Goal: Communication & Community: Answer question/provide support

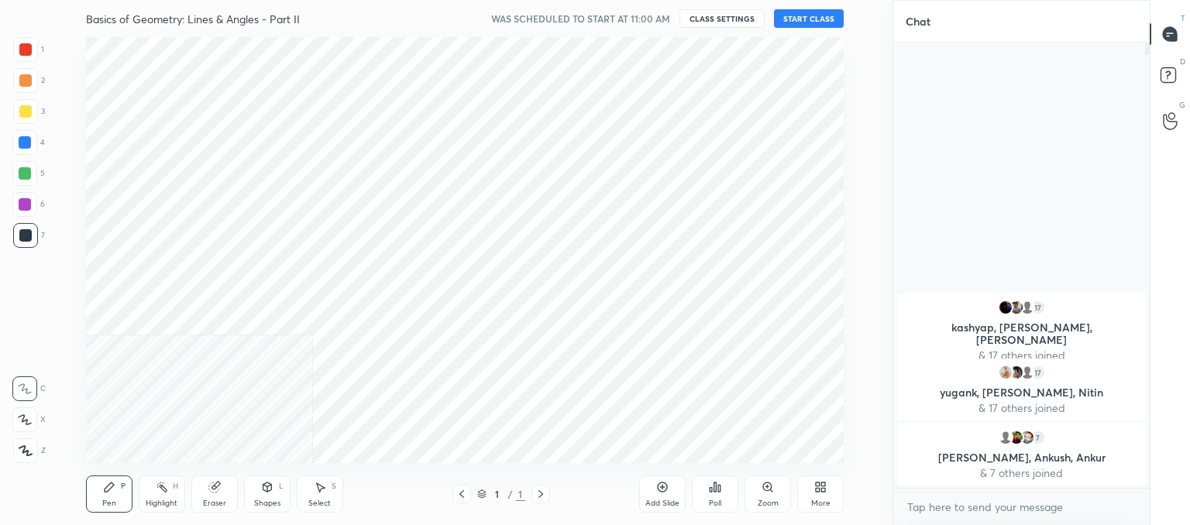
scroll to position [426, 831]
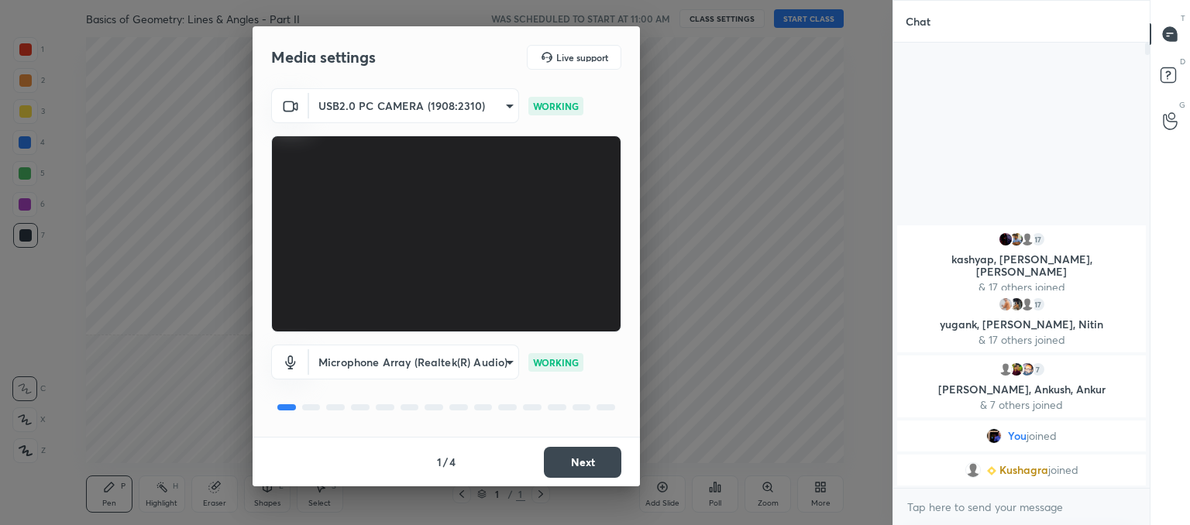
drag, startPoint x: 589, startPoint y: 457, endPoint x: 552, endPoint y: 492, distance: 50.4
click at [588, 456] on button "Next" at bounding box center [582, 462] width 77 height 31
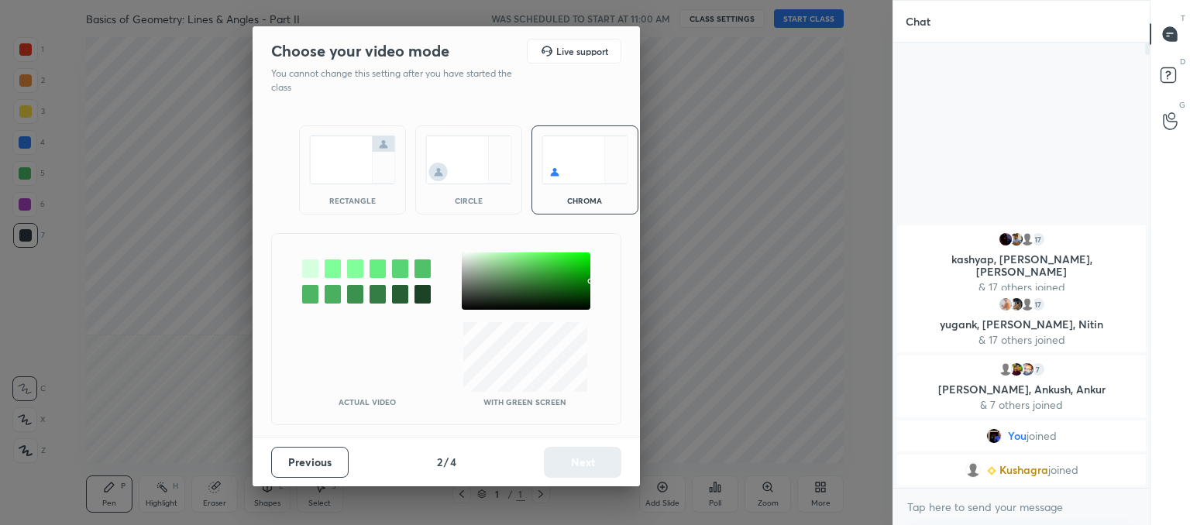
click at [468, 192] on div "circle" at bounding box center [468, 170] width 107 height 89
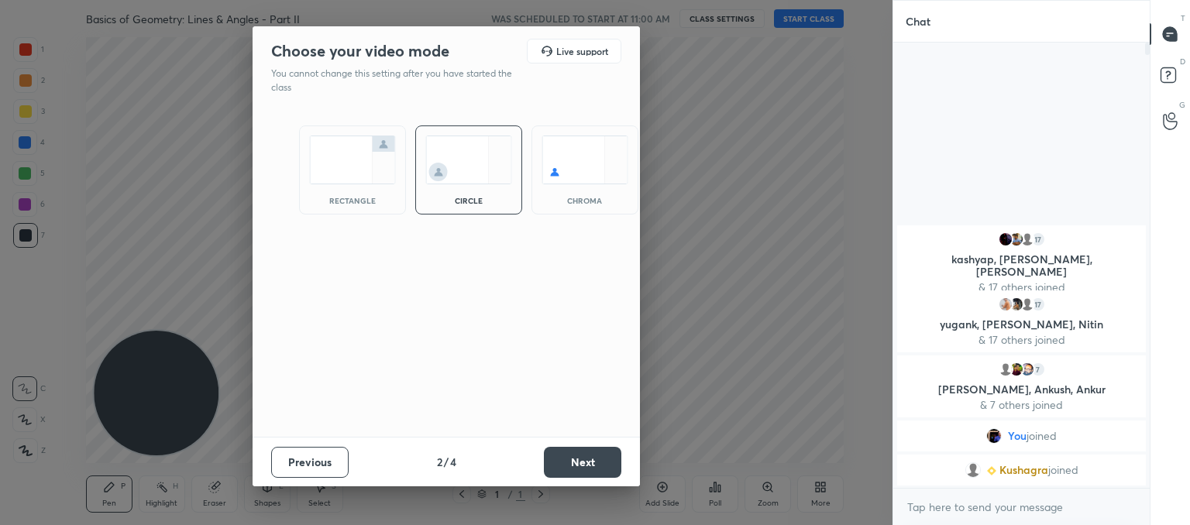
click at [589, 465] on button "Next" at bounding box center [582, 462] width 77 height 31
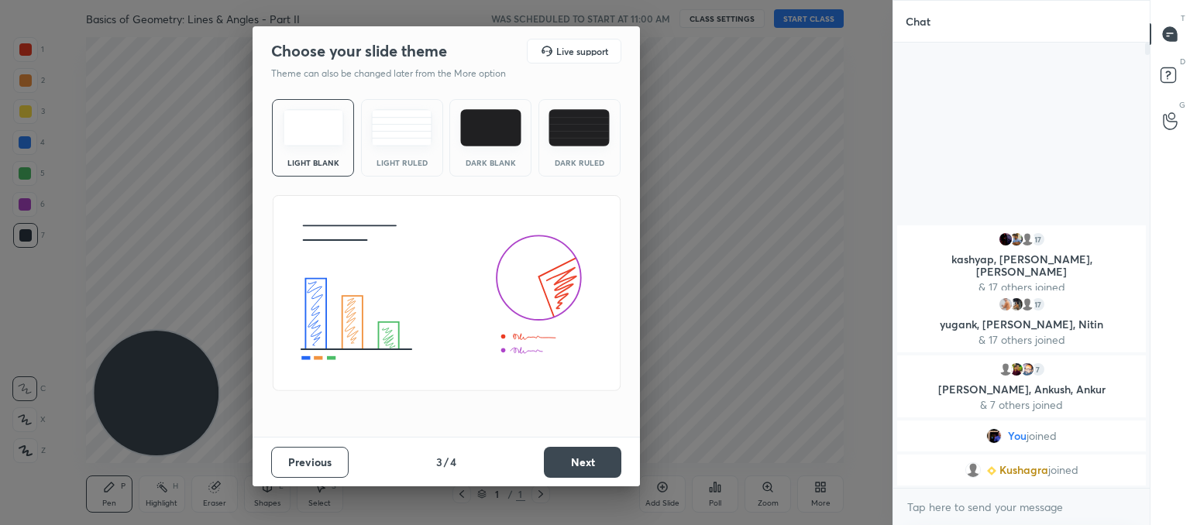
click at [403, 140] on img at bounding box center [401, 127] width 61 height 37
click at [587, 456] on button "Next" at bounding box center [582, 462] width 77 height 31
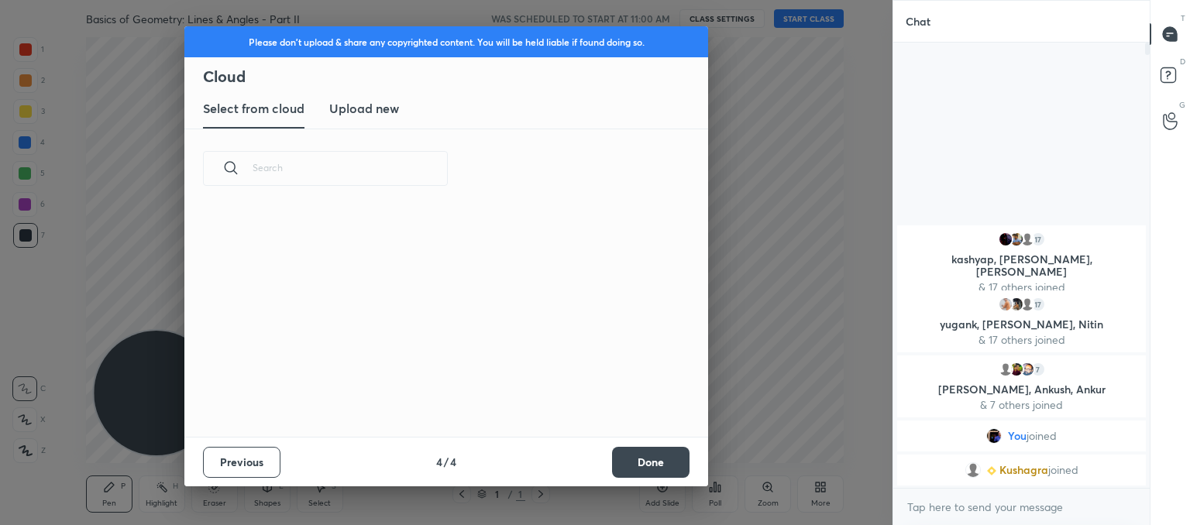
scroll to position [229, 497]
click at [375, 119] on new "Upload new" at bounding box center [364, 109] width 70 height 39
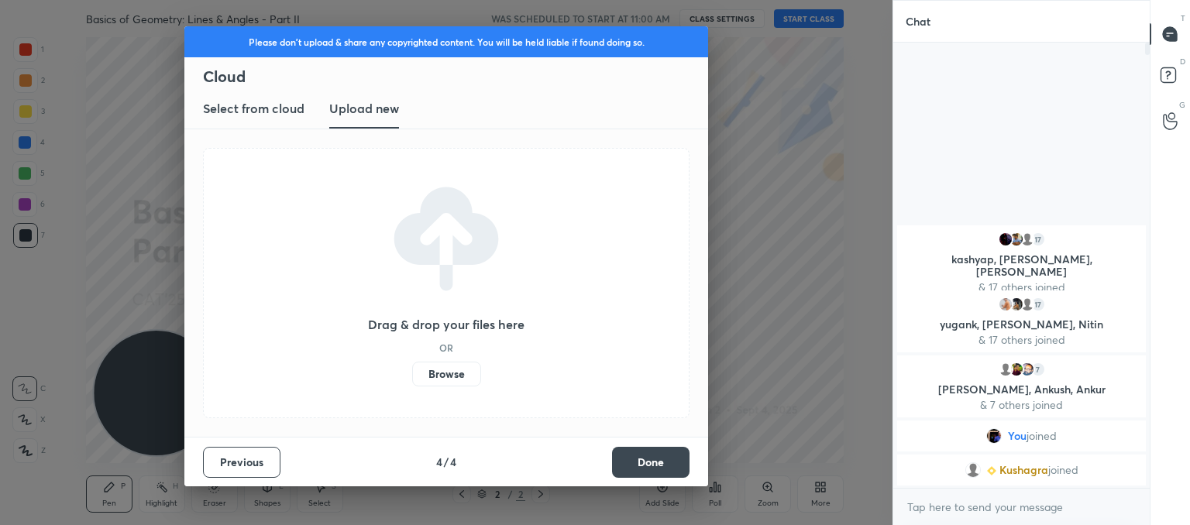
click at [435, 370] on label "Browse" at bounding box center [446, 374] width 69 height 25
click at [412, 370] on input "Browse" at bounding box center [412, 374] width 0 height 25
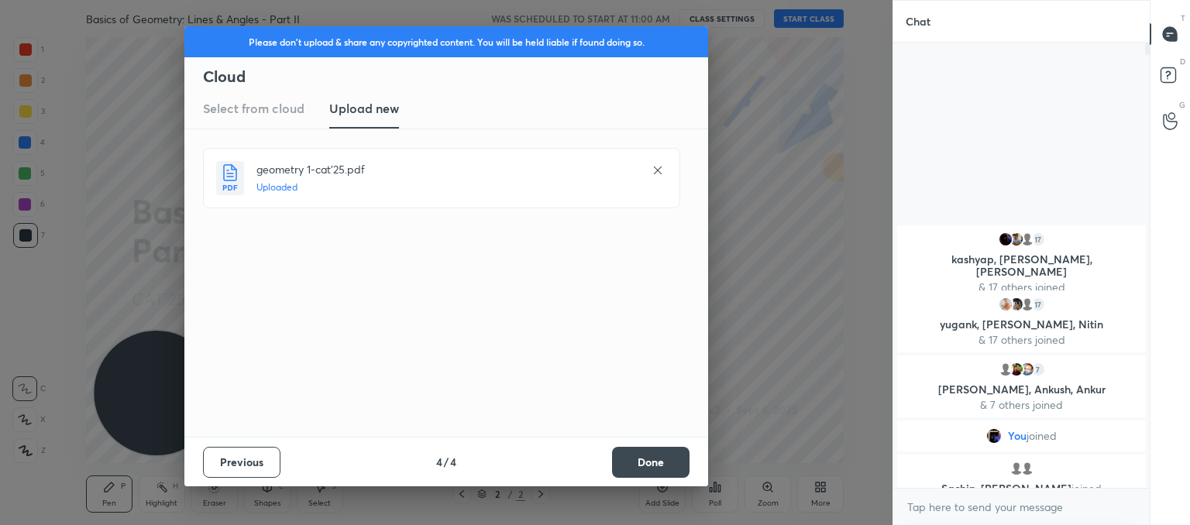
click at [639, 460] on button "Done" at bounding box center [650, 462] width 77 height 31
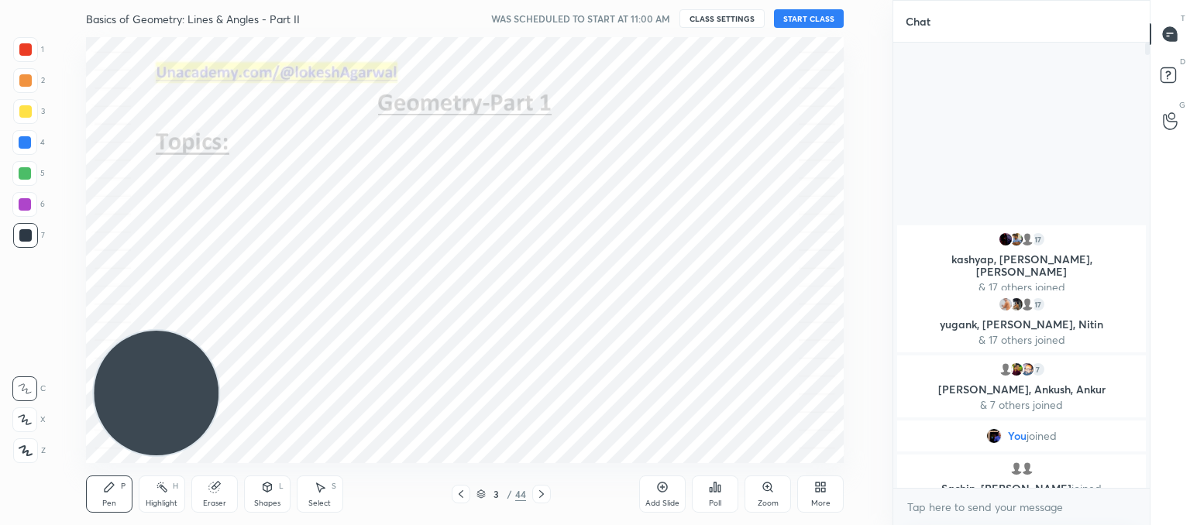
click at [460, 494] on icon at bounding box center [461, 494] width 12 height 12
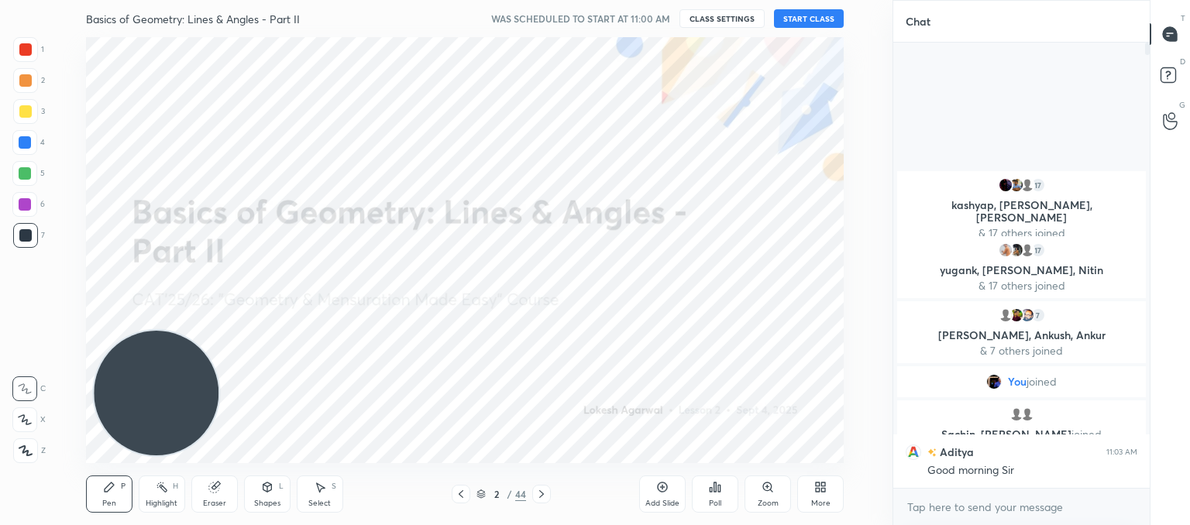
click at [818, 15] on button "START CLASS" at bounding box center [809, 18] width 70 height 19
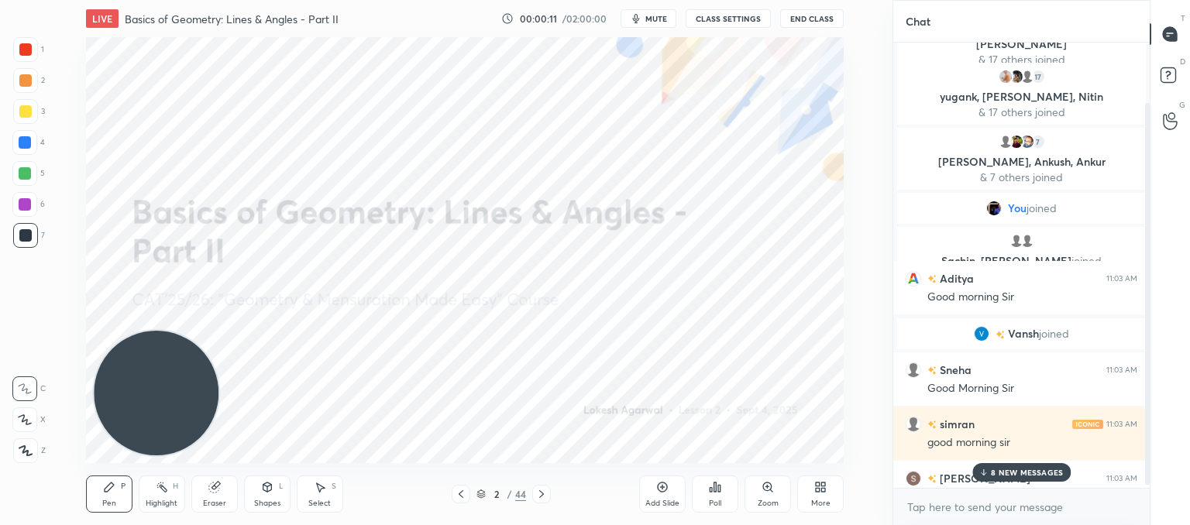
scroll to position [74, 0]
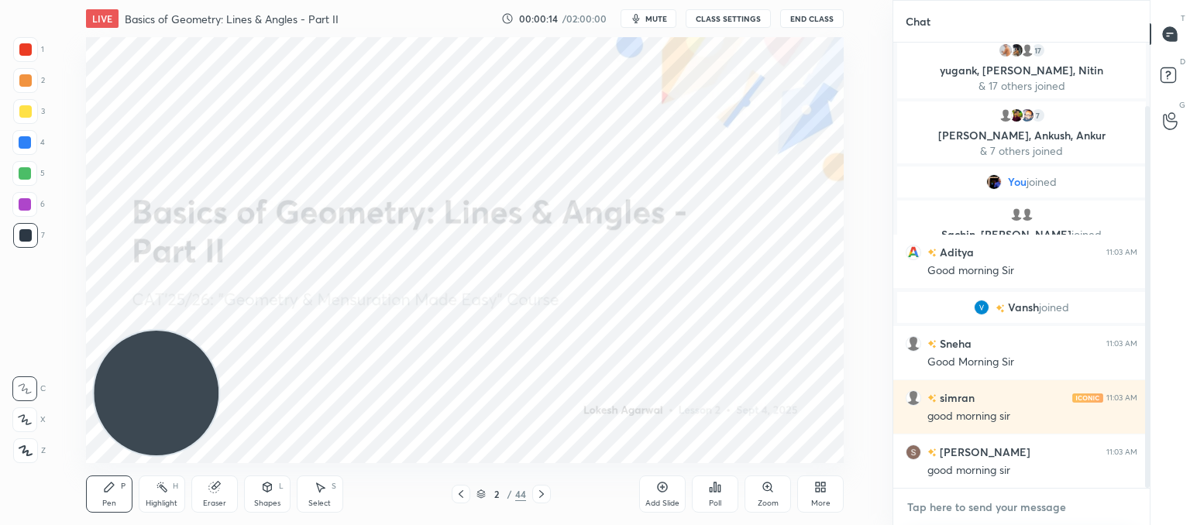
click at [963, 508] on textarea at bounding box center [1022, 507] width 232 height 25
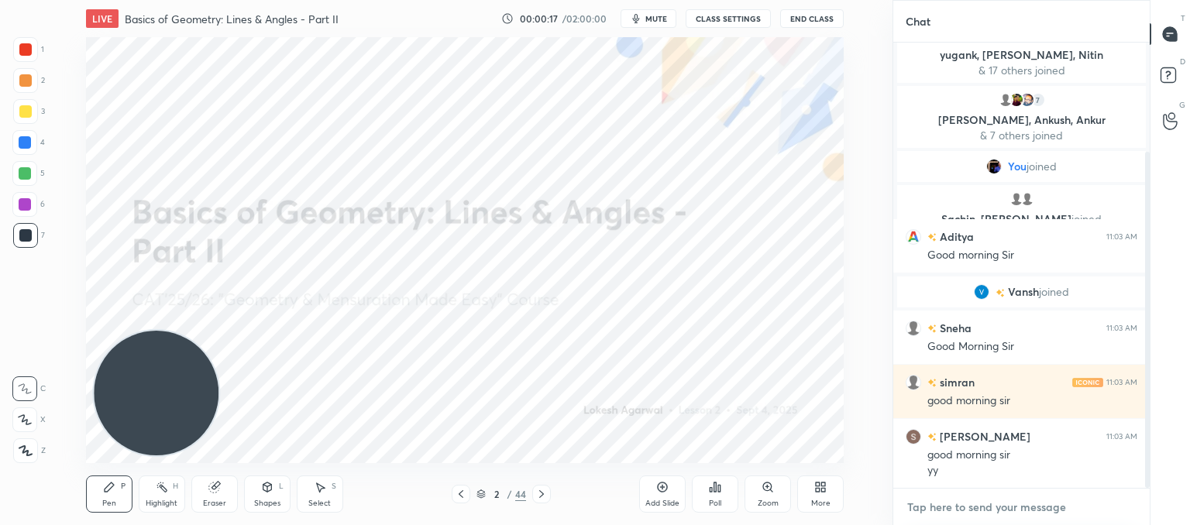
scroll to position [144, 0]
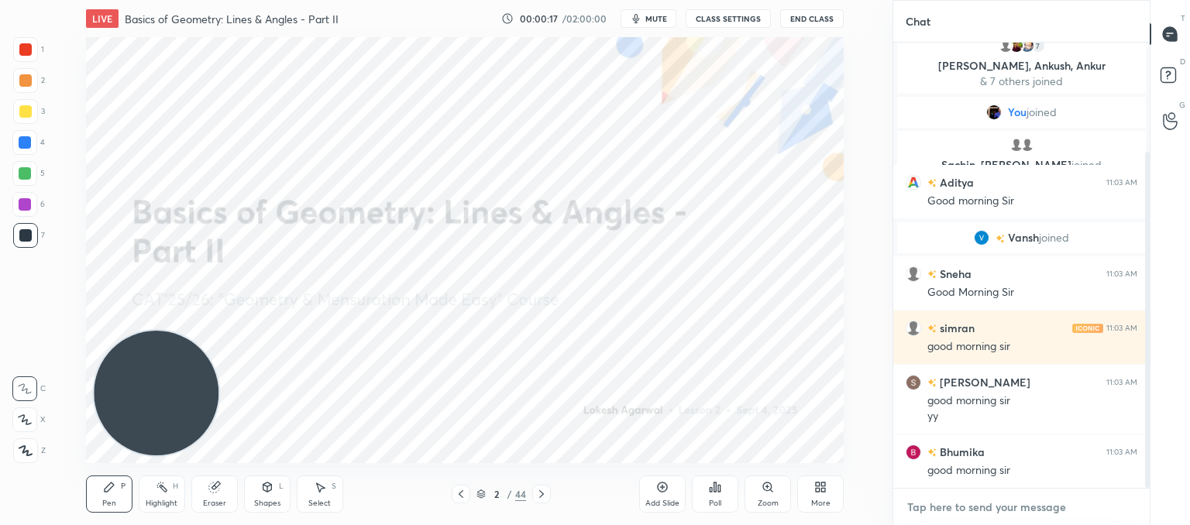
click at [971, 512] on textarea at bounding box center [1022, 507] width 232 height 25
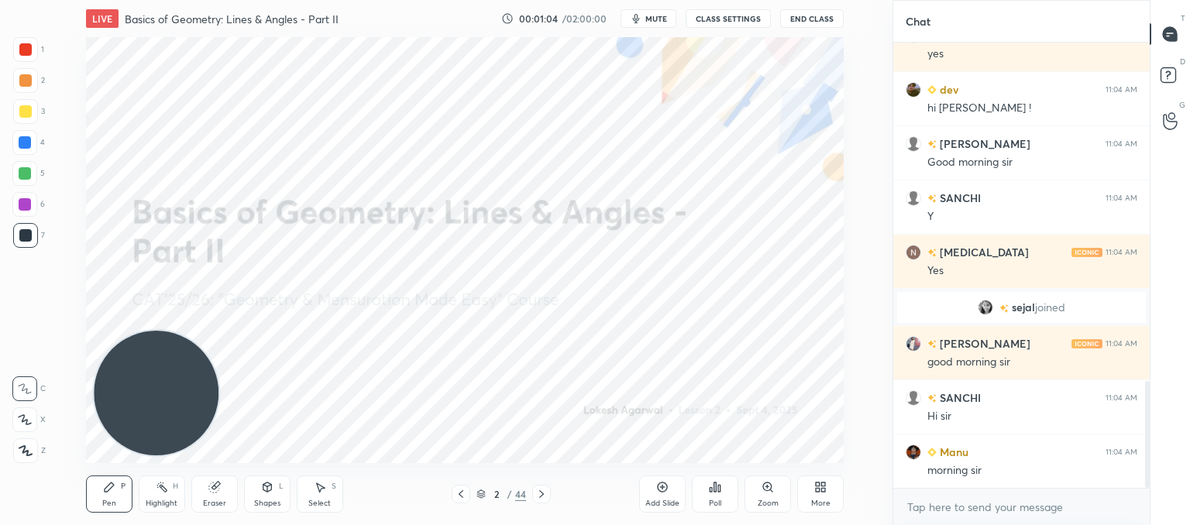
scroll to position [1447, 0]
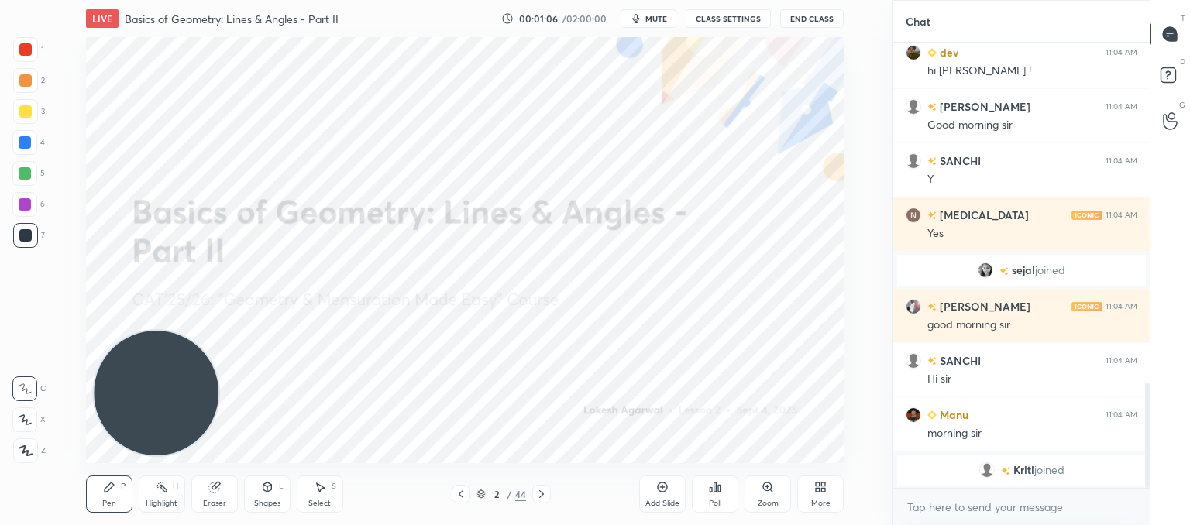
drag, startPoint x: 16, startPoint y: 452, endPoint x: 152, endPoint y: 423, distance: 138.6
click at [16, 450] on div at bounding box center [25, 451] width 25 height 25
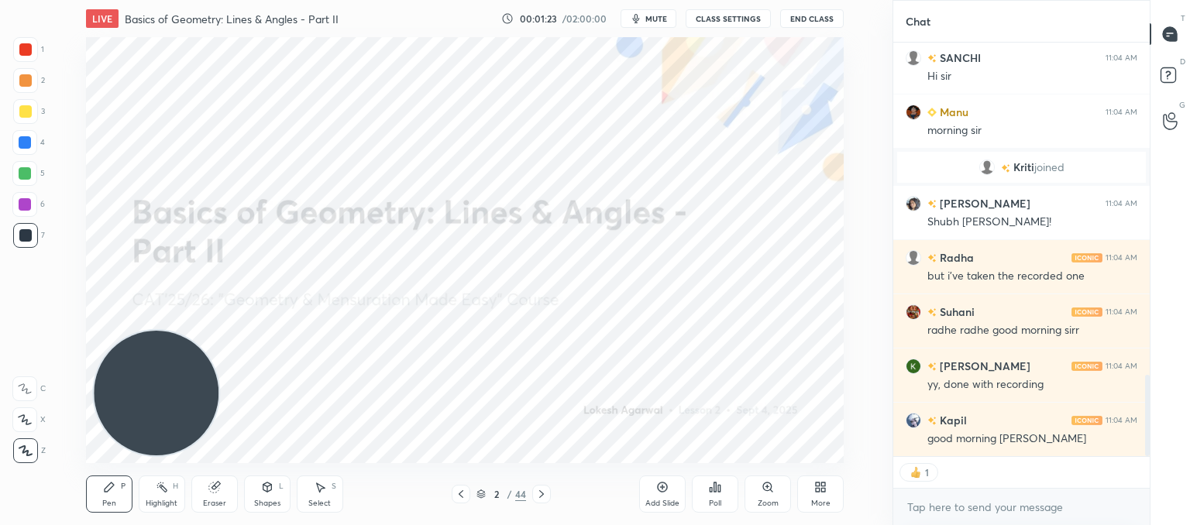
scroll to position [1726, 0]
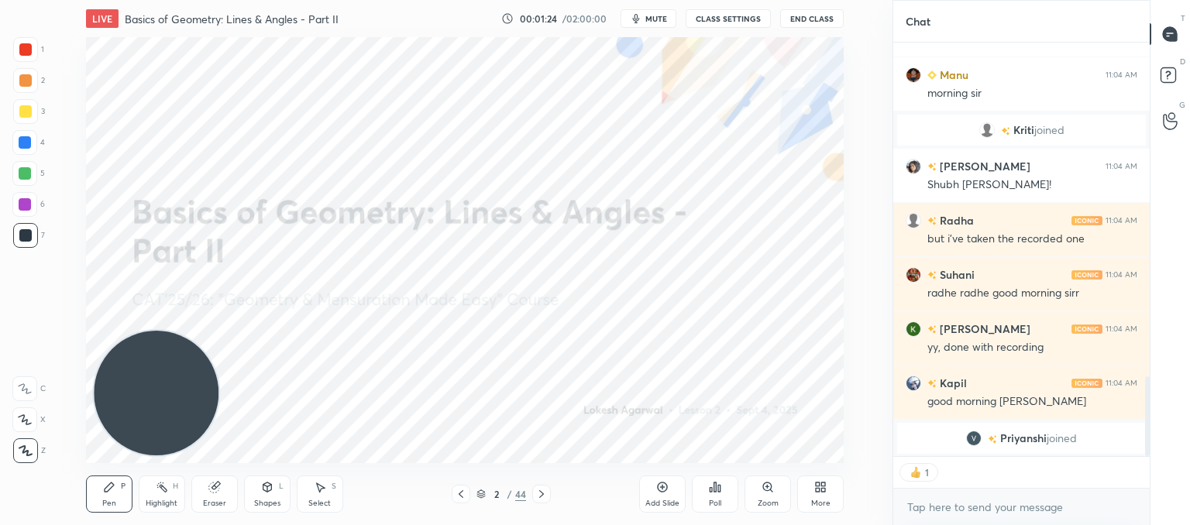
type textarea "x"
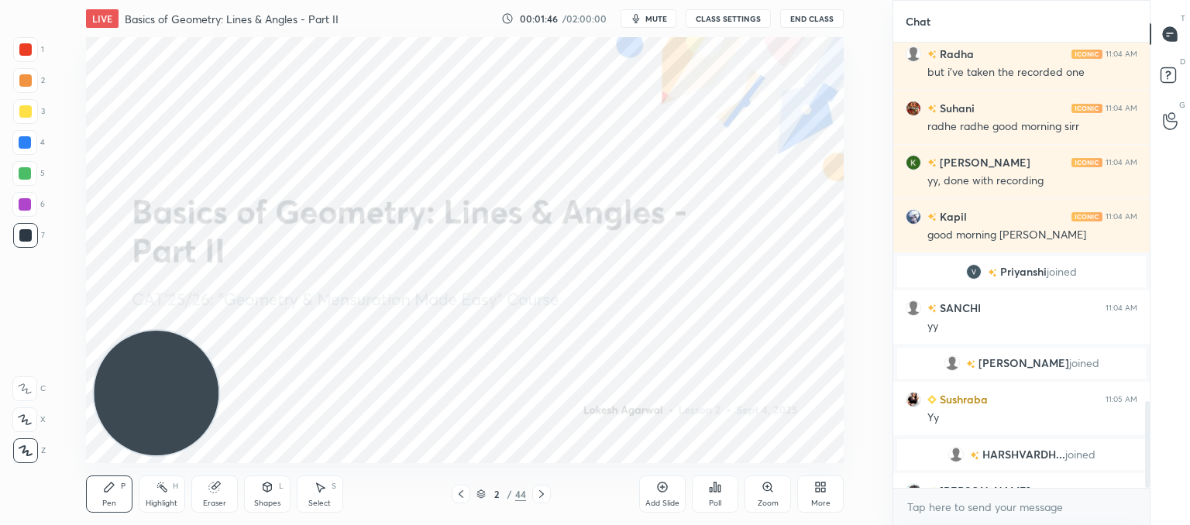
scroll to position [1841, 0]
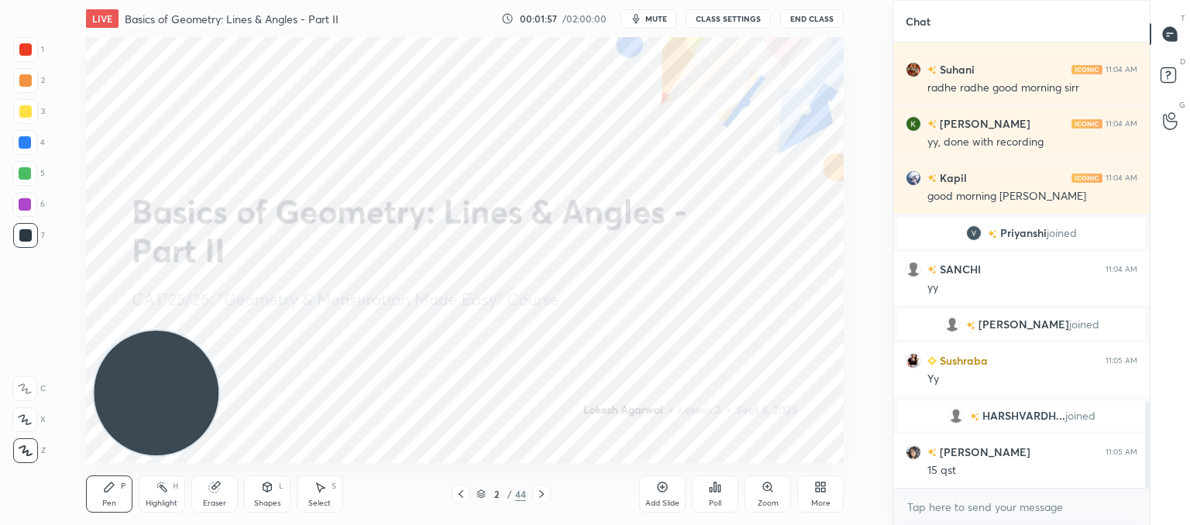
click at [547, 498] on icon at bounding box center [541, 494] width 12 height 12
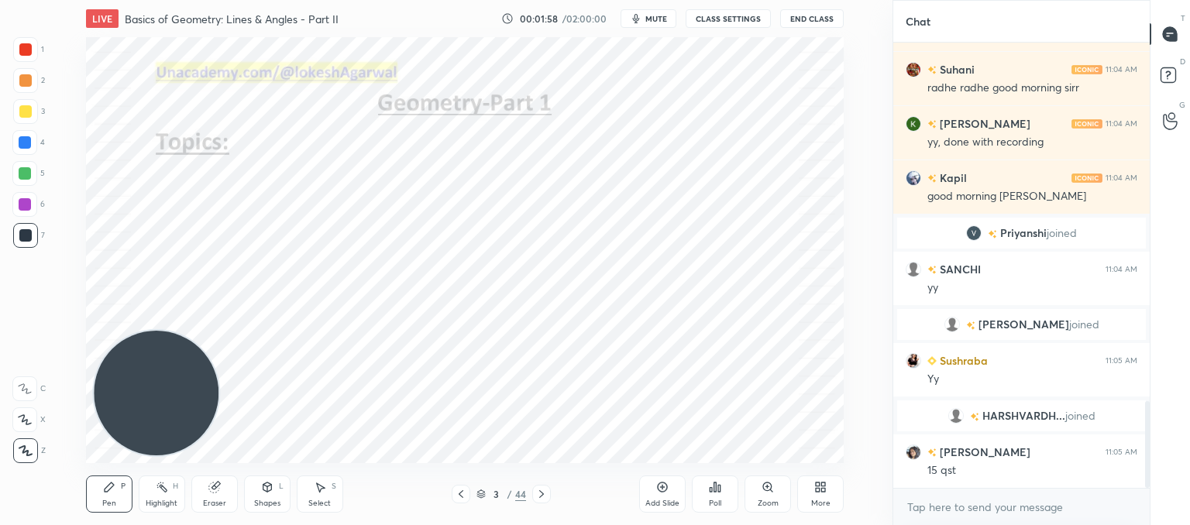
click at [547, 498] on icon at bounding box center [541, 494] width 12 height 12
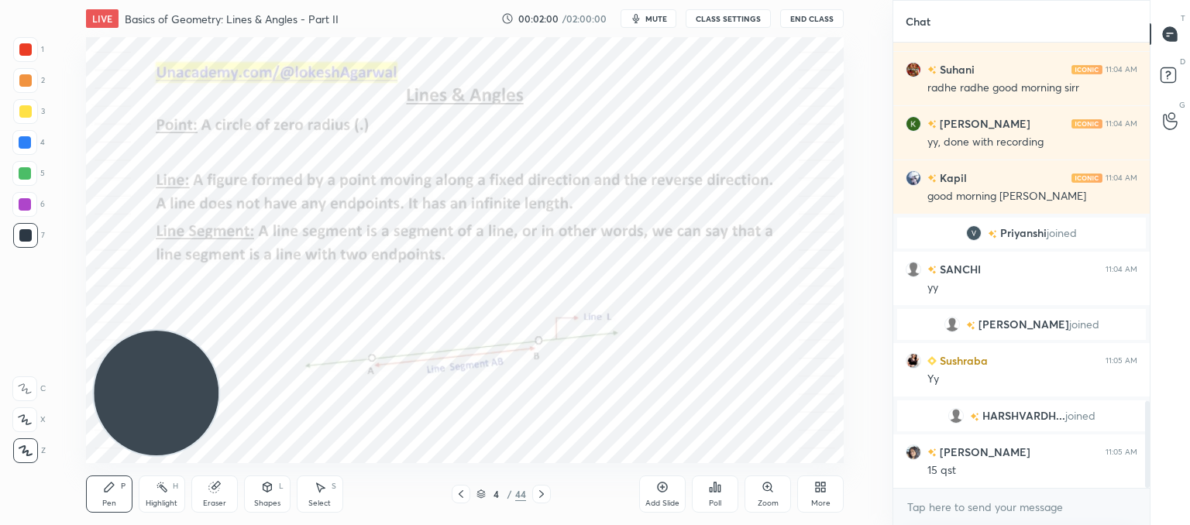
click at [547, 498] on icon at bounding box center [541, 494] width 12 height 12
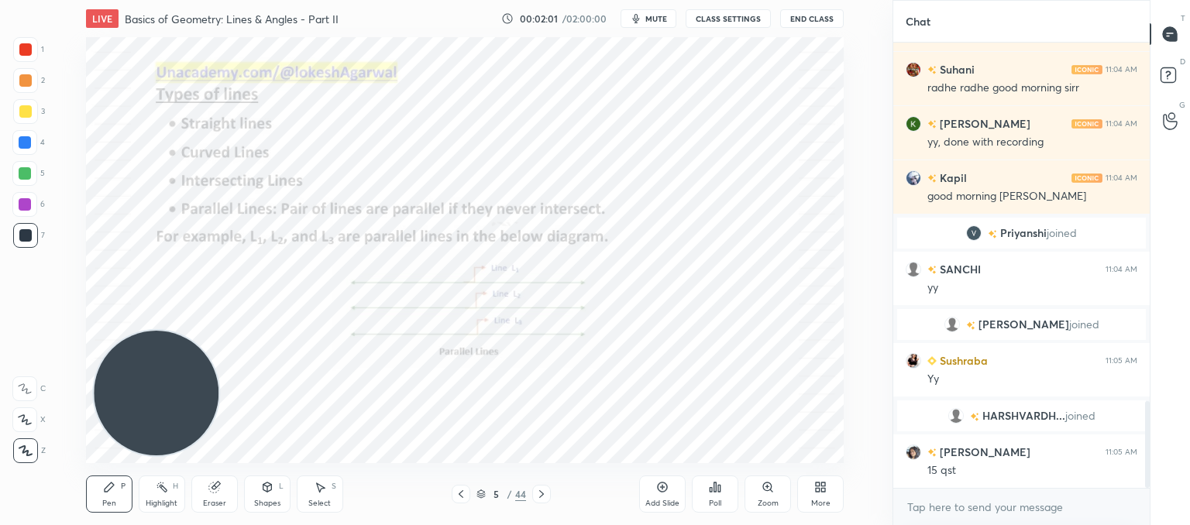
click at [547, 498] on icon at bounding box center [541, 494] width 12 height 12
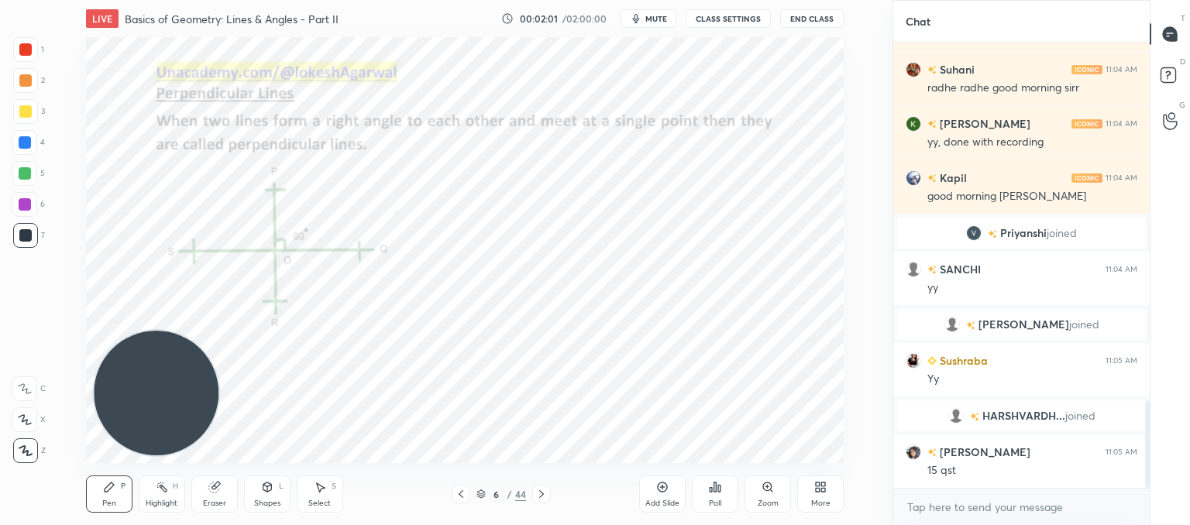
click at [547, 498] on icon at bounding box center [541, 494] width 12 height 12
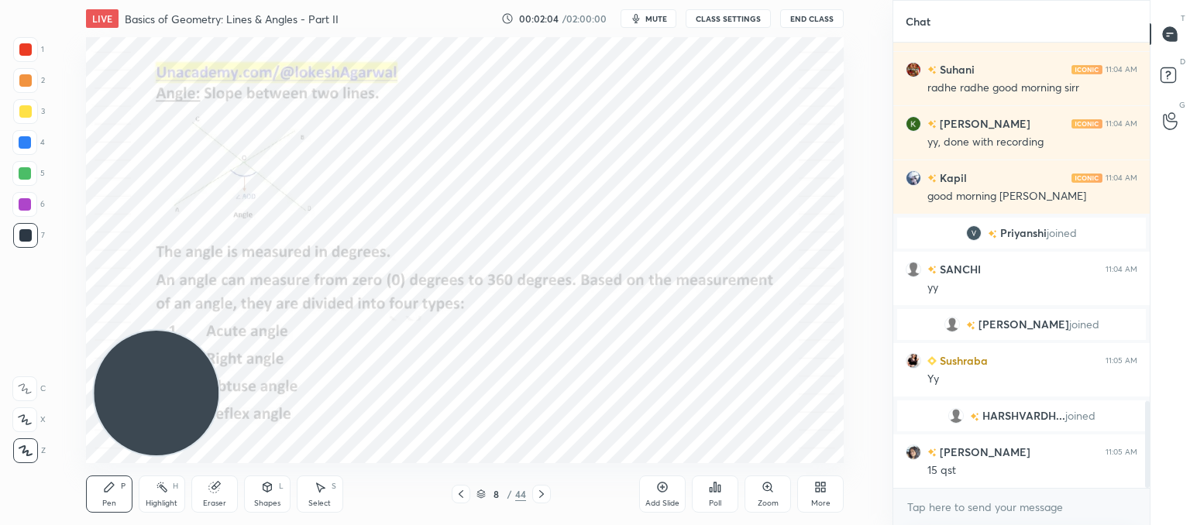
click at [547, 498] on icon at bounding box center [541, 494] width 12 height 12
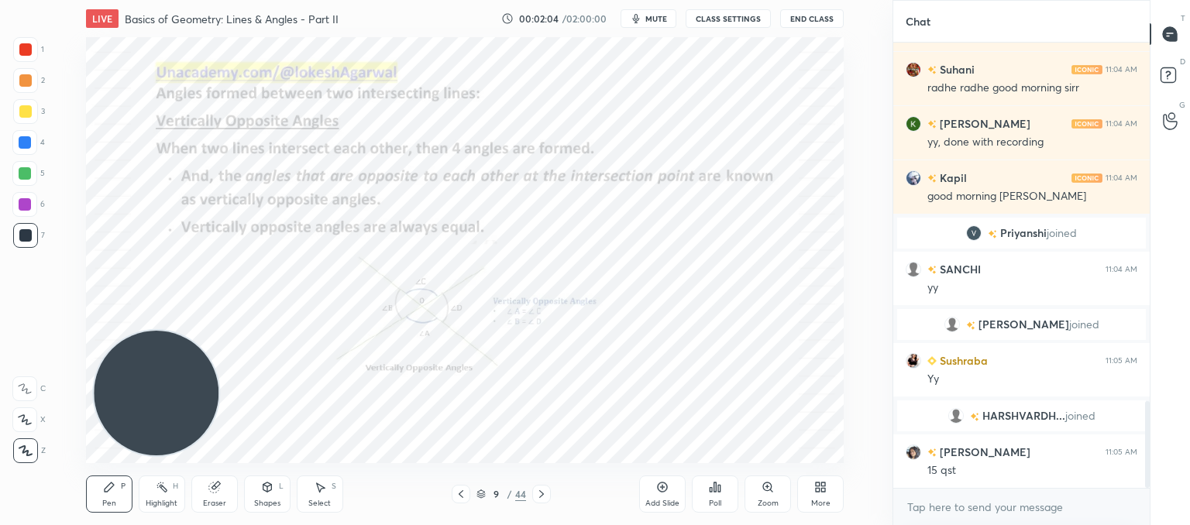
click at [547, 498] on icon at bounding box center [541, 494] width 12 height 12
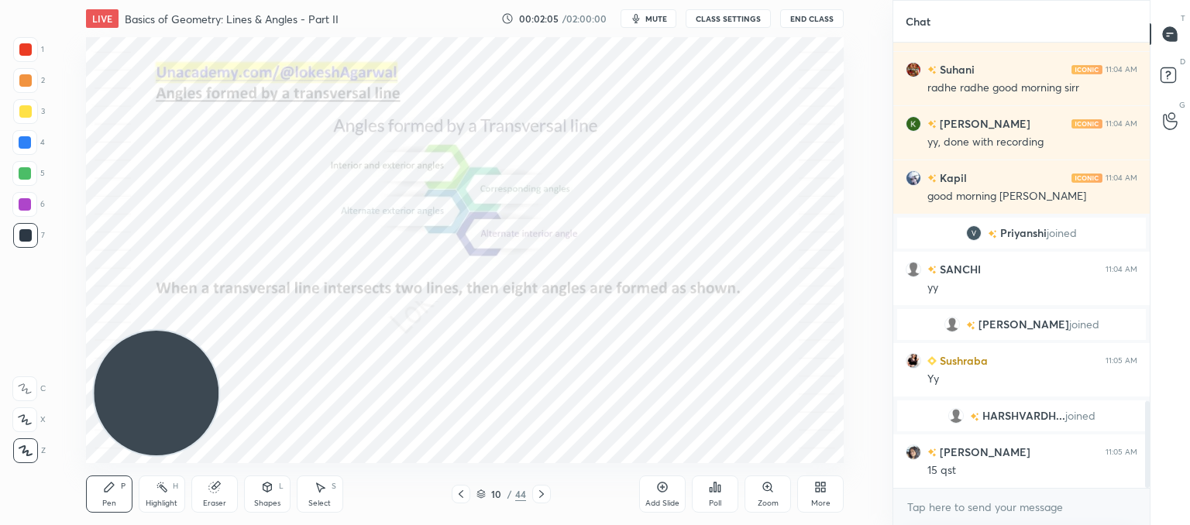
click at [547, 498] on icon at bounding box center [541, 494] width 12 height 12
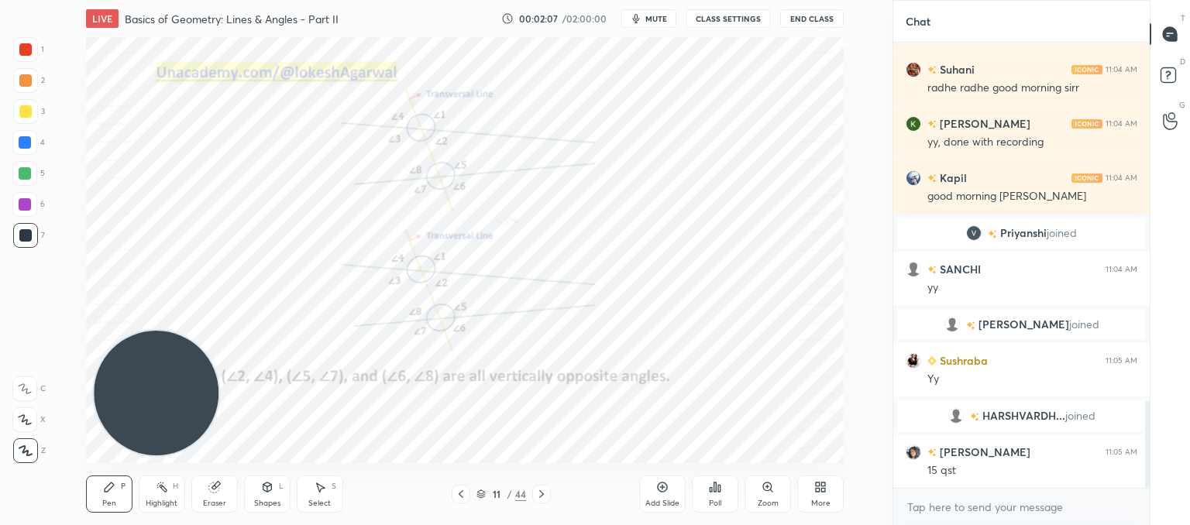
click at [547, 498] on icon at bounding box center [541, 494] width 12 height 12
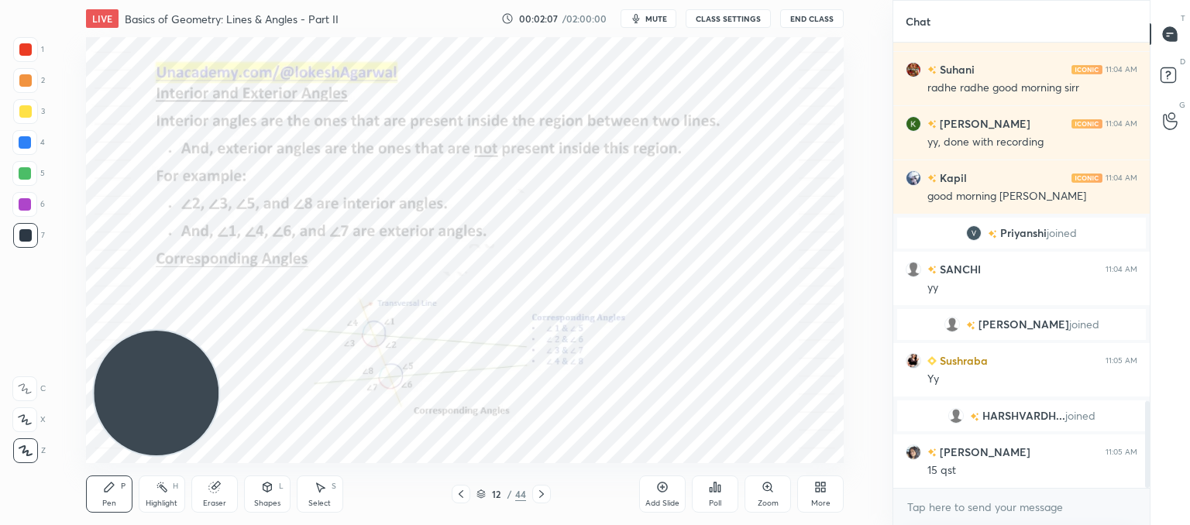
click at [547, 498] on icon at bounding box center [541, 494] width 12 height 12
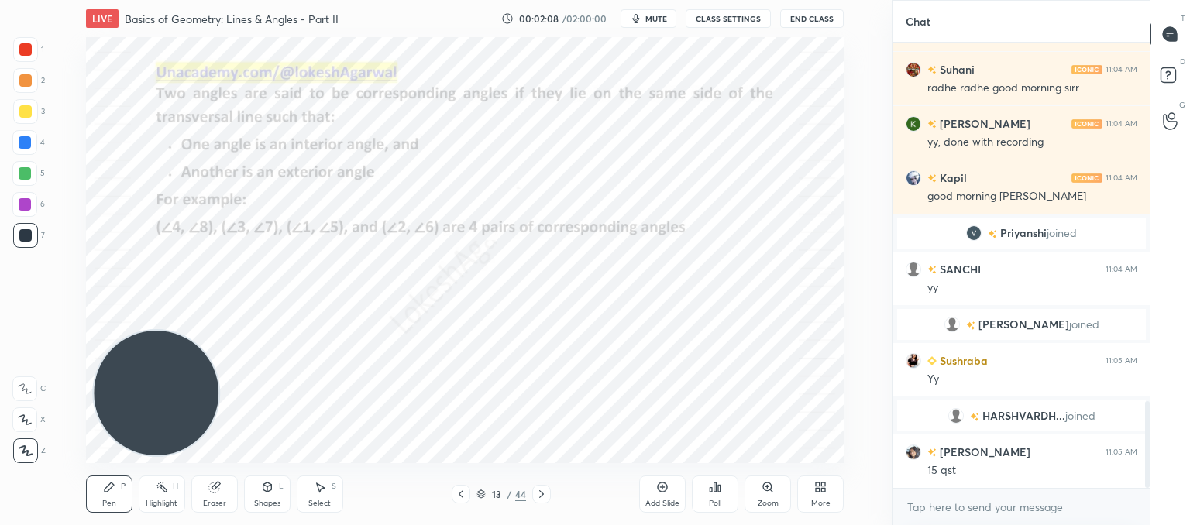
click at [547, 498] on icon at bounding box center [541, 494] width 12 height 12
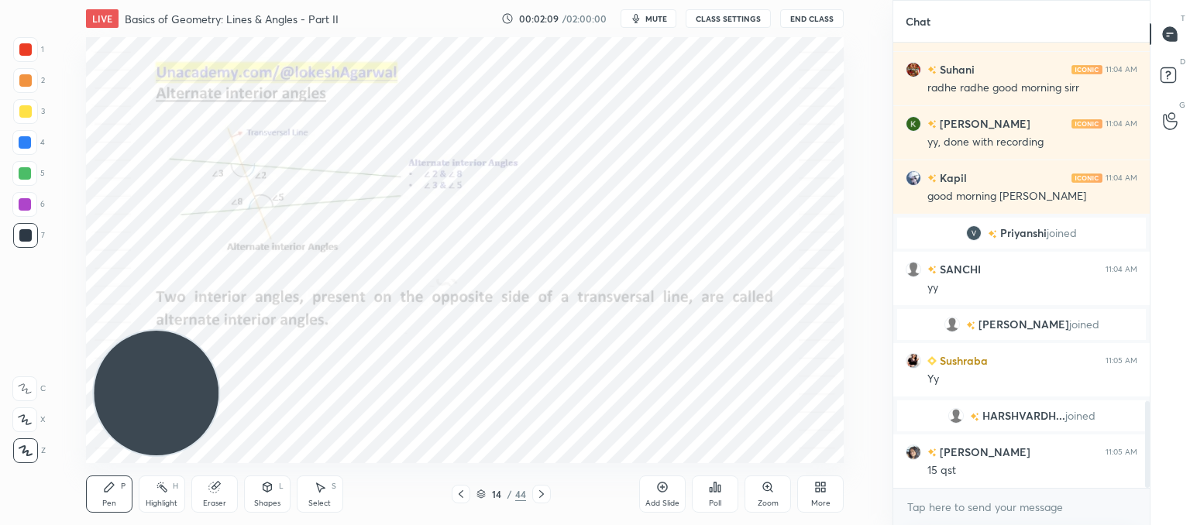
click at [547, 498] on icon at bounding box center [541, 494] width 12 height 12
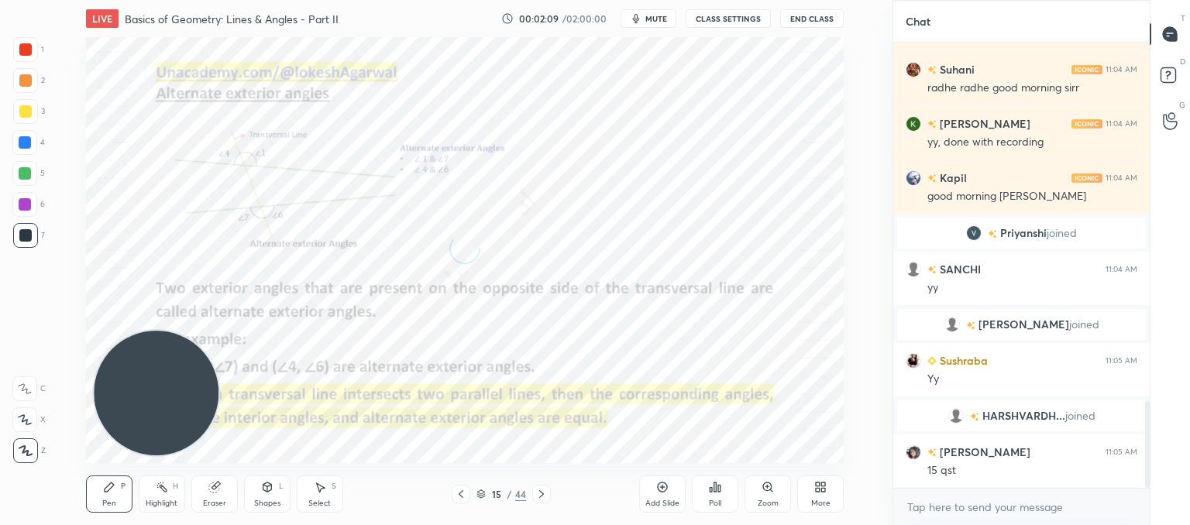
scroll to position [1878, 0]
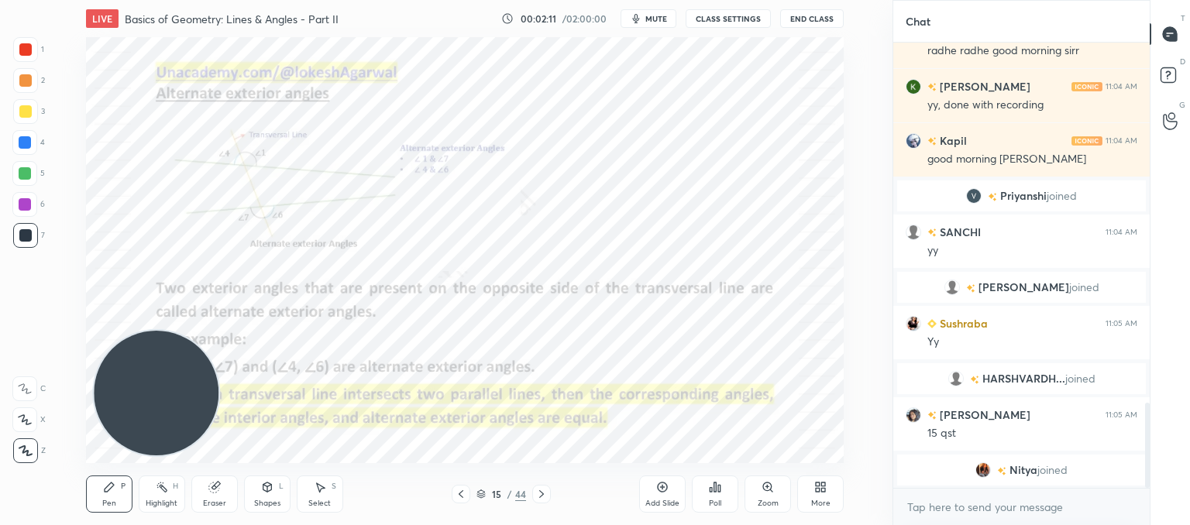
click at [547, 498] on icon at bounding box center [541, 494] width 12 height 12
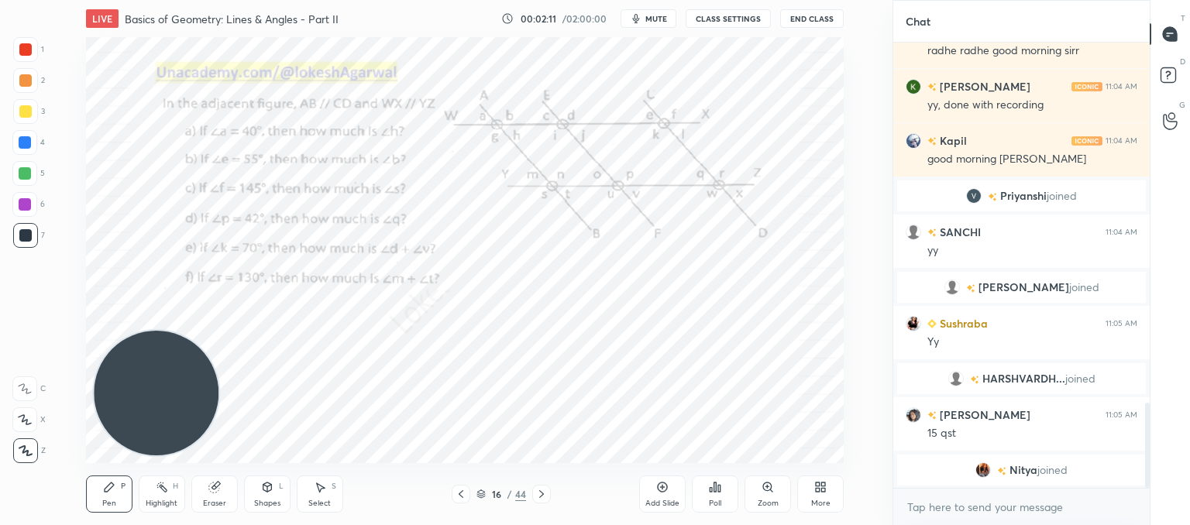
click at [547, 498] on icon at bounding box center [541, 494] width 12 height 12
click at [718, 497] on div "Poll" at bounding box center [715, 494] width 46 height 37
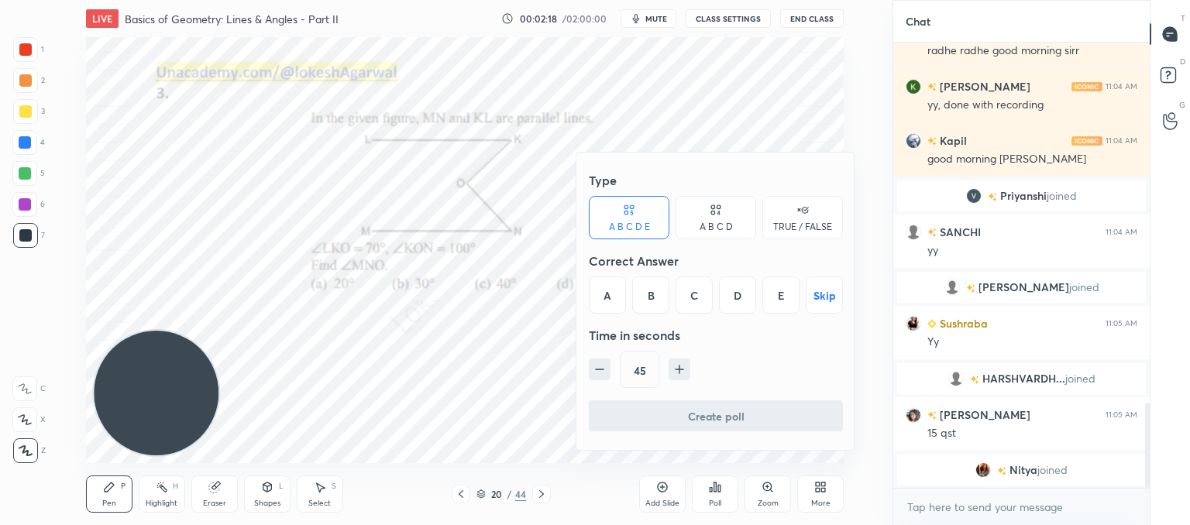
click at [713, 219] on div "A B C D" at bounding box center [716, 217] width 81 height 43
click at [670, 286] on div "B" at bounding box center [664, 295] width 46 height 37
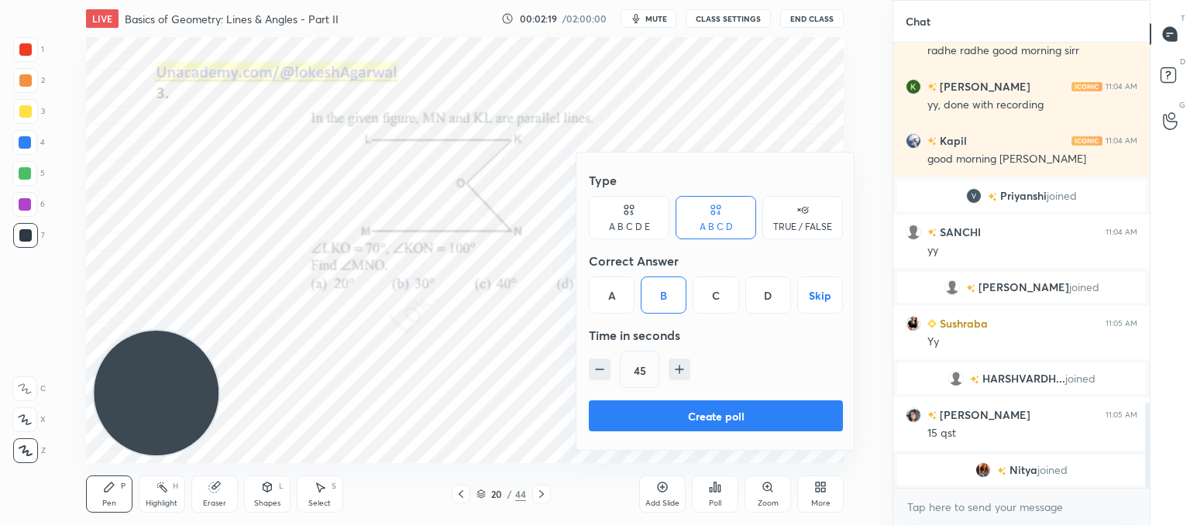
click at [592, 373] on icon "button" at bounding box center [599, 369] width 15 height 15
type input "15"
click at [734, 416] on button "Create poll" at bounding box center [716, 416] width 254 height 31
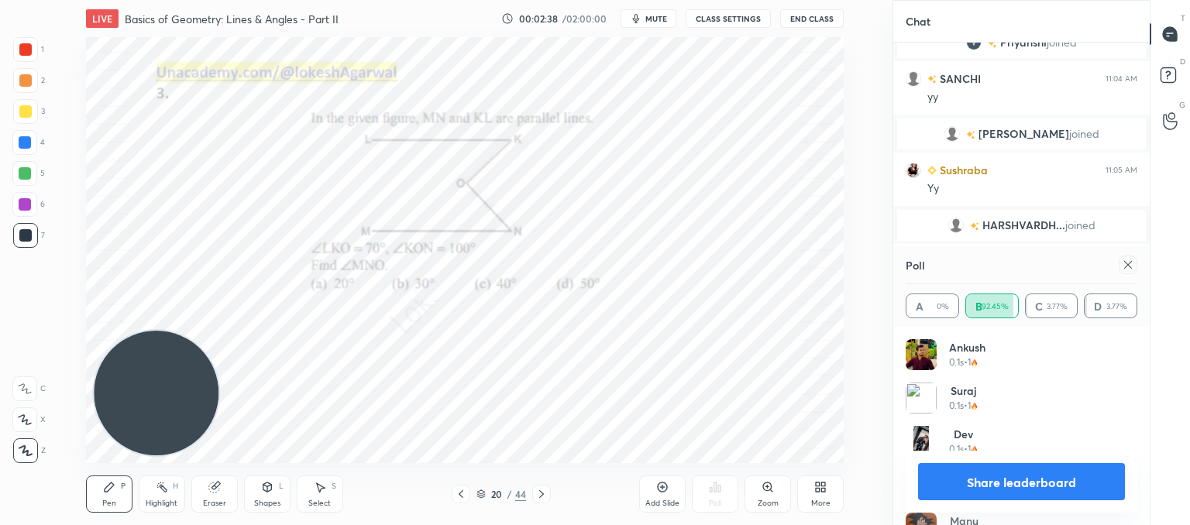
scroll to position [1990, 0]
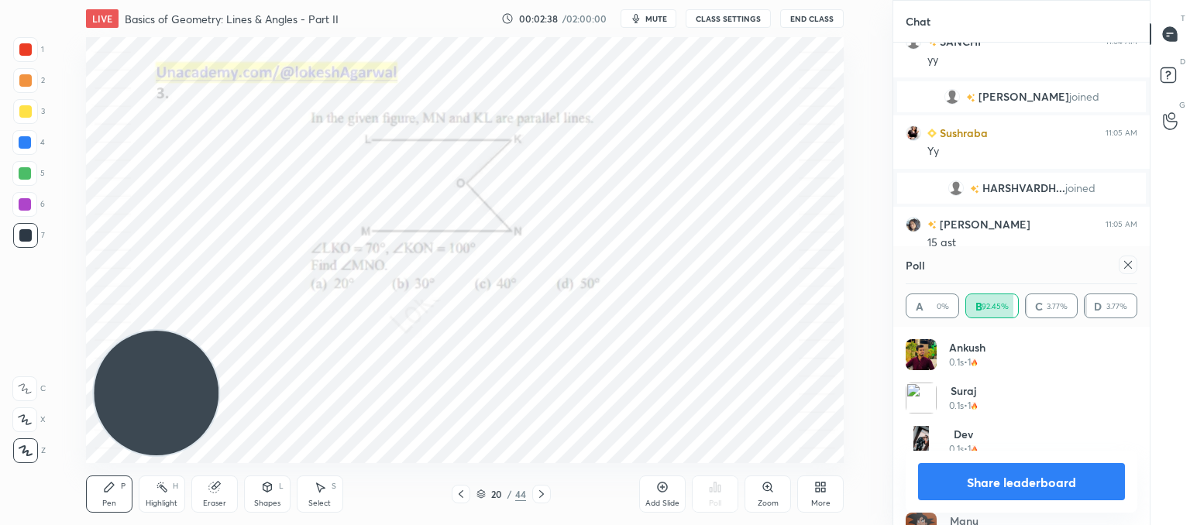
click at [1130, 269] on icon at bounding box center [1128, 265] width 12 height 12
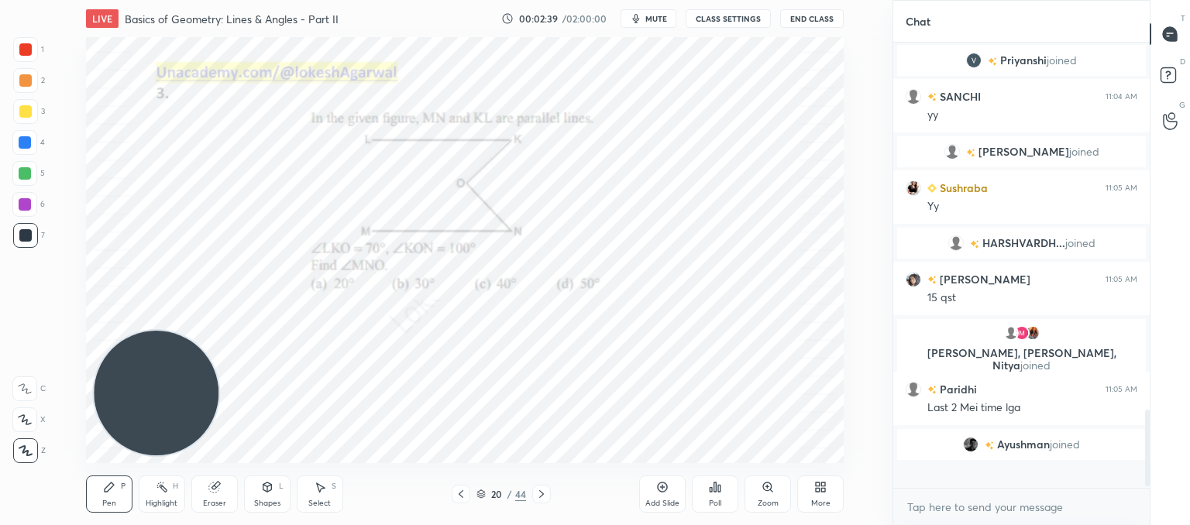
scroll to position [434, 252]
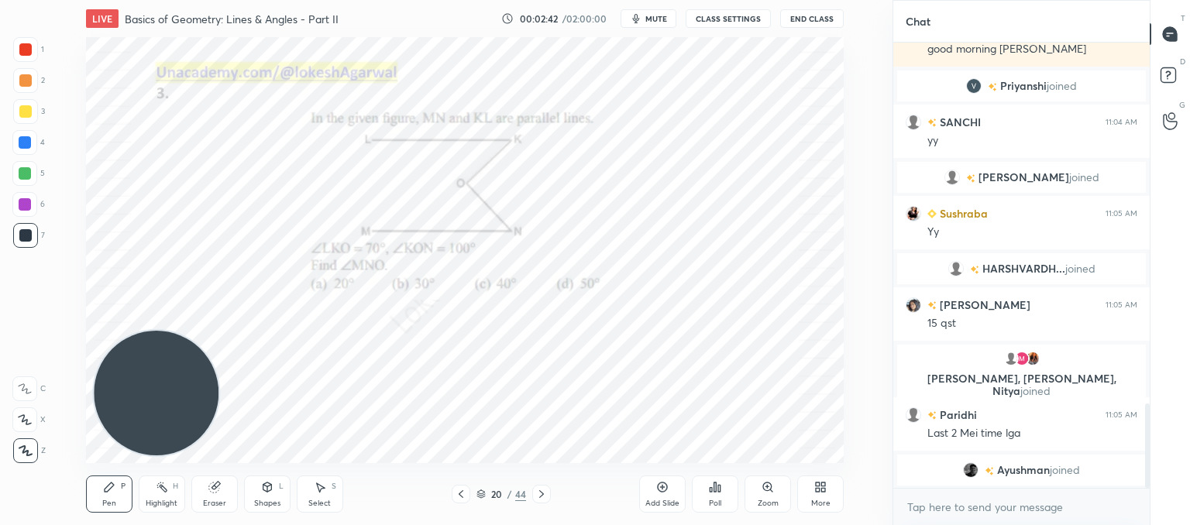
click at [542, 492] on icon at bounding box center [541, 494] width 12 height 12
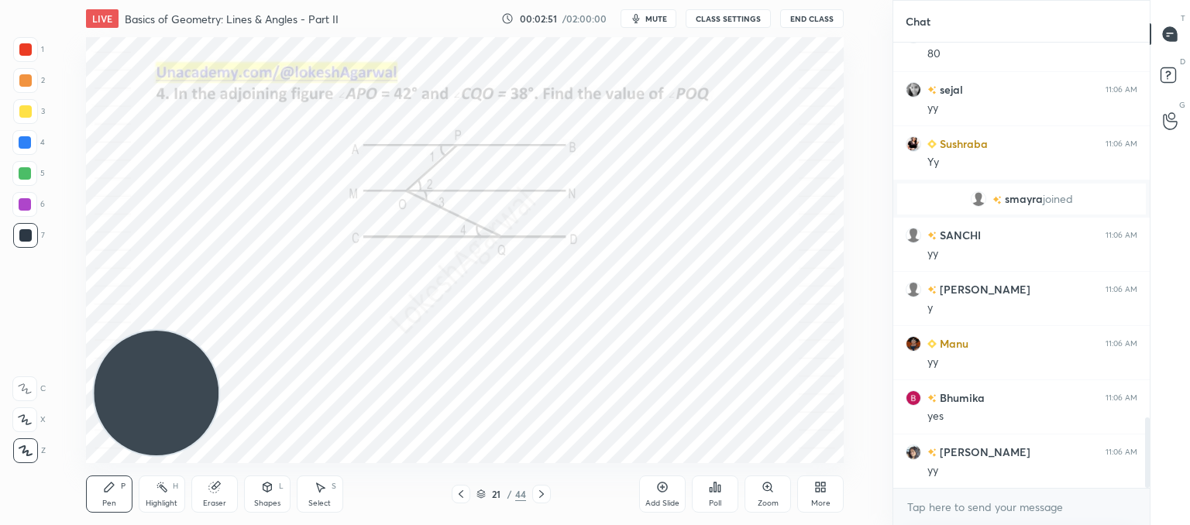
click at [535, 491] on icon at bounding box center [541, 494] width 12 height 12
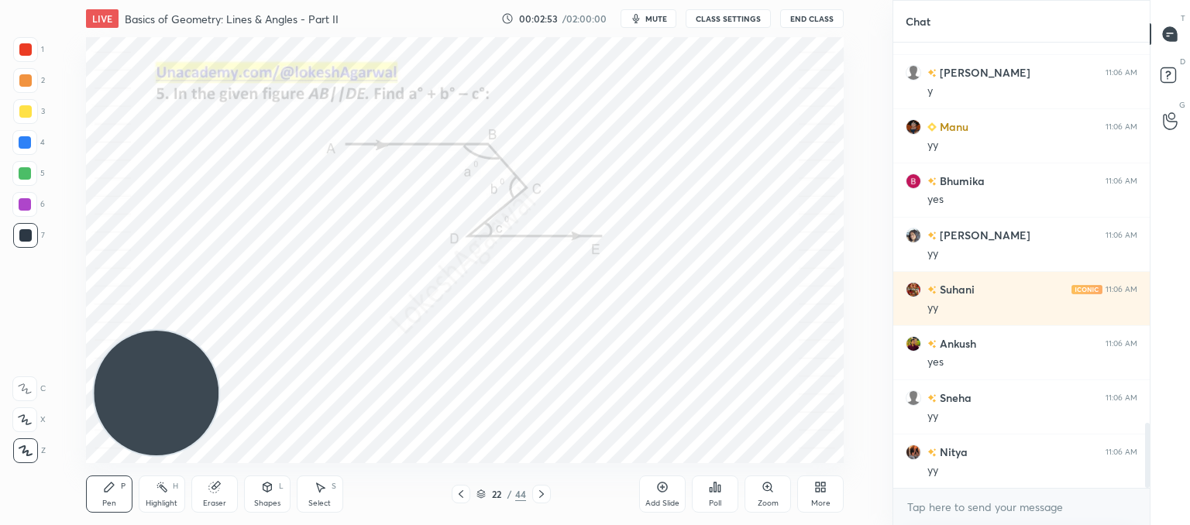
click at [535, 491] on icon at bounding box center [541, 494] width 12 height 12
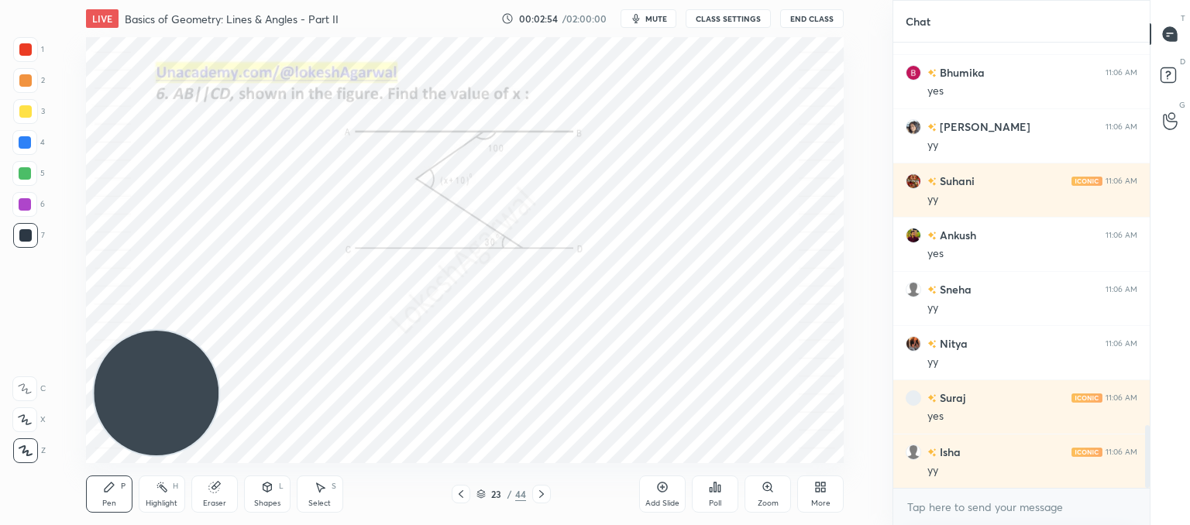
click at [535, 491] on icon at bounding box center [541, 494] width 12 height 12
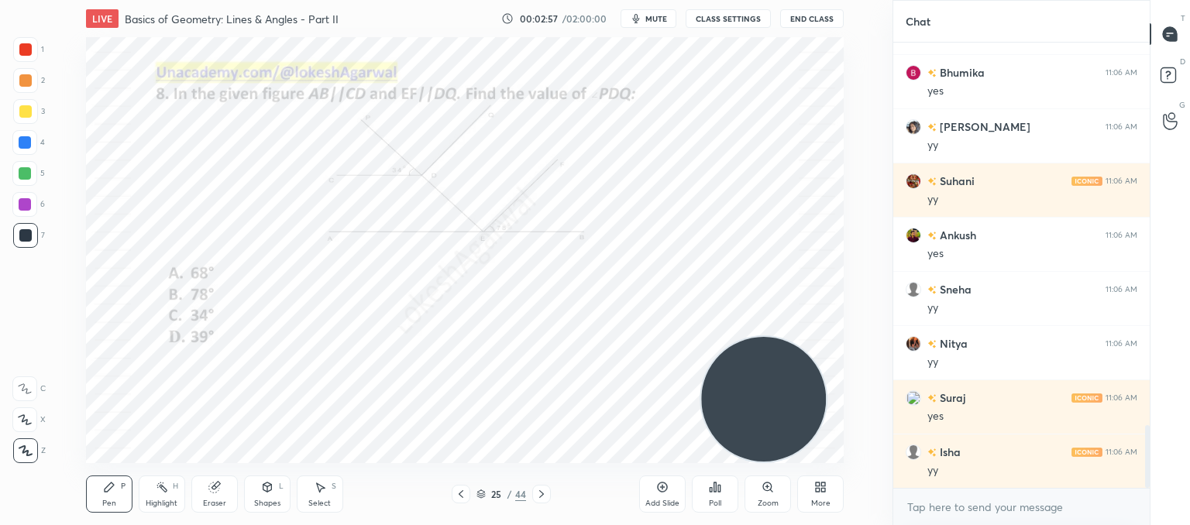
drag, startPoint x: 112, startPoint y: 370, endPoint x: 608, endPoint y: 466, distance: 505.2
click at [719, 469] on div "LIVE Basics of Geometry: Lines & Angles - Part II 00:02:57 / 02:00:00 mute CLAS…" at bounding box center [465, 262] width 831 height 525
click at [711, 495] on div "Poll" at bounding box center [715, 494] width 46 height 37
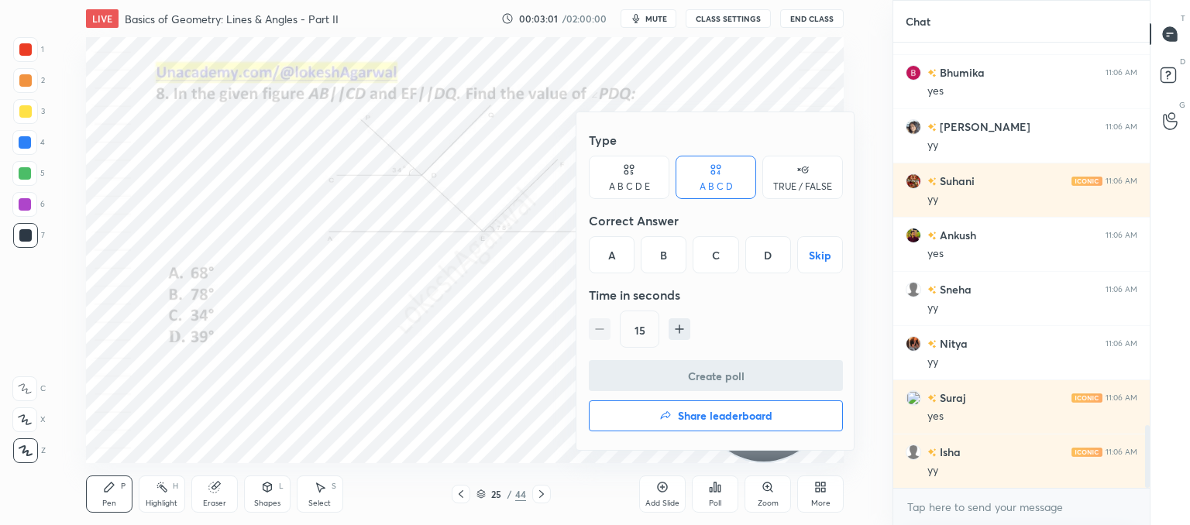
click at [611, 250] on div "A" at bounding box center [612, 254] width 46 height 37
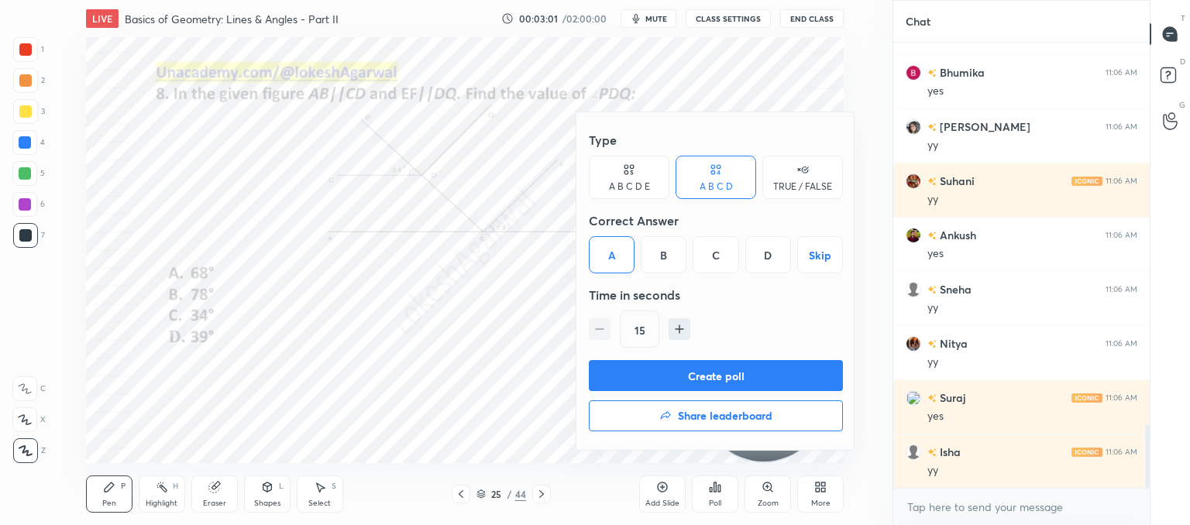
click at [658, 376] on button "Create poll" at bounding box center [716, 375] width 254 height 31
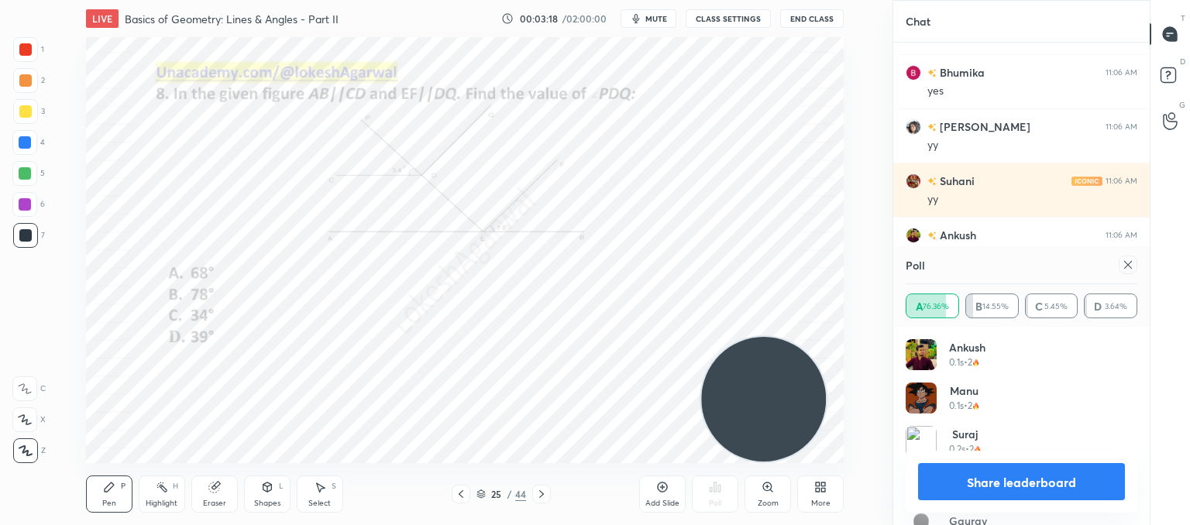
click at [1123, 267] on icon at bounding box center [1128, 265] width 12 height 12
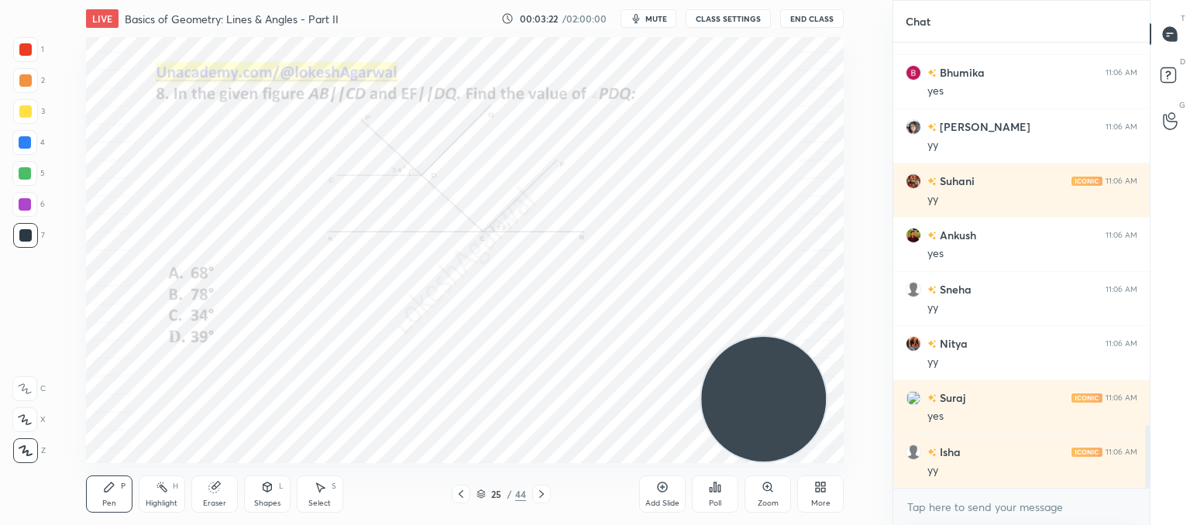
click at [546, 491] on icon at bounding box center [541, 494] width 12 height 12
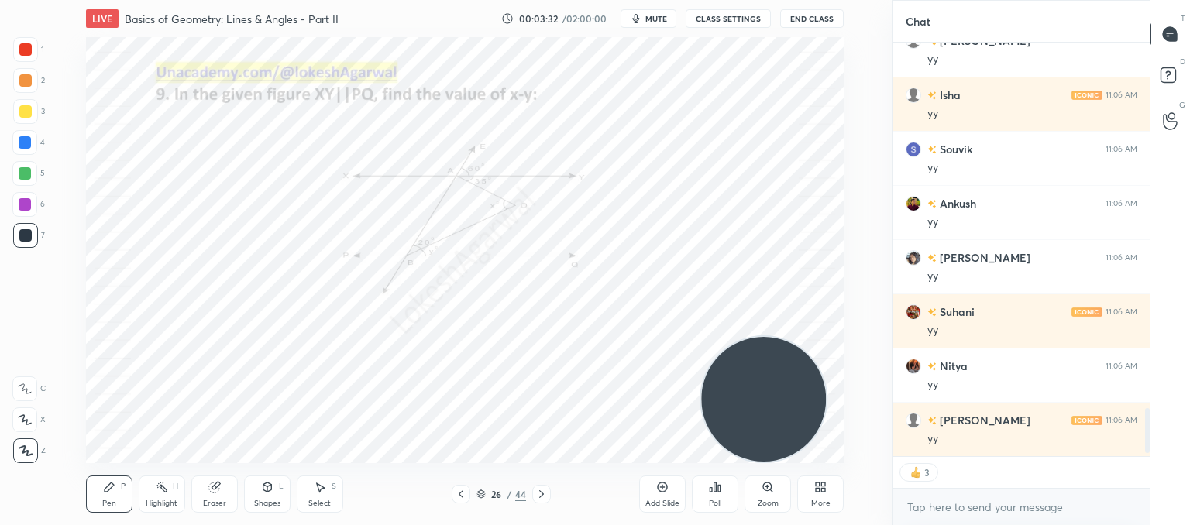
click at [534, 492] on div at bounding box center [541, 494] width 19 height 19
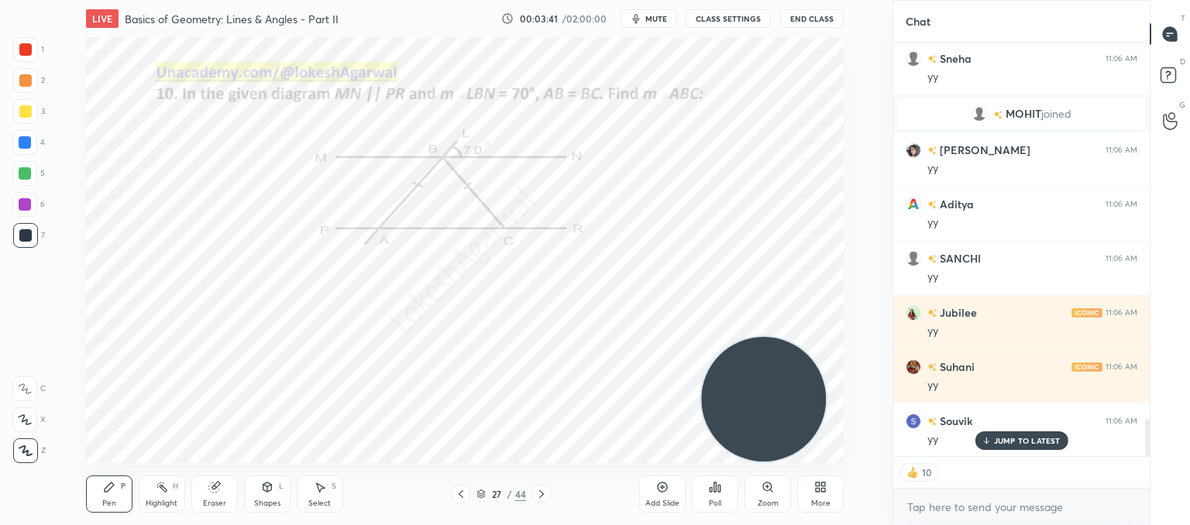
click at [539, 495] on icon at bounding box center [541, 494] width 12 height 12
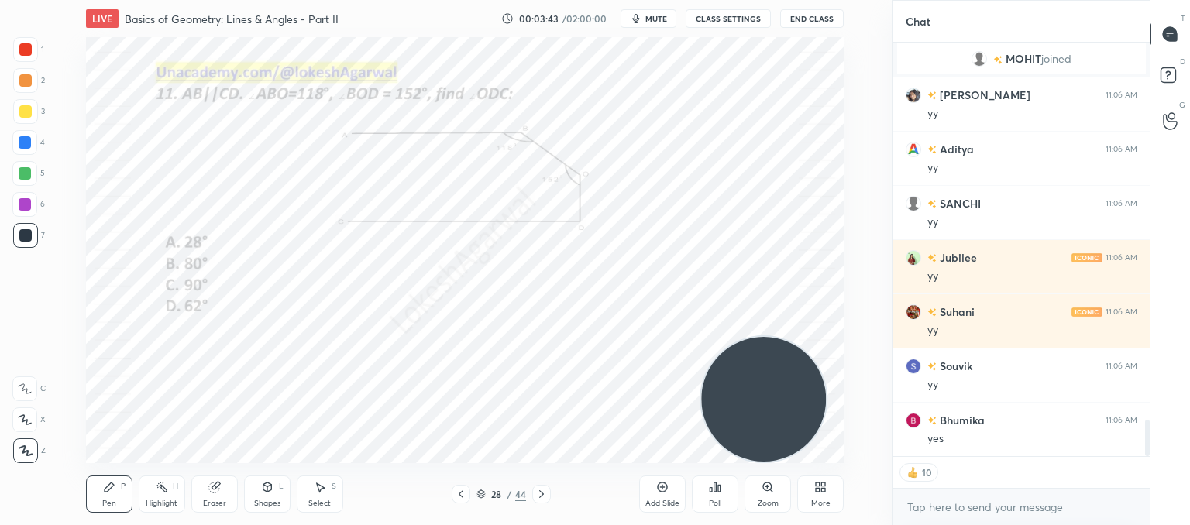
click at [539, 495] on icon at bounding box center [541, 494] width 12 height 12
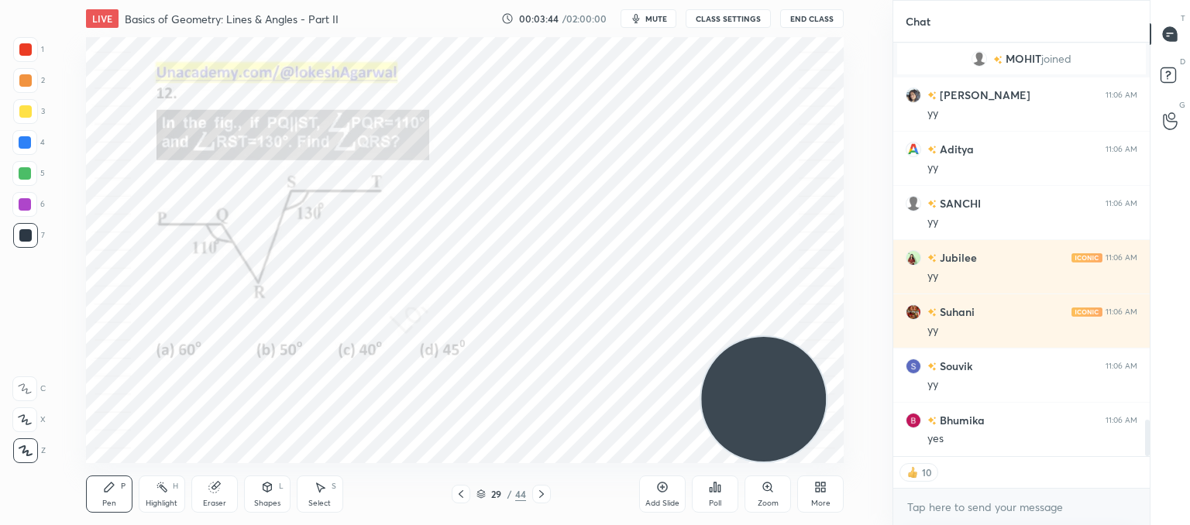
click at [722, 500] on div "Poll" at bounding box center [715, 494] width 46 height 37
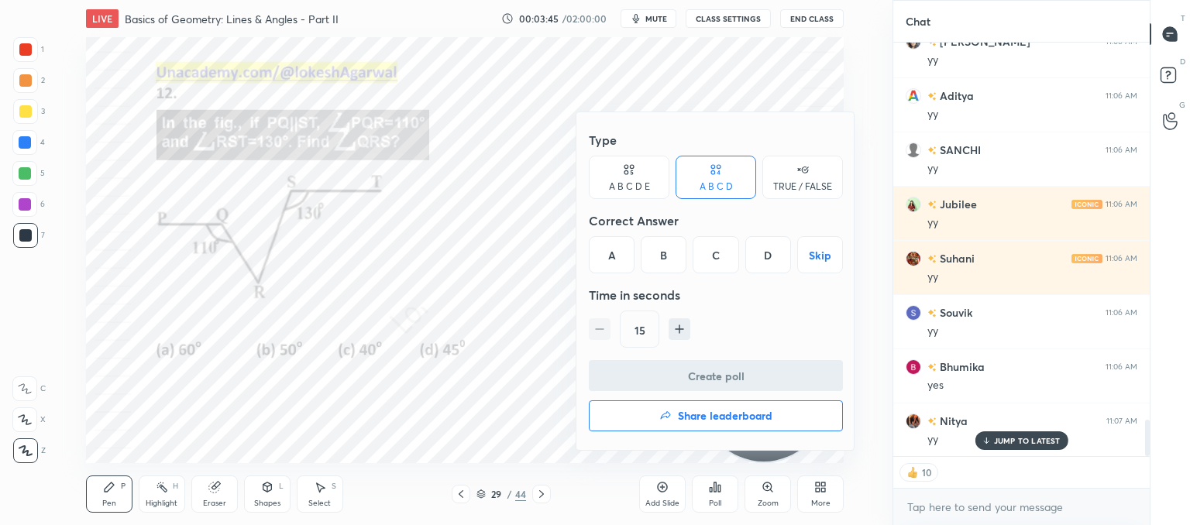
click at [611, 260] on div "A" at bounding box center [612, 254] width 46 height 37
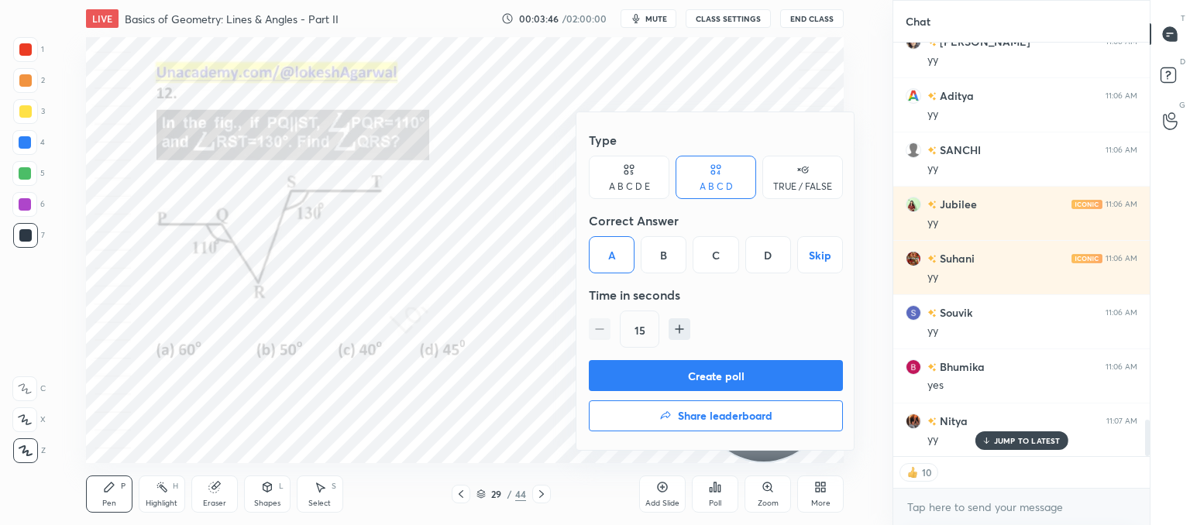
click at [648, 372] on button "Create poll" at bounding box center [716, 375] width 254 height 31
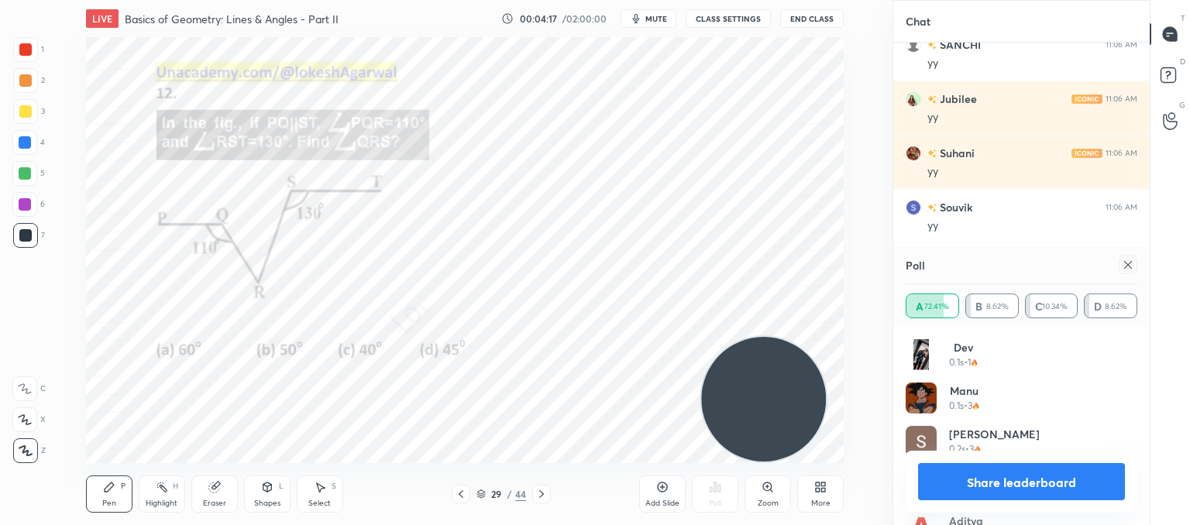
click at [1129, 270] on icon at bounding box center [1128, 265] width 12 height 12
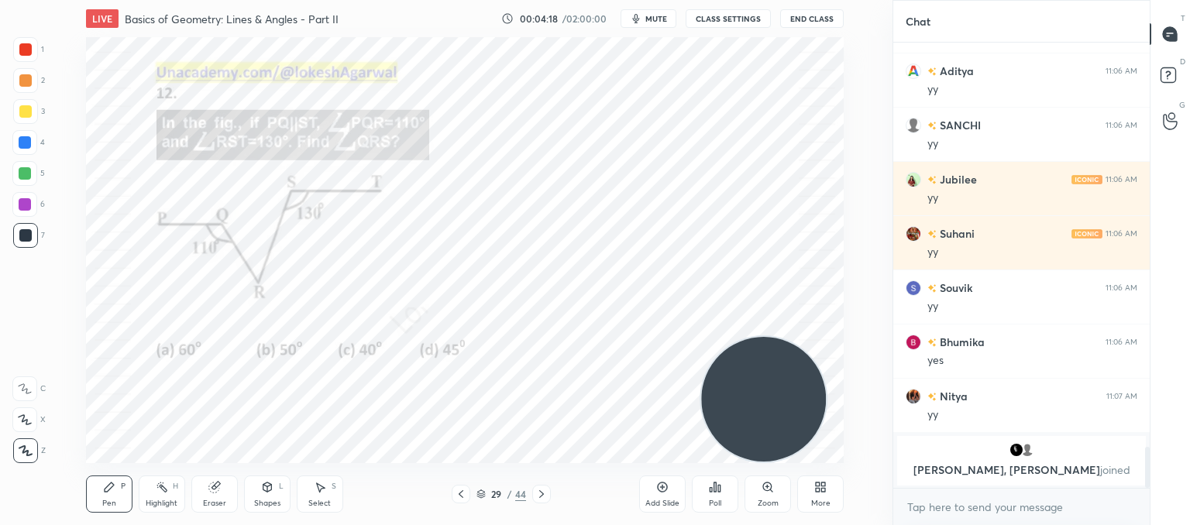
click at [541, 487] on div at bounding box center [541, 494] width 19 height 19
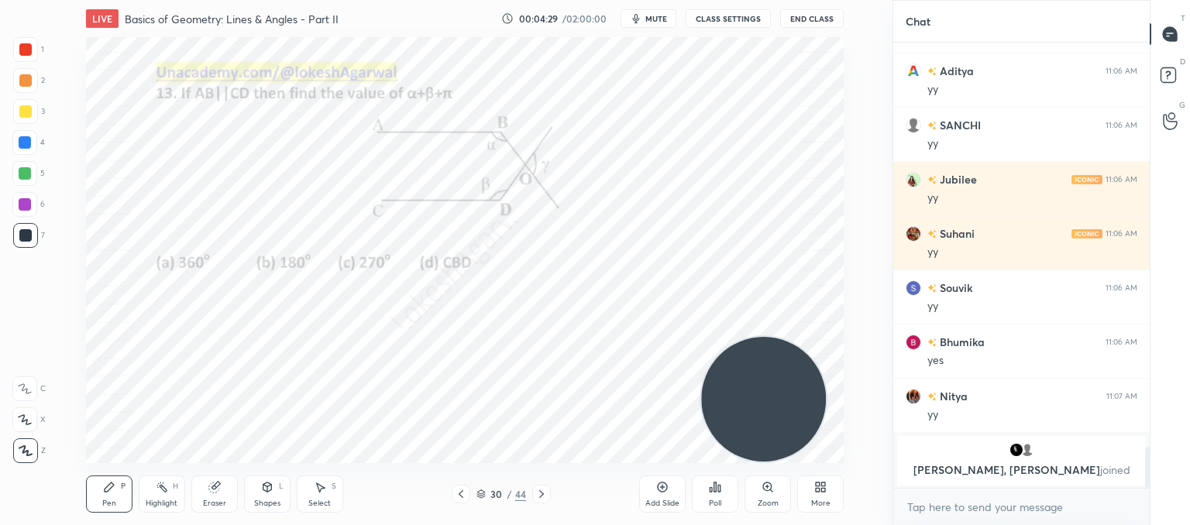
click at [726, 500] on div "Poll" at bounding box center [715, 494] width 46 height 37
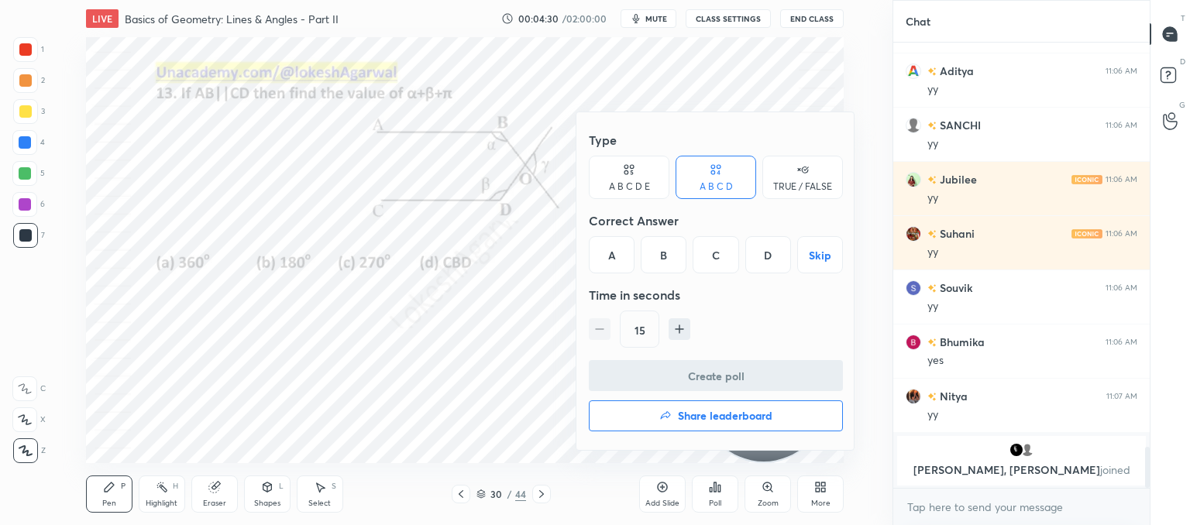
click at [618, 263] on div "A" at bounding box center [612, 254] width 46 height 37
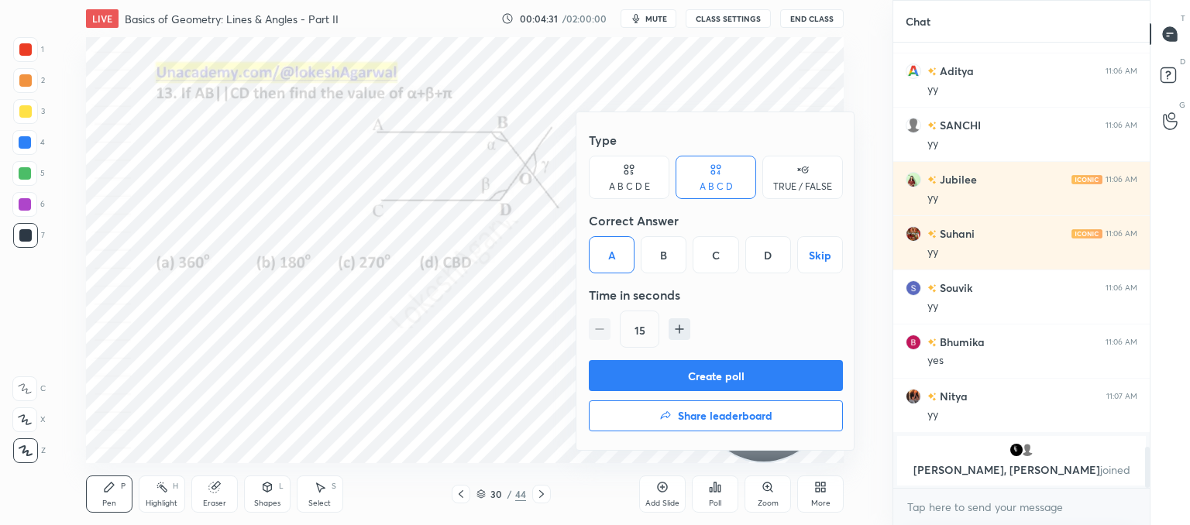
click at [694, 382] on button "Create poll" at bounding box center [716, 375] width 254 height 31
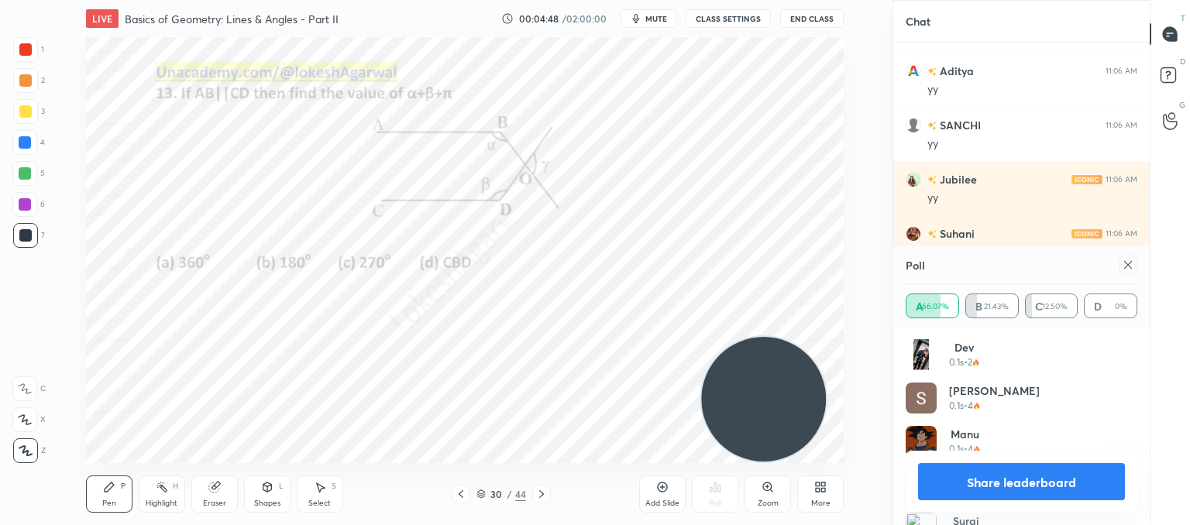
click at [1125, 259] on icon at bounding box center [1128, 265] width 12 height 12
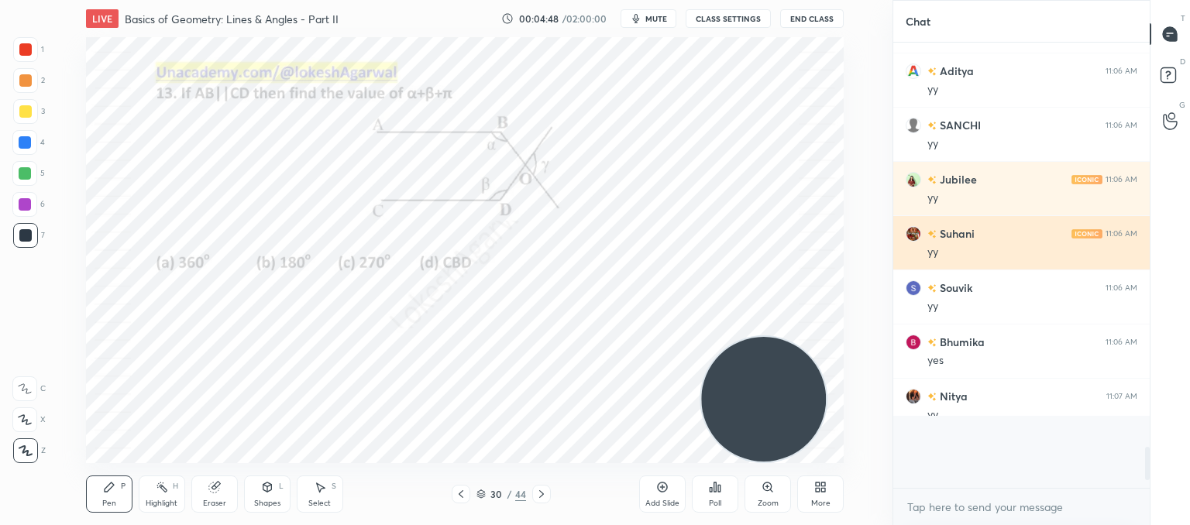
scroll to position [5, 5]
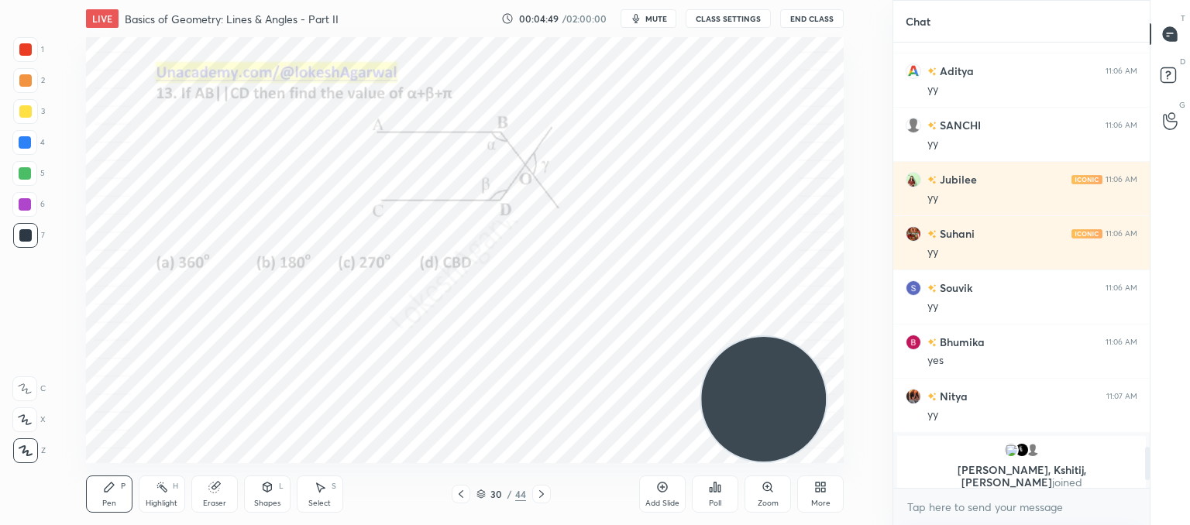
click at [539, 497] on icon at bounding box center [541, 494] width 12 height 12
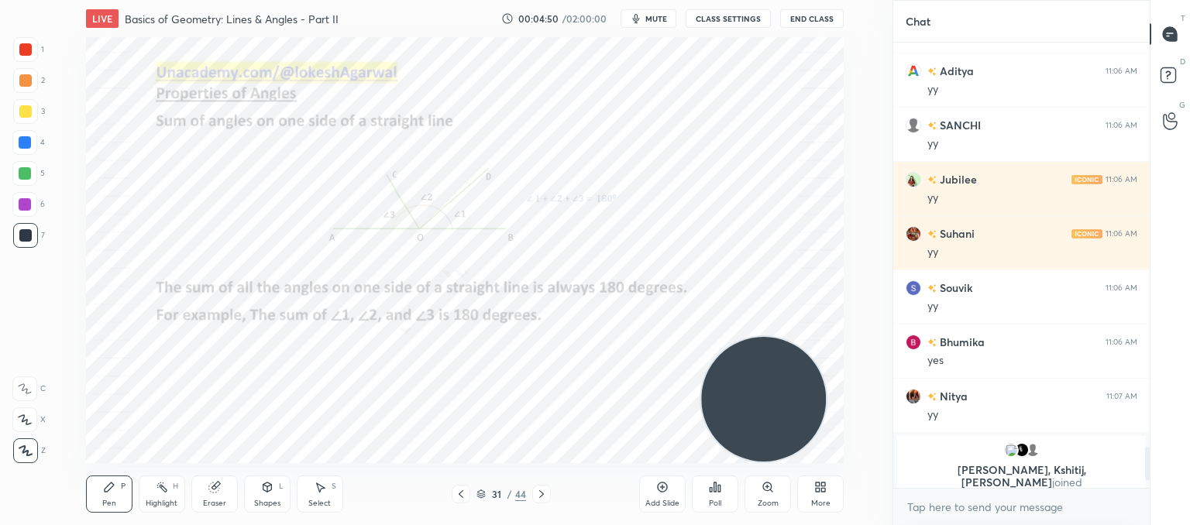
click at [539, 497] on icon at bounding box center [541, 494] width 12 height 12
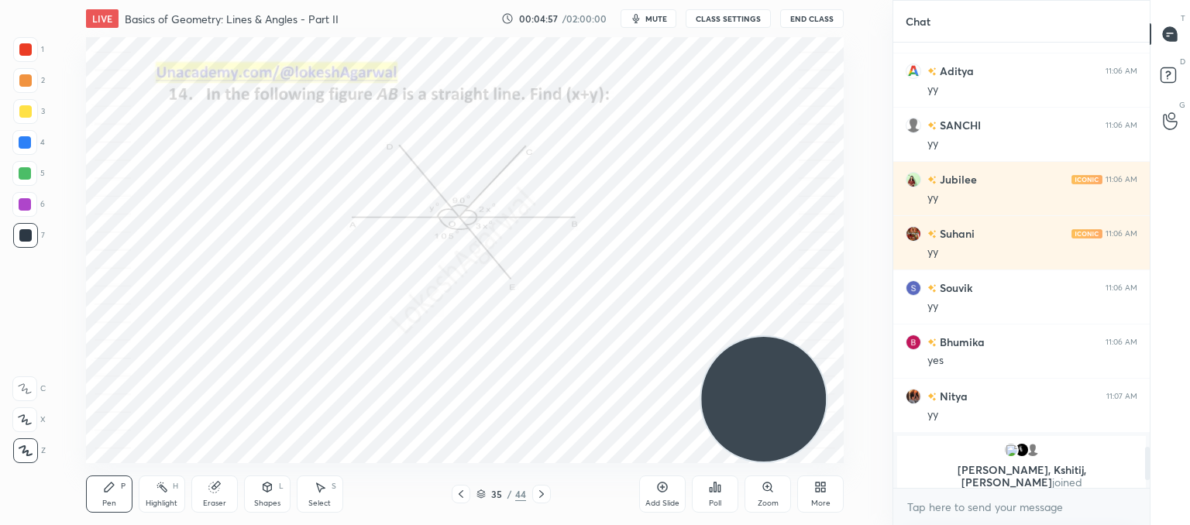
click at [539, 497] on icon at bounding box center [541, 494] width 12 height 12
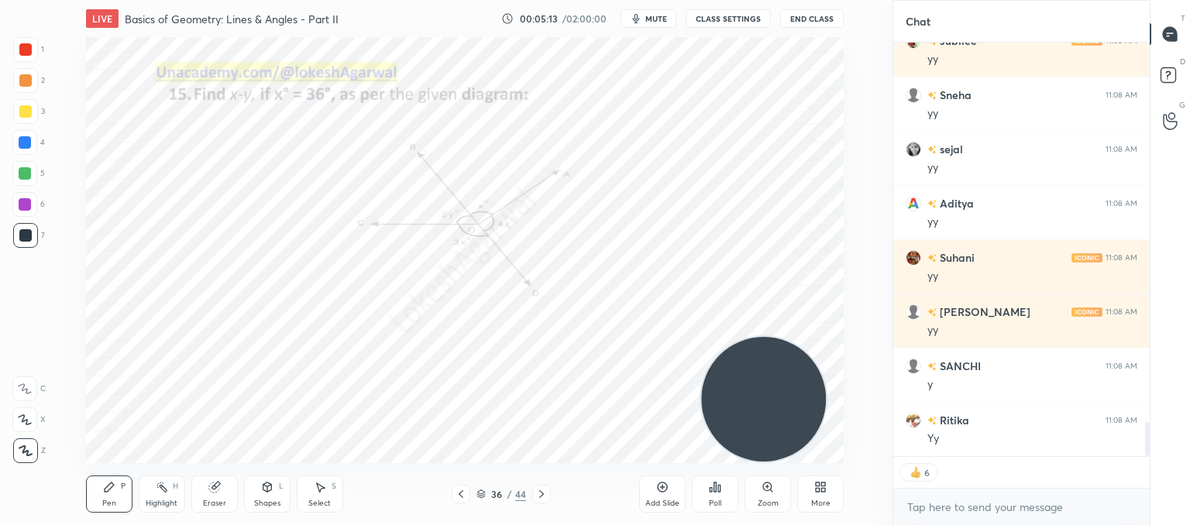
click at [542, 491] on icon at bounding box center [541, 494] width 12 height 12
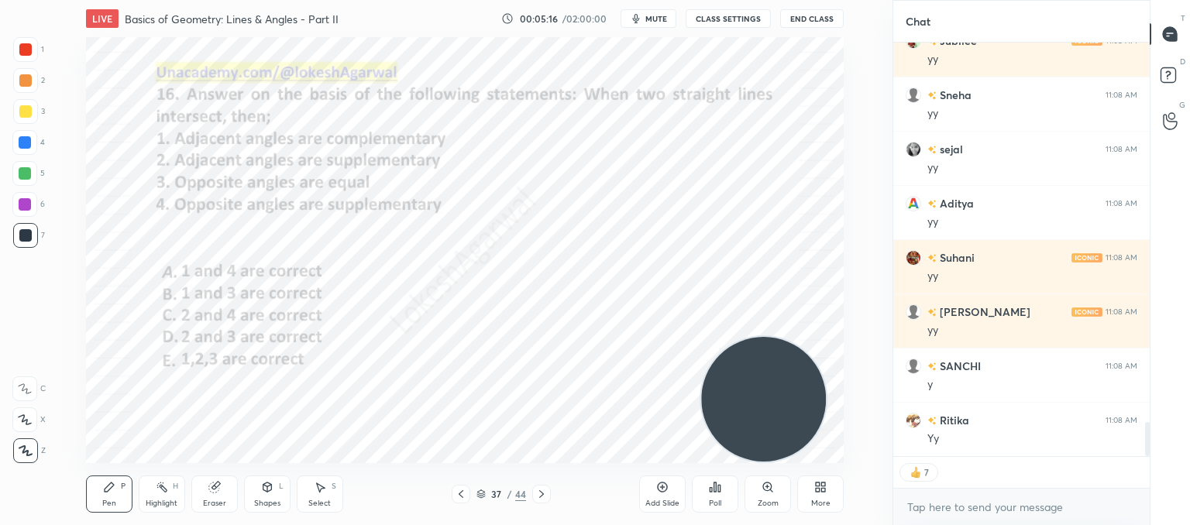
click at [540, 492] on icon at bounding box center [541, 495] width 5 height 8
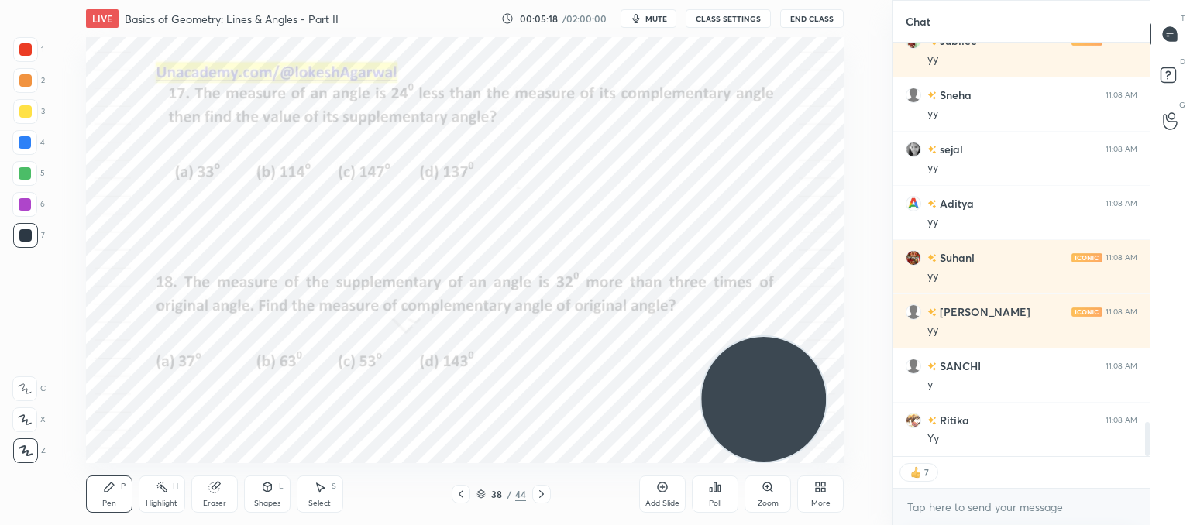
click at [709, 489] on icon at bounding box center [715, 487] width 12 height 12
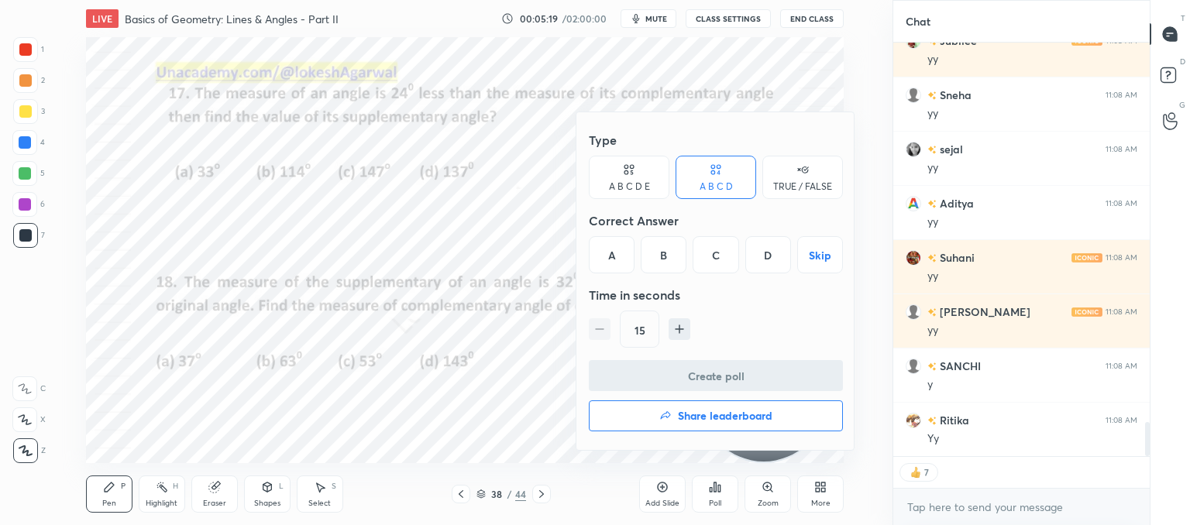
click at [720, 254] on div "C" at bounding box center [716, 254] width 46 height 37
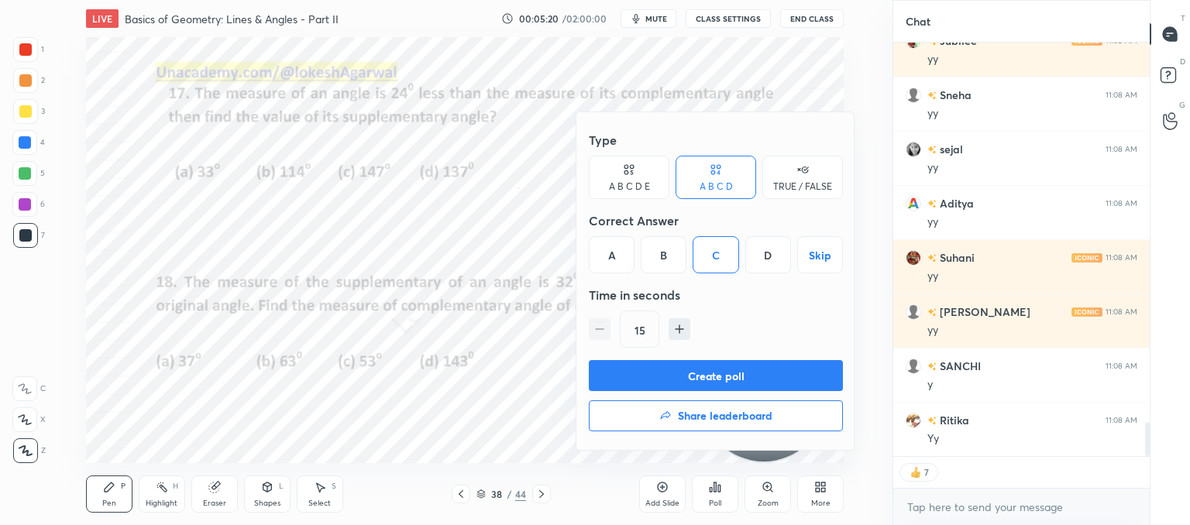
click at [631, 370] on button "Create poll" at bounding box center [716, 375] width 254 height 31
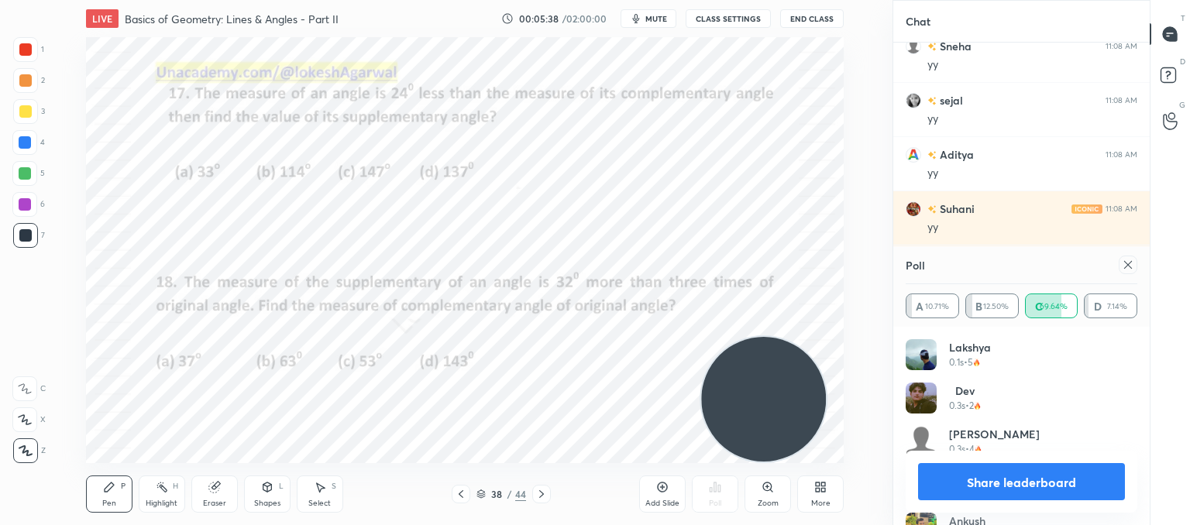
click at [1128, 267] on icon at bounding box center [1128, 265] width 12 height 12
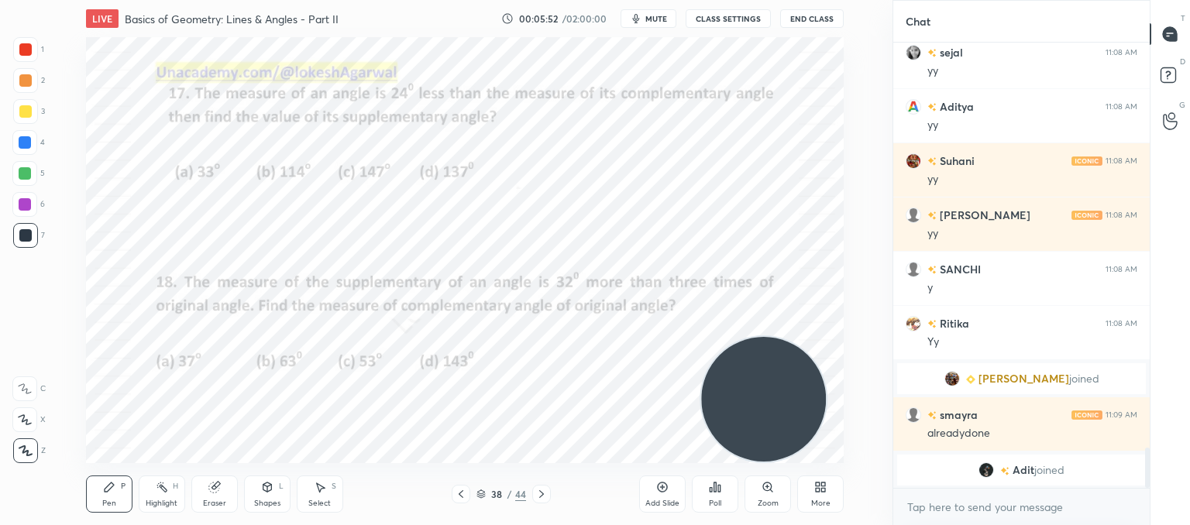
click at [536, 495] on icon at bounding box center [541, 494] width 12 height 12
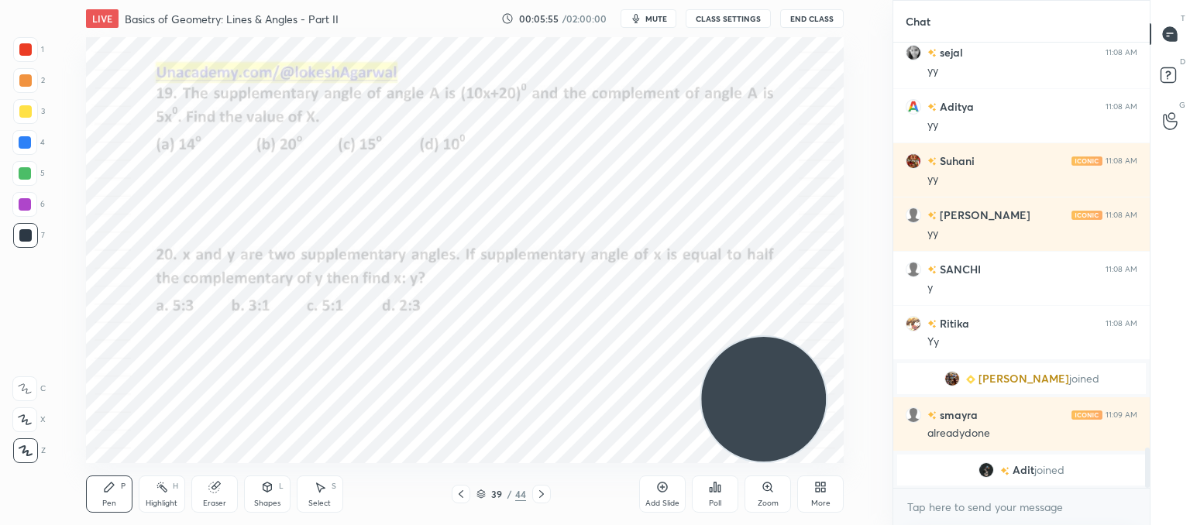
click at [716, 494] on div "Poll" at bounding box center [715, 494] width 46 height 37
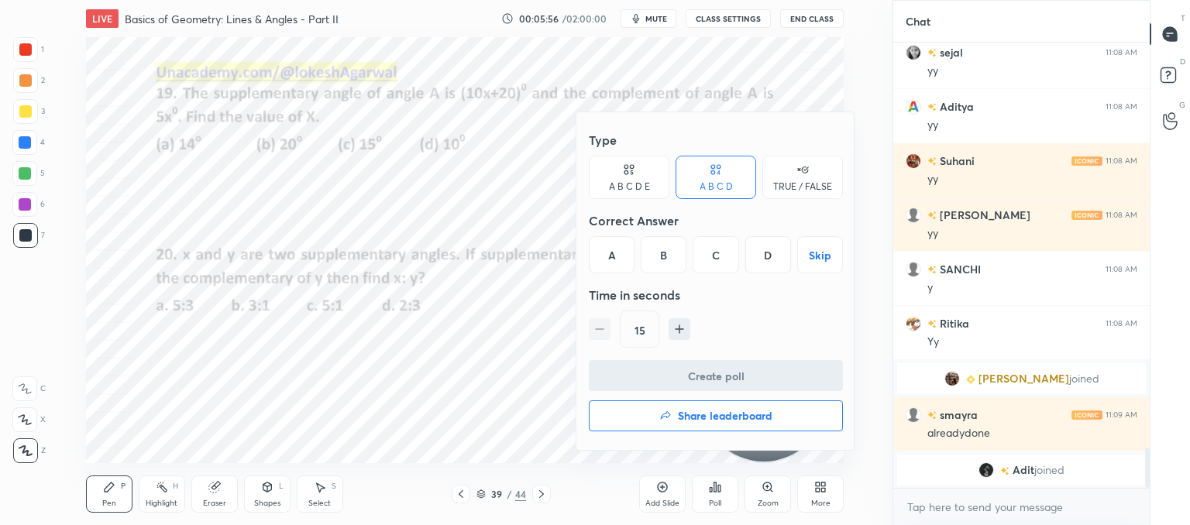
click at [617, 241] on div "A" at bounding box center [612, 254] width 46 height 37
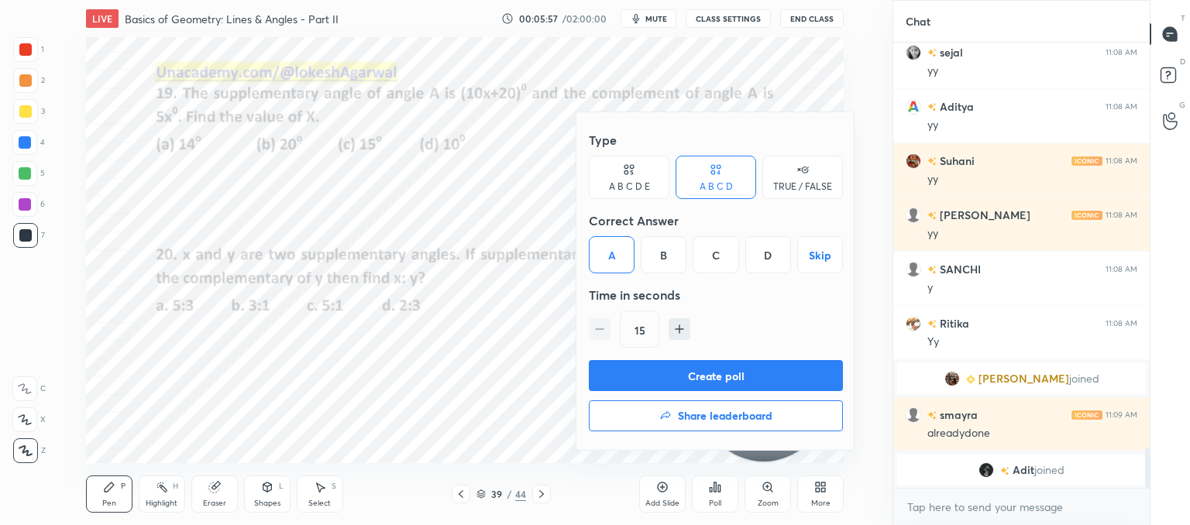
click at [632, 366] on button "Create poll" at bounding box center [716, 375] width 254 height 31
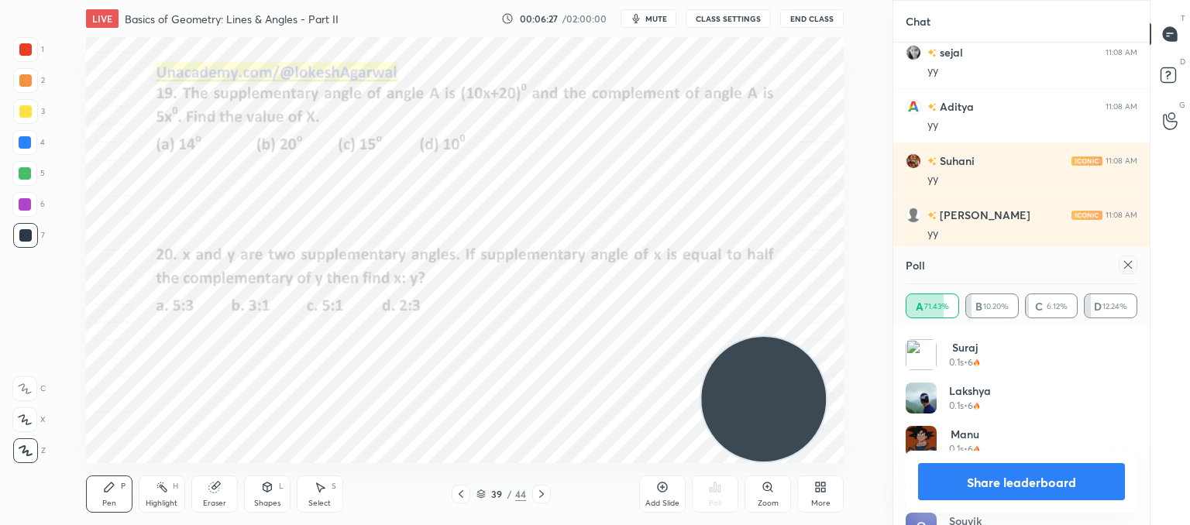
click at [1125, 270] on icon at bounding box center [1128, 265] width 12 height 12
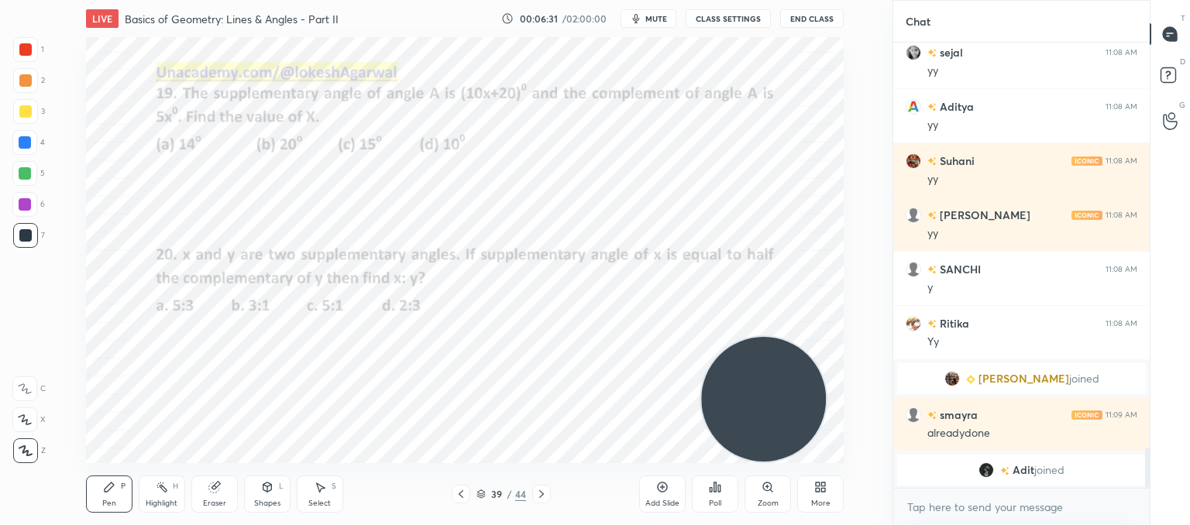
click at [714, 489] on icon at bounding box center [715, 487] width 2 height 9
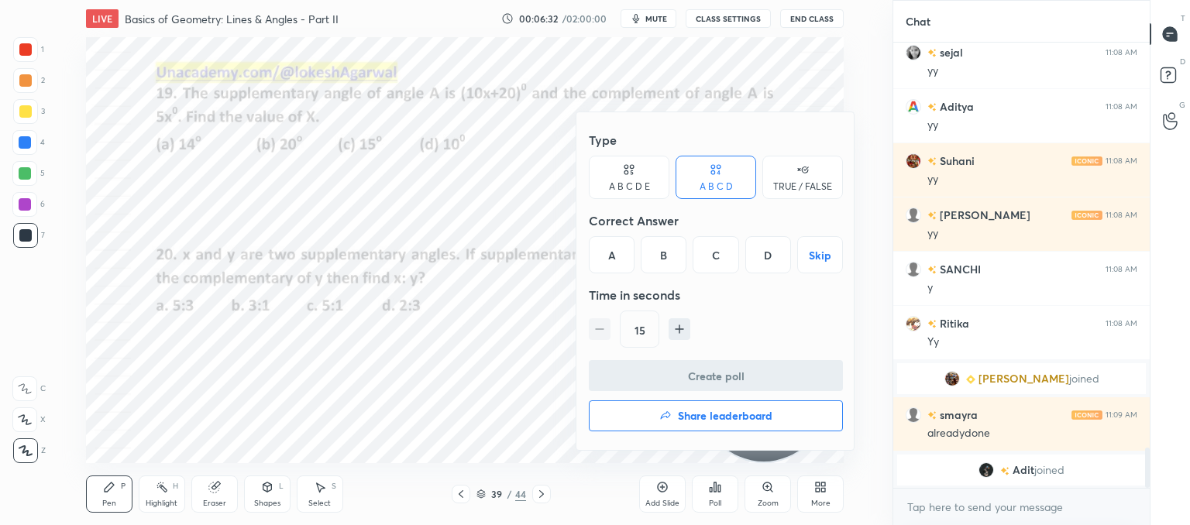
click at [717, 249] on div "C" at bounding box center [716, 254] width 46 height 37
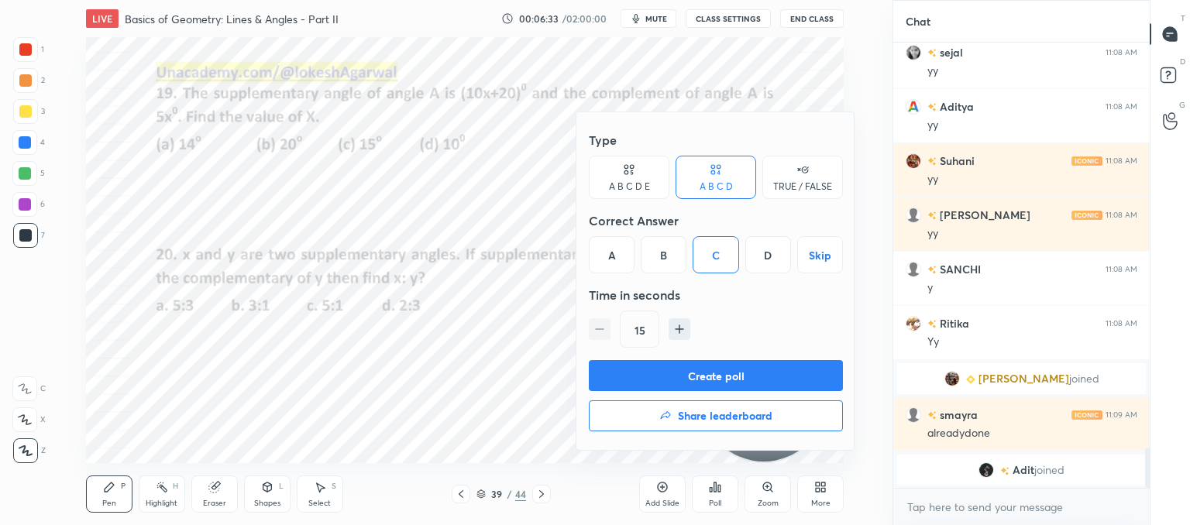
click at [660, 376] on button "Create poll" at bounding box center [716, 375] width 254 height 31
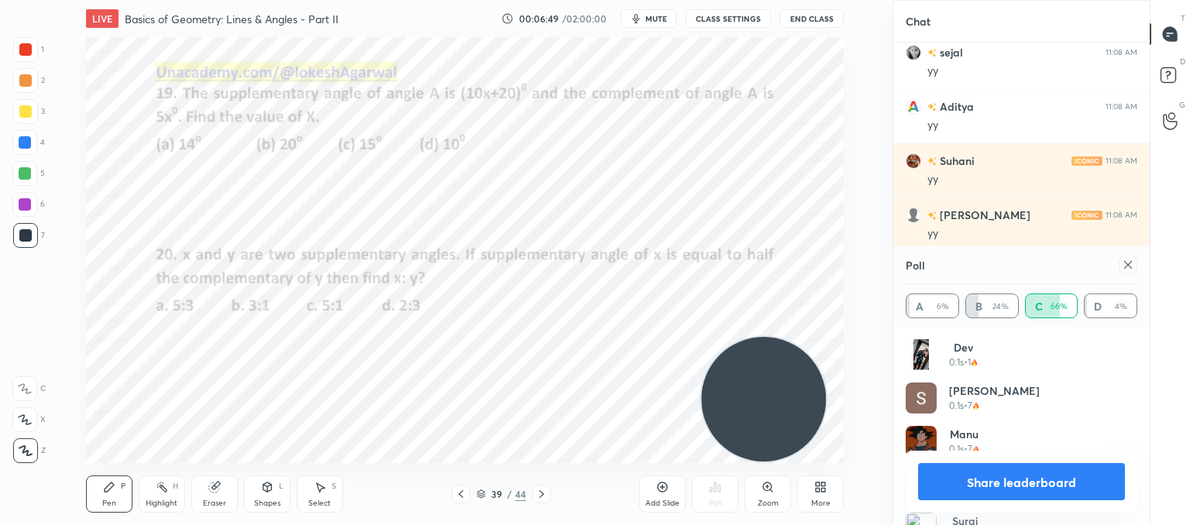
drag, startPoint x: 1134, startPoint y: 270, endPoint x: 949, endPoint y: 322, distance: 192.3
click at [1132, 270] on div at bounding box center [1128, 265] width 19 height 19
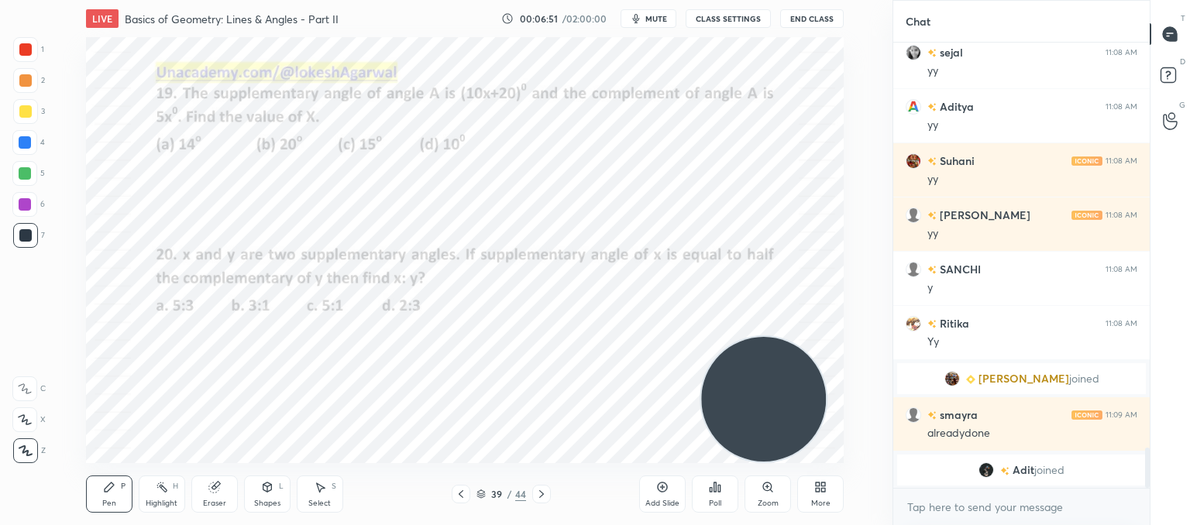
click at [546, 498] on icon at bounding box center [541, 494] width 12 height 12
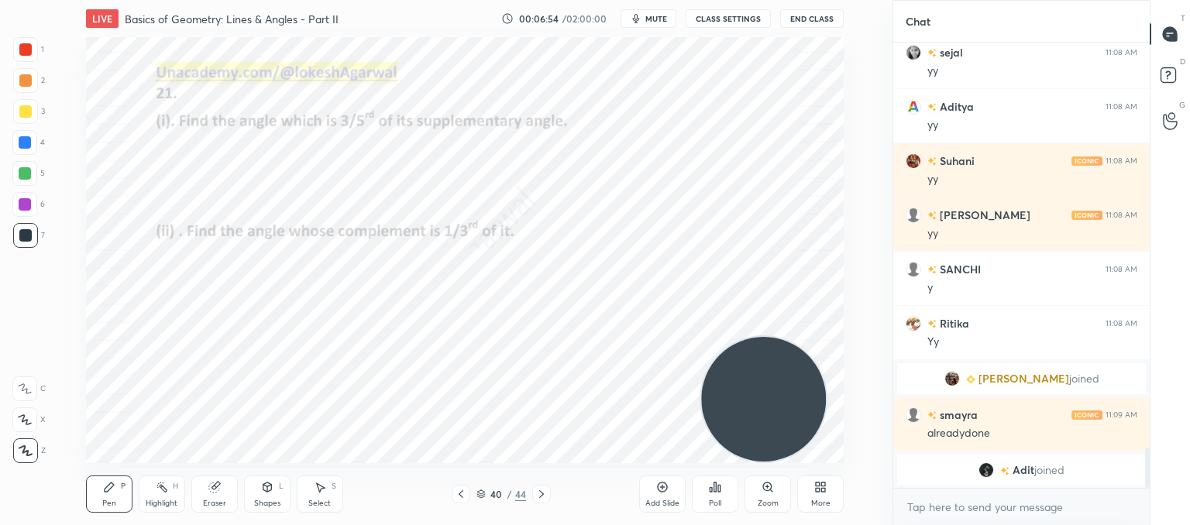
click at [546, 498] on icon at bounding box center [541, 494] width 12 height 12
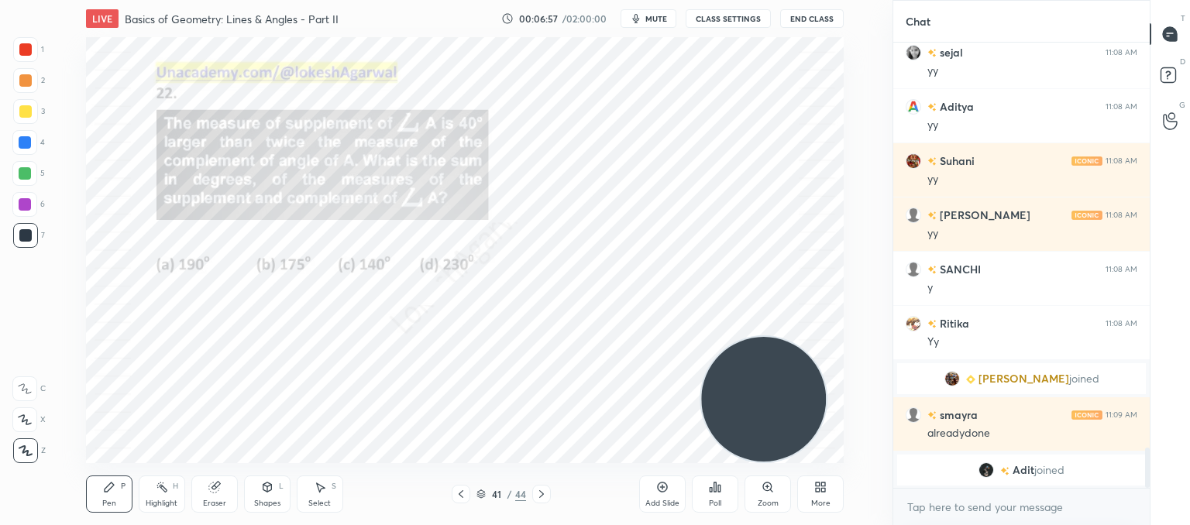
click at [715, 497] on div "Poll" at bounding box center [715, 494] width 46 height 37
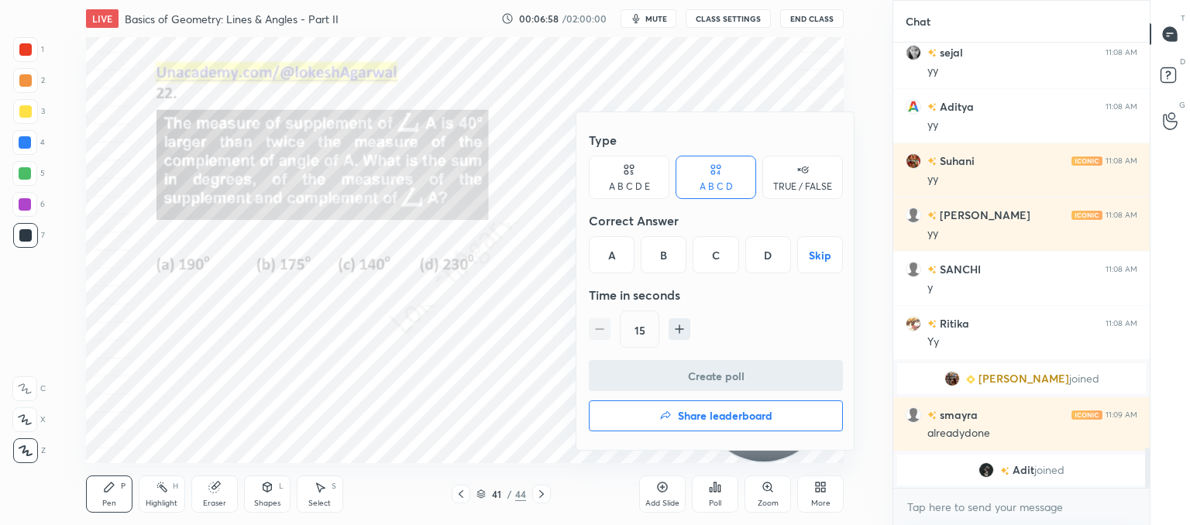
click at [614, 256] on div "A" at bounding box center [612, 254] width 46 height 37
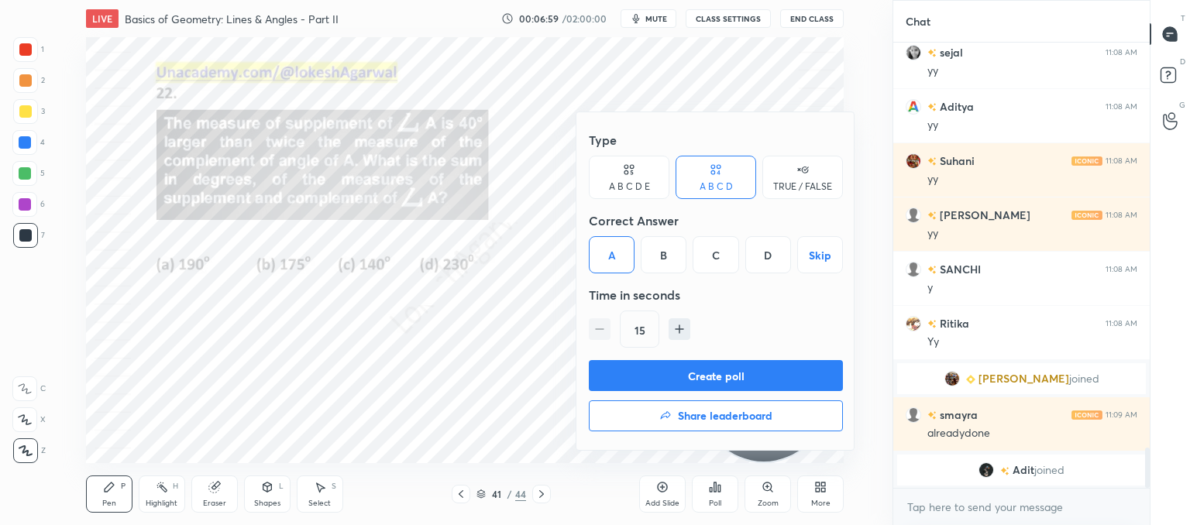
click at [645, 364] on button "Create poll" at bounding box center [716, 375] width 254 height 31
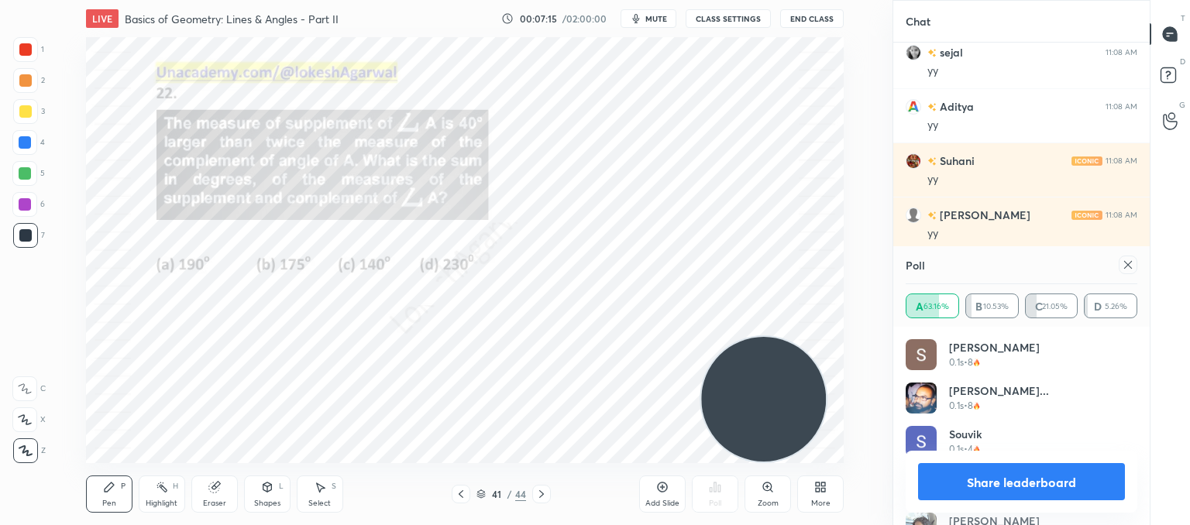
click at [1133, 269] on icon at bounding box center [1128, 265] width 12 height 12
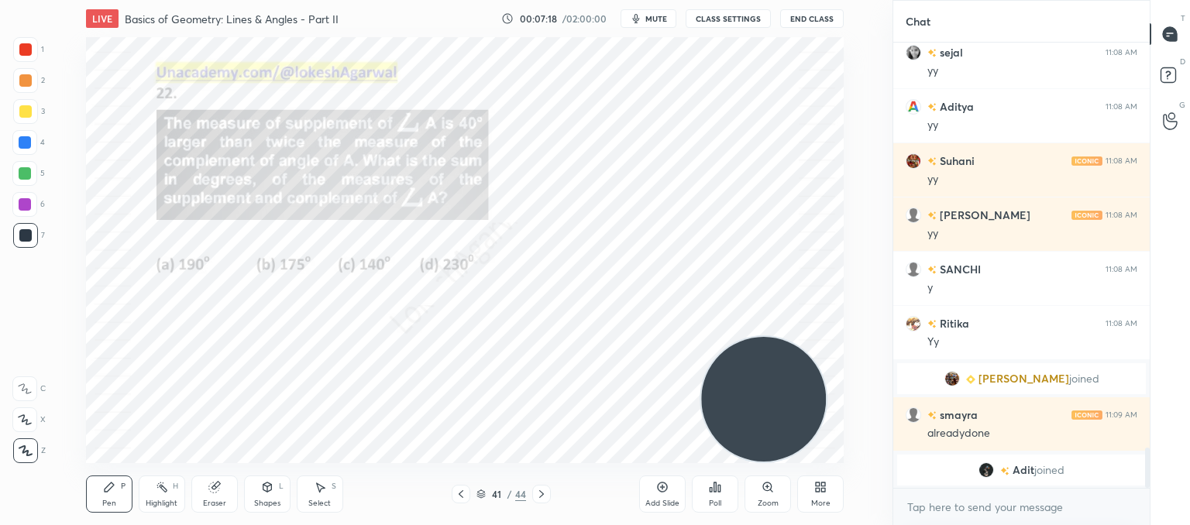
click at [549, 498] on div at bounding box center [541, 494] width 19 height 19
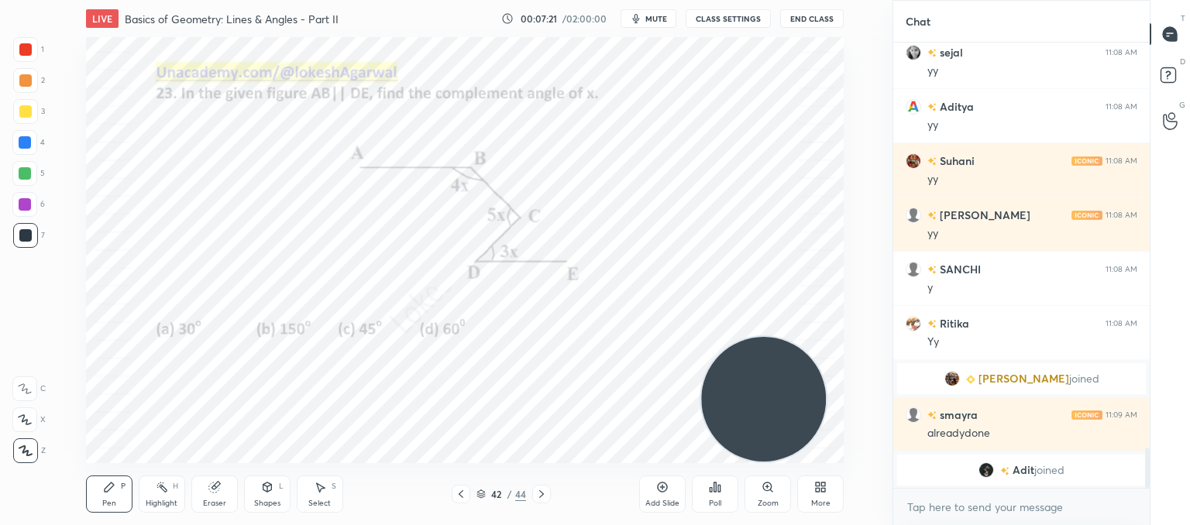
click at [719, 504] on div "Poll" at bounding box center [715, 504] width 12 height 8
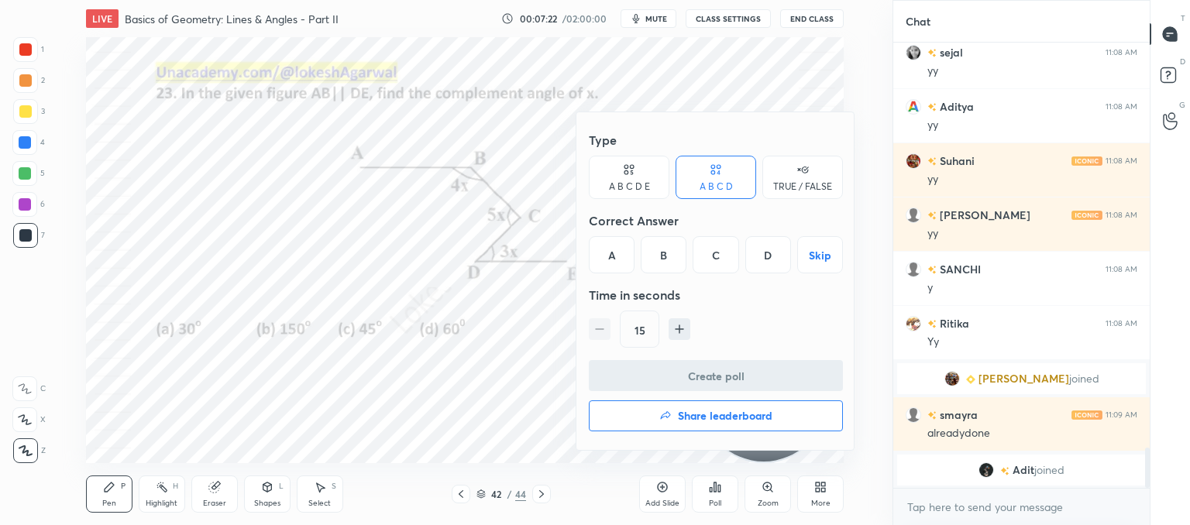
click at [778, 255] on div "D" at bounding box center [768, 254] width 46 height 37
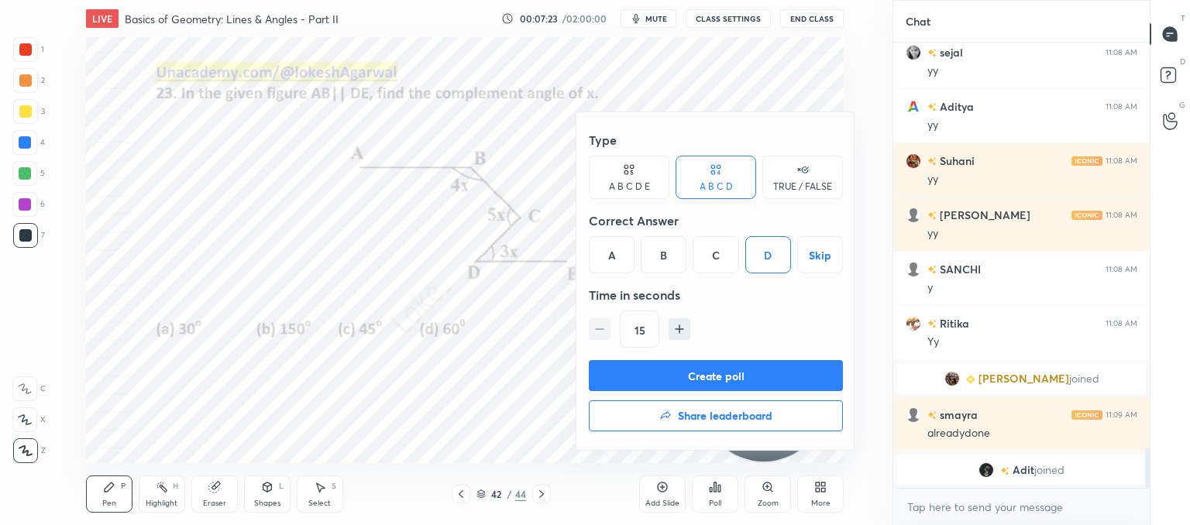
click at [735, 370] on button "Create poll" at bounding box center [716, 375] width 254 height 31
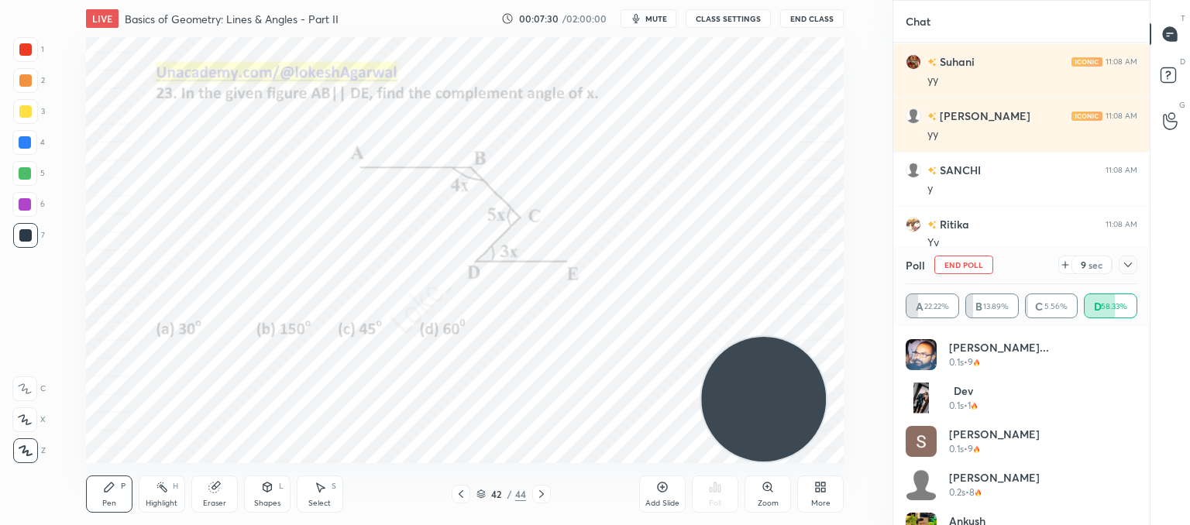
click at [1125, 268] on icon at bounding box center [1128, 265] width 12 height 12
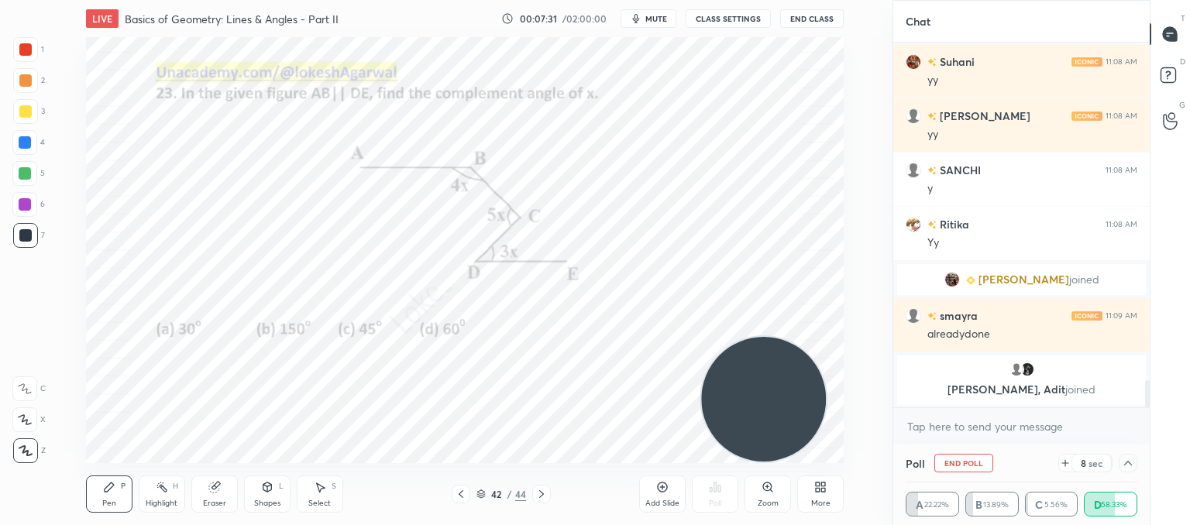
click at [969, 413] on div "x" at bounding box center [1021, 426] width 256 height 36
click at [1130, 463] on icon at bounding box center [1128, 463] width 8 height 5
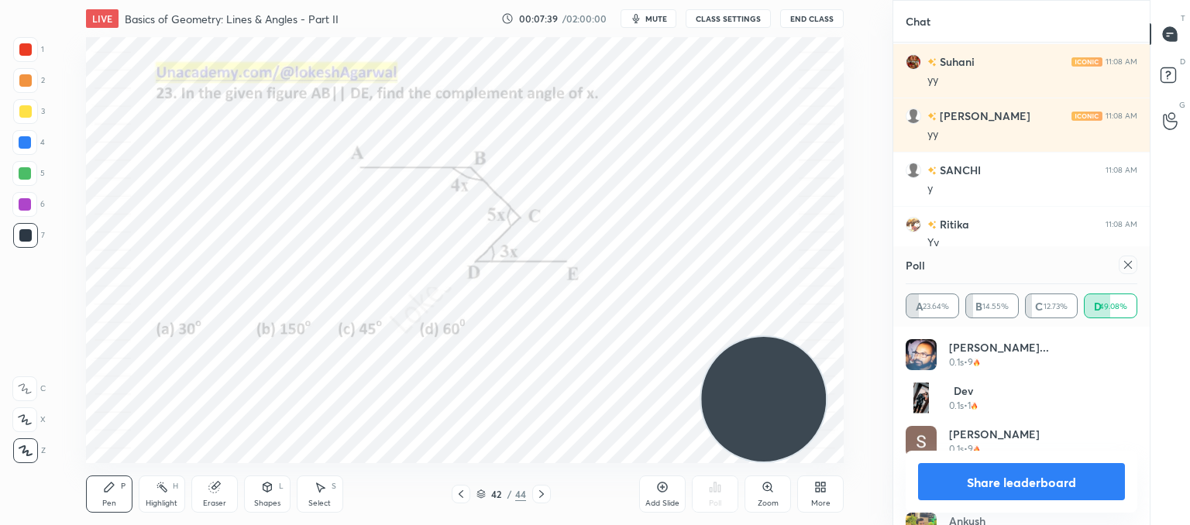
click at [1128, 267] on icon at bounding box center [1128, 265] width 12 height 12
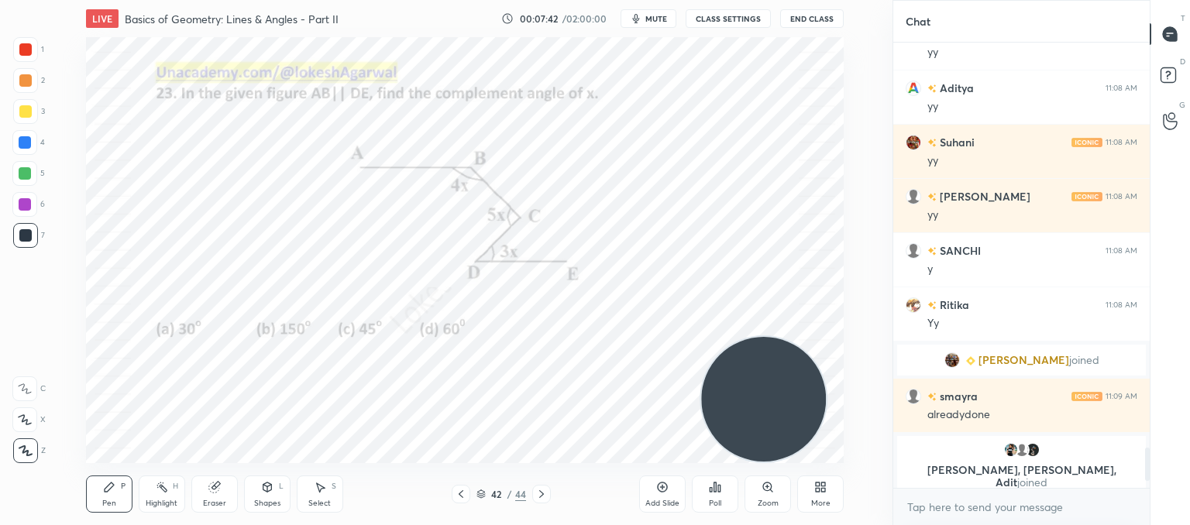
click at [543, 494] on icon at bounding box center [541, 494] width 12 height 12
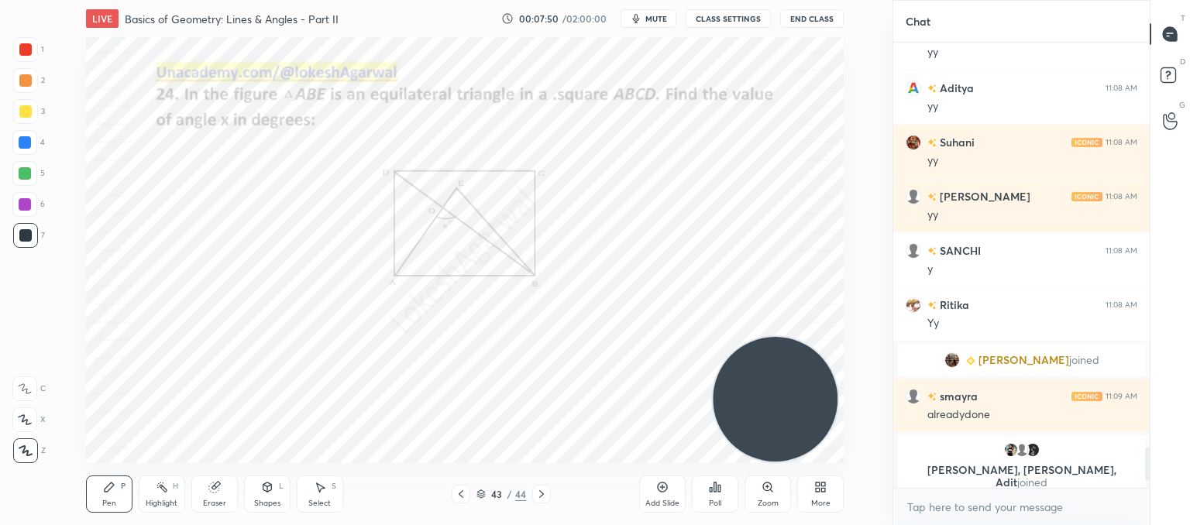
drag, startPoint x: 744, startPoint y: 401, endPoint x: 721, endPoint y: 376, distance: 34.0
click at [747, 394] on video at bounding box center [775, 399] width 125 height 125
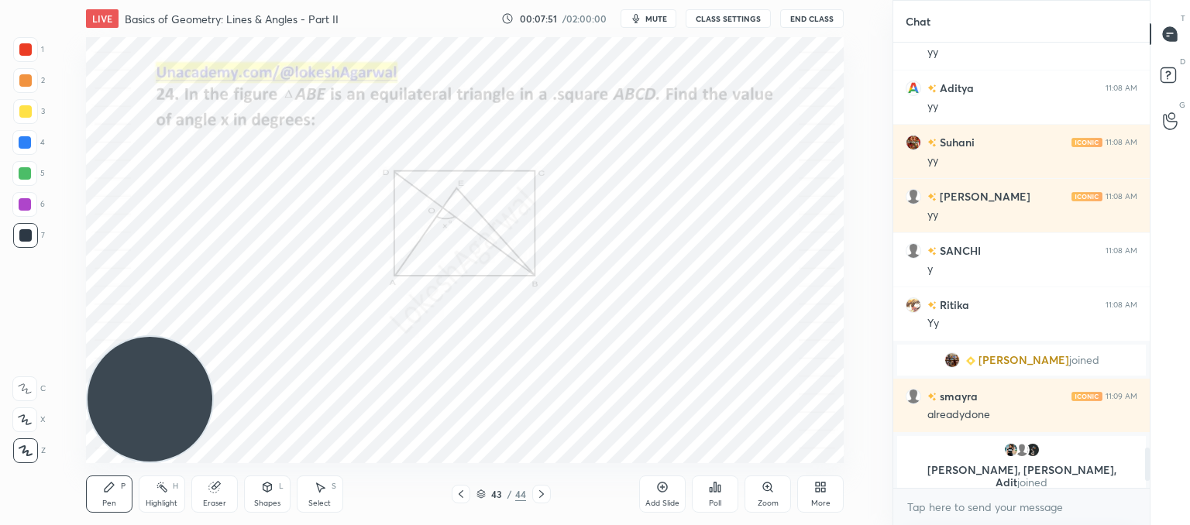
drag, startPoint x: 784, startPoint y: 384, endPoint x: 0, endPoint y: 522, distance: 796.2
click at [0, 522] on div "1 2 3 4 5 6 7 C X Z C X Z E E Erase all H H LIVE Basics of Geometry: Lines & An…" at bounding box center [440, 262] width 880 height 525
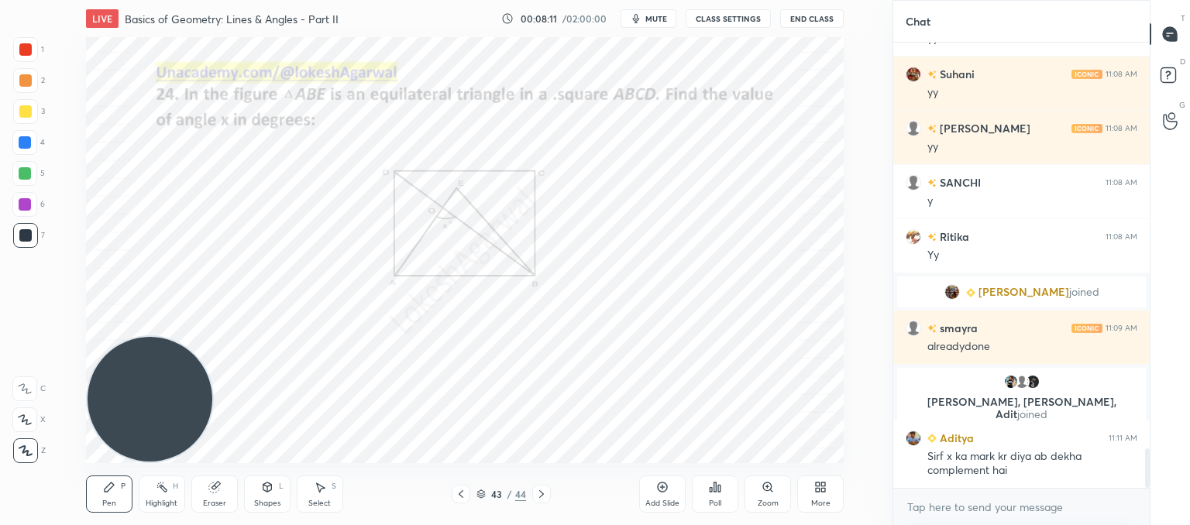
drag, startPoint x: 213, startPoint y: 498, endPoint x: 250, endPoint y: 472, distance: 45.0
click at [214, 497] on div "Eraser" at bounding box center [214, 494] width 46 height 37
click at [106, 493] on icon at bounding box center [109, 487] width 12 height 12
click at [713, 504] on div "Poll" at bounding box center [715, 504] width 12 height 8
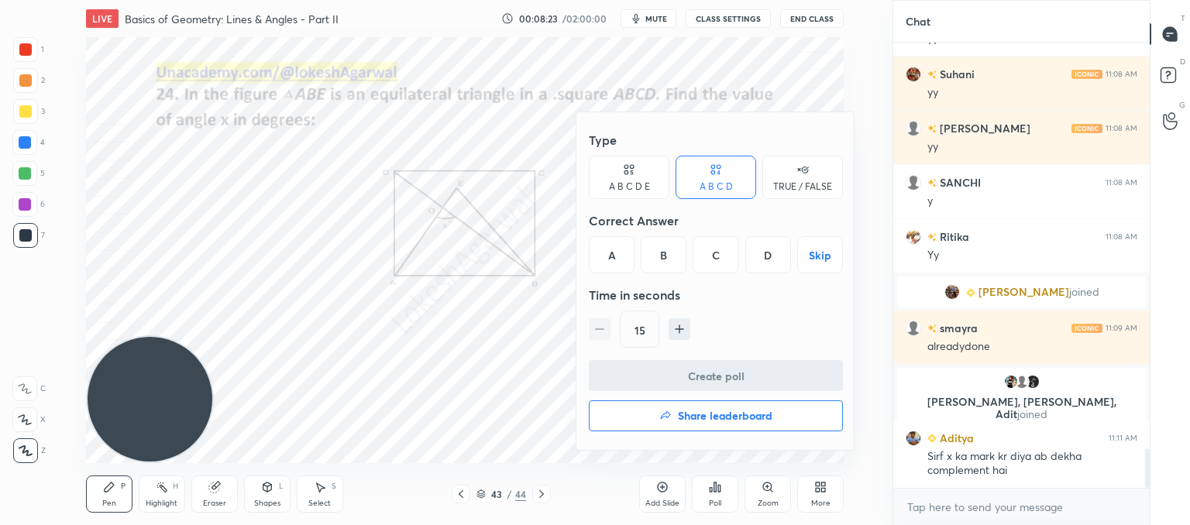
click at [617, 159] on div "A B C D E" at bounding box center [629, 177] width 81 height 43
click at [690, 243] on div "C" at bounding box center [694, 254] width 37 height 37
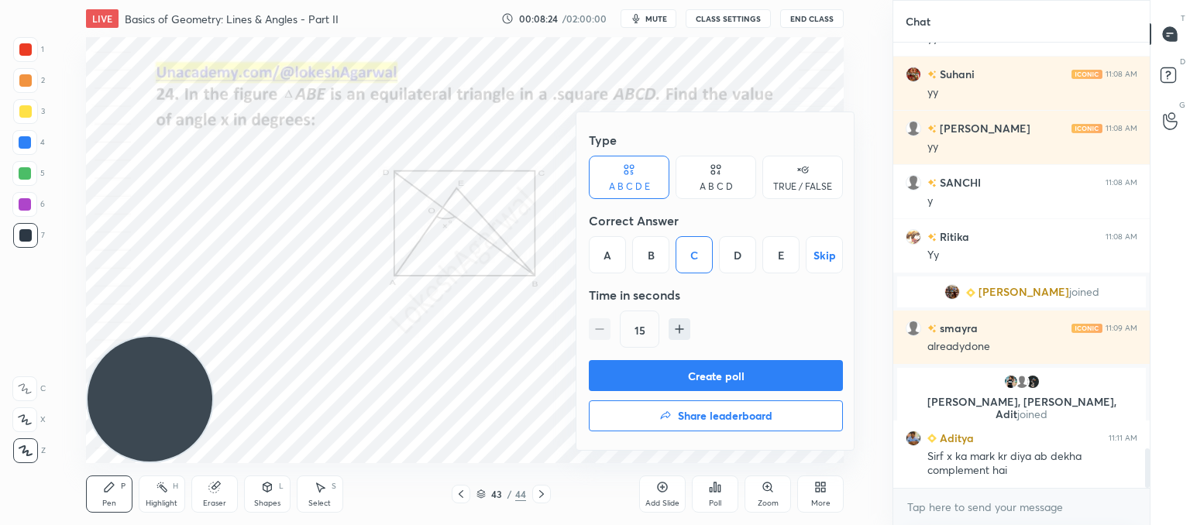
click at [723, 388] on button "Create poll" at bounding box center [716, 375] width 254 height 31
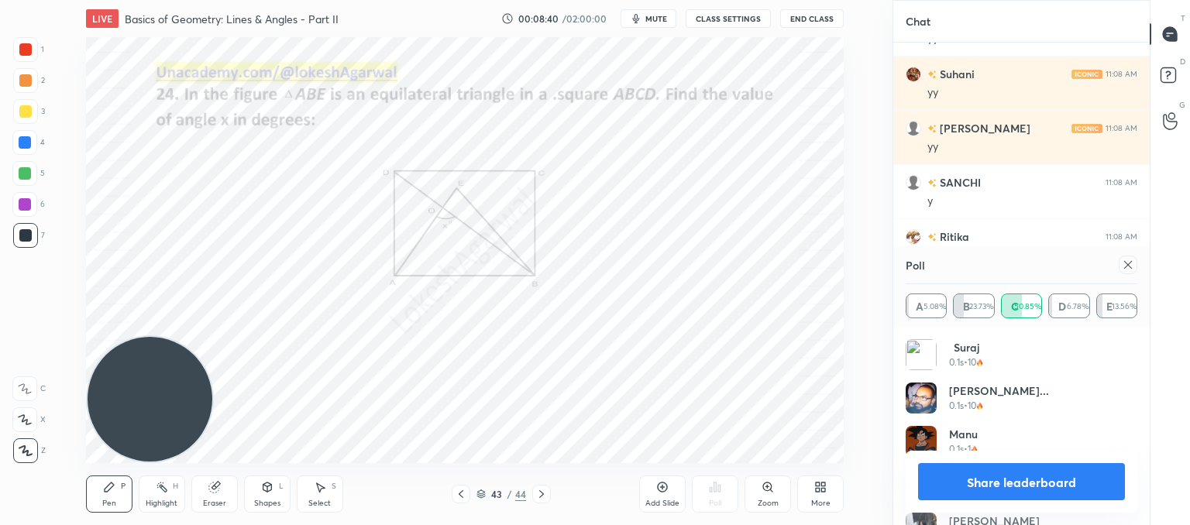
click at [1127, 267] on icon at bounding box center [1128, 265] width 12 height 12
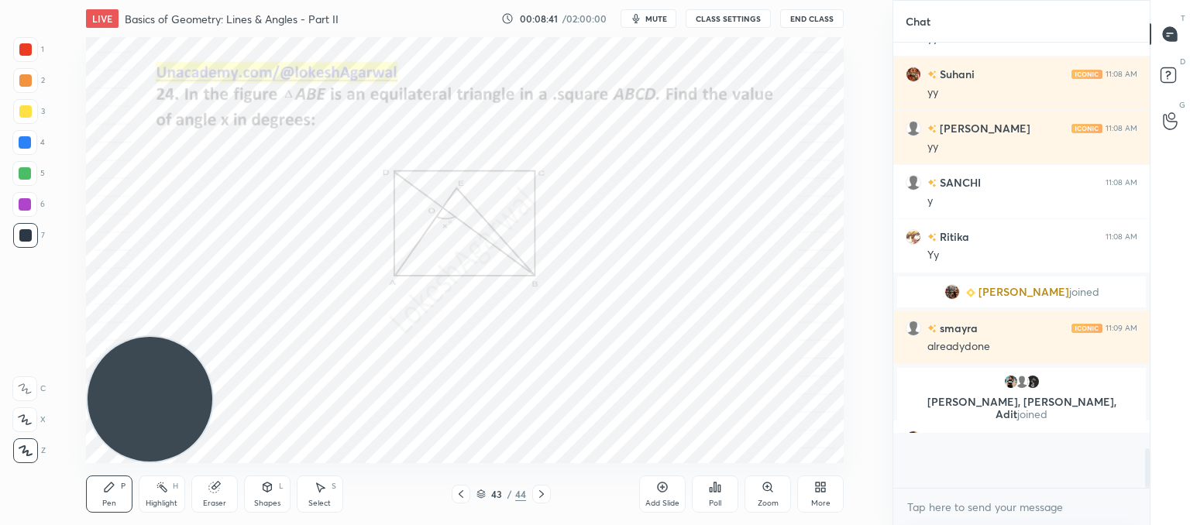
scroll to position [5, 5]
click at [535, 488] on icon at bounding box center [541, 494] width 12 height 12
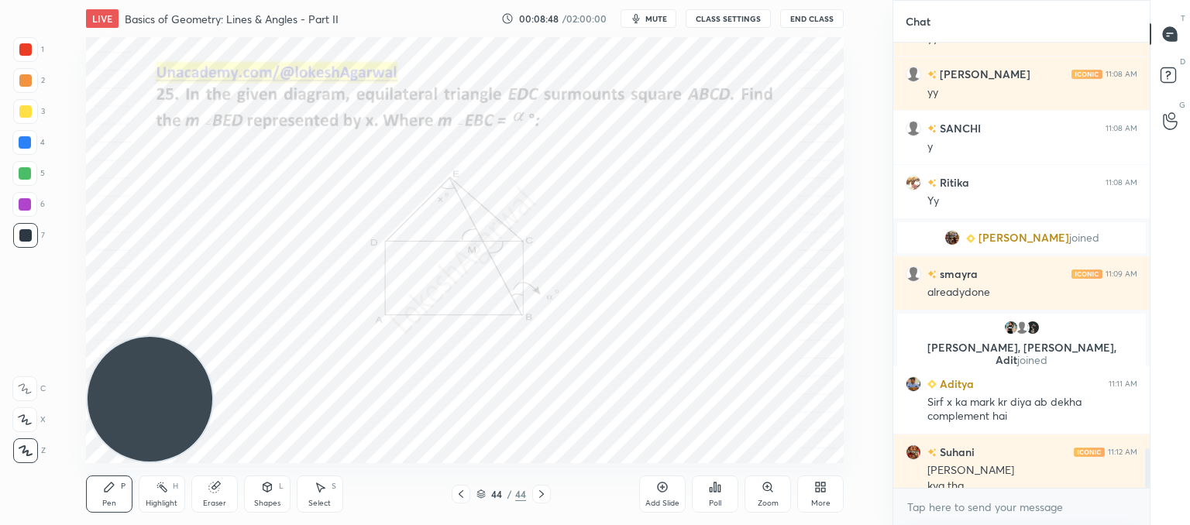
scroll to position [4621, 0]
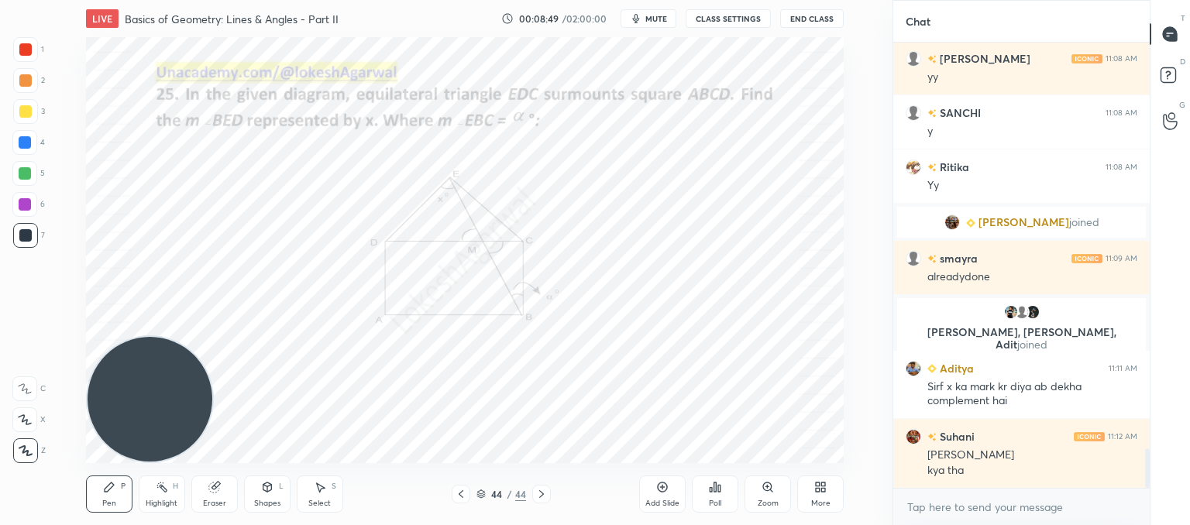
click at [462, 501] on div at bounding box center [461, 494] width 19 height 19
drag, startPoint x: 315, startPoint y: 497, endPoint x: 325, endPoint y: 494, distance: 10.5
click at [316, 497] on div "Select S" at bounding box center [320, 494] width 46 height 37
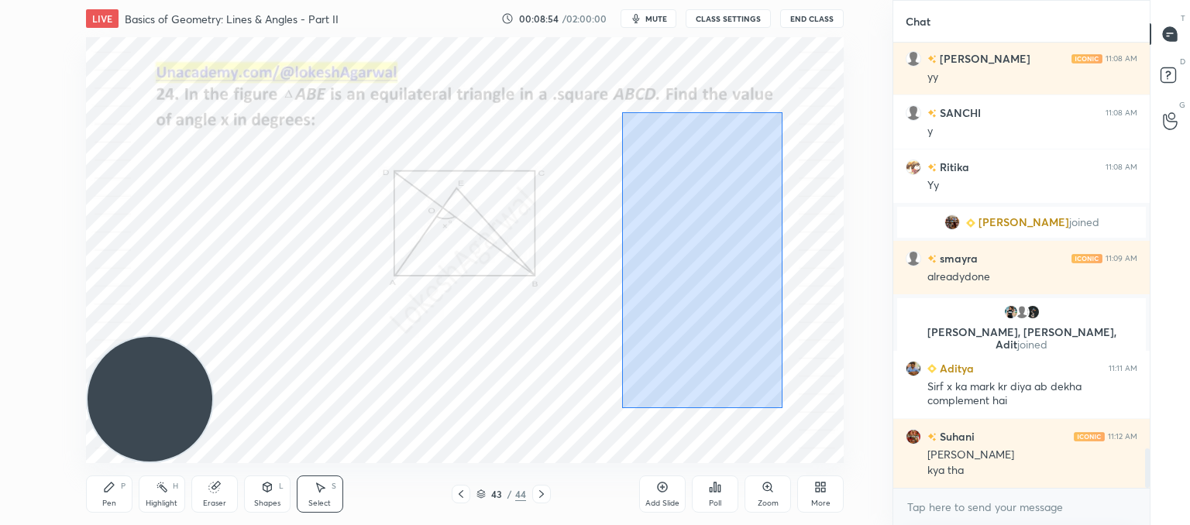
scroll to position [4637, 0]
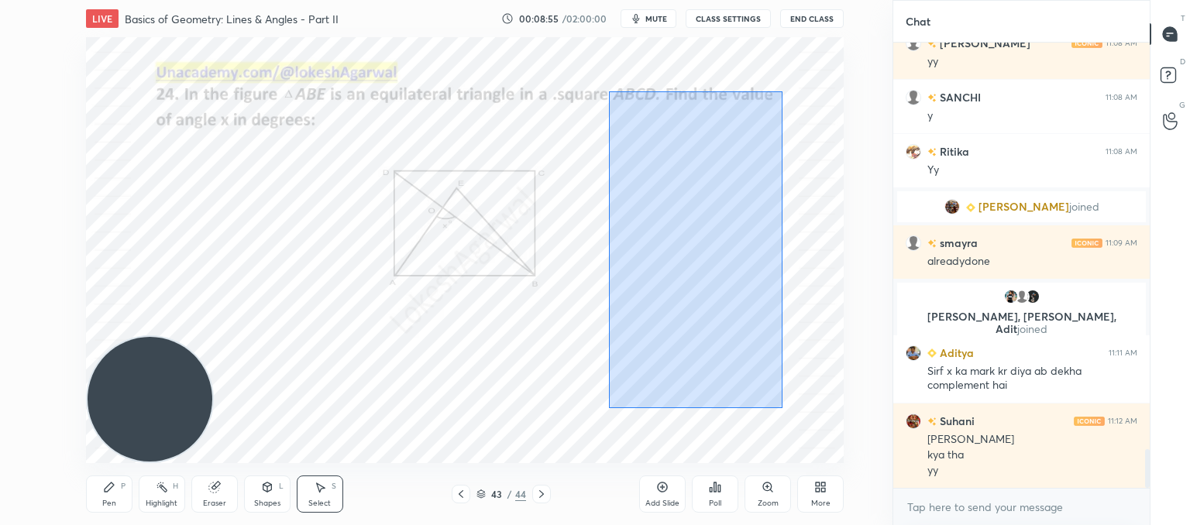
drag, startPoint x: 782, startPoint y: 408, endPoint x: 620, endPoint y: 127, distance: 324.6
click at [608, 91] on div "0 ° Undo Copy Duplicate Duplicate to new slide Delete" at bounding box center [465, 250] width 758 height 426
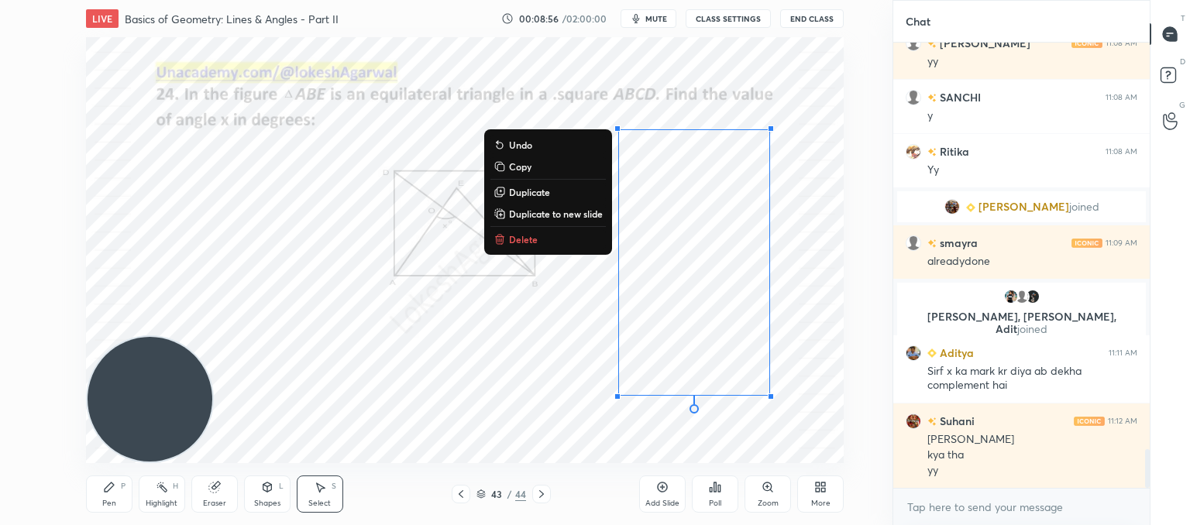
click at [515, 164] on p "Copy" at bounding box center [520, 166] width 22 height 12
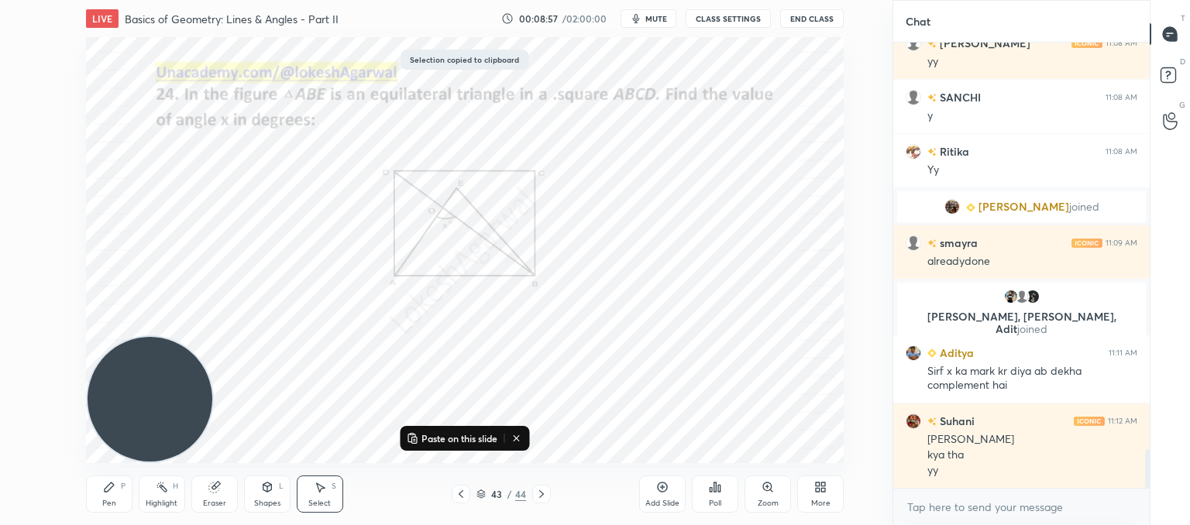
click at [536, 491] on icon at bounding box center [541, 494] width 12 height 12
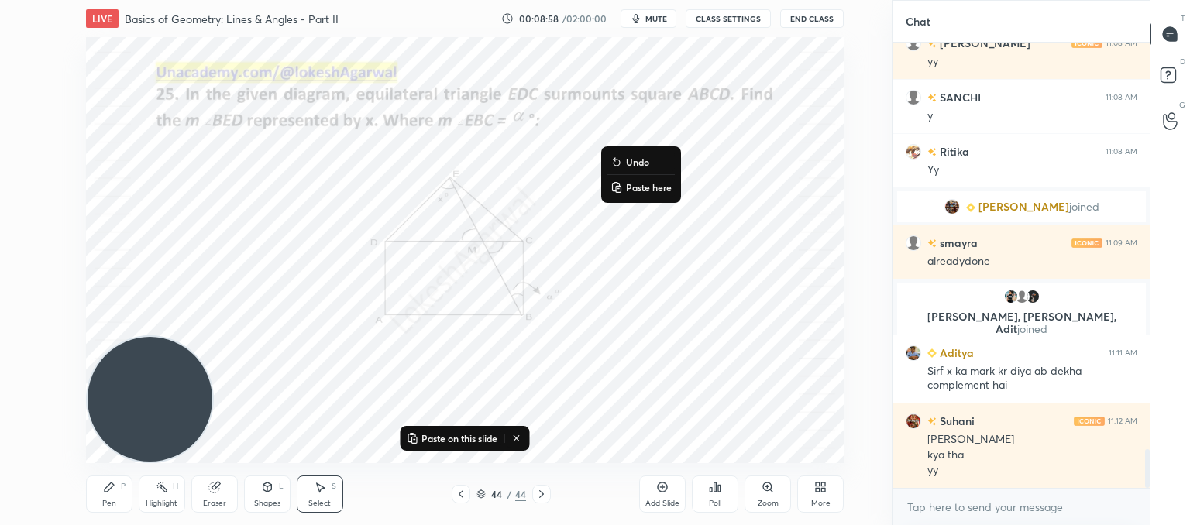
click at [632, 181] on p "Paste here" at bounding box center [649, 187] width 46 height 12
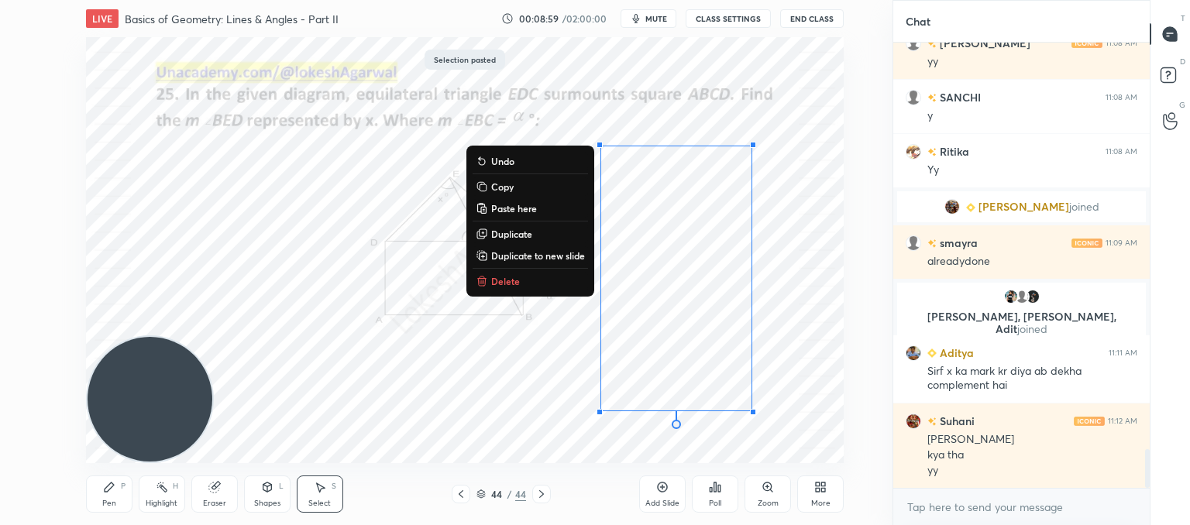
click at [828, 394] on div "0 ° Undo Copy Paste here Duplicate Duplicate to new slide Delete" at bounding box center [465, 250] width 758 height 426
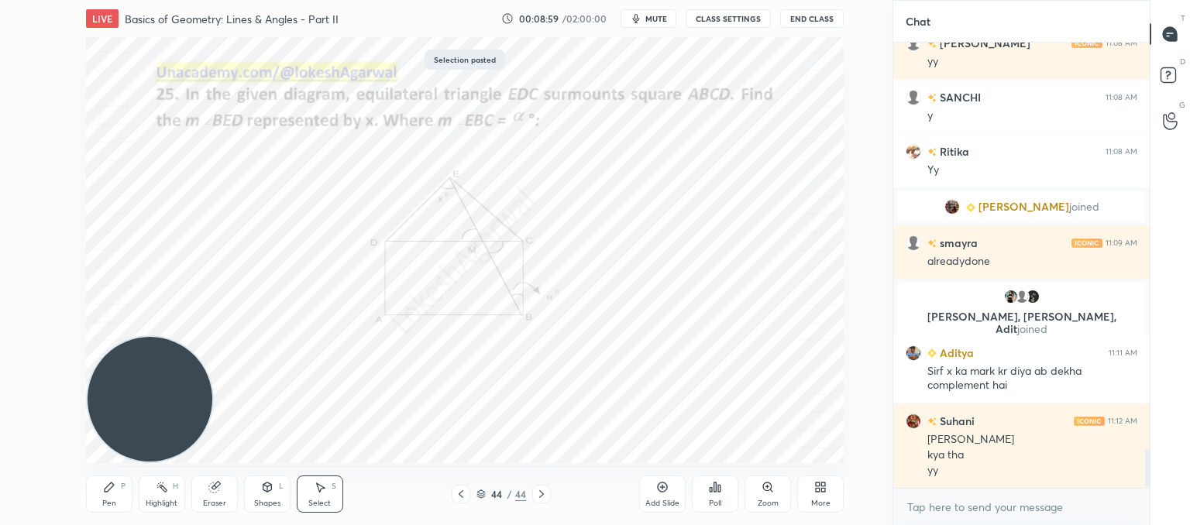
click at [730, 492] on div "Poll" at bounding box center [715, 494] width 46 height 37
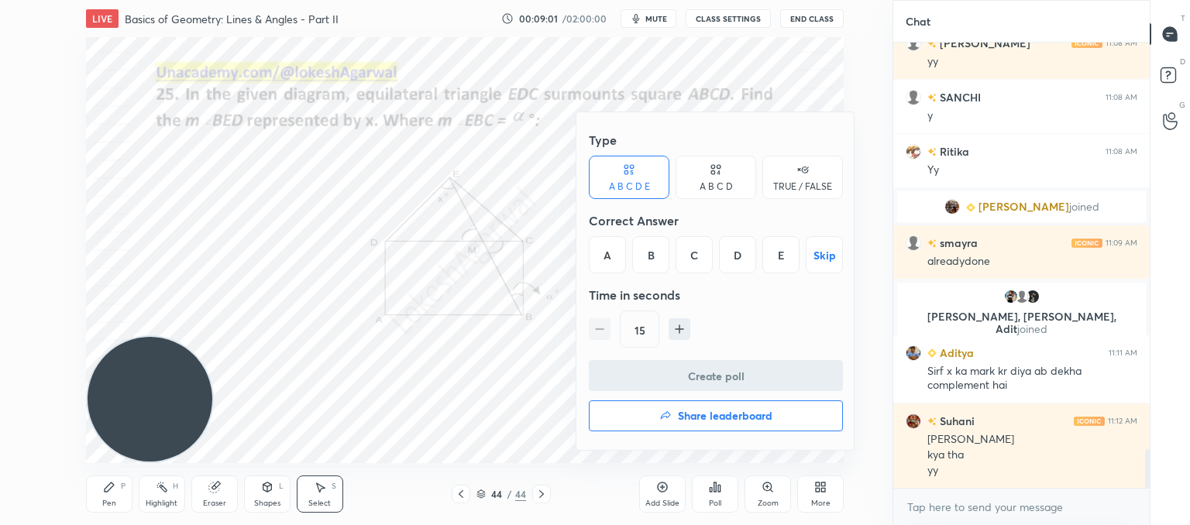
click at [612, 250] on div "A" at bounding box center [607, 254] width 37 height 37
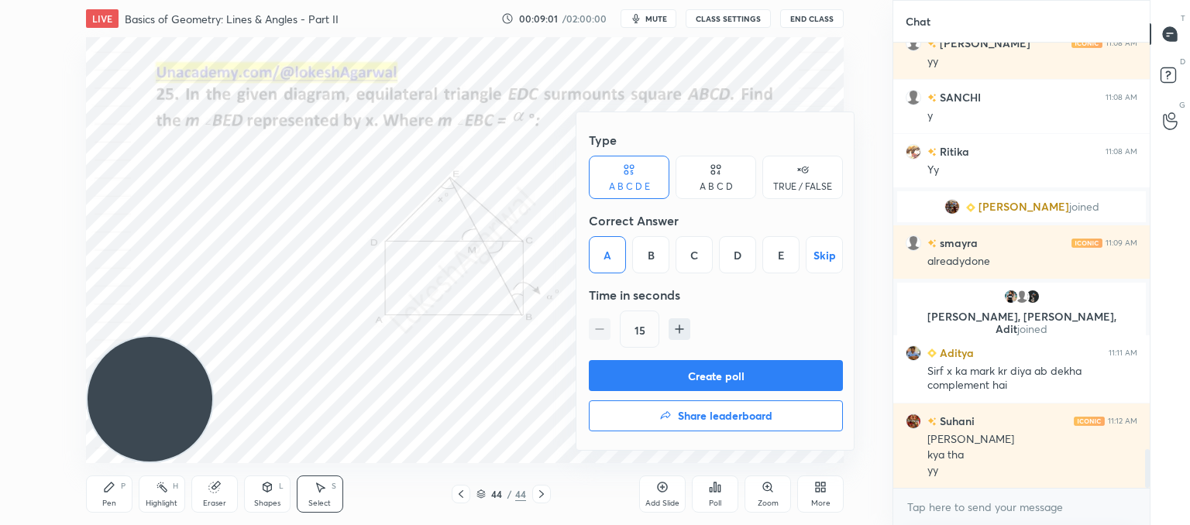
click at [656, 374] on button "Create poll" at bounding box center [716, 375] width 254 height 31
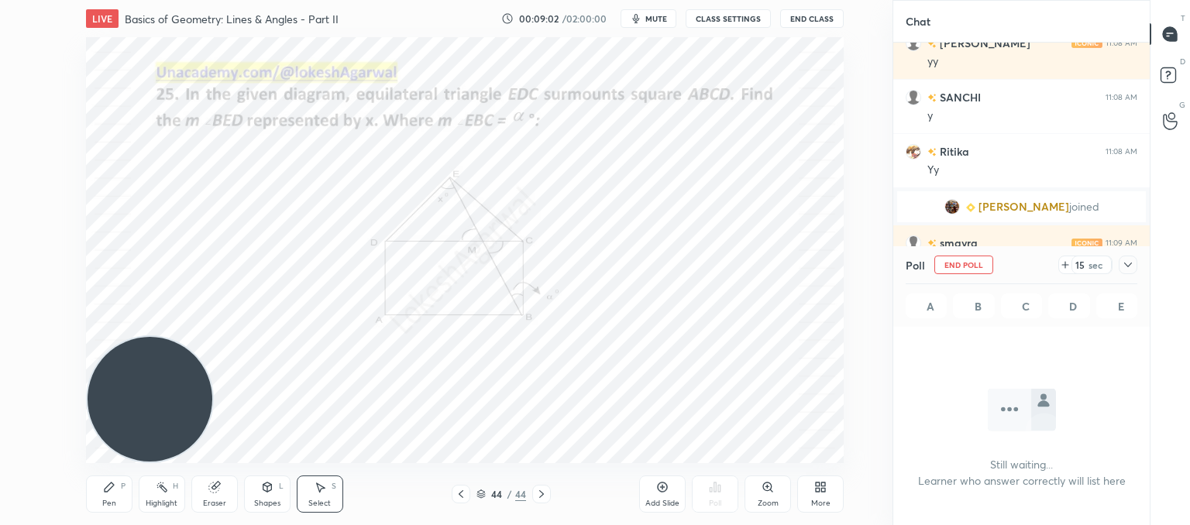
scroll to position [279, 252]
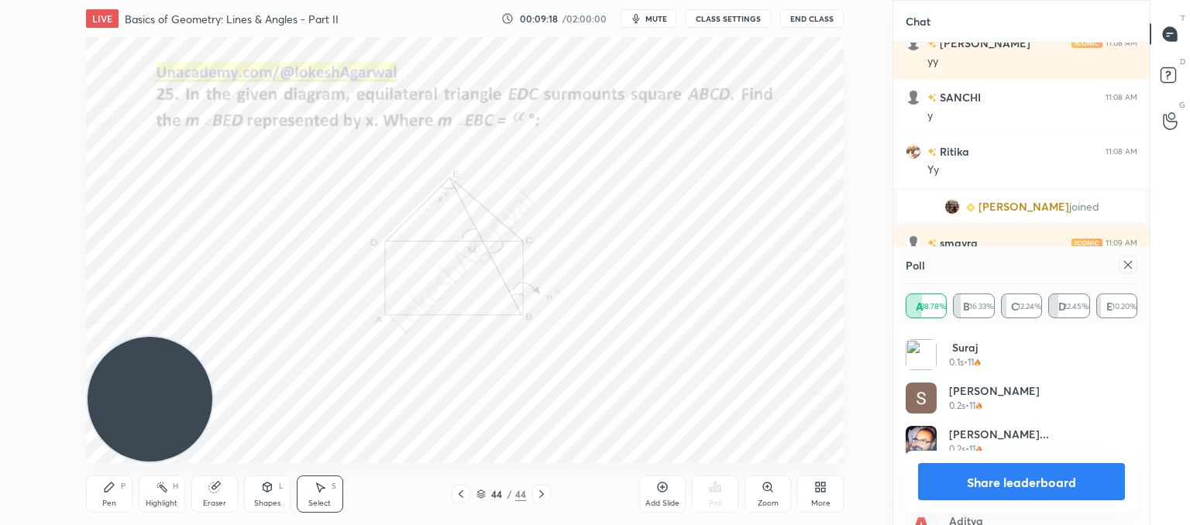
click at [1011, 484] on button "Share leaderboard" at bounding box center [1021, 481] width 207 height 37
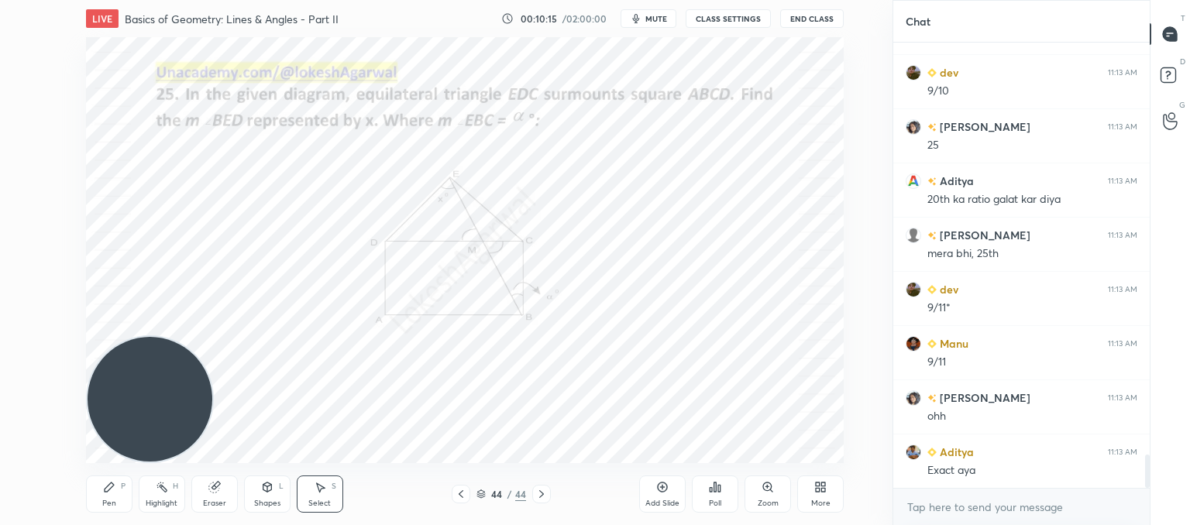
drag, startPoint x: 114, startPoint y: 494, endPoint x: 156, endPoint y: 469, distance: 49.0
click at [116, 494] on div "Pen P" at bounding box center [109, 494] width 46 height 37
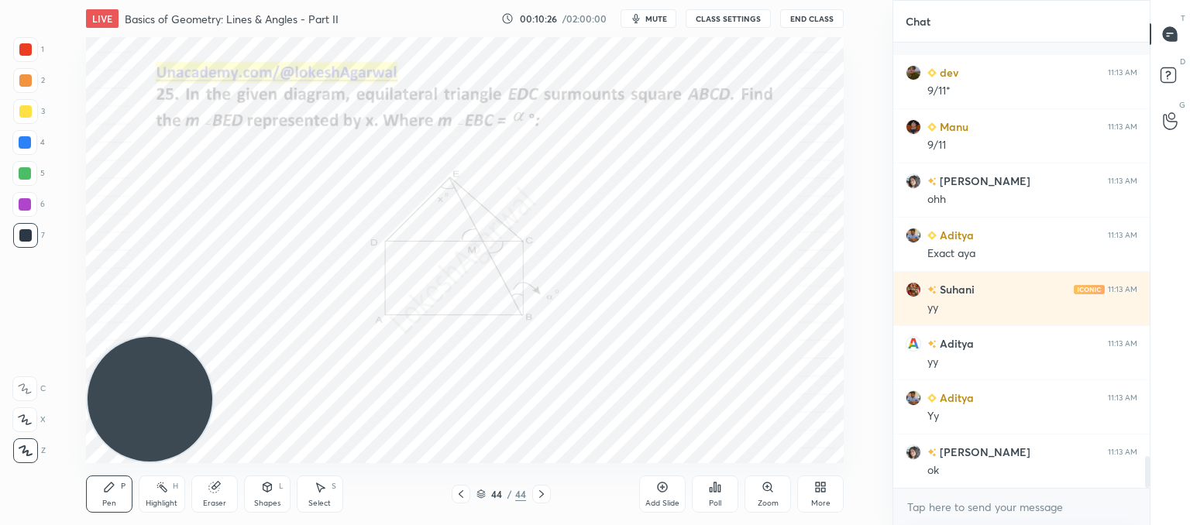
scroll to position [5809, 0]
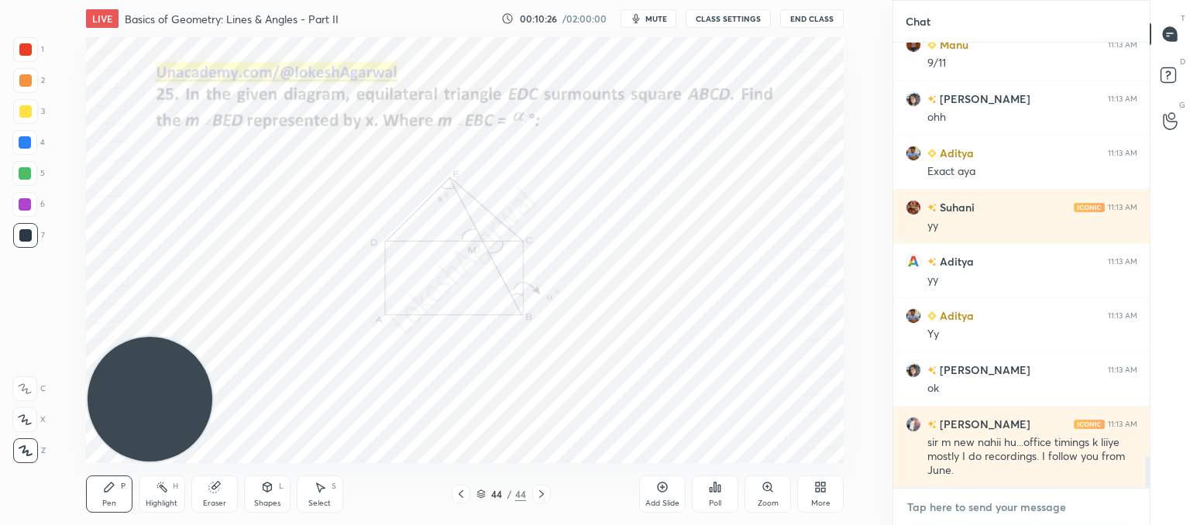
click at [947, 502] on textarea at bounding box center [1022, 507] width 232 height 25
click at [322, 487] on icon at bounding box center [320, 488] width 9 height 9
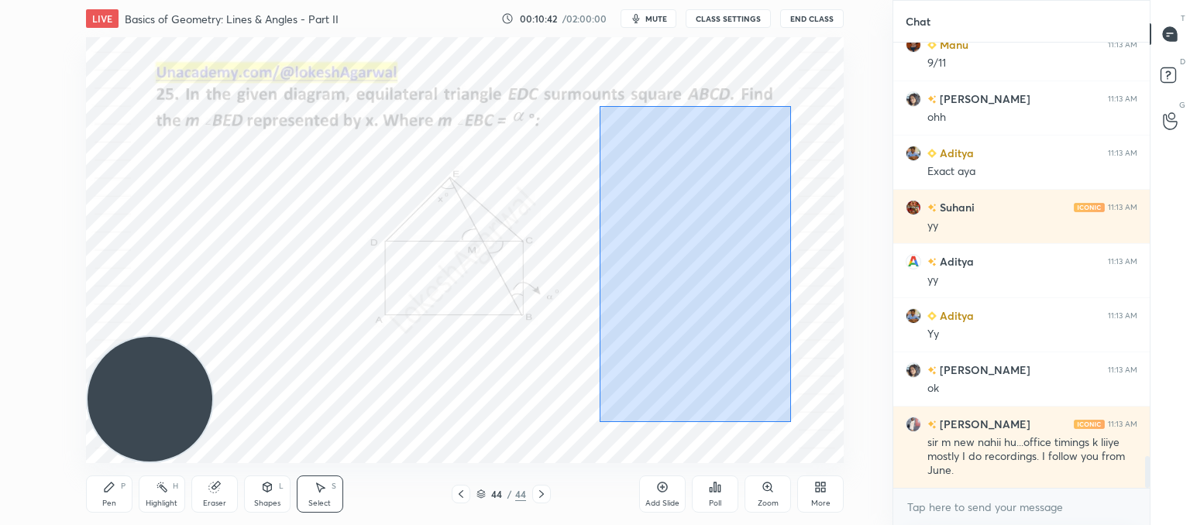
drag, startPoint x: 790, startPoint y: 422, endPoint x: 724, endPoint y: 248, distance: 186.7
click at [598, 106] on div "0 ° Undo Copy Paste here Duplicate Duplicate to new slide Delete" at bounding box center [465, 250] width 758 height 426
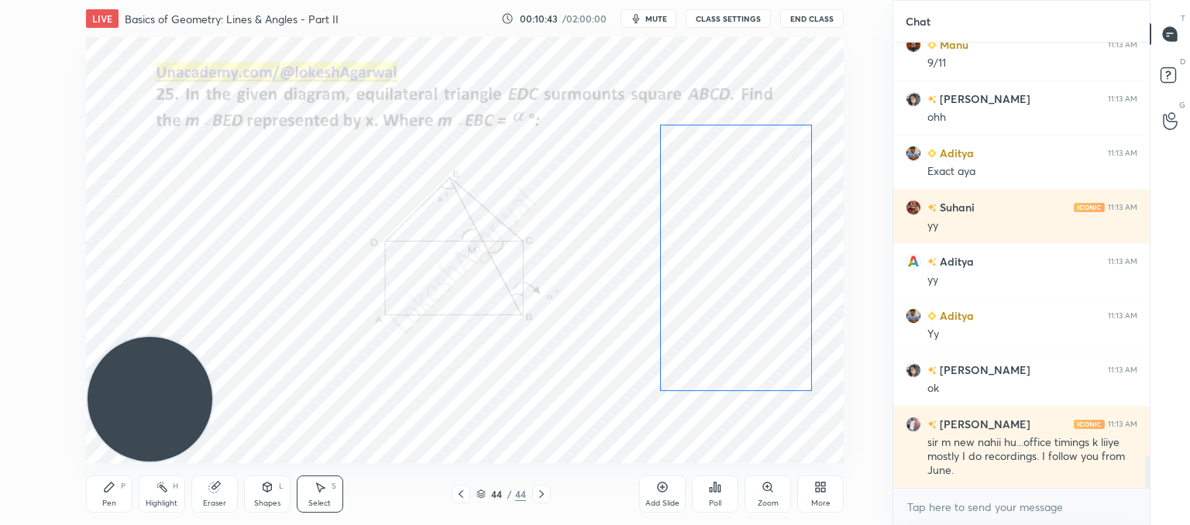
drag, startPoint x: 711, startPoint y: 272, endPoint x: 770, endPoint y: 252, distance: 63.0
click at [770, 252] on div "0 ° Undo Copy Paste here Duplicate Duplicate to new slide Delete" at bounding box center [465, 250] width 758 height 426
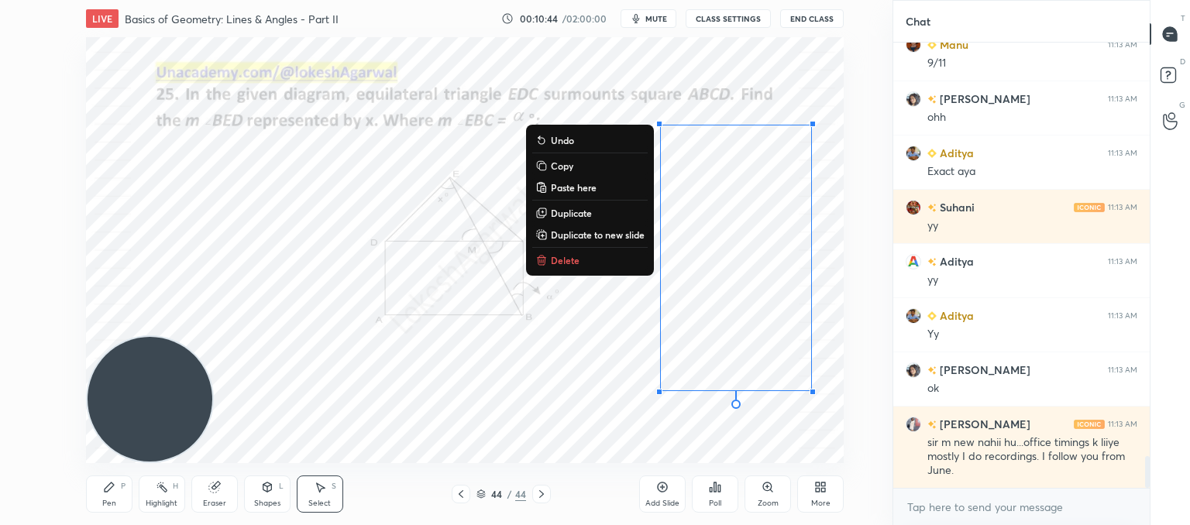
click at [561, 424] on div "0 ° Undo Copy Paste here Duplicate Duplicate to new slide Delete" at bounding box center [465, 250] width 758 height 426
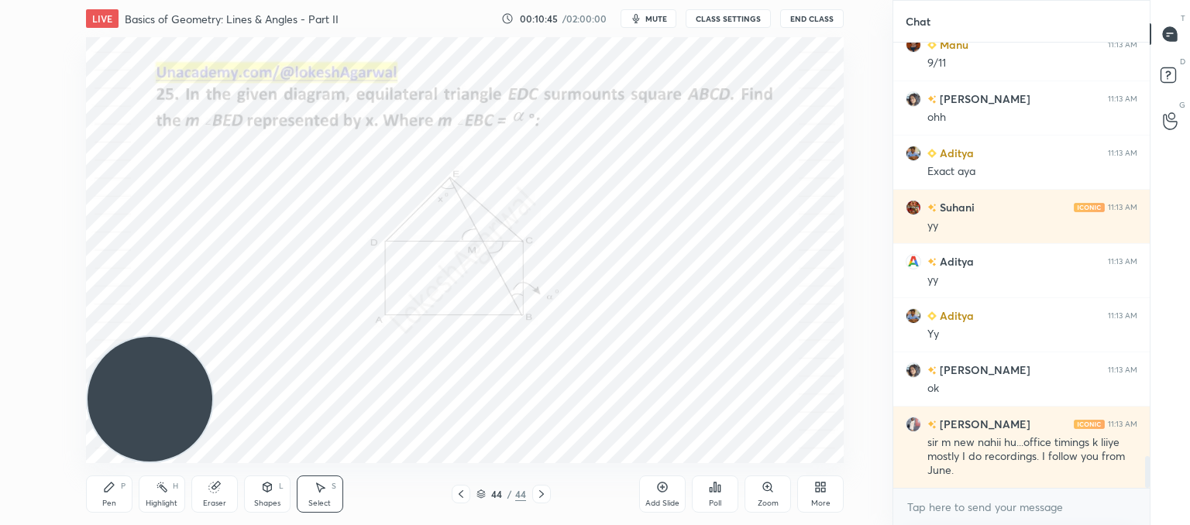
click at [464, 497] on icon at bounding box center [461, 494] width 12 height 12
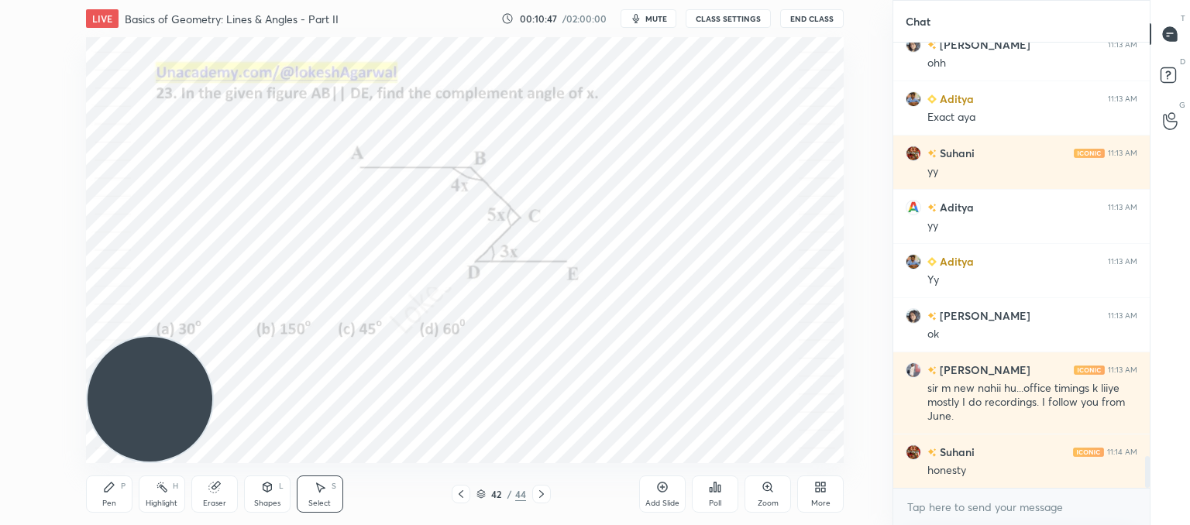
click at [464, 497] on icon at bounding box center [461, 494] width 12 height 12
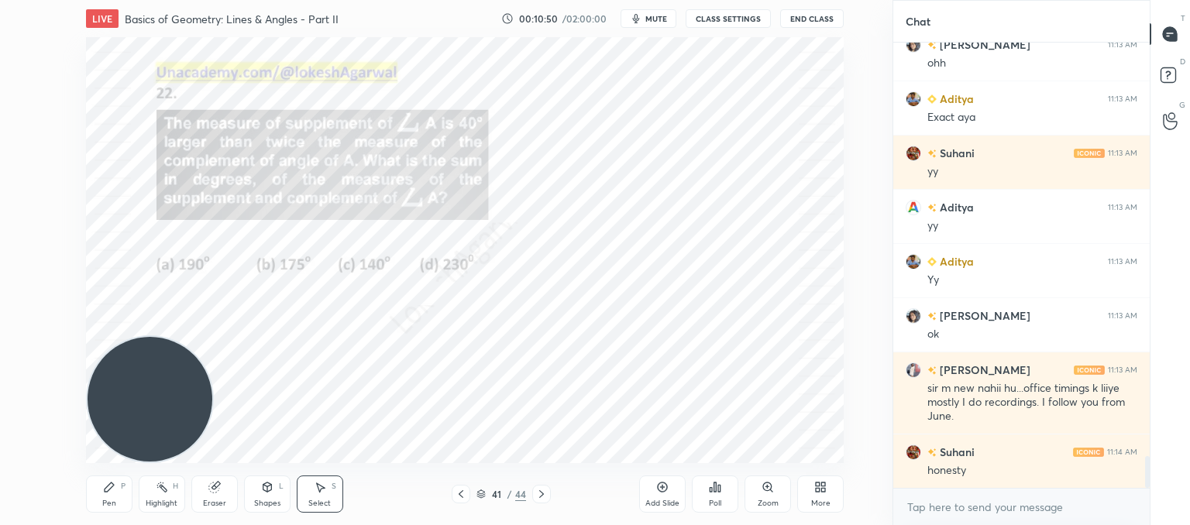
click at [464, 497] on icon at bounding box center [461, 494] width 12 height 12
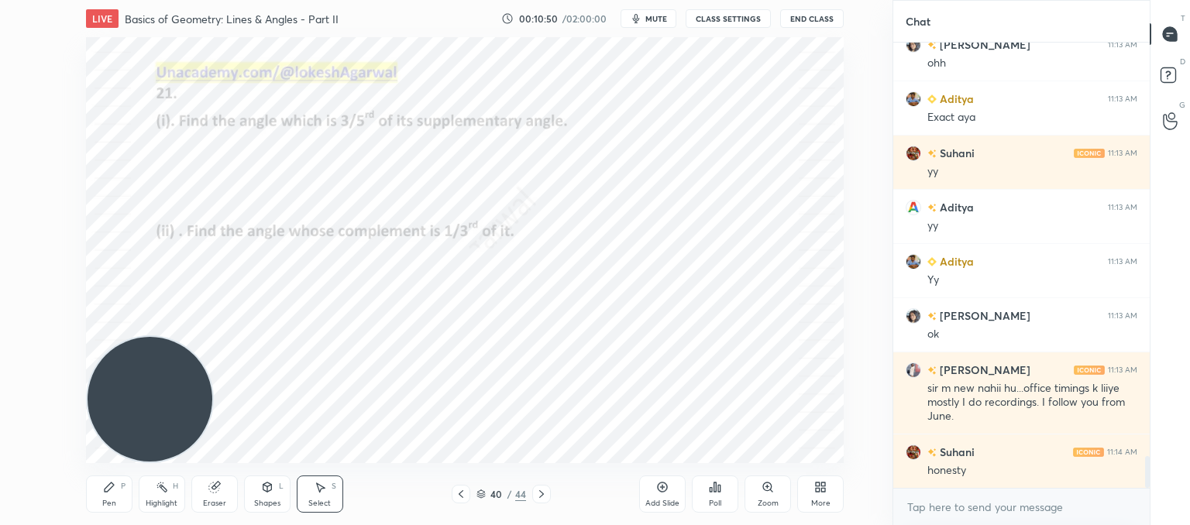
click at [464, 497] on icon at bounding box center [461, 494] width 12 height 12
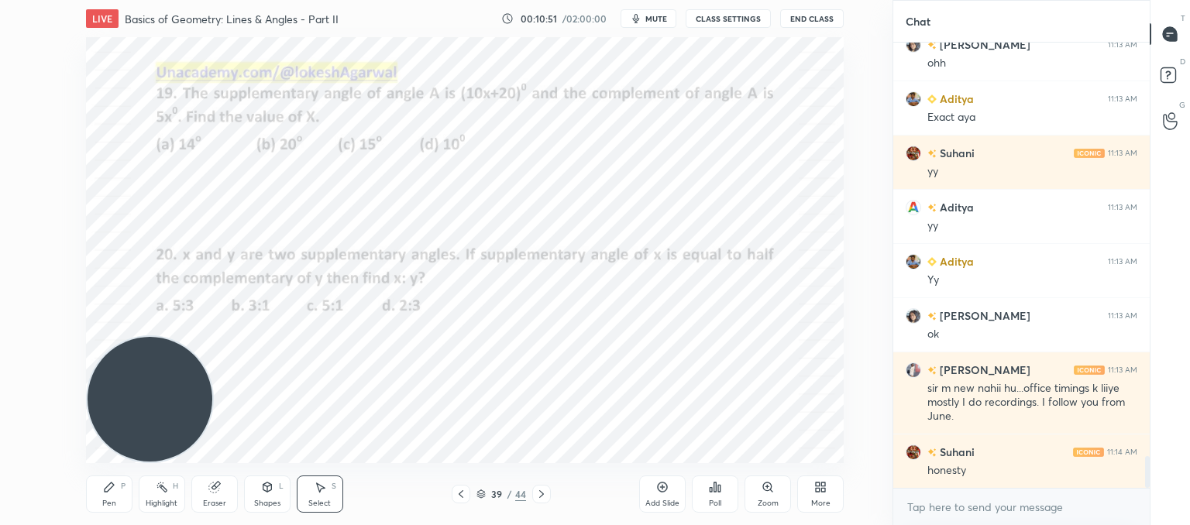
click at [464, 497] on icon at bounding box center [461, 494] width 12 height 12
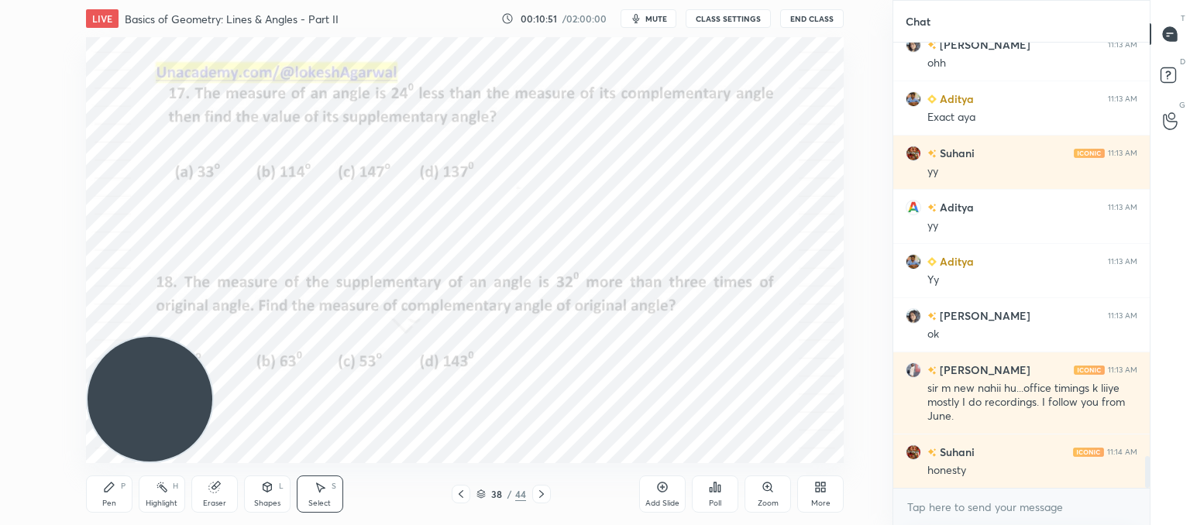
click at [464, 497] on icon at bounding box center [461, 494] width 12 height 12
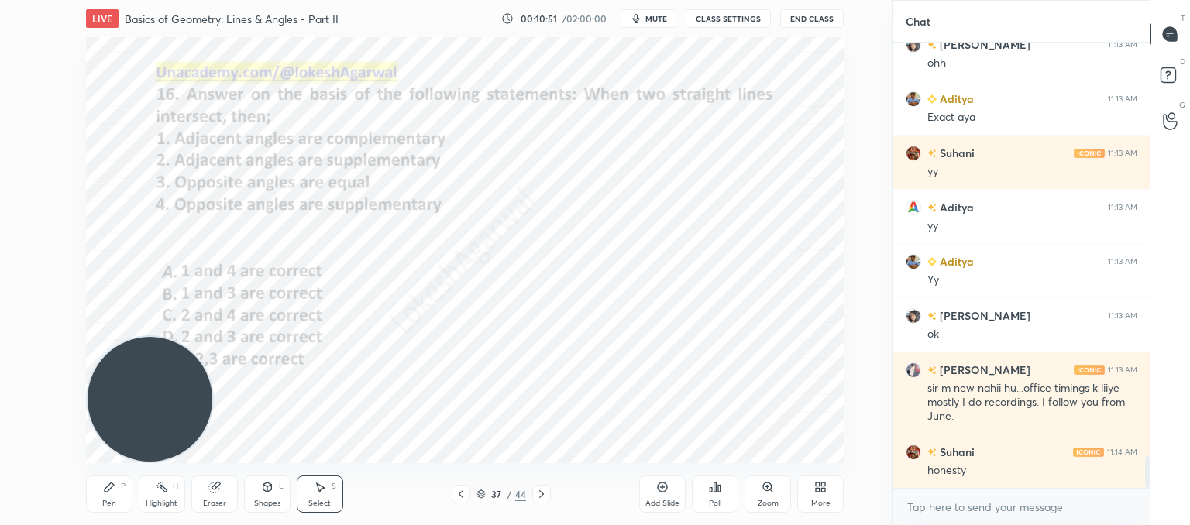
click at [464, 497] on icon at bounding box center [461, 494] width 12 height 12
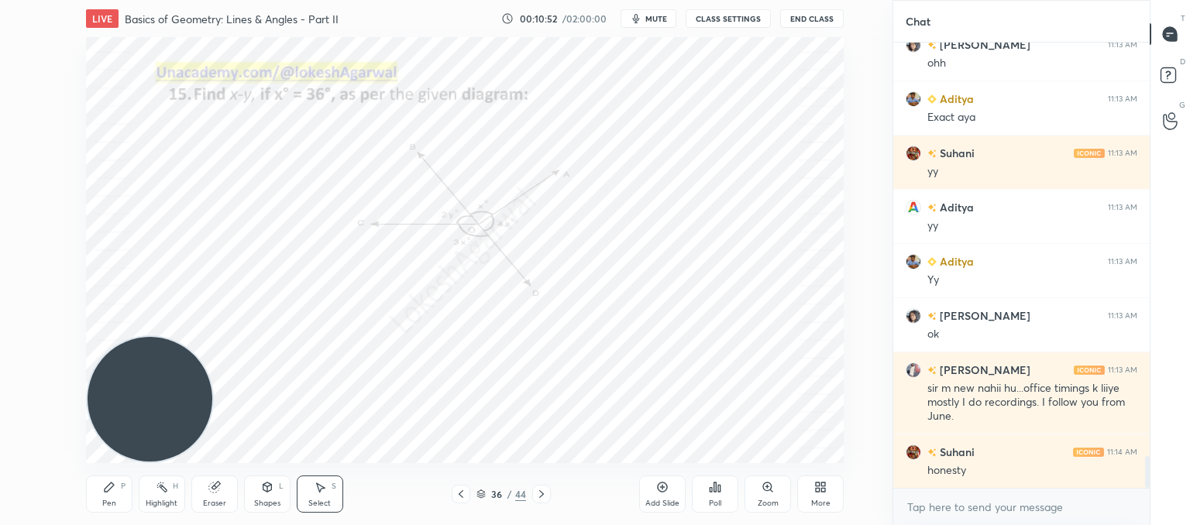
click at [464, 497] on icon at bounding box center [461, 494] width 12 height 12
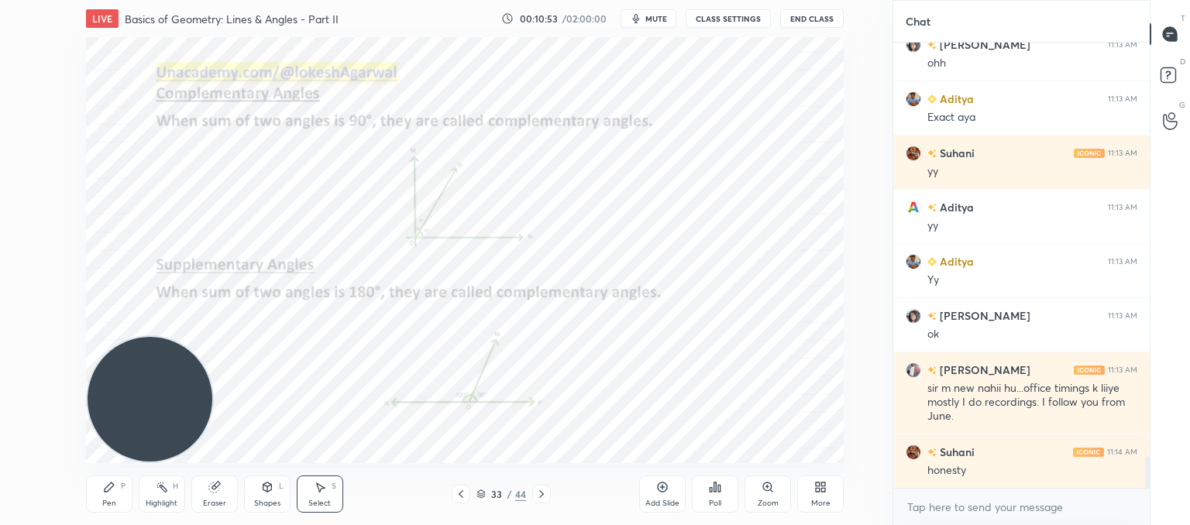
click at [464, 497] on icon at bounding box center [461, 494] width 12 height 12
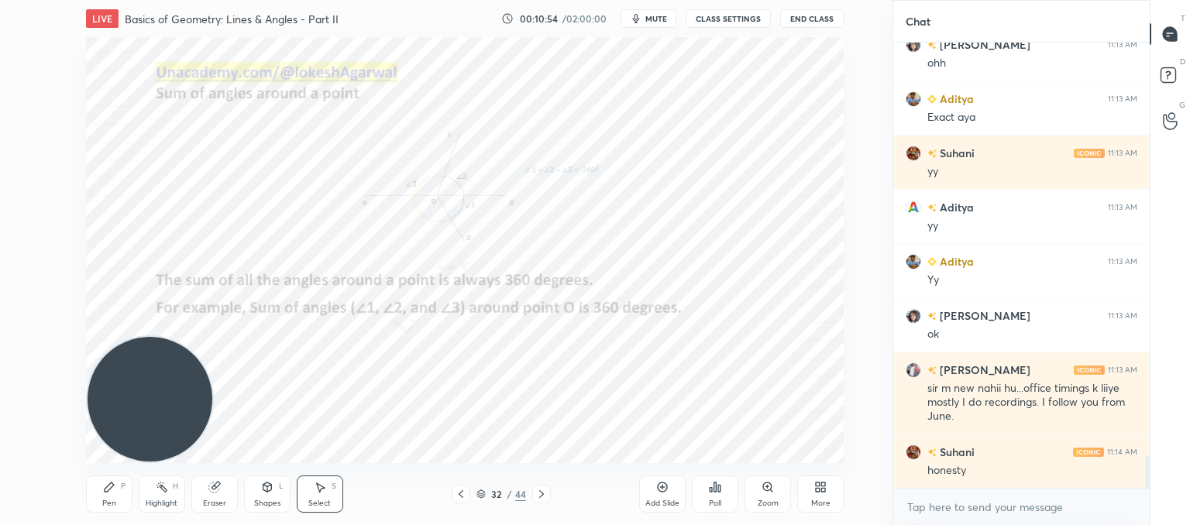
click at [464, 497] on icon at bounding box center [461, 494] width 12 height 12
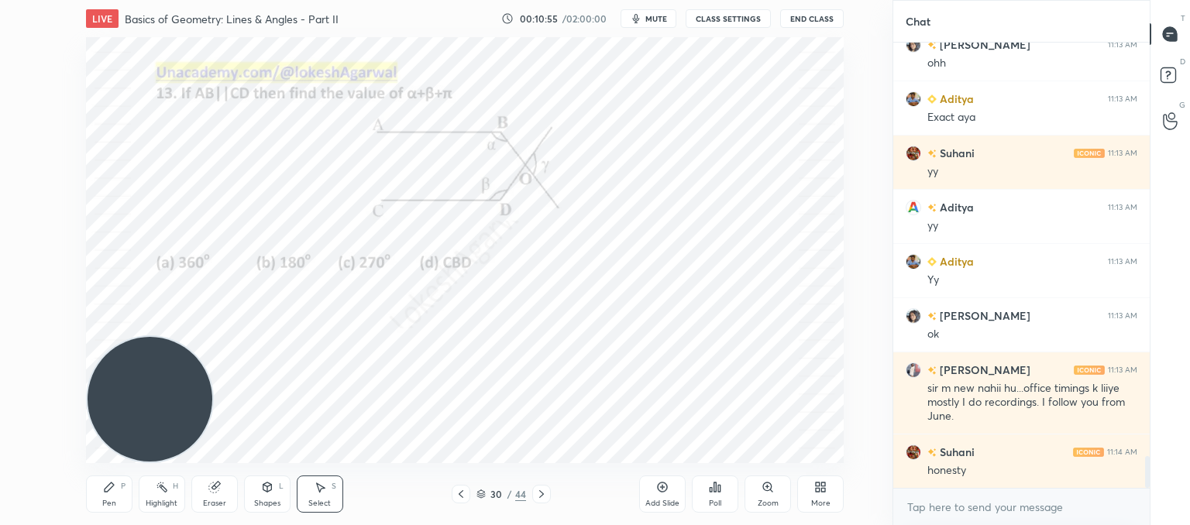
click at [464, 497] on icon at bounding box center [461, 494] width 12 height 12
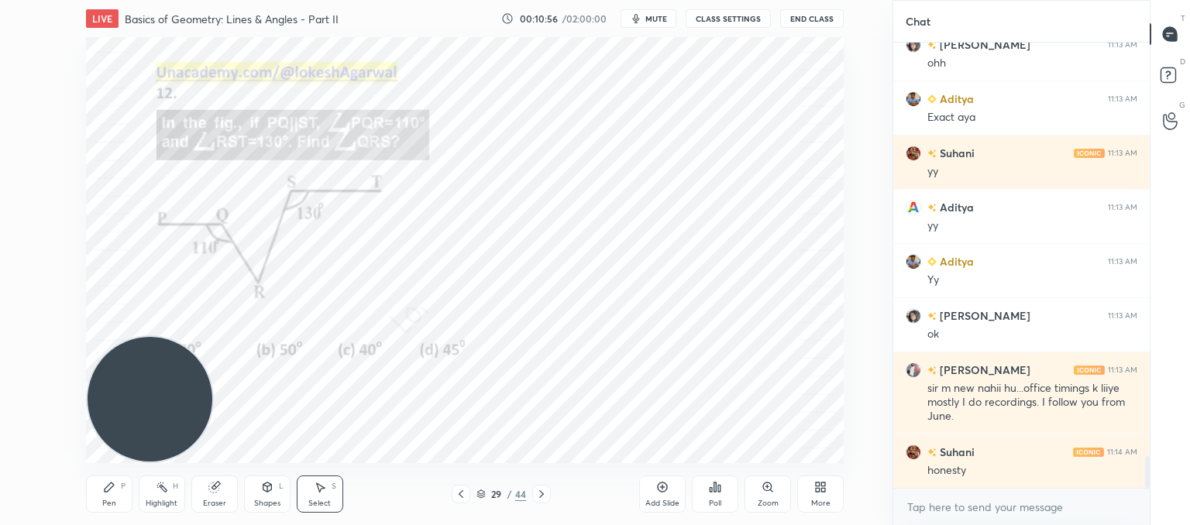
click at [464, 497] on icon at bounding box center [461, 494] width 12 height 12
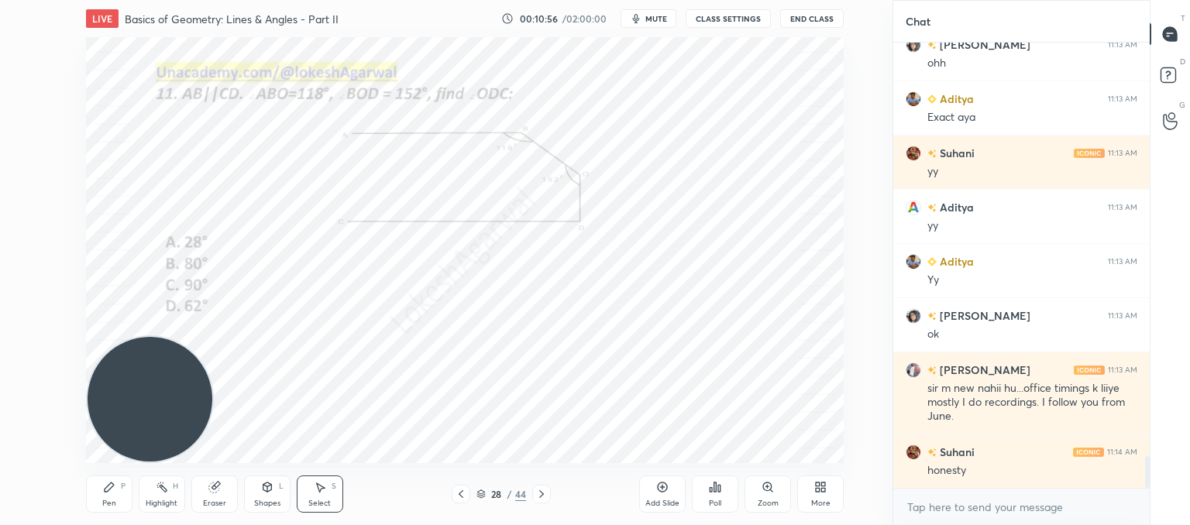
click at [464, 497] on icon at bounding box center [461, 494] width 12 height 12
click at [101, 501] on div "Pen P" at bounding box center [109, 494] width 46 height 37
drag, startPoint x: 205, startPoint y: 499, endPoint x: 232, endPoint y: 484, distance: 31.5
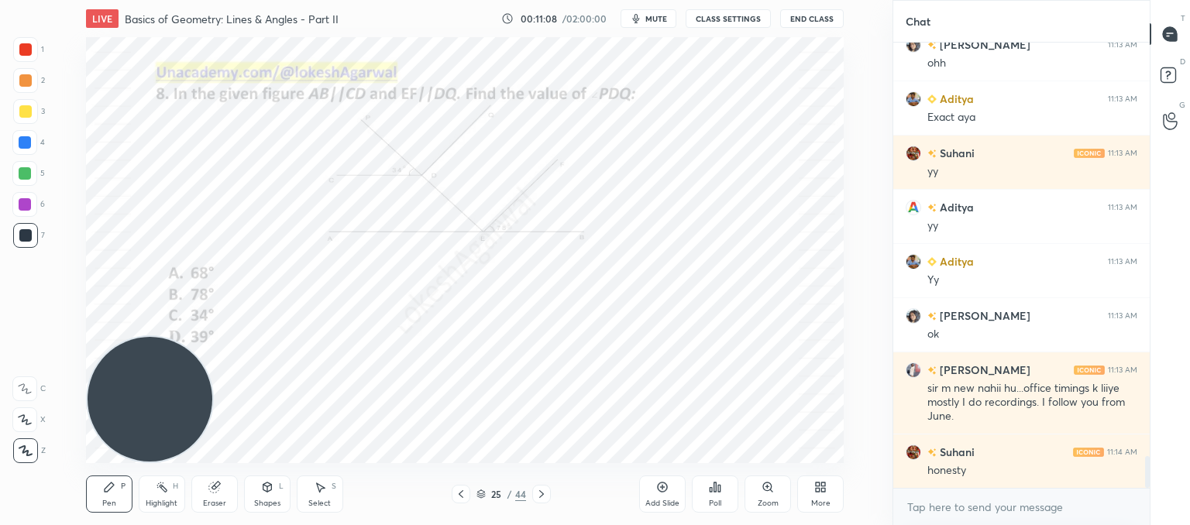
click at [208, 501] on div "Eraser" at bounding box center [214, 504] width 23 height 8
drag, startPoint x: 18, startPoint y: 339, endPoint x: 35, endPoint y: 334, distance: 17.7
click at [19, 339] on icon at bounding box center [26, 339] width 14 height 14
click at [460, 491] on icon at bounding box center [461, 494] width 12 height 12
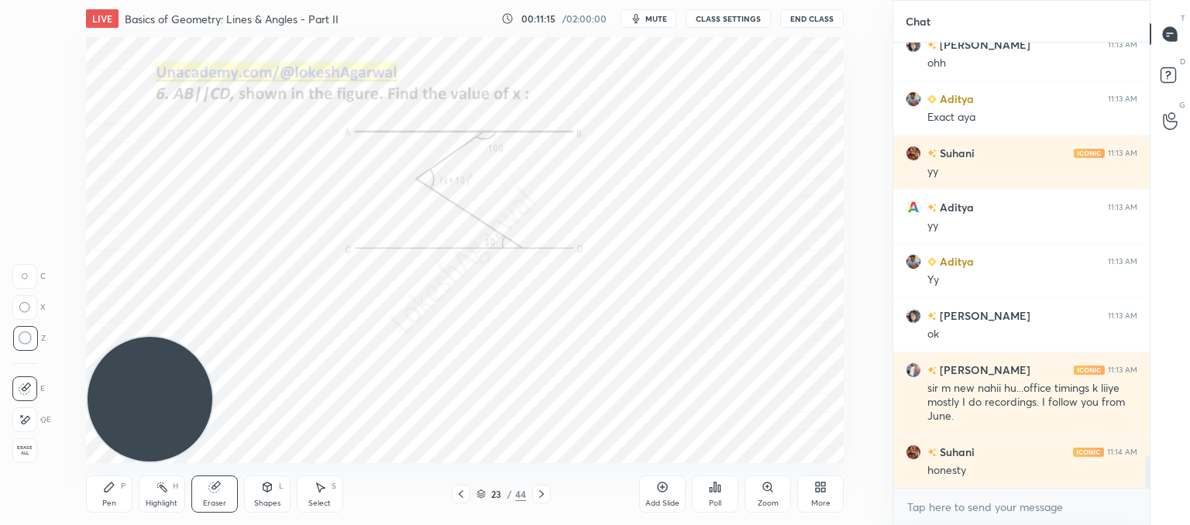
click at [460, 491] on icon at bounding box center [461, 494] width 12 height 12
click at [459, 491] on icon at bounding box center [461, 494] width 12 height 12
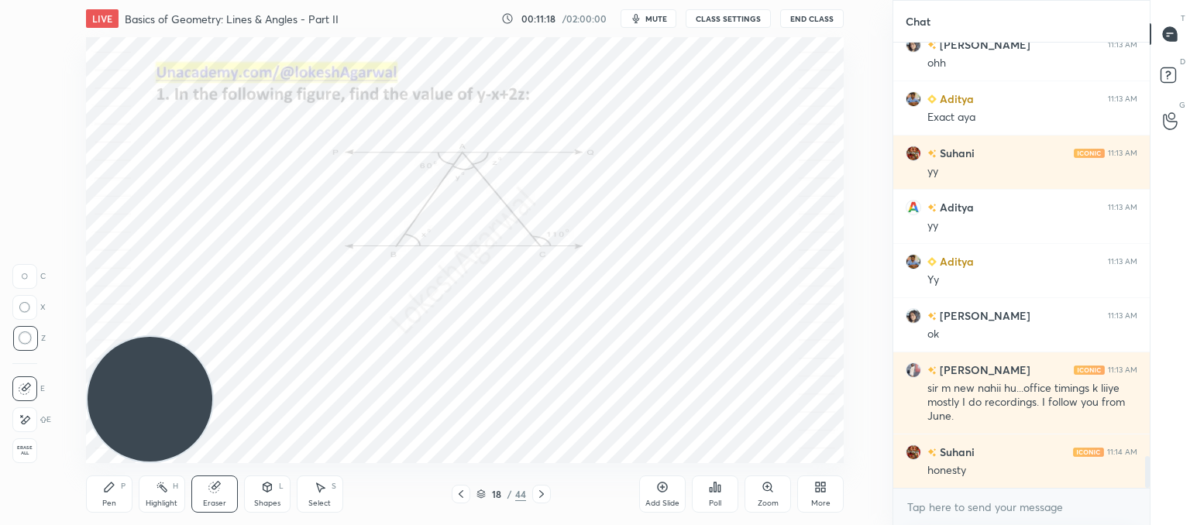
click at [459, 492] on icon at bounding box center [461, 494] width 12 height 12
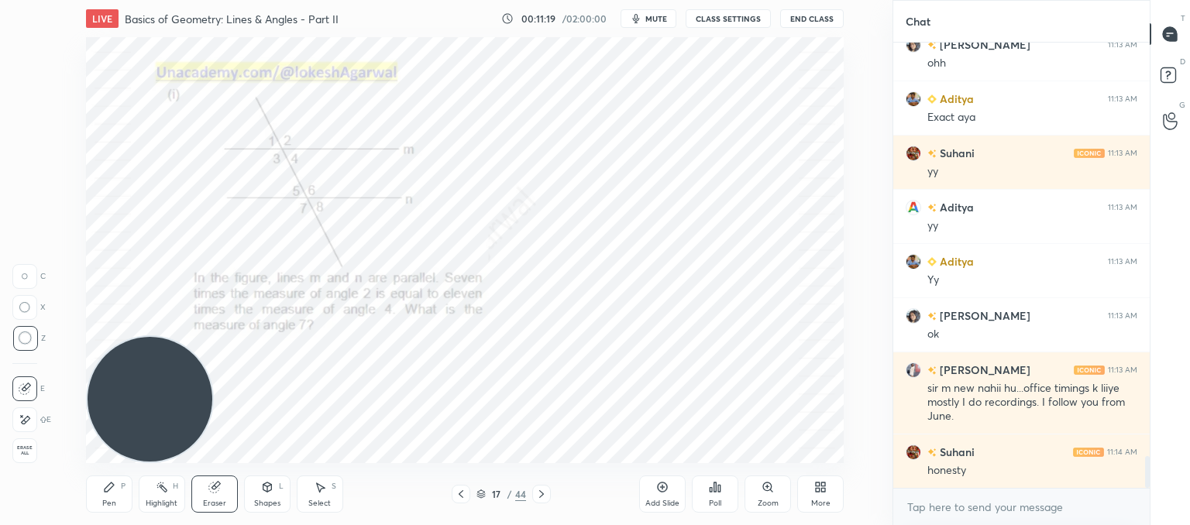
scroll to position [5917, 0]
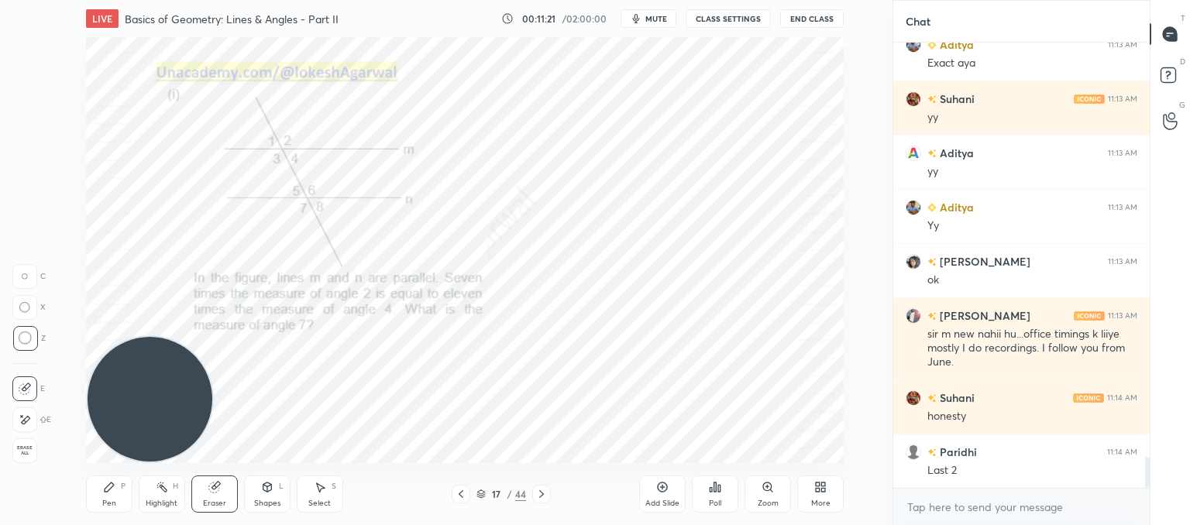
drag, startPoint x: 102, startPoint y: 493, endPoint x: 108, endPoint y: 481, distance: 12.8
click at [103, 491] on icon at bounding box center [109, 487] width 12 height 12
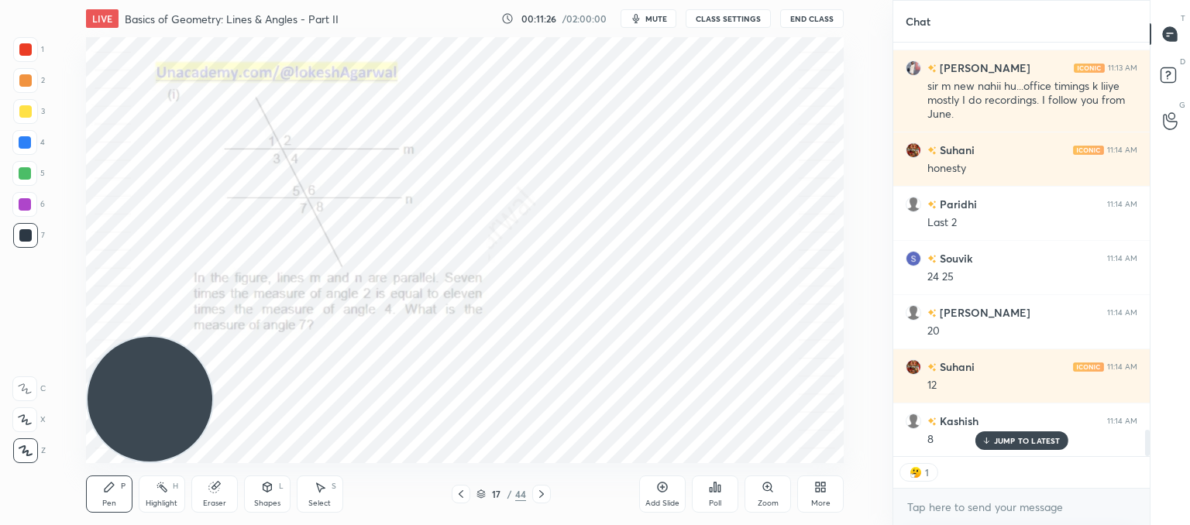
scroll to position [6220, 0]
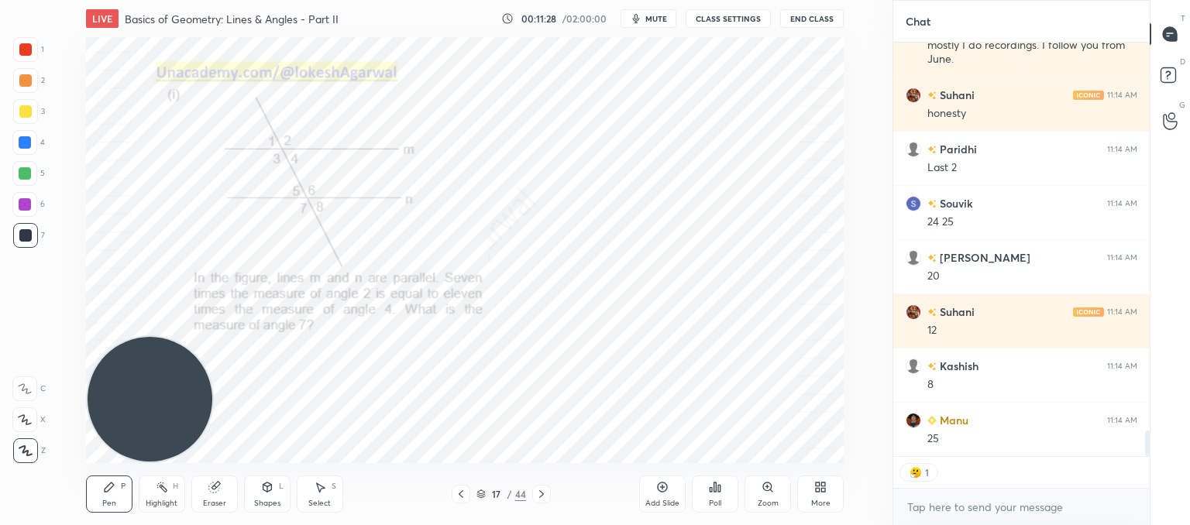
click at [708, 9] on button "CLASS SETTINGS" at bounding box center [728, 18] width 85 height 19
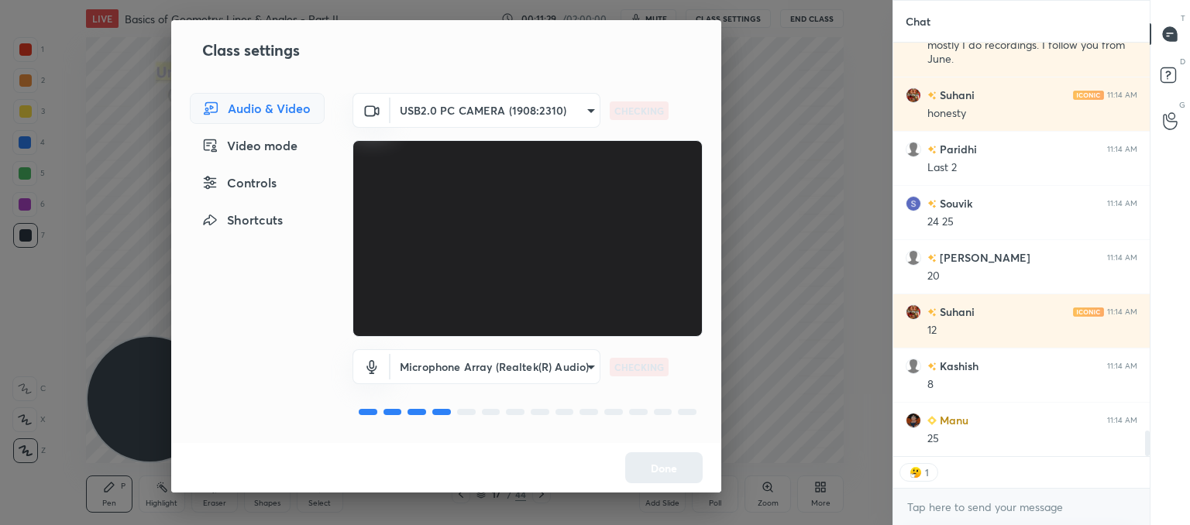
click at [220, 177] on div "Controls" at bounding box center [257, 182] width 135 height 31
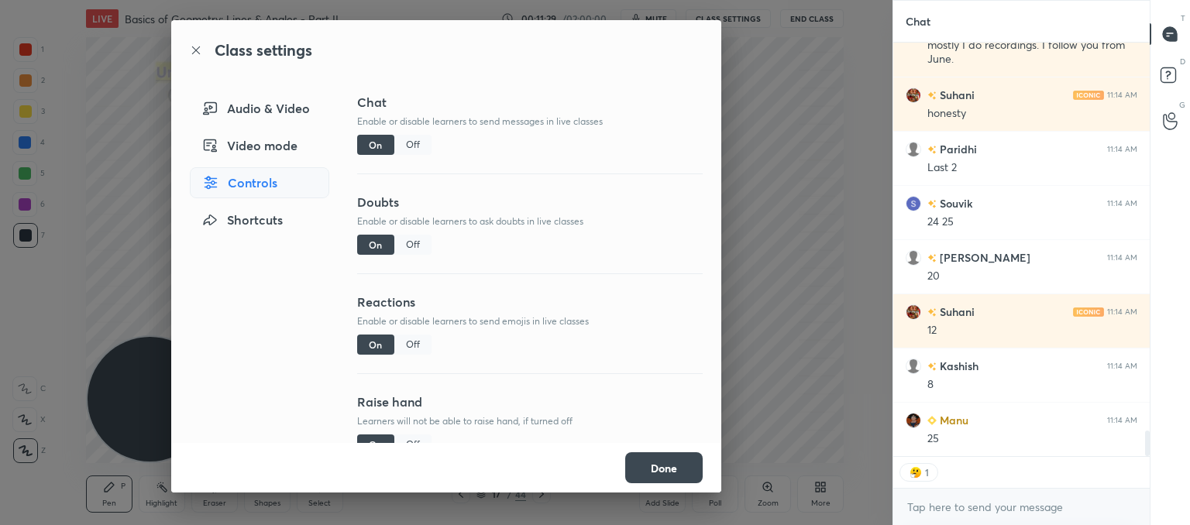
click at [418, 339] on div "Off" at bounding box center [412, 345] width 37 height 20
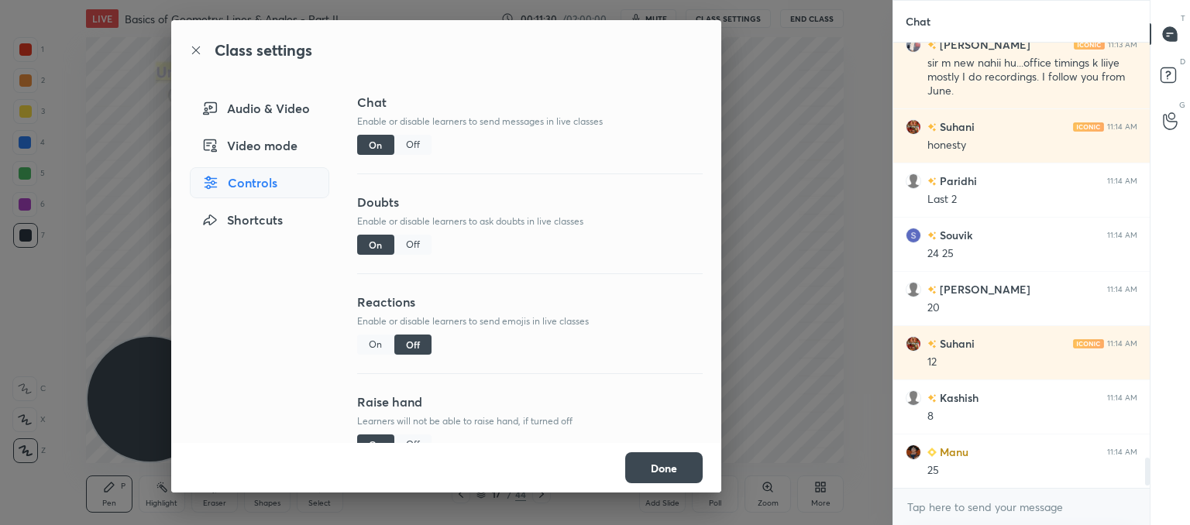
click at [654, 467] on button "Done" at bounding box center [663, 468] width 77 height 31
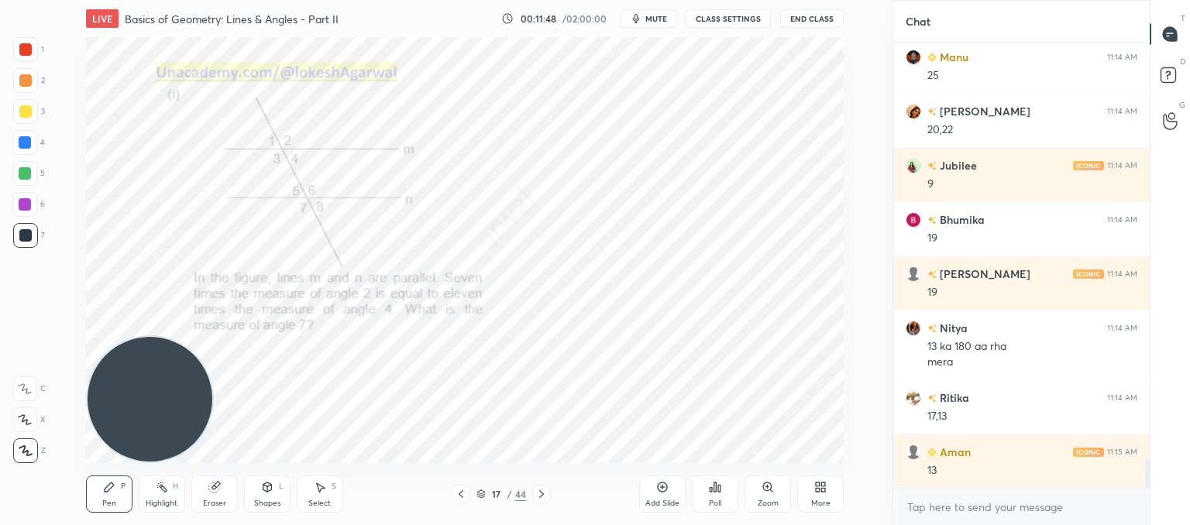
scroll to position [6638, 0]
click at [214, 484] on icon at bounding box center [213, 488] width 10 height 10
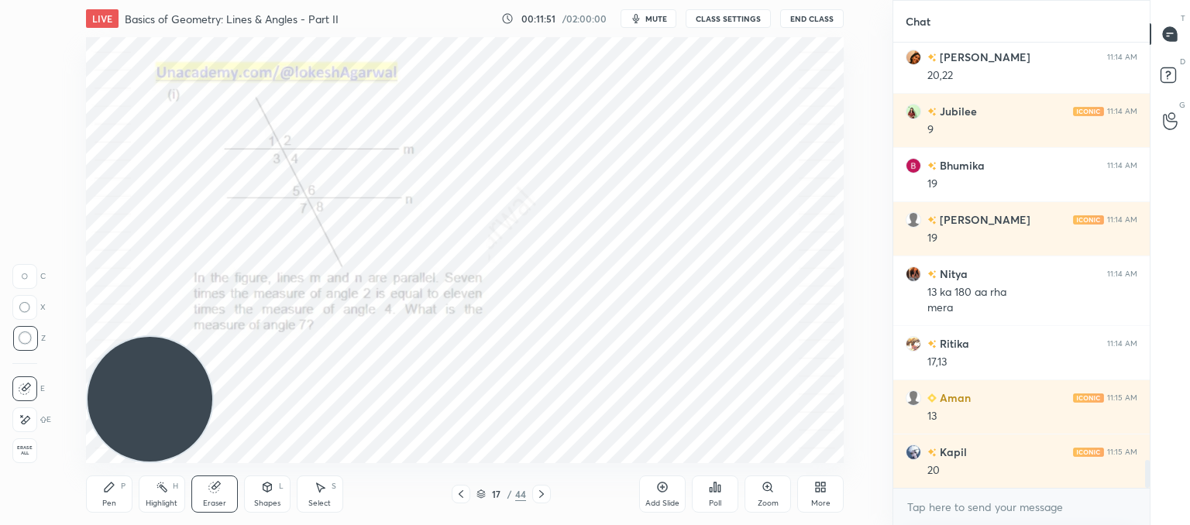
scroll to position [6692, 0]
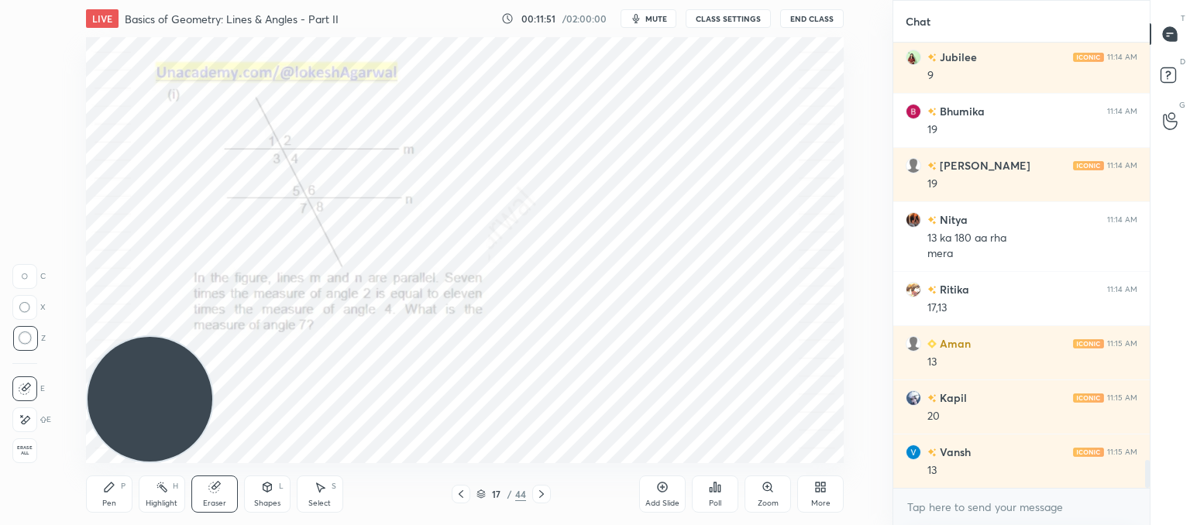
drag, startPoint x: 108, startPoint y: 490, endPoint x: 201, endPoint y: 391, distance: 135.4
click at [110, 490] on icon at bounding box center [109, 487] width 12 height 12
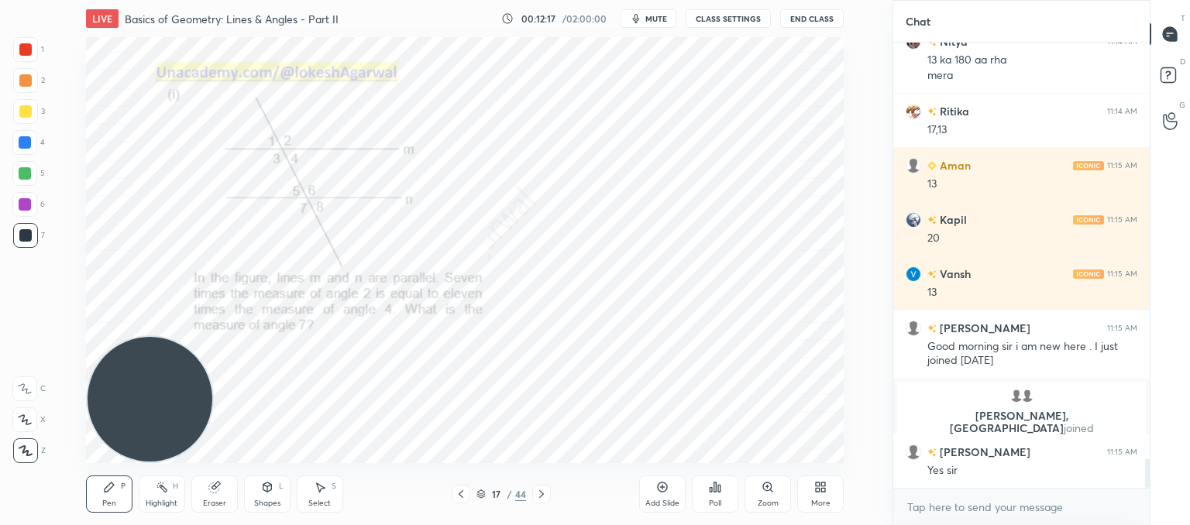
scroll to position [6323, 0]
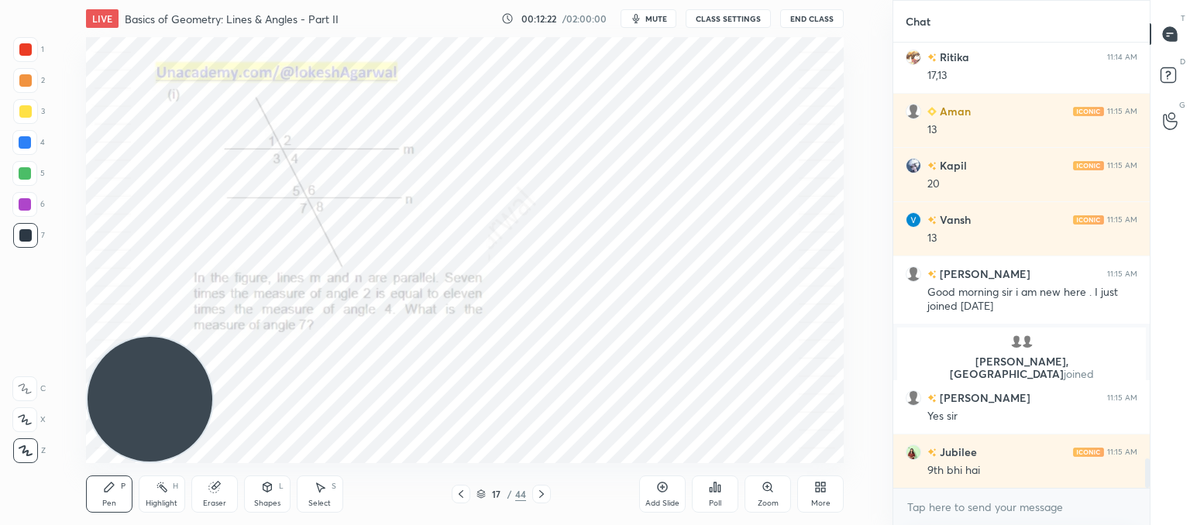
click at [219, 500] on div "Eraser" at bounding box center [214, 504] width 23 height 8
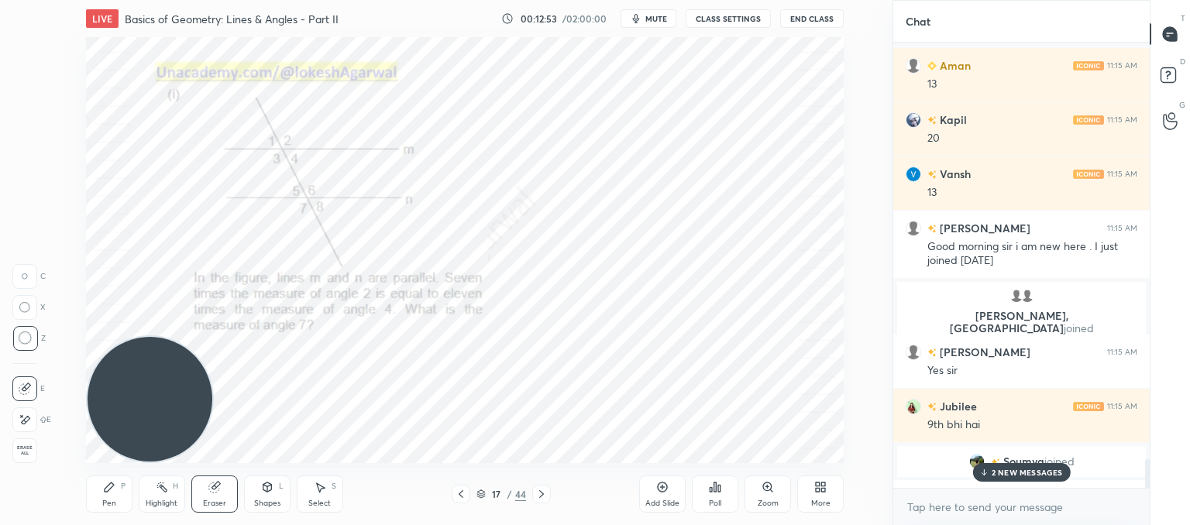
scroll to position [6639, 0]
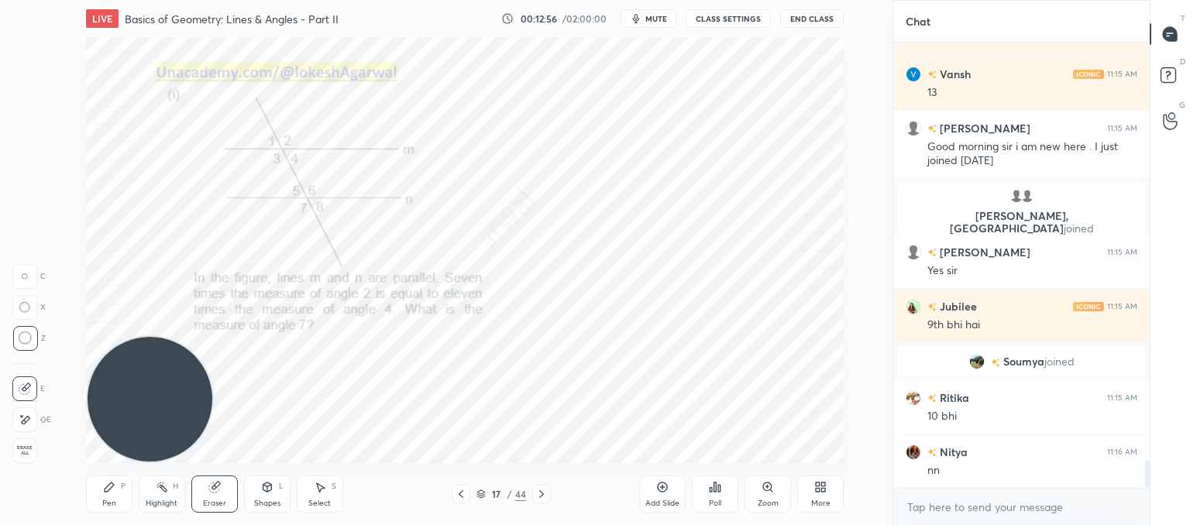
click at [100, 505] on div "Pen P" at bounding box center [109, 494] width 46 height 37
click at [301, 497] on div "Select S" at bounding box center [320, 494] width 46 height 37
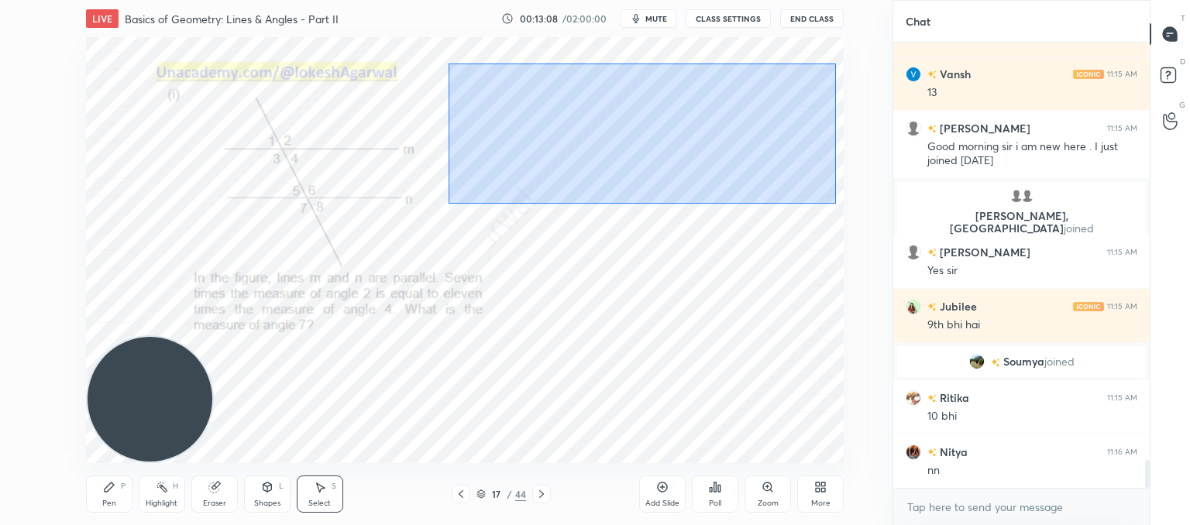
drag, startPoint x: 527, startPoint y: 105, endPoint x: 783, endPoint y: 198, distance: 272.6
click at [836, 203] on div "0 ° Undo Copy Paste here Duplicate Duplicate to new slide Delete" at bounding box center [465, 250] width 758 height 426
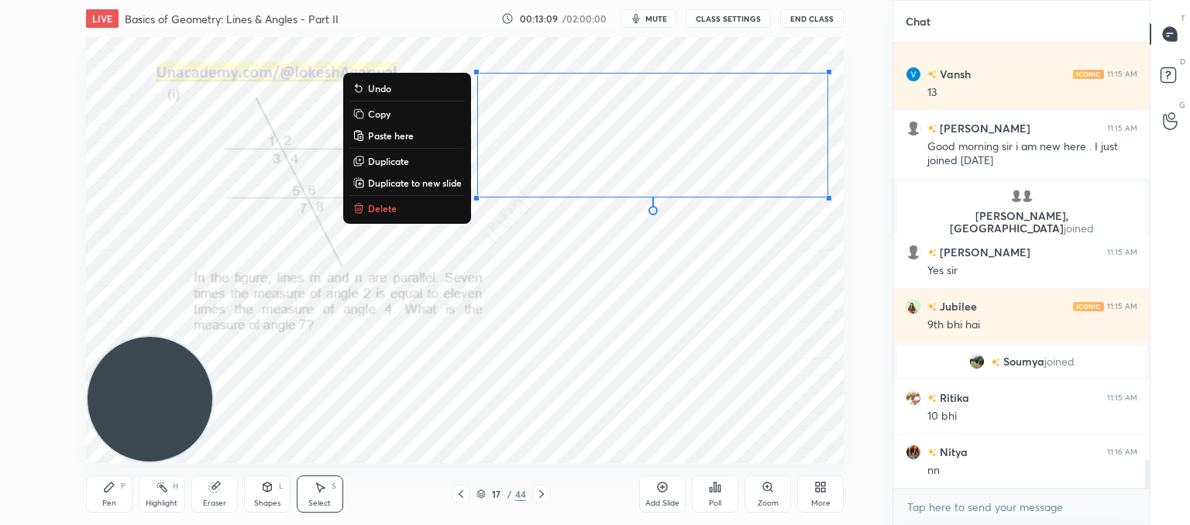
click at [380, 115] on p "Copy" at bounding box center [379, 114] width 22 height 12
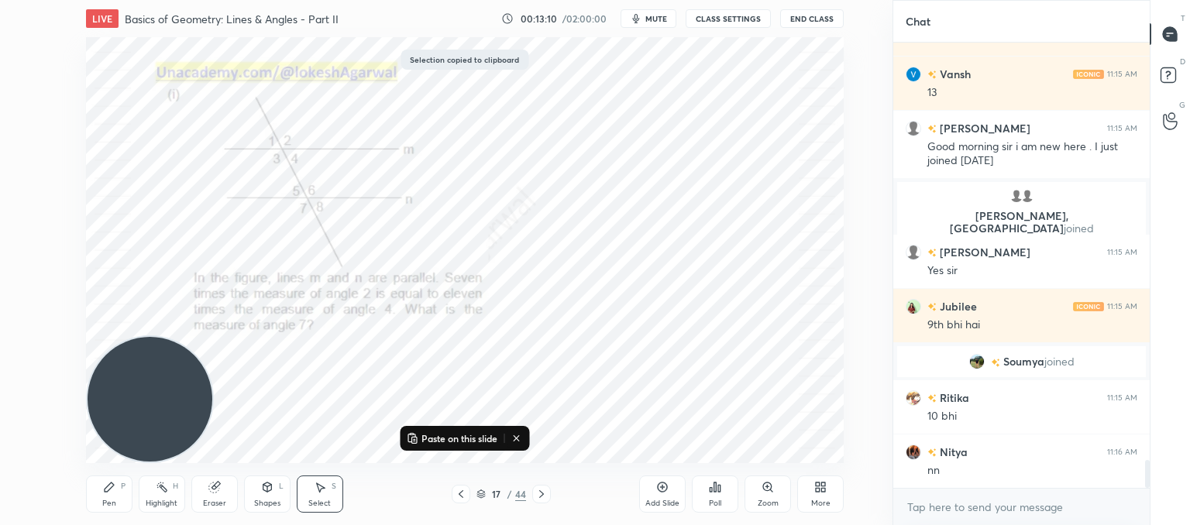
click at [534, 497] on div at bounding box center [541, 494] width 19 height 19
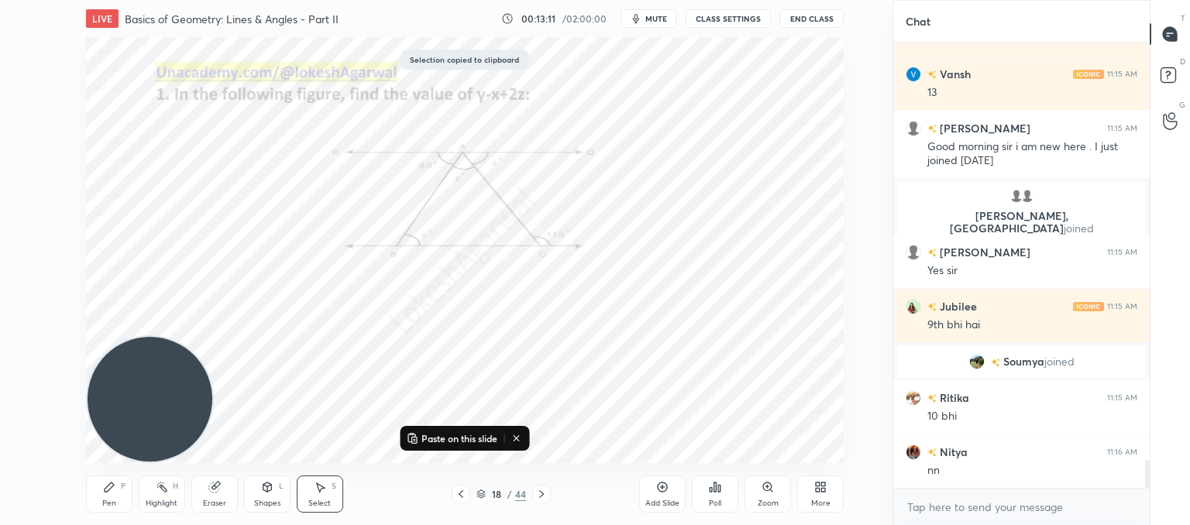
click at [536, 498] on icon at bounding box center [541, 494] width 12 height 12
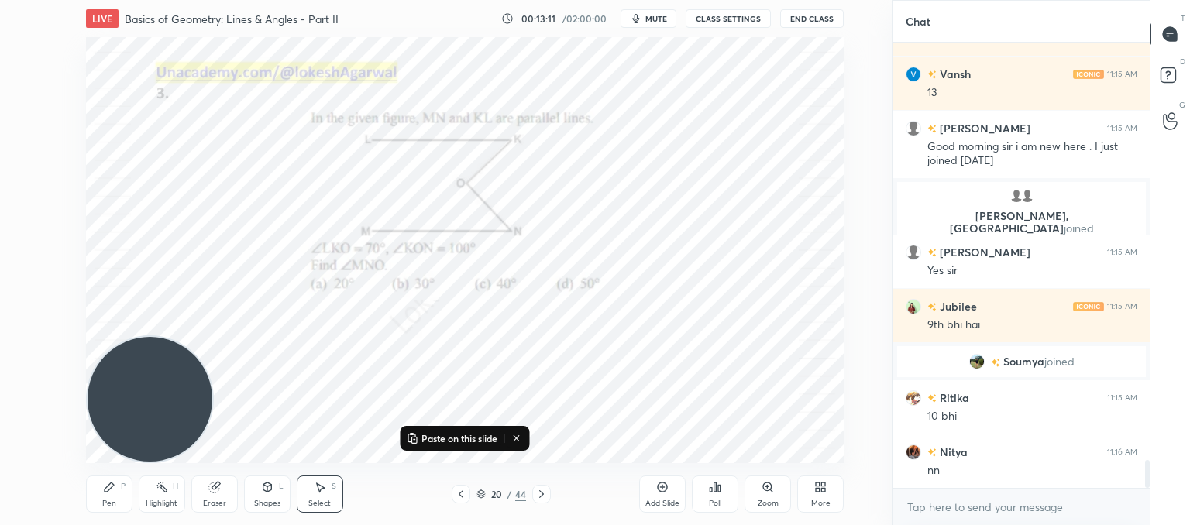
click at [536, 498] on icon at bounding box center [541, 494] width 12 height 12
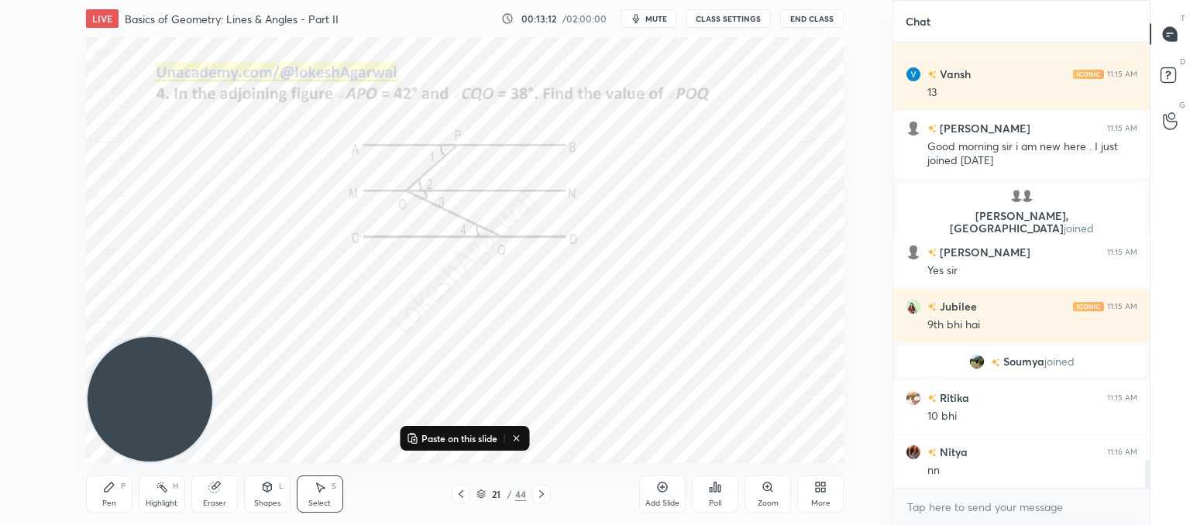
click at [536, 498] on icon at bounding box center [541, 494] width 12 height 12
drag, startPoint x: 112, startPoint y: 492, endPoint x: 127, endPoint y: 476, distance: 22.5
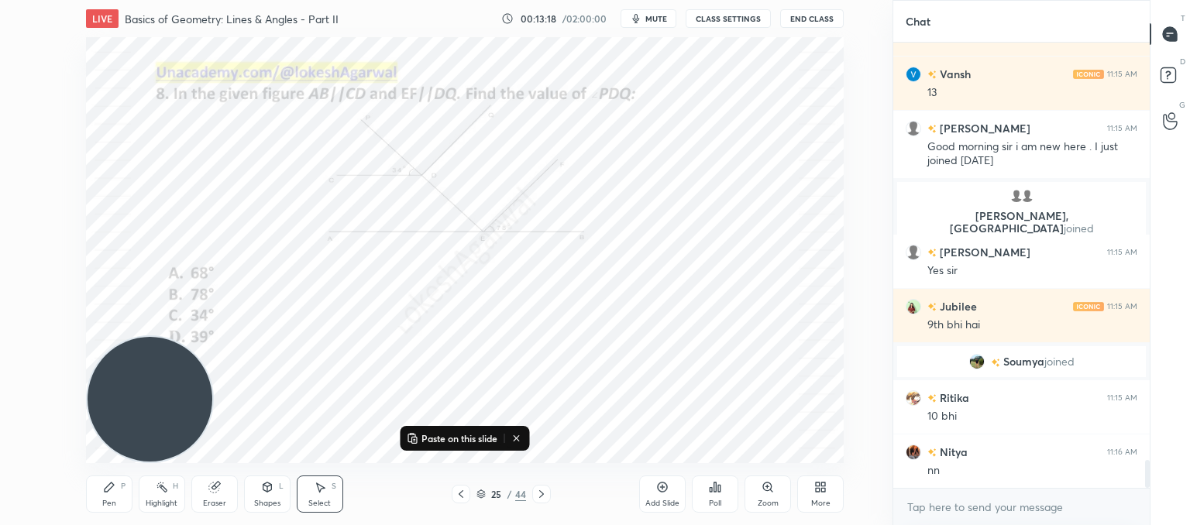
click at [116, 491] on div "Pen P" at bounding box center [109, 494] width 46 height 37
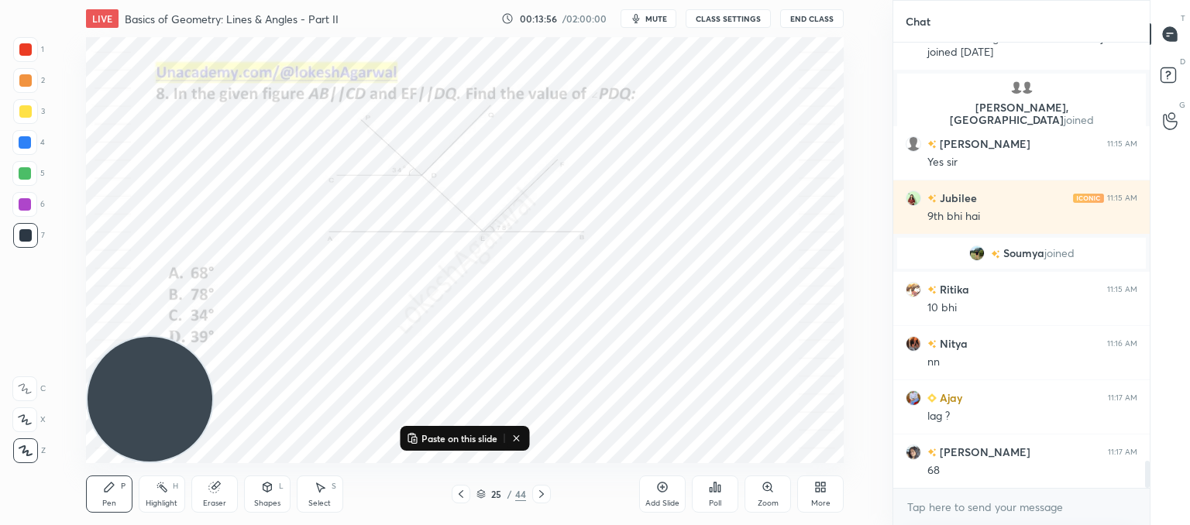
scroll to position [6802, 0]
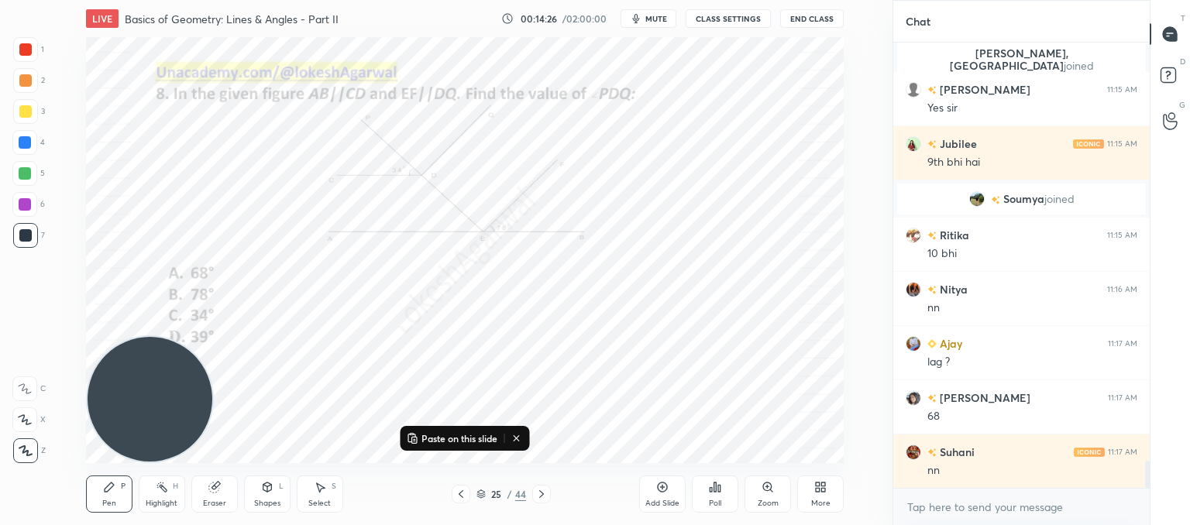
click at [544, 490] on icon at bounding box center [541, 494] width 12 height 12
click at [218, 496] on div "Eraser" at bounding box center [214, 494] width 46 height 37
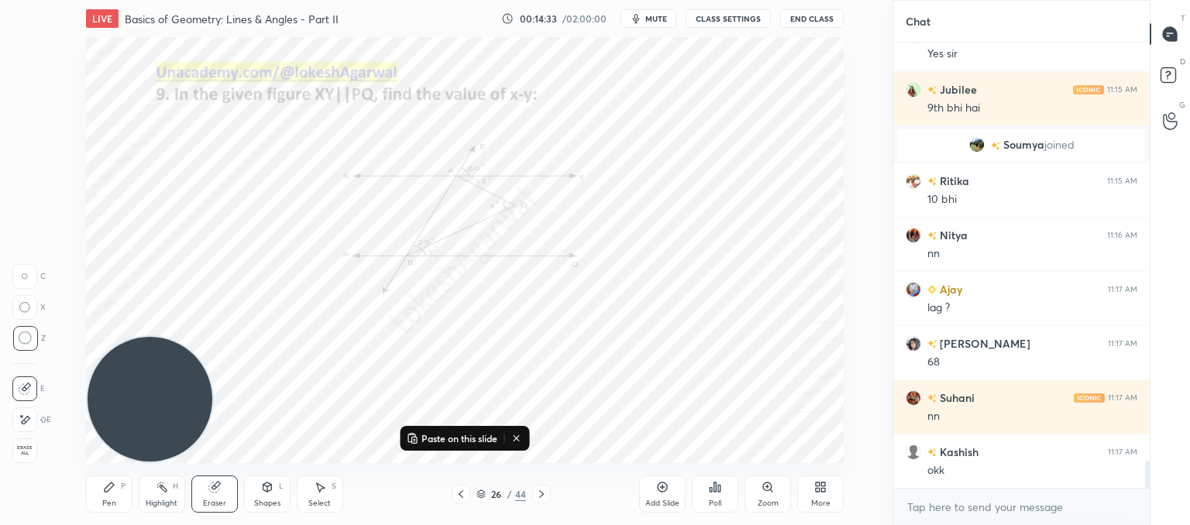
click at [773, 494] on div "Zoom" at bounding box center [768, 494] width 46 height 37
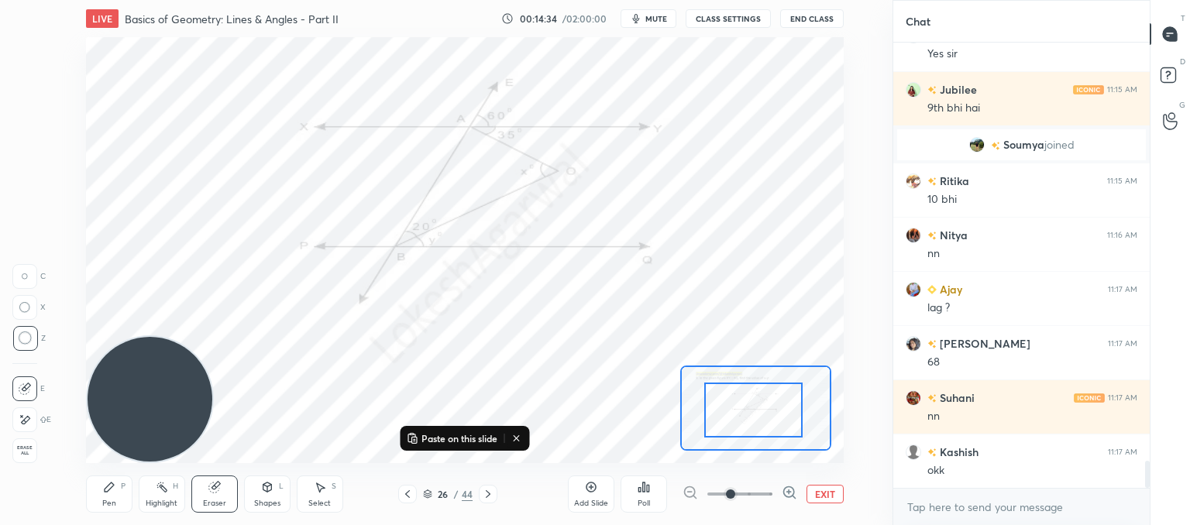
drag, startPoint x: 792, startPoint y: 415, endPoint x: 784, endPoint y: 422, distance: 10.4
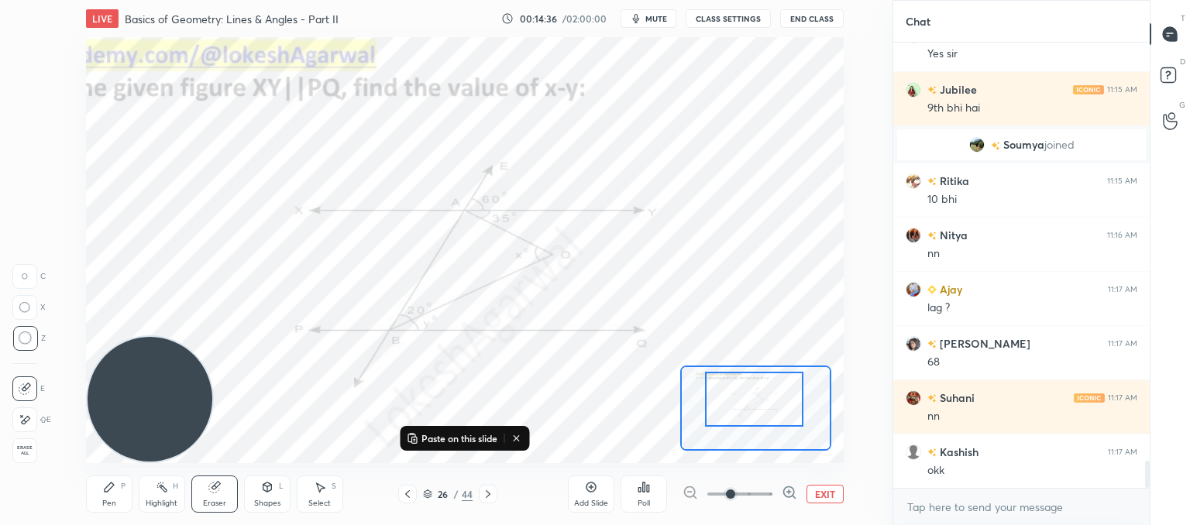
click at [785, 413] on div at bounding box center [754, 399] width 99 height 55
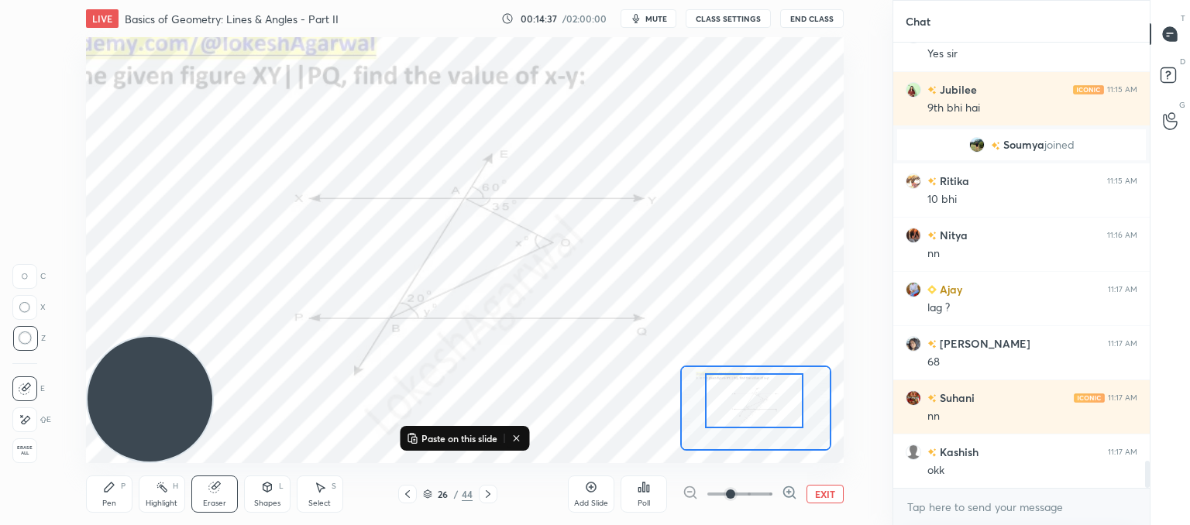
click at [112, 494] on div "Pen P" at bounding box center [109, 494] width 46 height 37
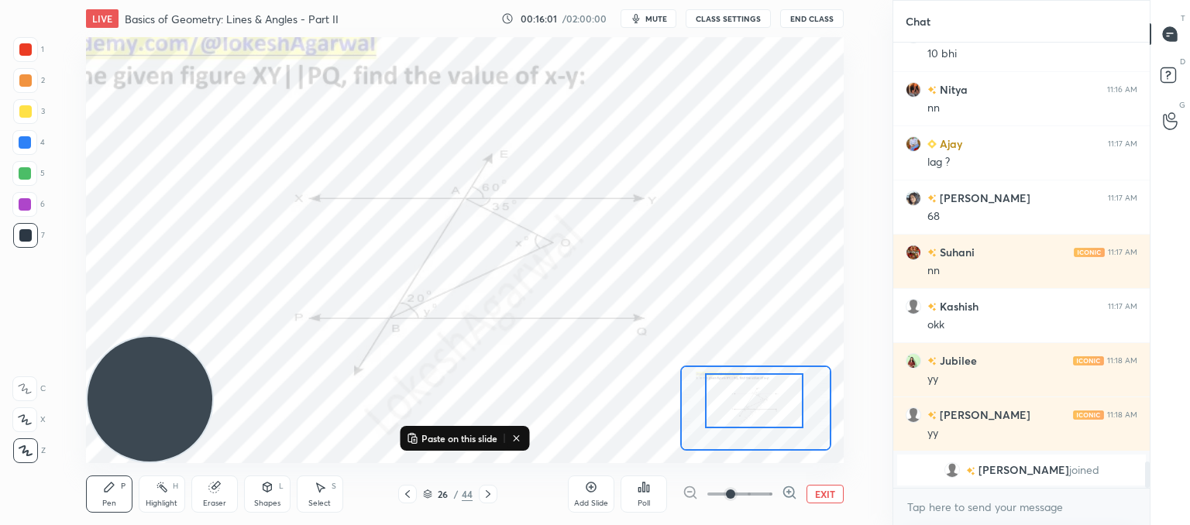
scroll to position [6687, 0]
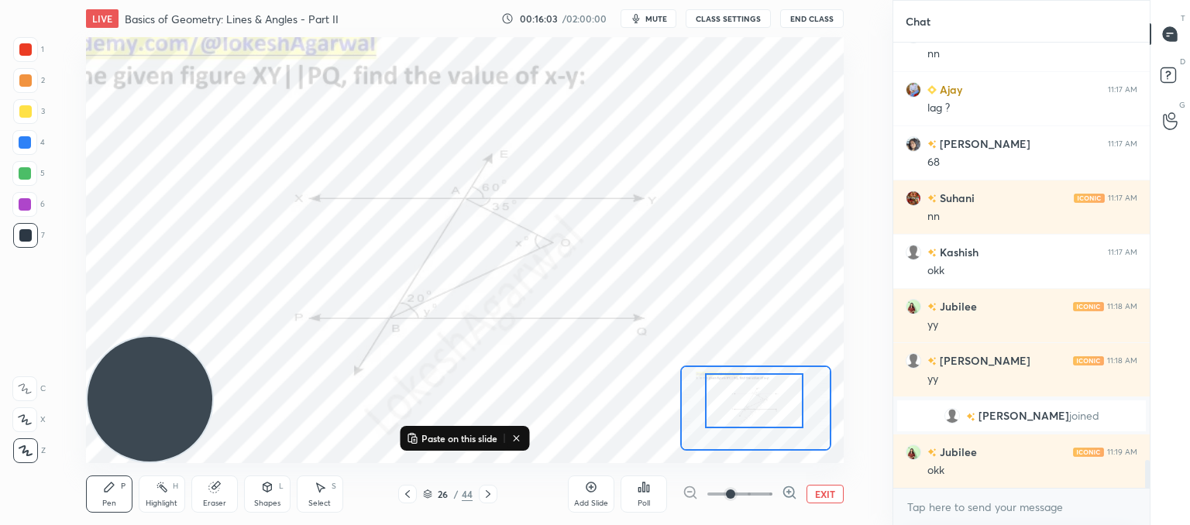
click at [491, 497] on icon at bounding box center [488, 494] width 12 height 12
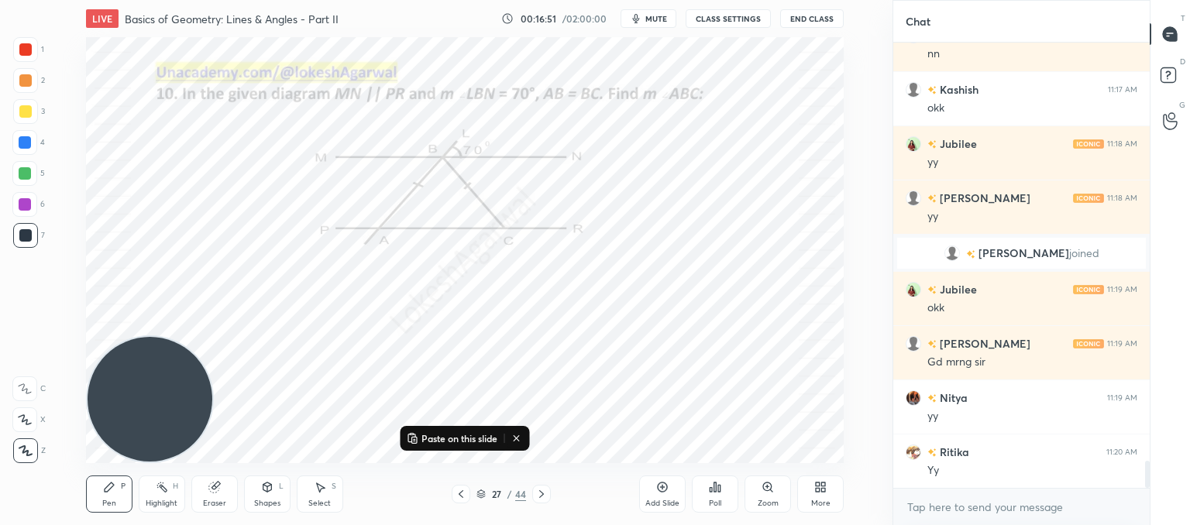
scroll to position [6904, 0]
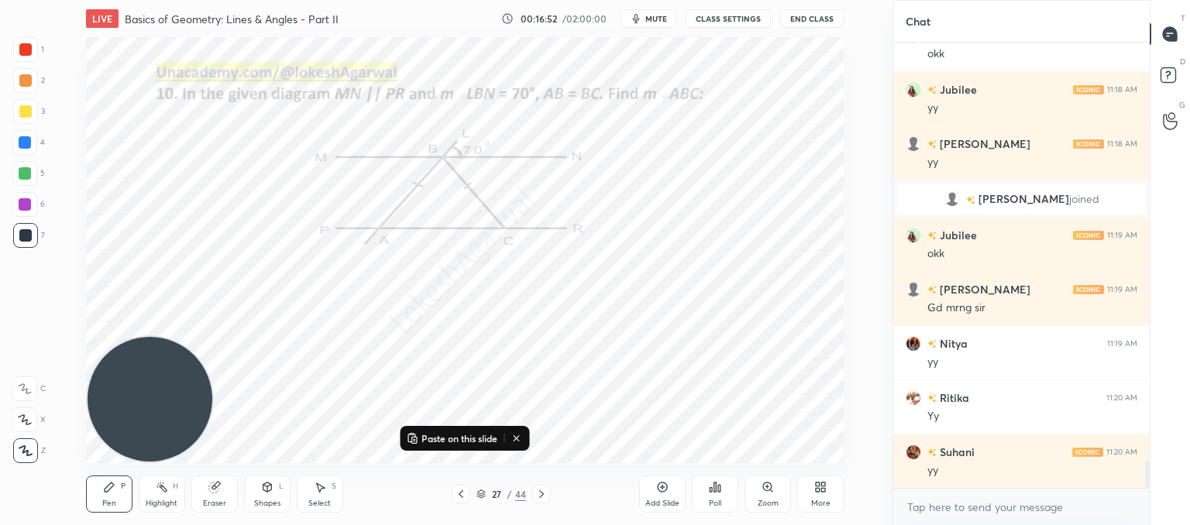
click at [539, 499] on icon at bounding box center [541, 494] width 12 height 12
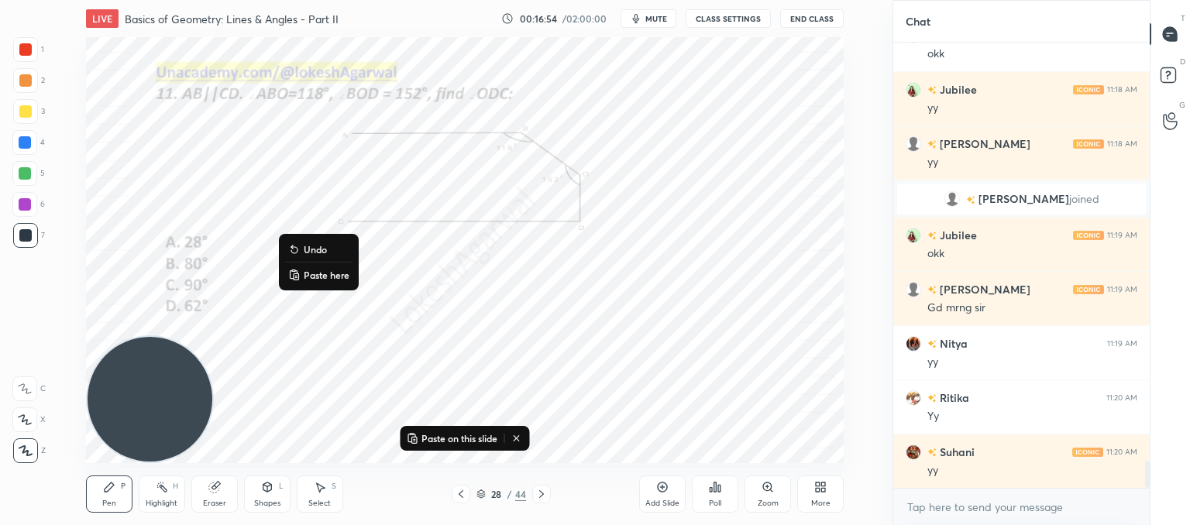
scroll to position [6959, 0]
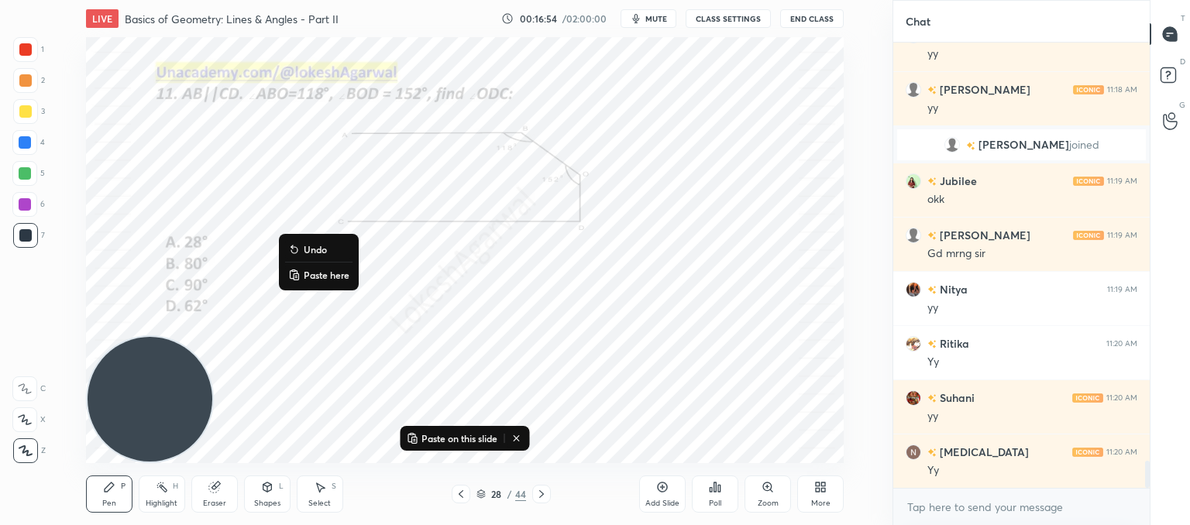
click at [294, 272] on icon at bounding box center [294, 275] width 12 height 12
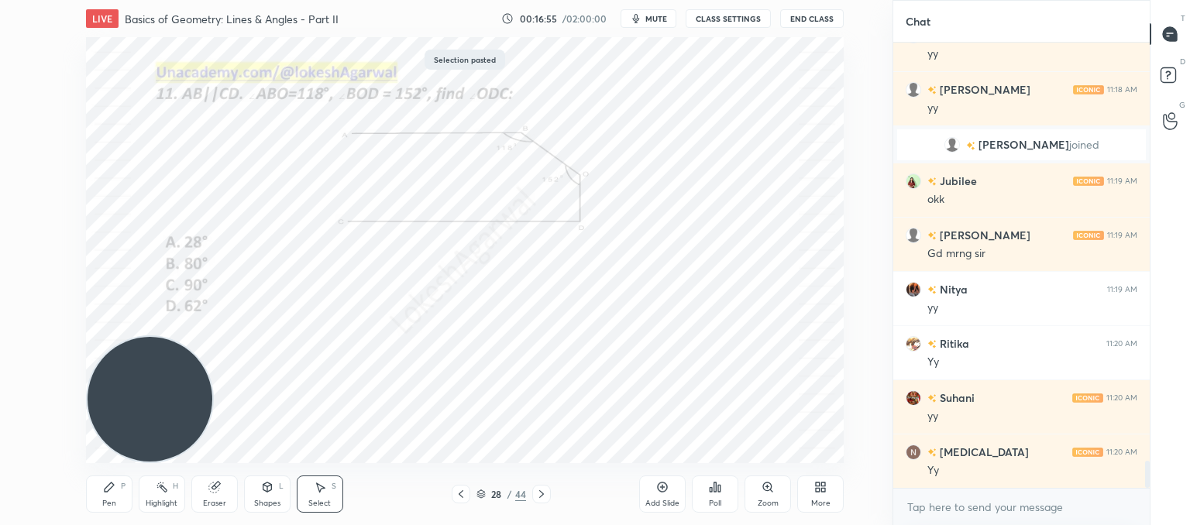
click at [627, 363] on div "0 ° Undo Copy Paste here Duplicate Duplicate to new slide Delete" at bounding box center [465, 250] width 758 height 426
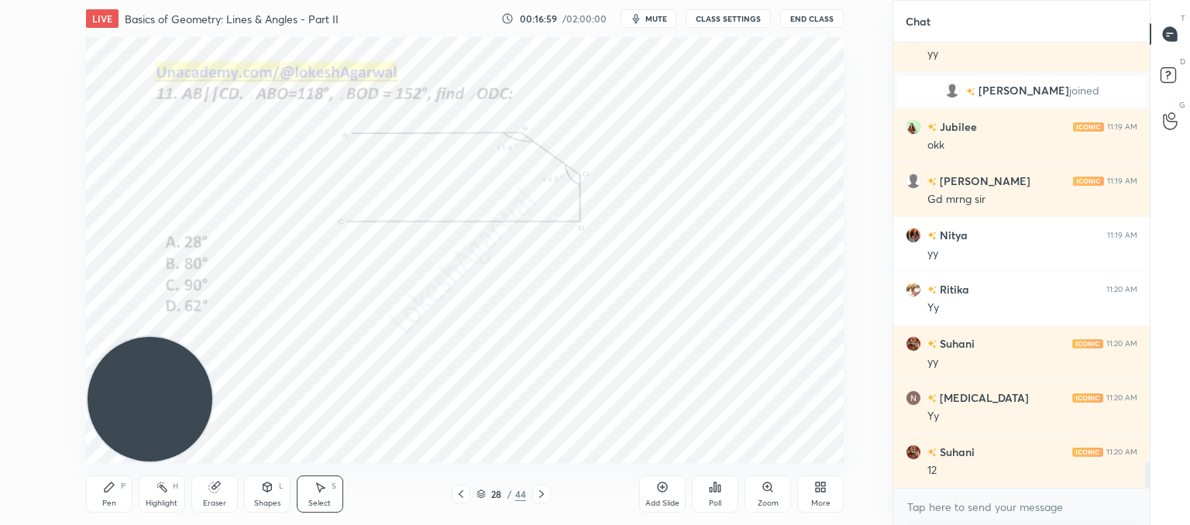
scroll to position [7067, 0]
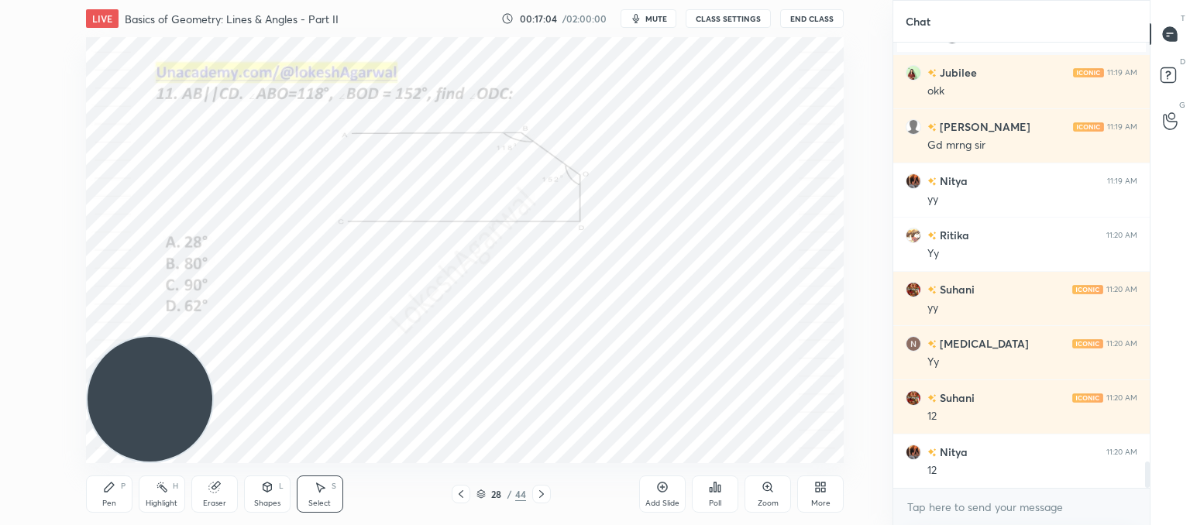
click at [544, 492] on icon at bounding box center [541, 494] width 12 height 12
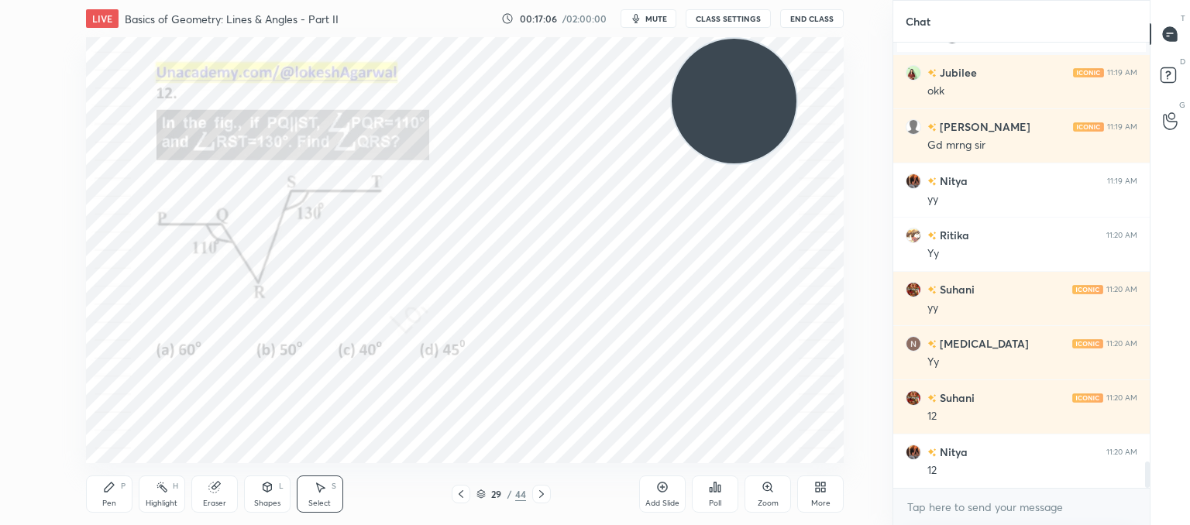
drag, startPoint x: 146, startPoint y: 387, endPoint x: 921, endPoint y: 40, distance: 848.7
click at [921, 40] on div "1 2 3 4 5 6 7 C X Z C X Z E E Erase all H H LIVE Basics of Geometry: Lines & An…" at bounding box center [595, 262] width 1190 height 525
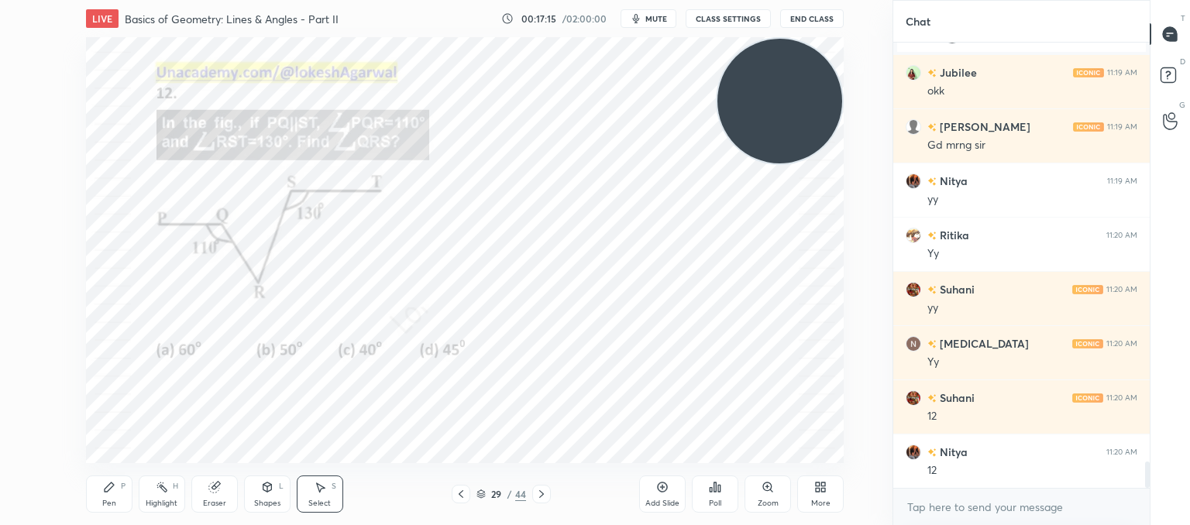
click at [266, 490] on icon at bounding box center [267, 487] width 9 height 9
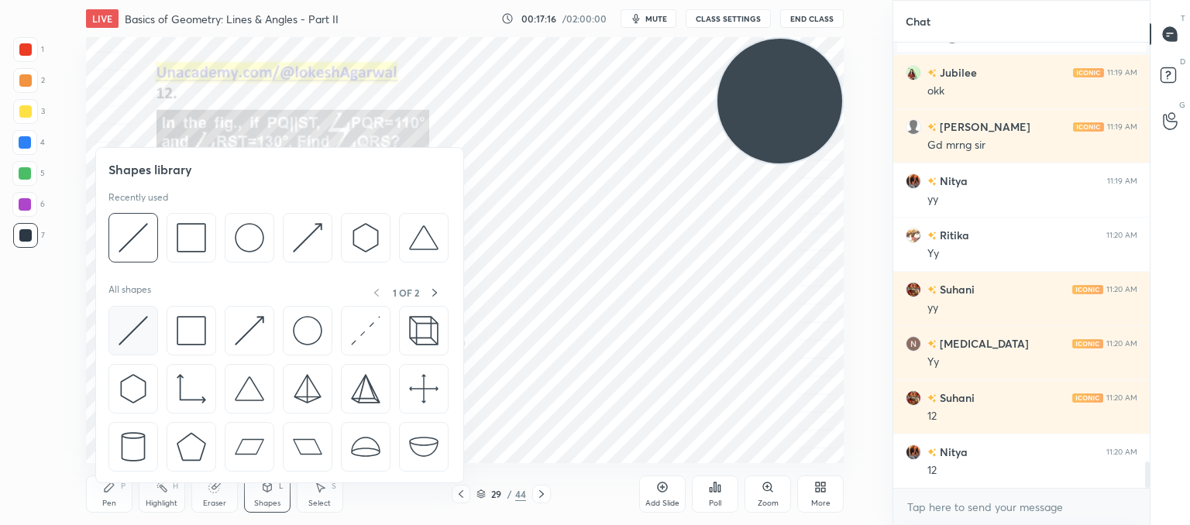
click at [129, 336] on img at bounding box center [133, 330] width 29 height 29
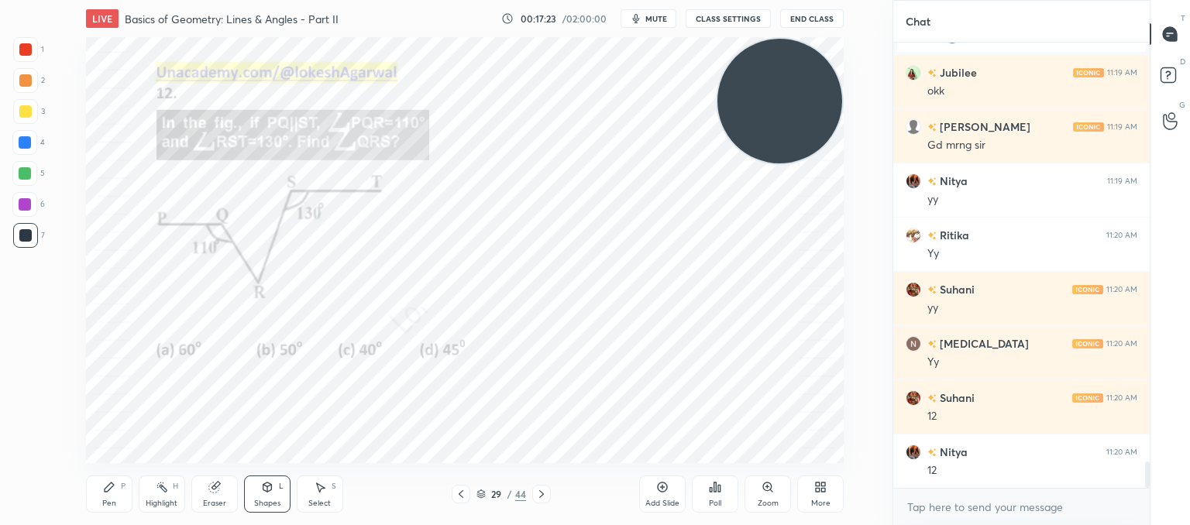
click at [122, 487] on div "P" at bounding box center [123, 487] width 5 height 8
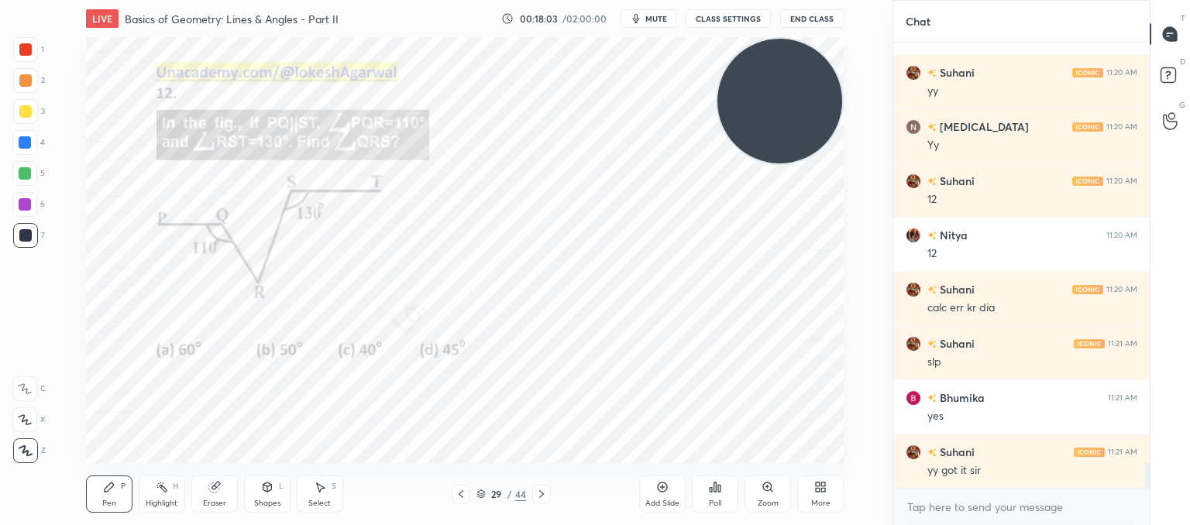
scroll to position [7299, 0]
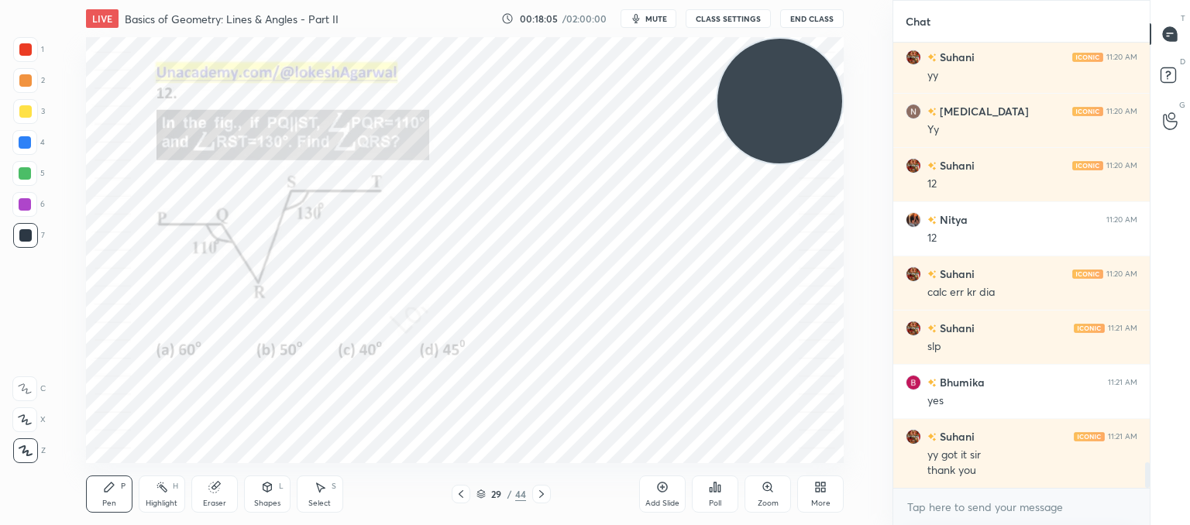
click at [542, 494] on icon at bounding box center [541, 494] width 12 height 12
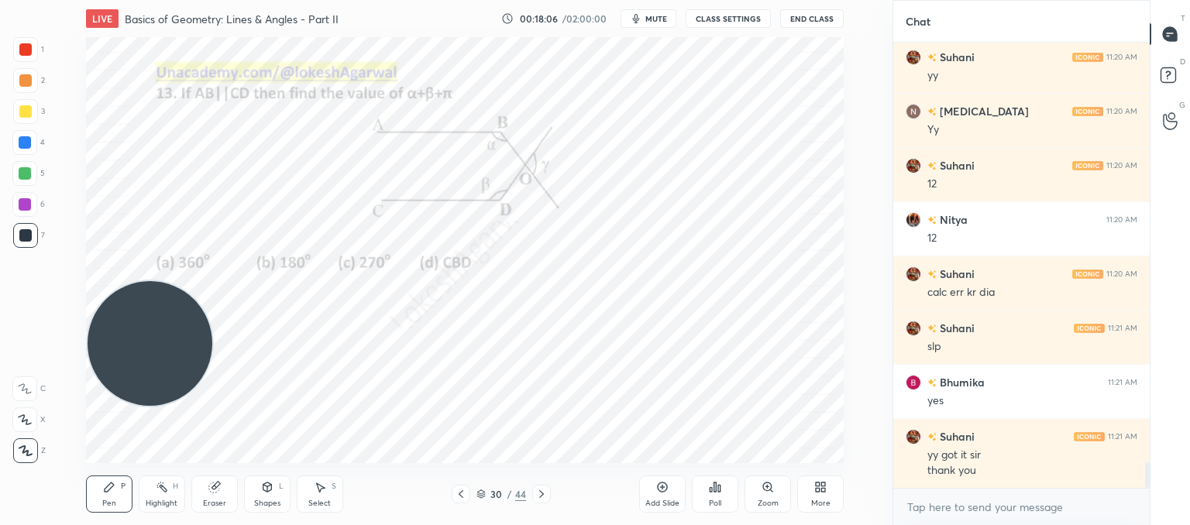
drag, startPoint x: 777, startPoint y: 91, endPoint x: 84, endPoint y: 456, distance: 783.3
click at [0, 497] on div "1 2 3 4 5 6 7 C X Z C X Z E E Erase all H H LIVE Basics of Geometry: Lines & An…" at bounding box center [440, 262] width 880 height 525
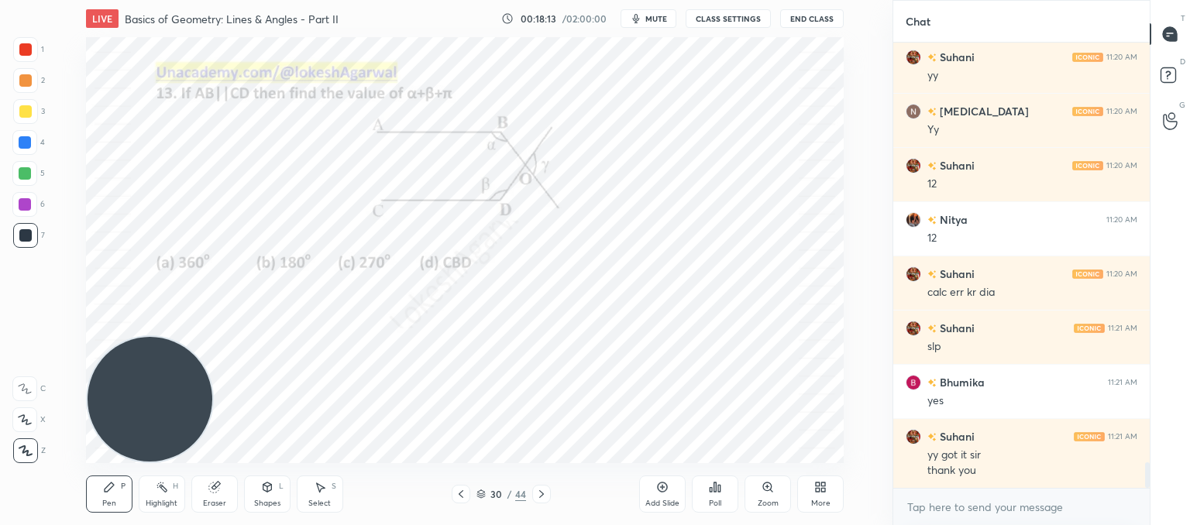
click at [267, 497] on div "Shapes L" at bounding box center [267, 494] width 46 height 37
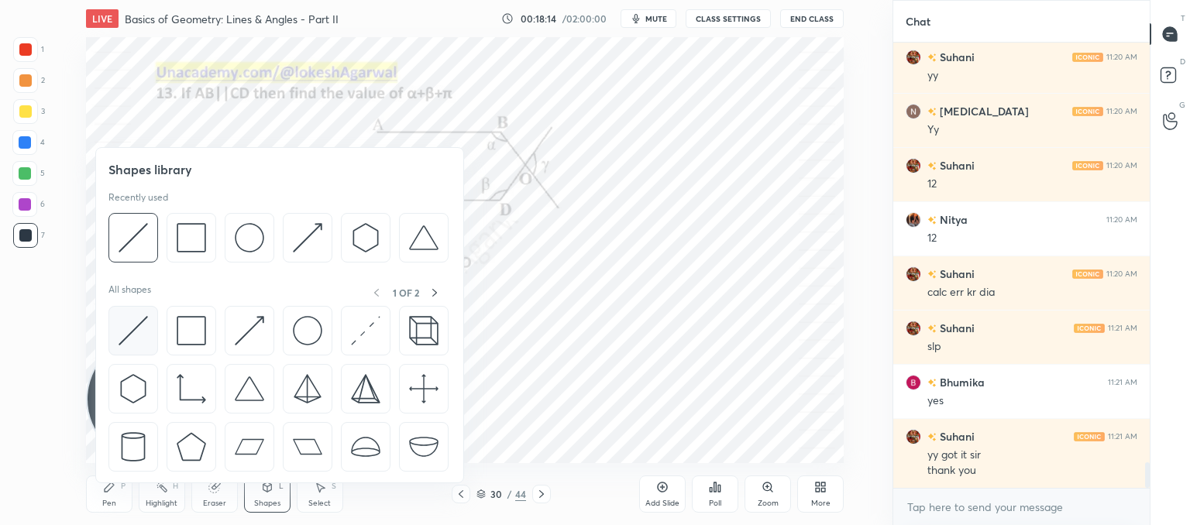
click at [121, 320] on img at bounding box center [133, 330] width 29 height 29
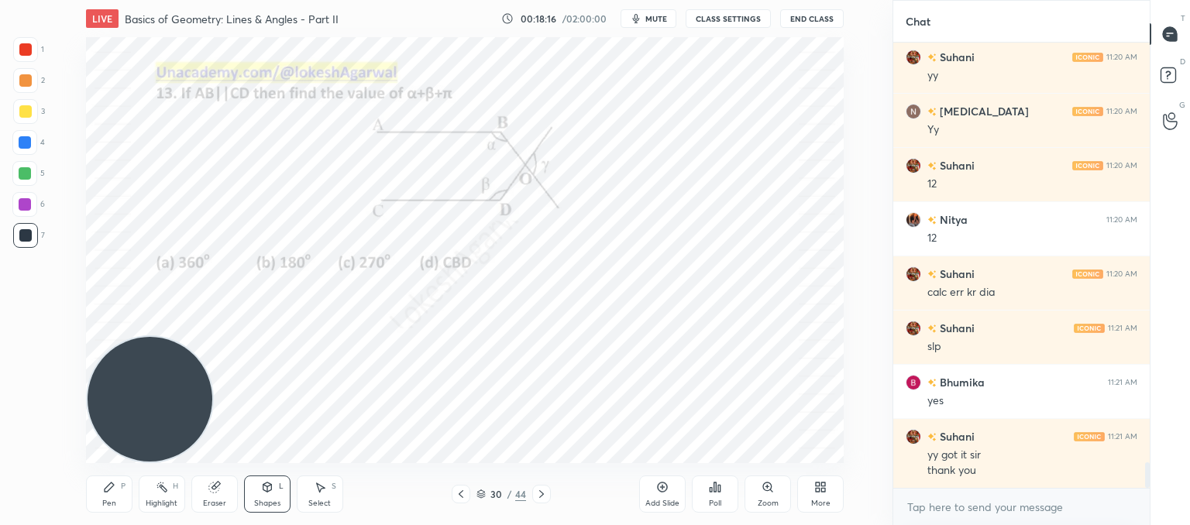
click at [29, 48] on div at bounding box center [25, 49] width 12 height 12
drag, startPoint x: 111, startPoint y: 493, endPoint x: 189, endPoint y: 435, distance: 97.5
click at [112, 493] on icon at bounding box center [109, 487] width 12 height 12
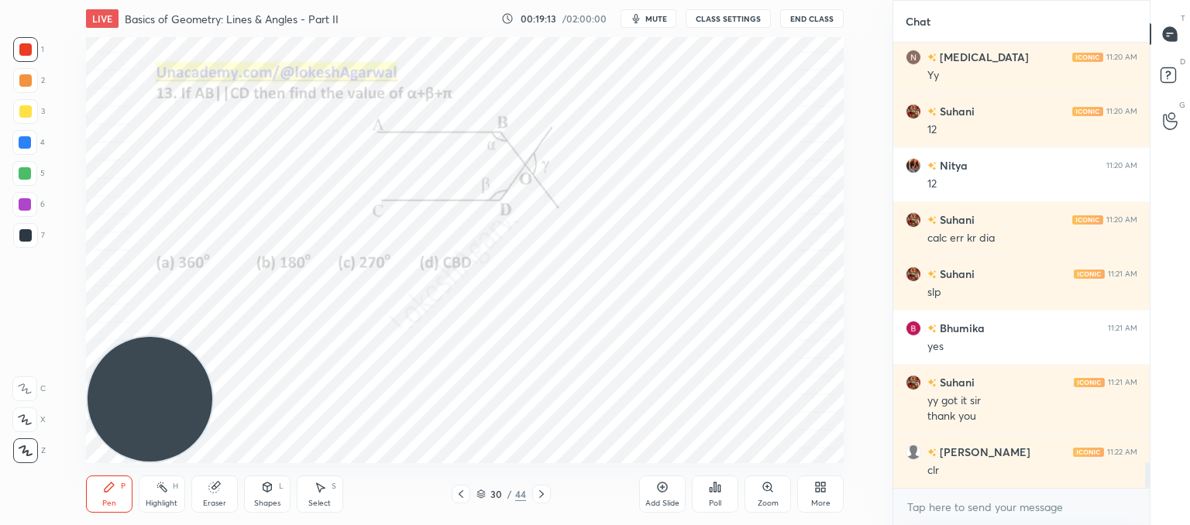
scroll to position [7408, 0]
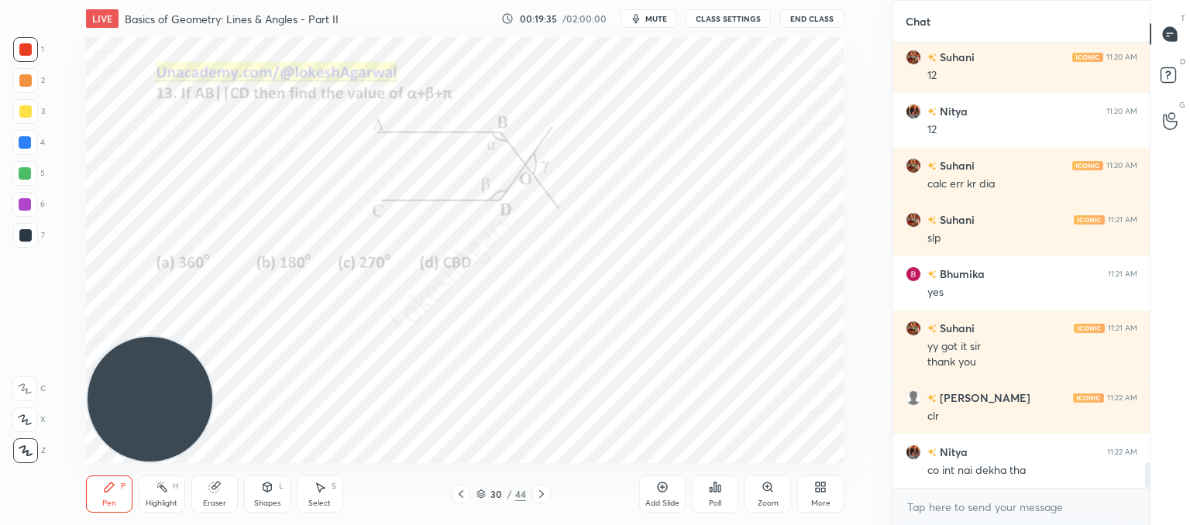
click at [542, 491] on icon at bounding box center [541, 494] width 12 height 12
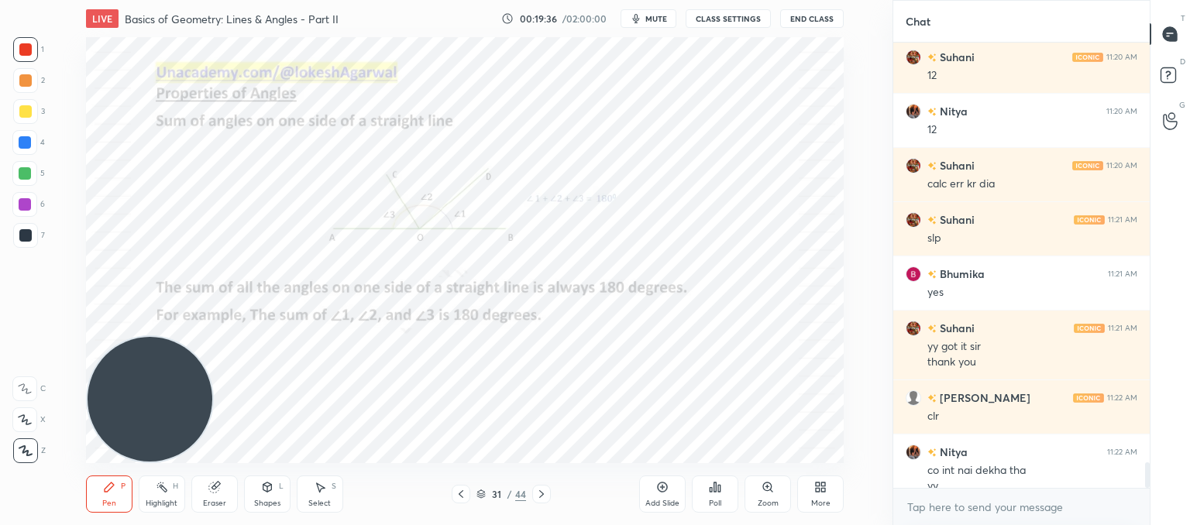
scroll to position [7423, 0]
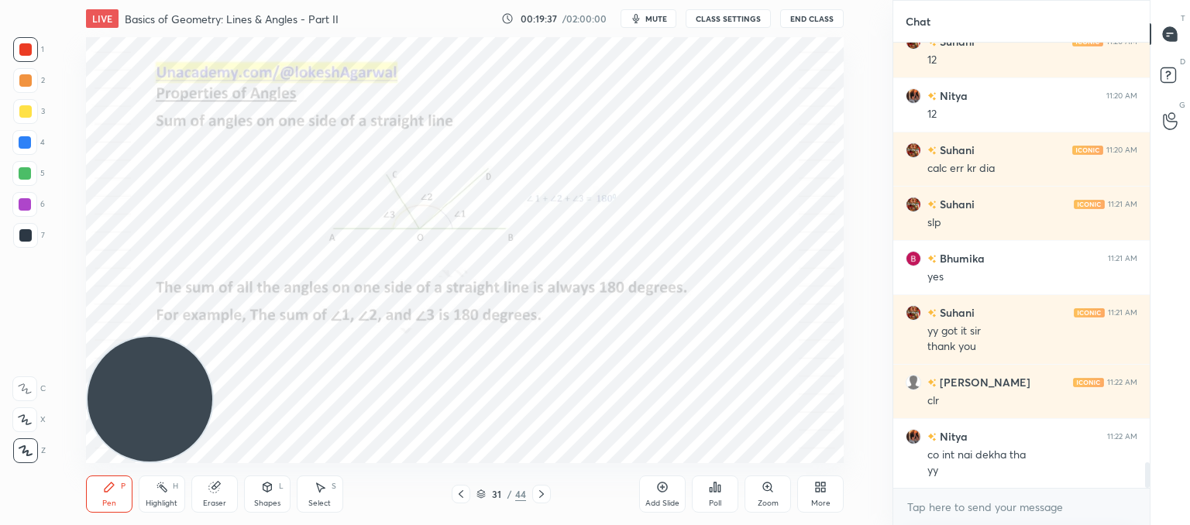
click at [548, 499] on div at bounding box center [541, 494] width 19 height 19
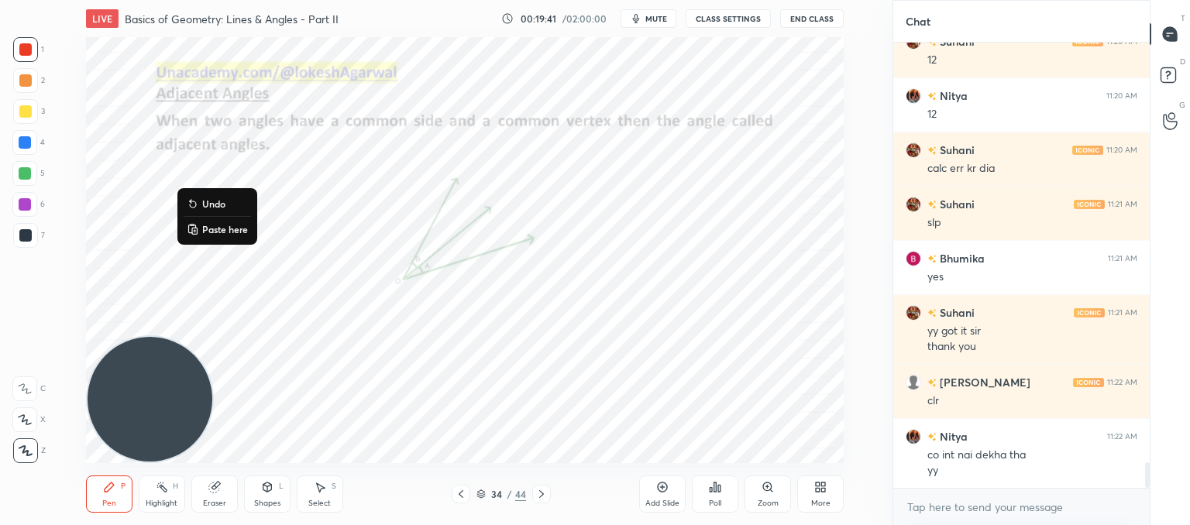
click at [233, 233] on p "Paste here" at bounding box center [225, 229] width 46 height 12
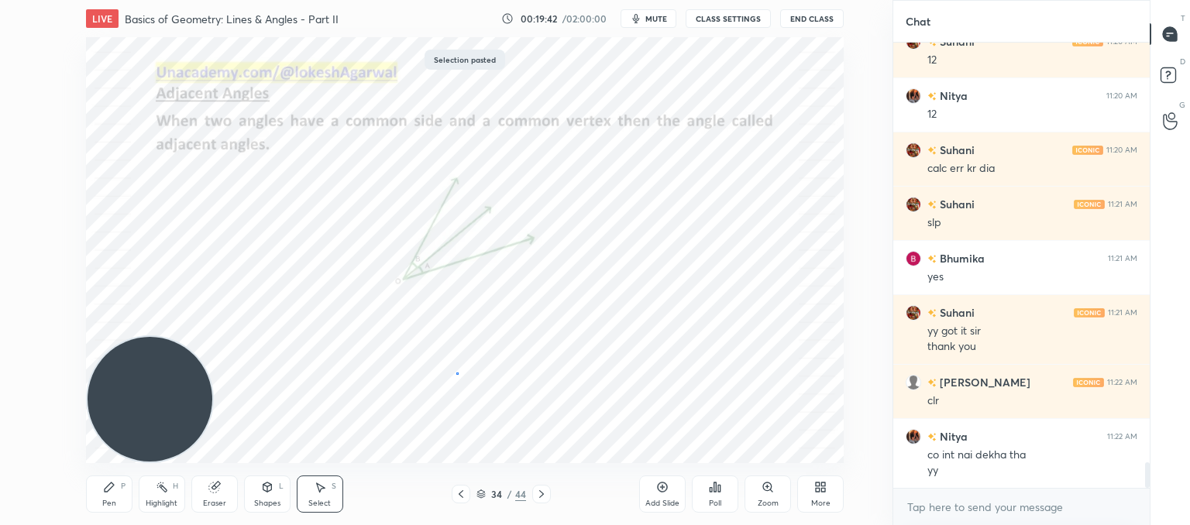
click at [457, 373] on div "0 ° Undo Copy Paste here Duplicate Duplicate to new slide Delete" at bounding box center [465, 250] width 758 height 426
click at [536, 491] on icon at bounding box center [541, 494] width 12 height 12
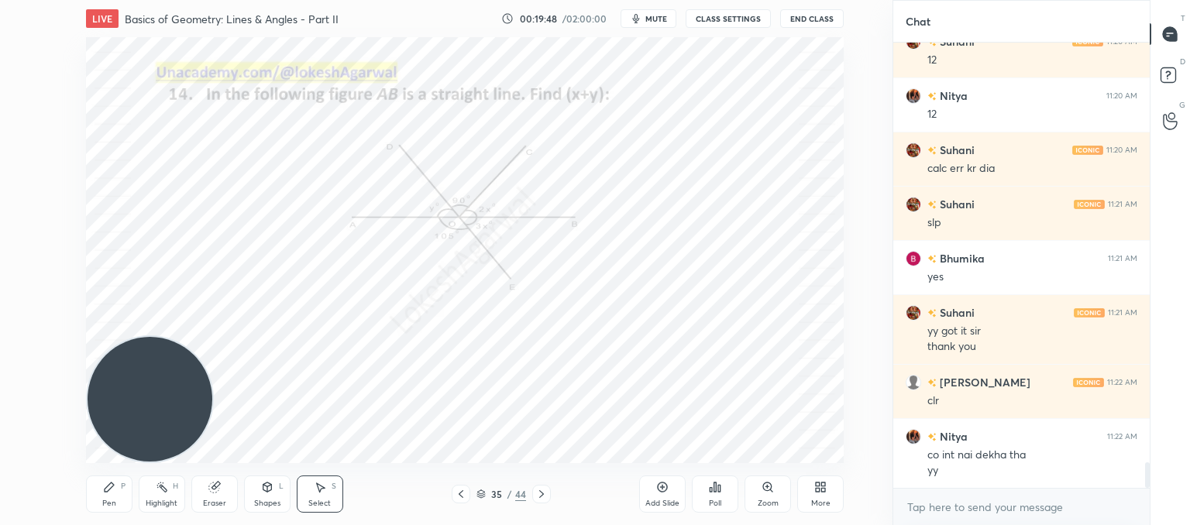
click at [536, 491] on icon at bounding box center [541, 494] width 12 height 12
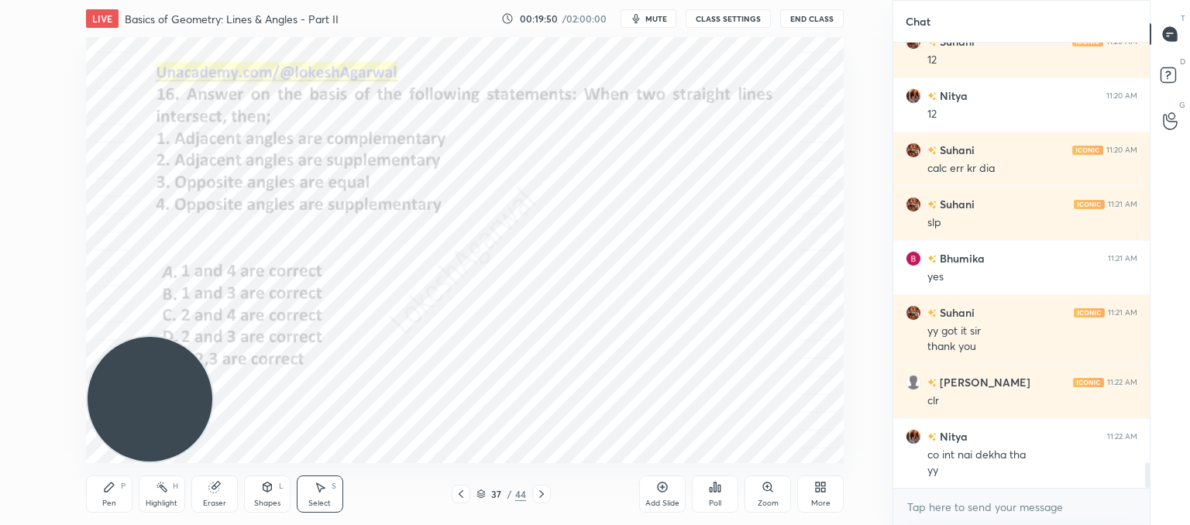
click at [536, 491] on icon at bounding box center [541, 494] width 12 height 12
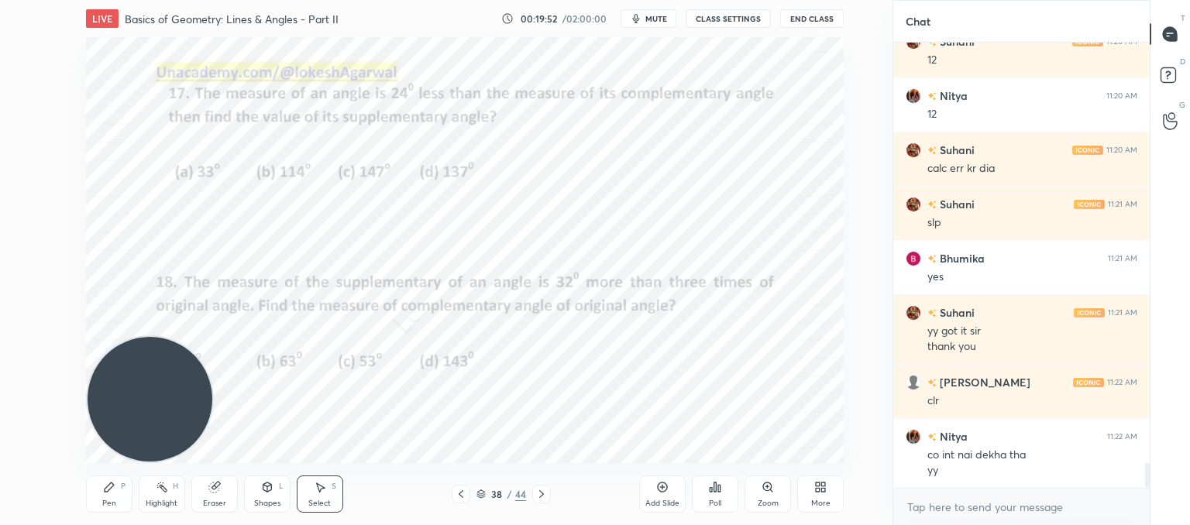
scroll to position [7461, 0]
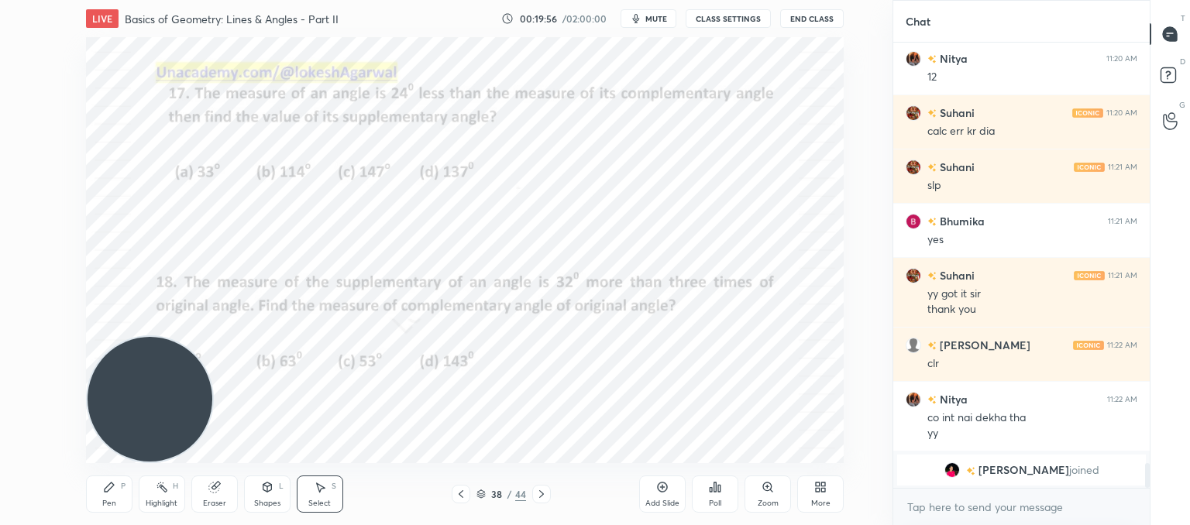
click at [113, 488] on icon at bounding box center [109, 487] width 12 height 12
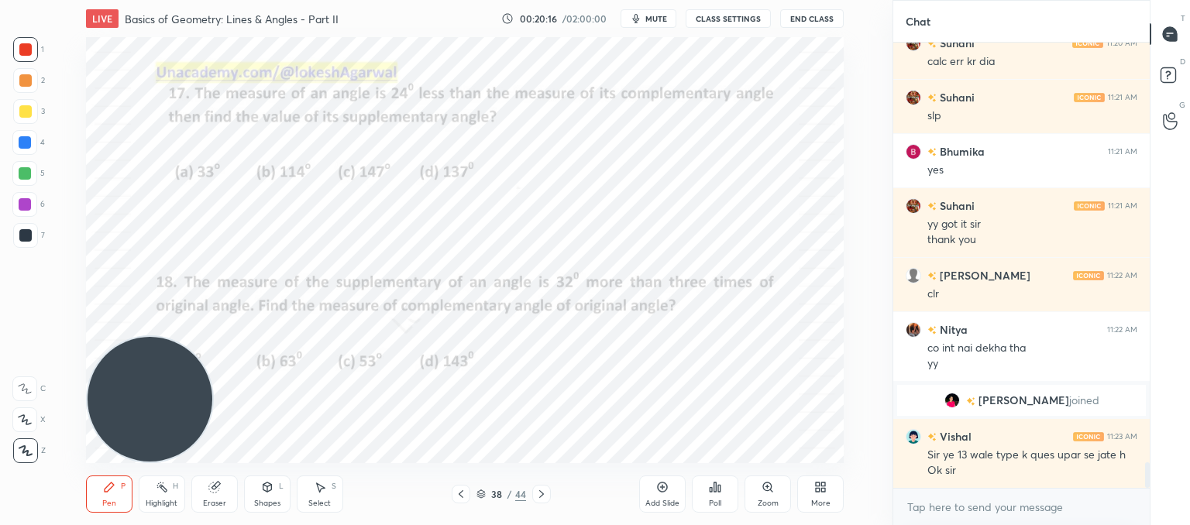
scroll to position [7307, 0]
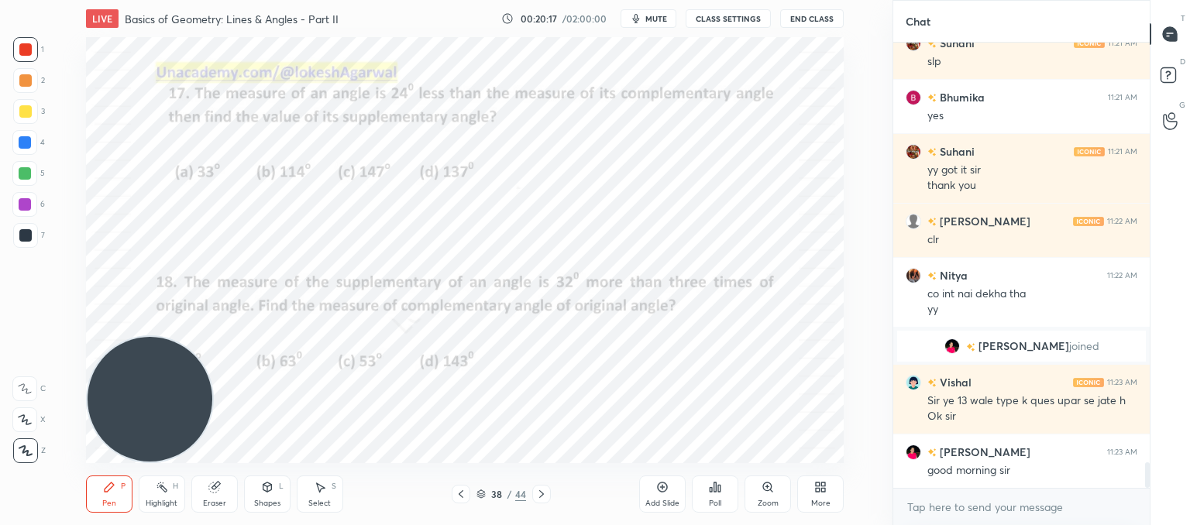
click at [217, 489] on div "Eraser" at bounding box center [214, 494] width 46 height 37
drag, startPoint x: 111, startPoint y: 484, endPoint x: 121, endPoint y: 460, distance: 26.0
click at [114, 481] on icon at bounding box center [109, 487] width 12 height 12
click at [543, 497] on icon at bounding box center [541, 494] width 12 height 12
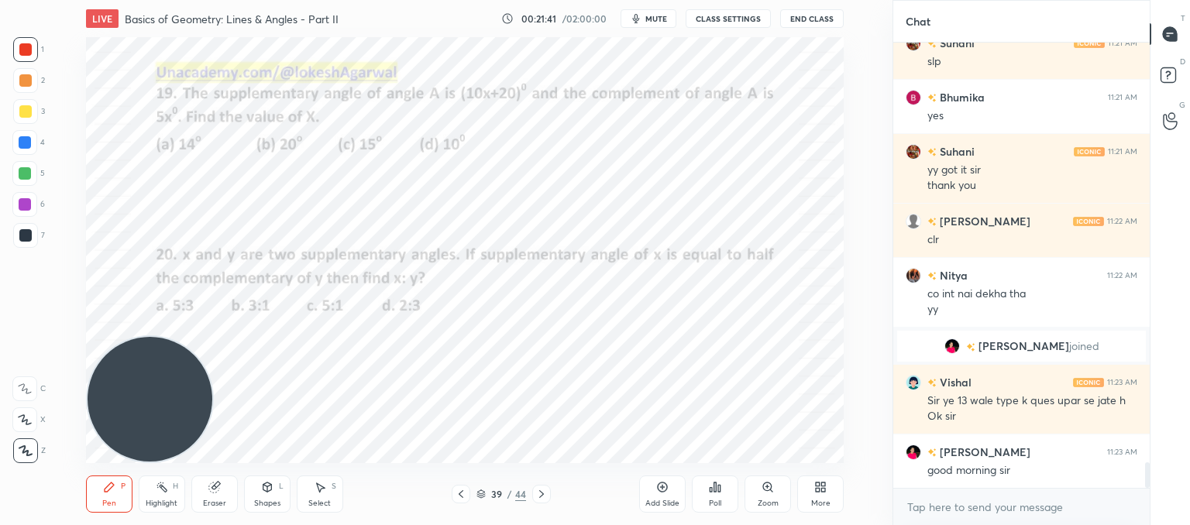
drag, startPoint x: 22, startPoint y: 233, endPoint x: 76, endPoint y: 213, distance: 57.9
click at [26, 230] on div at bounding box center [25, 235] width 12 height 12
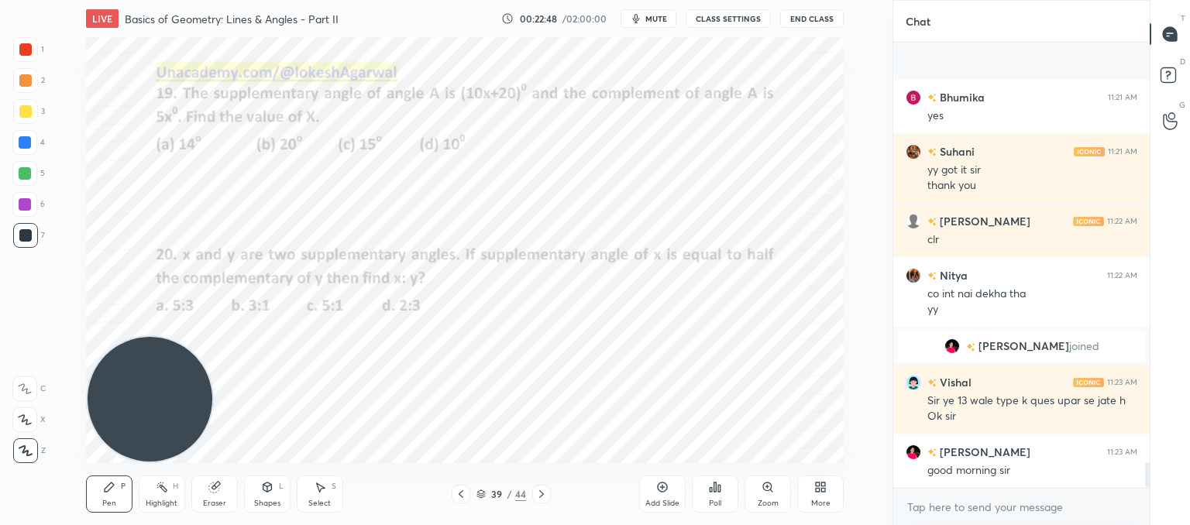
scroll to position [7403, 0]
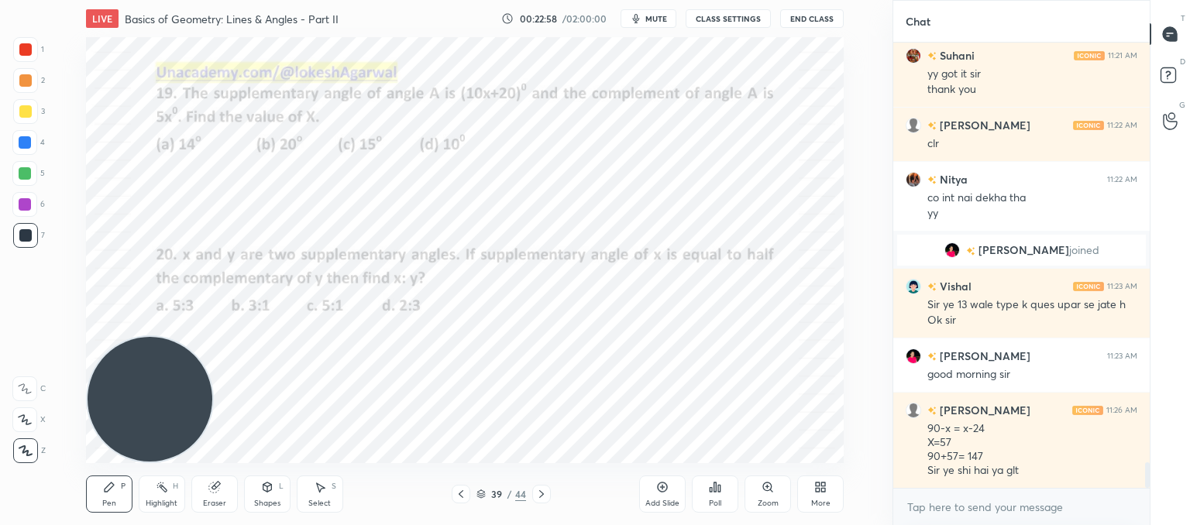
click at [324, 494] on div "Select S" at bounding box center [320, 494] width 46 height 37
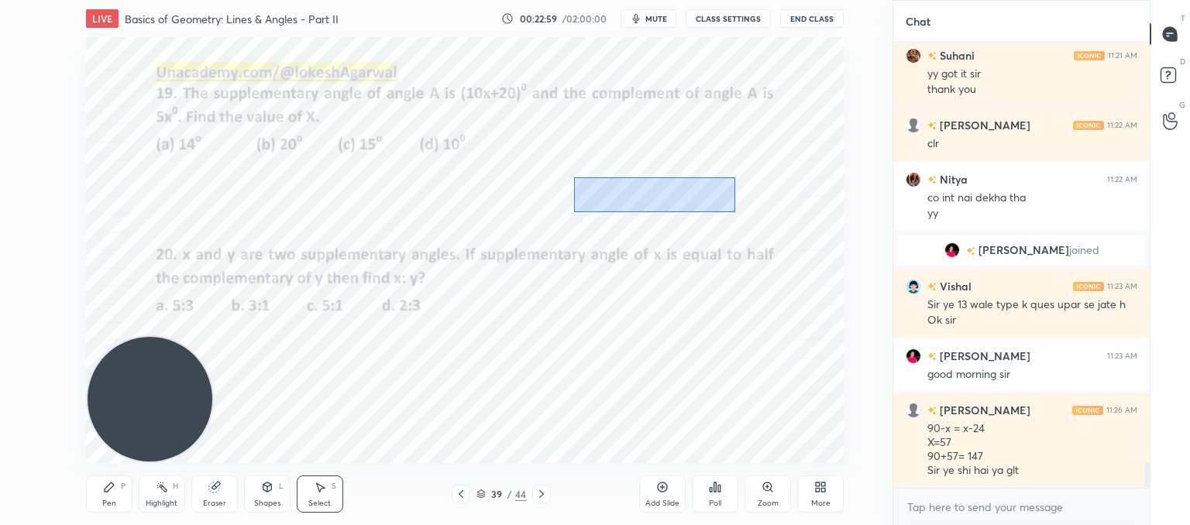
drag, startPoint x: 598, startPoint y: 181, endPoint x: 673, endPoint y: 212, distance: 80.6
click at [728, 212] on div "0 ° Undo Copy Paste here Duplicate Duplicate to new slide Delete" at bounding box center [465, 250] width 758 height 426
drag, startPoint x: 685, startPoint y: 207, endPoint x: 610, endPoint y: 206, distance: 75.2
click at [610, 206] on div "0 ° Undo Copy Paste here Duplicate Duplicate to new slide Delete" at bounding box center [465, 250] width 758 height 426
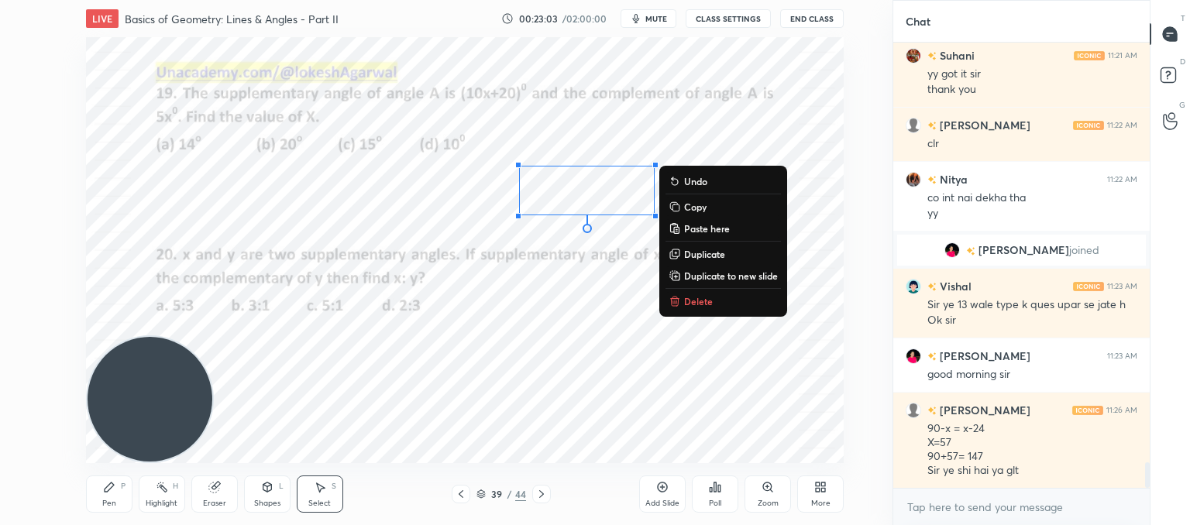
click at [94, 489] on div "Pen P" at bounding box center [109, 494] width 46 height 37
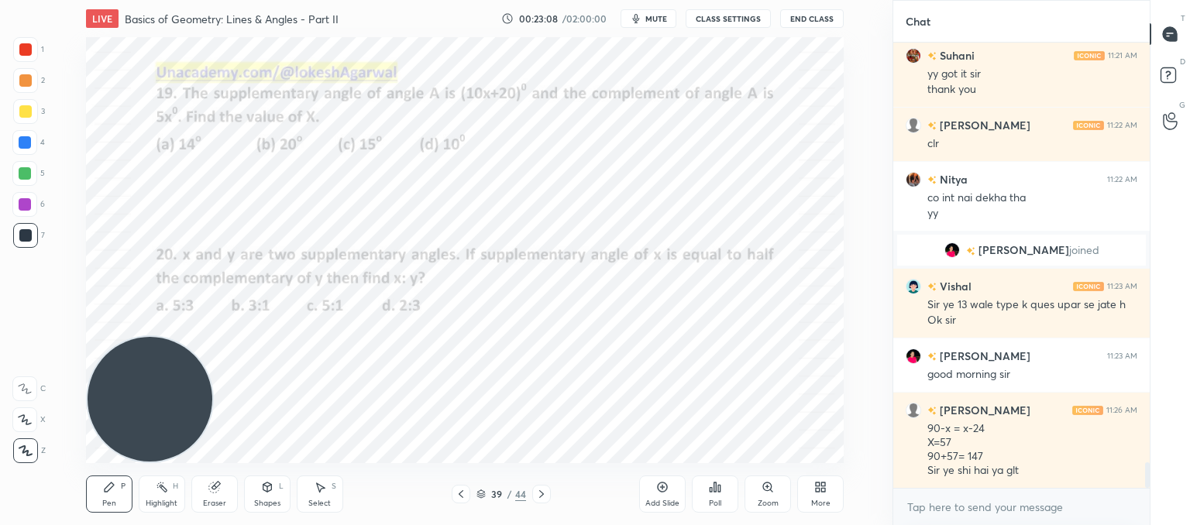
scroll to position [7419, 0]
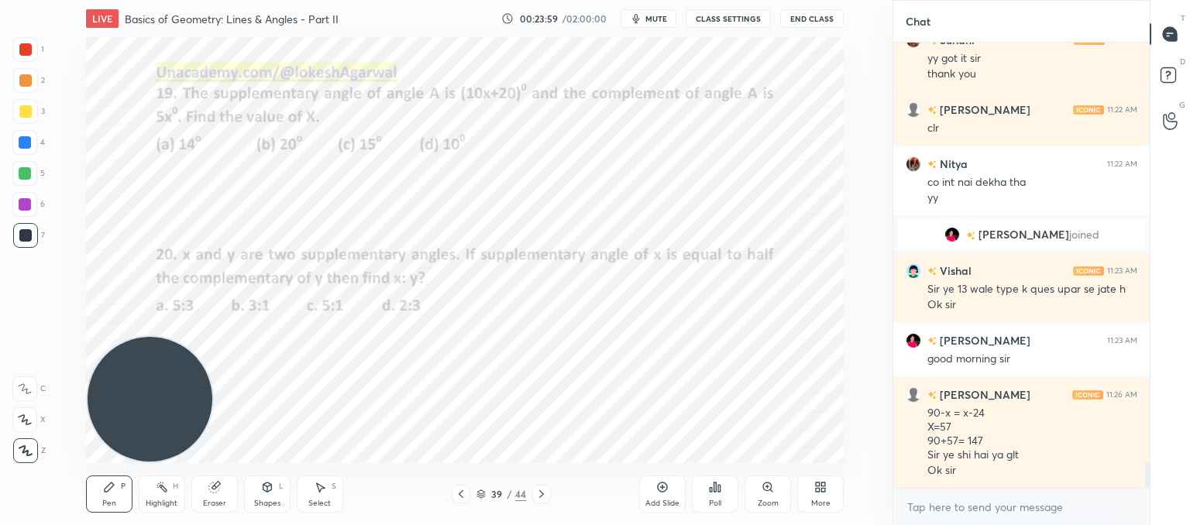
click at [309, 487] on div "Select S" at bounding box center [320, 494] width 46 height 37
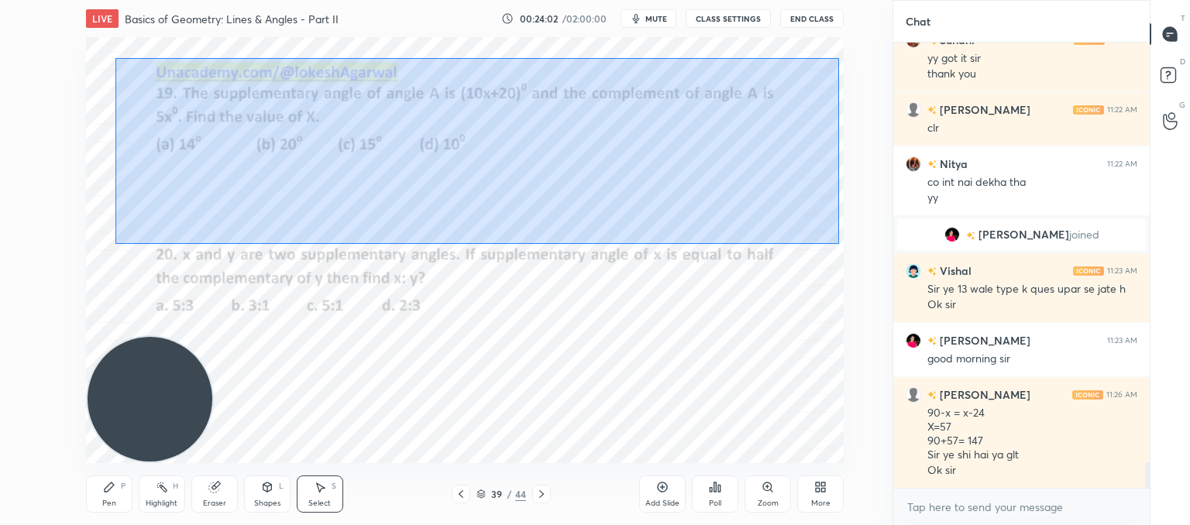
drag, startPoint x: 116, startPoint y: 59, endPoint x: 838, endPoint y: 243, distance: 745.4
click at [838, 243] on div "0 ° Undo Copy Paste here Duplicate Duplicate to new slide Delete" at bounding box center [465, 250] width 758 height 426
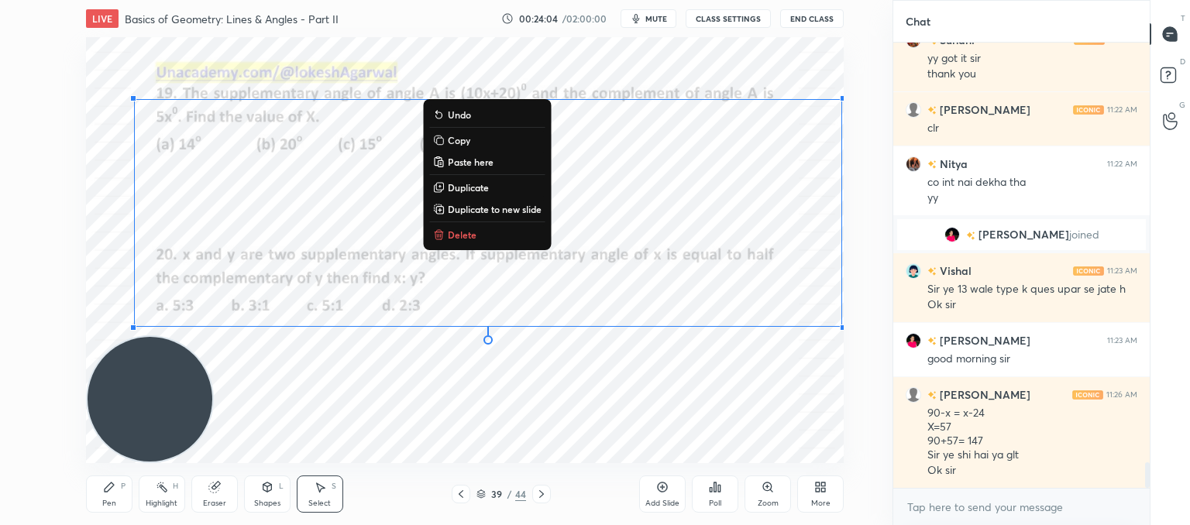
click at [466, 243] on button "Delete" at bounding box center [486, 234] width 115 height 19
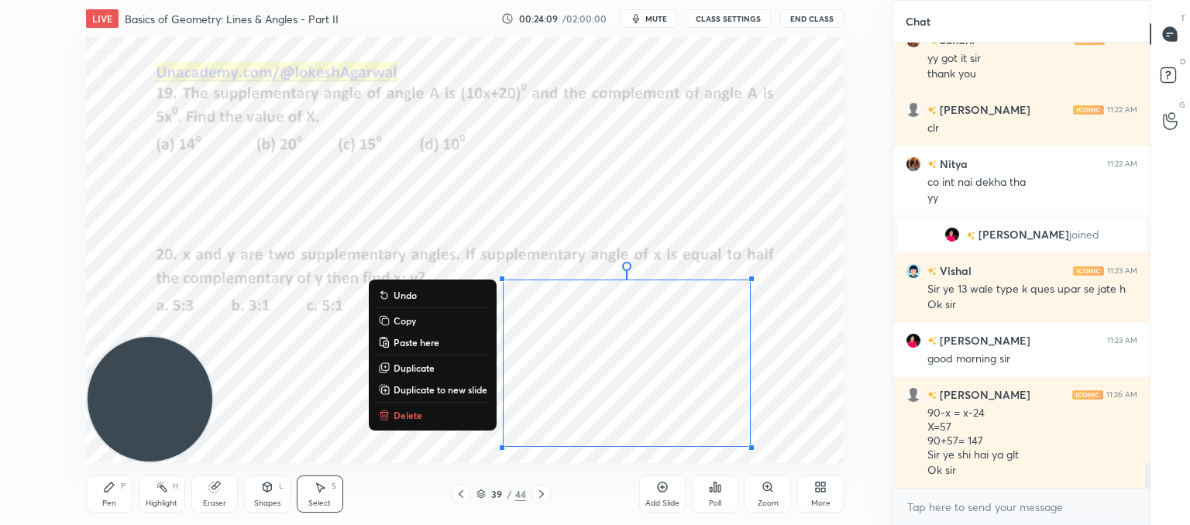
drag, startPoint x: 458, startPoint y: 237, endPoint x: 787, endPoint y: 450, distance: 391.6
click at [787, 450] on div "LIVE Basics of Geometry: Lines & Angles - Part II 00:24:09 / 02:00:00 mute CLAS…" at bounding box center [465, 262] width 831 height 525
click at [287, 320] on div "0 ° Undo Copy Paste here Duplicate Duplicate to new slide Delete" at bounding box center [465, 250] width 758 height 426
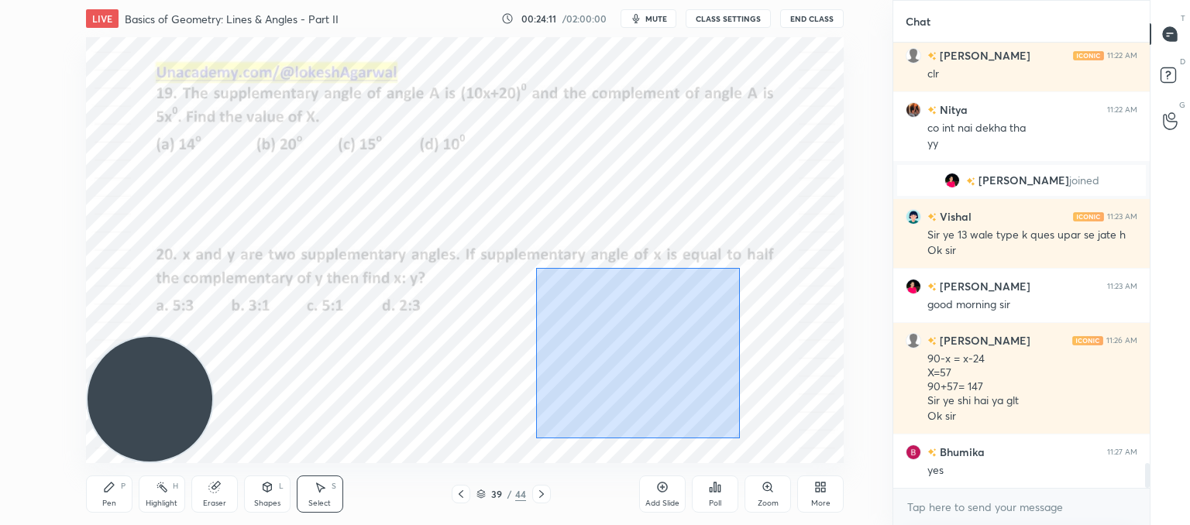
scroll to position [7527, 0]
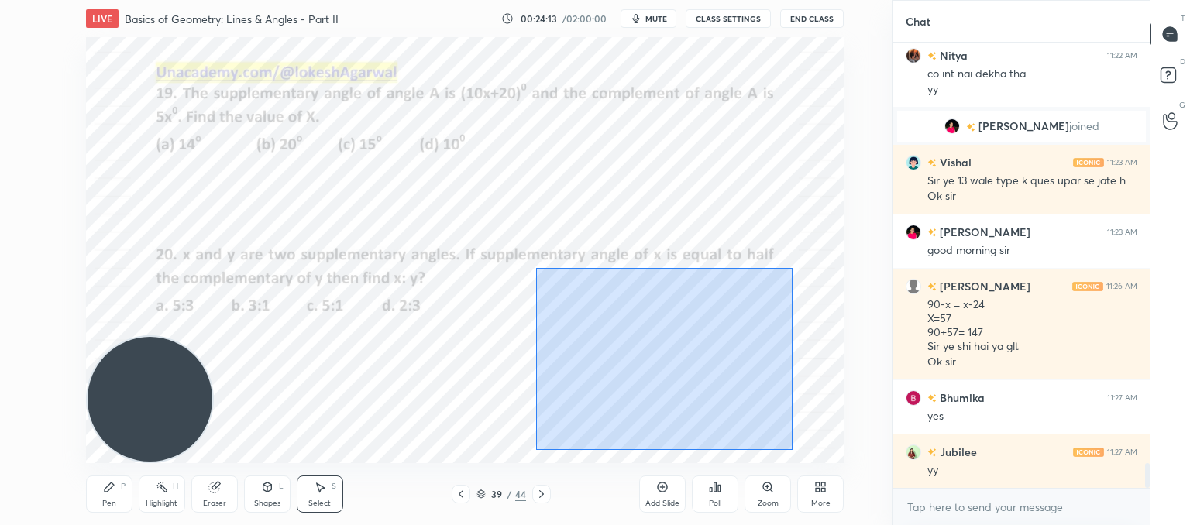
drag, startPoint x: 536, startPoint y: 267, endPoint x: 793, endPoint y: 450, distance: 315.0
click at [793, 450] on div "0 ° Undo Copy Paste here Duplicate Duplicate to new slide Delete" at bounding box center [465, 250] width 758 height 426
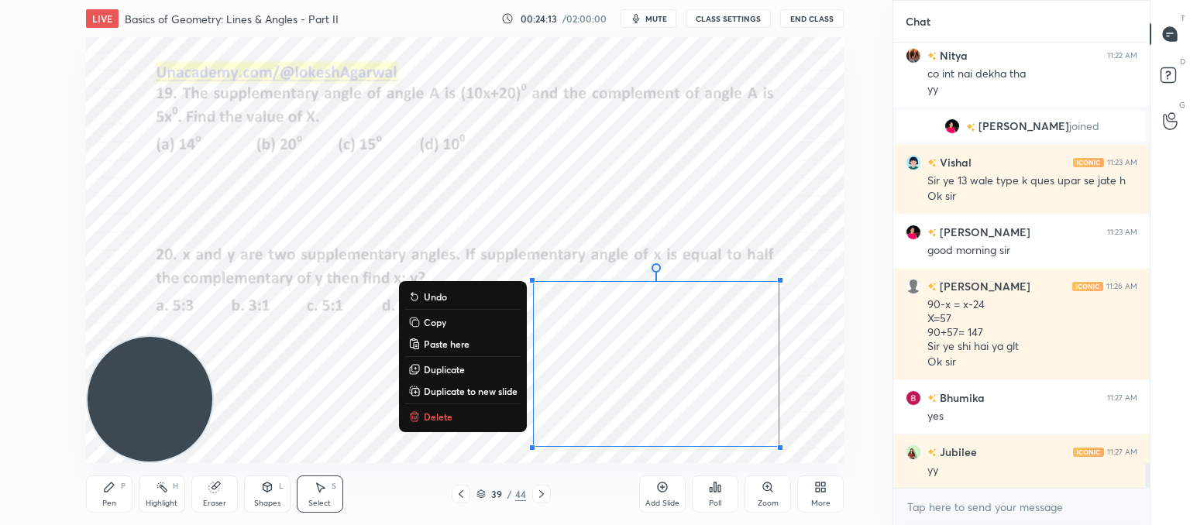
scroll to position [7582, 0]
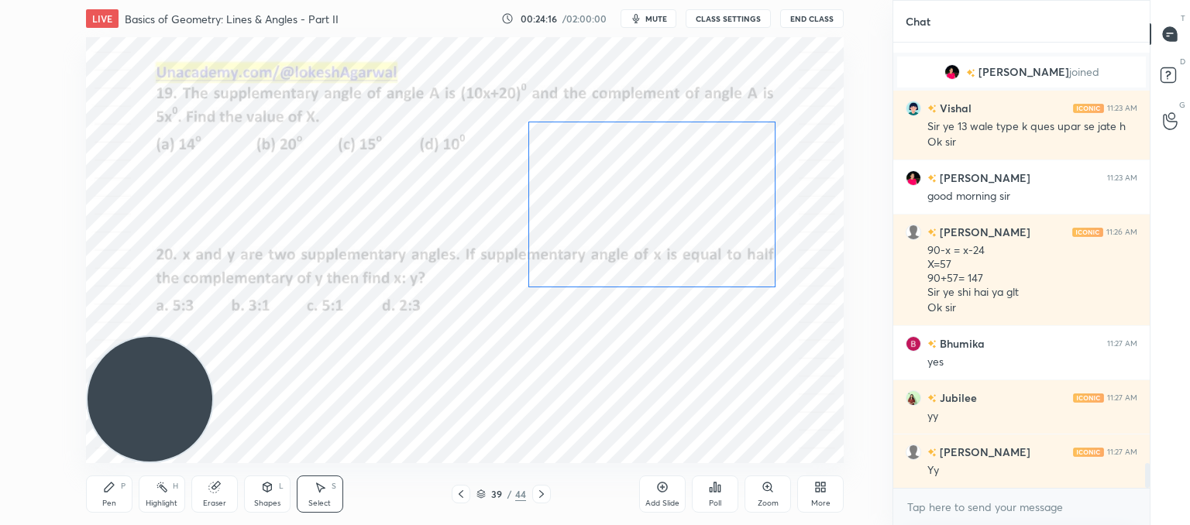
drag, startPoint x: 687, startPoint y: 389, endPoint x: 683, endPoint y: 230, distance: 158.9
click at [683, 230] on div "0 ° Undo Copy Paste here Duplicate Duplicate to new slide Delete" at bounding box center [465, 250] width 758 height 426
click at [696, 373] on div "0 ° Undo Copy Paste here Duplicate Duplicate to new slide Delete" at bounding box center [465, 250] width 758 height 426
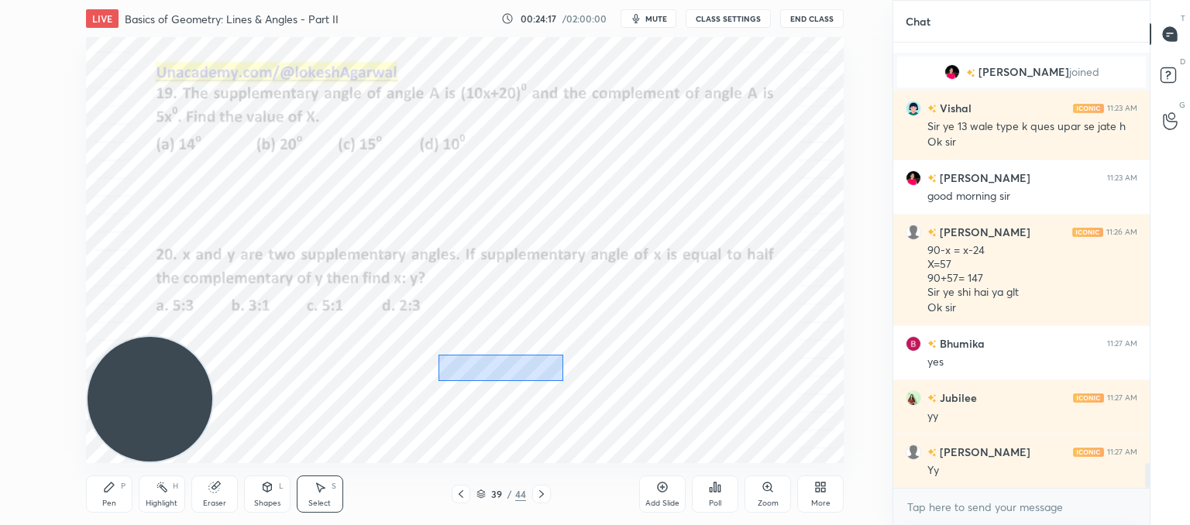
drag, startPoint x: 501, startPoint y: 373, endPoint x: 439, endPoint y: 354, distance: 64.9
click at [439, 354] on div "0 ° Undo Copy Paste here Duplicate Duplicate to new slide Delete" at bounding box center [465, 250] width 758 height 426
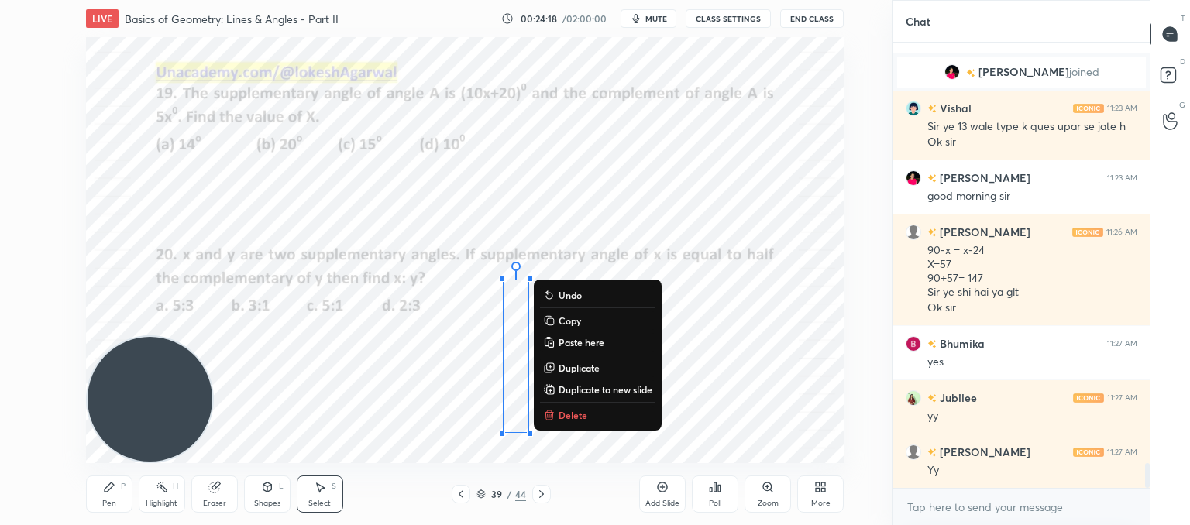
click at [592, 415] on button "Delete" at bounding box center [597, 415] width 115 height 19
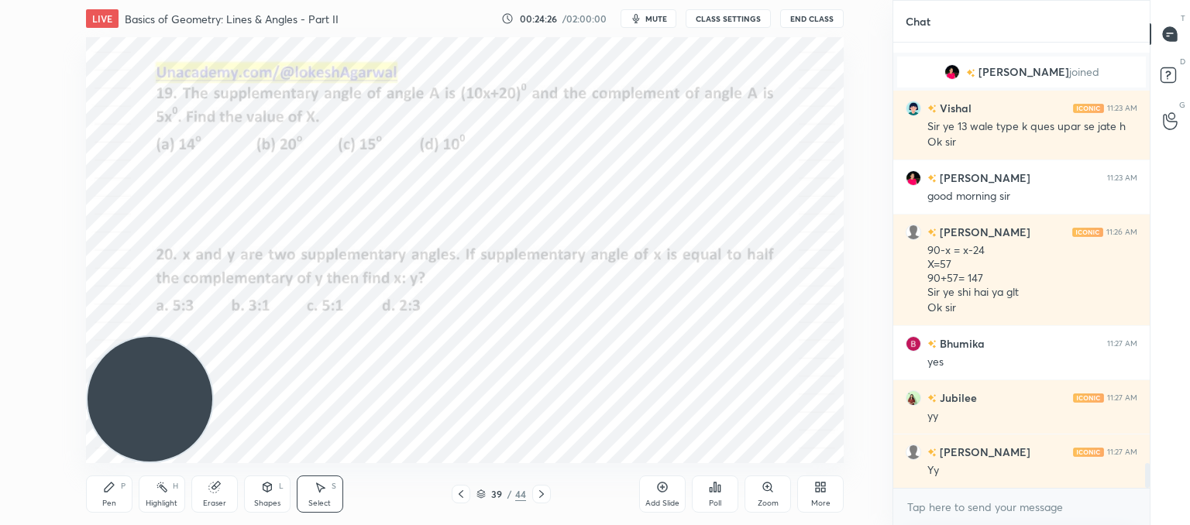
click at [97, 485] on div "Pen P" at bounding box center [109, 494] width 46 height 37
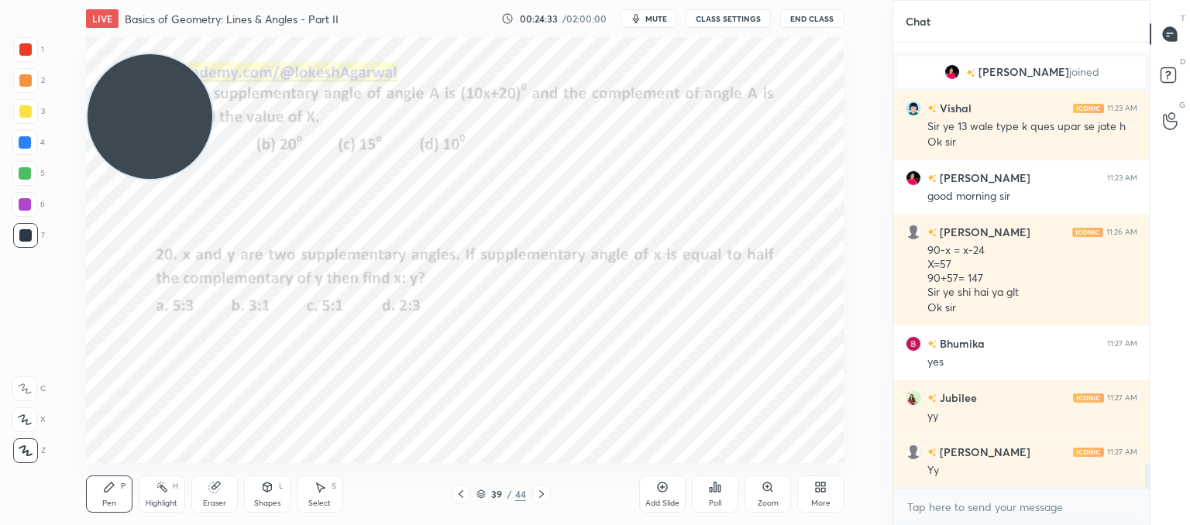
click at [114, 37] on div "Setting up your live class Poll for secs No correct answer Start poll" at bounding box center [465, 250] width 758 height 426
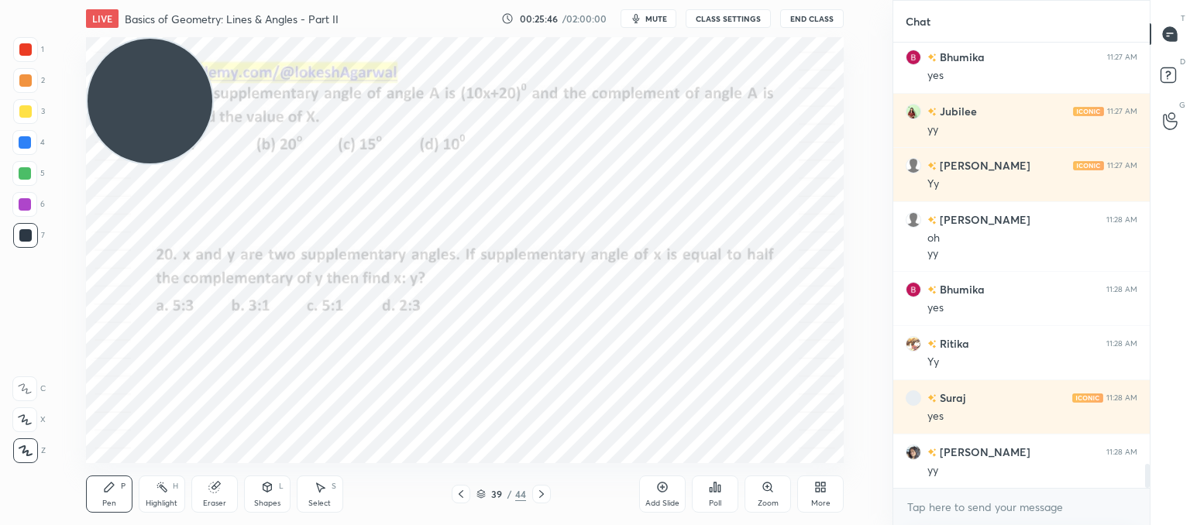
scroll to position [7922, 0]
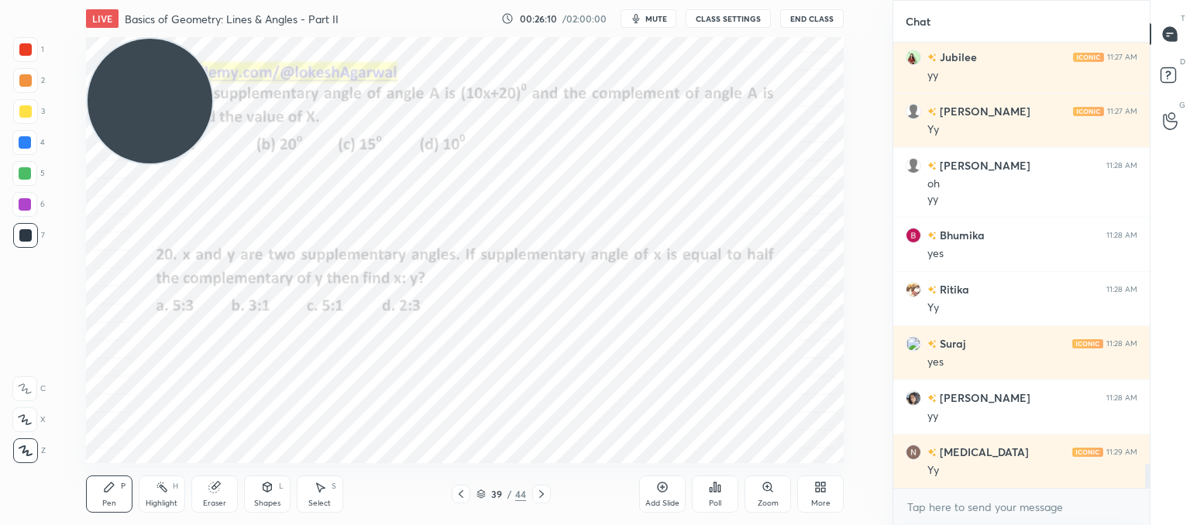
click at [658, 453] on div "Add Slide Poll Zoom More" at bounding box center [741, 494] width 205 height 87
click at [676, 451] on div "LIVE Basics of Geometry: Lines & Angles - Part II 00:26:10 / 02:00:00 mute CLAS…" at bounding box center [465, 262] width 831 height 525
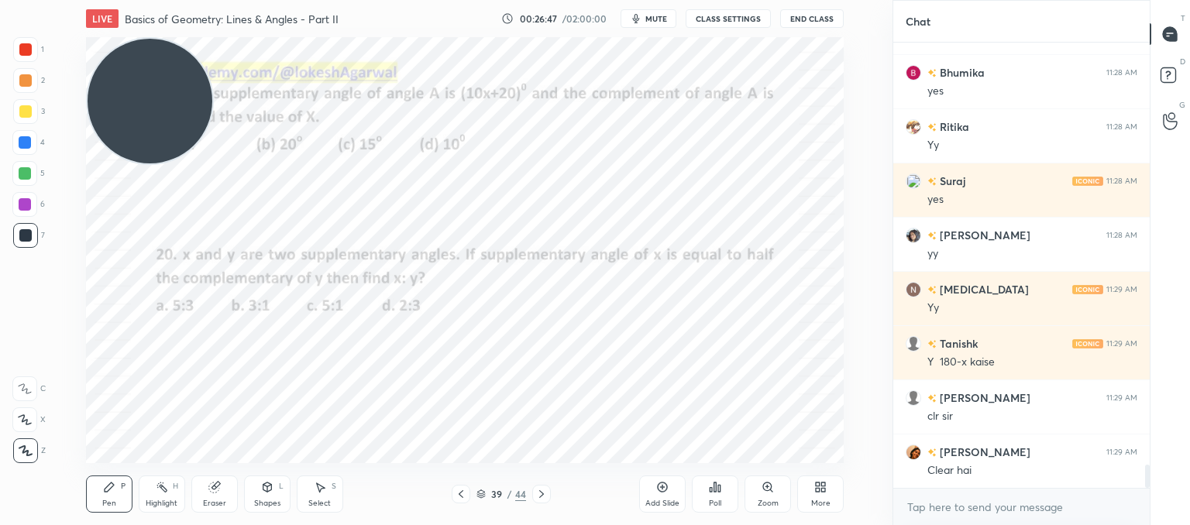
scroll to position [8139, 0]
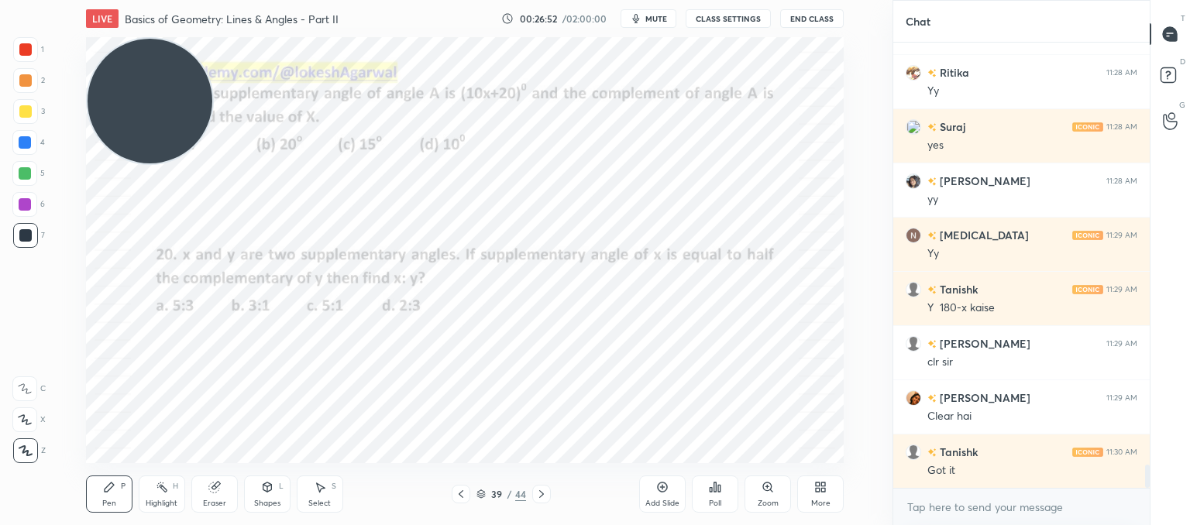
click at [215, 494] on div "Eraser" at bounding box center [214, 494] width 46 height 37
click at [535, 494] on icon at bounding box center [541, 494] width 12 height 12
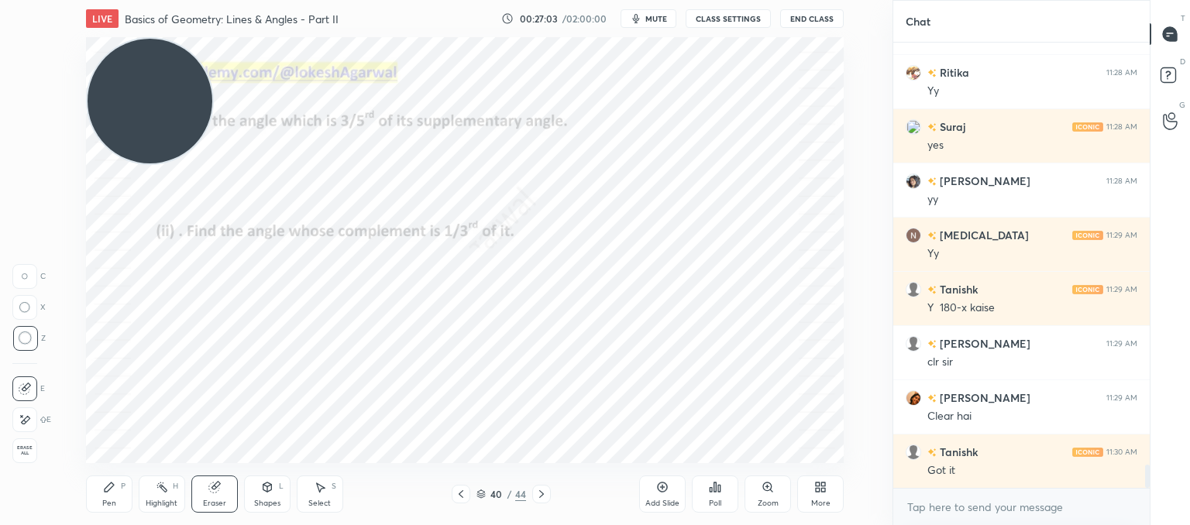
drag, startPoint x: 167, startPoint y: 81, endPoint x: 145, endPoint y: 320, distance: 239.7
click at [145, 164] on video at bounding box center [150, 101] width 125 height 125
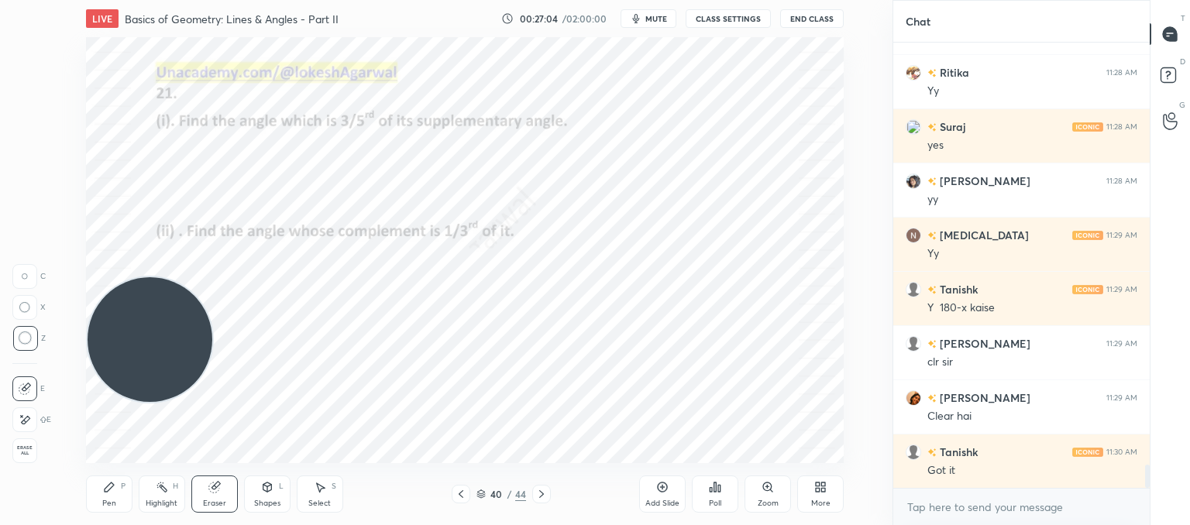
click at [542, 497] on icon at bounding box center [541, 494] width 12 height 12
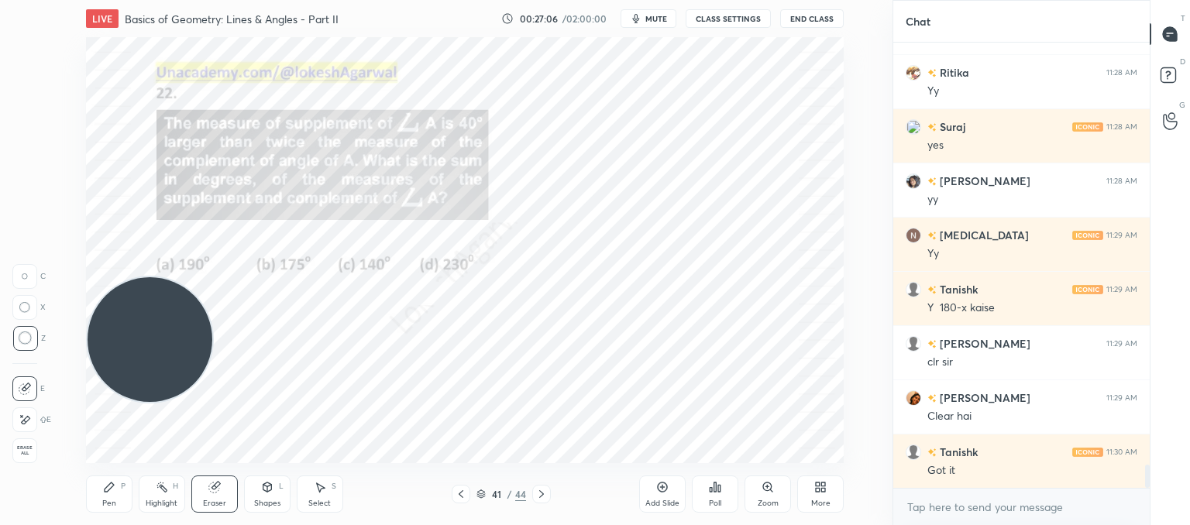
drag, startPoint x: 170, startPoint y: 318, endPoint x: 98, endPoint y: 488, distance: 184.8
click at [97, 494] on div "LIVE Basics of Geometry: Lines & Angles - Part II 00:27:06 / 02:00:00 mute CLAS…" at bounding box center [465, 262] width 831 height 525
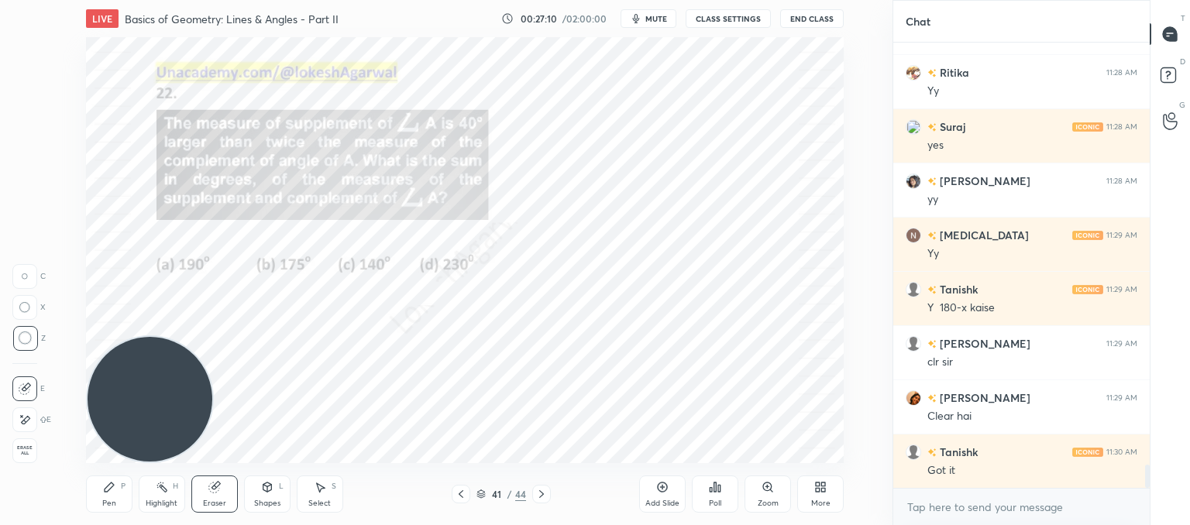
drag, startPoint x: 108, startPoint y: 486, endPoint x: 115, endPoint y: 473, distance: 13.9
click at [112, 485] on icon at bounding box center [109, 487] width 9 height 9
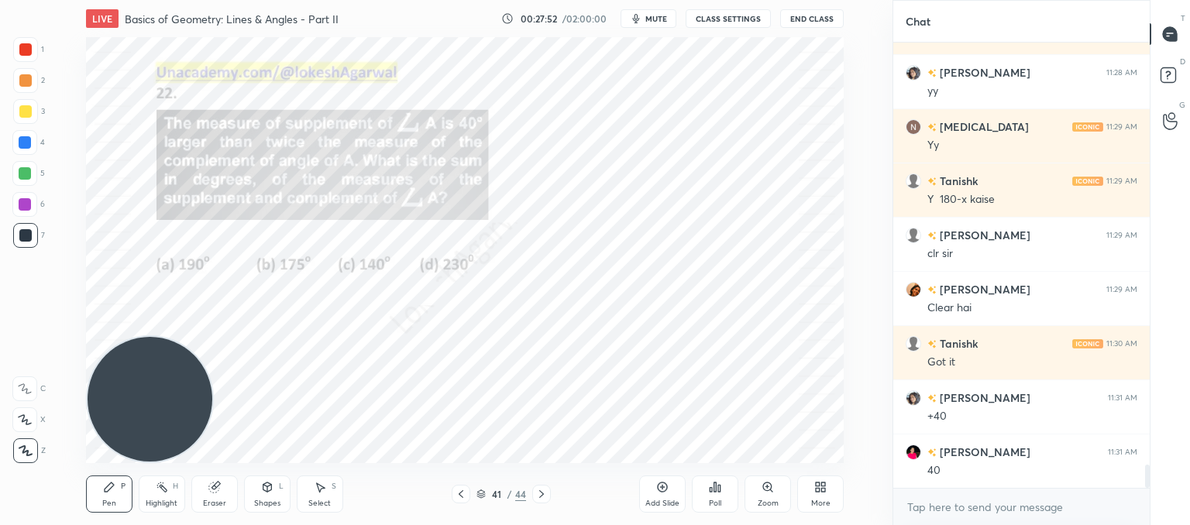
scroll to position [8302, 0]
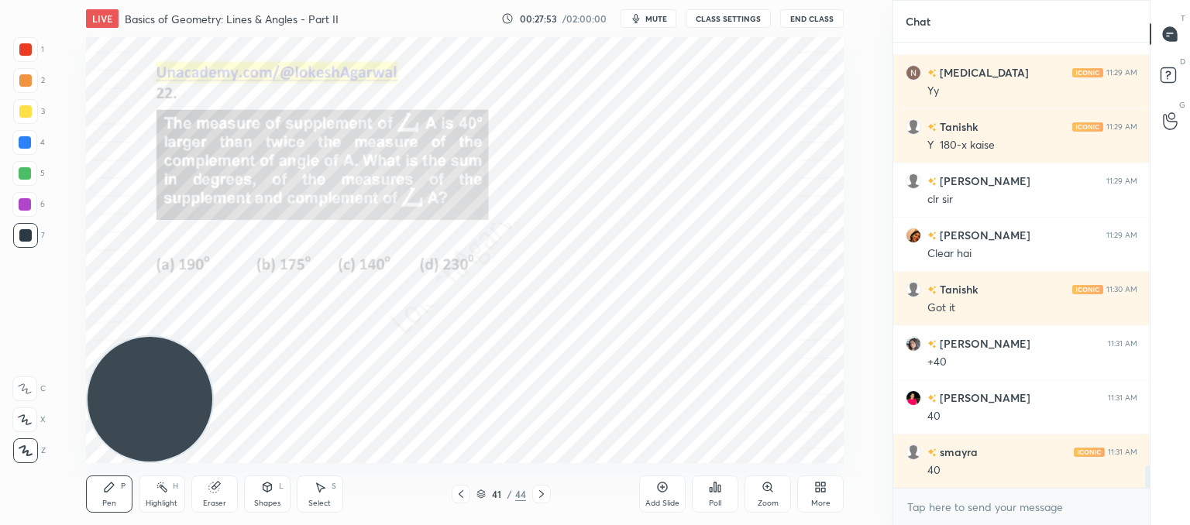
click at [269, 489] on icon at bounding box center [267, 487] width 12 height 12
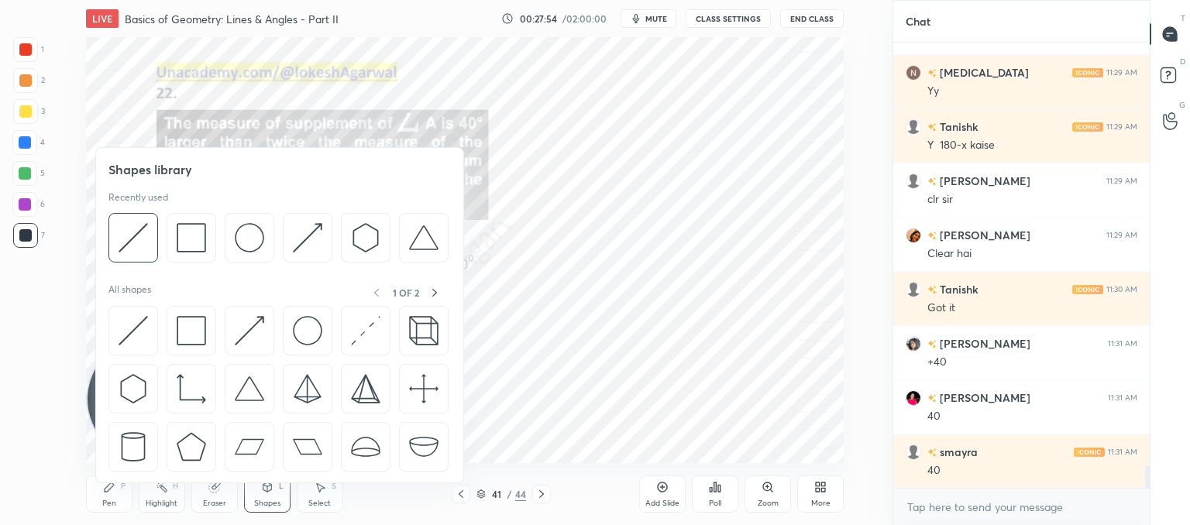
scroll to position [8356, 0]
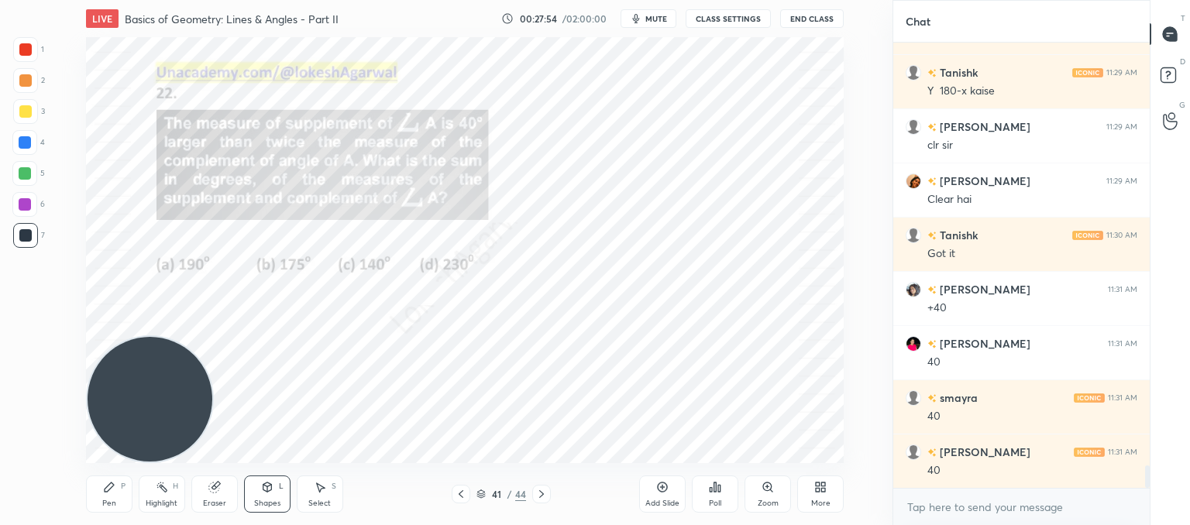
click at [319, 490] on icon at bounding box center [320, 488] width 9 height 9
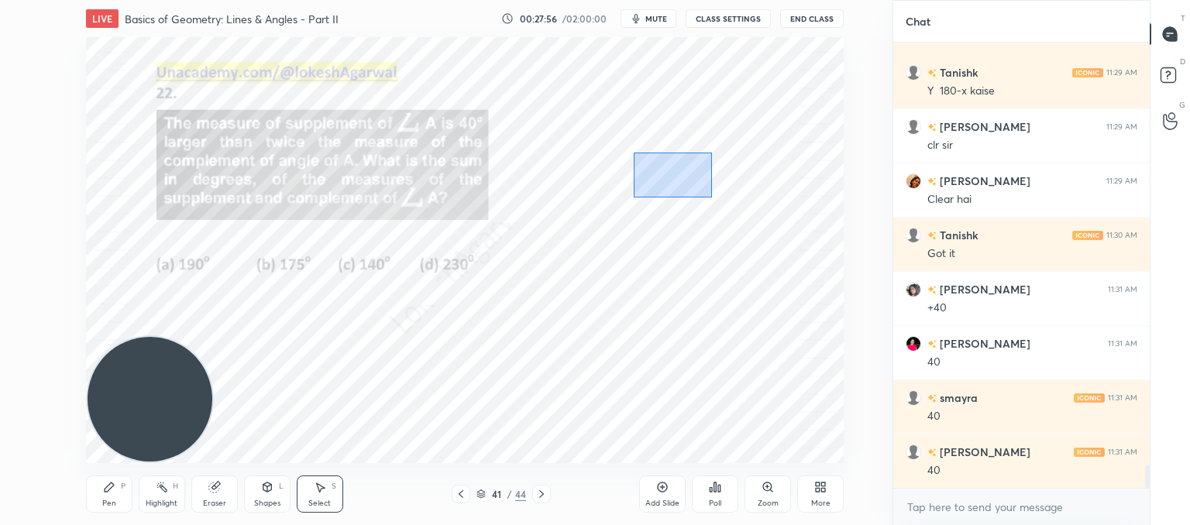
drag, startPoint x: 634, startPoint y: 152, endPoint x: 688, endPoint y: 181, distance: 61.4
click at [711, 198] on div "0 ° Undo Copy Paste here Duplicate Duplicate to new slide Delete" at bounding box center [465, 250] width 758 height 426
drag, startPoint x: 681, startPoint y: 182, endPoint x: 629, endPoint y: 176, distance: 52.3
click at [629, 176] on div "0 ° Undo Copy Paste here Duplicate Duplicate to new slide Delete" at bounding box center [465, 250] width 758 height 426
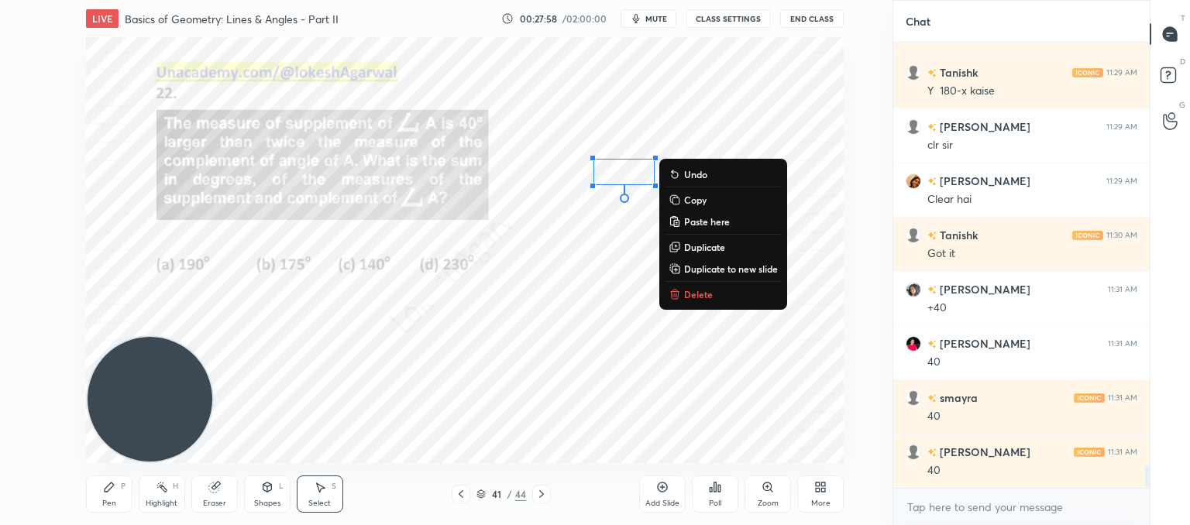
click at [550, 335] on div "0 ° Undo Copy Paste here Duplicate Duplicate to new slide Delete" at bounding box center [465, 250] width 758 height 426
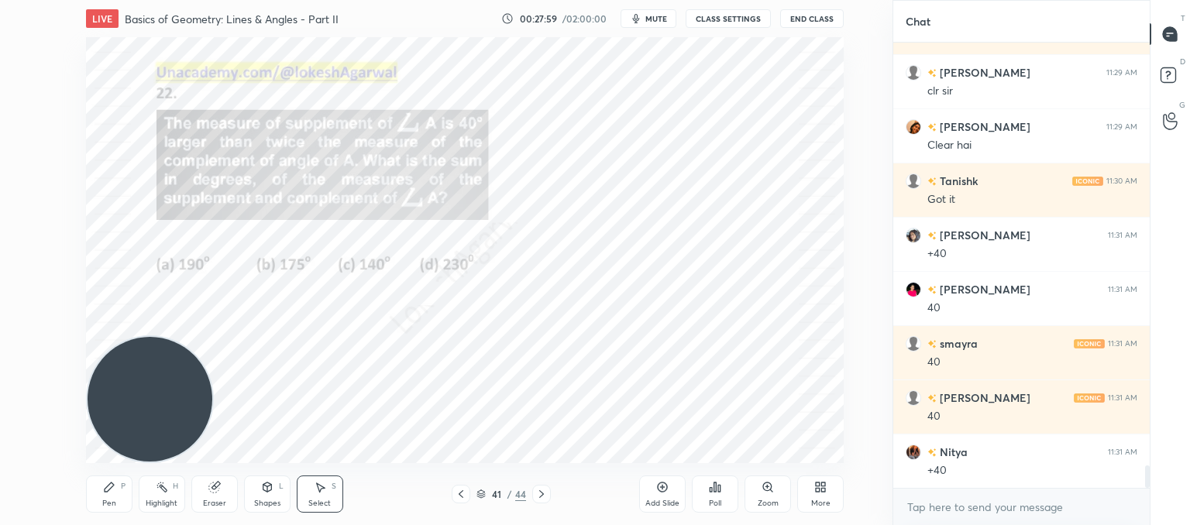
click at [96, 494] on div "Pen P" at bounding box center [109, 494] width 46 height 37
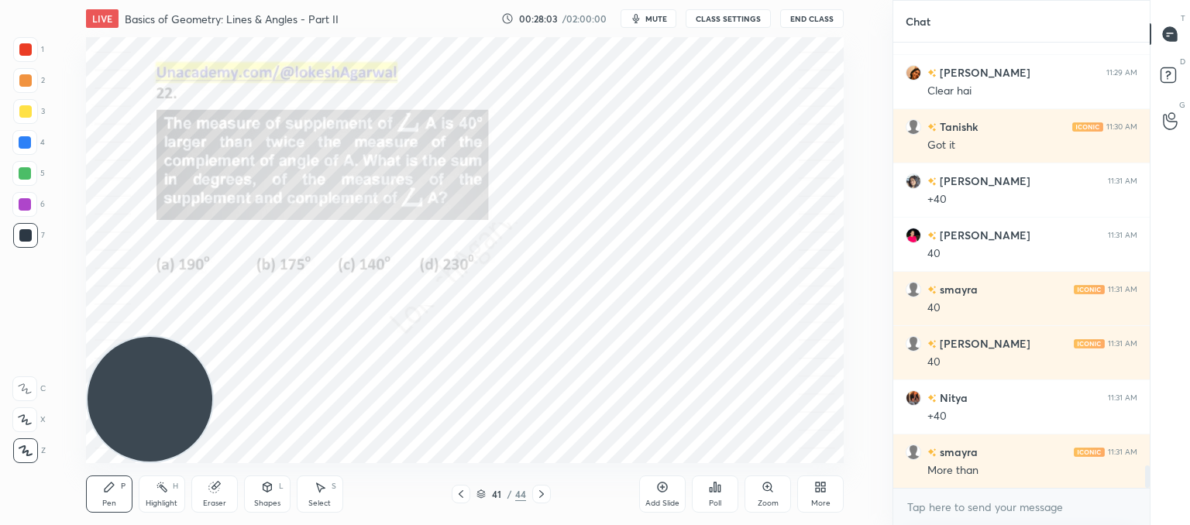
scroll to position [8502, 0]
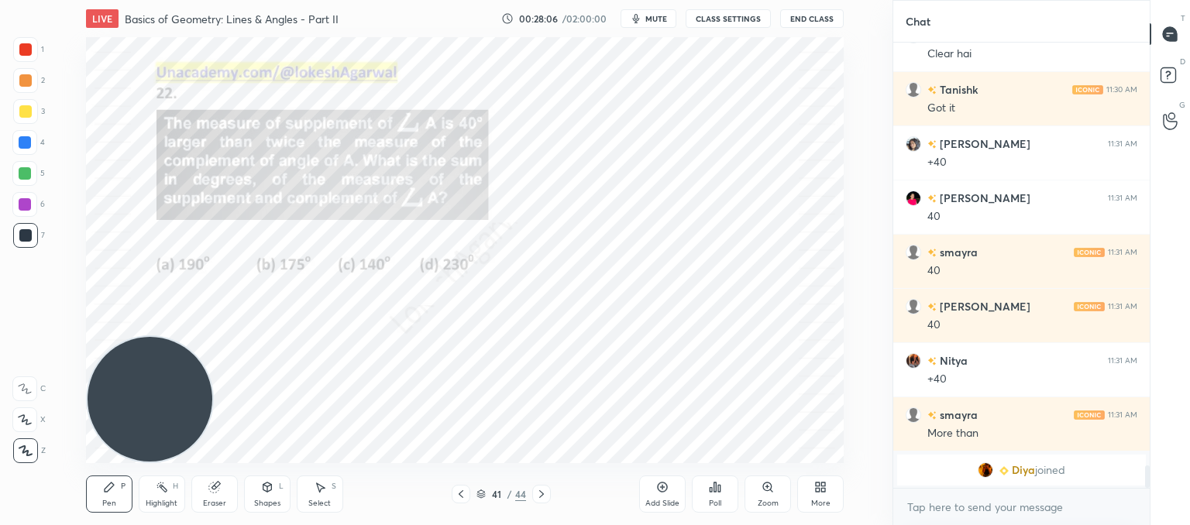
drag, startPoint x: 215, startPoint y: 494, endPoint x: 256, endPoint y: 468, distance: 48.4
click at [218, 491] on icon at bounding box center [214, 487] width 12 height 12
click at [106, 494] on div "Pen P" at bounding box center [109, 494] width 46 height 37
click at [540, 497] on icon at bounding box center [541, 495] width 5 height 8
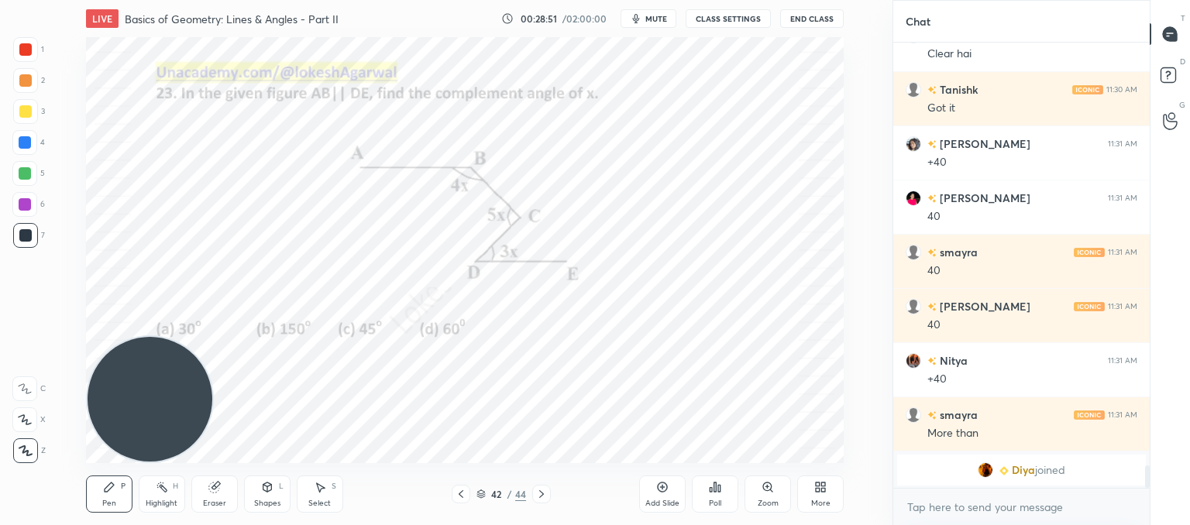
scroll to position [8249, 0]
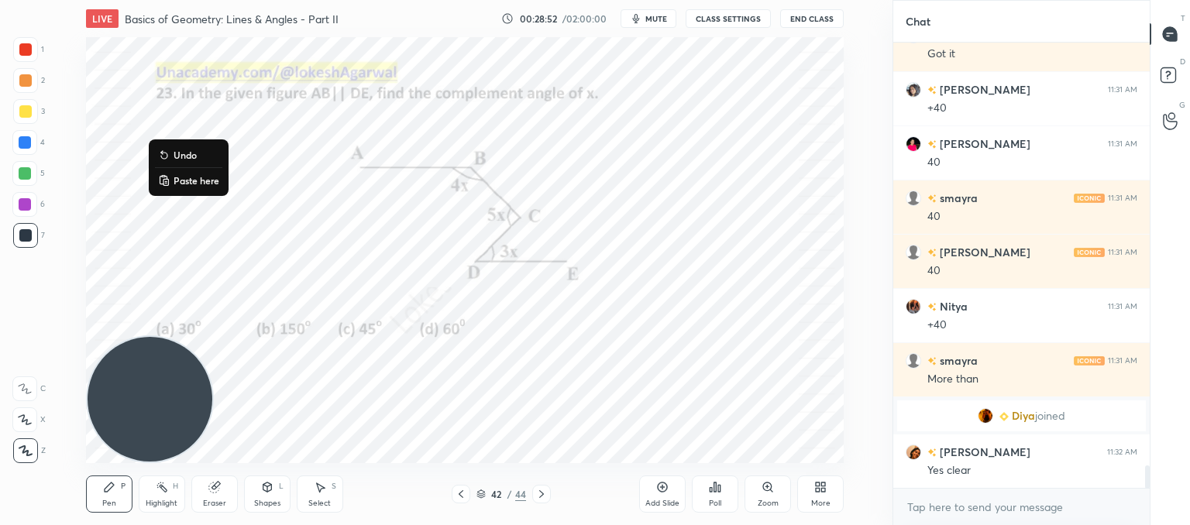
click at [174, 174] on p "Paste here" at bounding box center [197, 180] width 46 height 12
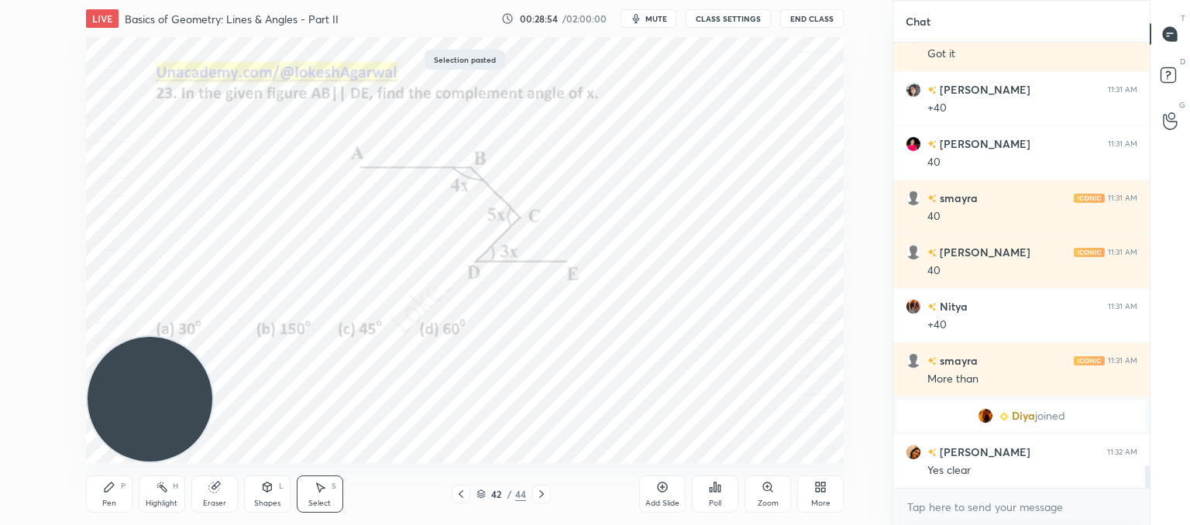
scroll to position [8304, 0]
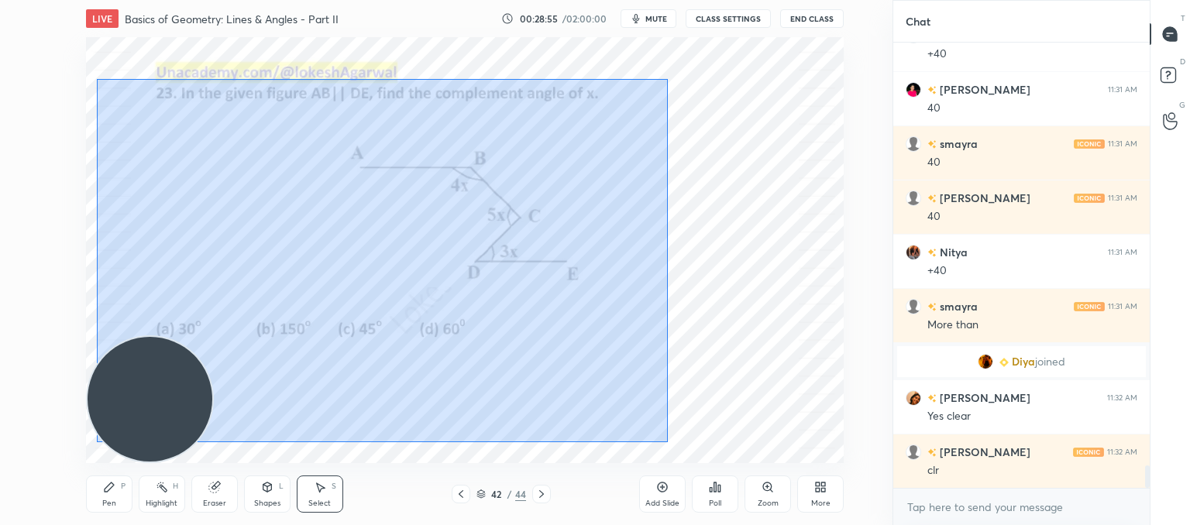
drag, startPoint x: 666, startPoint y: 442, endPoint x: 97, endPoint y: 80, distance: 674.8
click at [97, 80] on div "0 ° Undo Copy Paste here Duplicate Duplicate to new slide Delete" at bounding box center [465, 250] width 758 height 426
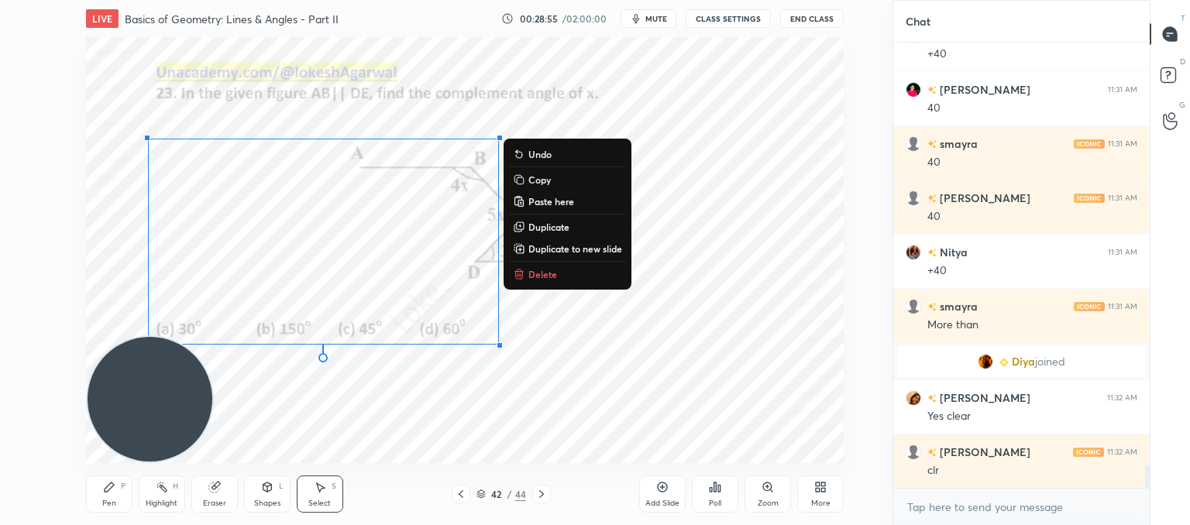
scroll to position [8358, 0]
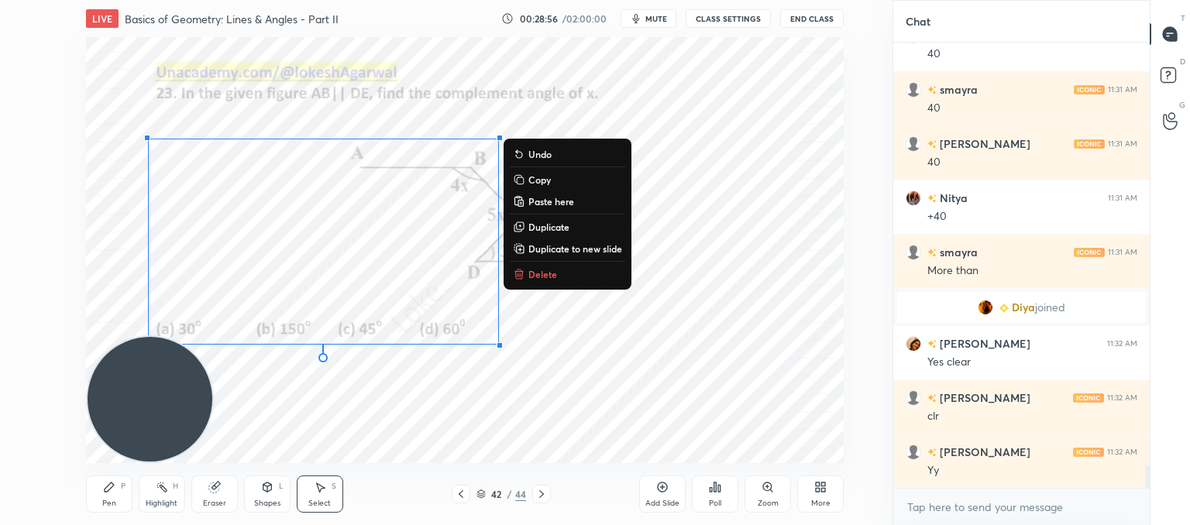
click at [557, 277] on button "Delete" at bounding box center [567, 274] width 115 height 19
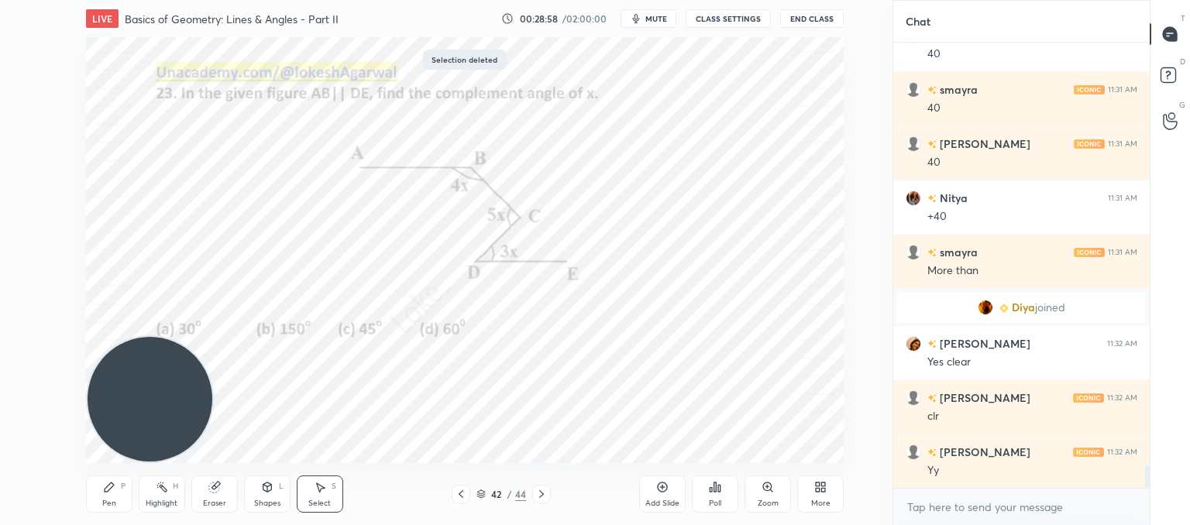
click at [539, 492] on icon at bounding box center [541, 494] width 12 height 12
click at [657, 494] on div "Add Slide" at bounding box center [662, 494] width 46 height 37
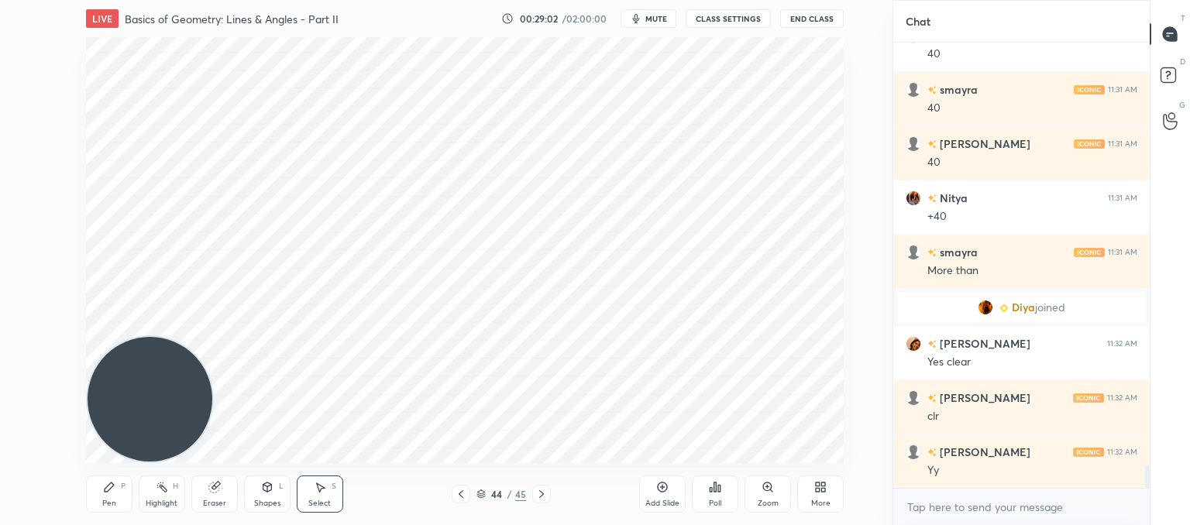
click at [285, 500] on div "Shapes L" at bounding box center [267, 494] width 46 height 37
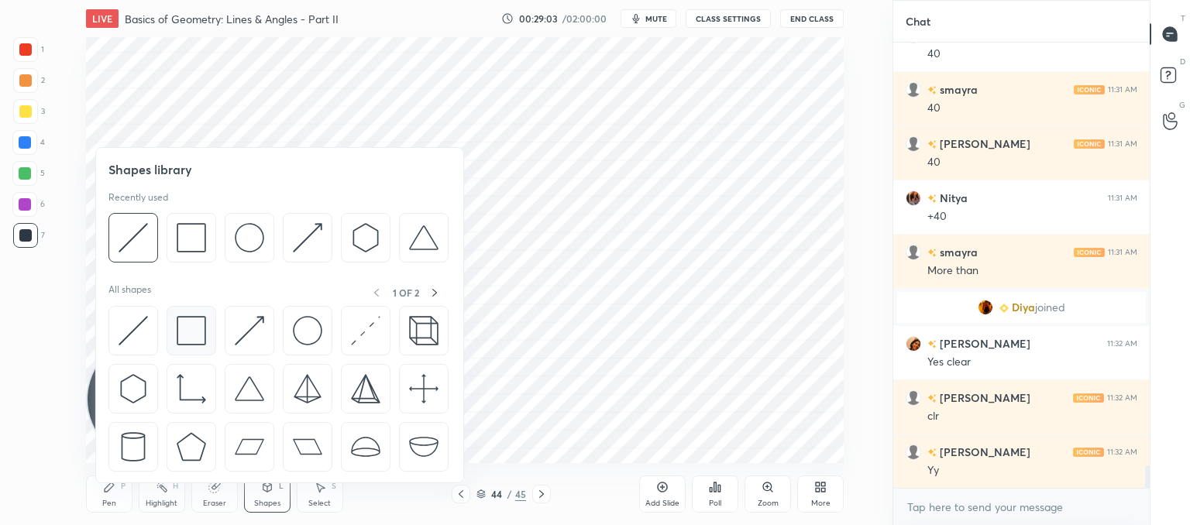
click at [186, 329] on img at bounding box center [191, 330] width 29 height 29
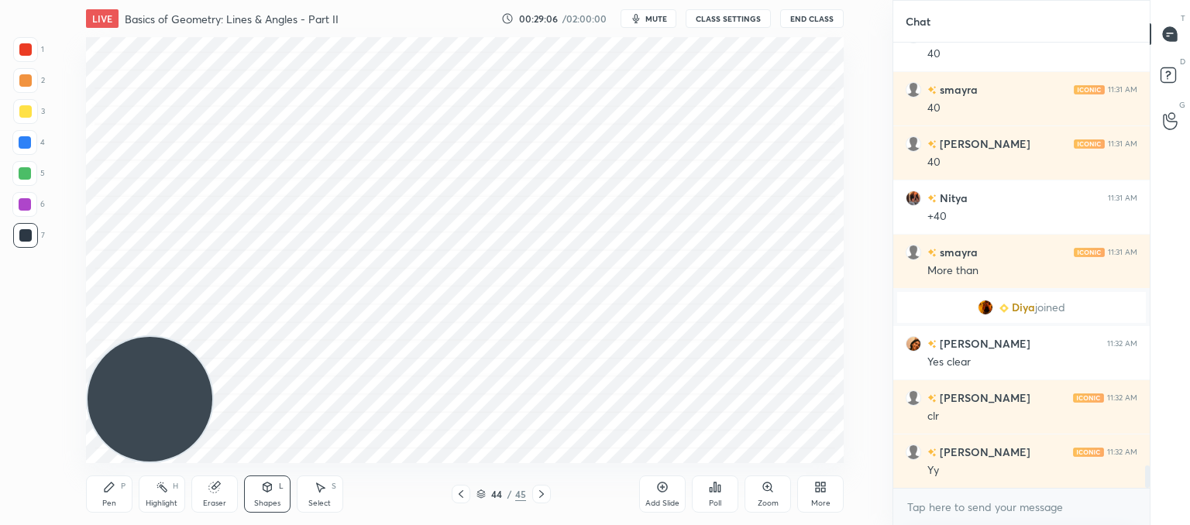
click at [270, 493] on icon at bounding box center [267, 487] width 12 height 12
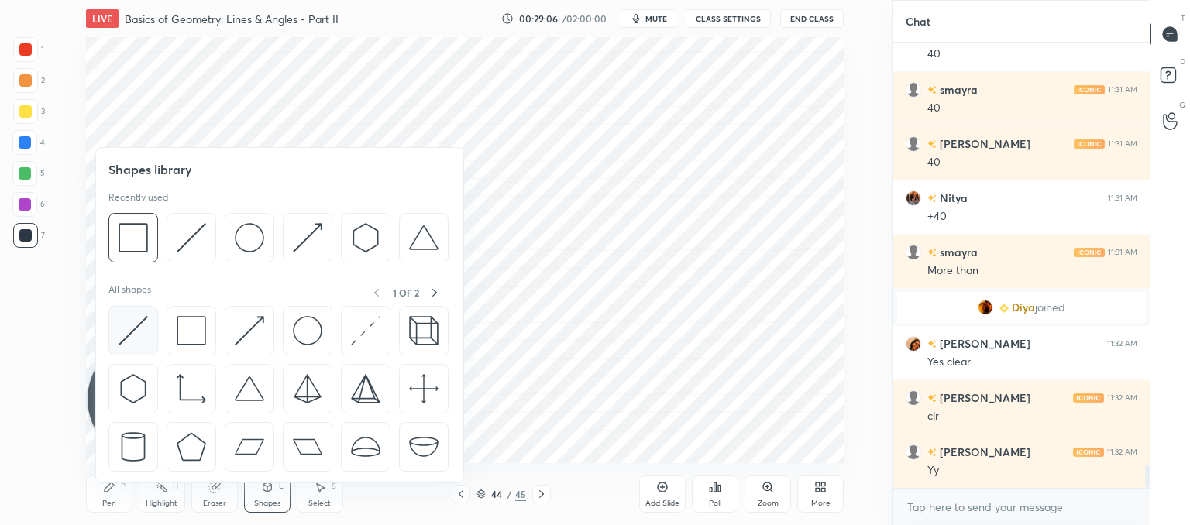
click at [134, 332] on img at bounding box center [133, 330] width 29 height 29
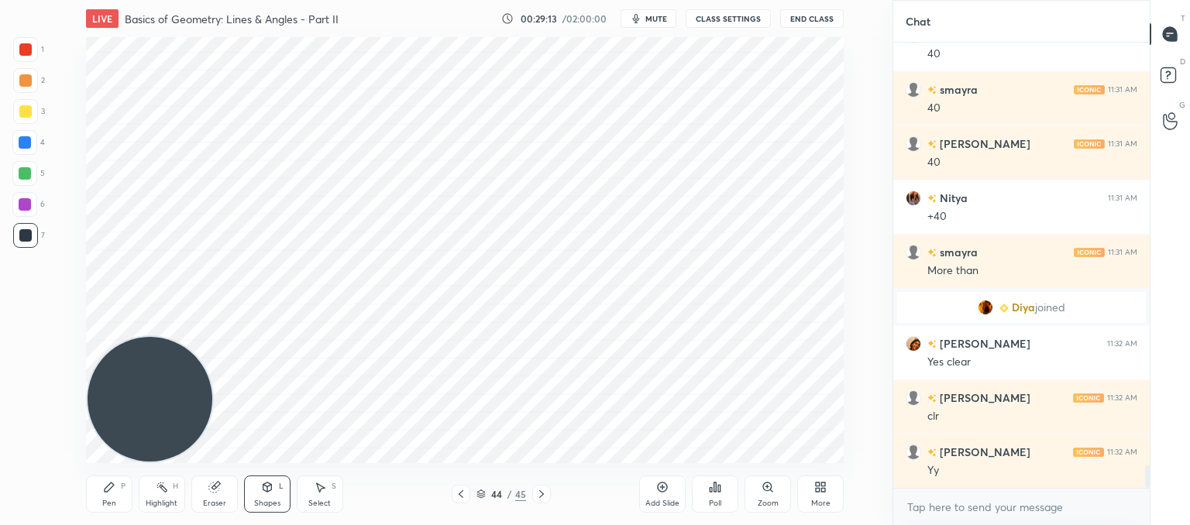
click at [97, 497] on div "Pen P" at bounding box center [109, 494] width 46 height 37
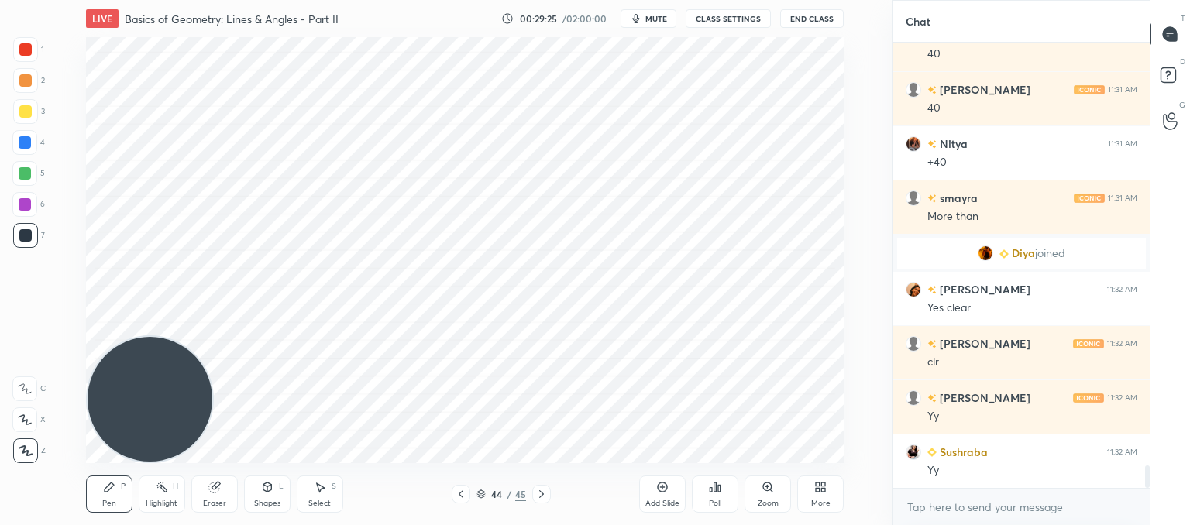
scroll to position [8466, 0]
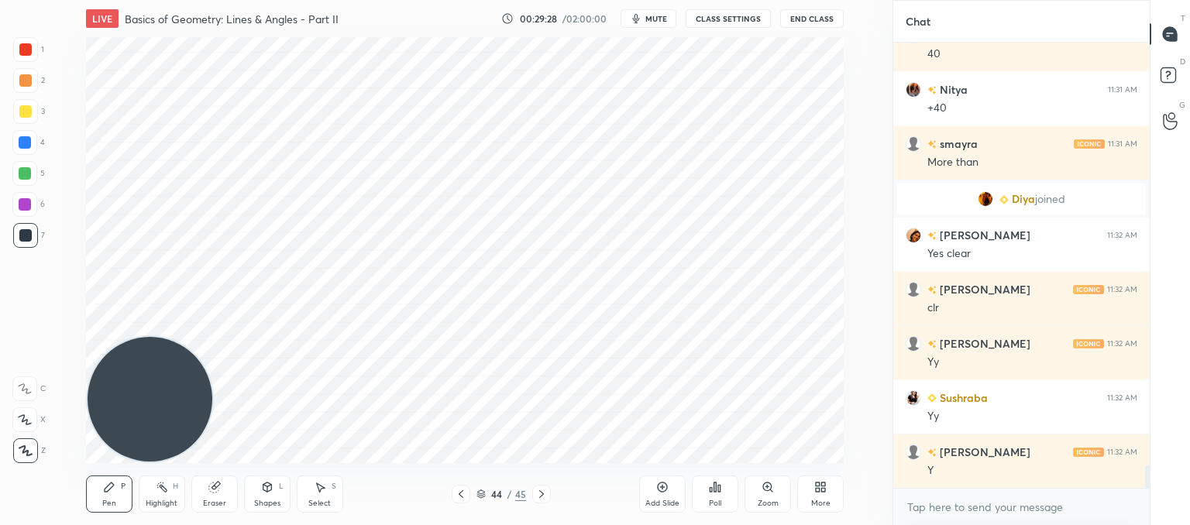
click at [463, 494] on icon at bounding box center [461, 494] width 12 height 12
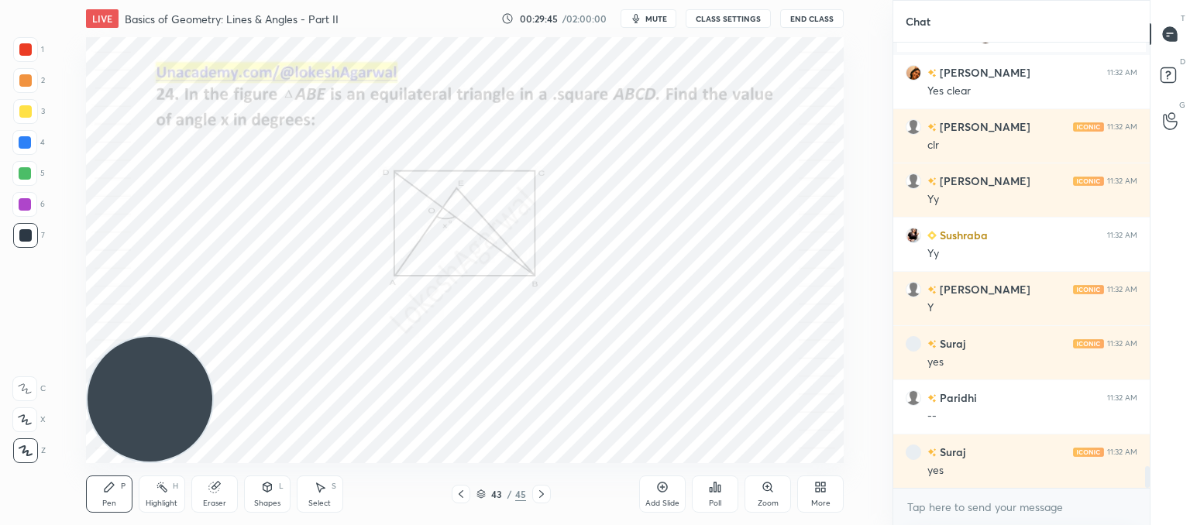
scroll to position [8697, 0]
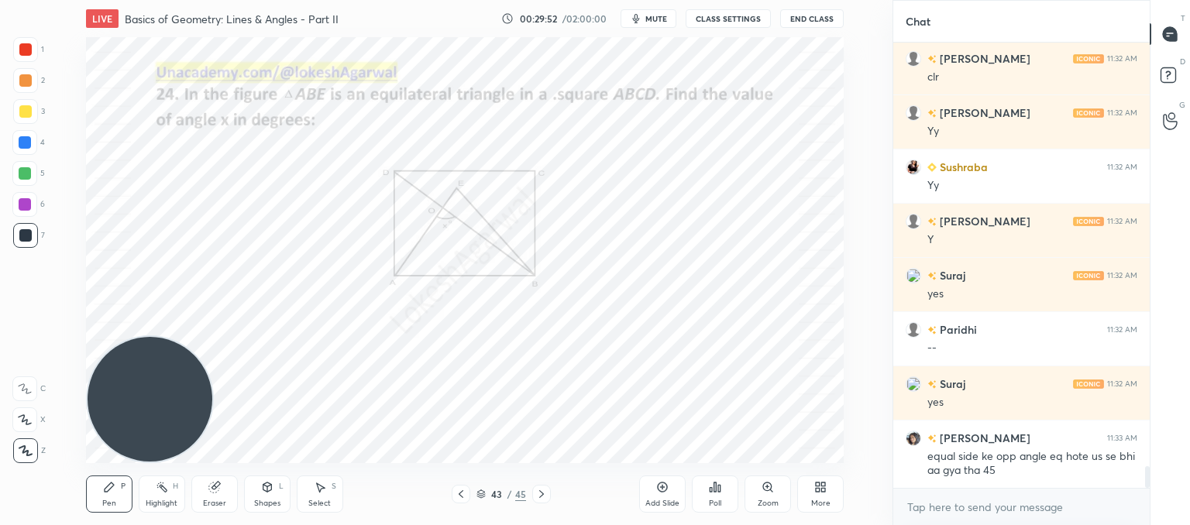
click at [222, 506] on div "Eraser" at bounding box center [214, 504] width 23 height 8
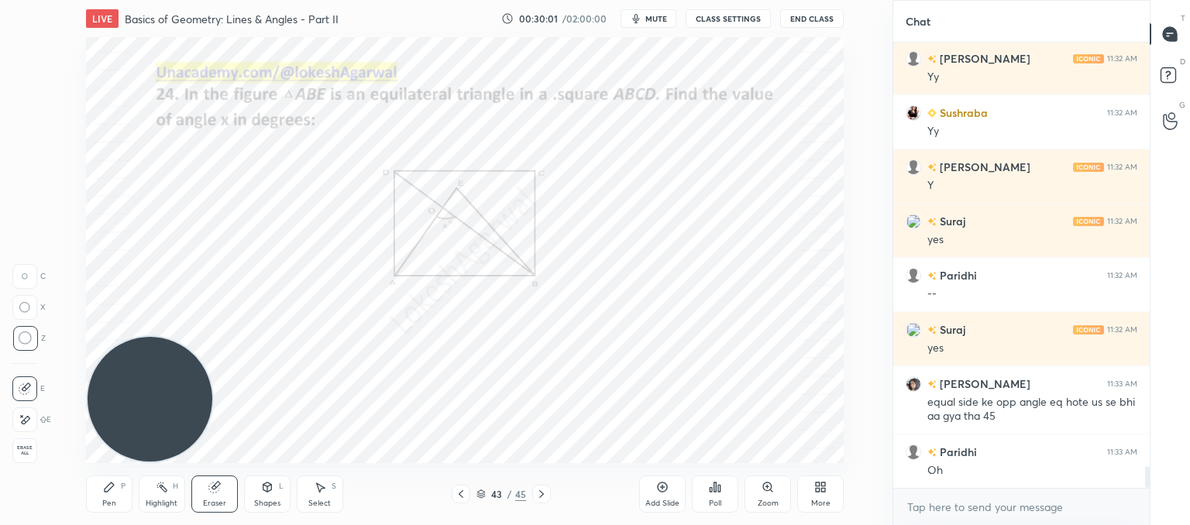
drag, startPoint x: 114, startPoint y: 484, endPoint x: 191, endPoint y: 427, distance: 96.4
click at [115, 484] on div "Pen P" at bounding box center [109, 494] width 46 height 37
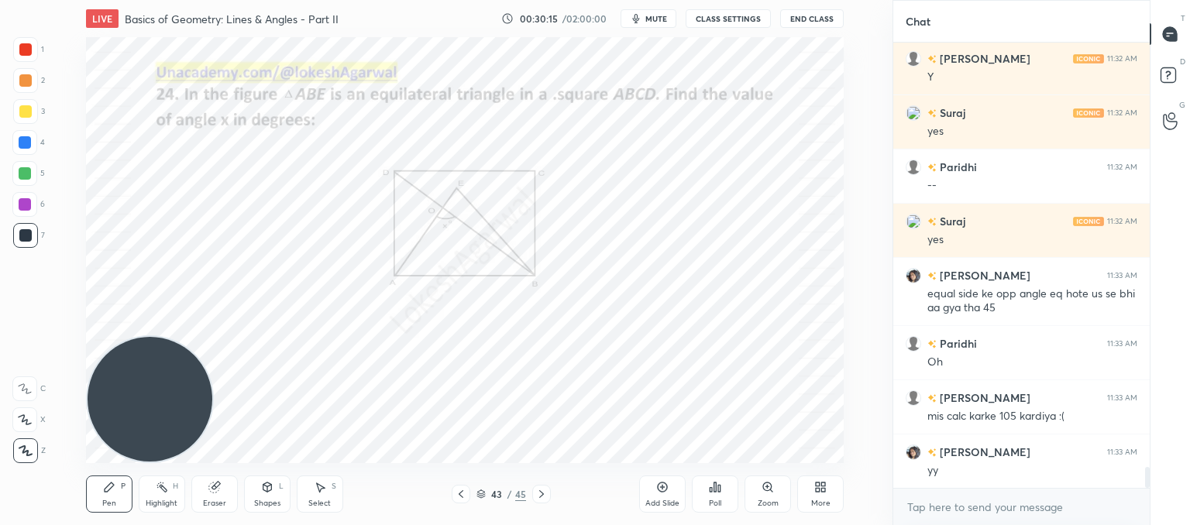
scroll to position [8914, 0]
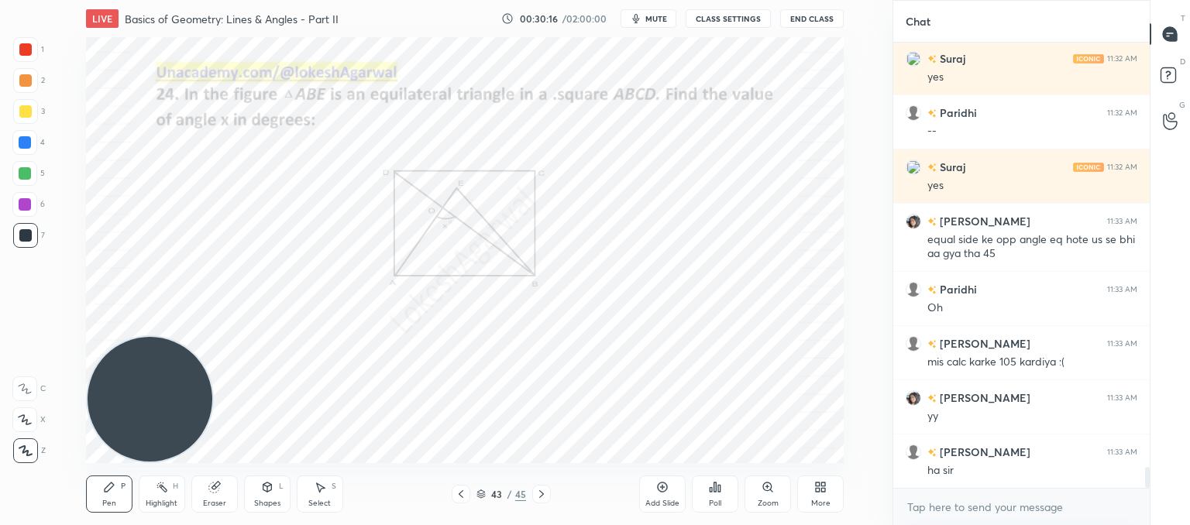
click at [533, 487] on div at bounding box center [541, 494] width 19 height 19
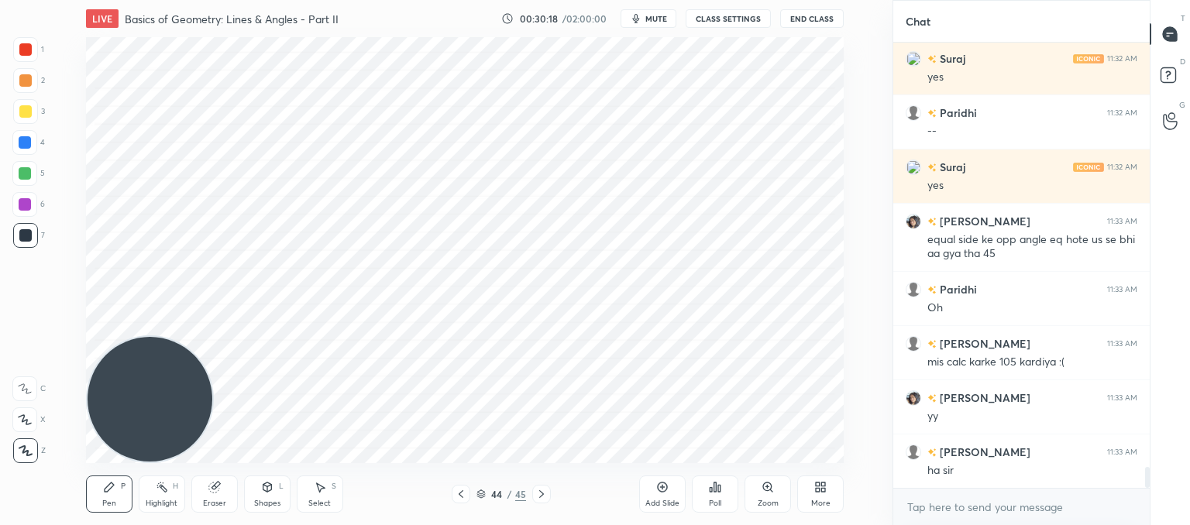
click at [541, 496] on icon at bounding box center [541, 495] width 5 height 8
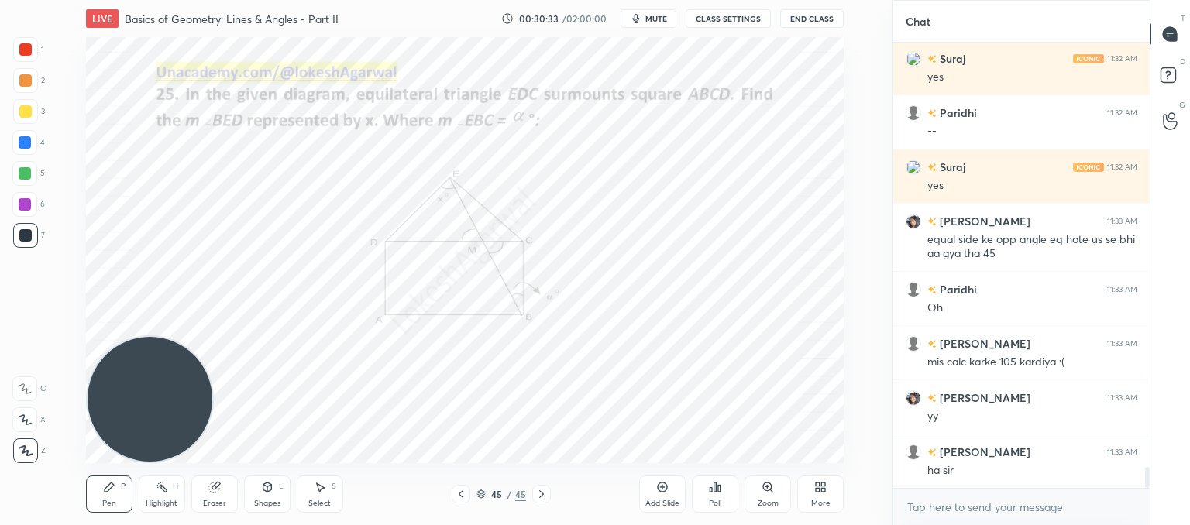
click at [761, 494] on div "Zoom" at bounding box center [768, 494] width 46 height 37
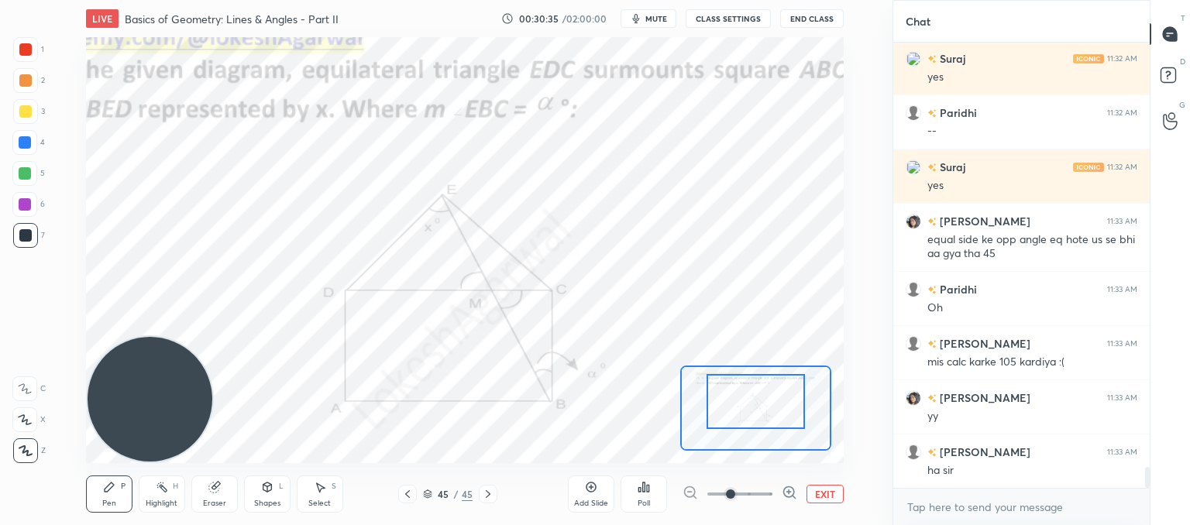
click at [762, 414] on div at bounding box center [756, 401] width 99 height 55
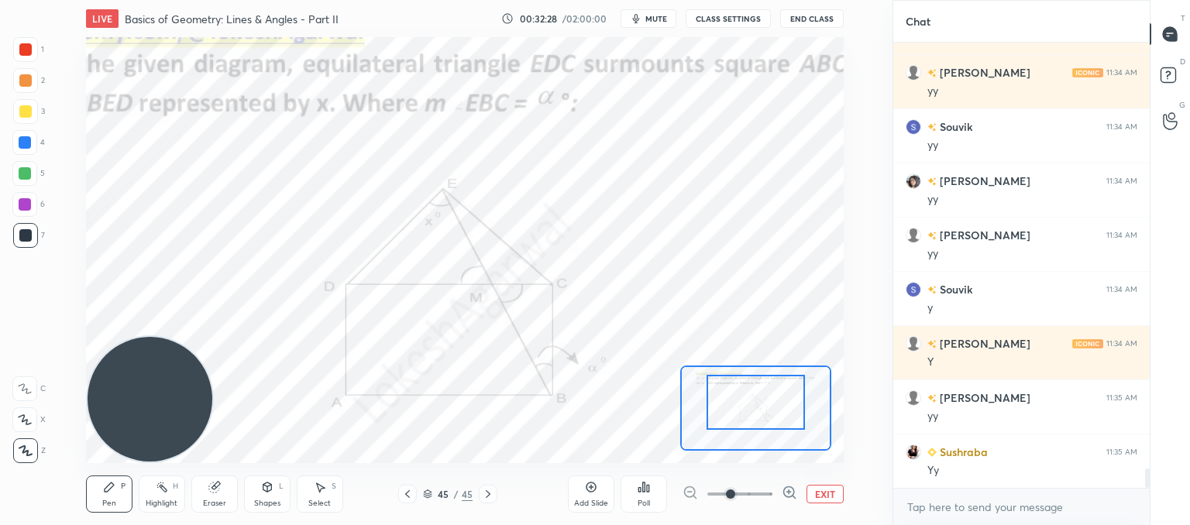
scroll to position [9836, 0]
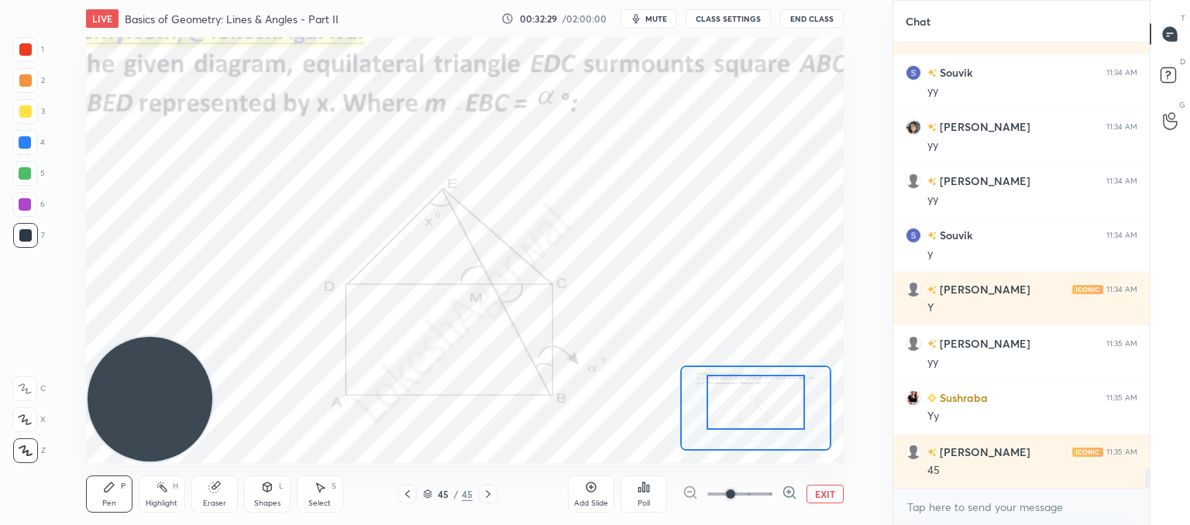
click at [831, 497] on button "EXIT" at bounding box center [825, 494] width 37 height 19
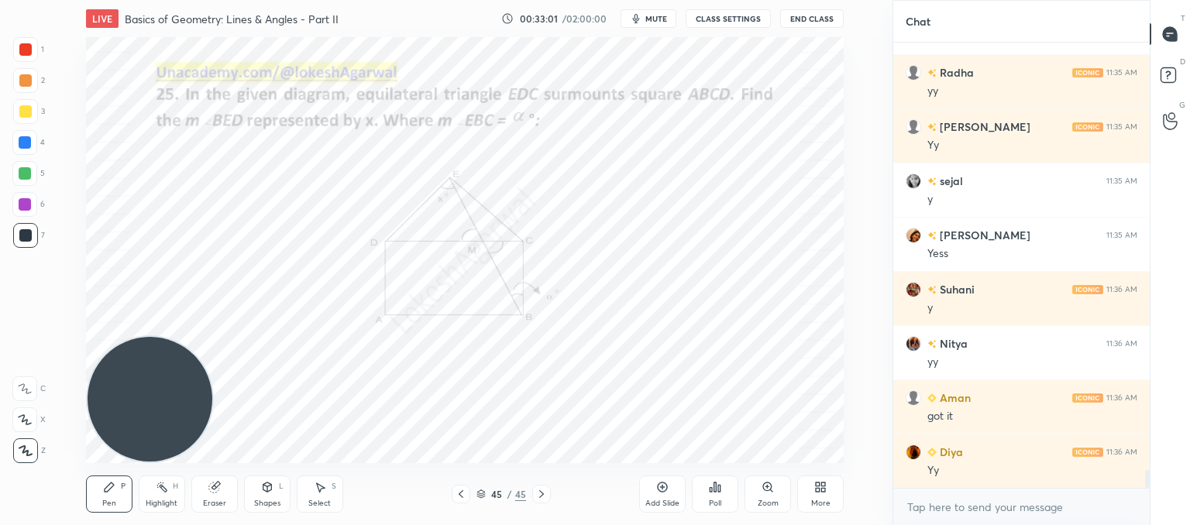
scroll to position [10579, 0]
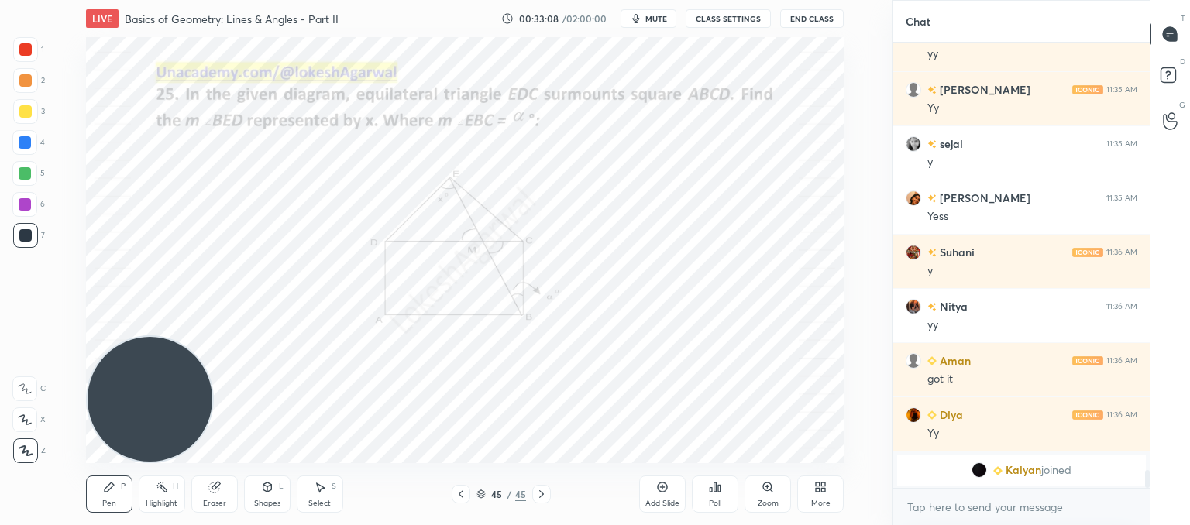
click at [460, 490] on icon at bounding box center [461, 494] width 12 height 12
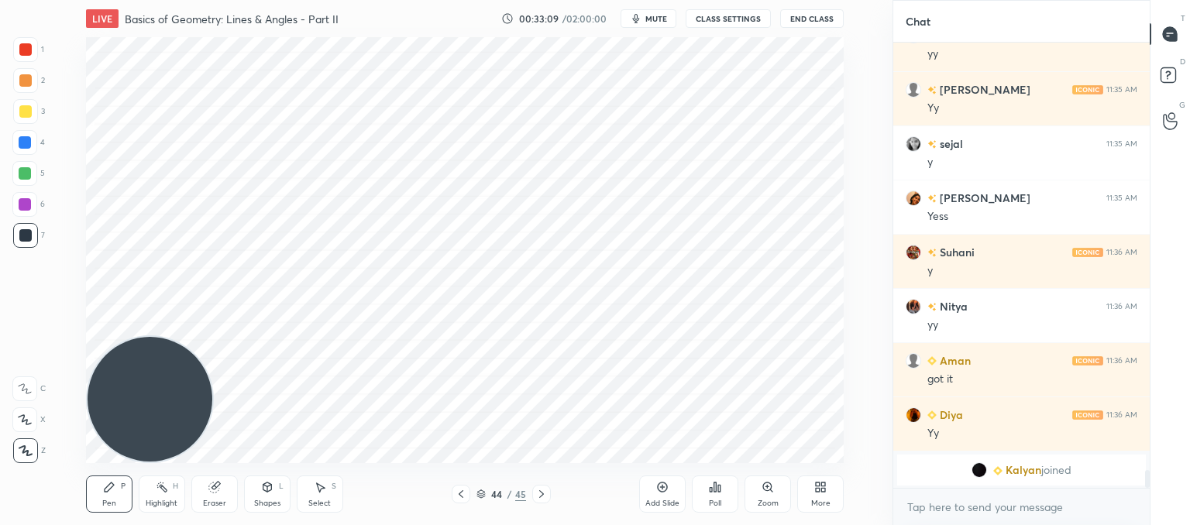
click at [460, 490] on icon at bounding box center [461, 494] width 12 height 12
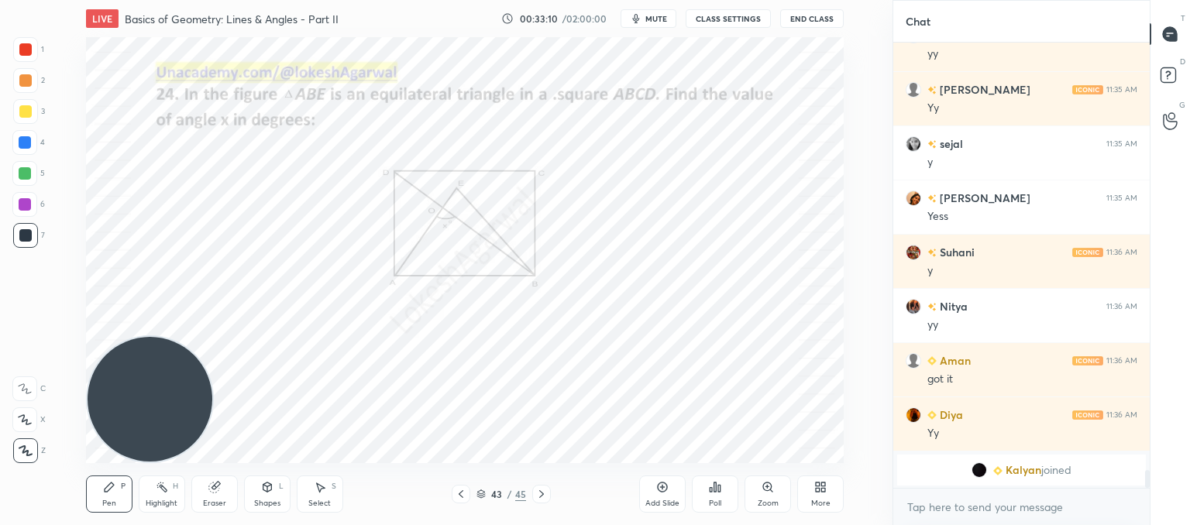
click at [460, 490] on icon at bounding box center [461, 494] width 12 height 12
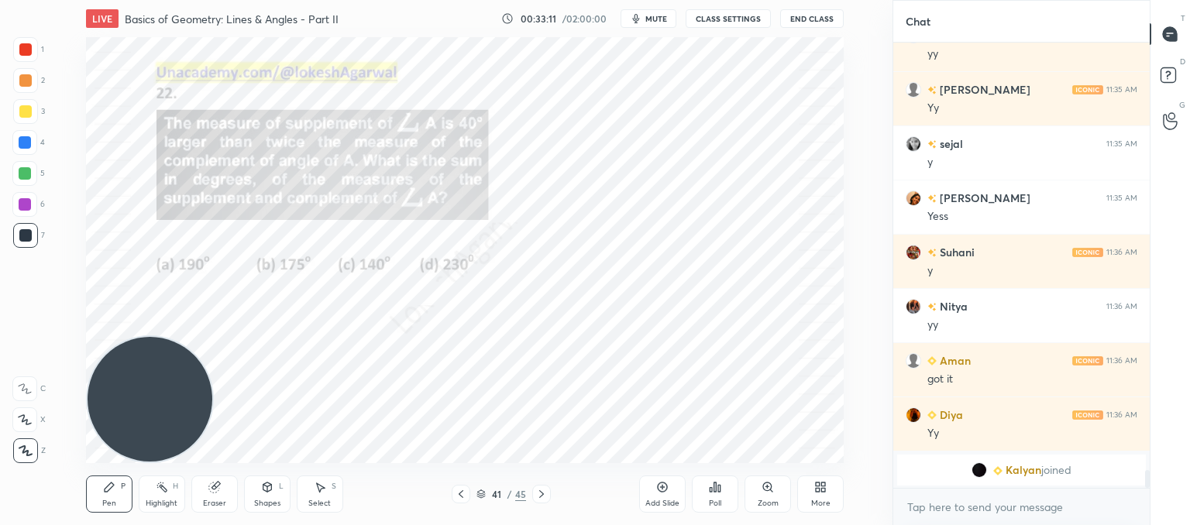
click at [460, 490] on icon at bounding box center [461, 494] width 12 height 12
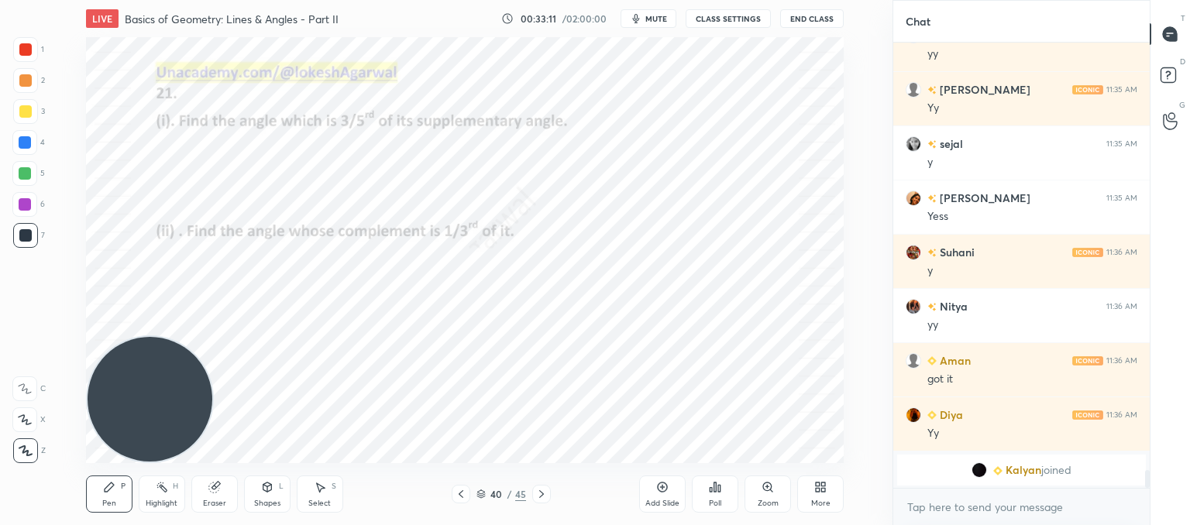
click at [460, 490] on icon at bounding box center [461, 494] width 12 height 12
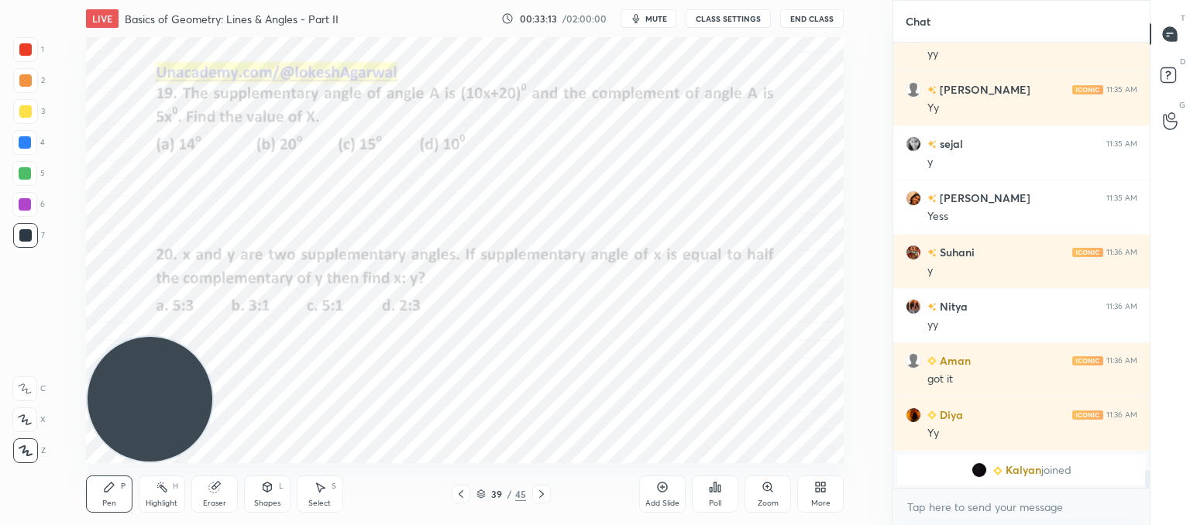
click at [456, 491] on icon at bounding box center [461, 494] width 12 height 12
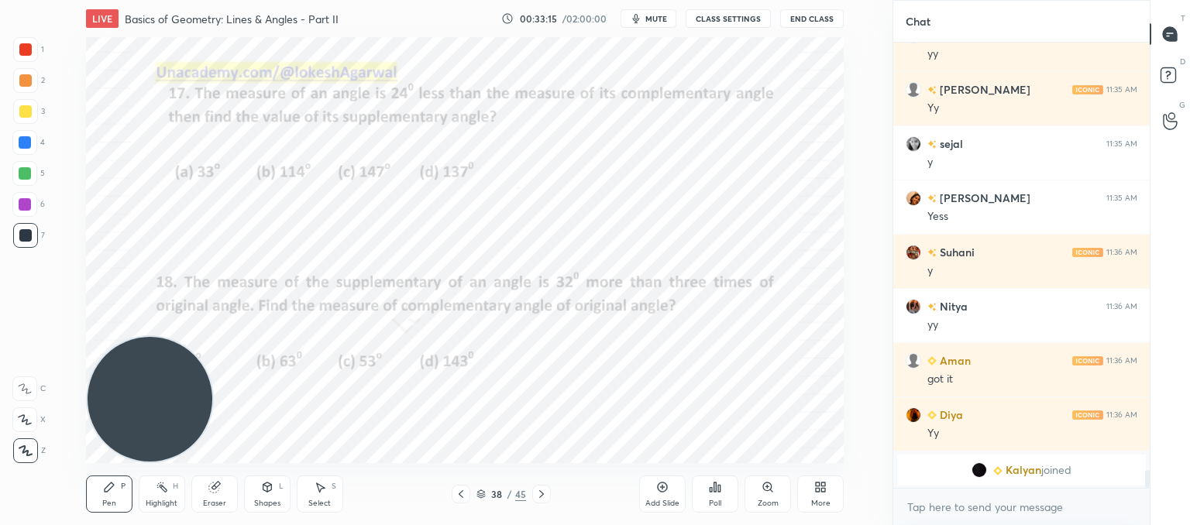
click at [468, 495] on div at bounding box center [461, 494] width 19 height 19
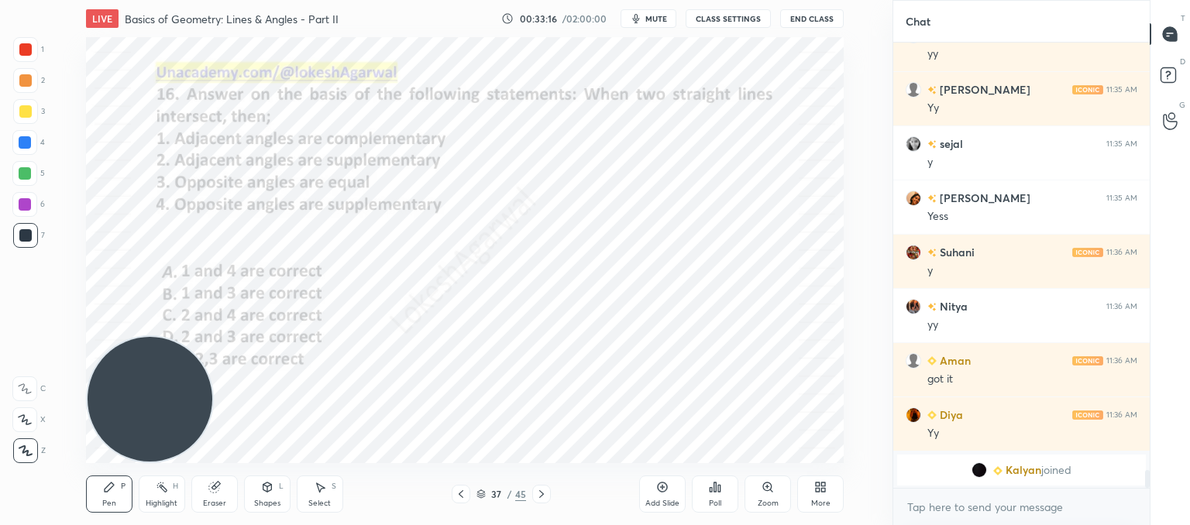
click at [468, 495] on div at bounding box center [461, 494] width 19 height 19
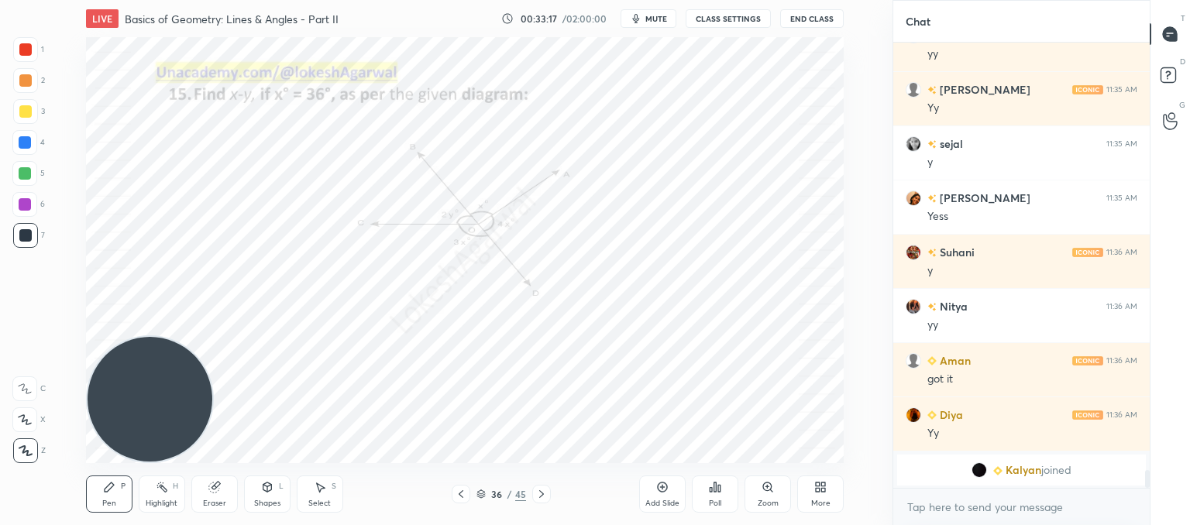
click at [468, 495] on div at bounding box center [461, 494] width 19 height 19
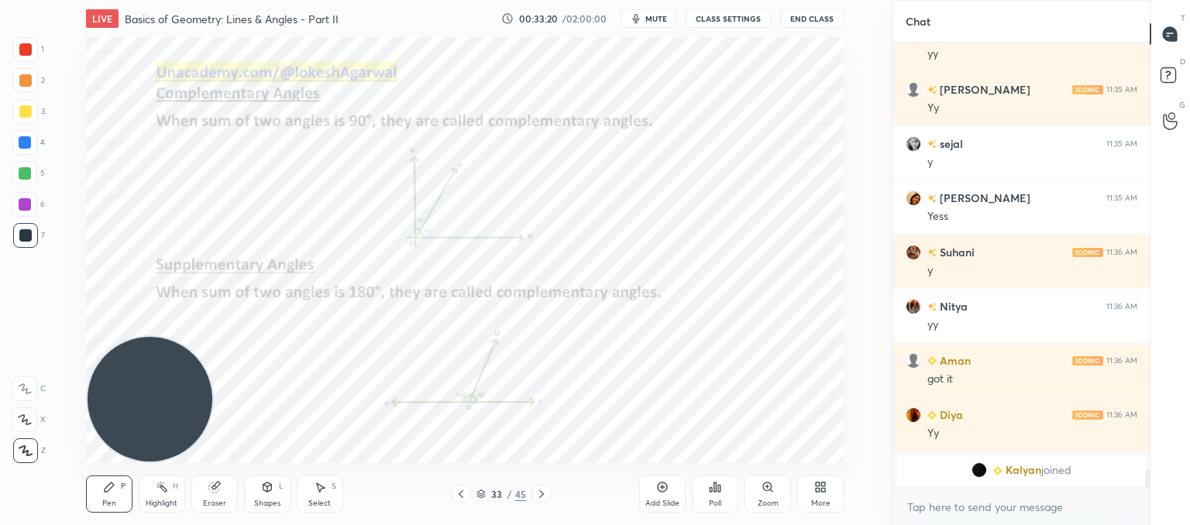
click at [460, 496] on icon at bounding box center [461, 494] width 12 height 12
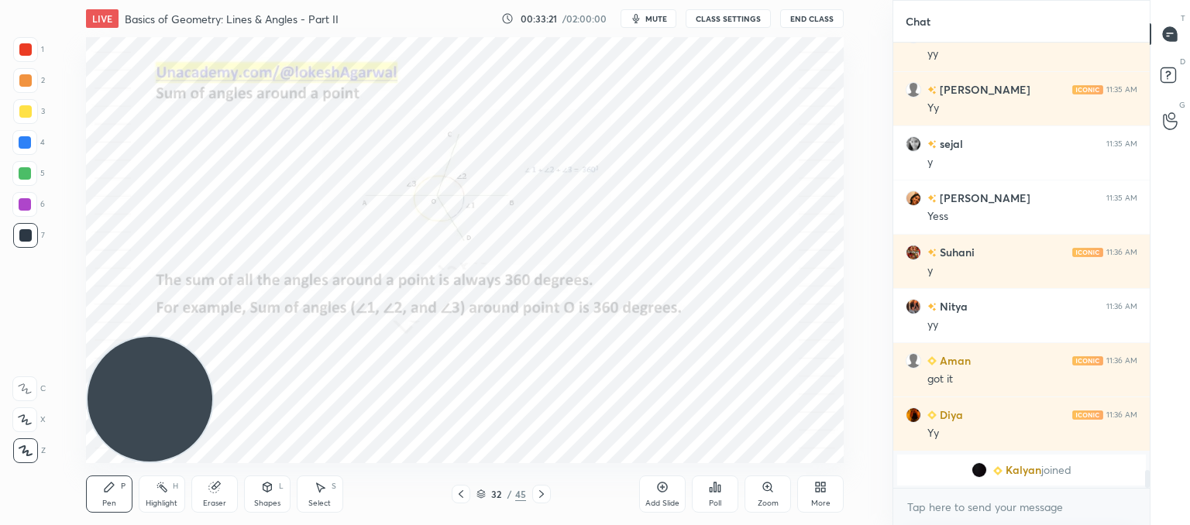
click at [458, 497] on icon at bounding box center [461, 494] width 12 height 12
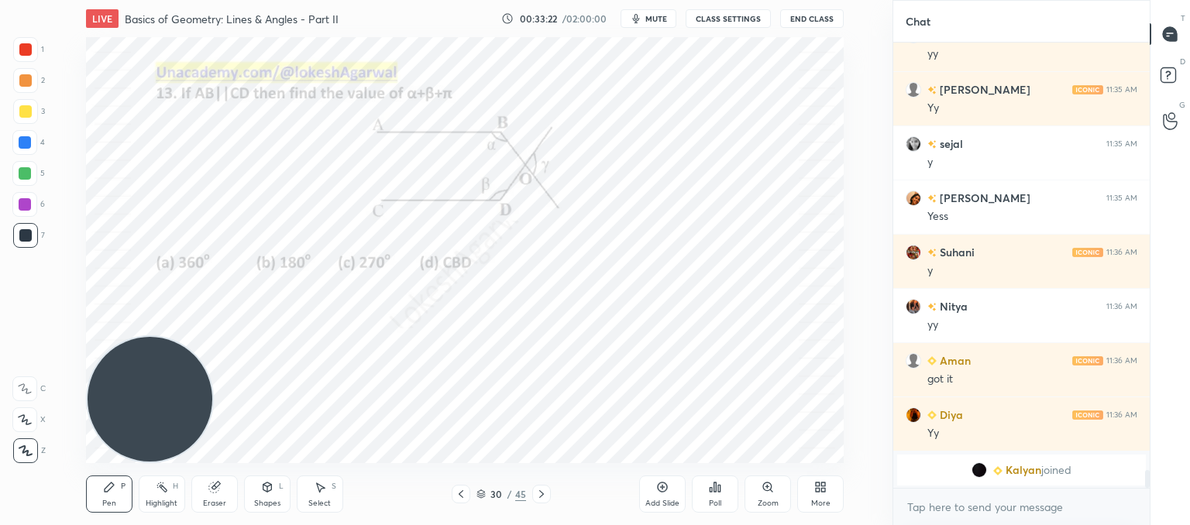
click at [458, 497] on icon at bounding box center [461, 494] width 12 height 12
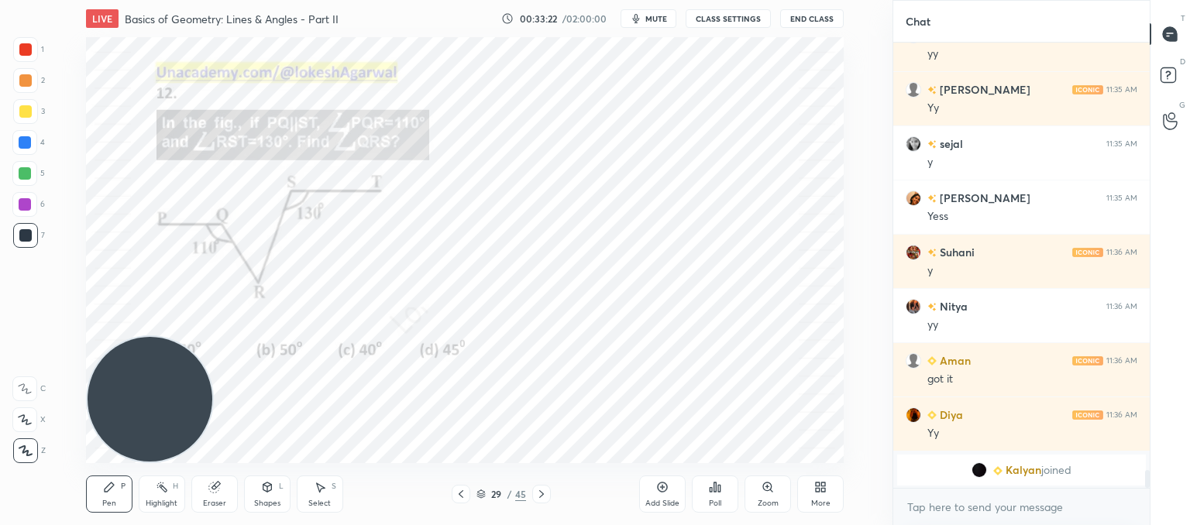
click at [458, 497] on icon at bounding box center [461, 494] width 12 height 12
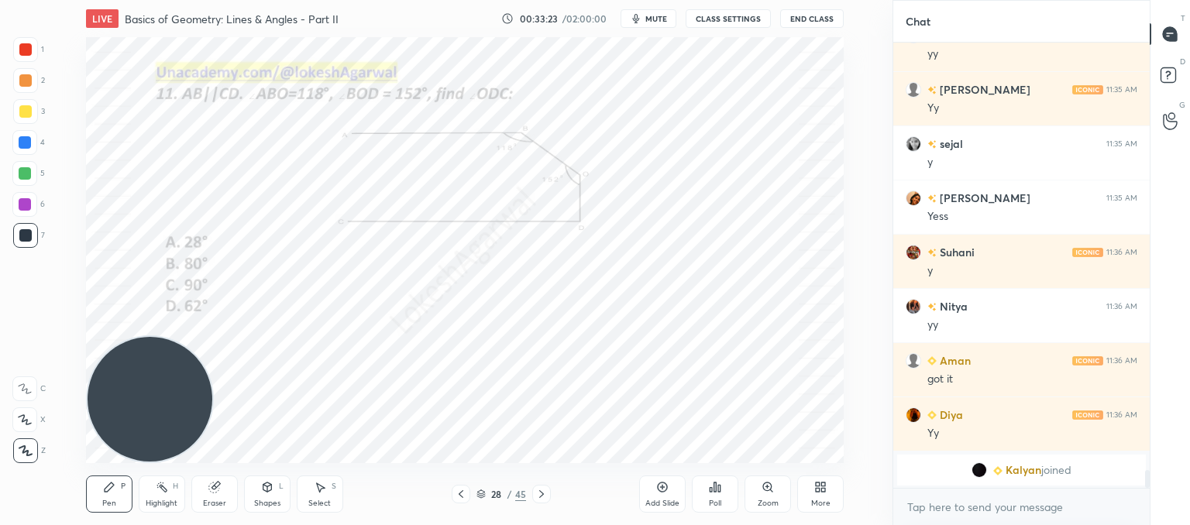
click at [458, 497] on icon at bounding box center [461, 494] width 12 height 12
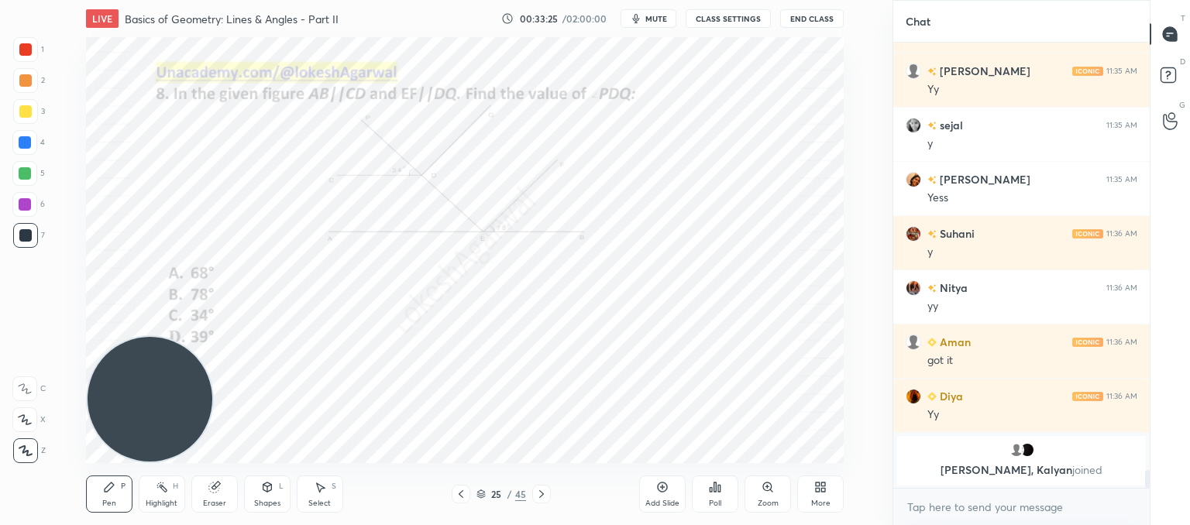
click at [536, 491] on icon at bounding box center [541, 494] width 12 height 12
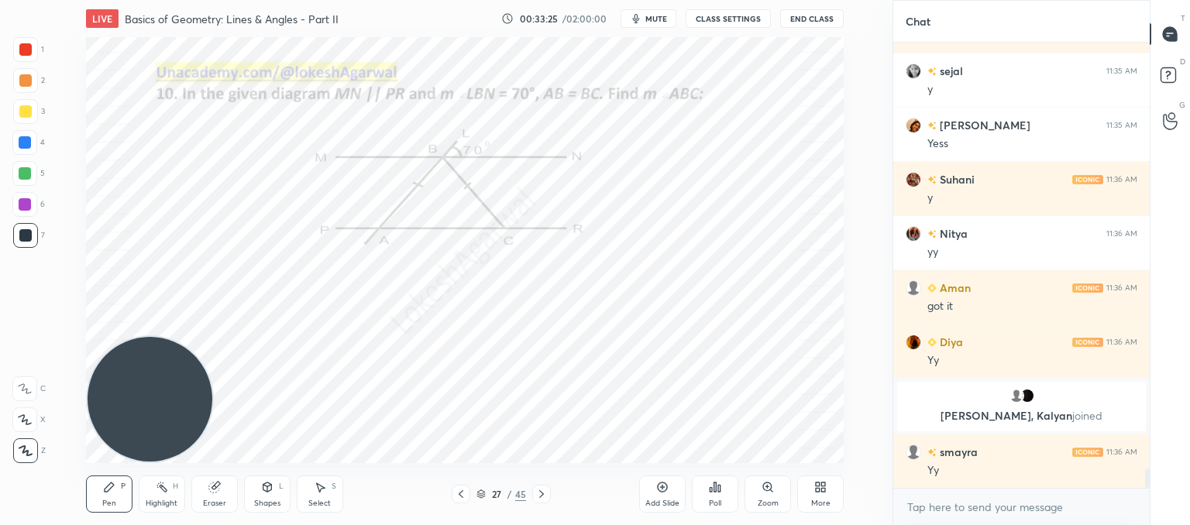
scroll to position [9853, 0]
click at [536, 491] on icon at bounding box center [541, 494] width 12 height 12
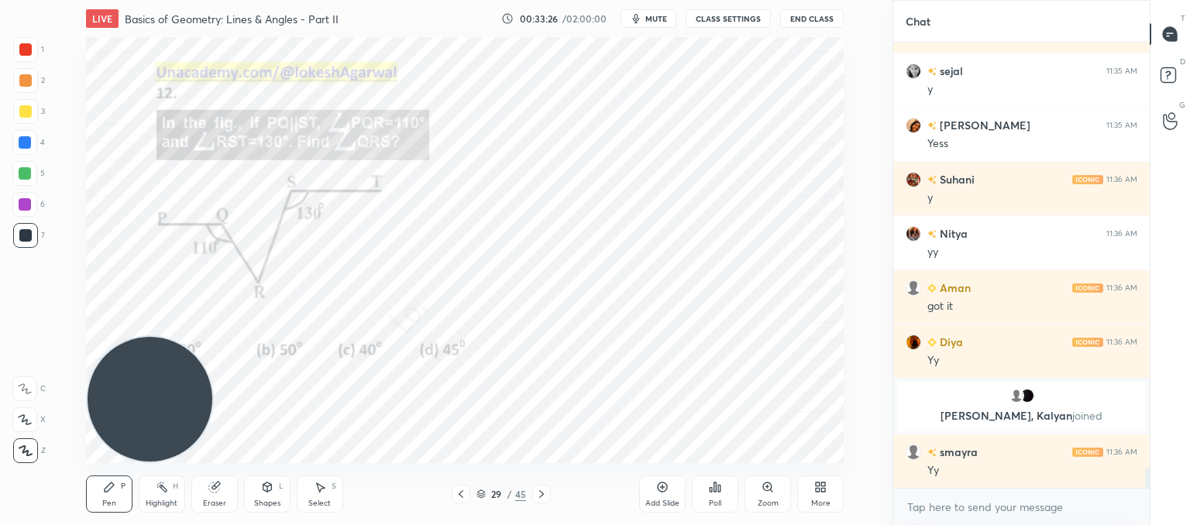
click at [536, 491] on icon at bounding box center [541, 494] width 12 height 12
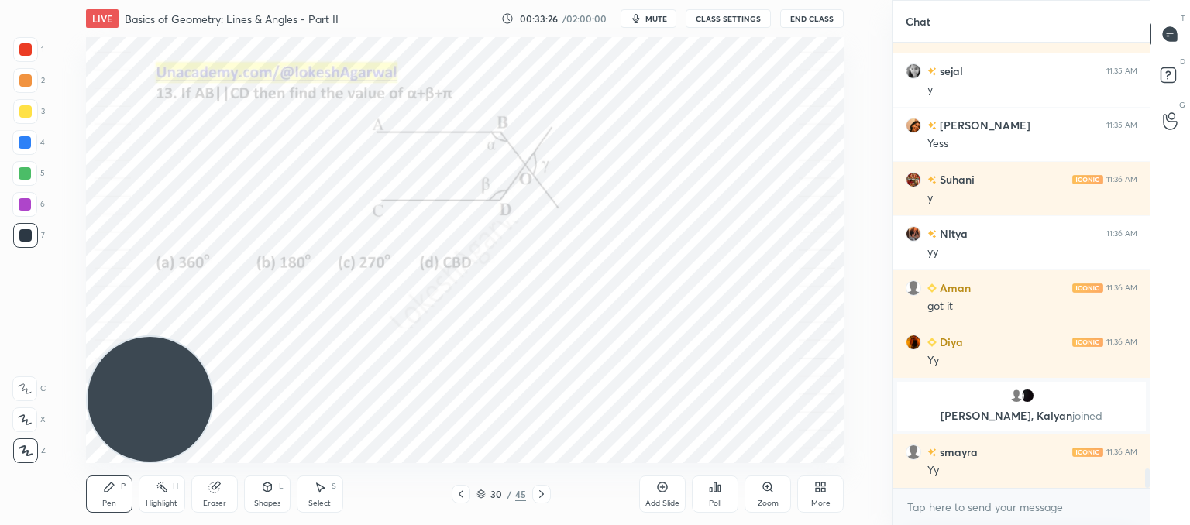
click at [536, 491] on icon at bounding box center [541, 494] width 12 height 12
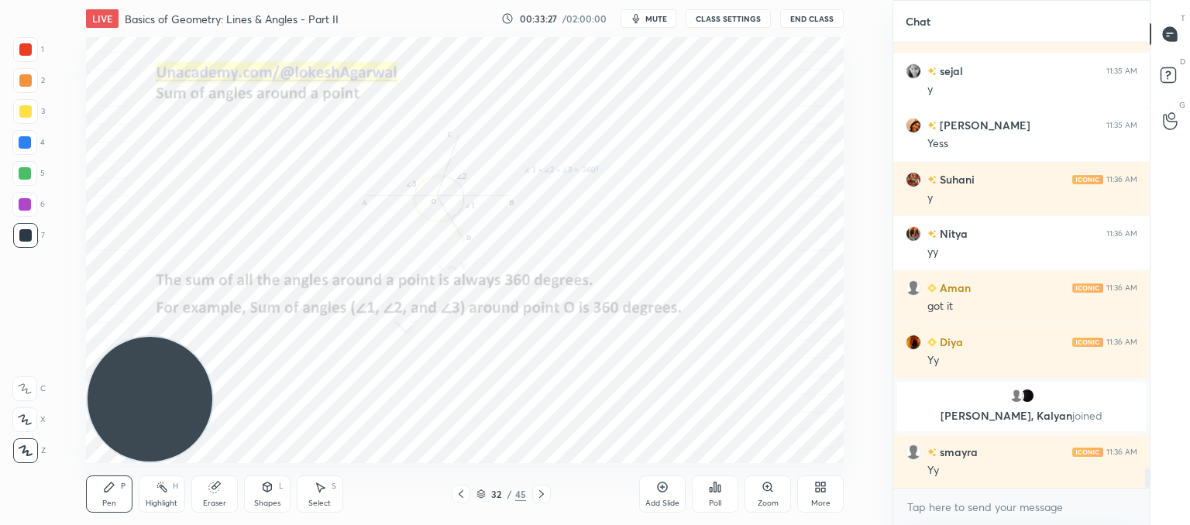
click at [536, 491] on icon at bounding box center [541, 494] width 12 height 12
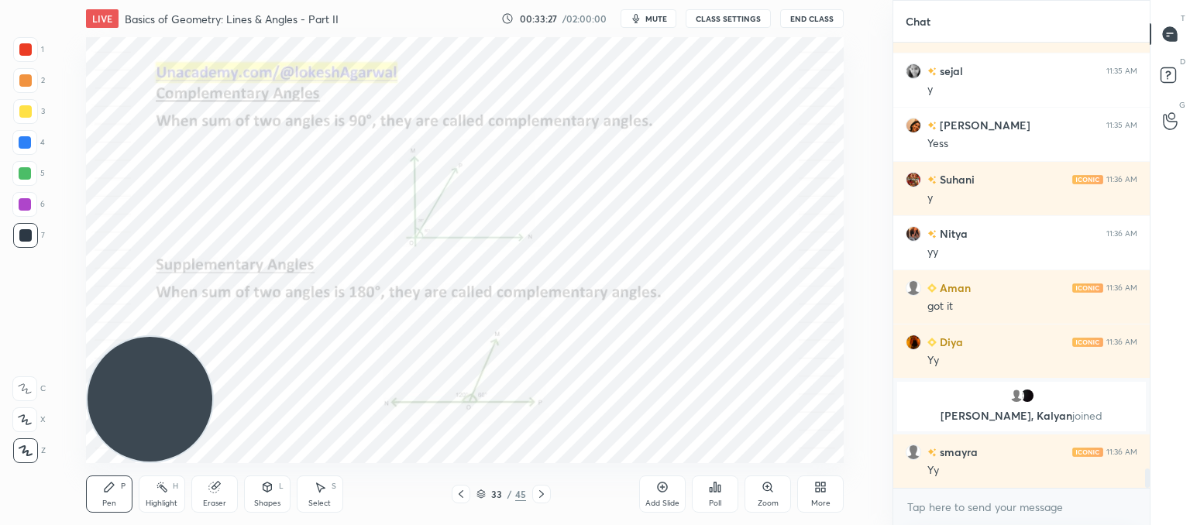
click at [536, 491] on icon at bounding box center [541, 494] width 12 height 12
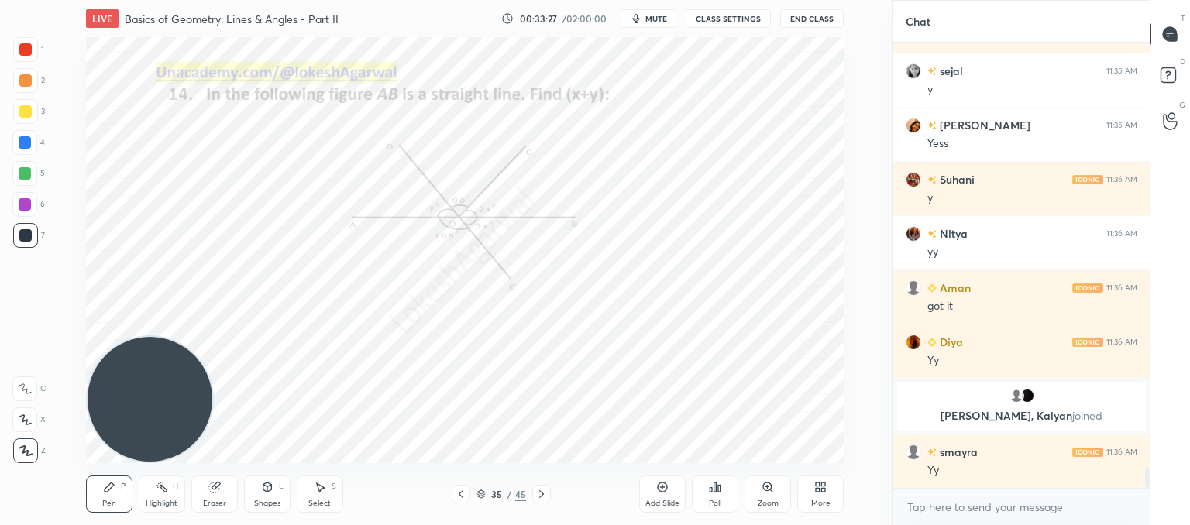
click at [536, 491] on icon at bounding box center [541, 494] width 12 height 12
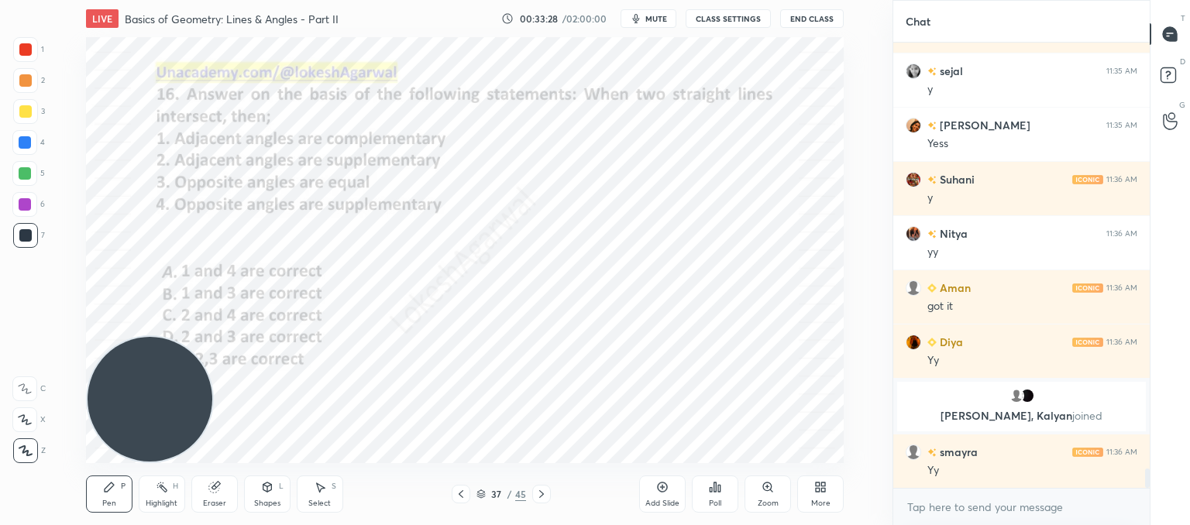
click at [536, 491] on icon at bounding box center [541, 494] width 12 height 12
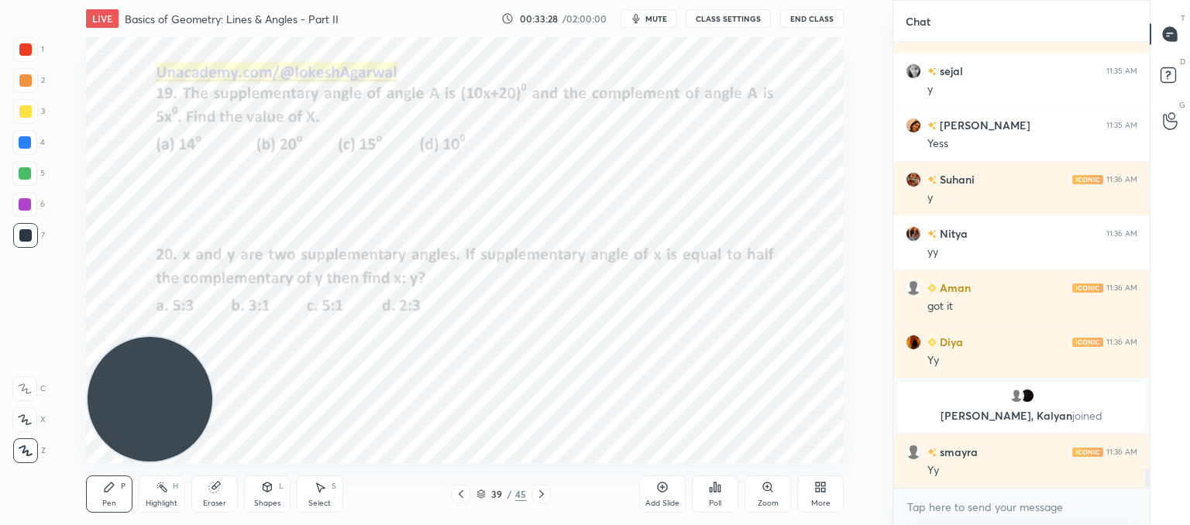
click at [536, 491] on icon at bounding box center [541, 494] width 12 height 12
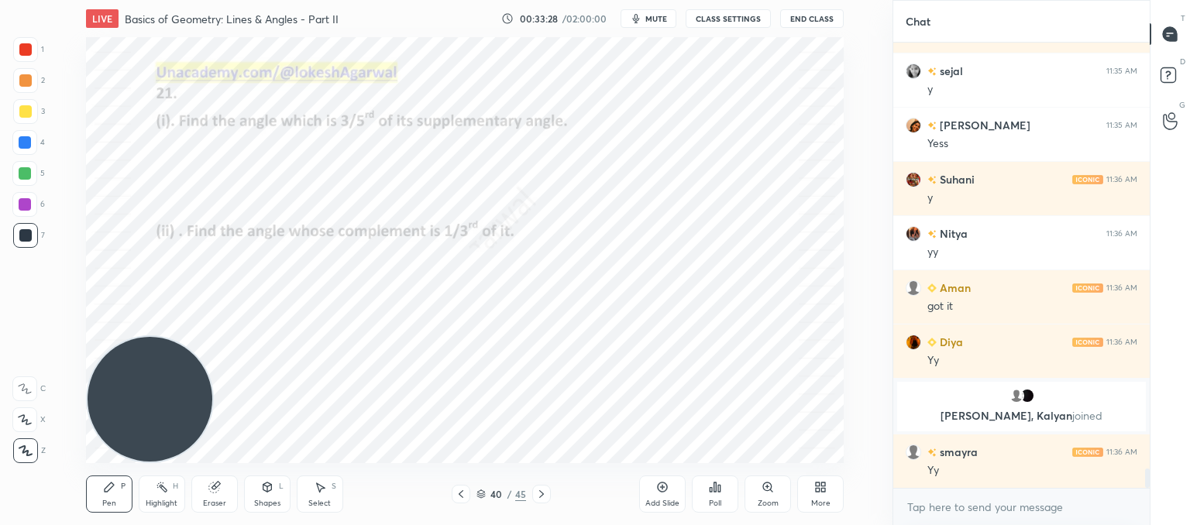
click at [536, 491] on icon at bounding box center [541, 494] width 12 height 12
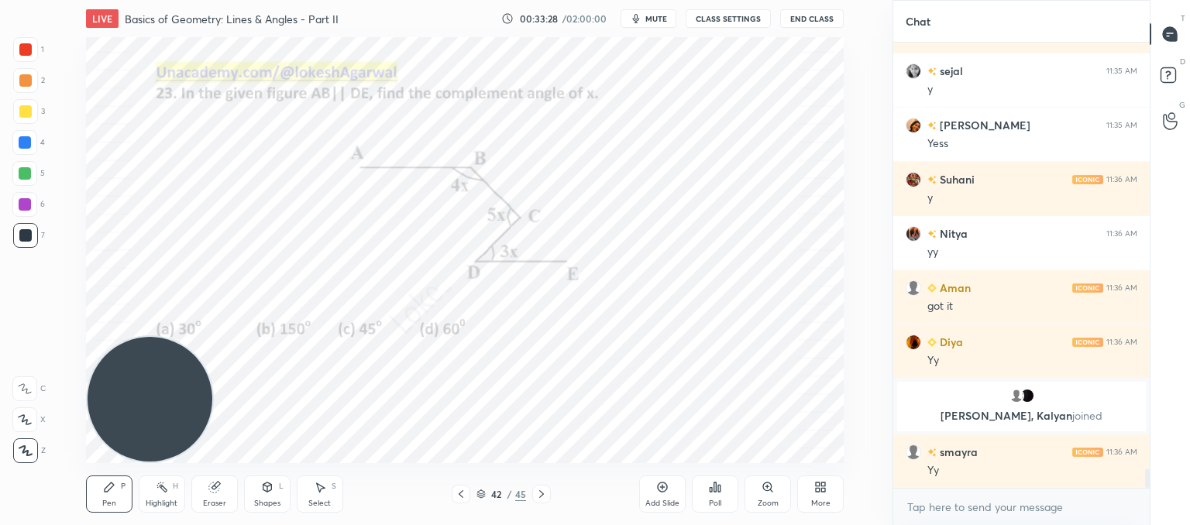
click at [536, 491] on icon at bounding box center [541, 494] width 12 height 12
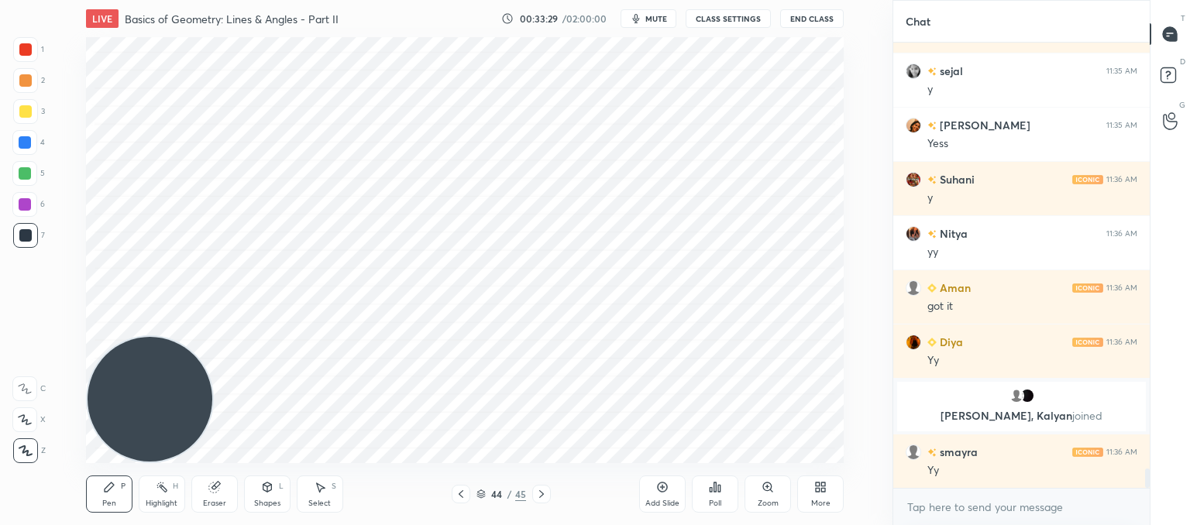
click at [536, 491] on icon at bounding box center [541, 494] width 12 height 12
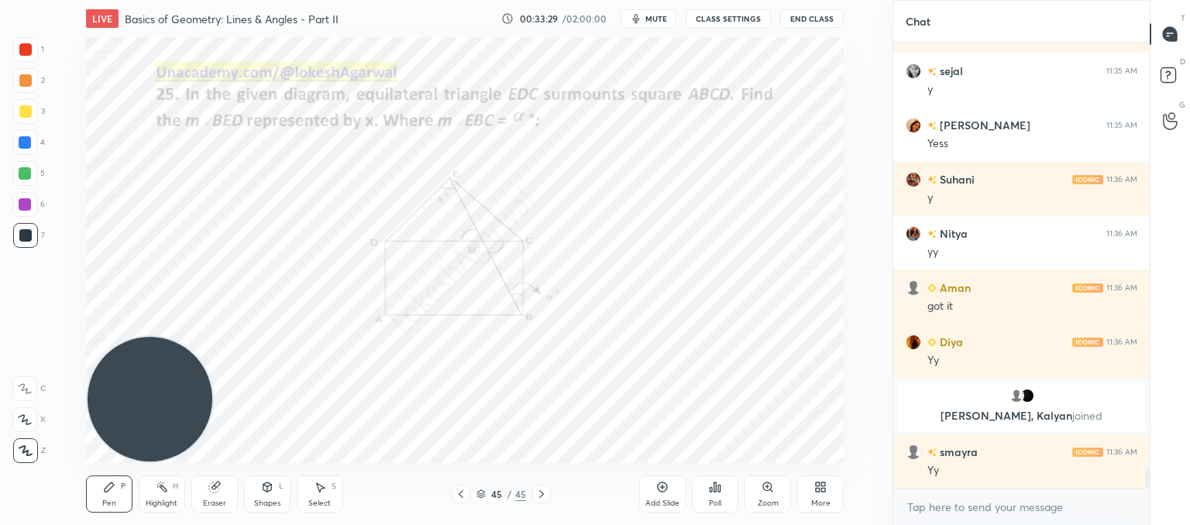
click at [536, 491] on icon at bounding box center [541, 494] width 12 height 12
click at [828, 491] on div "More" at bounding box center [820, 494] width 46 height 37
click at [450, 396] on div at bounding box center [595, 262] width 1190 height 525
click at [818, 494] on div "More" at bounding box center [820, 494] width 46 height 37
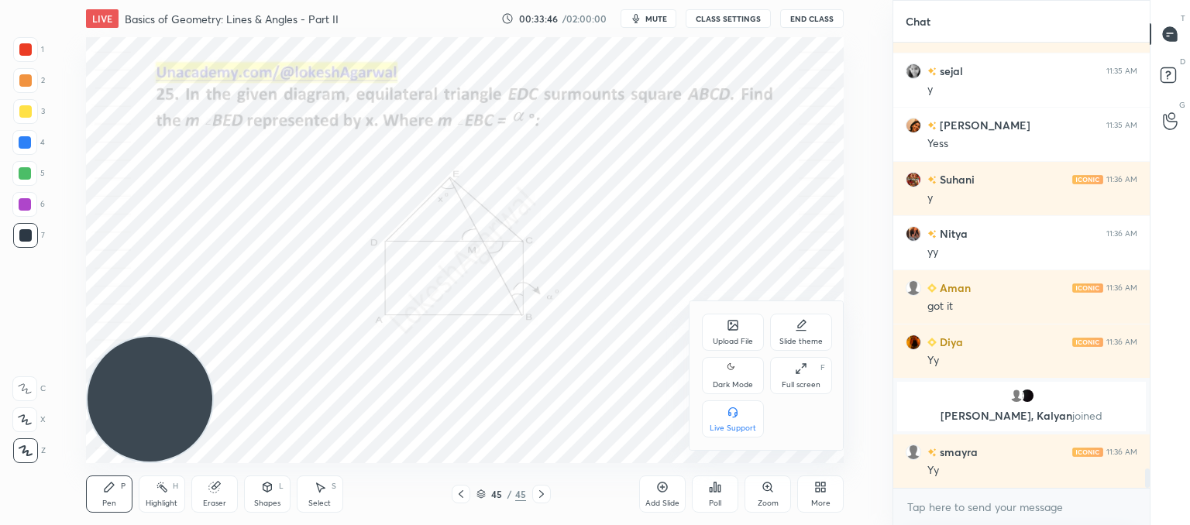
click at [725, 336] on div "Upload File" at bounding box center [733, 332] width 62 height 37
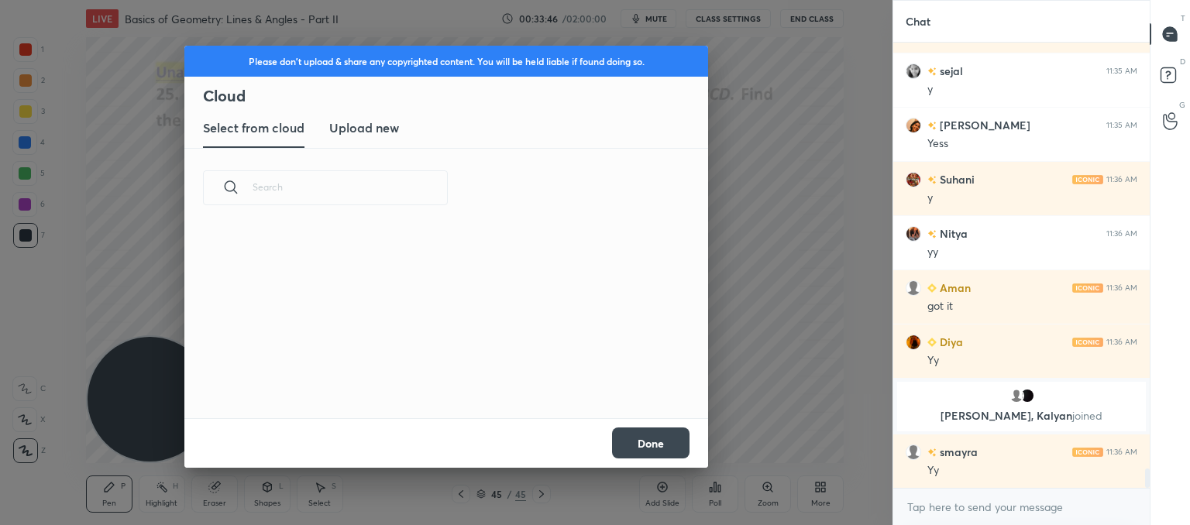
scroll to position [191, 497]
click at [383, 142] on new "Upload new" at bounding box center [364, 128] width 70 height 39
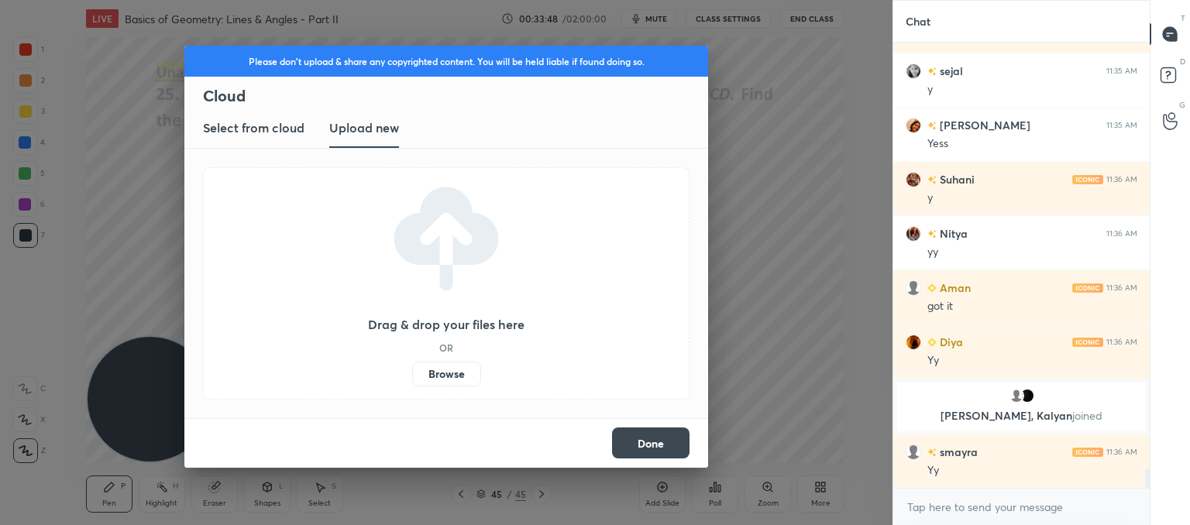
click at [452, 376] on label "Browse" at bounding box center [446, 374] width 69 height 25
click at [412, 376] on input "Browse" at bounding box center [412, 374] width 0 height 25
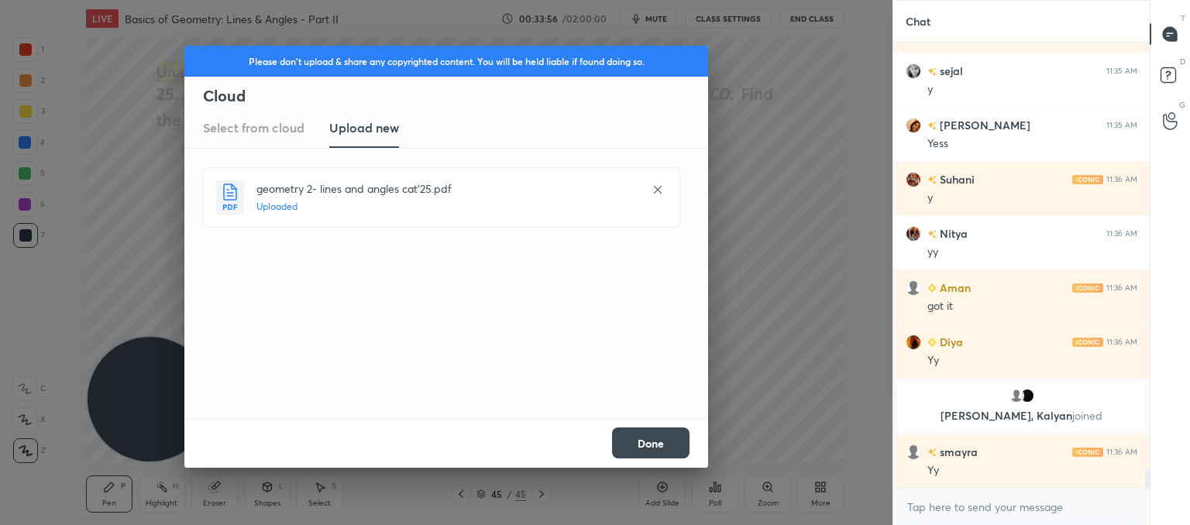
click at [655, 444] on button "Done" at bounding box center [650, 443] width 77 height 31
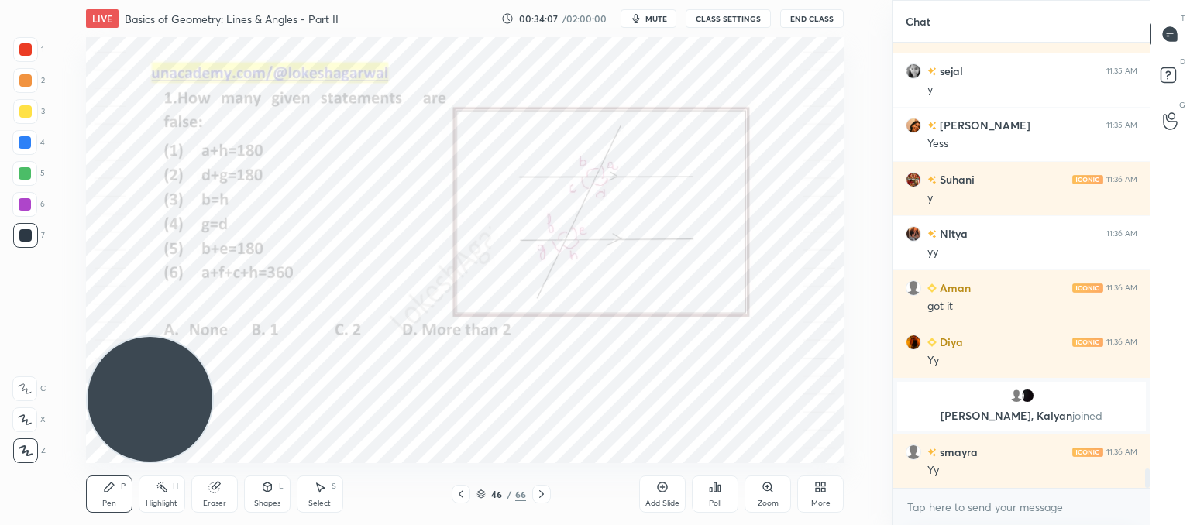
click at [649, 397] on div "LIVE Basics of Geometry: Lines & Angles - Part II 00:34:07 / 02:00:00 mute CLAS…" at bounding box center [465, 262] width 831 height 525
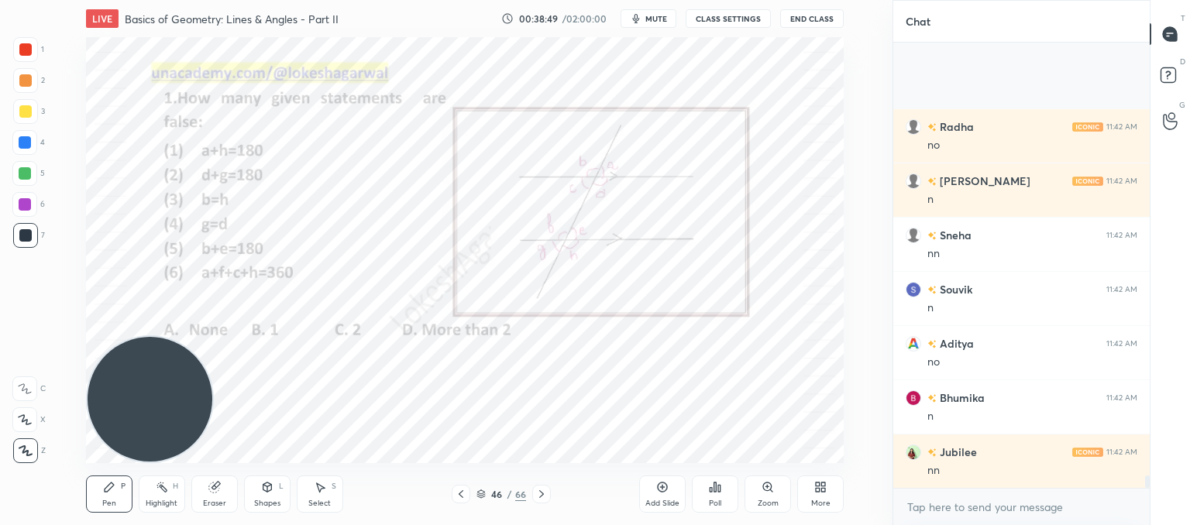
scroll to position [15766, 0]
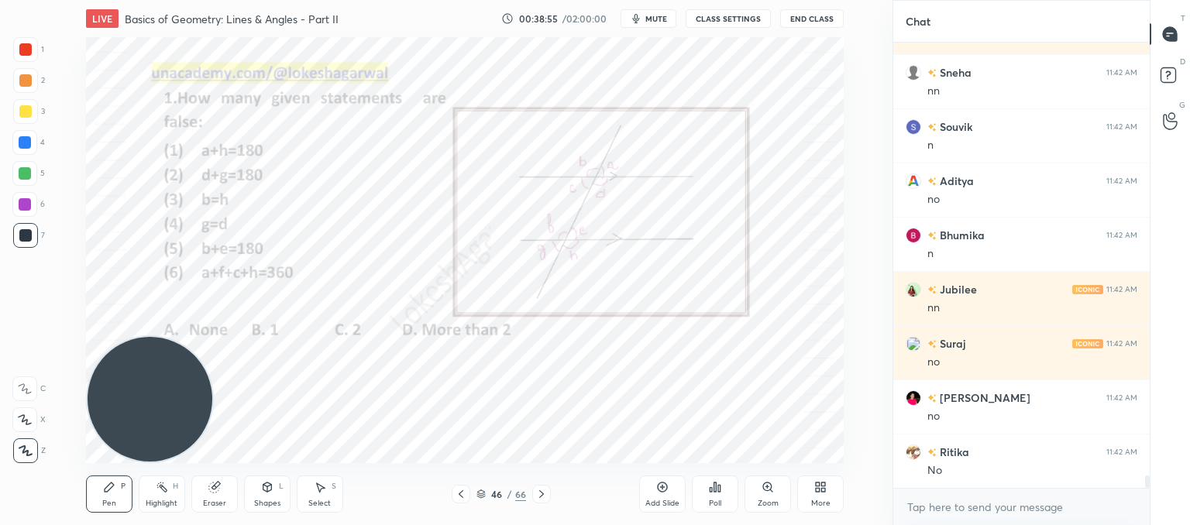
click at [219, 478] on div "Eraser" at bounding box center [214, 494] width 46 height 37
click at [114, 490] on icon at bounding box center [109, 487] width 12 height 12
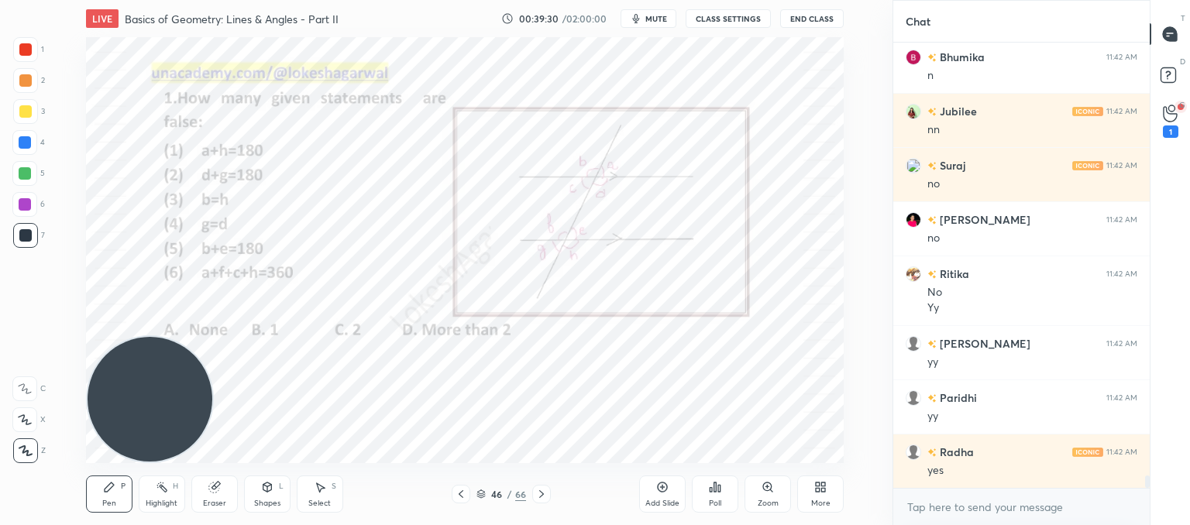
scroll to position [15998, 0]
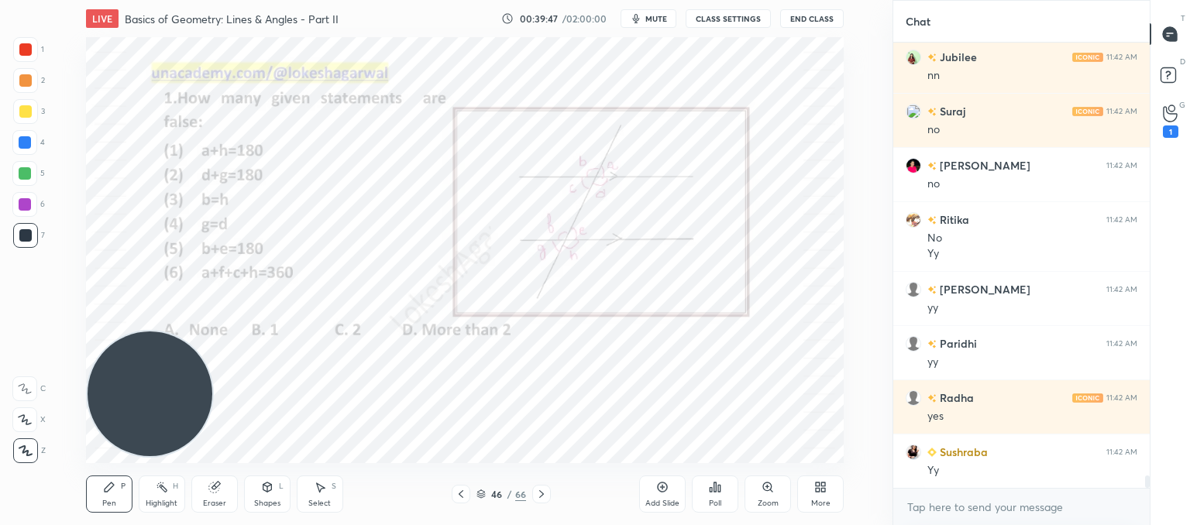
drag, startPoint x: 149, startPoint y: 377, endPoint x: 159, endPoint y: 30, distance: 347.3
click at [146, 14] on div "LIVE Basics of Geometry: Lines & Angles - Part II 00:39:47 / 02:00:00 mute CLAS…" at bounding box center [465, 262] width 831 height 525
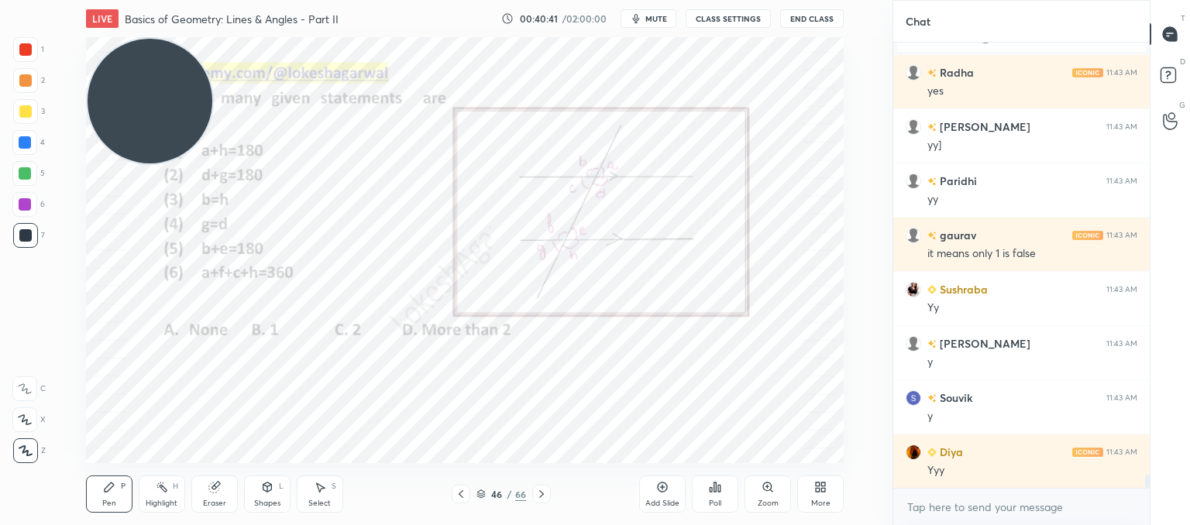
scroll to position [14740, 0]
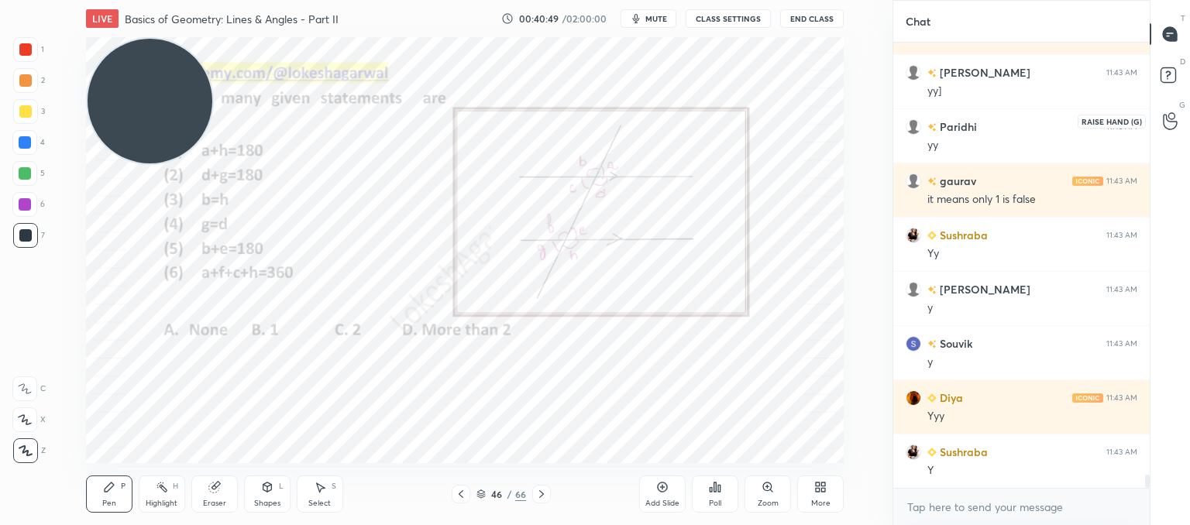
click at [1173, 116] on icon at bounding box center [1170, 121] width 15 height 18
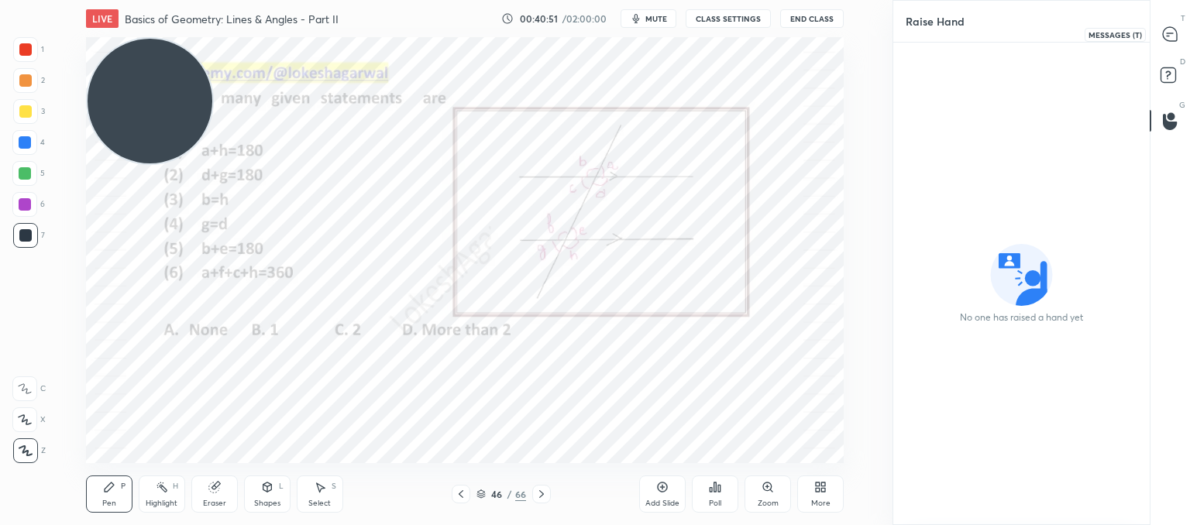
click at [1176, 32] on icon at bounding box center [1170, 34] width 14 height 14
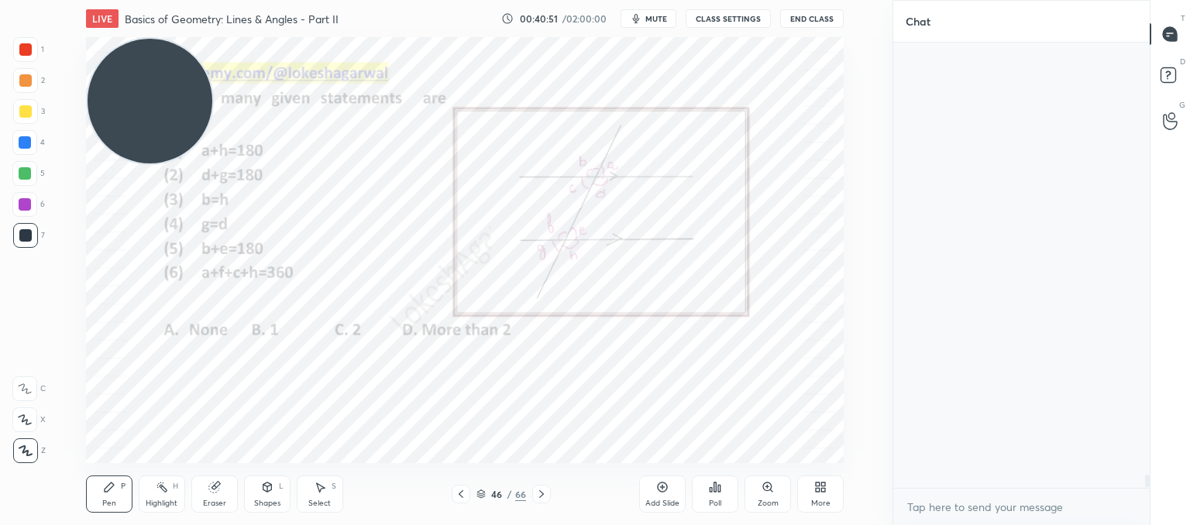
scroll to position [441, 252]
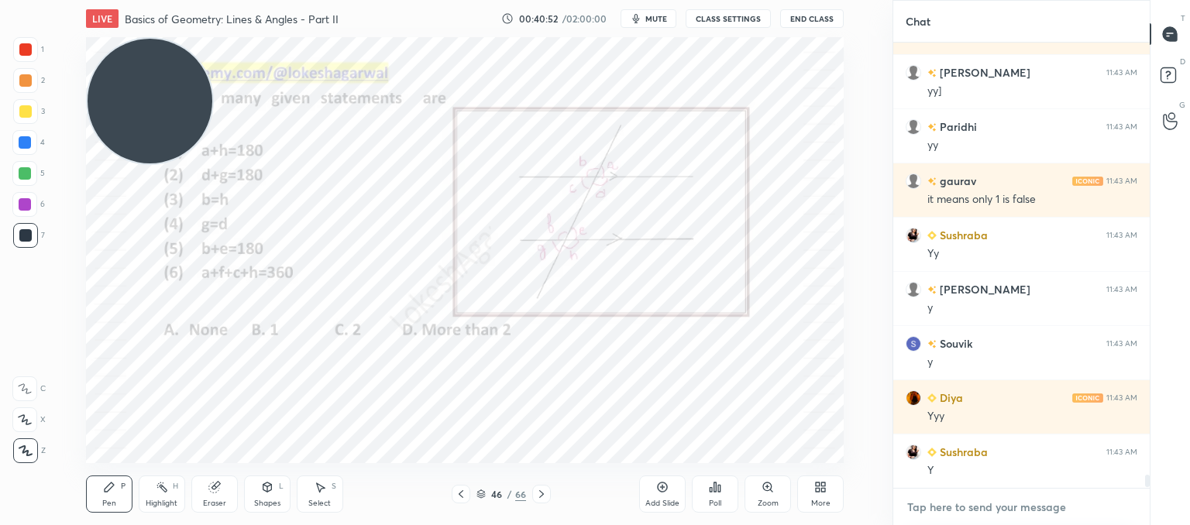
click at [918, 502] on textarea at bounding box center [1022, 507] width 232 height 25
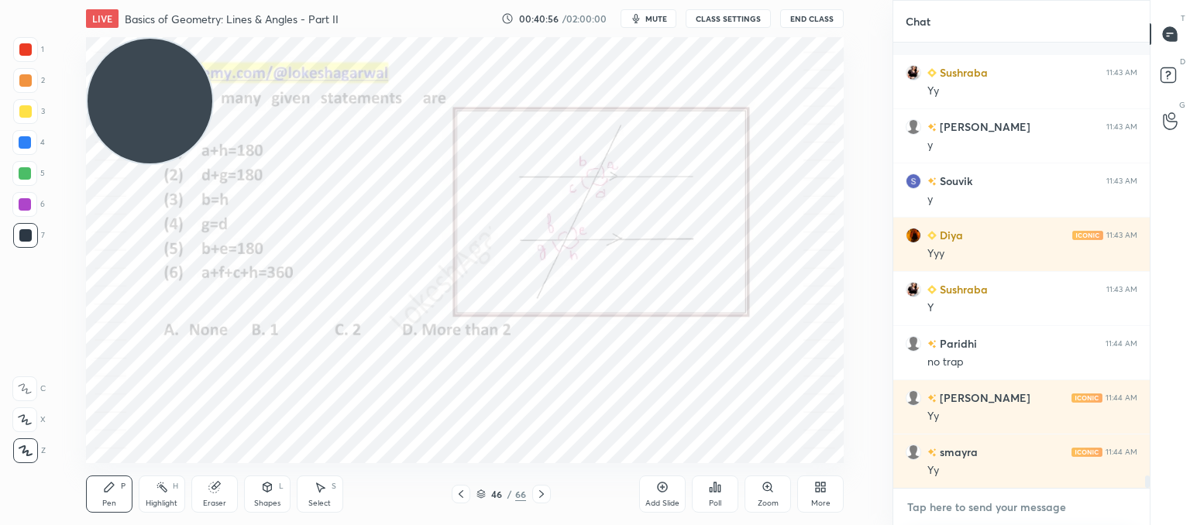
scroll to position [15347, 0]
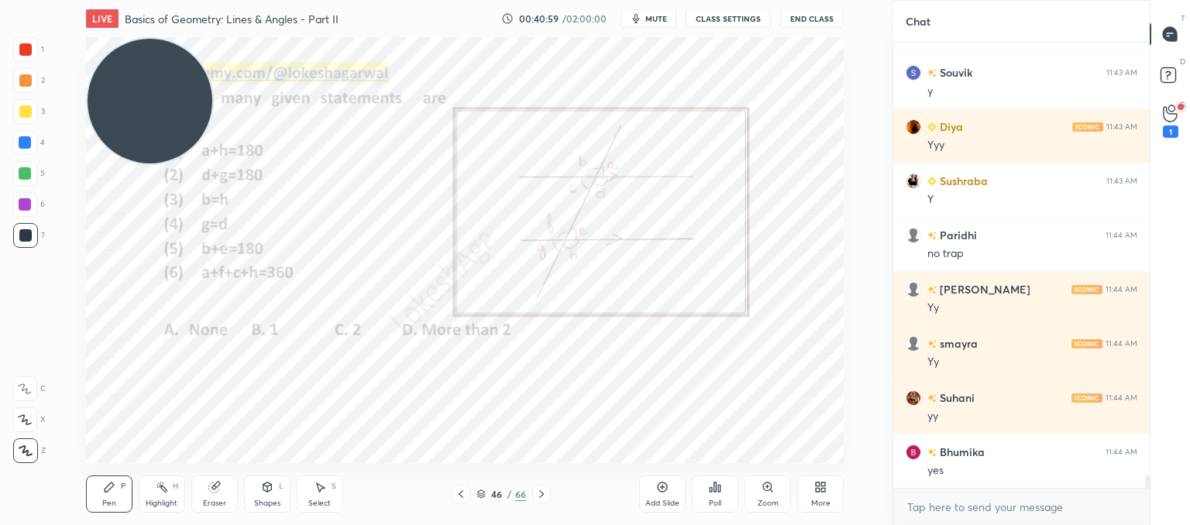
drag, startPoint x: 1189, startPoint y: 102, endPoint x: 1181, endPoint y: 108, distance: 10.1
click at [1189, 102] on div "G Raise Hand (G) 1" at bounding box center [1171, 120] width 40 height 43
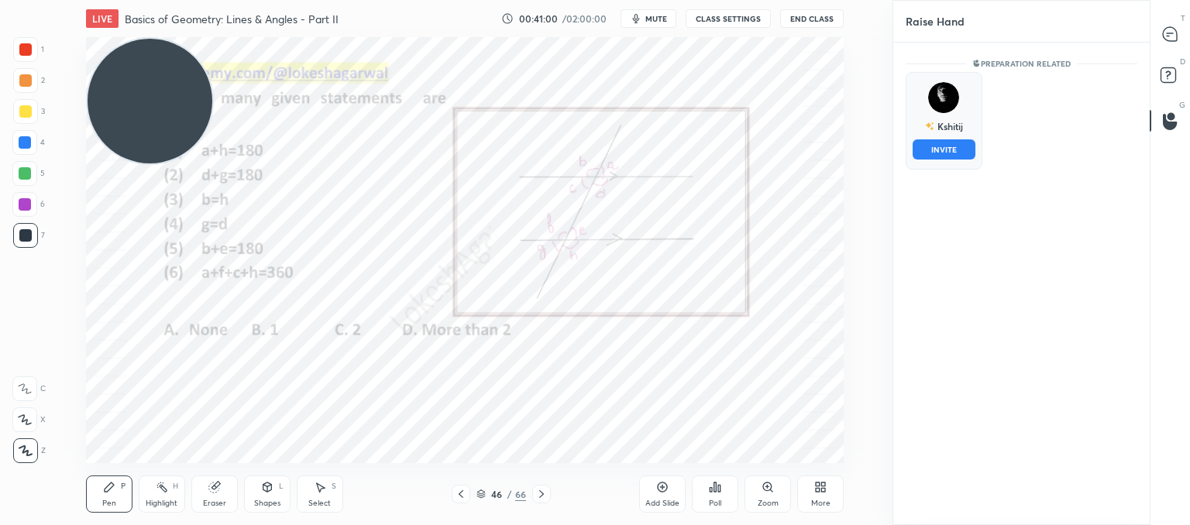
click at [958, 109] on div "[PERSON_NAME] INVITE" at bounding box center [944, 121] width 77 height 98
click at [942, 148] on button "INVITE" at bounding box center [944, 149] width 63 height 20
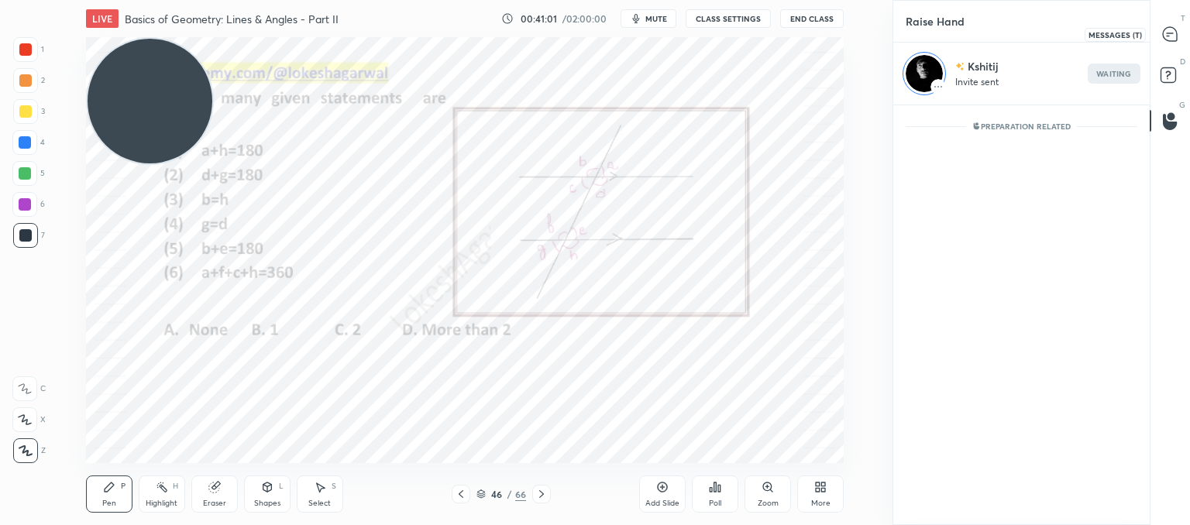
click at [1176, 35] on icon at bounding box center [1170, 34] width 14 height 14
type textarea "x"
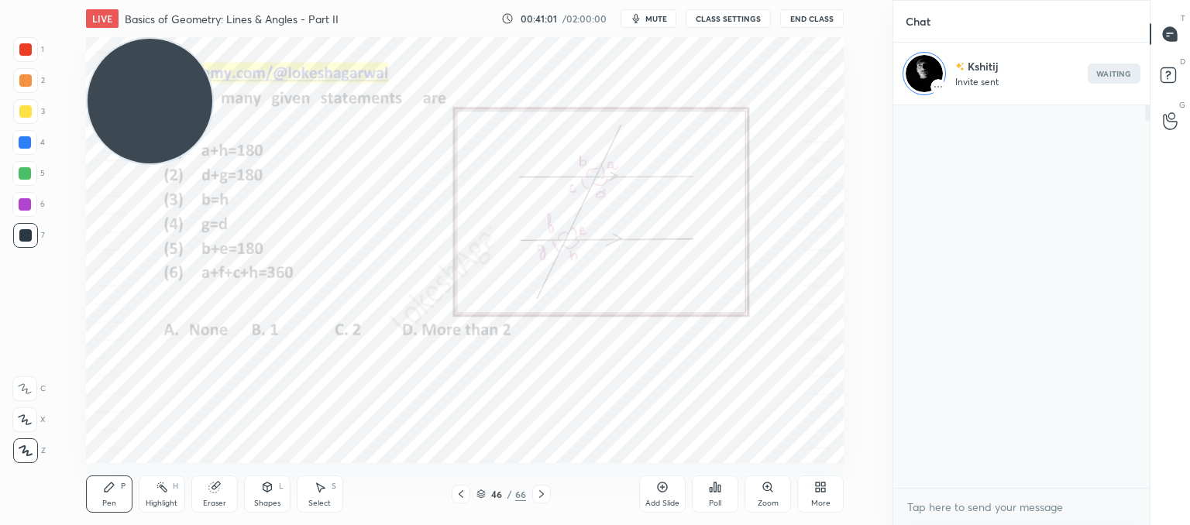
scroll to position [378, 252]
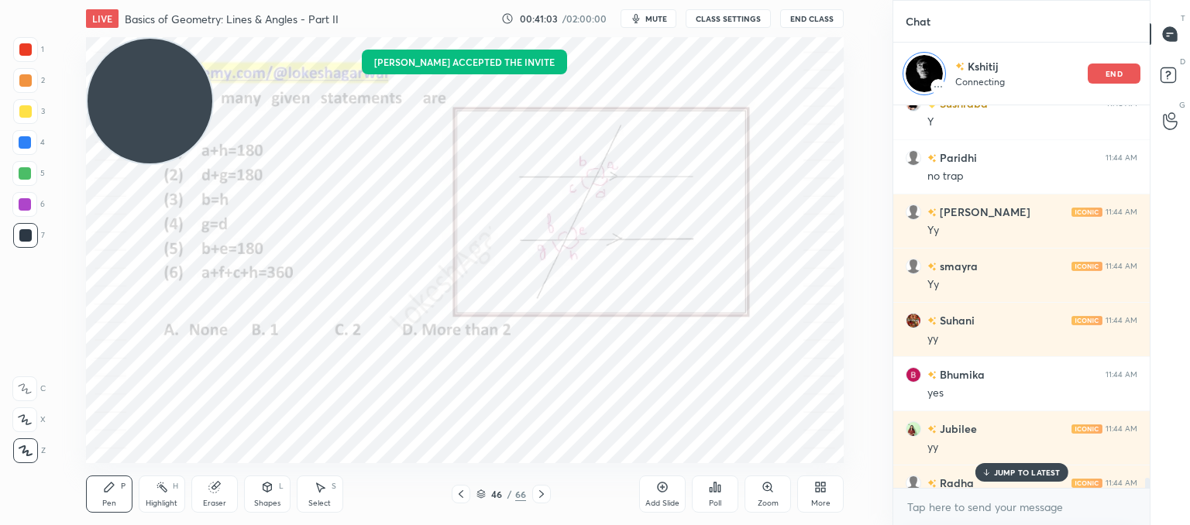
click at [1012, 469] on p "JUMP TO LATEST" at bounding box center [1027, 472] width 67 height 9
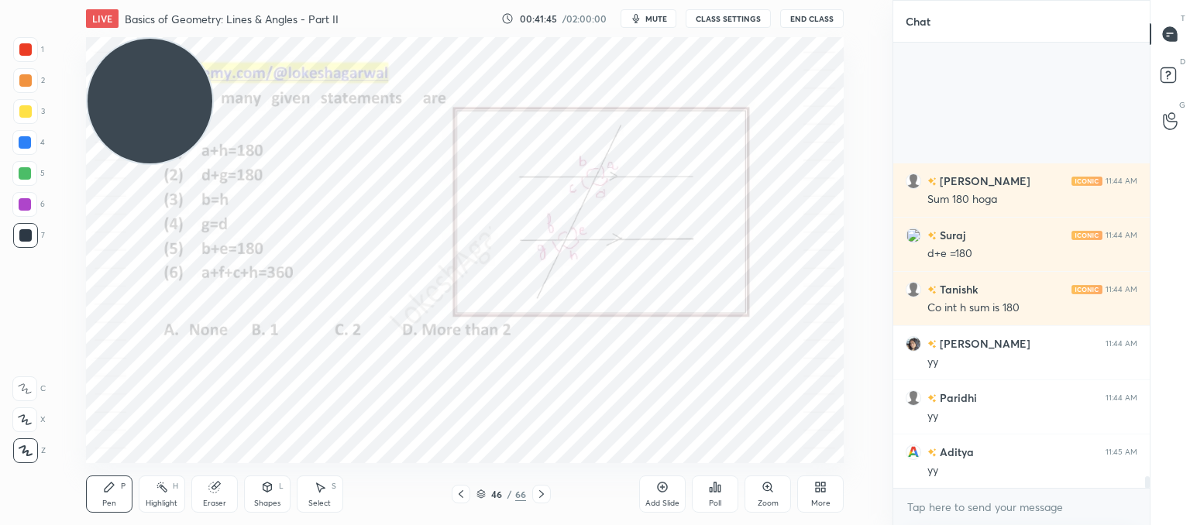
scroll to position [16270, 0]
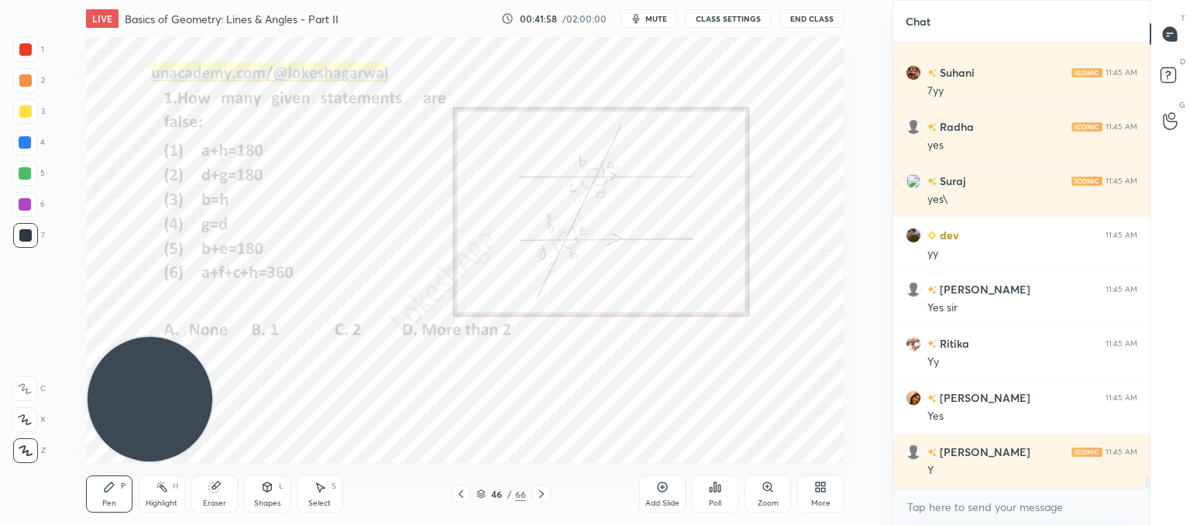
drag, startPoint x: 155, startPoint y: 81, endPoint x: 105, endPoint y: 389, distance: 311.6
click at [50, 459] on div "Setting up your live class Poll for secs No correct answer Start poll" at bounding box center [465, 250] width 831 height 426
click at [541, 499] on icon at bounding box center [541, 494] width 12 height 12
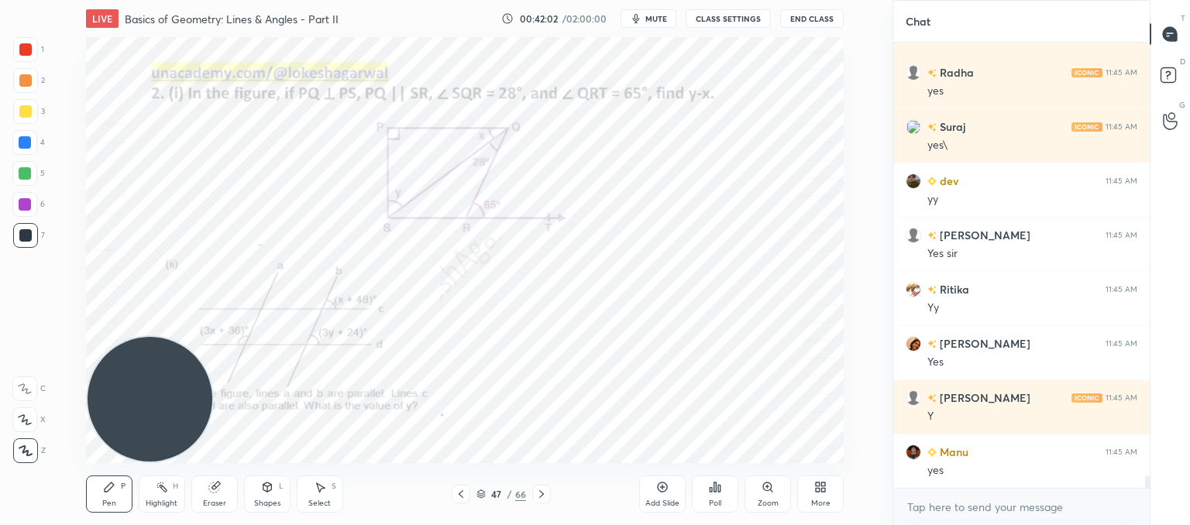
scroll to position [16649, 0]
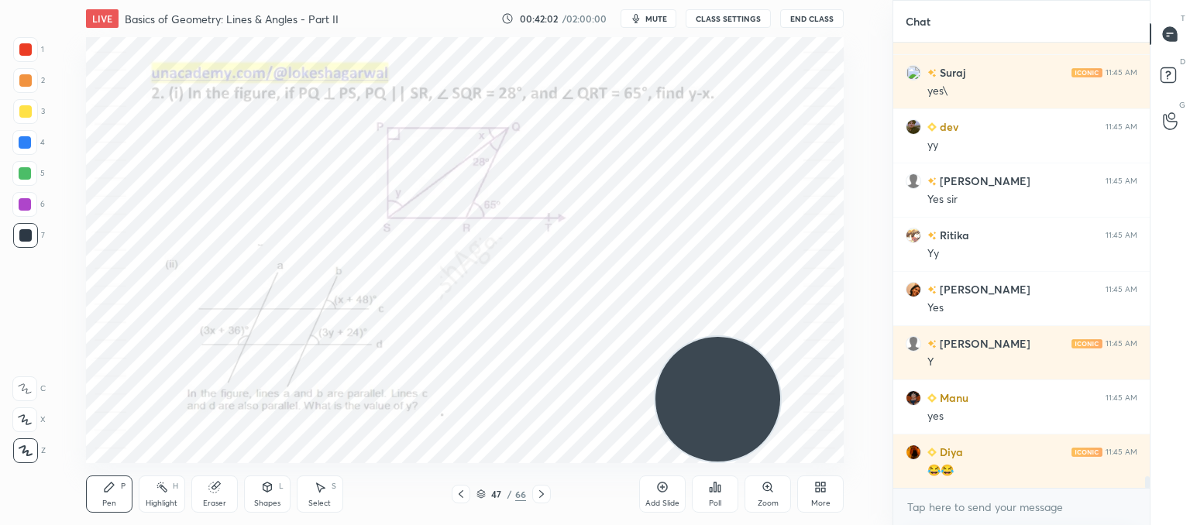
drag, startPoint x: 142, startPoint y: 394, endPoint x: 710, endPoint y: 429, distance: 569.1
click at [710, 429] on video at bounding box center [718, 399] width 125 height 125
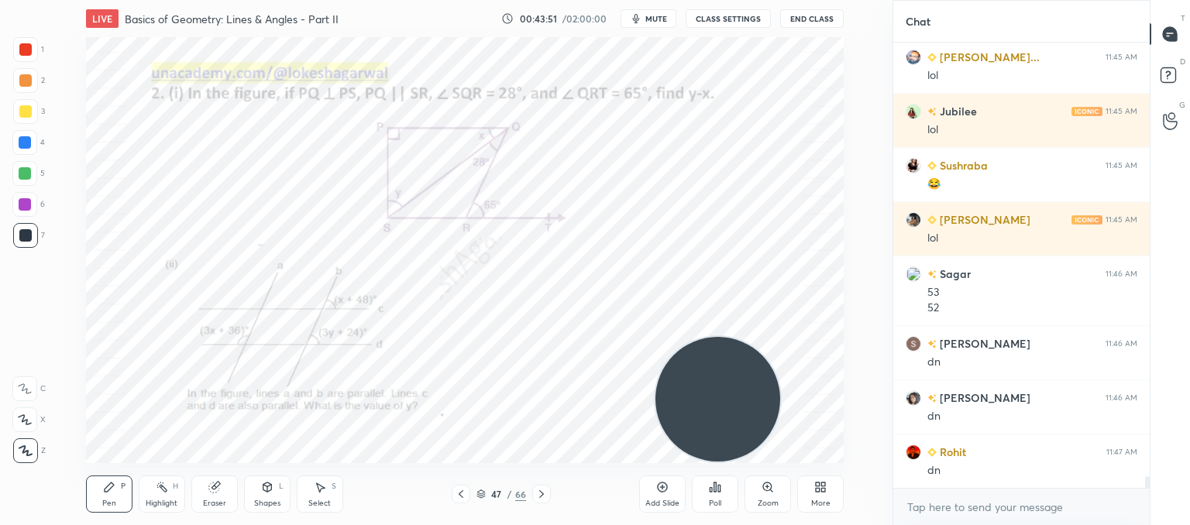
scroll to position [17207, 0]
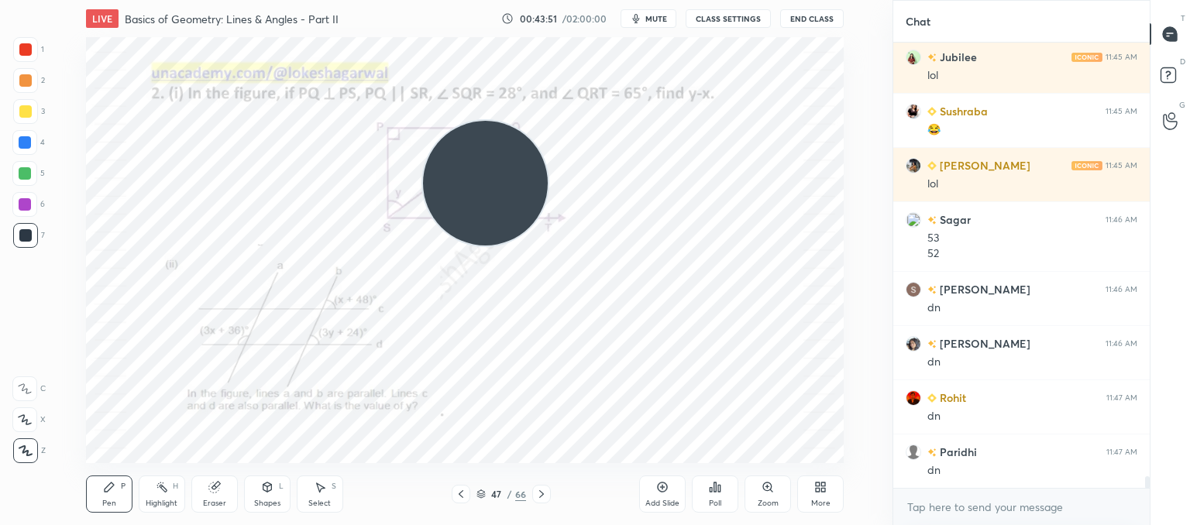
drag, startPoint x: 701, startPoint y: 329, endPoint x: 0, endPoint y: 25, distance: 763.5
click at [0, 22] on div "1 2 3 4 5 6 7 C X Z C X Z E E Erase all H H LIVE Basics of Geometry: Lines & An…" at bounding box center [440, 262] width 880 height 525
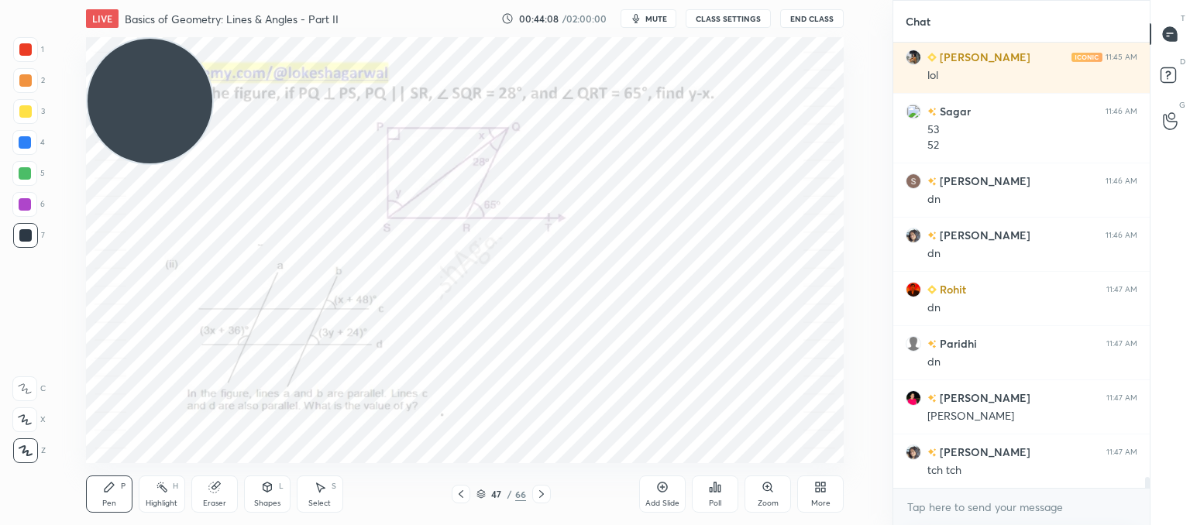
scroll to position [17370, 0]
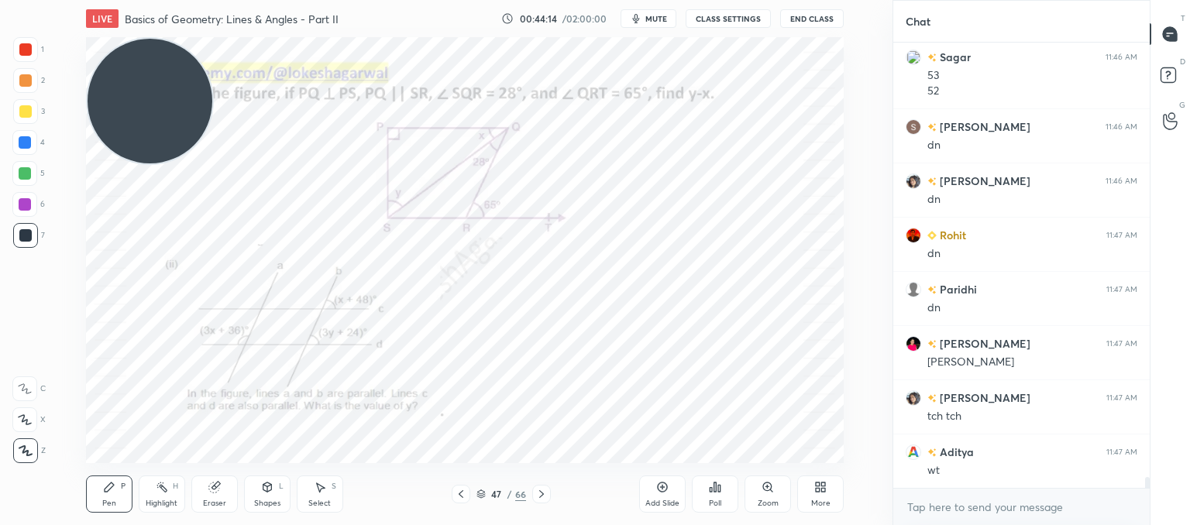
click at [725, 491] on div "Poll" at bounding box center [715, 494] width 46 height 37
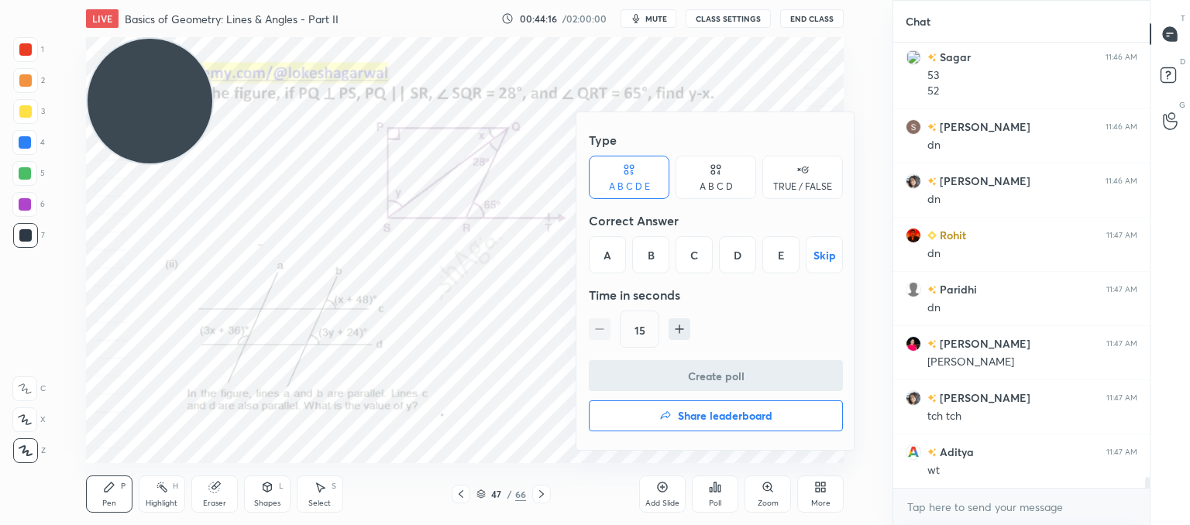
click at [749, 259] on div "D" at bounding box center [737, 254] width 37 height 37
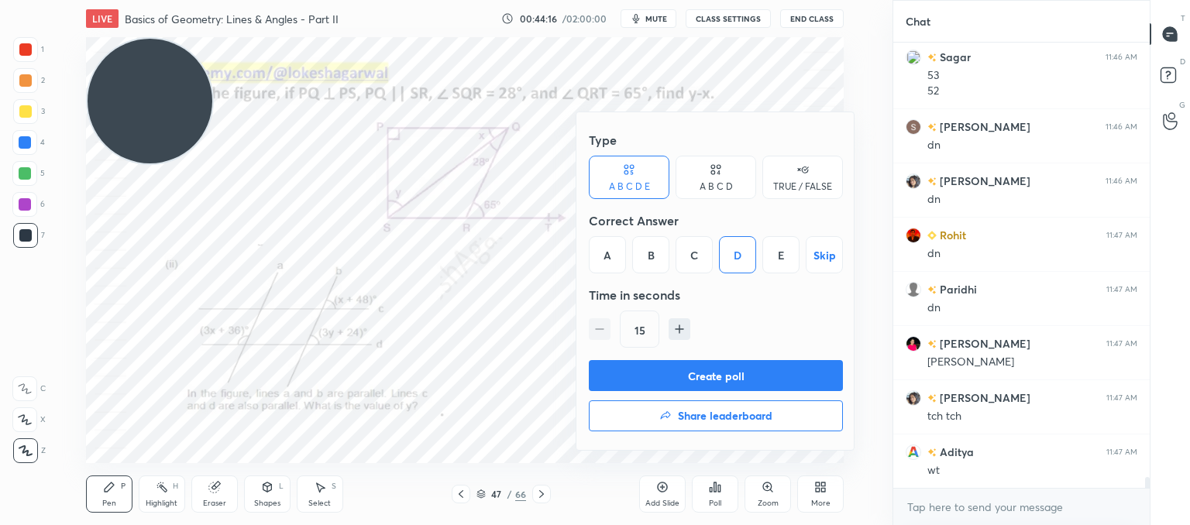
click at [673, 335] on icon "button" at bounding box center [679, 329] width 15 height 15
type input "30"
click at [661, 376] on button "Create poll" at bounding box center [716, 375] width 254 height 31
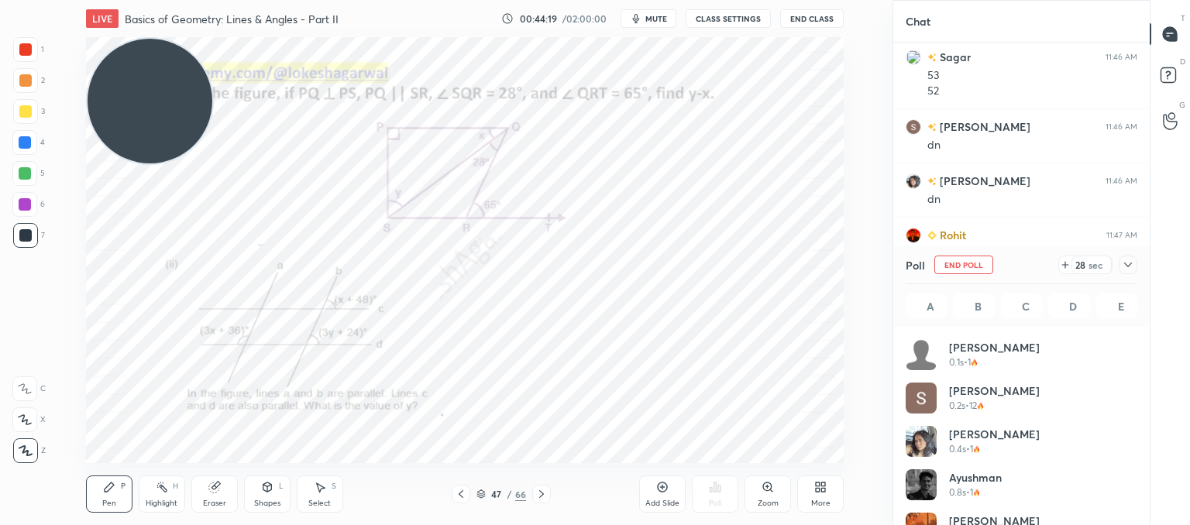
scroll to position [181, 227]
click at [1066, 262] on icon at bounding box center [1065, 265] width 12 height 12
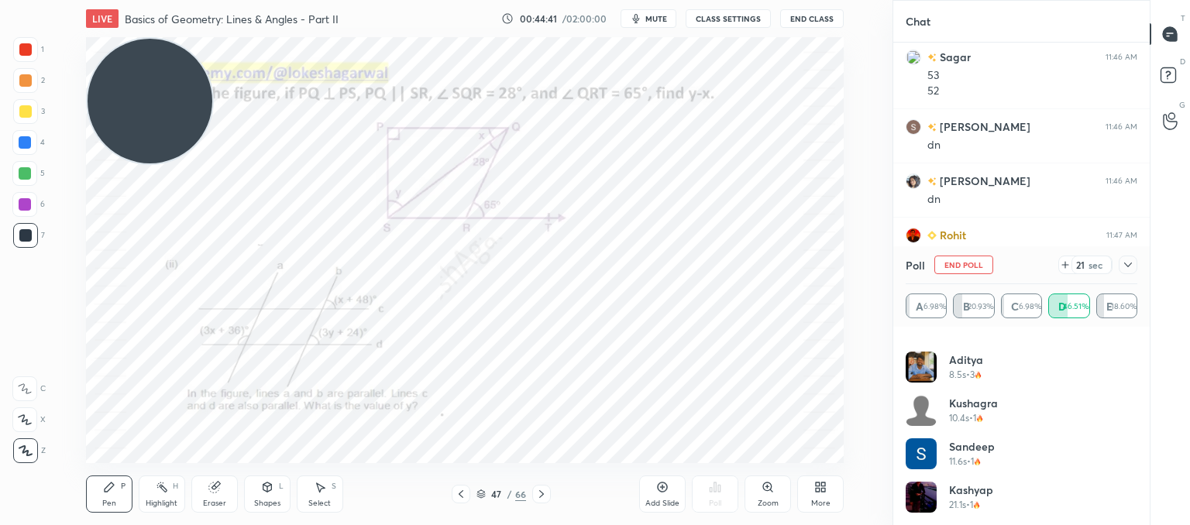
scroll to position [17505, 0]
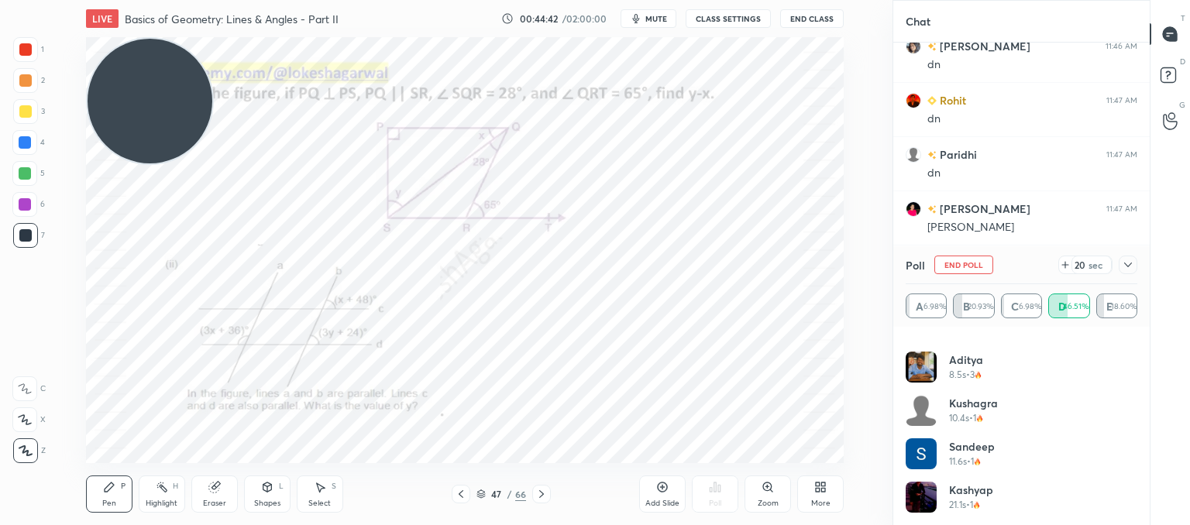
click at [1071, 270] on icon at bounding box center [1065, 265] width 12 height 12
click at [1125, 268] on icon at bounding box center [1128, 265] width 12 height 12
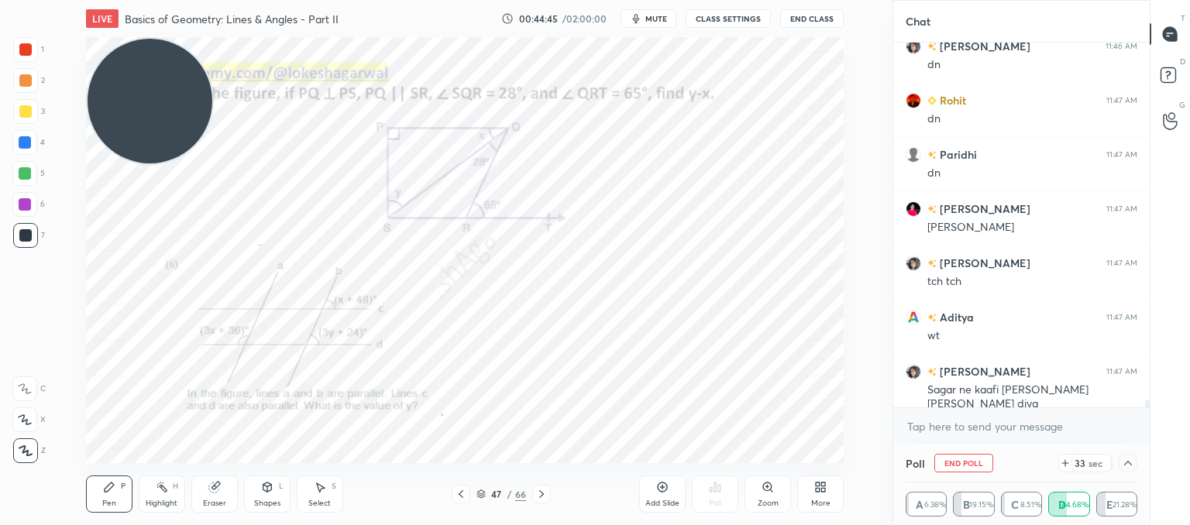
scroll to position [17559, 0]
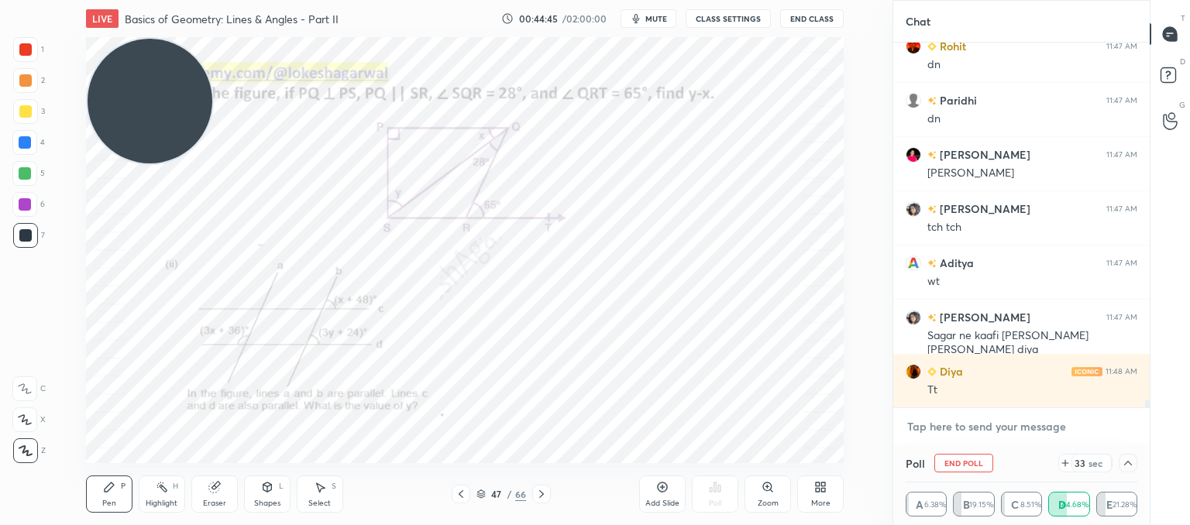
click at [964, 426] on textarea at bounding box center [1022, 427] width 232 height 25
click at [1131, 465] on icon at bounding box center [1128, 463] width 12 height 12
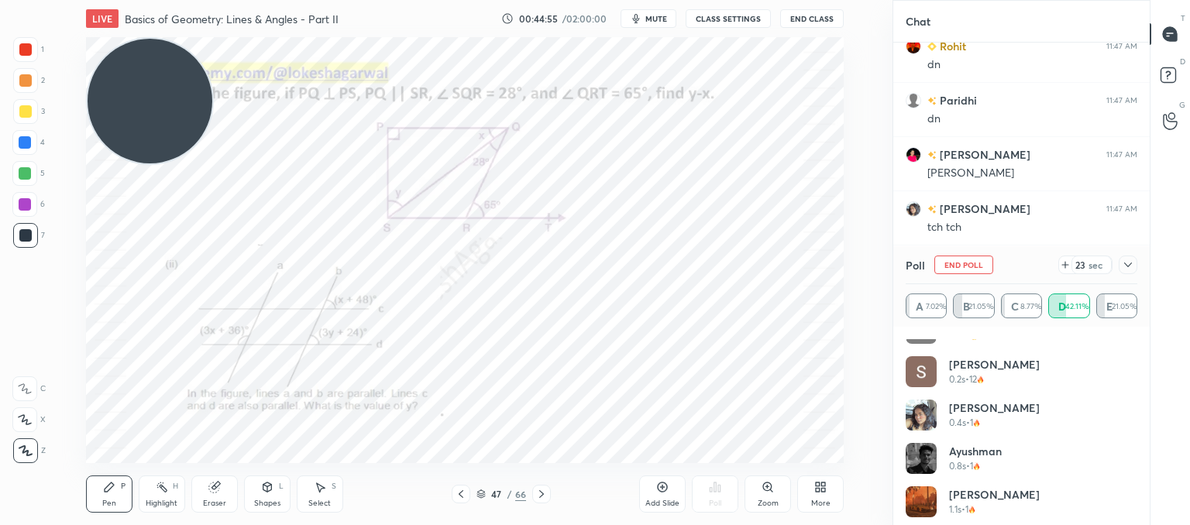
scroll to position [4, 0]
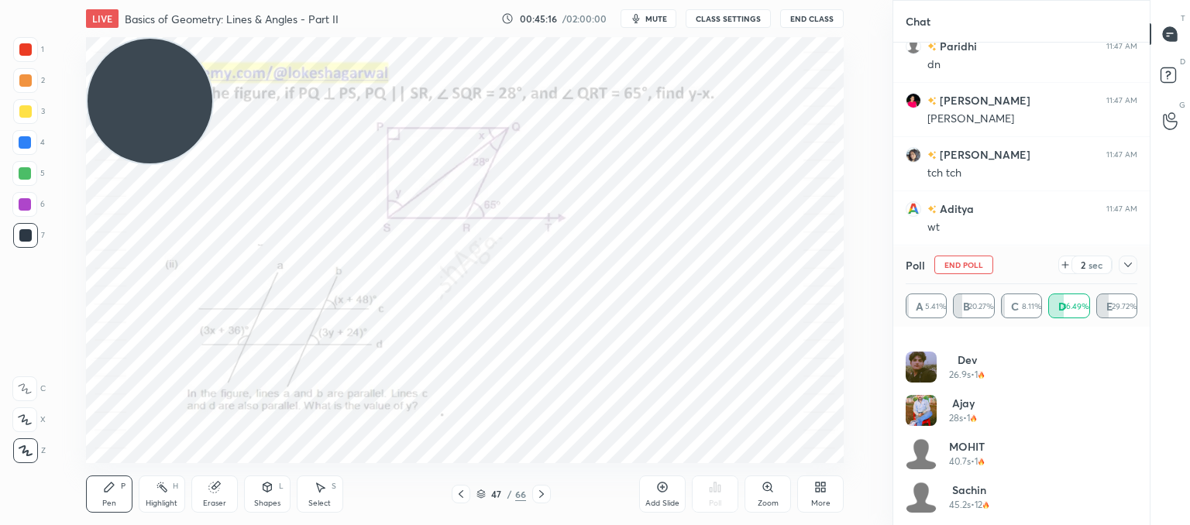
click at [1063, 266] on icon at bounding box center [1065, 265] width 12 height 12
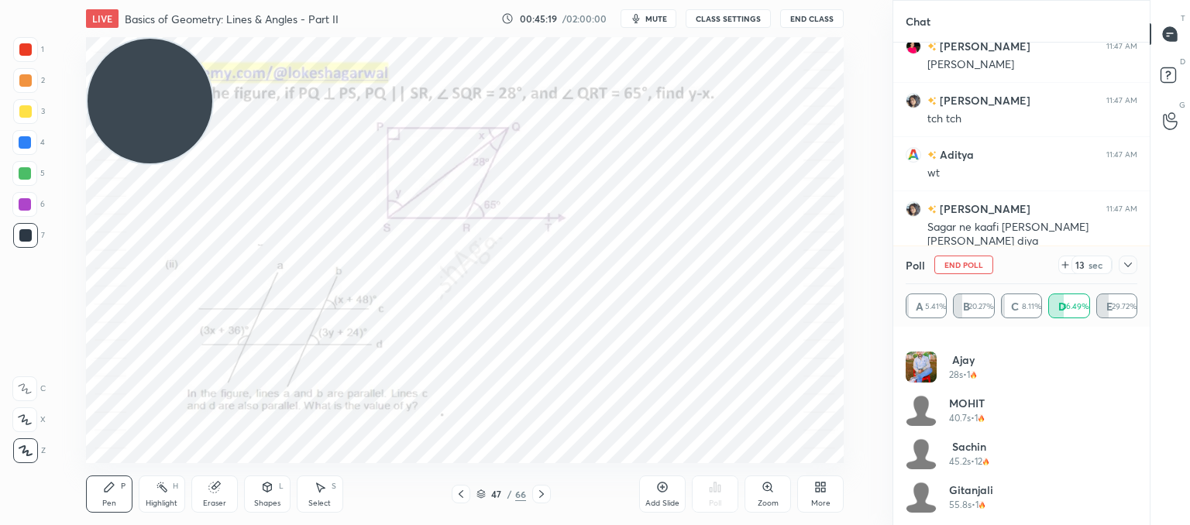
click at [1121, 263] on div at bounding box center [1128, 265] width 19 height 19
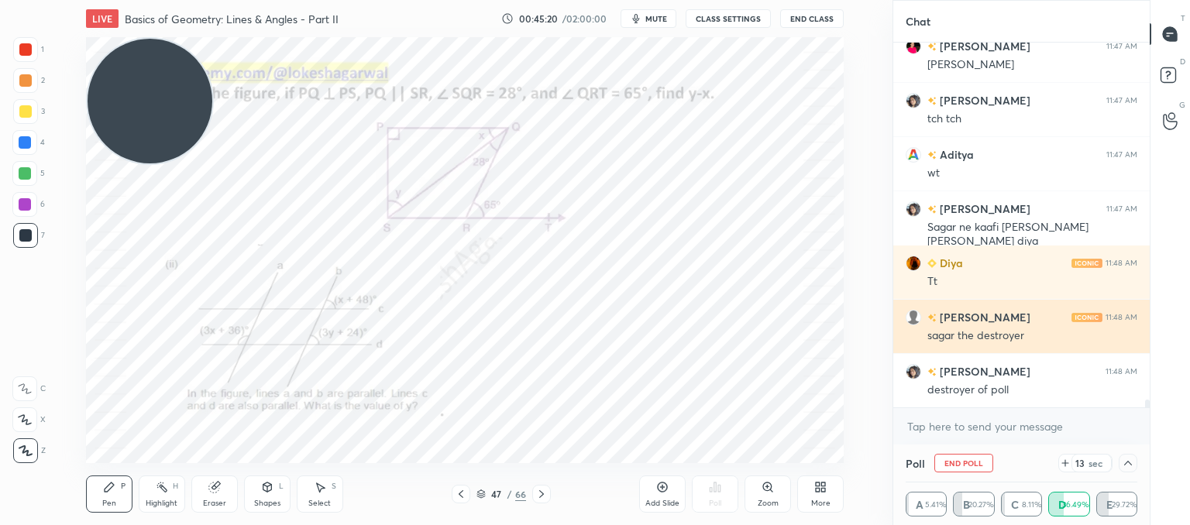
scroll to position [0, 0]
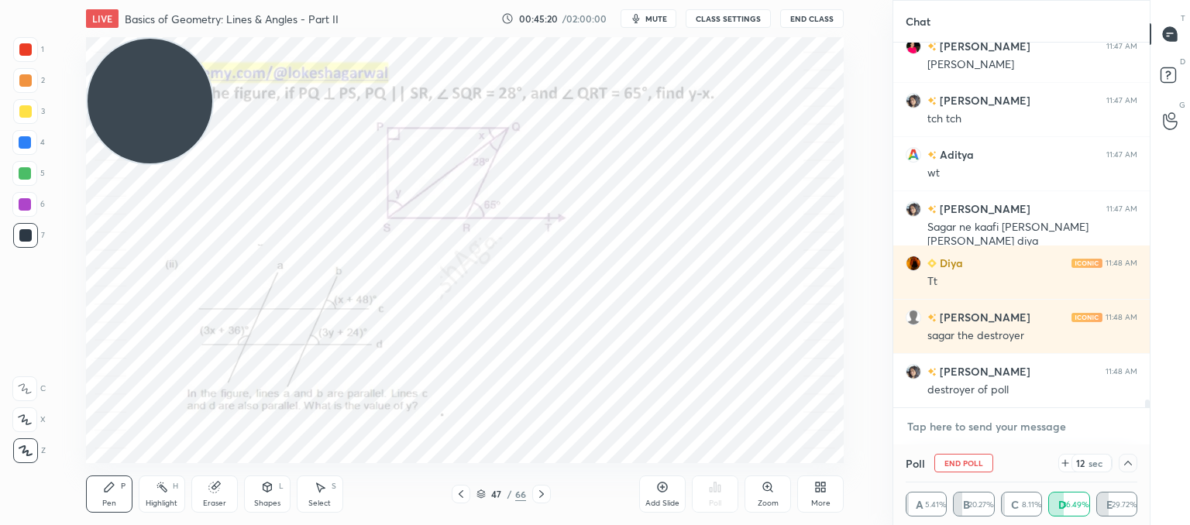
click at [989, 422] on textarea at bounding box center [1022, 427] width 232 height 25
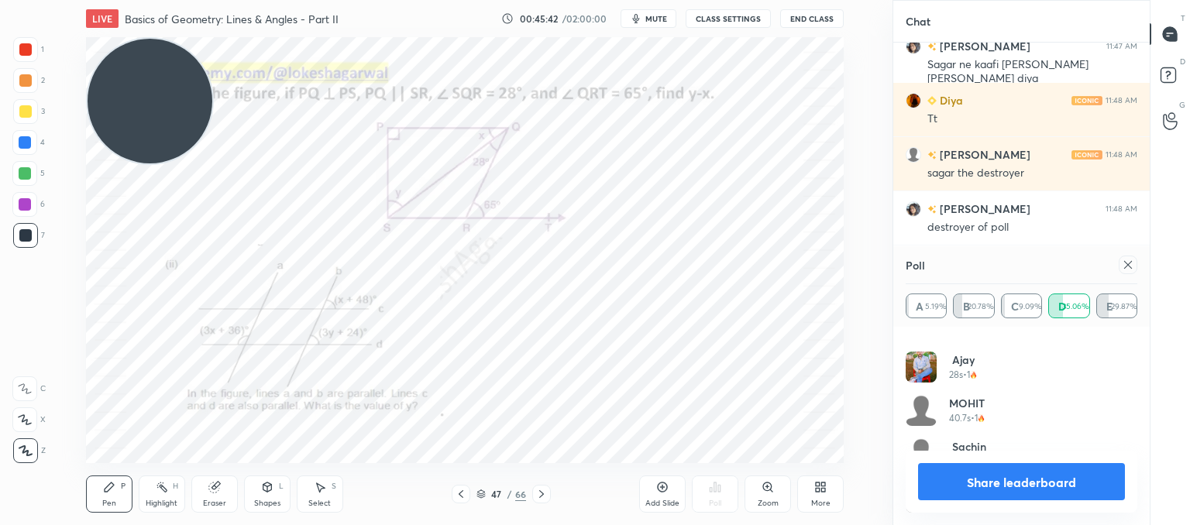
click at [1131, 265] on icon at bounding box center [1128, 265] width 12 height 12
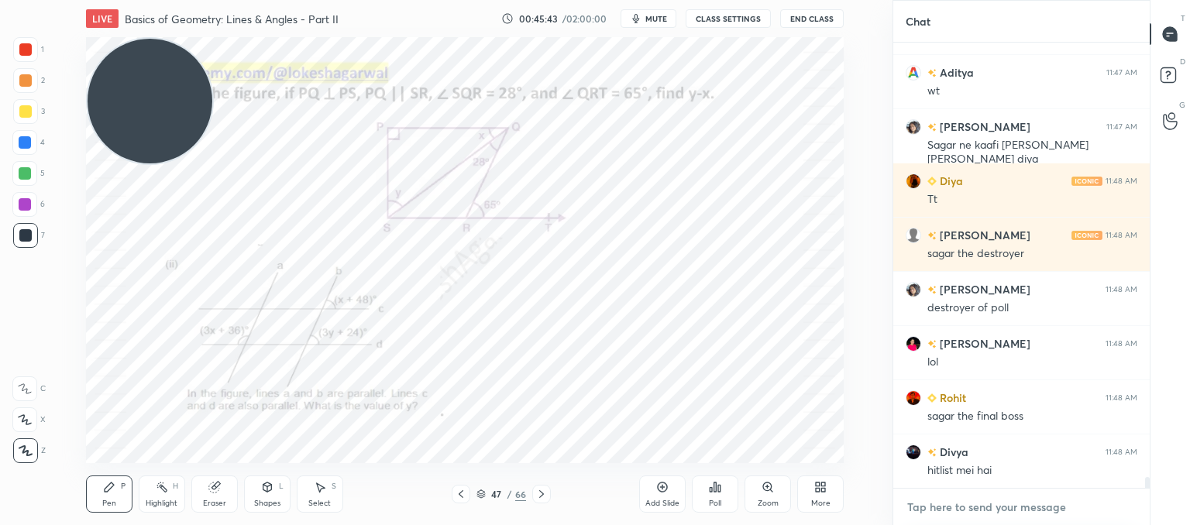
click at [965, 509] on textarea at bounding box center [1022, 507] width 232 height 25
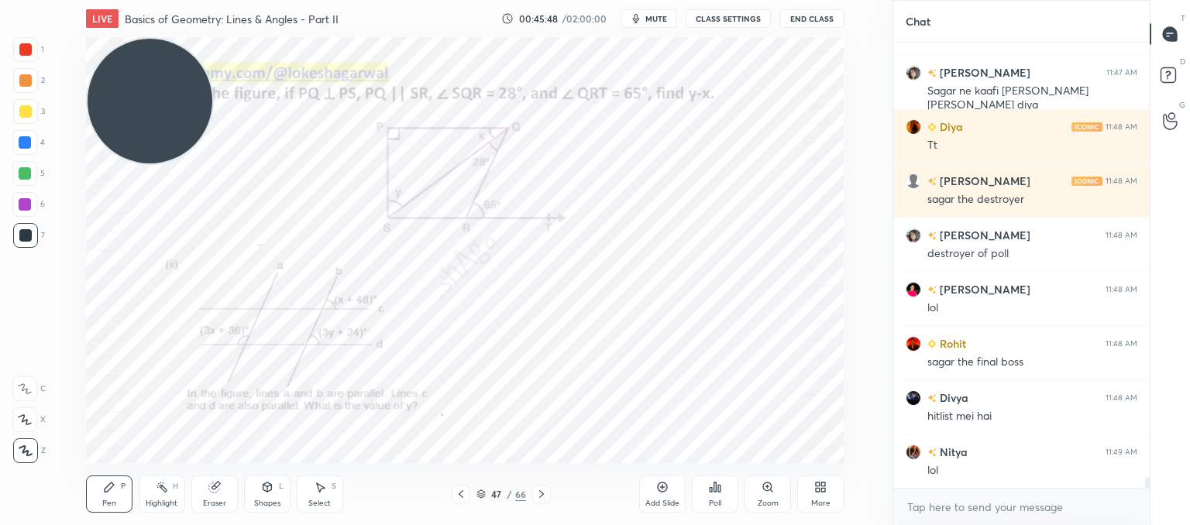
type textarea "x"
click at [320, 487] on icon at bounding box center [320, 487] width 12 height 12
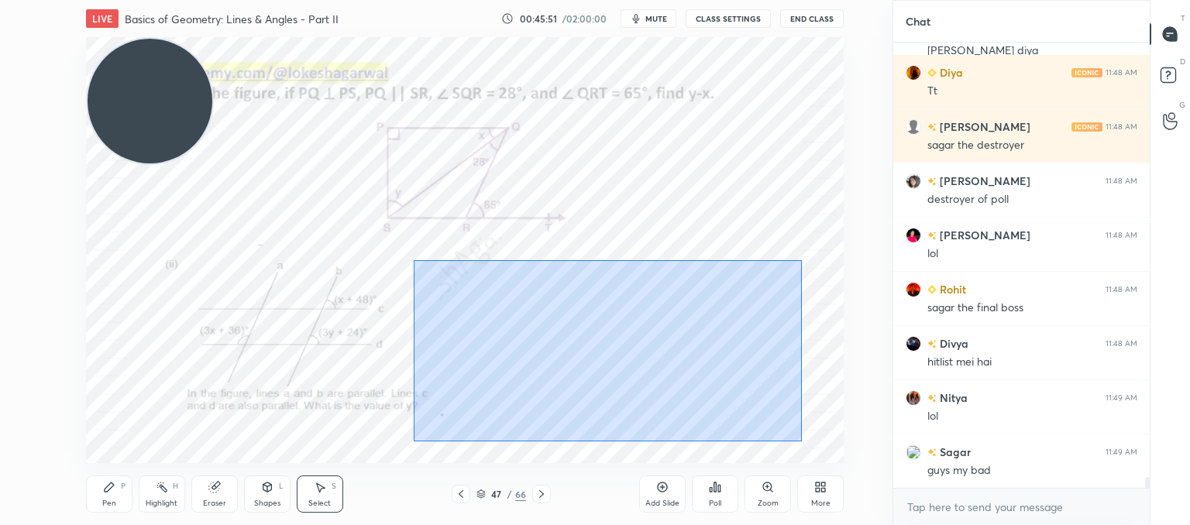
drag, startPoint x: 801, startPoint y: 441, endPoint x: 435, endPoint y: 276, distance: 401.3
click at [414, 261] on div "0 ° Undo Copy Paste here Duplicate Duplicate to new slide Delete" at bounding box center [465, 250] width 758 height 426
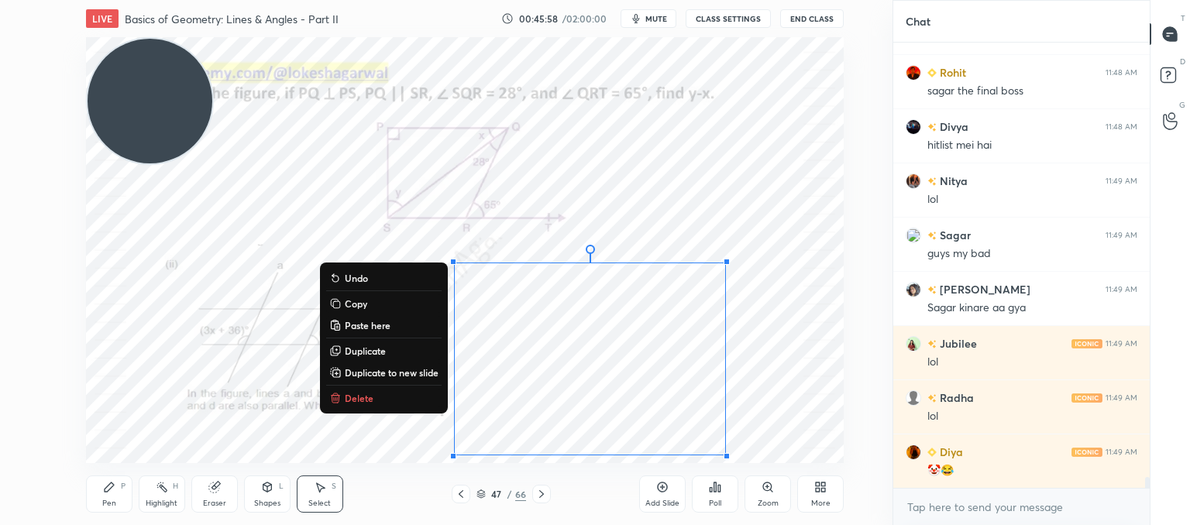
click at [361, 401] on p "Delete" at bounding box center [359, 398] width 29 height 12
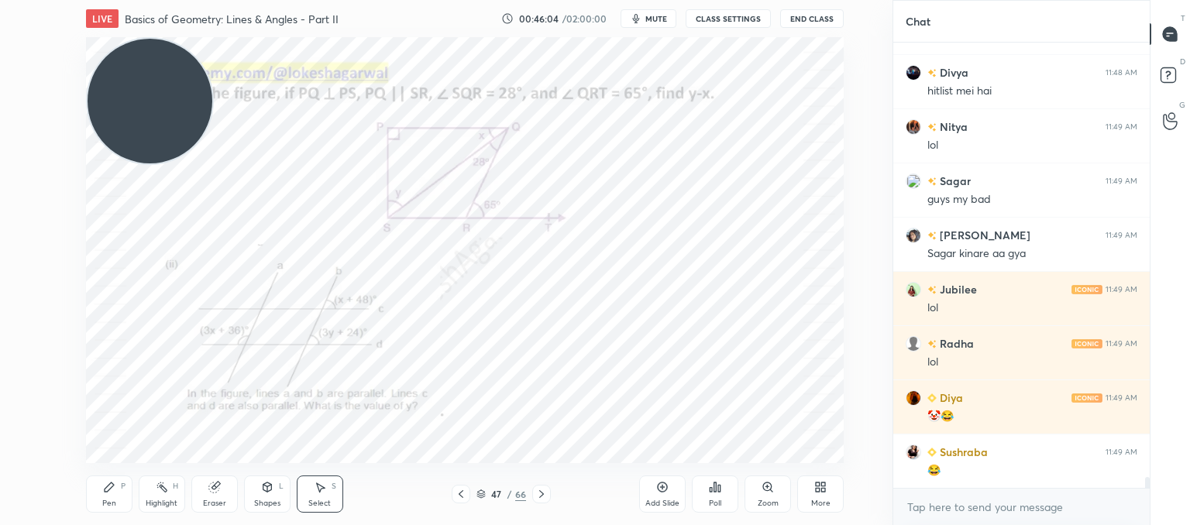
click at [261, 501] on div "Shapes" at bounding box center [267, 504] width 26 height 8
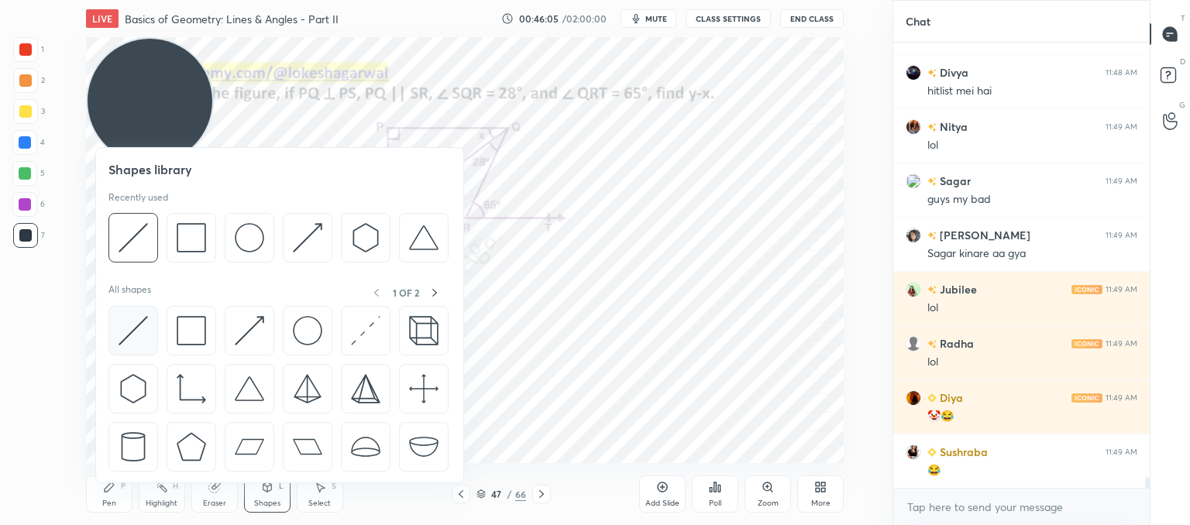
click at [151, 331] on div at bounding box center [133, 331] width 50 height 50
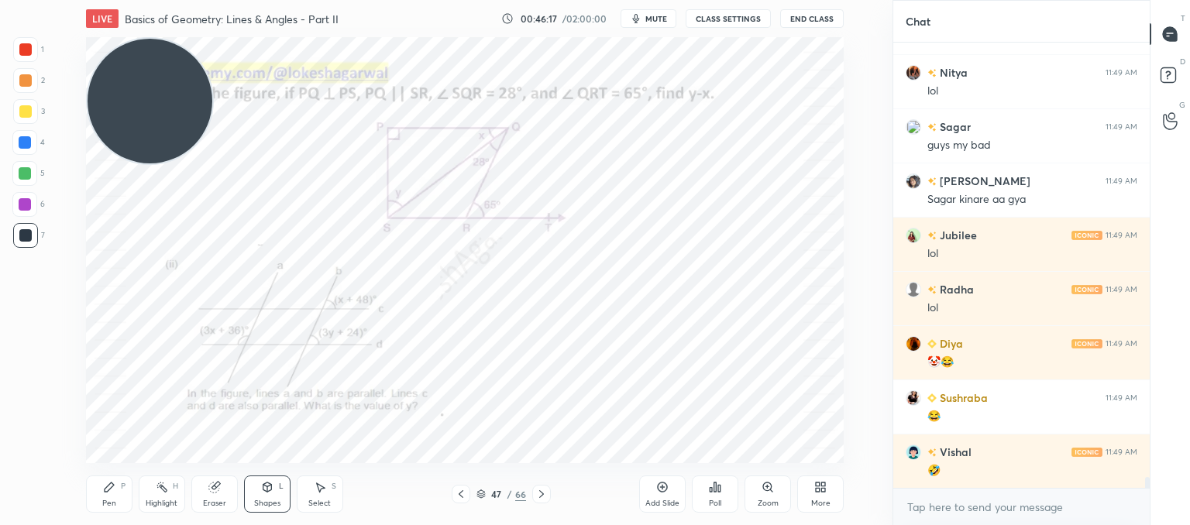
click at [113, 501] on div "Pen" at bounding box center [109, 504] width 14 height 8
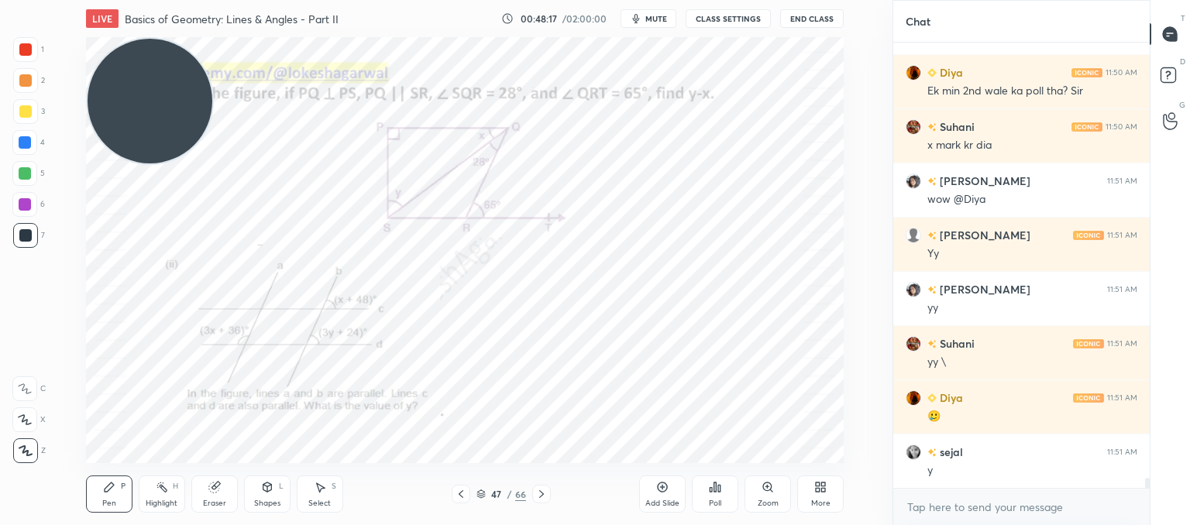
scroll to position [19160, 0]
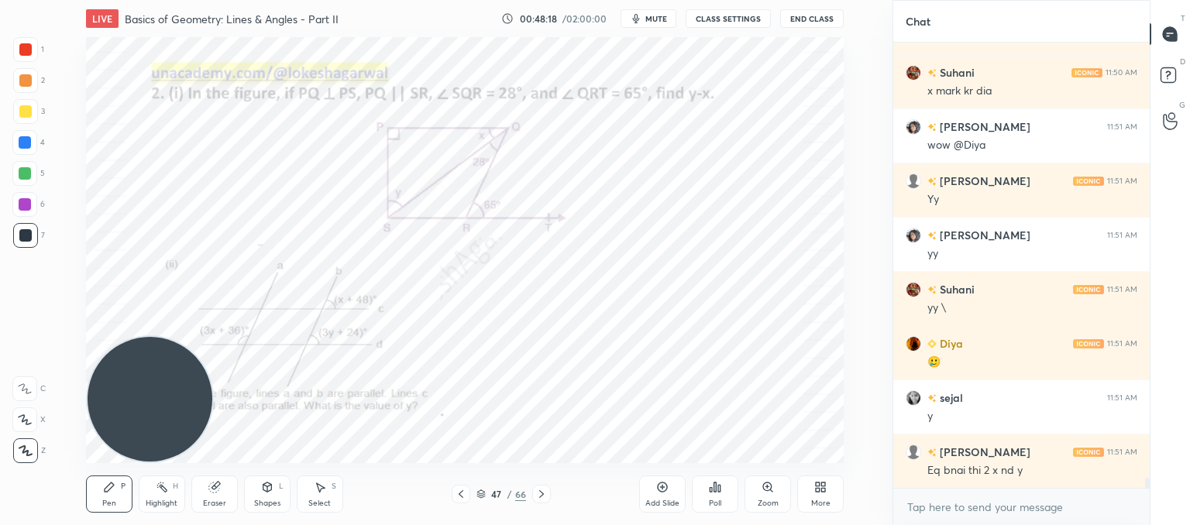
drag, startPoint x: 152, startPoint y: 96, endPoint x: 161, endPoint y: 404, distance: 308.5
click at [136, 422] on video at bounding box center [150, 399] width 125 height 125
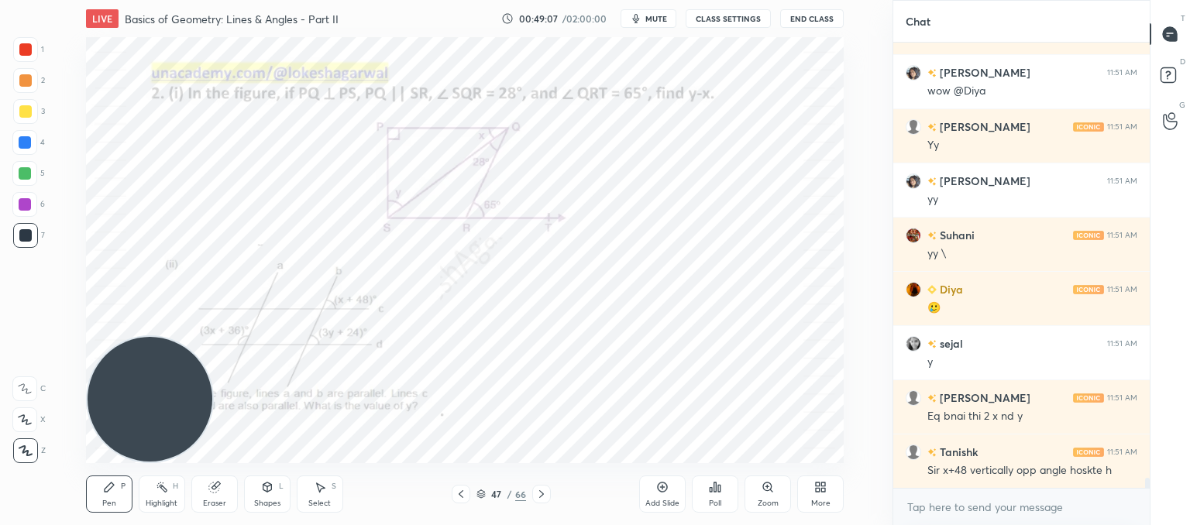
scroll to position [19268, 0]
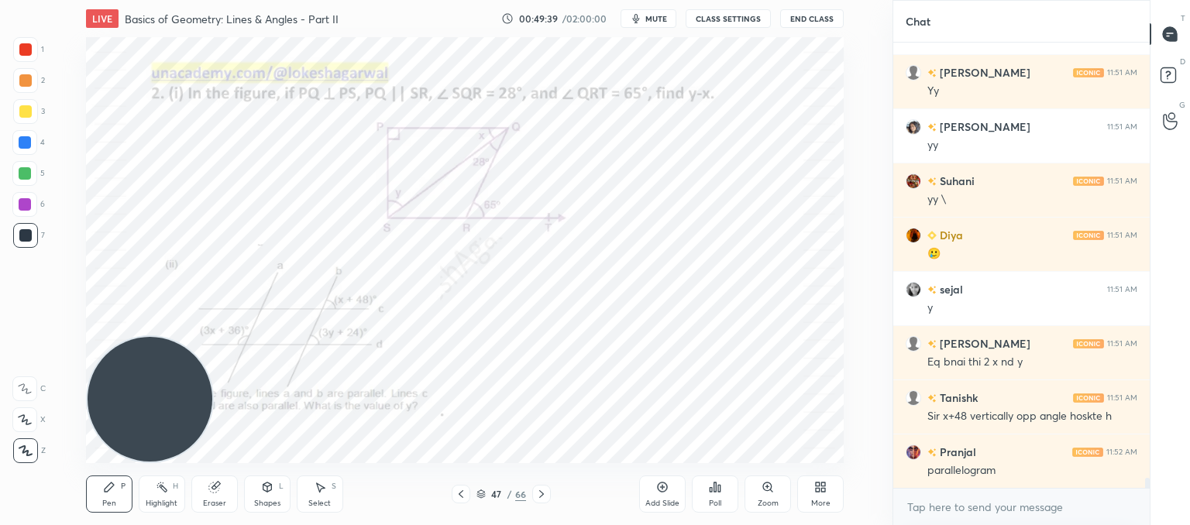
click at [543, 494] on icon at bounding box center [541, 494] width 12 height 12
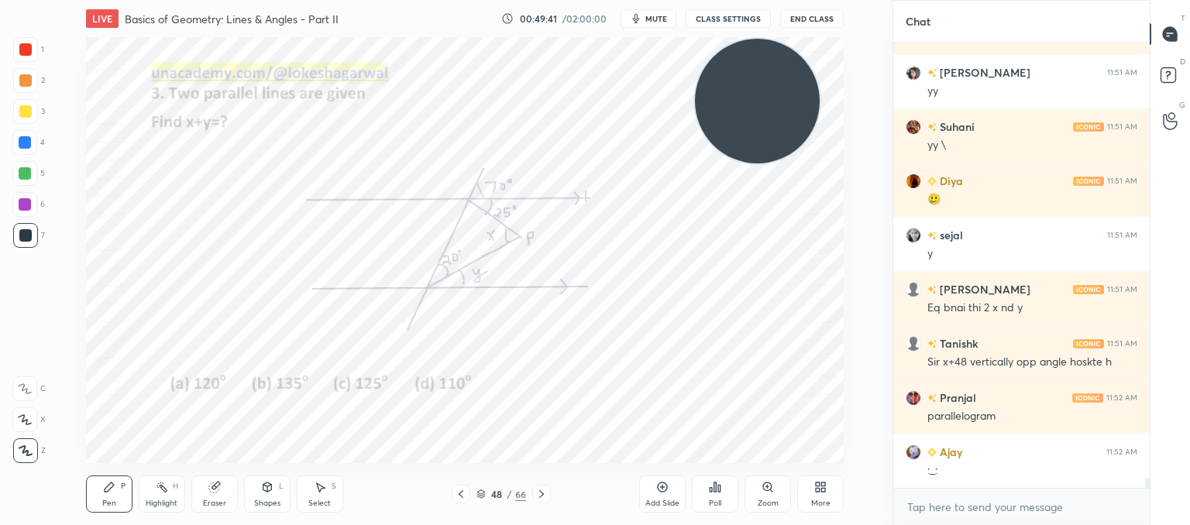
drag, startPoint x: 212, startPoint y: 356, endPoint x: 774, endPoint y: 63, distance: 634.3
click at [774, 63] on video at bounding box center [757, 101] width 125 height 125
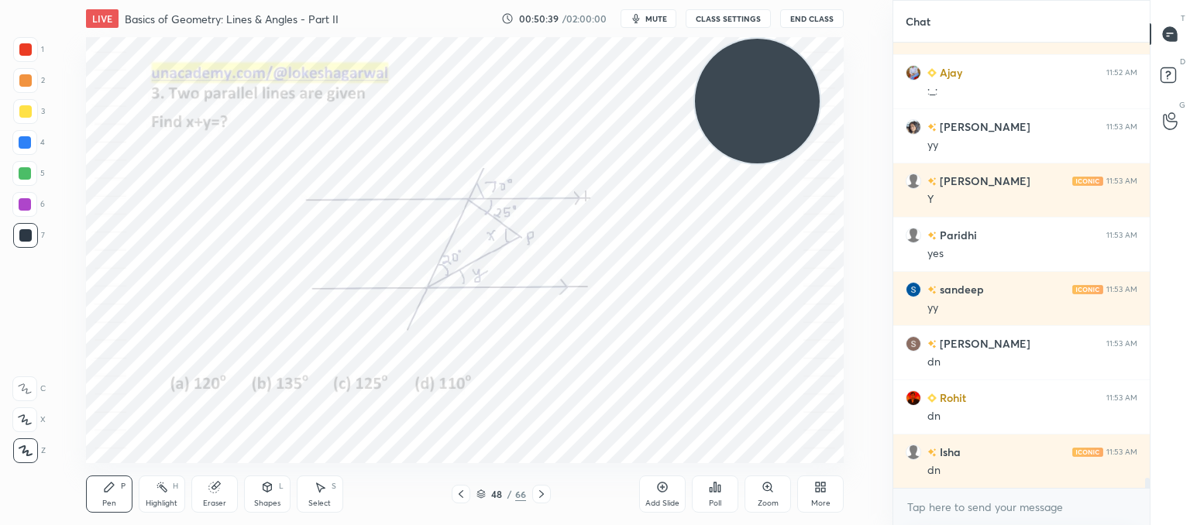
scroll to position [19757, 0]
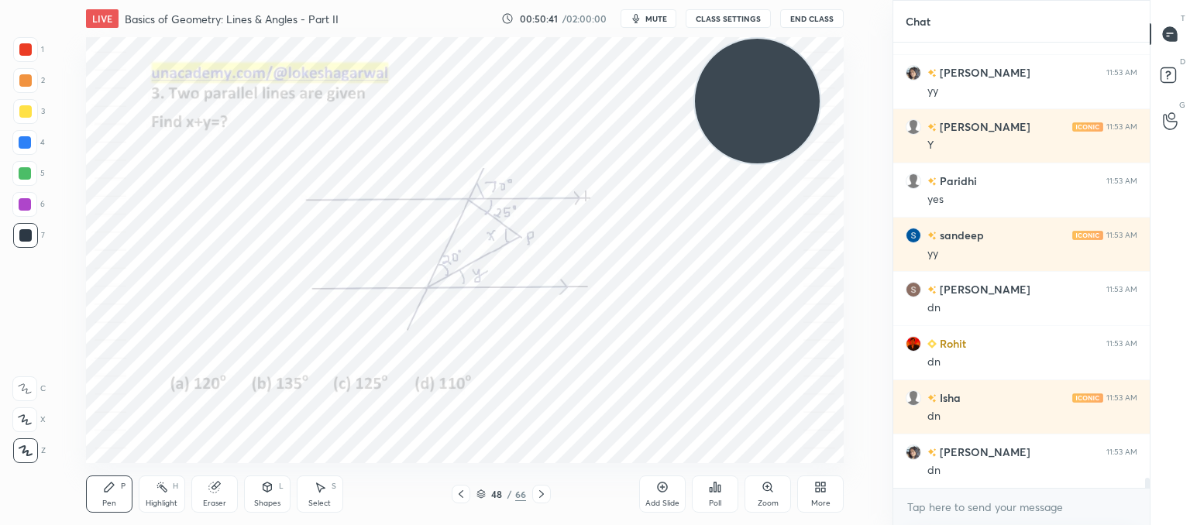
click at [722, 495] on div "Poll" at bounding box center [715, 494] width 46 height 37
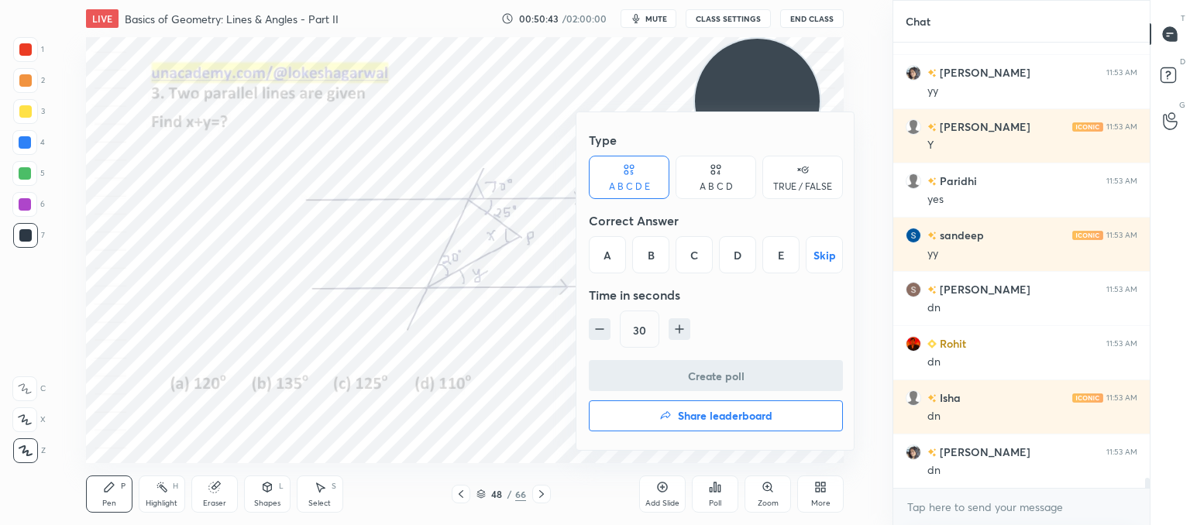
click at [728, 182] on div "A B C D" at bounding box center [716, 186] width 33 height 9
click at [731, 251] on div "C" at bounding box center [716, 254] width 46 height 37
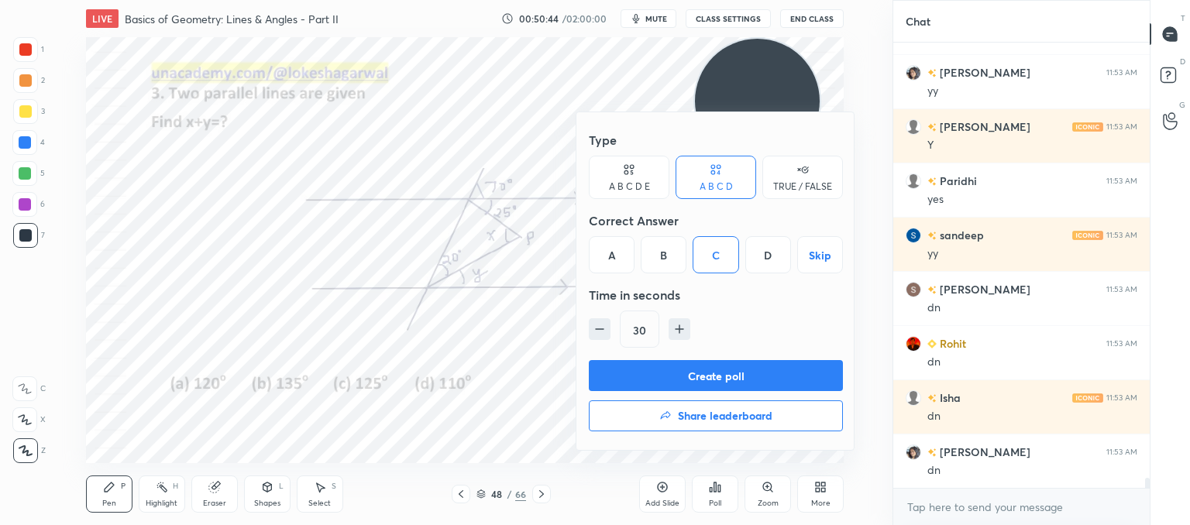
click at [680, 330] on icon "button" at bounding box center [680, 329] width 0 height 8
type input "45"
click at [683, 371] on button "Create poll" at bounding box center [716, 375] width 254 height 31
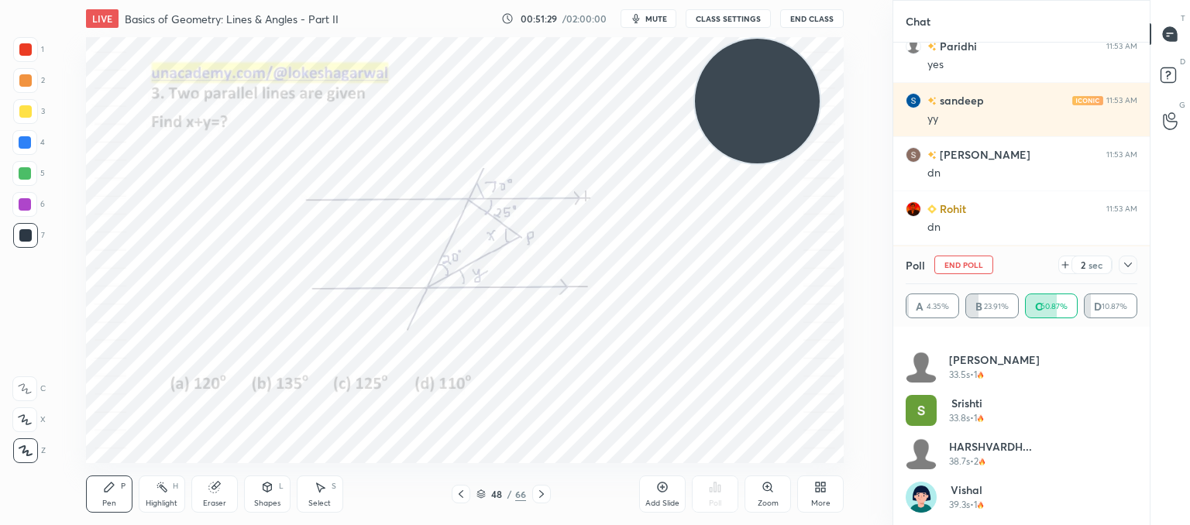
scroll to position [1159, 0]
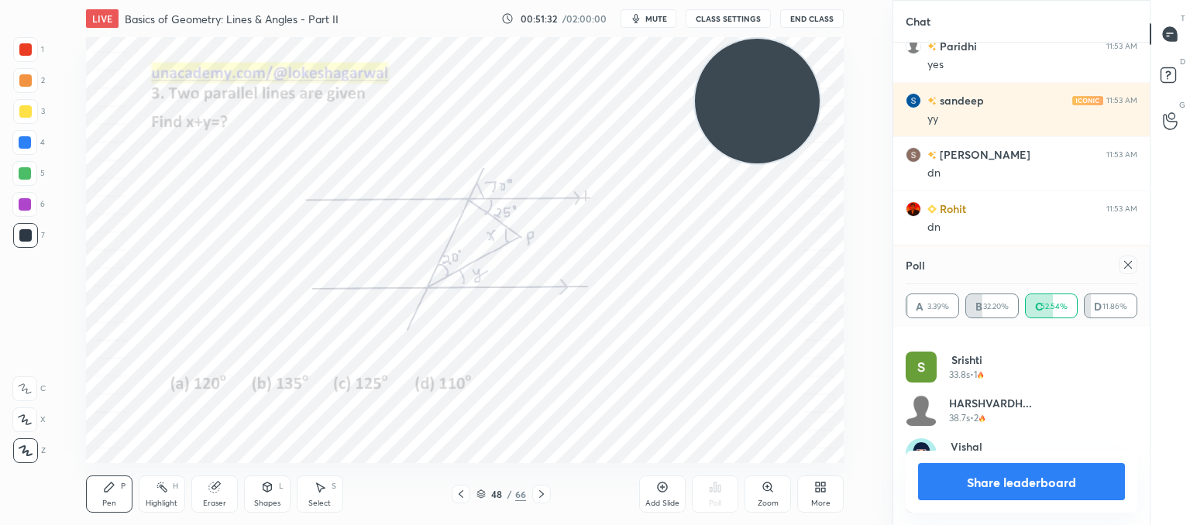
drag, startPoint x: 1126, startPoint y: 267, endPoint x: 913, endPoint y: 312, distance: 217.6
click at [1111, 270] on div "Poll" at bounding box center [1022, 264] width 232 height 37
drag, startPoint x: 1124, startPoint y: 268, endPoint x: 896, endPoint y: 325, distance: 235.7
click at [1121, 270] on div at bounding box center [1128, 265] width 19 height 19
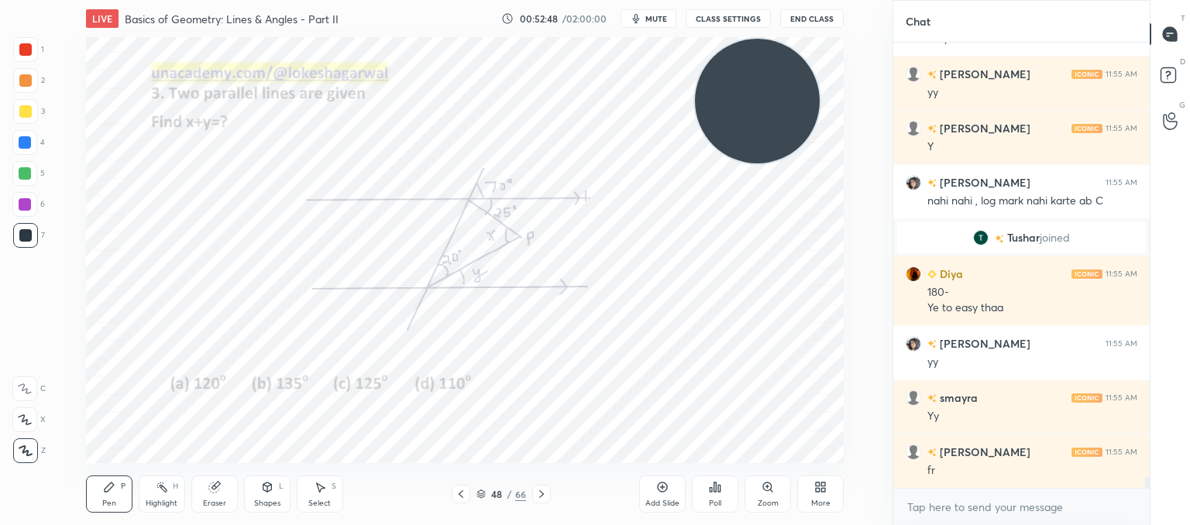
scroll to position [18436, 0]
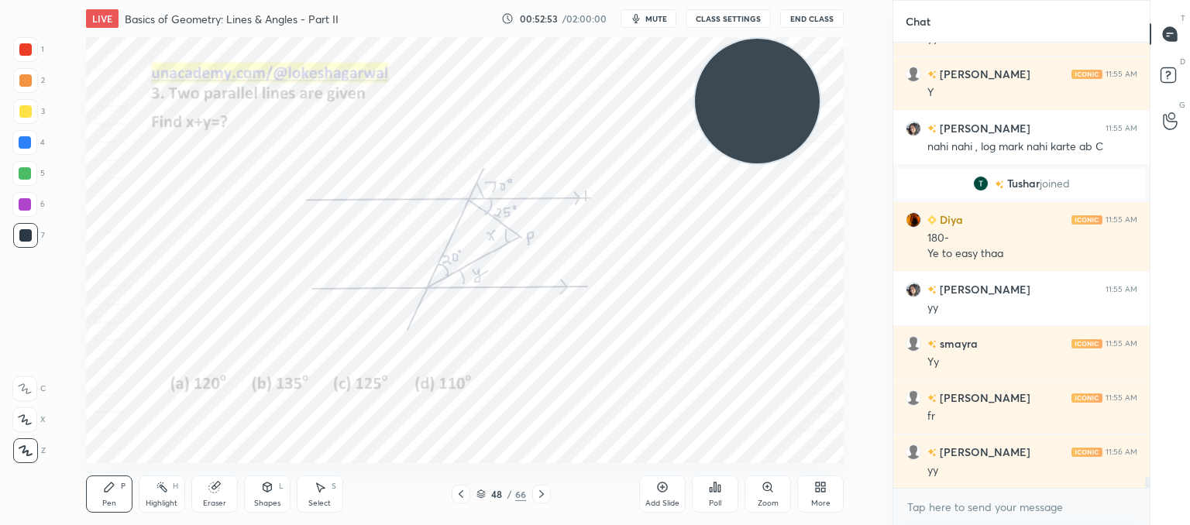
click at [546, 489] on icon at bounding box center [541, 494] width 12 height 12
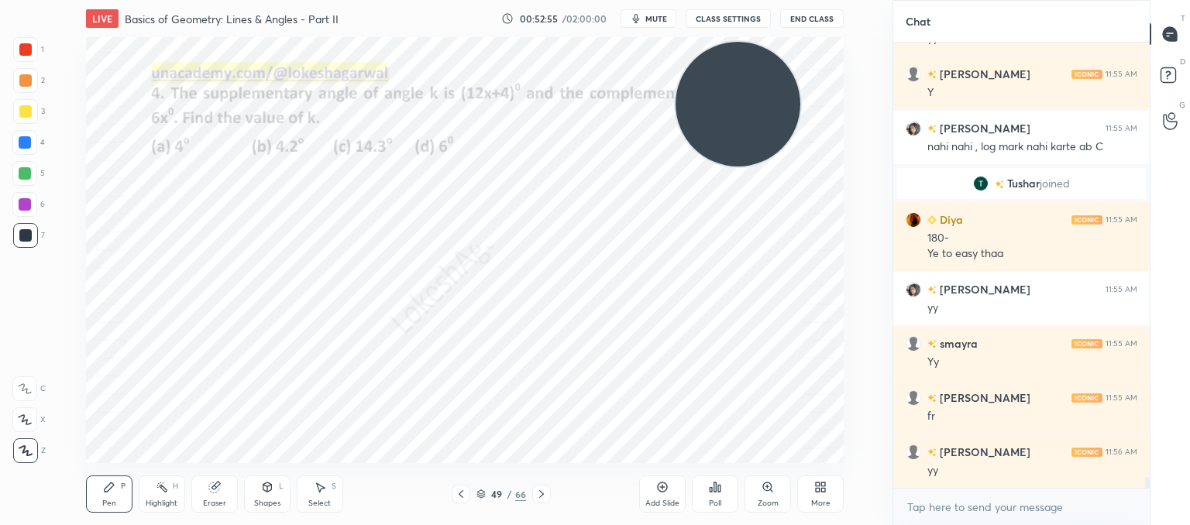
drag, startPoint x: 740, startPoint y: 103, endPoint x: 42, endPoint y: 505, distance: 805.7
click at [9, 0] on html "1 2 3 4 5 6 7 C X Z C X Z E E Erase all H H LIVE Basics of Geometry: Lines & An…" at bounding box center [595, 0] width 1190 height 0
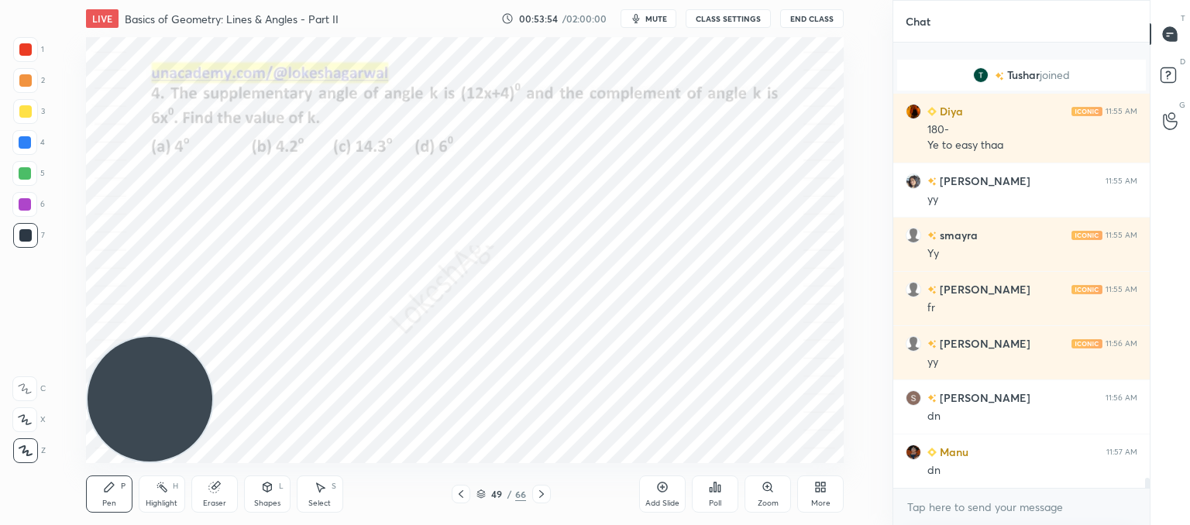
scroll to position [18599, 0]
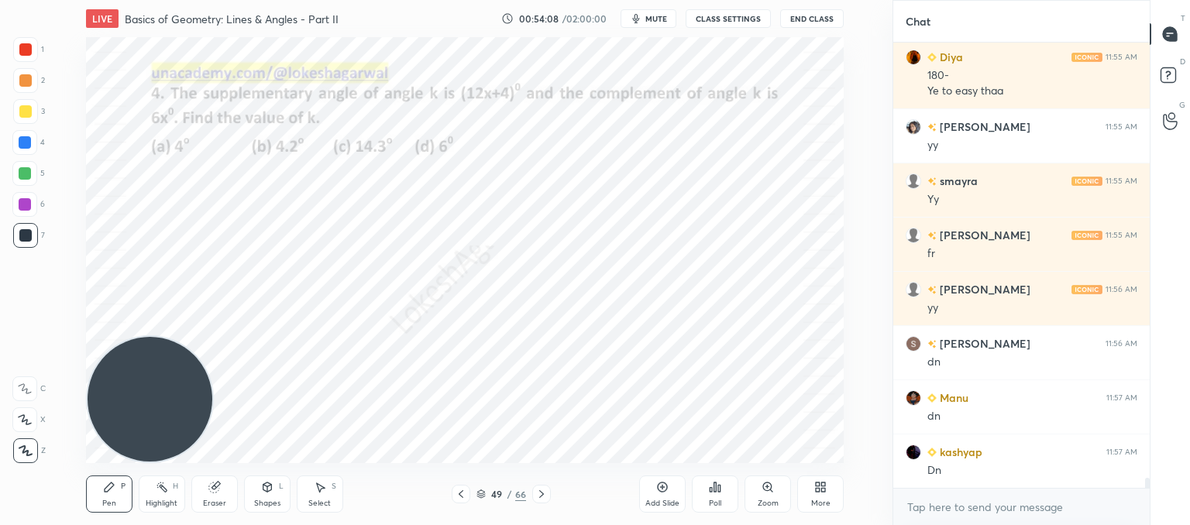
click at [743, 491] on div "Add Slide Poll Zoom More" at bounding box center [741, 494] width 205 height 87
click at [713, 492] on icon at bounding box center [715, 487] width 12 height 12
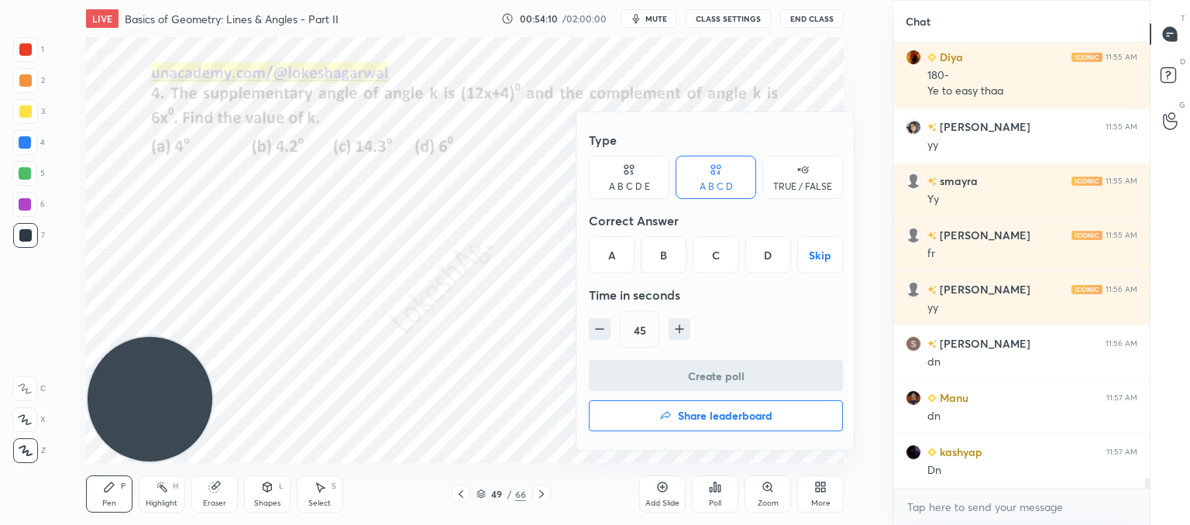
click at [612, 257] on div "A" at bounding box center [612, 254] width 46 height 37
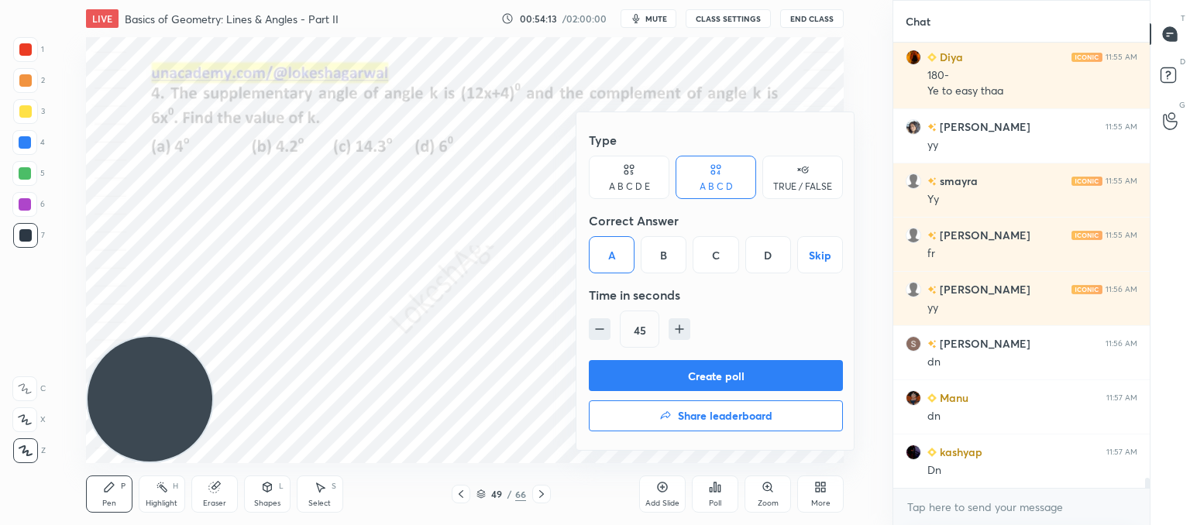
click at [735, 370] on button "Create poll" at bounding box center [716, 375] width 254 height 31
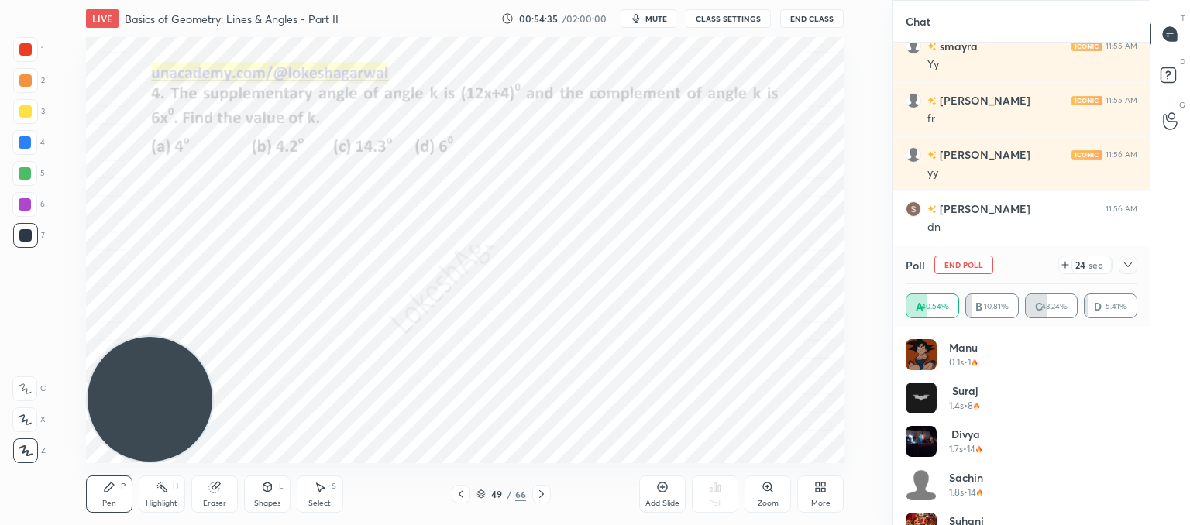
scroll to position [18788, 0]
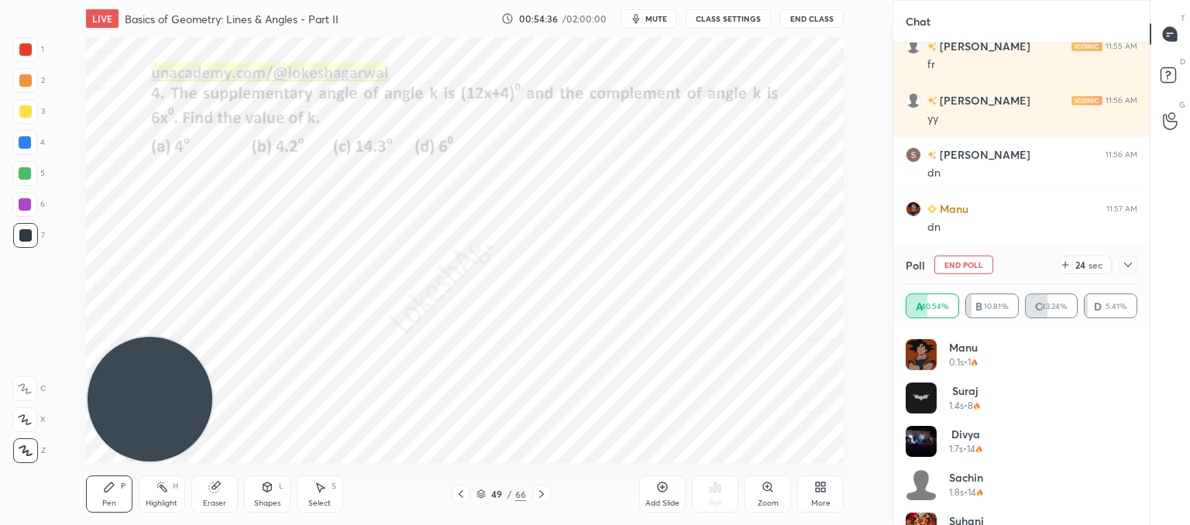
click at [1130, 262] on icon at bounding box center [1128, 265] width 12 height 12
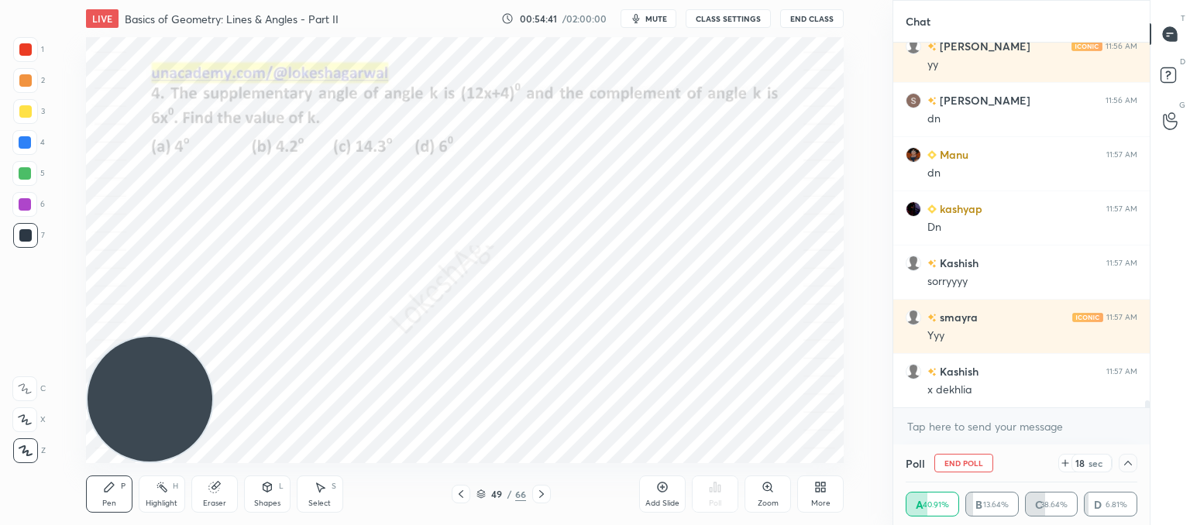
scroll to position [18896, 0]
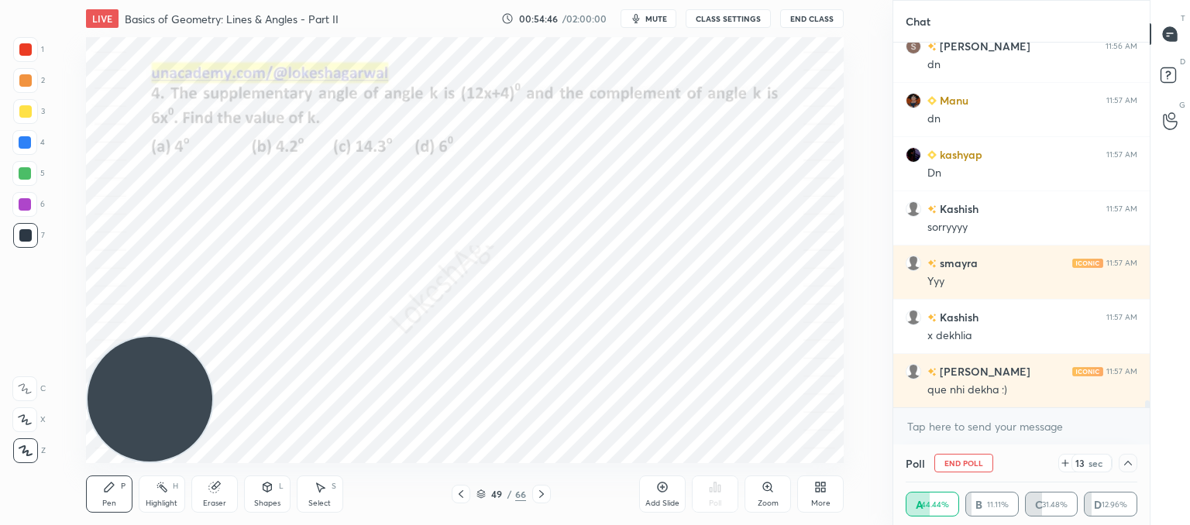
click at [1066, 465] on icon at bounding box center [1065, 463] width 12 height 12
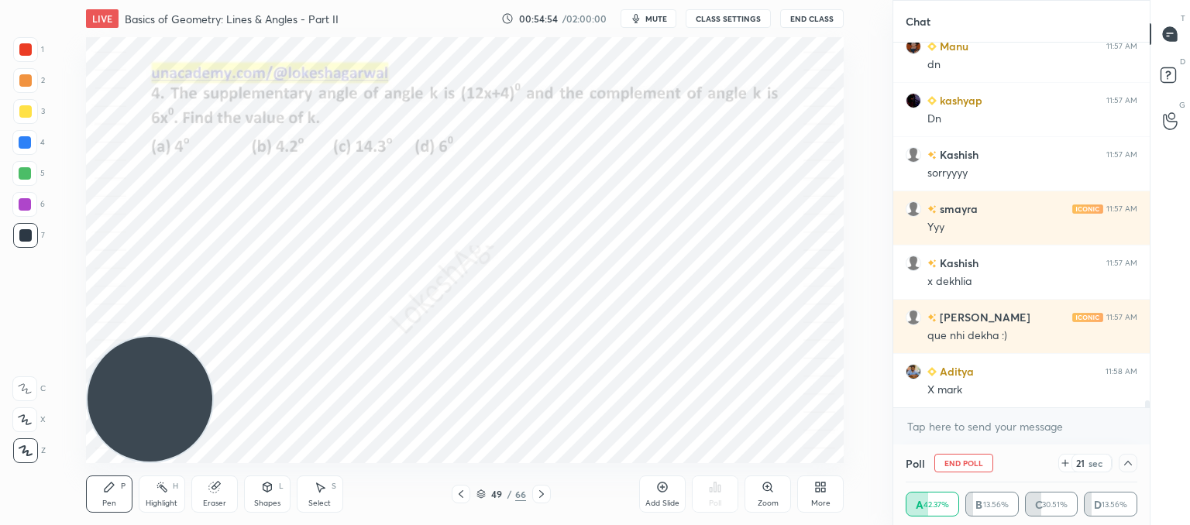
scroll to position [19005, 0]
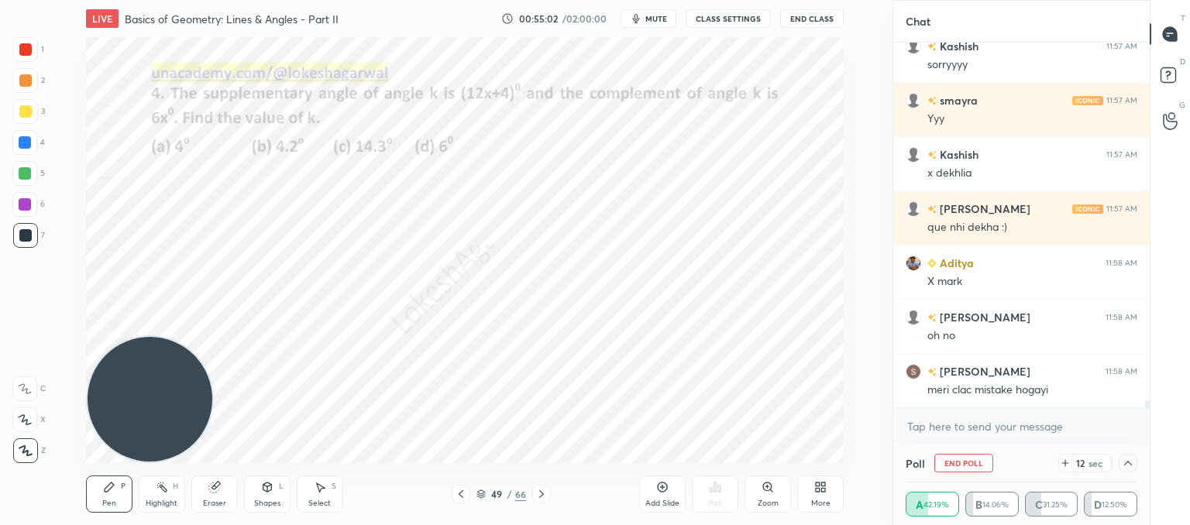
click at [1069, 463] on icon at bounding box center [1065, 463] width 12 height 12
click at [981, 431] on textarea at bounding box center [1022, 427] width 232 height 25
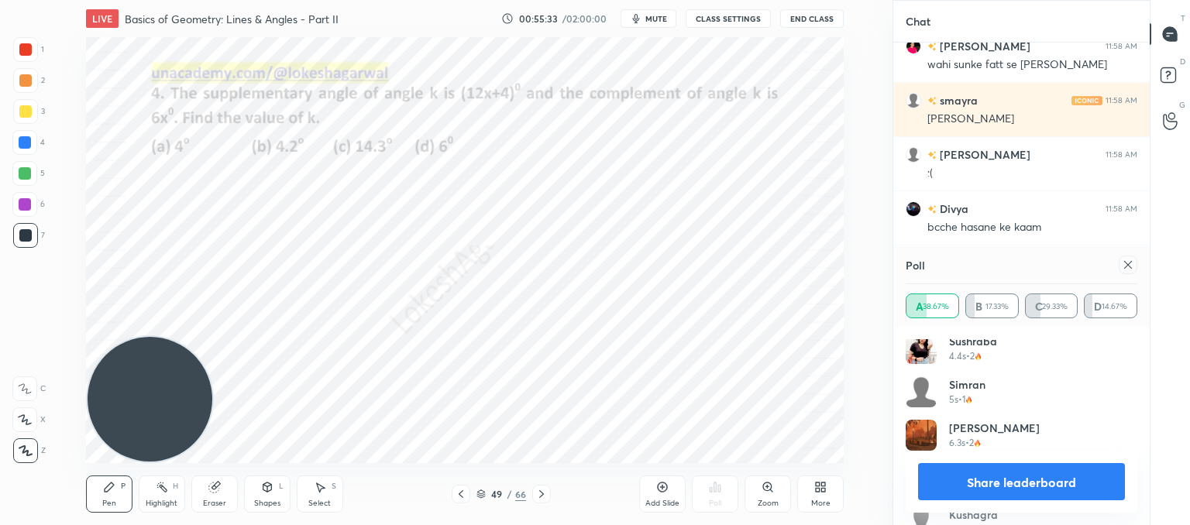
scroll to position [19726, 0]
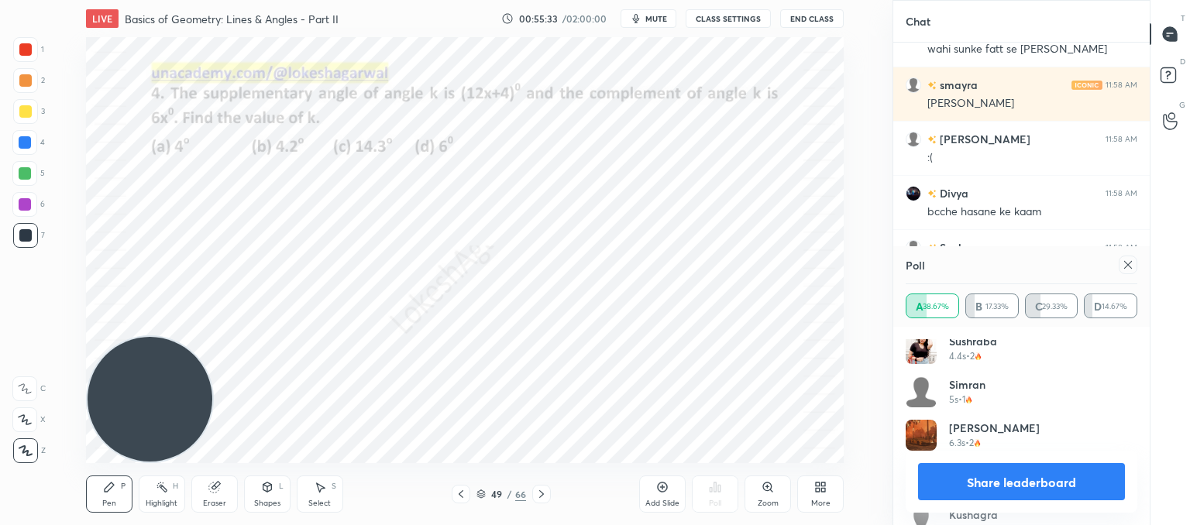
click at [1127, 270] on icon at bounding box center [1128, 265] width 12 height 12
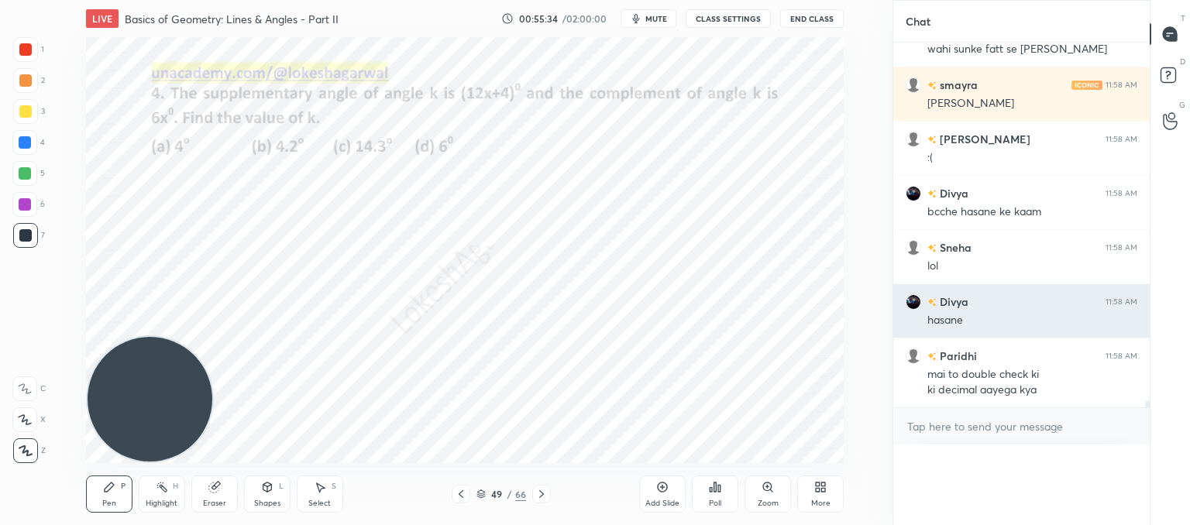
scroll to position [5, 5]
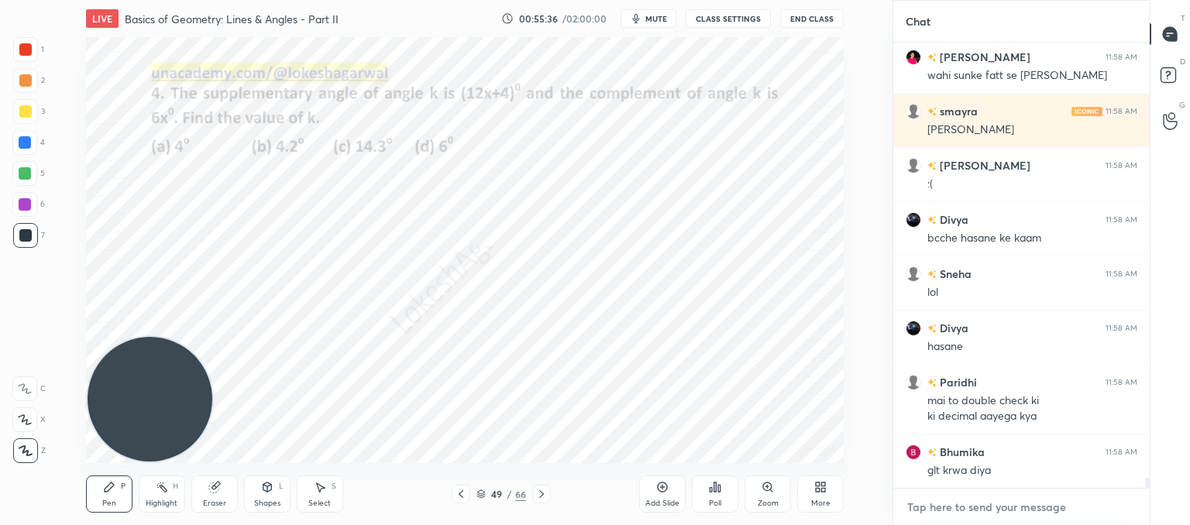
click at [966, 506] on textarea at bounding box center [1022, 507] width 232 height 25
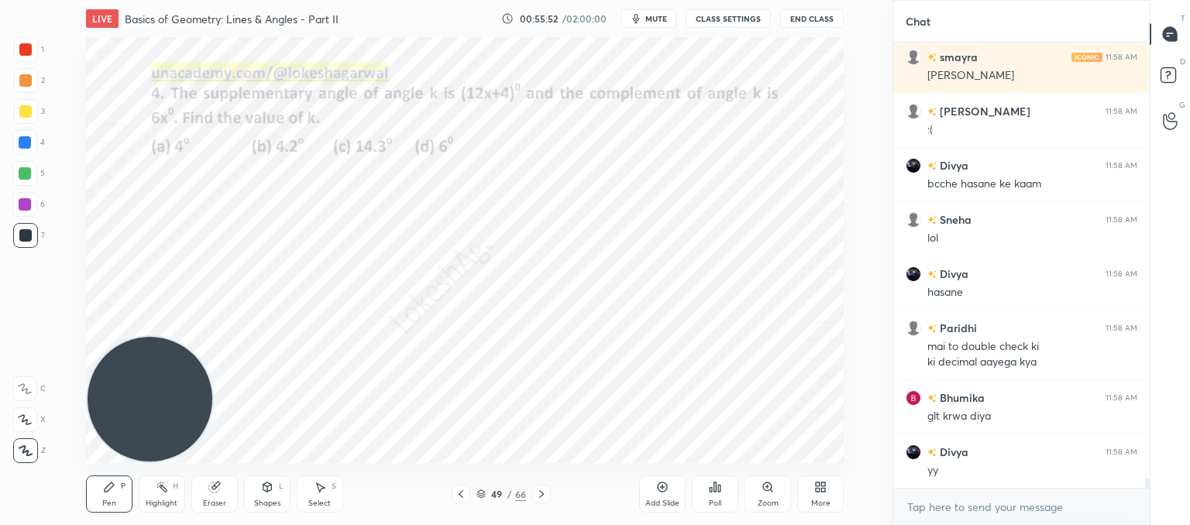
click at [217, 497] on div "Eraser" at bounding box center [214, 494] width 46 height 37
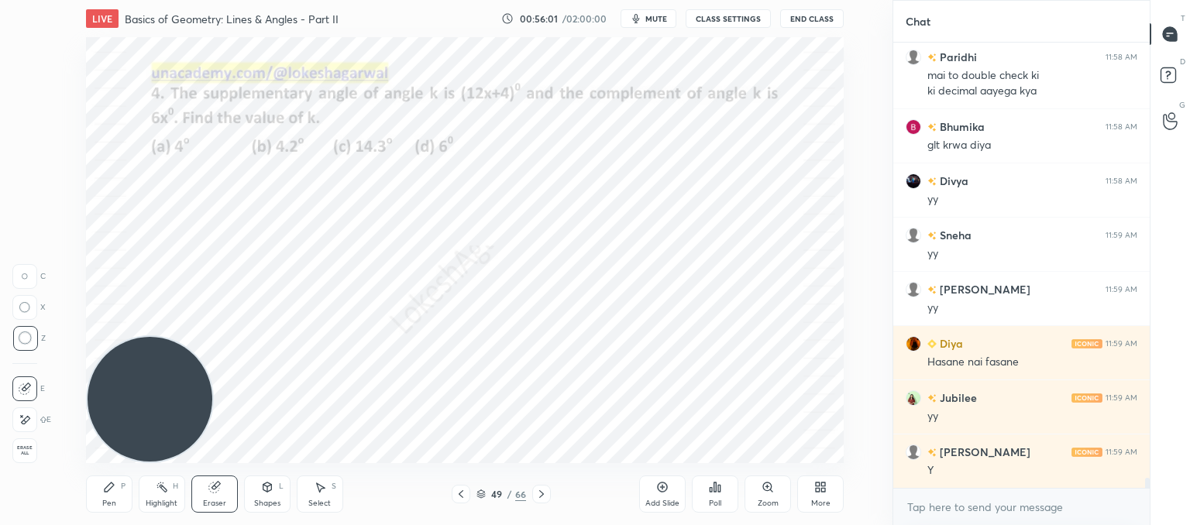
click at [113, 497] on div "Pen P" at bounding box center [109, 494] width 46 height 37
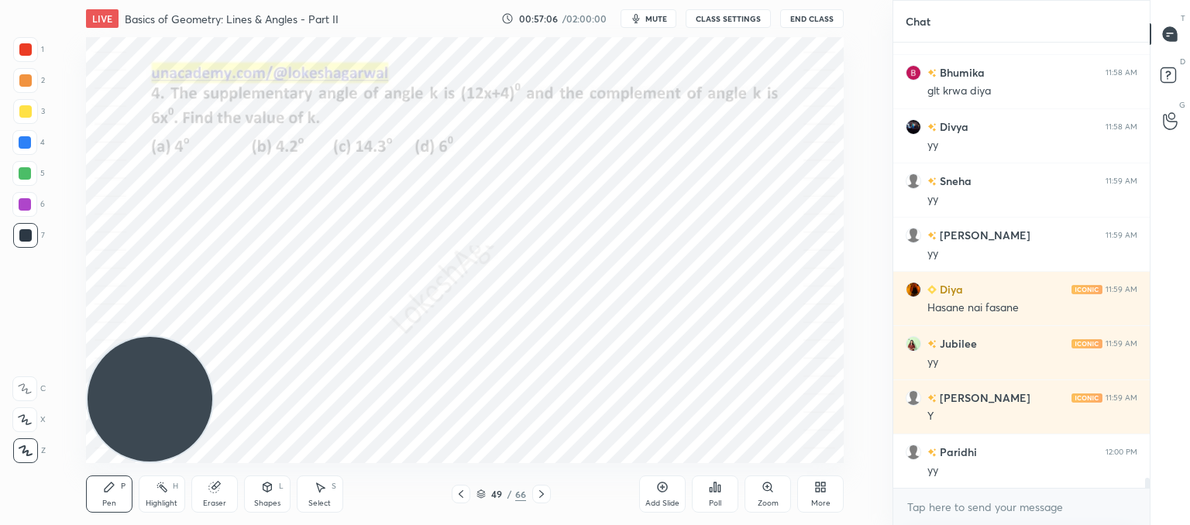
scroll to position [20133, 0]
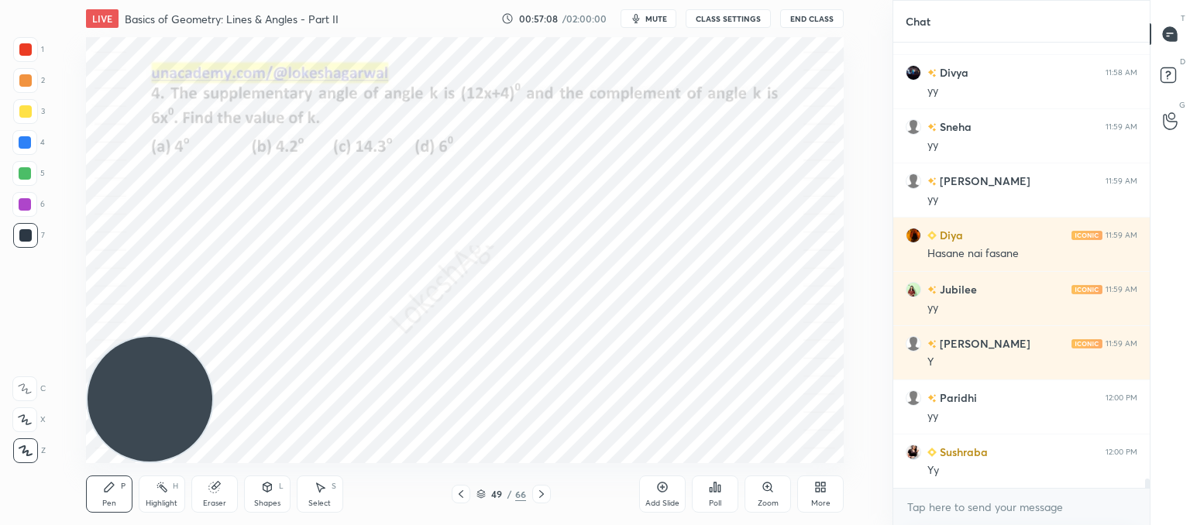
click at [211, 494] on div "Eraser" at bounding box center [214, 494] width 46 height 37
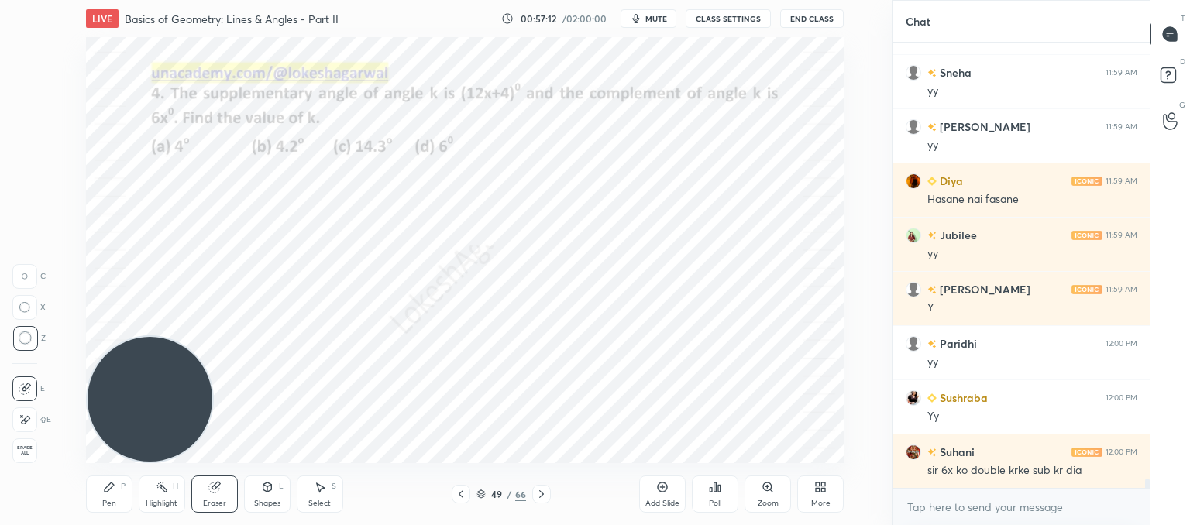
click at [116, 496] on div "Pen P" at bounding box center [109, 494] width 46 height 37
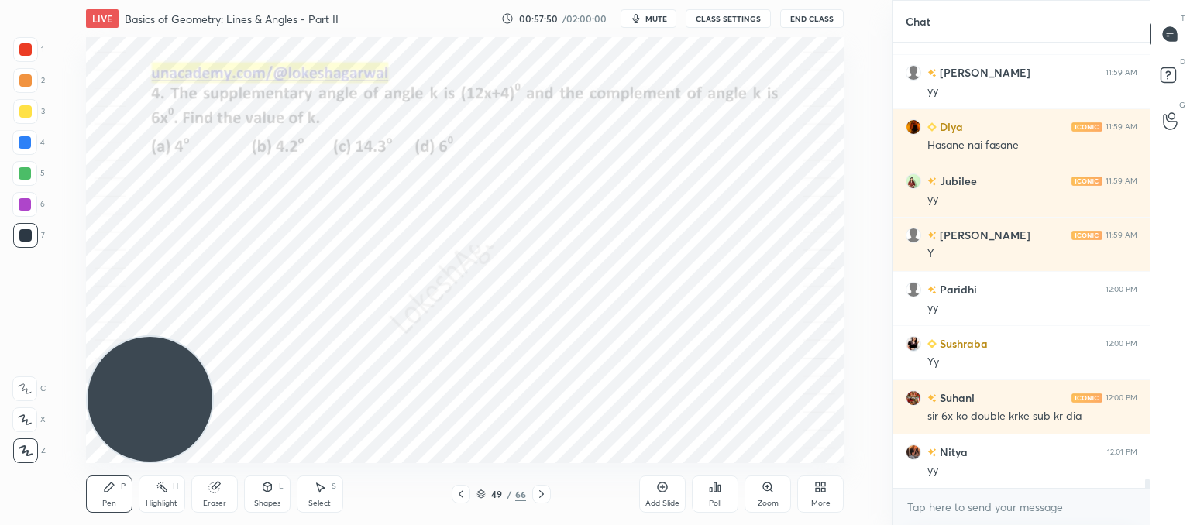
click at [535, 494] on icon at bounding box center [541, 494] width 12 height 12
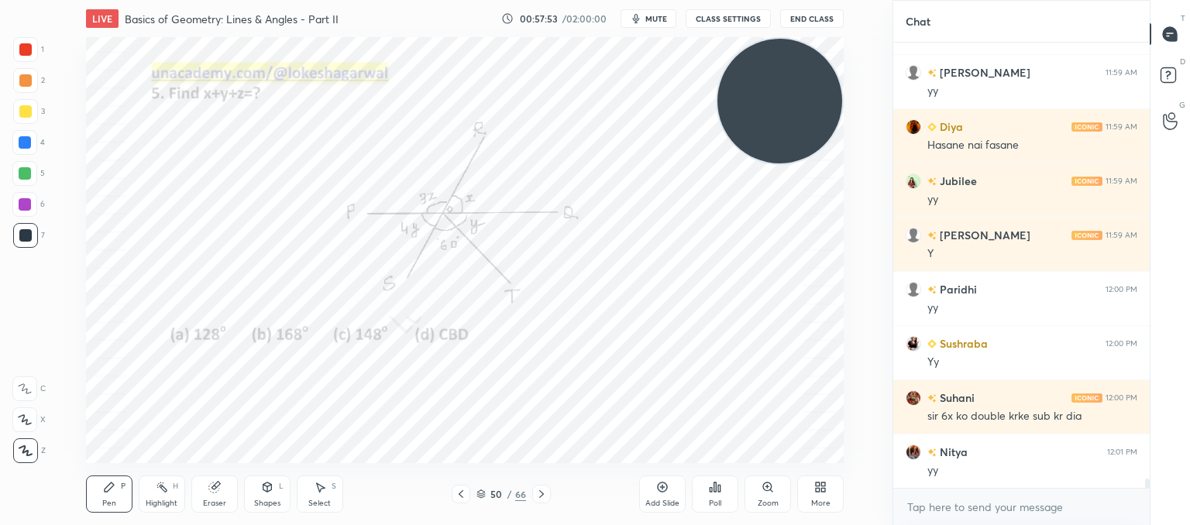
drag, startPoint x: 146, startPoint y: 381, endPoint x: 826, endPoint y: 82, distance: 743.2
click at [826, 82] on video at bounding box center [780, 101] width 125 height 125
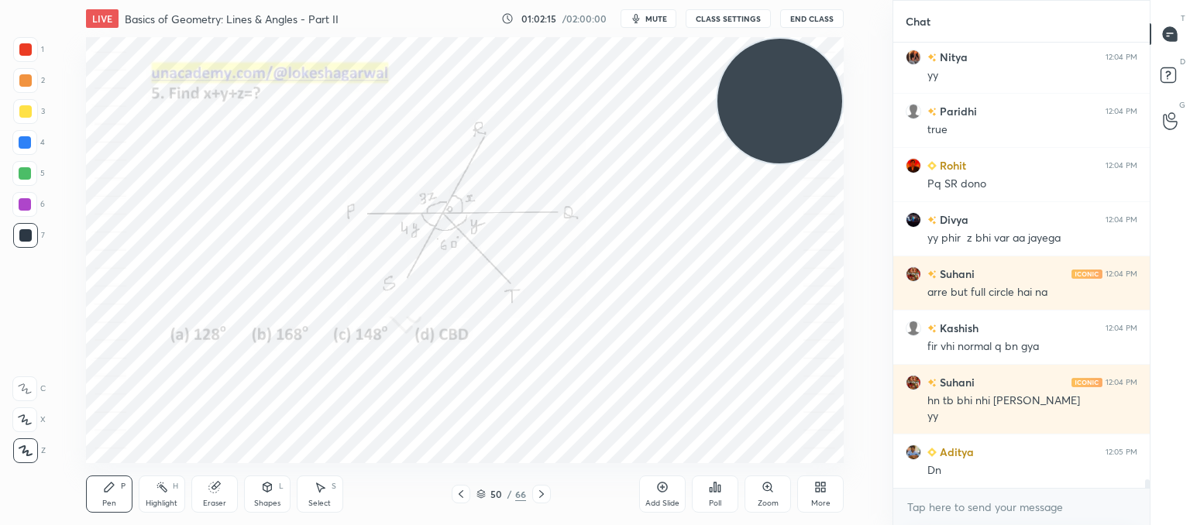
scroll to position [23851, 0]
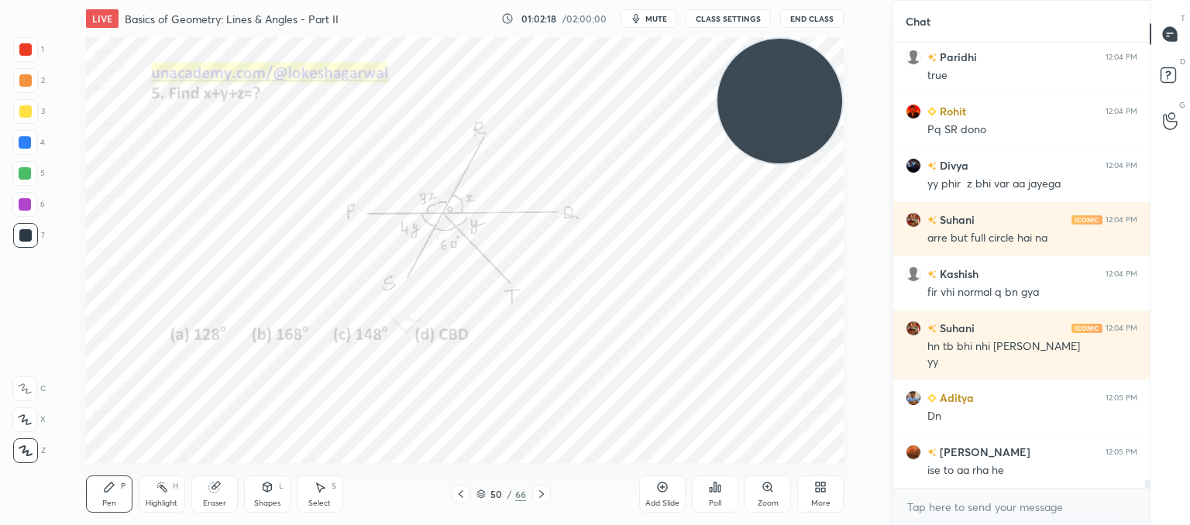
click at [715, 488] on icon at bounding box center [715, 487] width 2 height 9
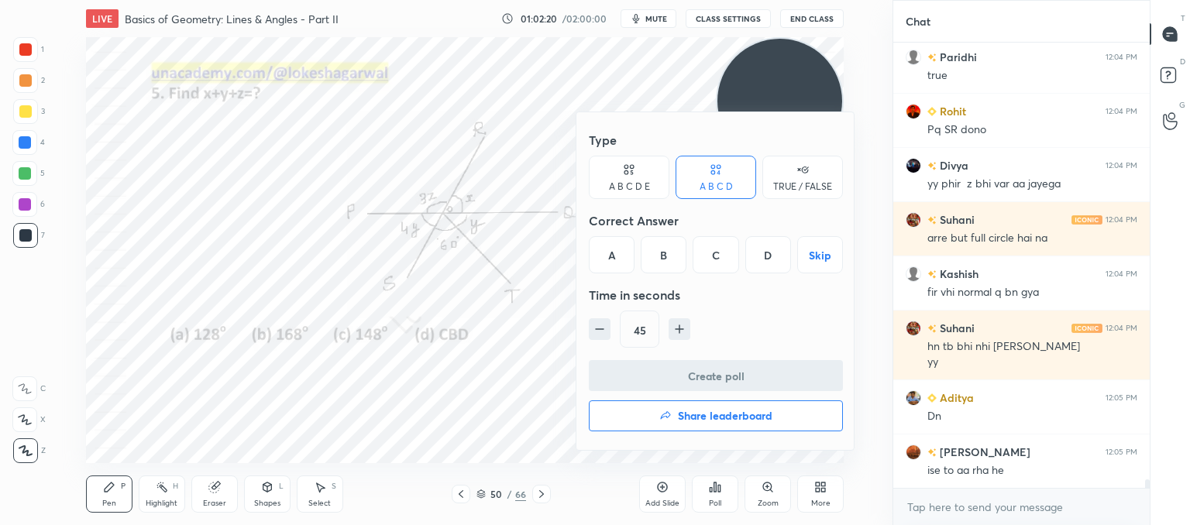
click at [715, 253] on div "C" at bounding box center [716, 254] width 46 height 37
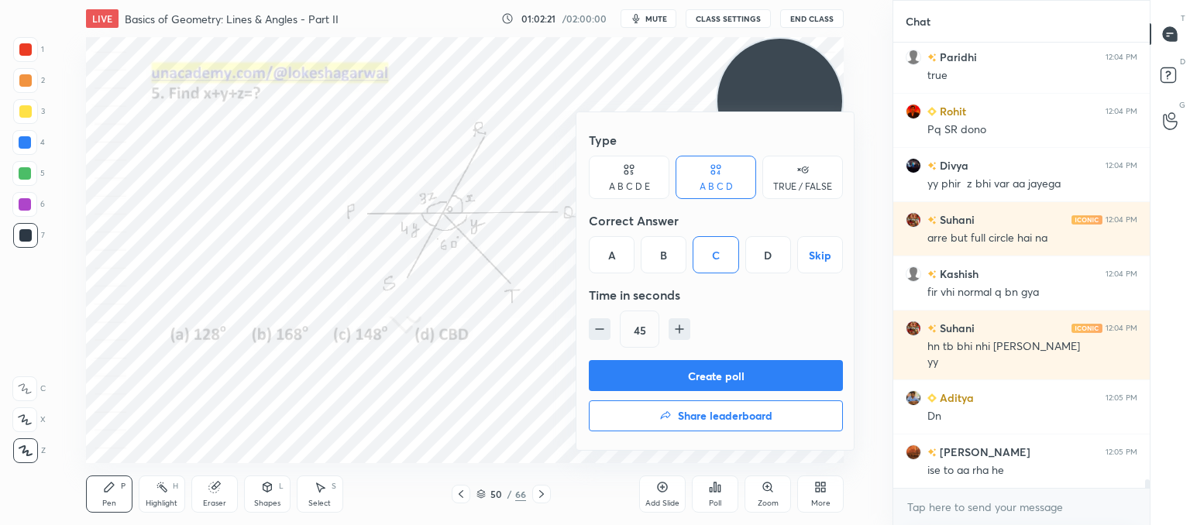
click at [717, 363] on button "Create poll" at bounding box center [716, 375] width 254 height 31
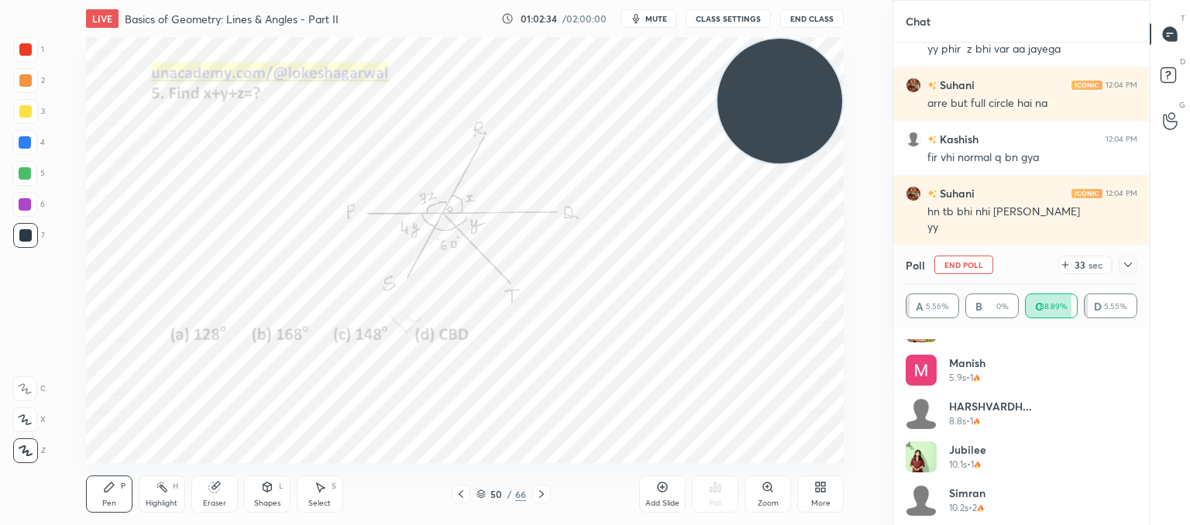
scroll to position [595, 0]
click at [1065, 269] on icon at bounding box center [1065, 265] width 12 height 12
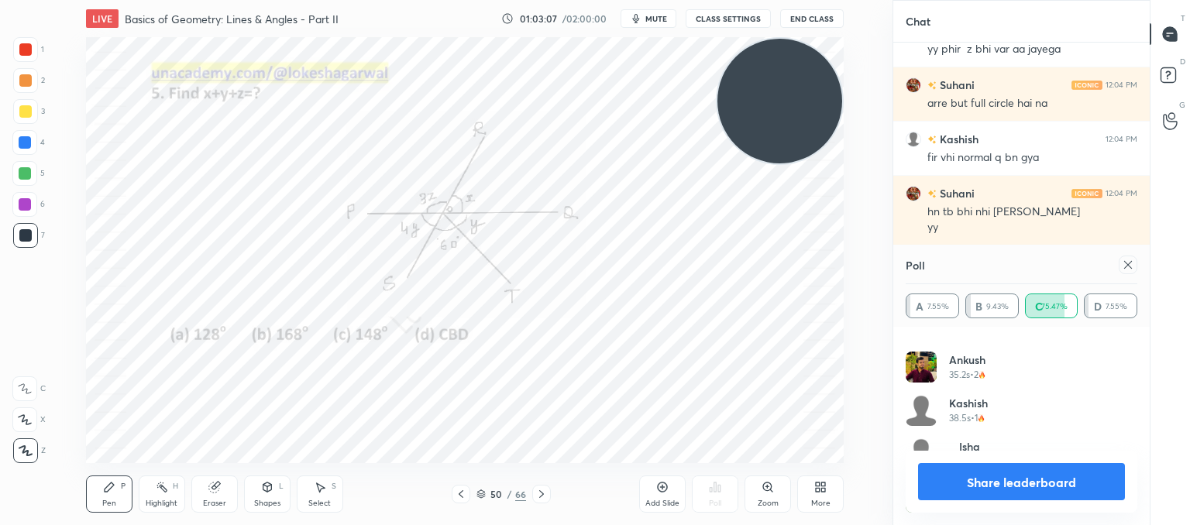
scroll to position [1550, 0]
click at [1130, 266] on icon at bounding box center [1128, 265] width 12 height 12
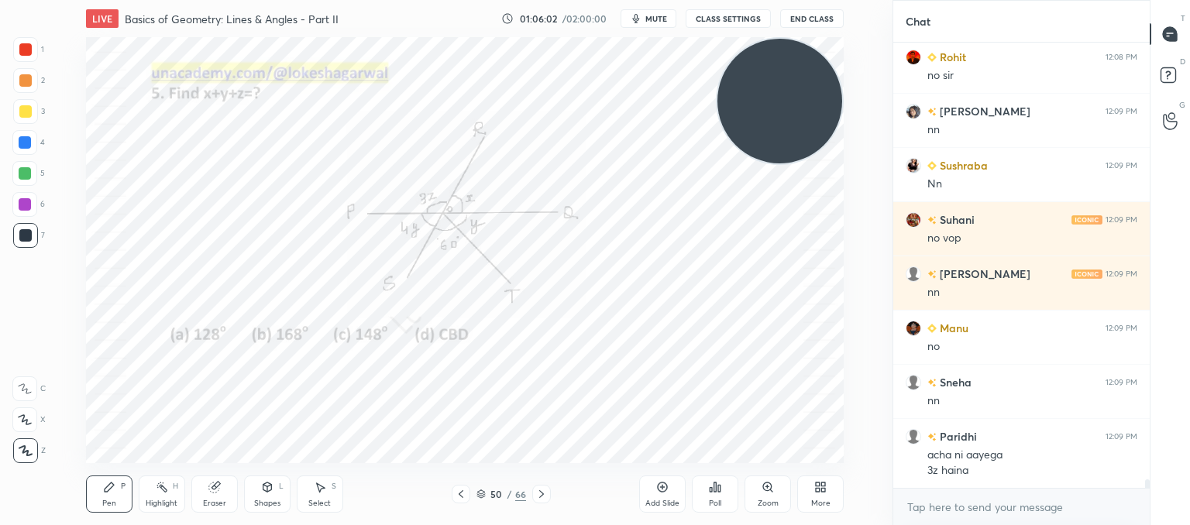
scroll to position [23223, 0]
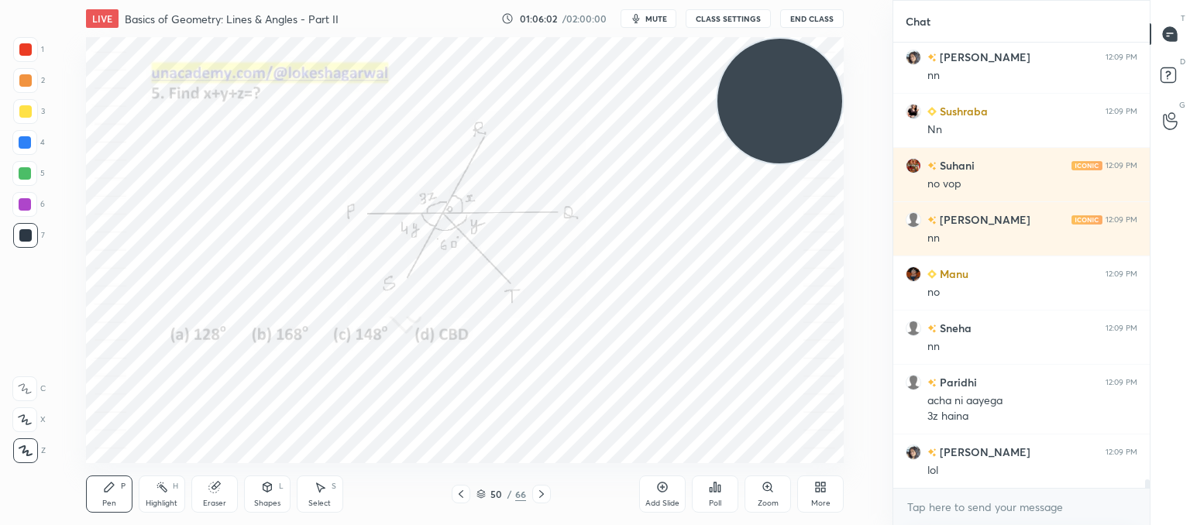
click at [536, 498] on icon at bounding box center [541, 494] width 12 height 12
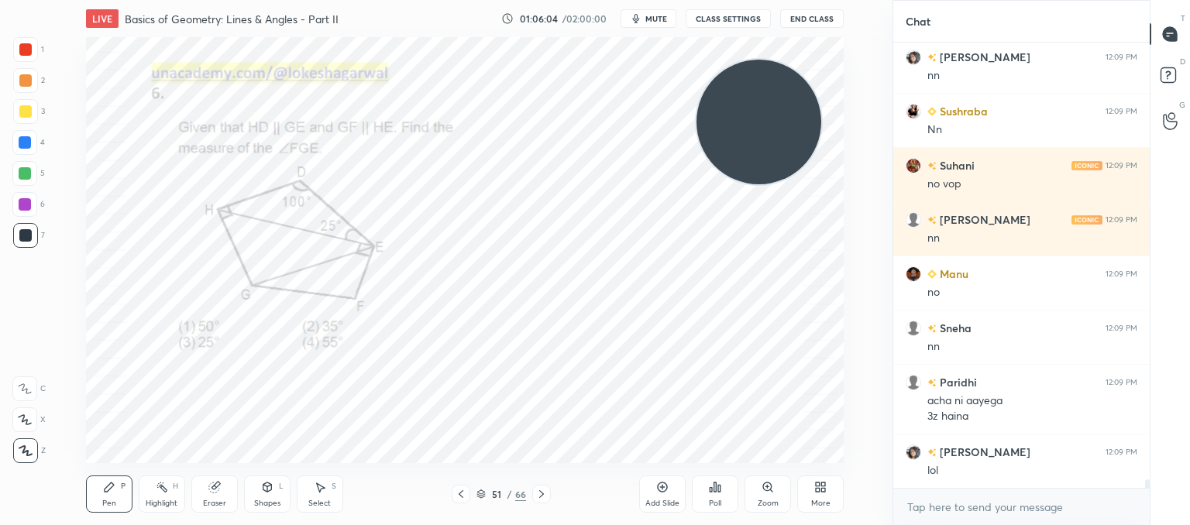
drag, startPoint x: 741, startPoint y: 118, endPoint x: 4, endPoint y: 459, distance: 812.0
click at [4, 459] on div "1 2 3 4 5 6 7 C X Z C X Z E E Erase all H H LIVE Basics of Geometry: Lines & An…" at bounding box center [440, 262] width 880 height 525
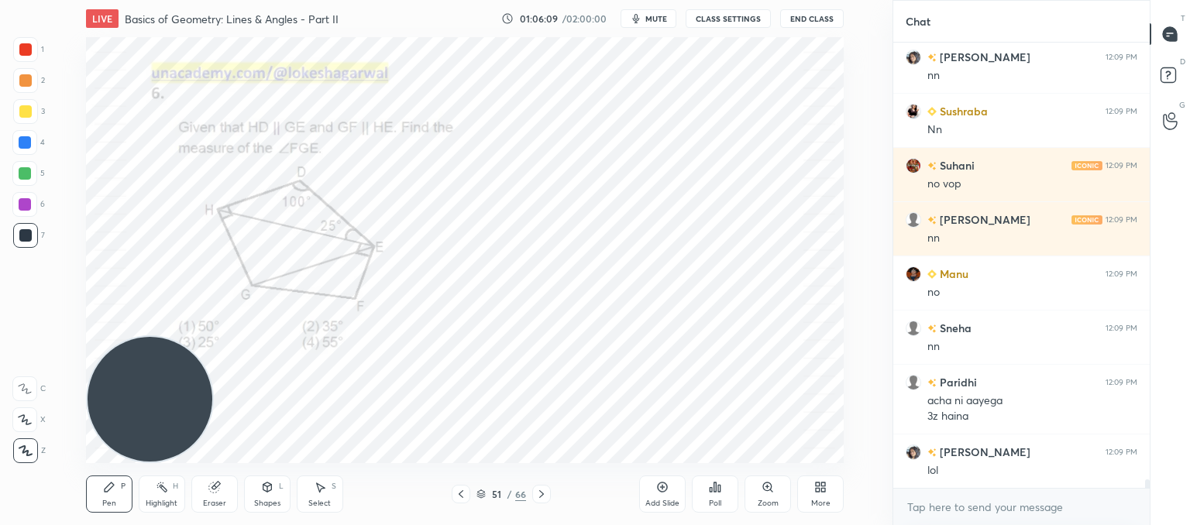
click at [537, 494] on icon at bounding box center [541, 494] width 12 height 12
click at [766, 493] on icon at bounding box center [768, 487] width 12 height 12
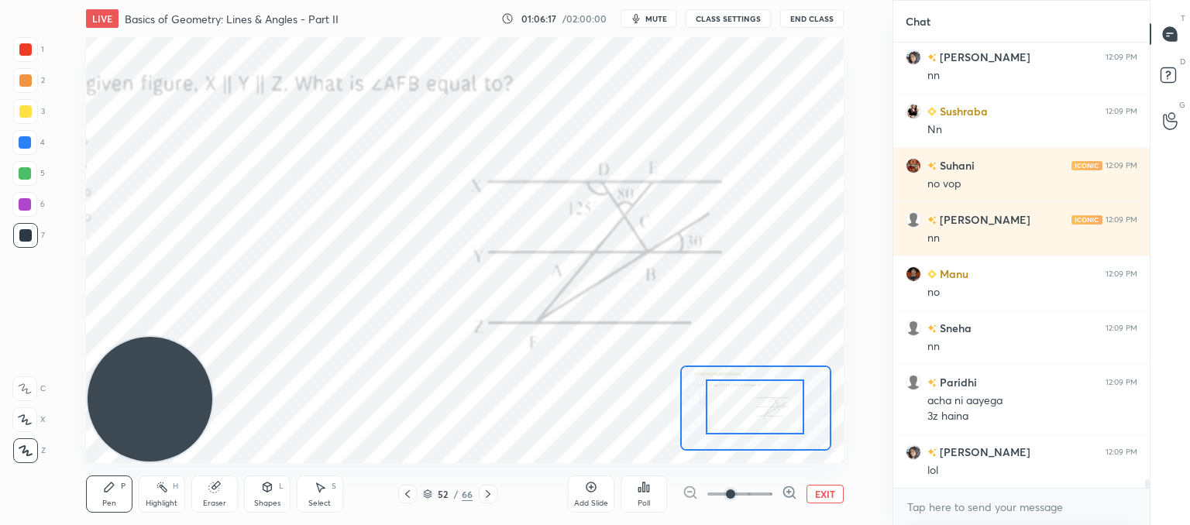
drag, startPoint x: 761, startPoint y: 416, endPoint x: 747, endPoint y: 394, distance: 25.8
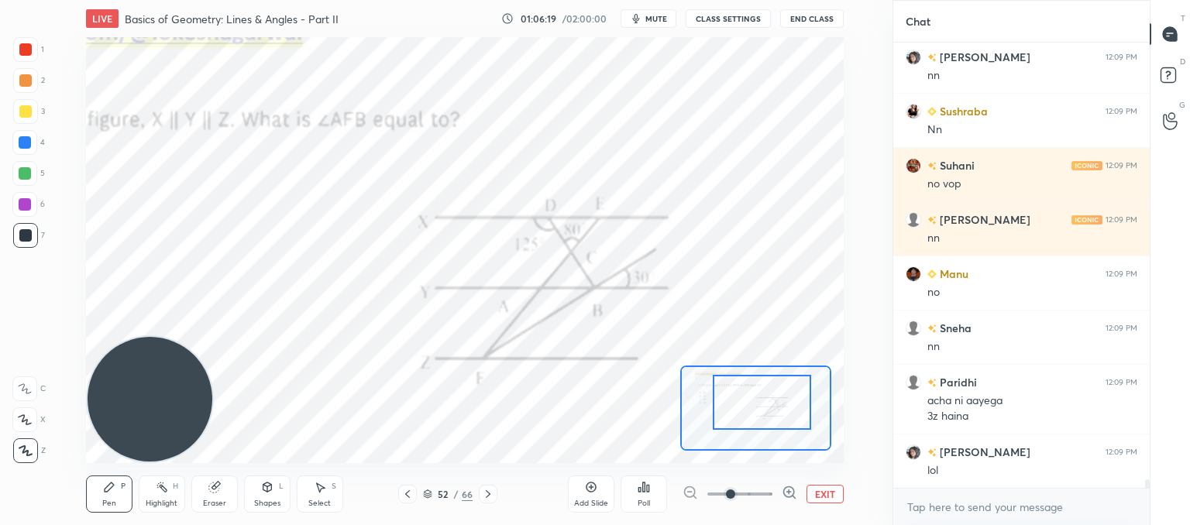
drag, startPoint x: 763, startPoint y: 425, endPoint x: 770, endPoint y: 421, distance: 8.4
click at [770, 421] on div at bounding box center [762, 402] width 99 height 55
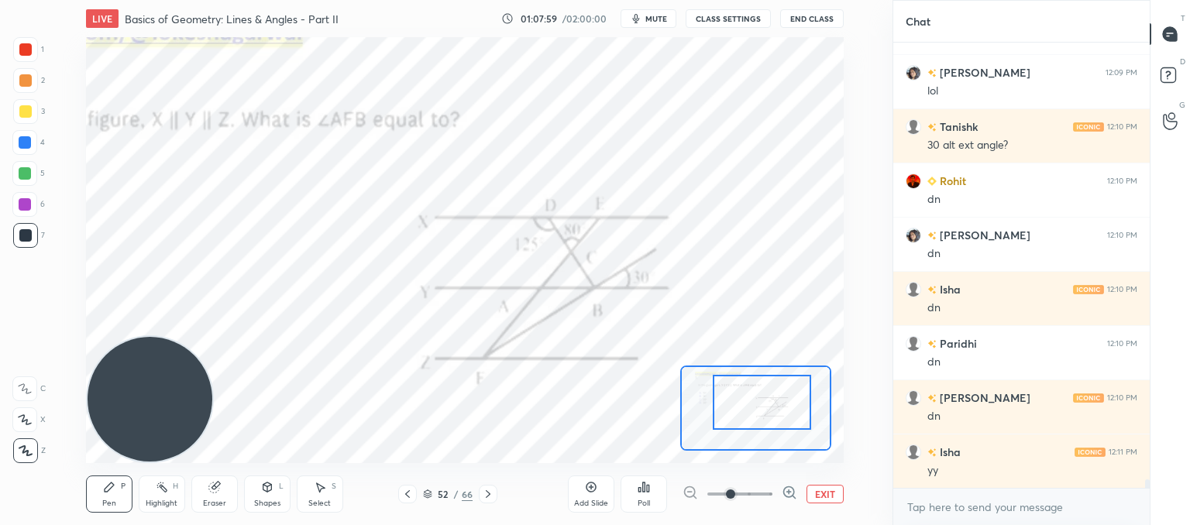
scroll to position [23657, 0]
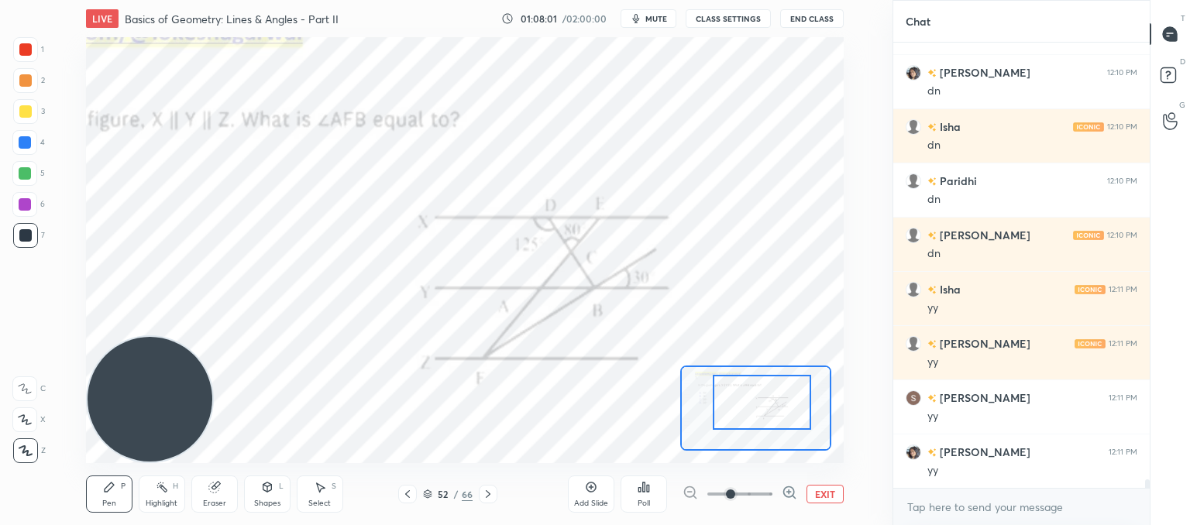
click at [659, 502] on div "Poll" at bounding box center [644, 494] width 46 height 37
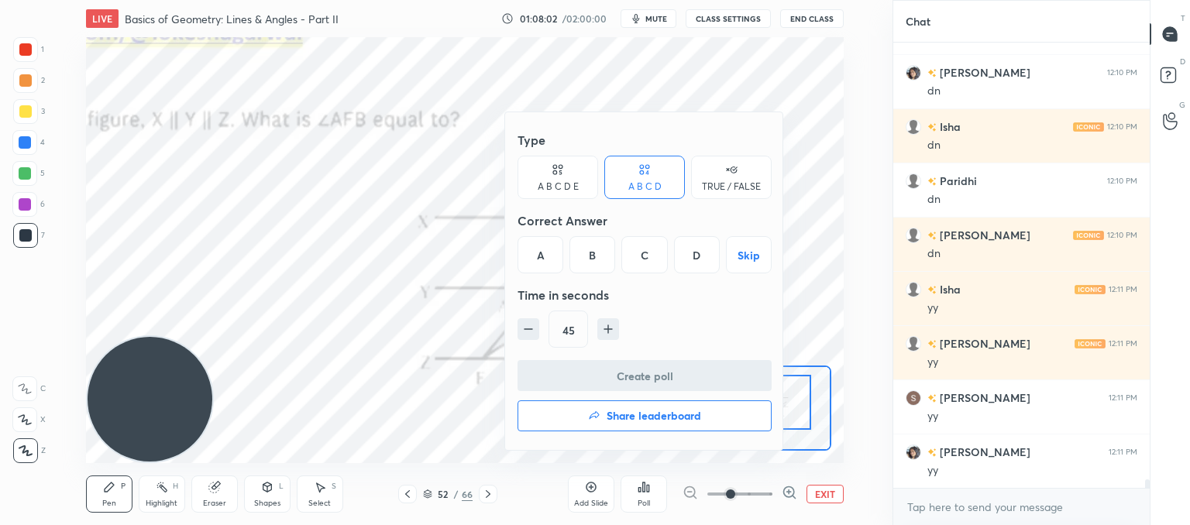
scroll to position [23820, 0]
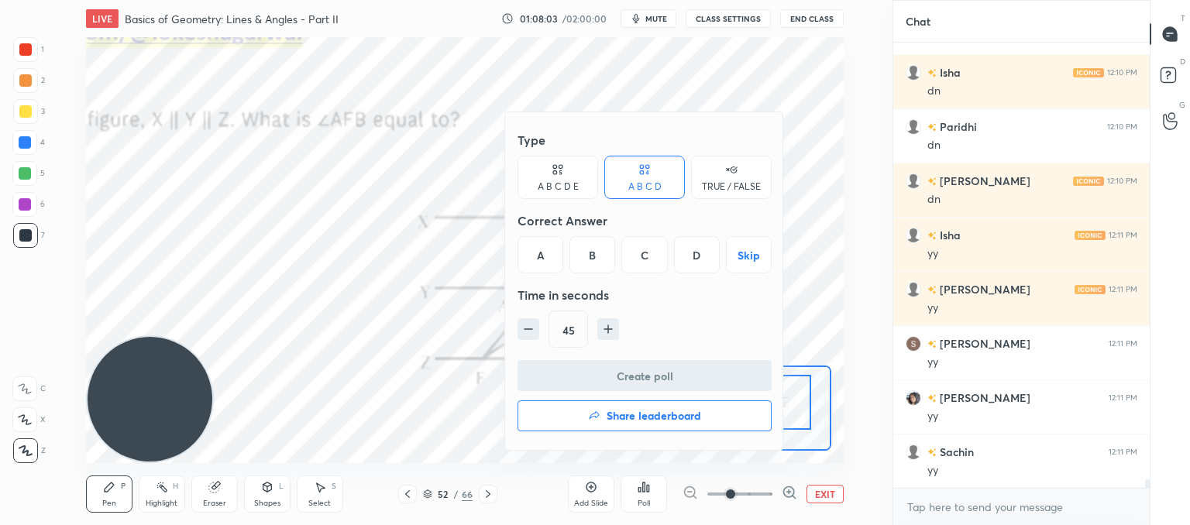
click at [542, 184] on div "A B C D E" at bounding box center [558, 186] width 41 height 9
click at [708, 255] on div "E" at bounding box center [709, 254] width 37 height 37
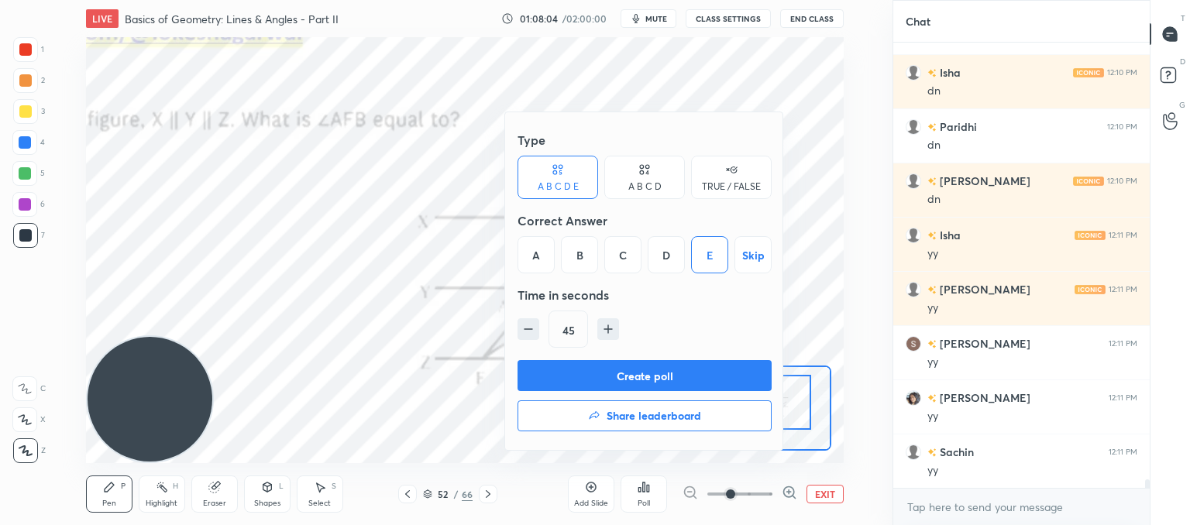
click at [648, 368] on button "Create poll" at bounding box center [645, 375] width 254 height 31
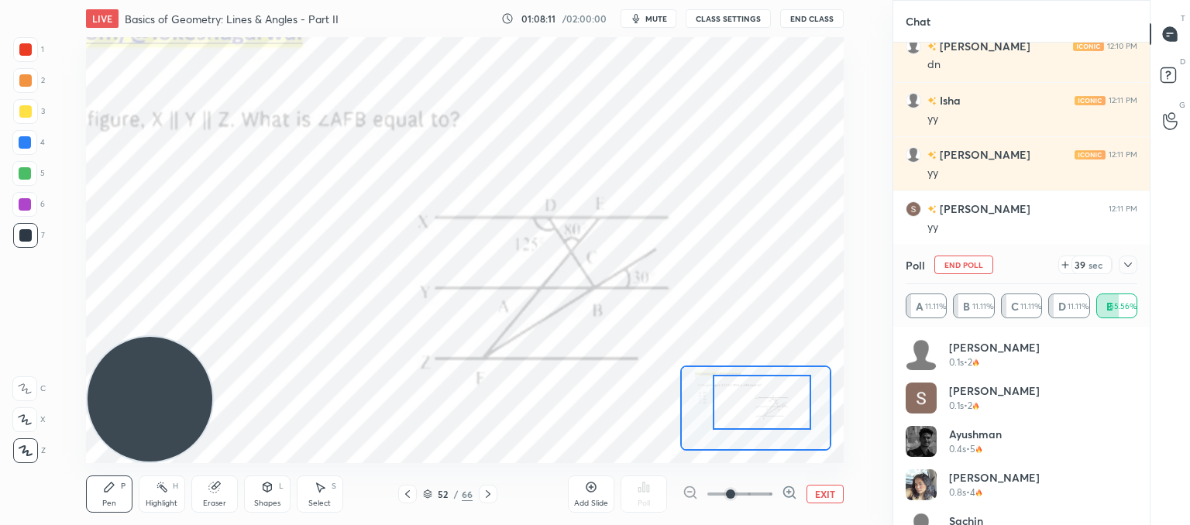
scroll to position [24009, 0]
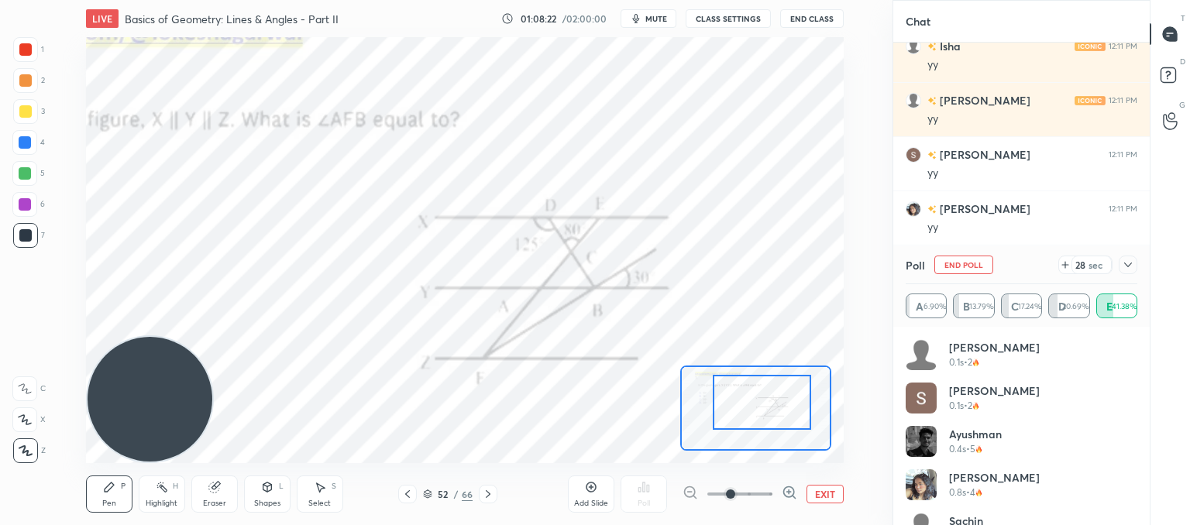
click at [1065, 261] on icon at bounding box center [1065, 265] width 12 height 12
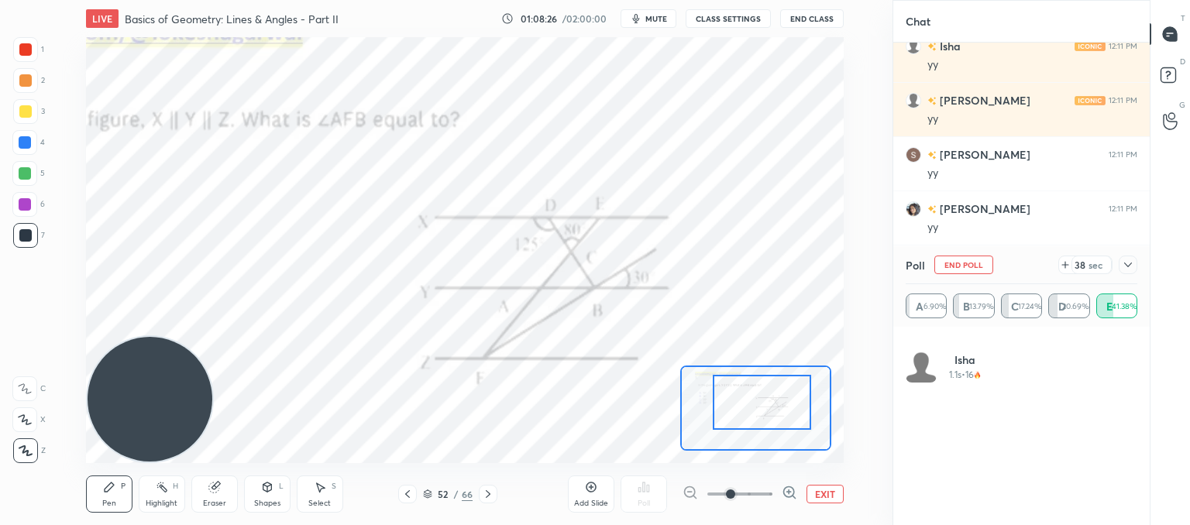
scroll to position [0, 0]
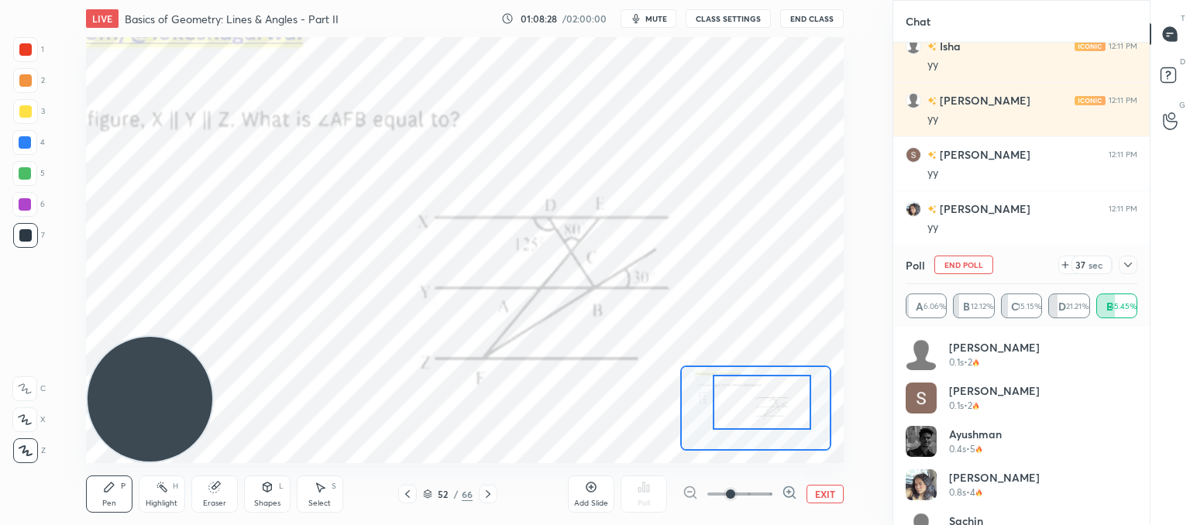
click at [1068, 265] on icon at bounding box center [1065, 265] width 6 height 0
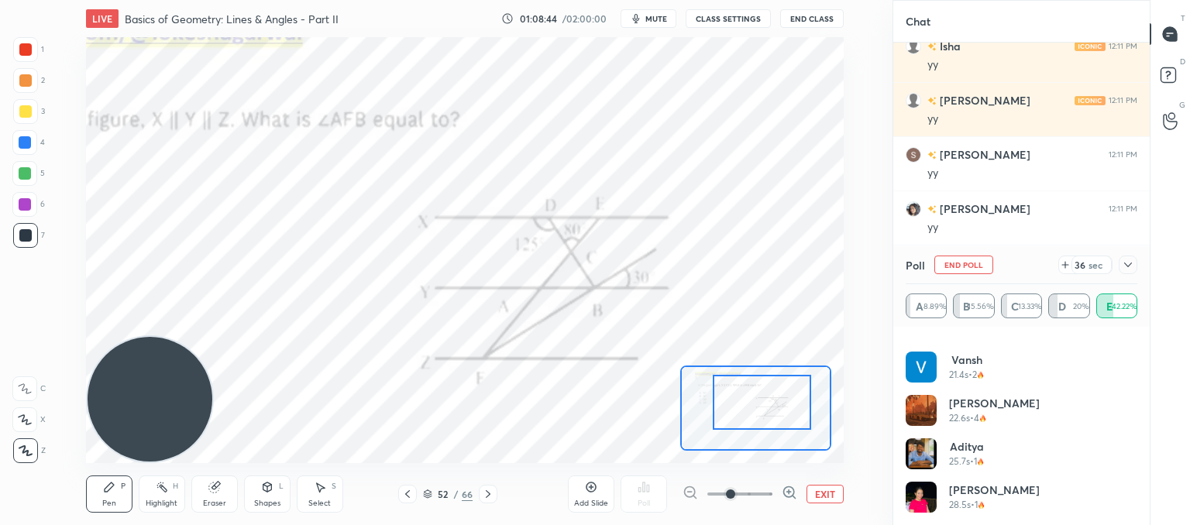
scroll to position [24063, 0]
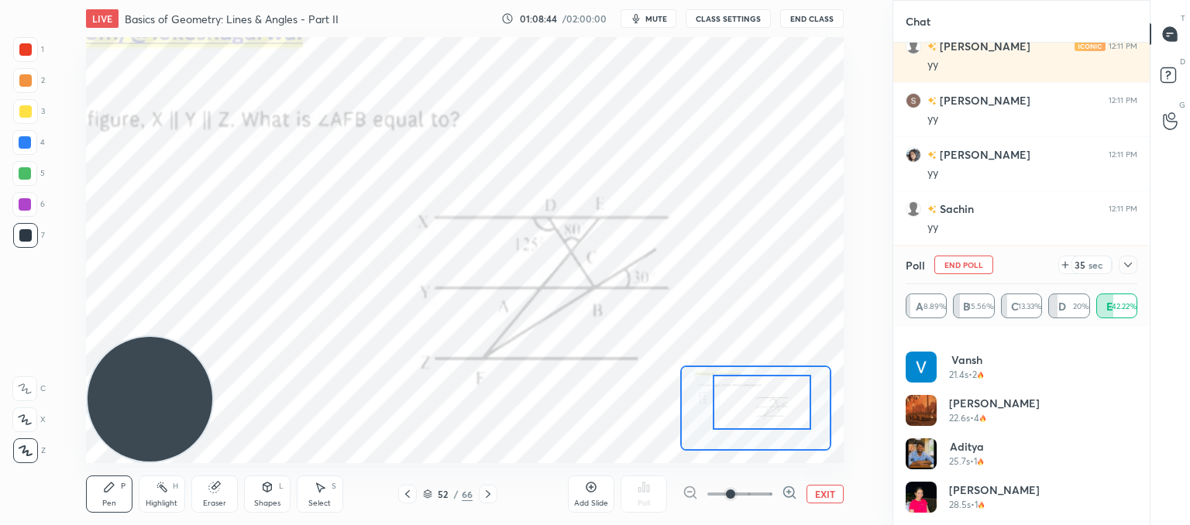
click at [822, 488] on button "EXIT" at bounding box center [825, 494] width 37 height 19
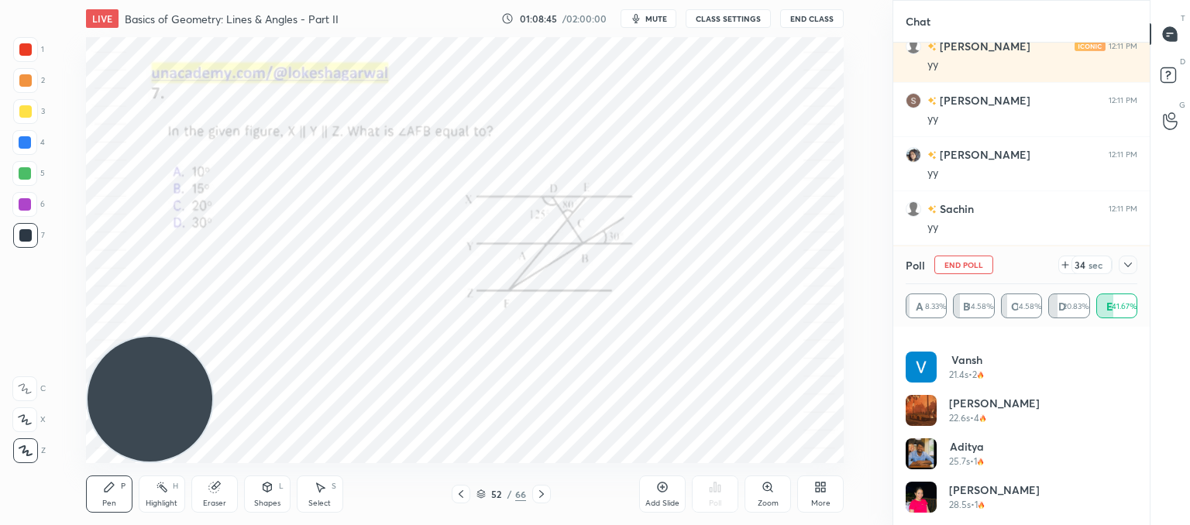
click at [1125, 261] on icon at bounding box center [1128, 265] width 12 height 12
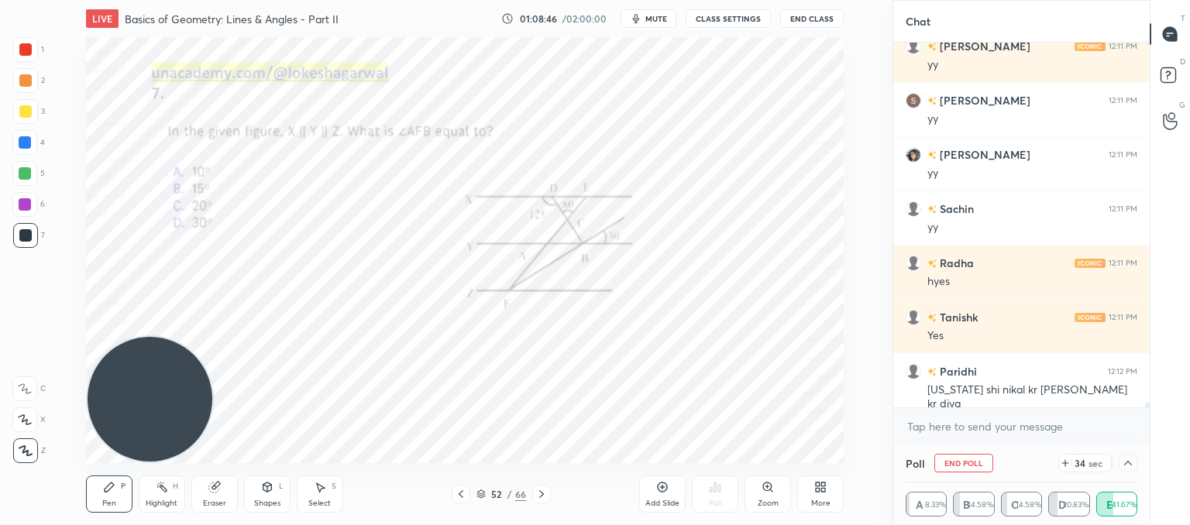
scroll to position [0, 0]
click at [964, 435] on textarea at bounding box center [1022, 427] width 232 height 25
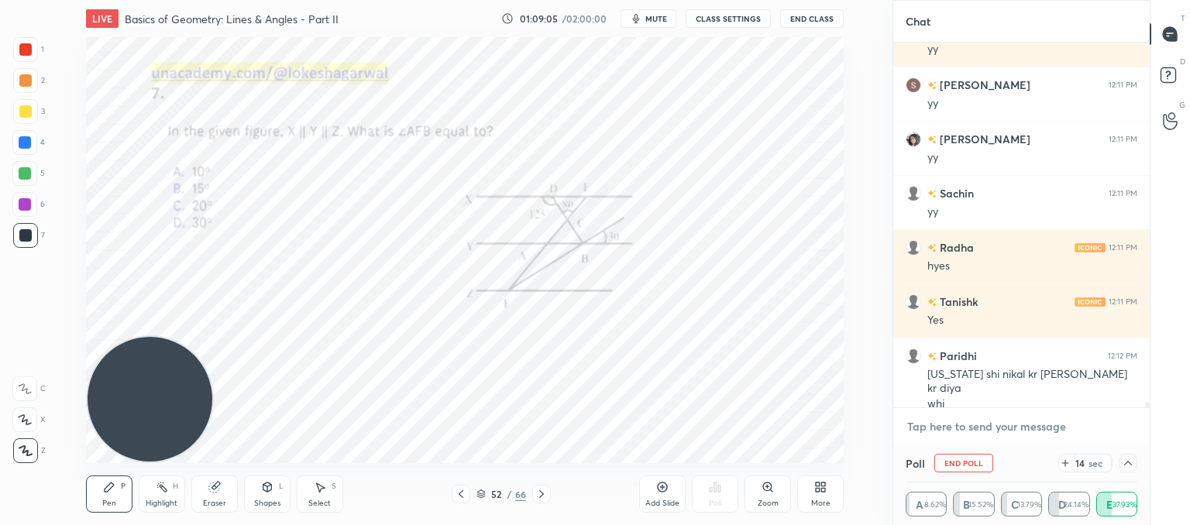
scroll to position [24133, 0]
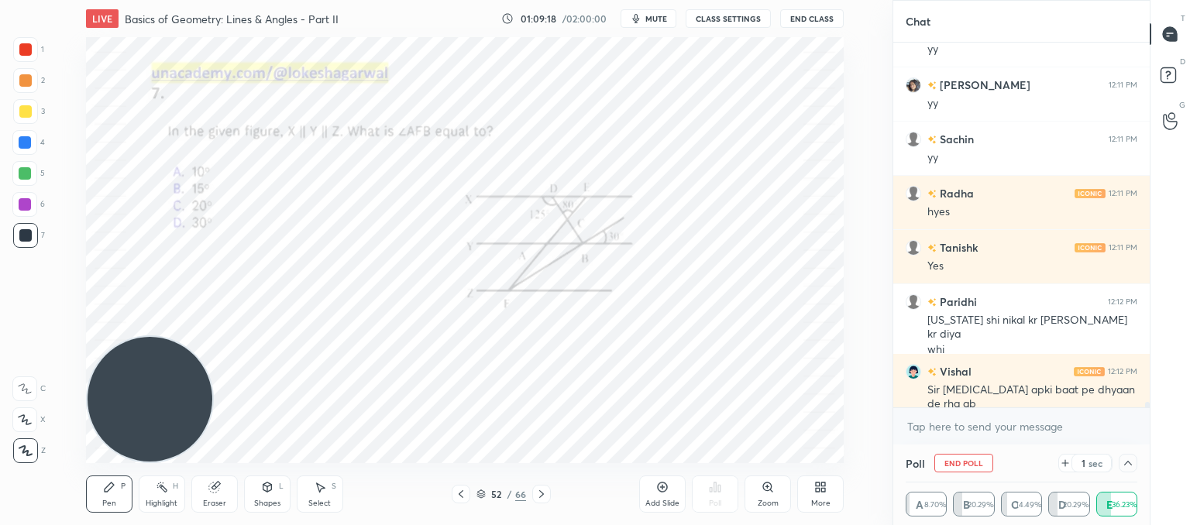
click at [1131, 471] on div at bounding box center [1128, 463] width 19 height 19
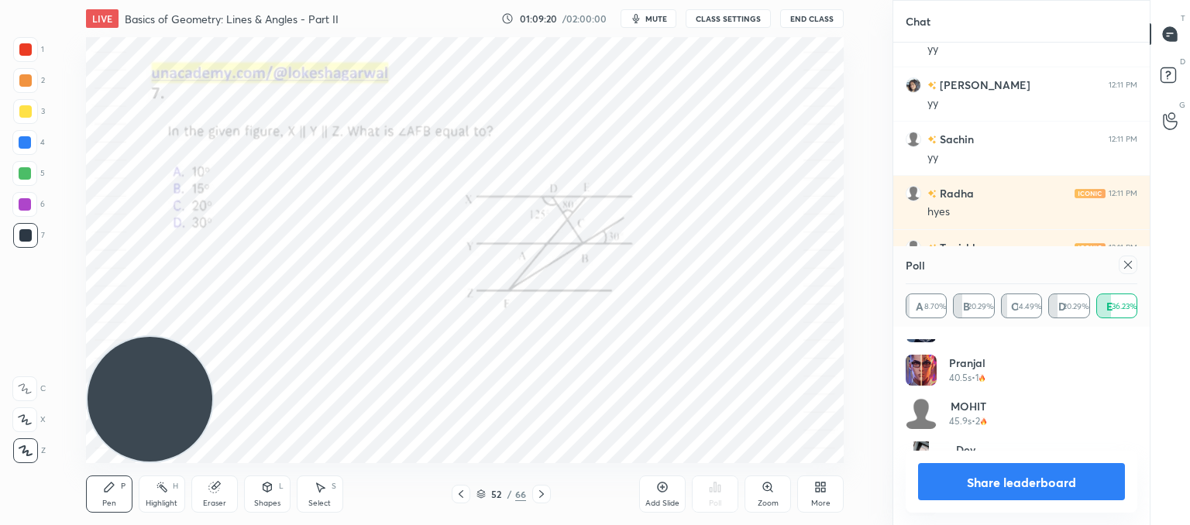
scroll to position [942, 0]
drag, startPoint x: 1130, startPoint y: 263, endPoint x: 992, endPoint y: 297, distance: 142.1
click at [1128, 263] on icon at bounding box center [1128, 265] width 12 height 12
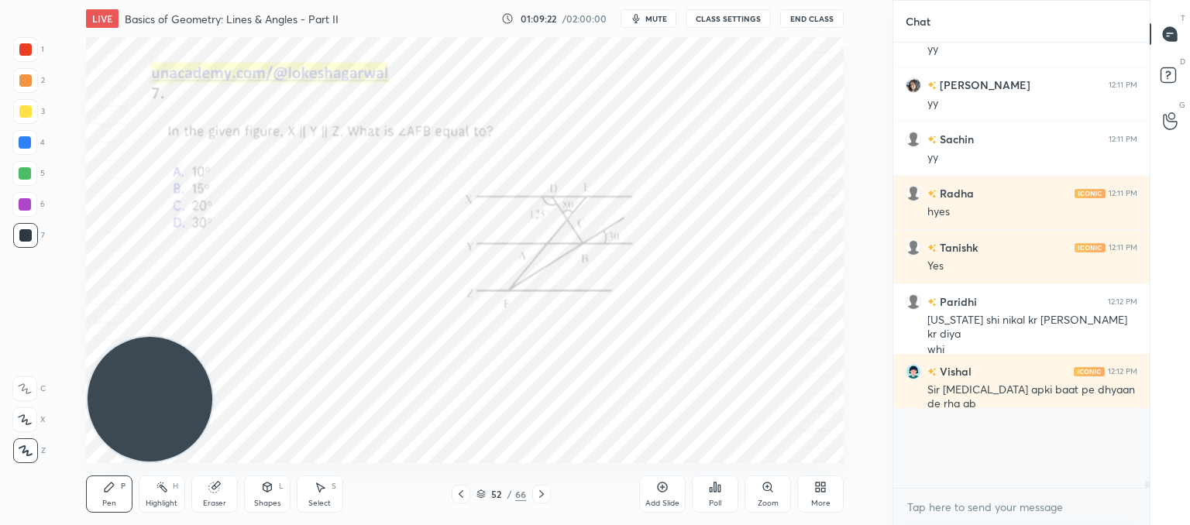
scroll to position [5, 5]
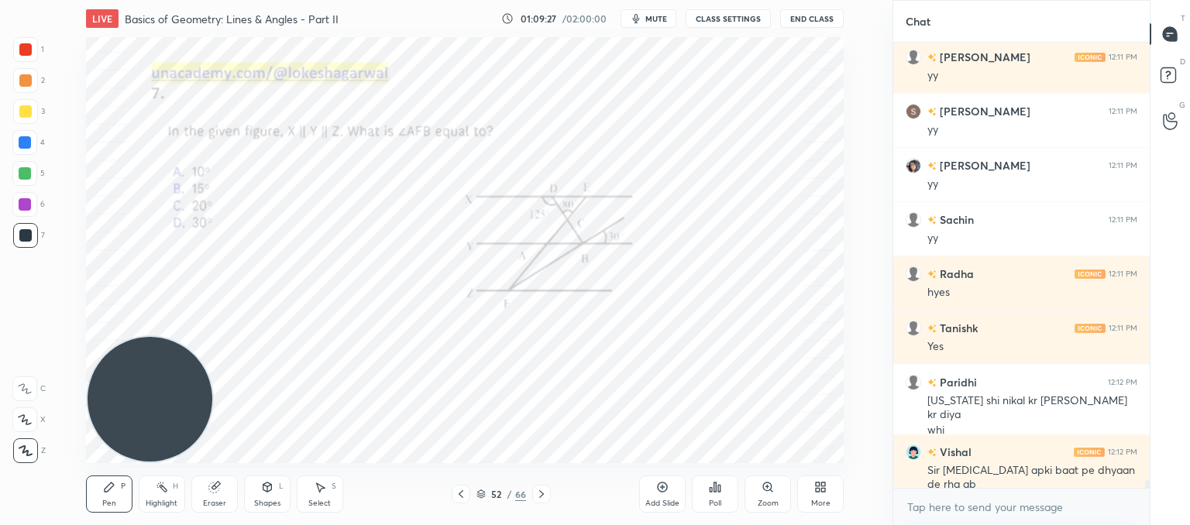
click at [769, 497] on div "Zoom" at bounding box center [768, 494] width 46 height 37
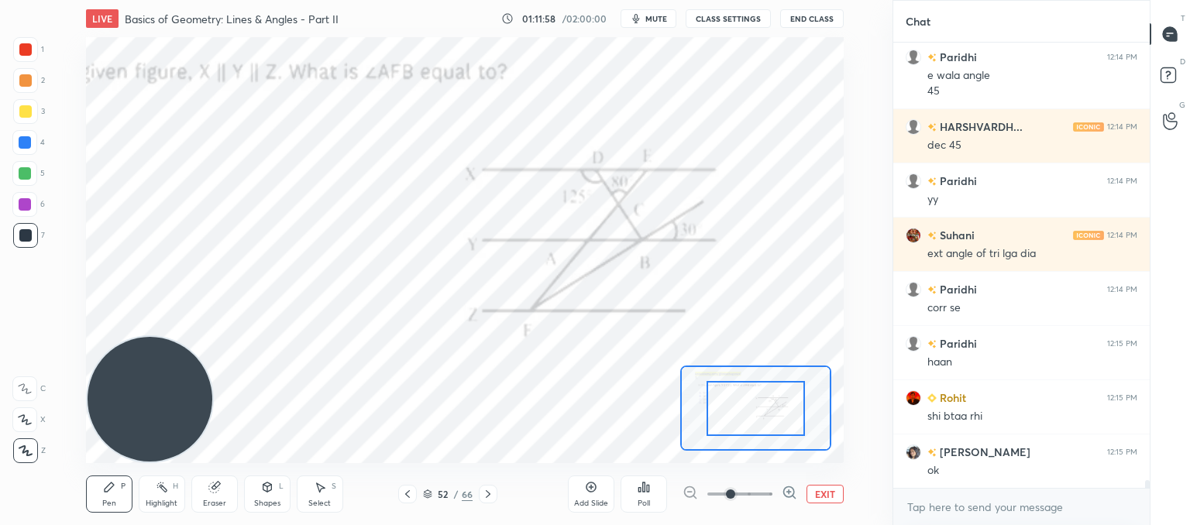
scroll to position [25339, 0]
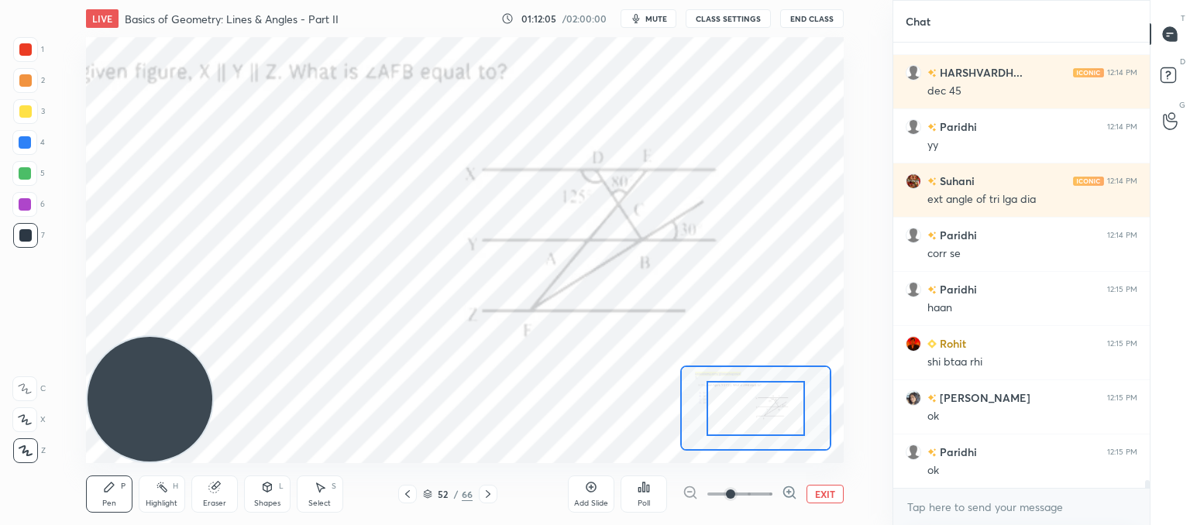
click at [484, 492] on icon at bounding box center [488, 494] width 12 height 12
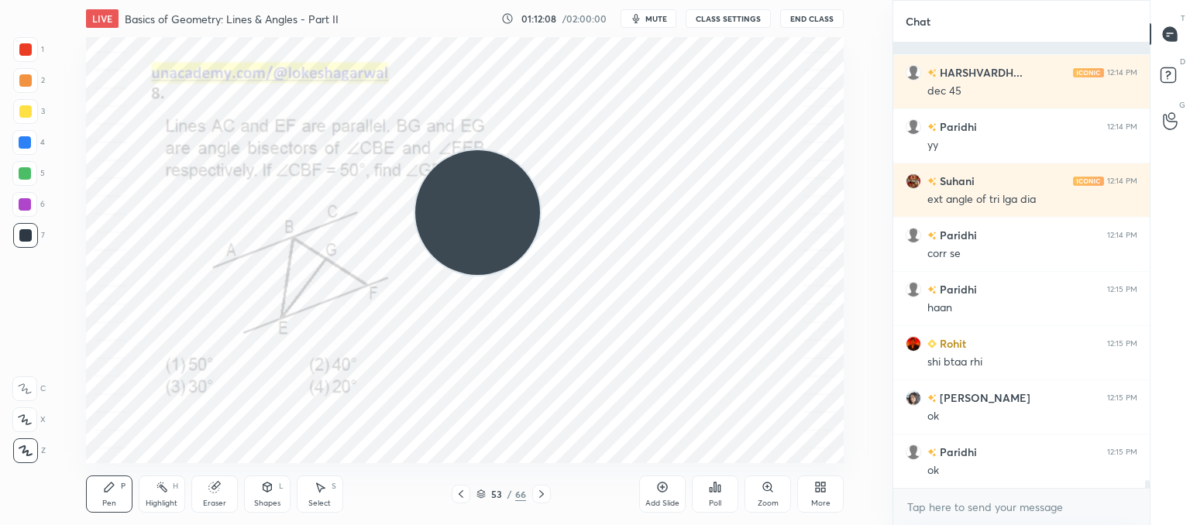
drag, startPoint x: 156, startPoint y: 375, endPoint x: 896, endPoint y: 44, distance: 810.6
click at [896, 44] on div "1 2 3 4 5 6 7 C X Z C X Z E E Erase all H H LIVE Basics of Geometry: Lines & An…" at bounding box center [595, 262] width 1190 height 525
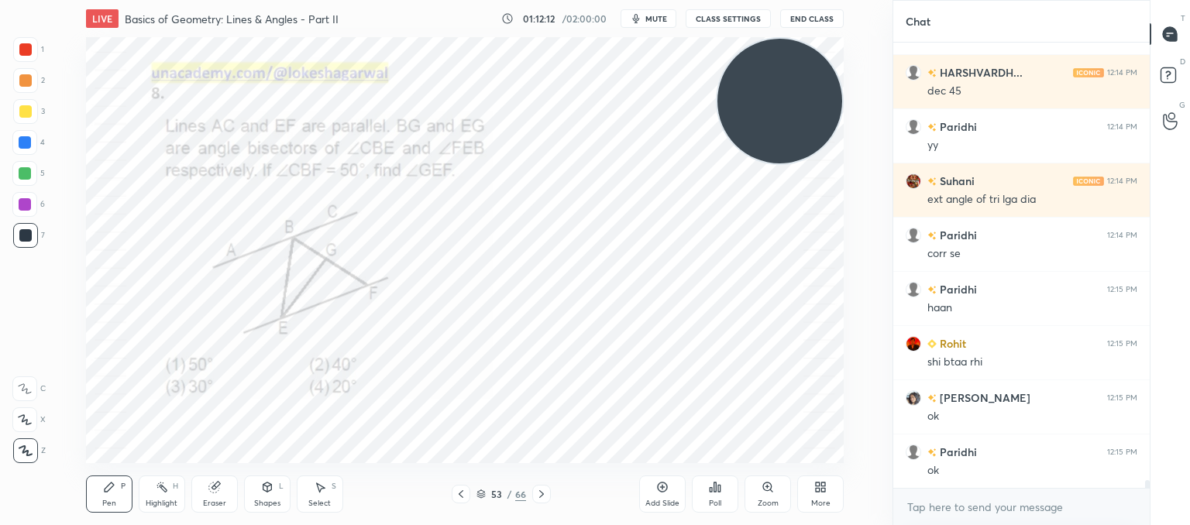
scroll to position [25393, 0]
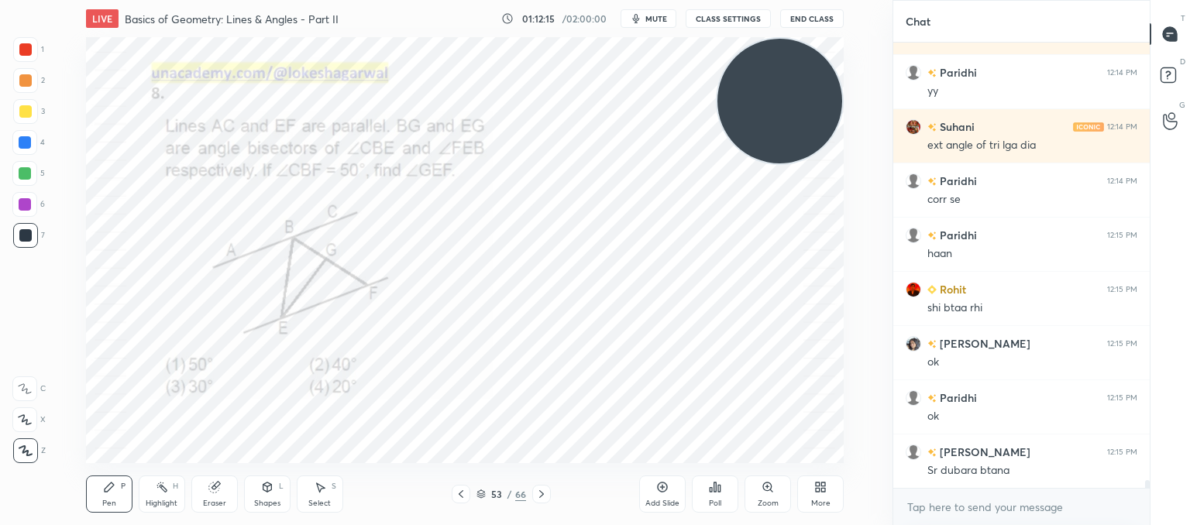
click at [457, 494] on icon at bounding box center [461, 494] width 12 height 12
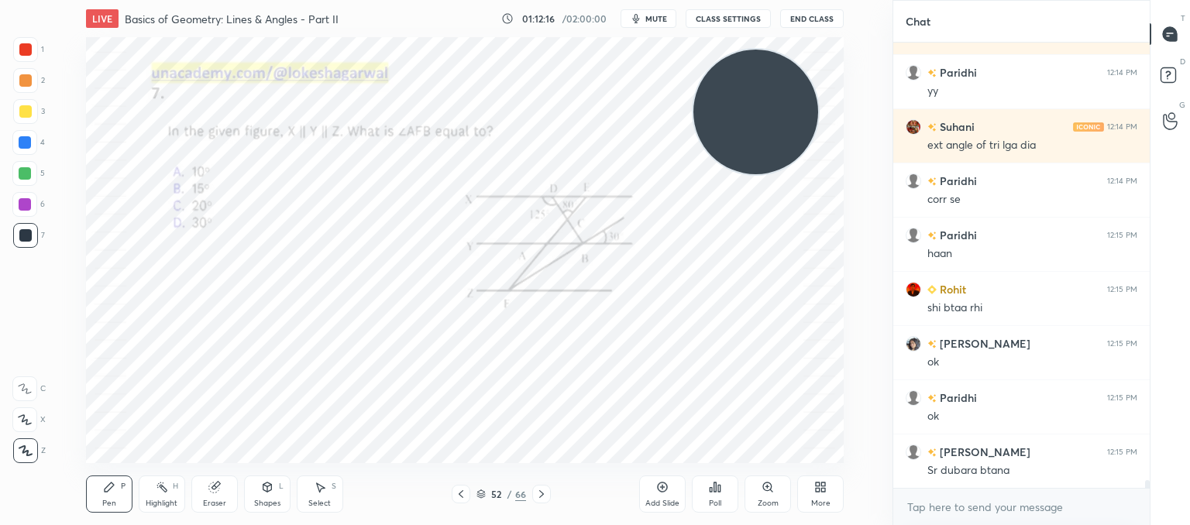
drag, startPoint x: 756, startPoint y: 124, endPoint x: 0, endPoint y: 461, distance: 828.0
click at [0, 461] on div "1 2 3 4 5 6 7 C X Z C X Z E E Erase all H H LIVE Basics of Geometry: Lines & An…" at bounding box center [440, 262] width 880 height 525
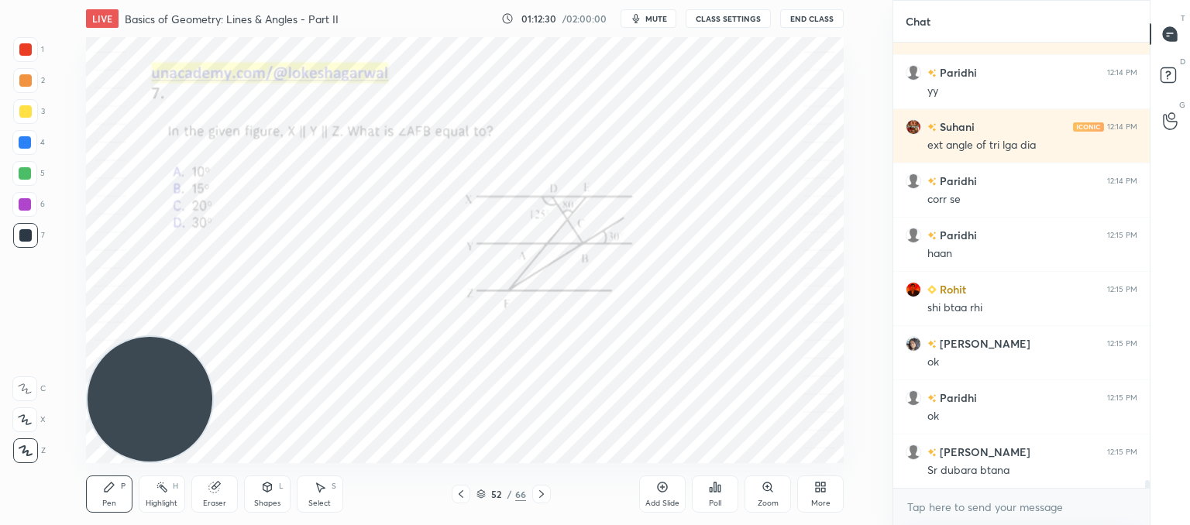
click at [778, 501] on div "Zoom" at bounding box center [768, 494] width 46 height 37
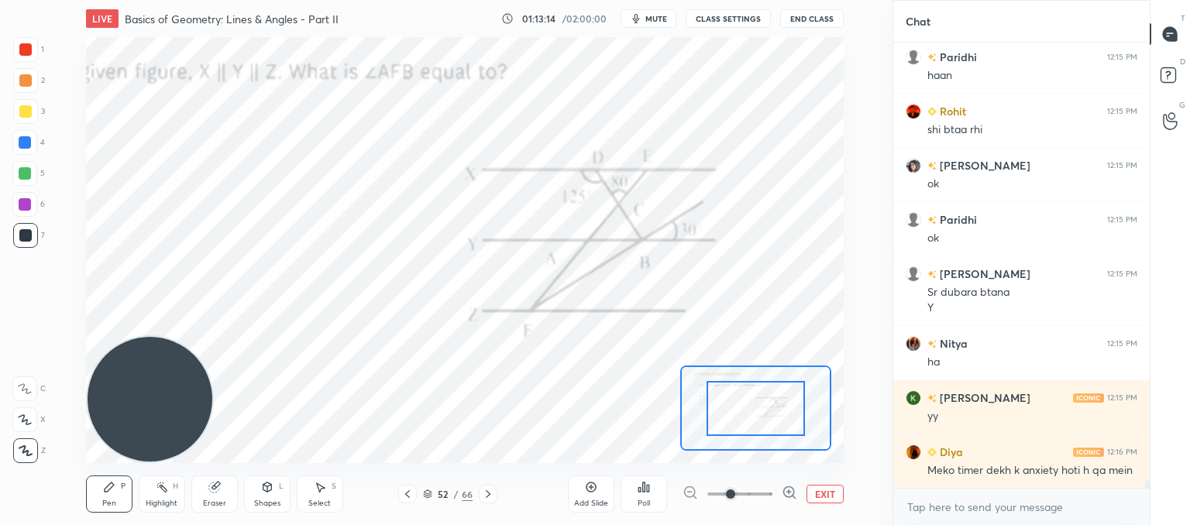
scroll to position [25626, 0]
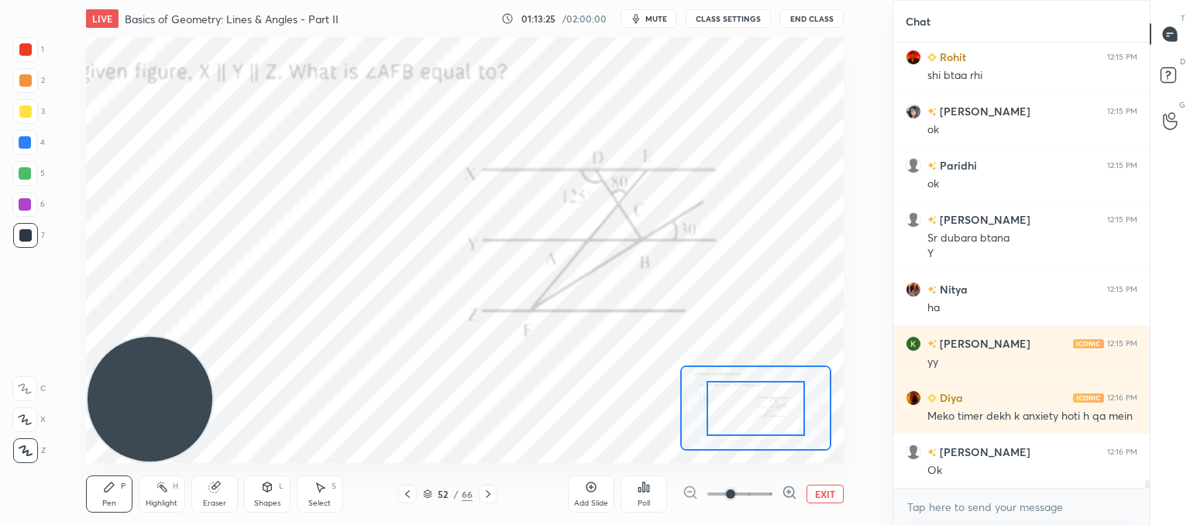
click at [826, 494] on button "EXIT" at bounding box center [825, 494] width 37 height 19
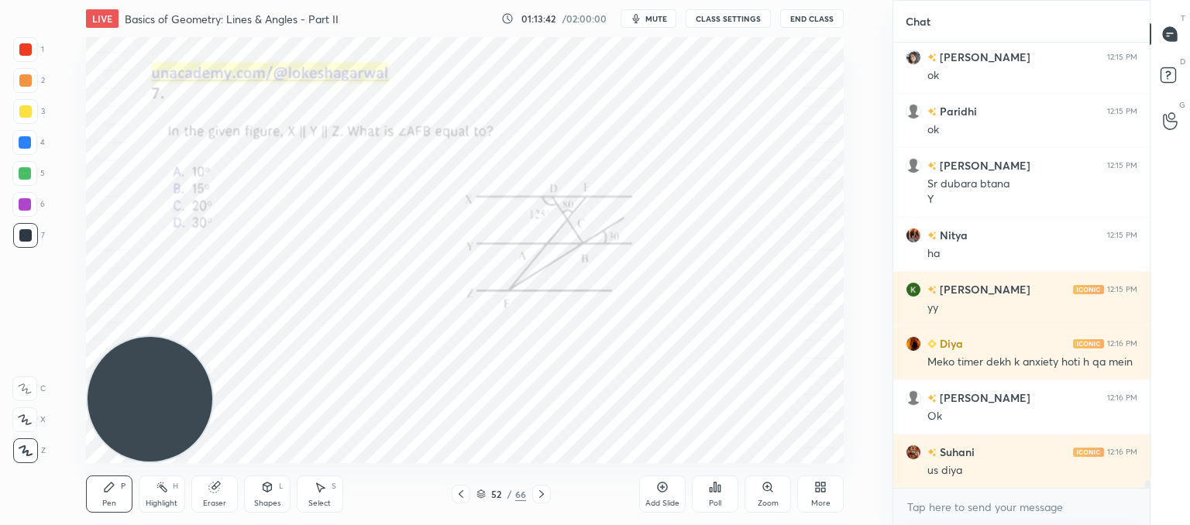
scroll to position [25734, 0]
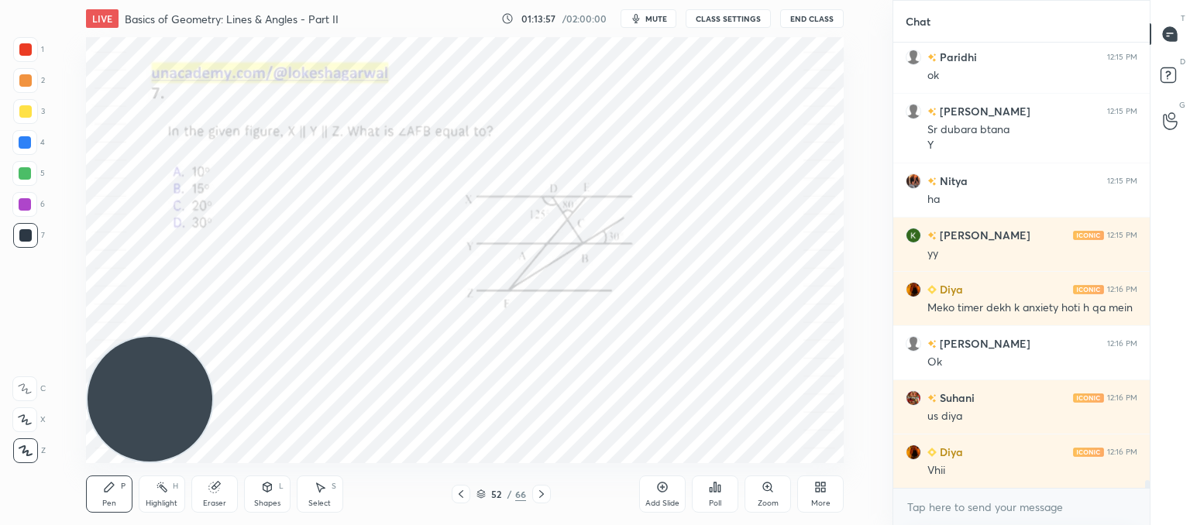
drag, startPoint x: 220, startPoint y: 501, endPoint x: 232, endPoint y: 481, distance: 23.7
click at [225, 497] on div "Eraser" at bounding box center [214, 494] width 46 height 37
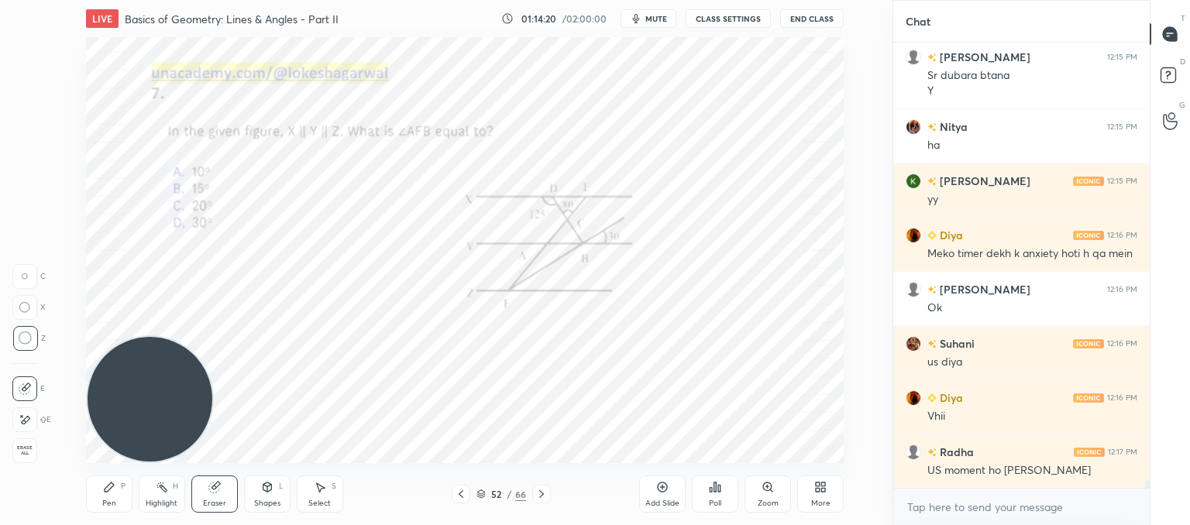
click at [534, 491] on div at bounding box center [541, 494] width 19 height 19
click at [540, 493] on icon at bounding box center [541, 494] width 12 height 12
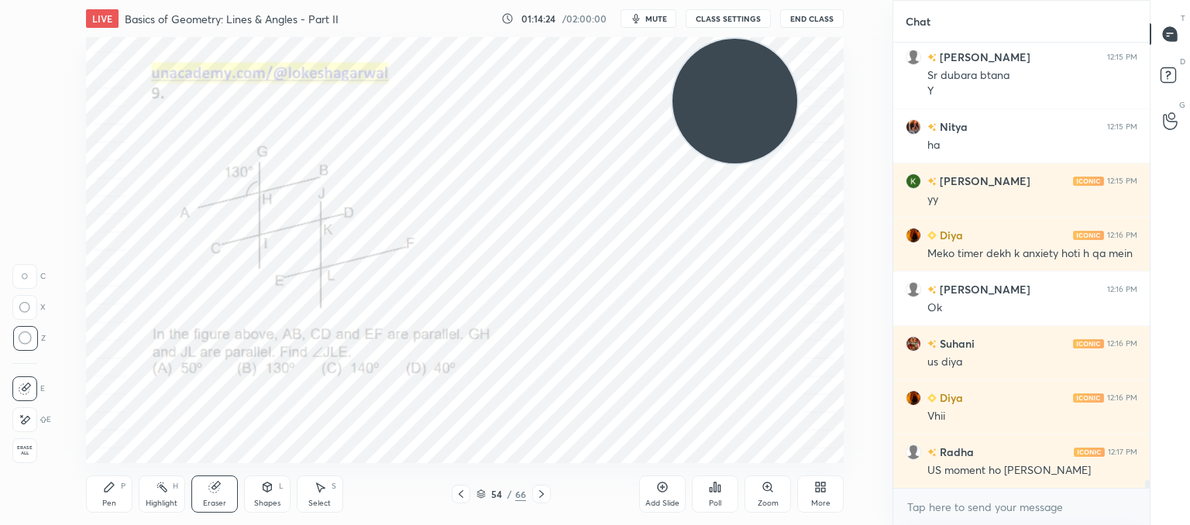
drag, startPoint x: 157, startPoint y: 401, endPoint x: 680, endPoint y: 156, distance: 578.6
click at [742, 92] on video at bounding box center [735, 101] width 125 height 125
click at [542, 495] on icon at bounding box center [541, 495] width 5 height 8
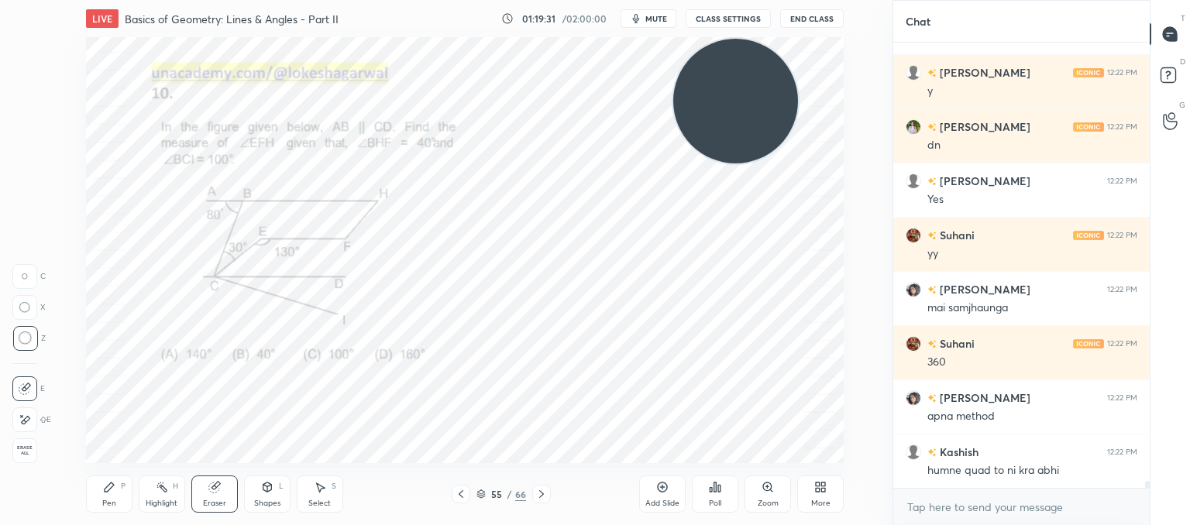
scroll to position [28465, 0]
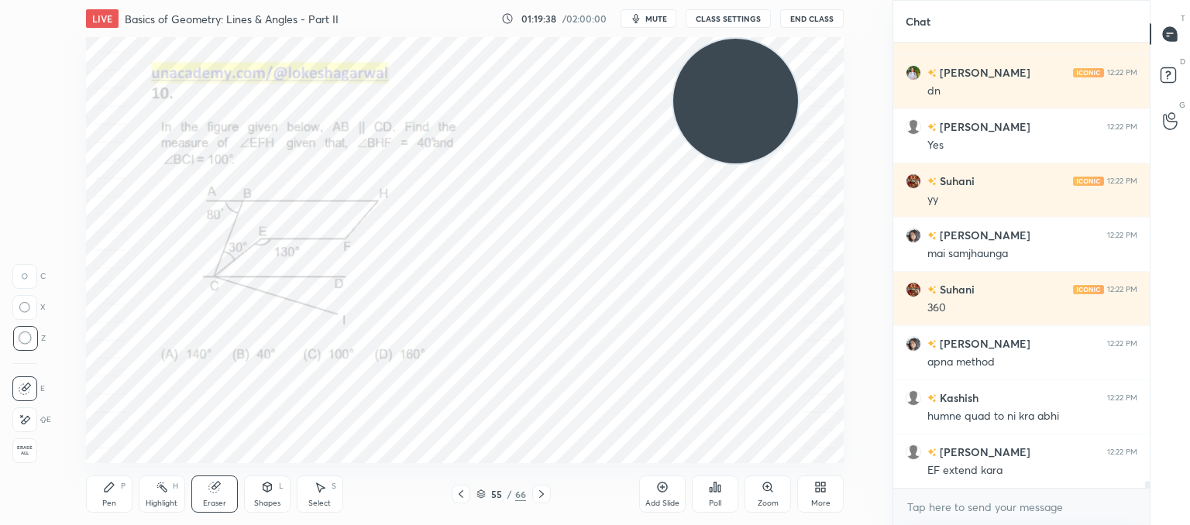
click at [261, 489] on icon at bounding box center [267, 487] width 12 height 12
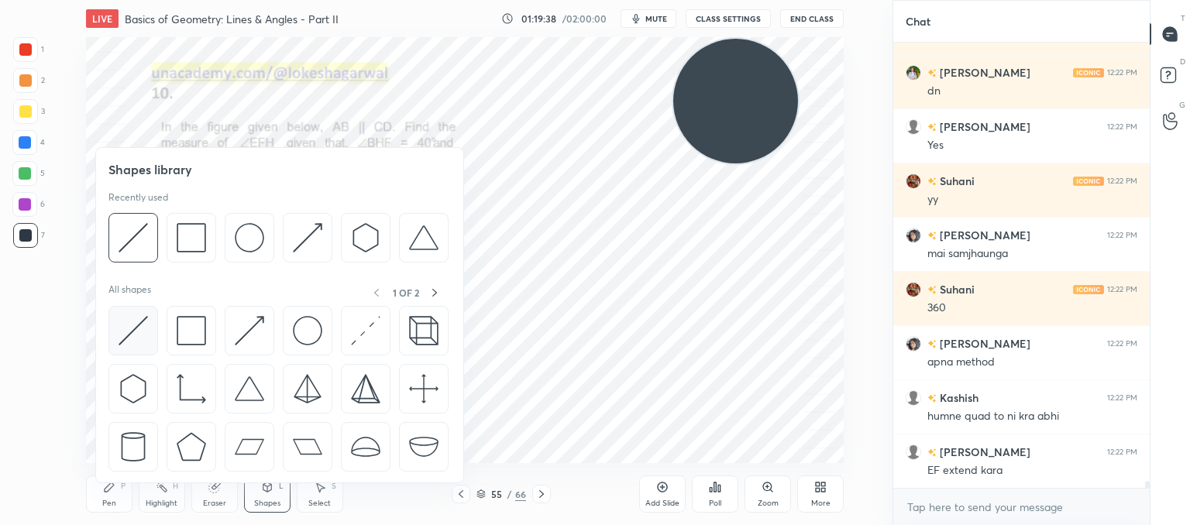
scroll to position [28519, 0]
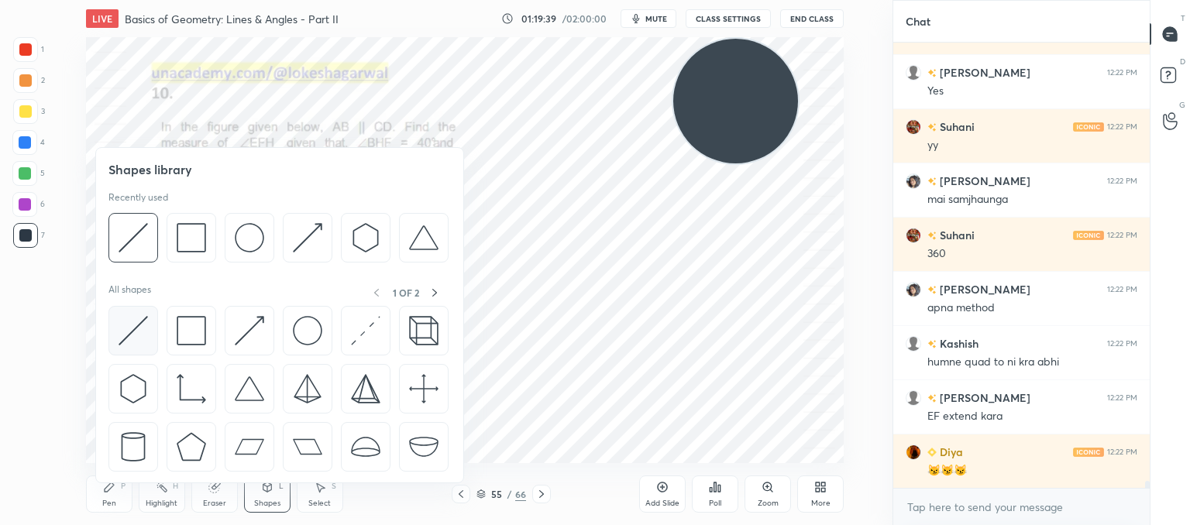
click at [126, 322] on img at bounding box center [133, 330] width 29 height 29
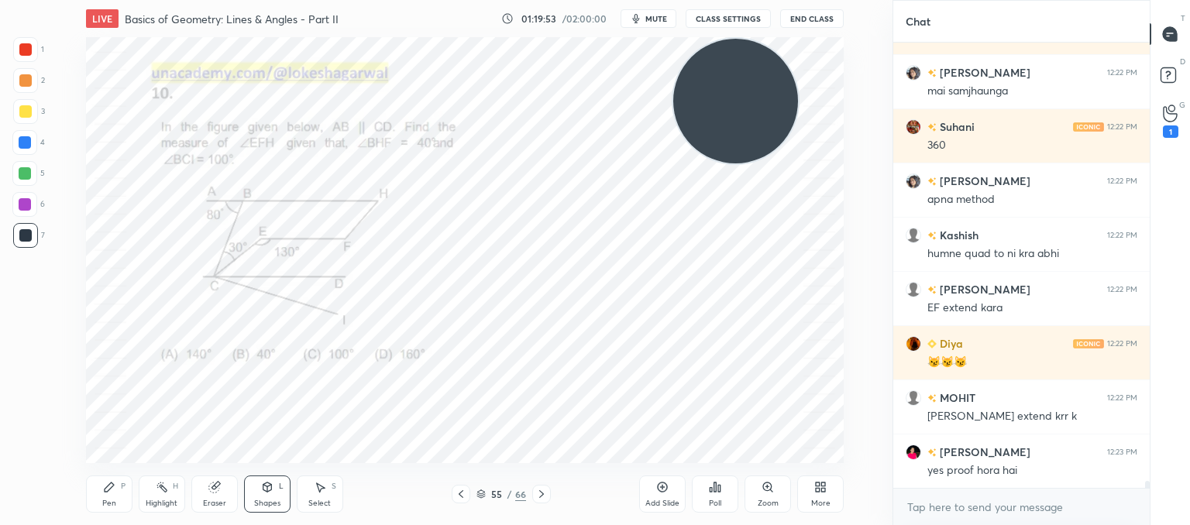
scroll to position [28696, 0]
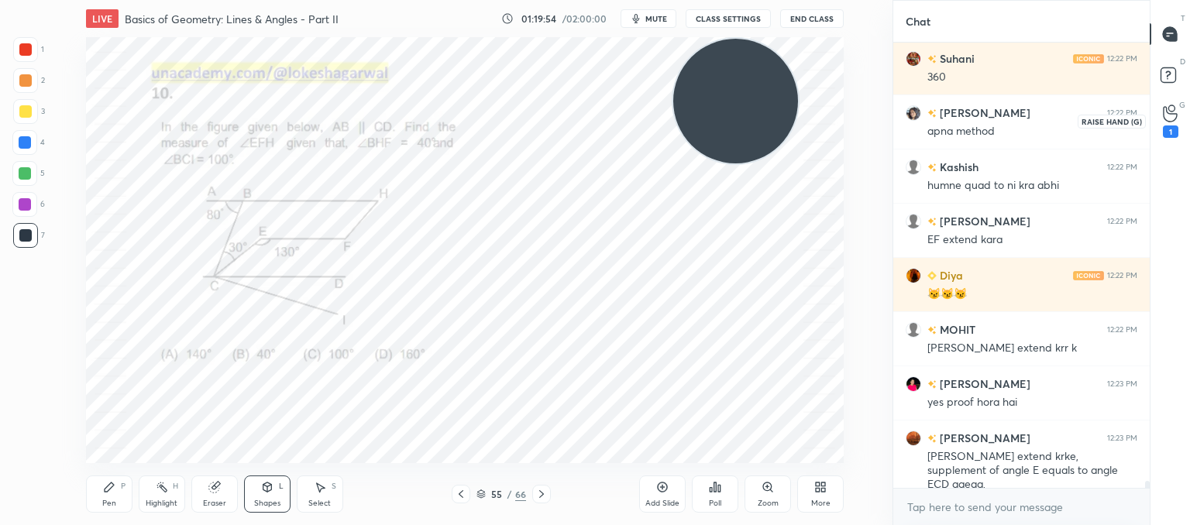
click at [1176, 108] on icon at bounding box center [1170, 114] width 15 height 18
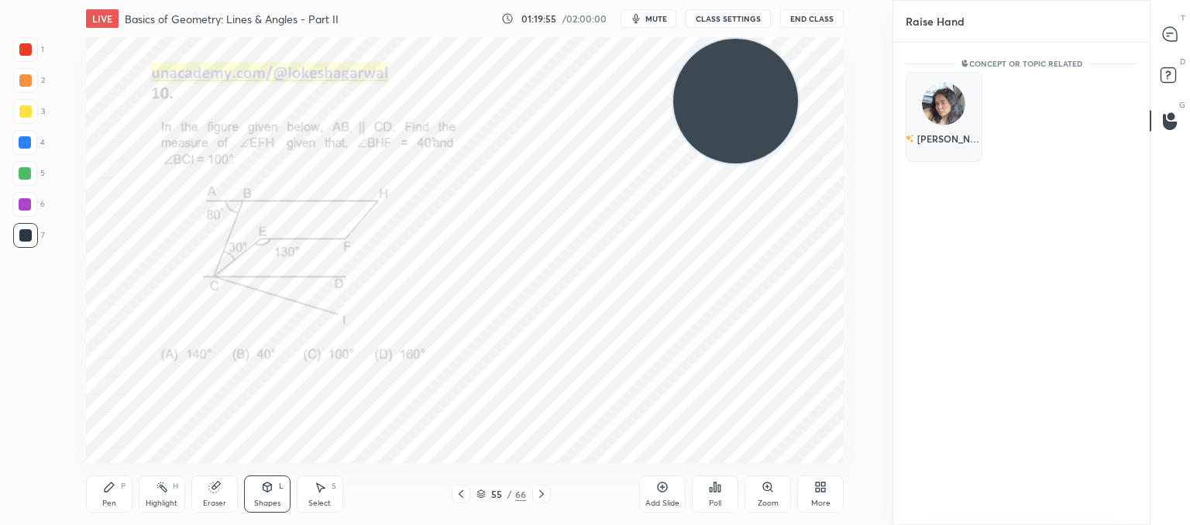
click at [921, 102] on div "[PERSON_NAME]" at bounding box center [944, 117] width 77 height 90
click at [929, 152] on button "INVITE" at bounding box center [944, 149] width 63 height 20
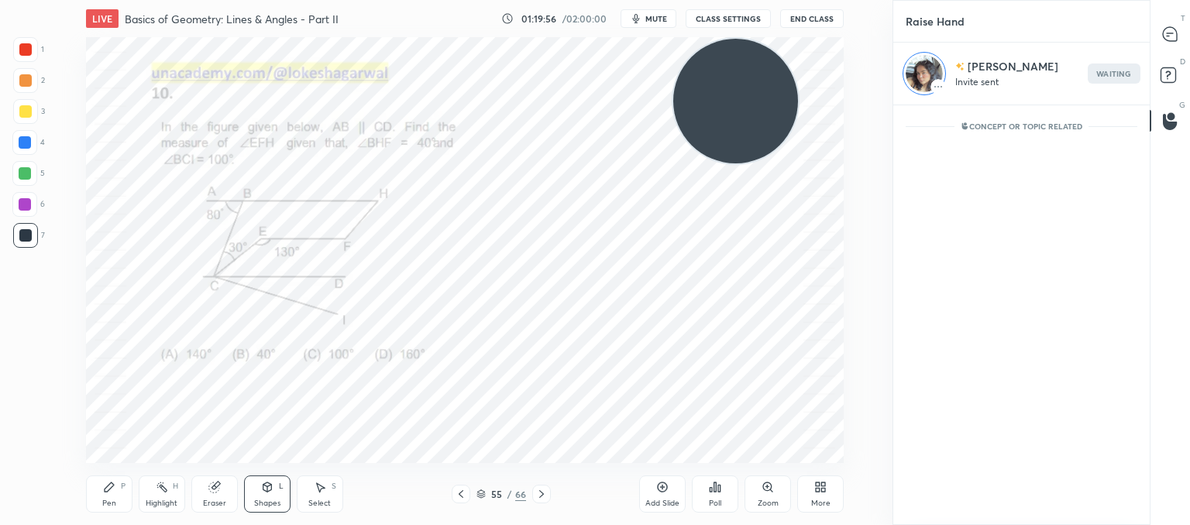
scroll to position [5, 5]
click at [1172, 34] on icon at bounding box center [1170, 34] width 14 height 14
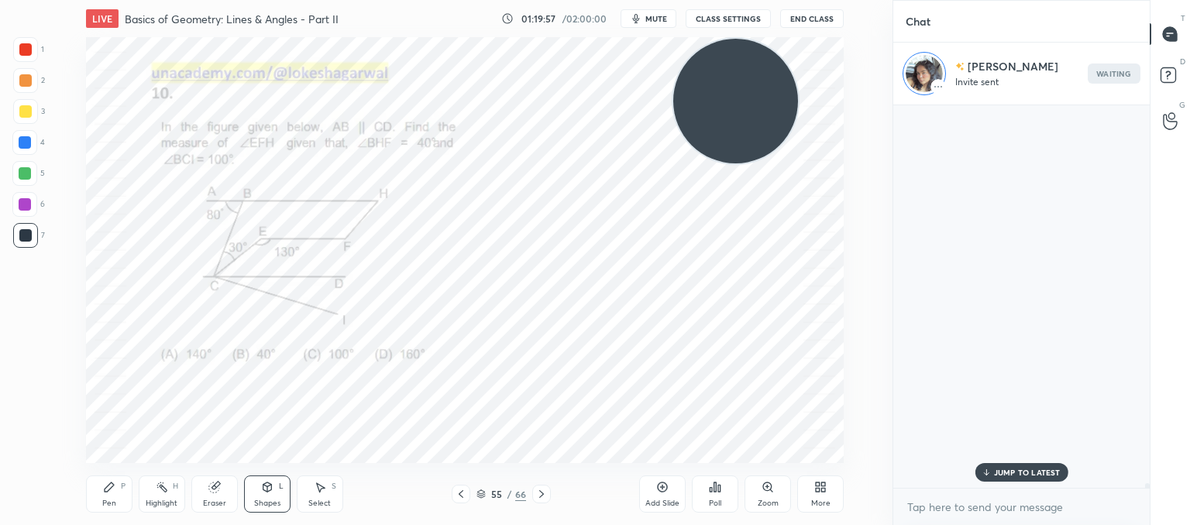
scroll to position [378, 252]
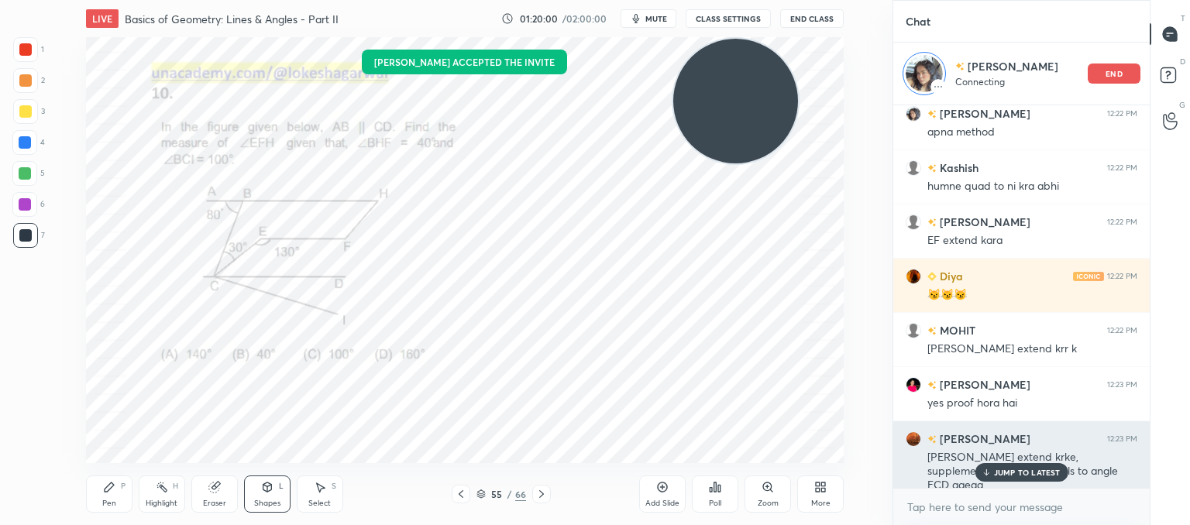
drag, startPoint x: 1021, startPoint y: 473, endPoint x: 1007, endPoint y: 473, distance: 13.2
click at [1020, 473] on p "JUMP TO LATEST" at bounding box center [1027, 472] width 67 height 9
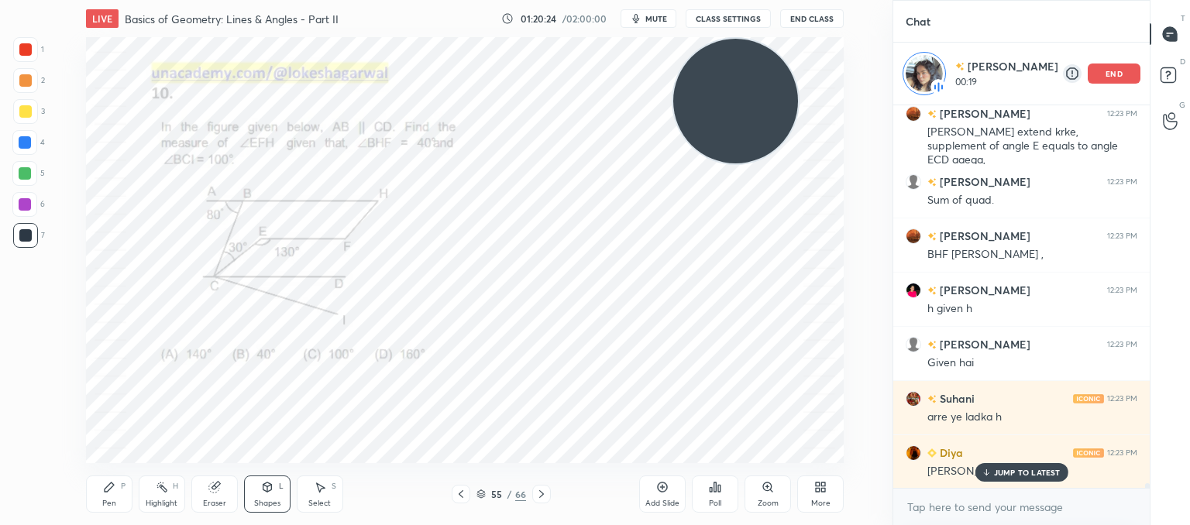
scroll to position [29461, 0]
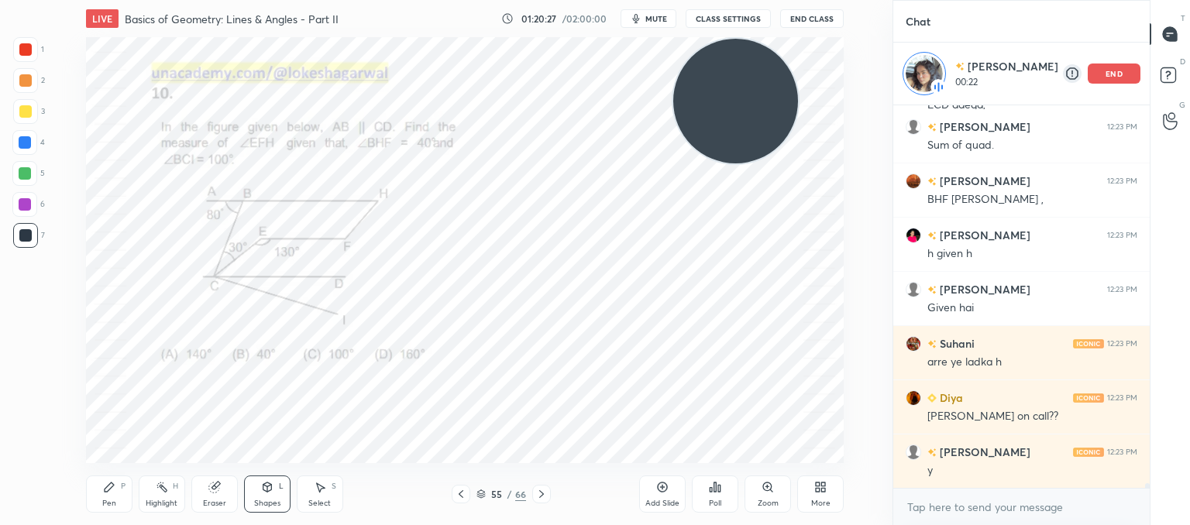
drag, startPoint x: 221, startPoint y: 486, endPoint x: 229, endPoint y: 464, distance: 23.0
click at [226, 472] on div "Pen P Highlight H Eraser Shapes L Select S 55 / 66 Add Slide Poll Zoom More" at bounding box center [465, 494] width 758 height 62
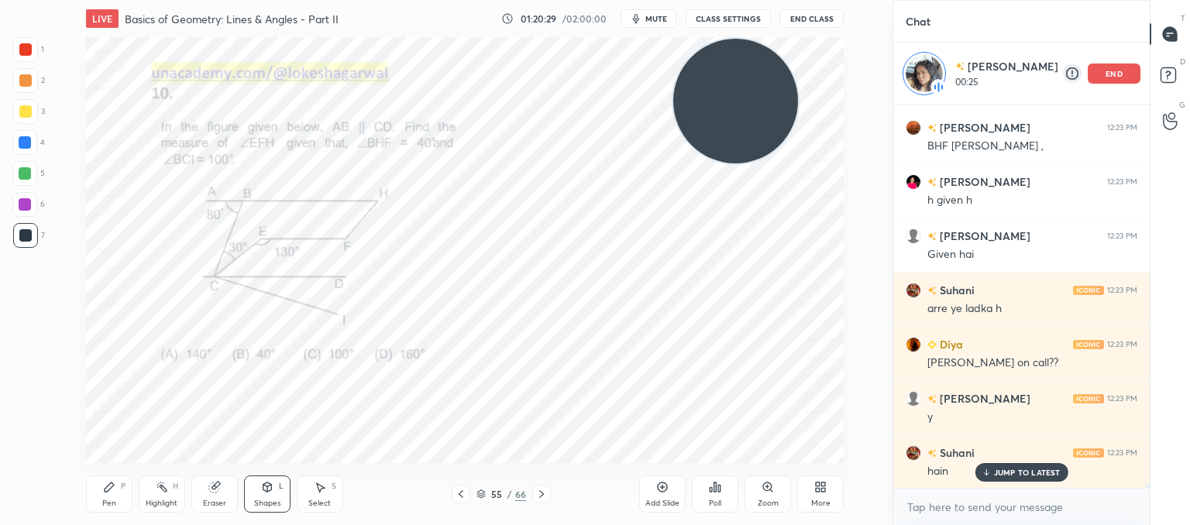
drag, startPoint x: 198, startPoint y: 484, endPoint x: 211, endPoint y: 466, distance: 22.4
click at [211, 466] on div "Pen P Highlight H Eraser Shapes L Select S 55 / 66 Add Slide Poll Zoom More" at bounding box center [465, 494] width 758 height 62
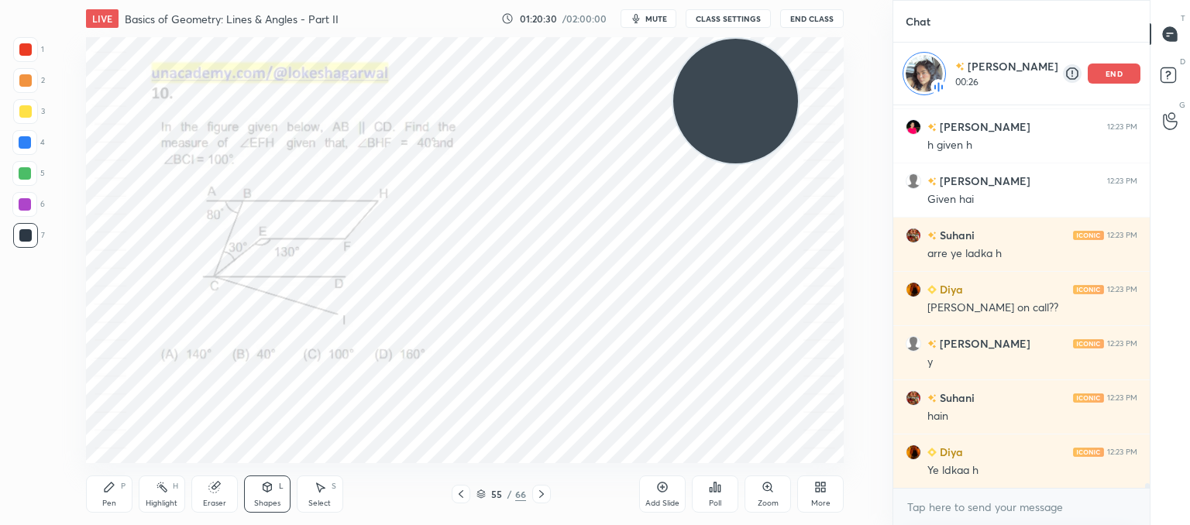
click at [219, 500] on div "Eraser" at bounding box center [214, 504] width 23 height 8
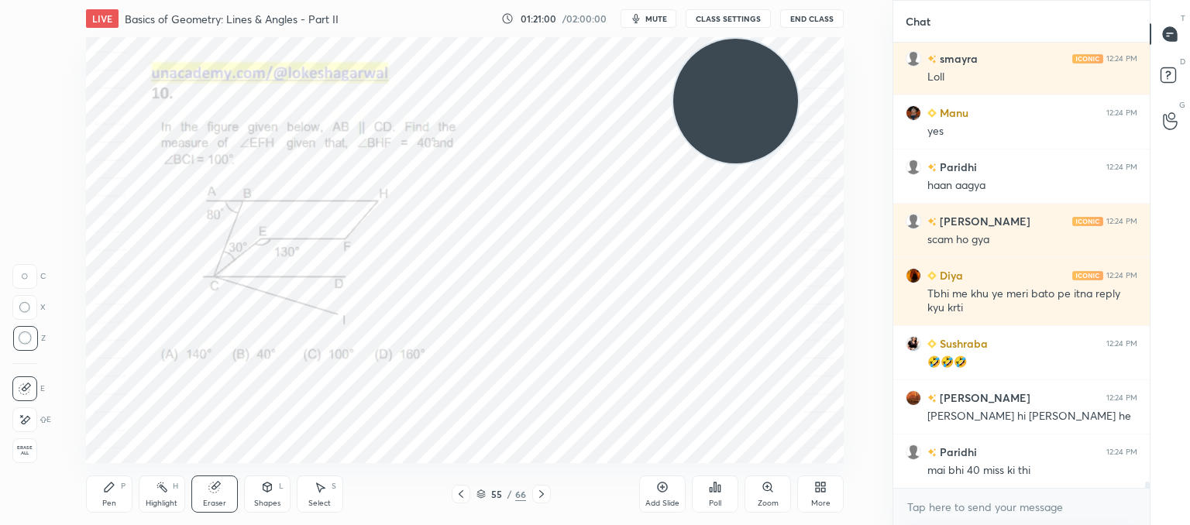
scroll to position [30931, 0]
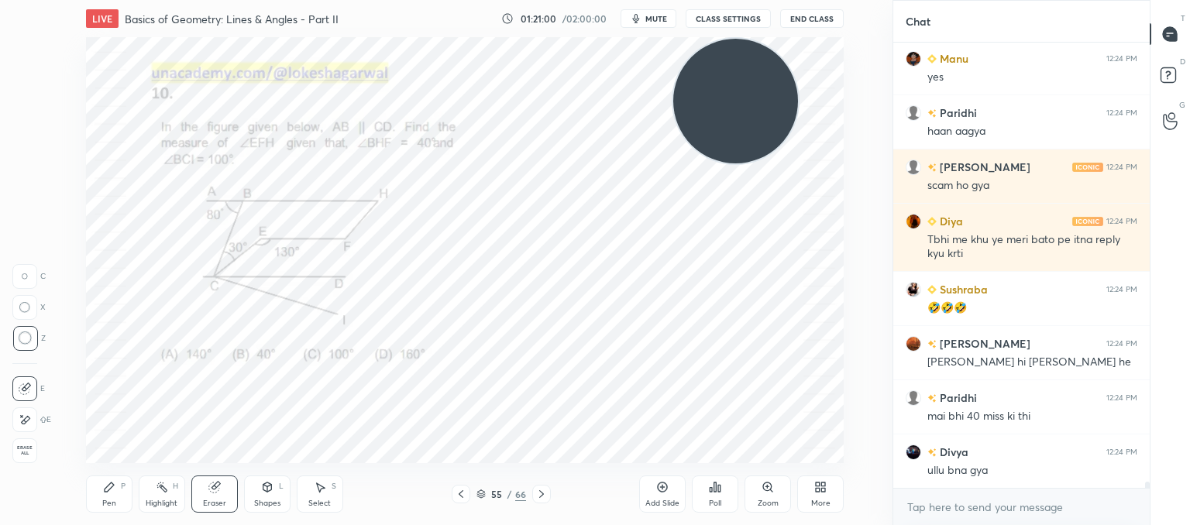
drag, startPoint x: 112, startPoint y: 487, endPoint x: 133, endPoint y: 466, distance: 29.6
click at [114, 488] on icon at bounding box center [109, 487] width 12 height 12
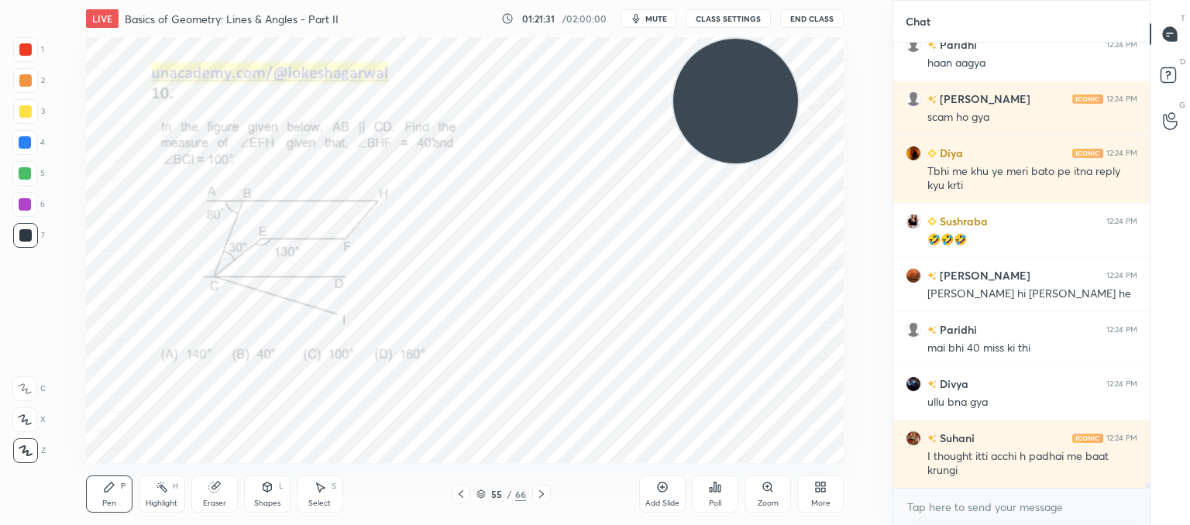
scroll to position [31053, 0]
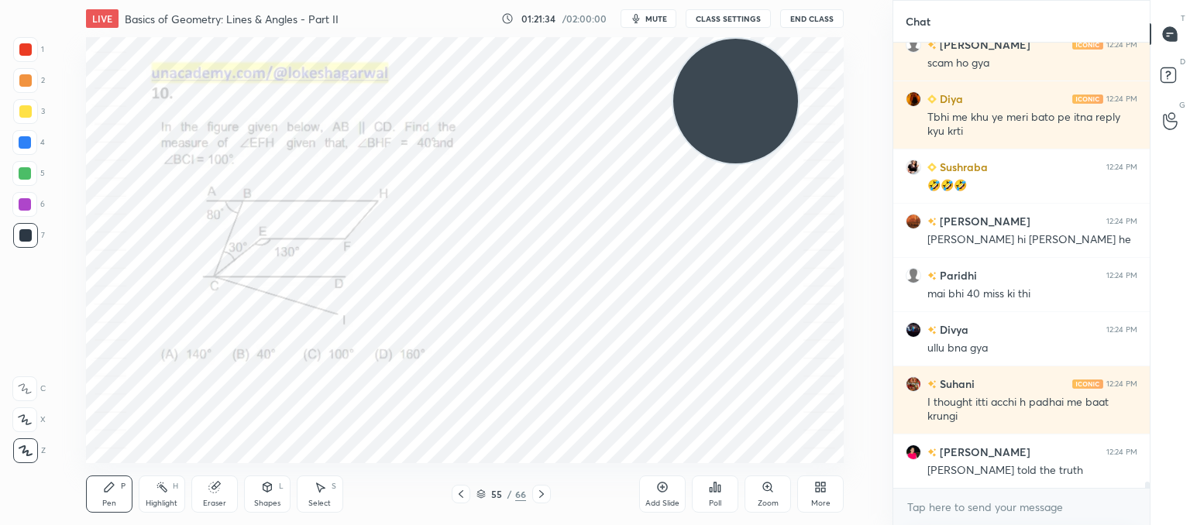
click at [218, 500] on div "Eraser" at bounding box center [214, 504] width 23 height 8
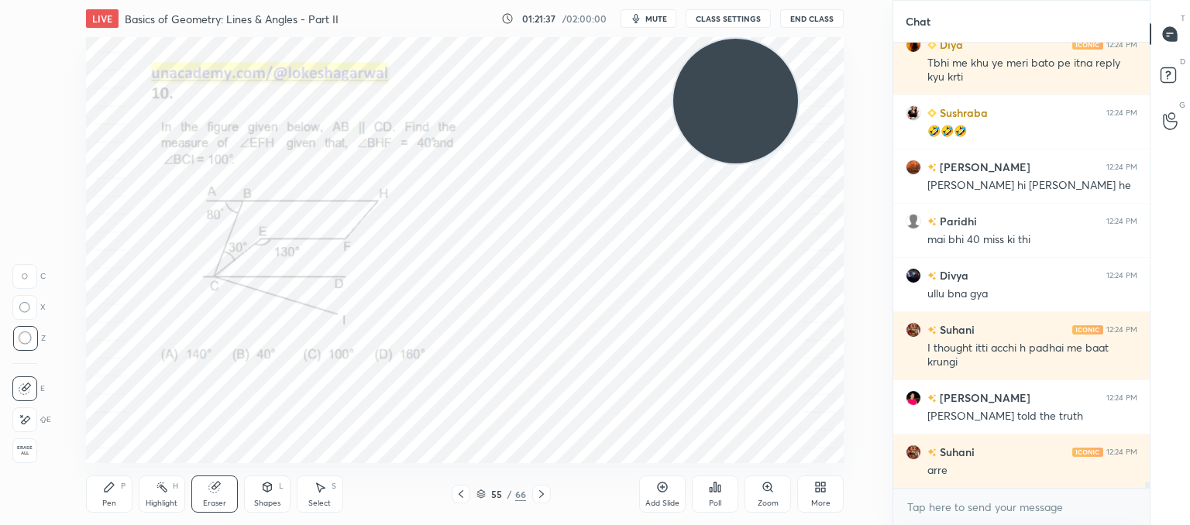
click at [102, 494] on div "Pen P" at bounding box center [109, 494] width 46 height 37
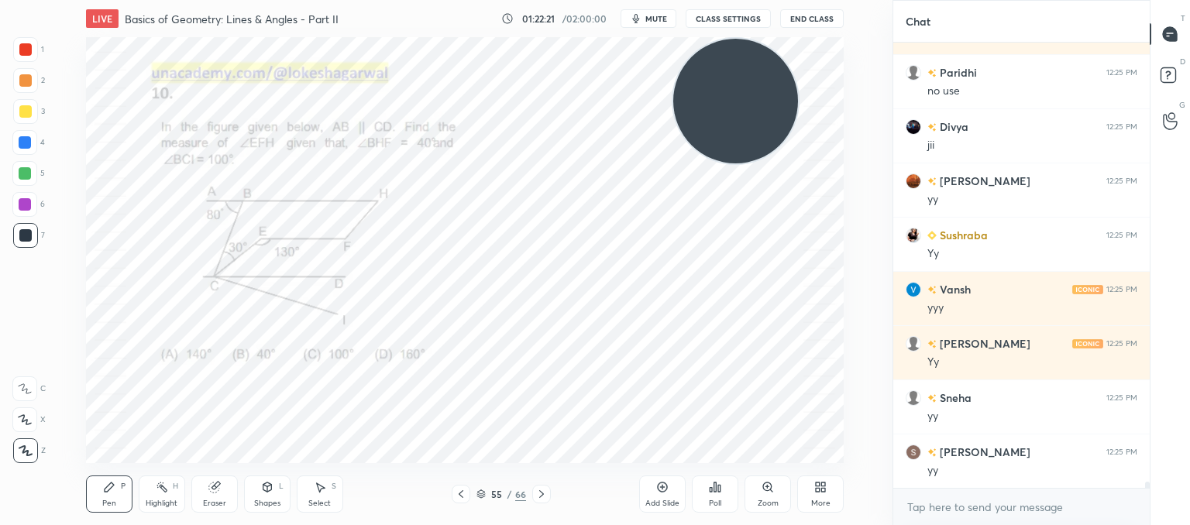
scroll to position [32223, 0]
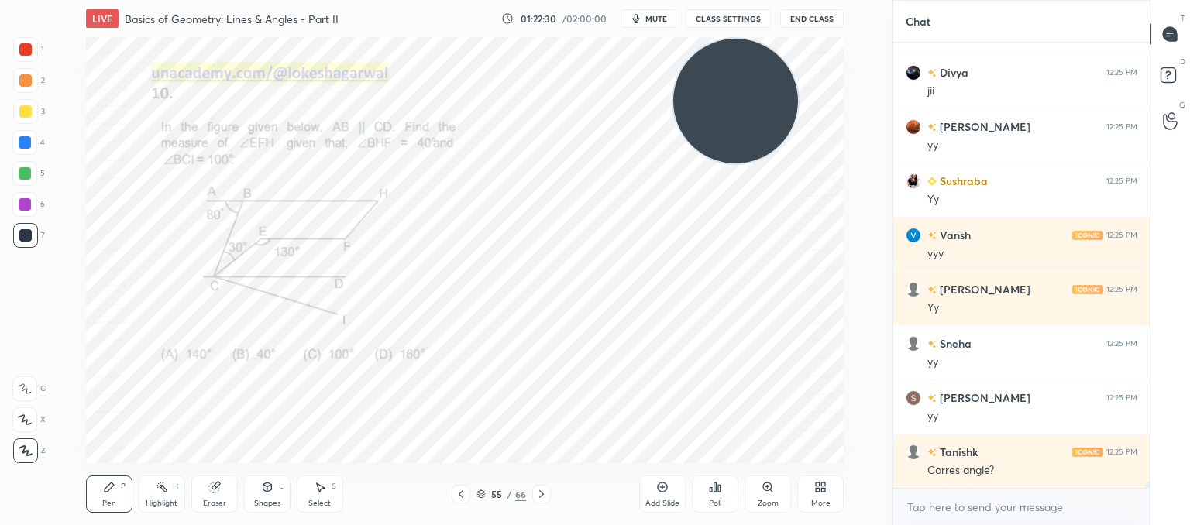
click at [221, 485] on div "Eraser" at bounding box center [214, 494] width 46 height 37
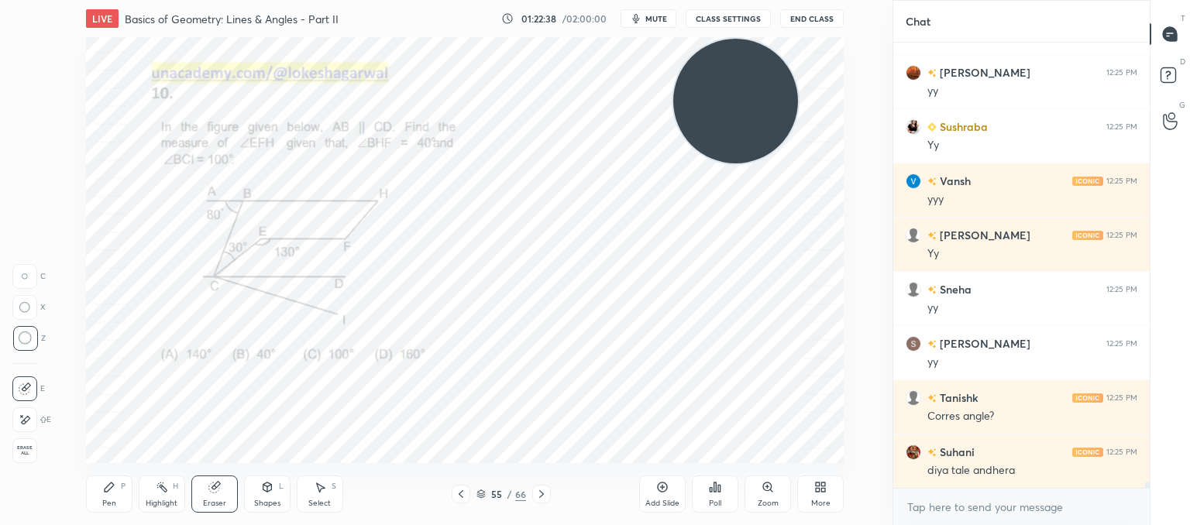
click at [271, 497] on div "Shapes L" at bounding box center [267, 494] width 46 height 37
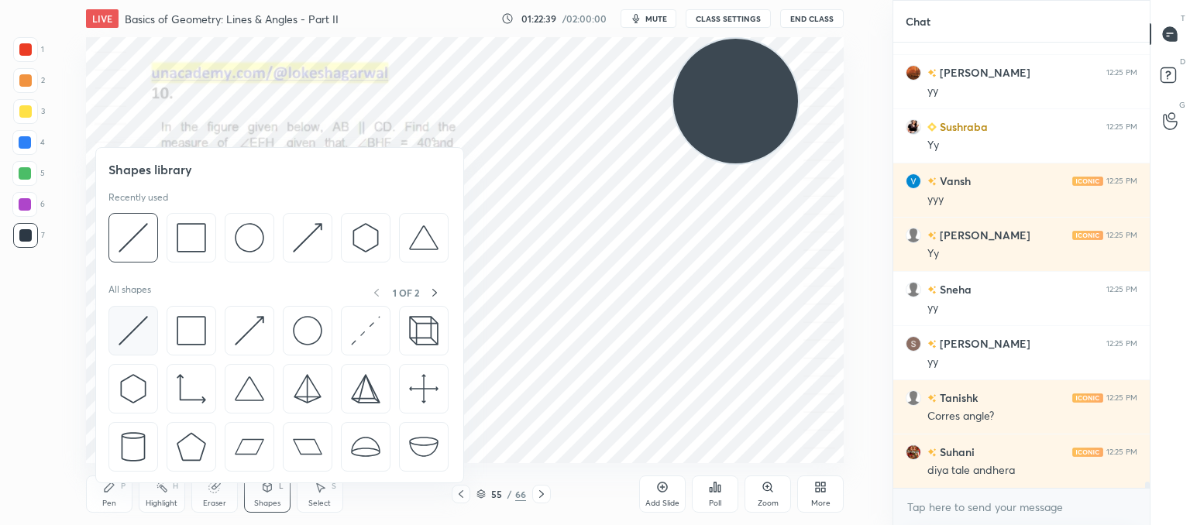
click at [129, 336] on img at bounding box center [133, 330] width 29 height 29
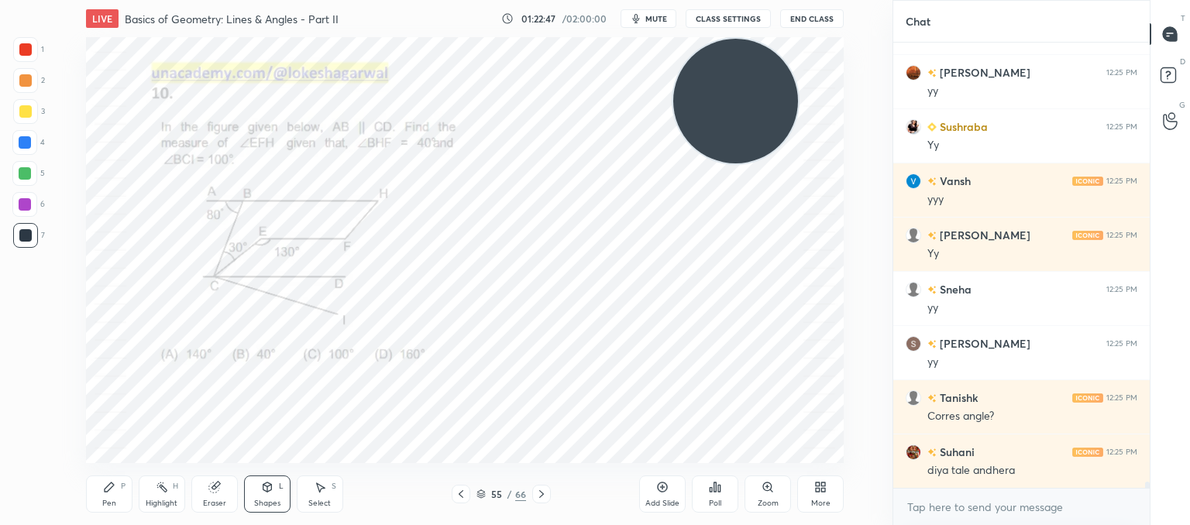
click at [118, 497] on div "Pen P" at bounding box center [109, 494] width 46 height 37
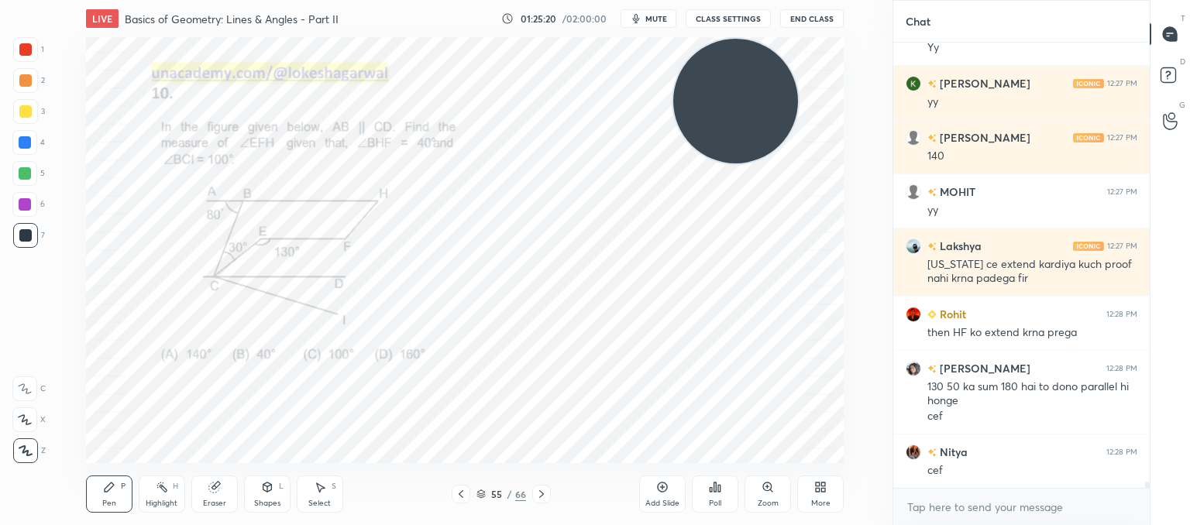
scroll to position [33134, 0]
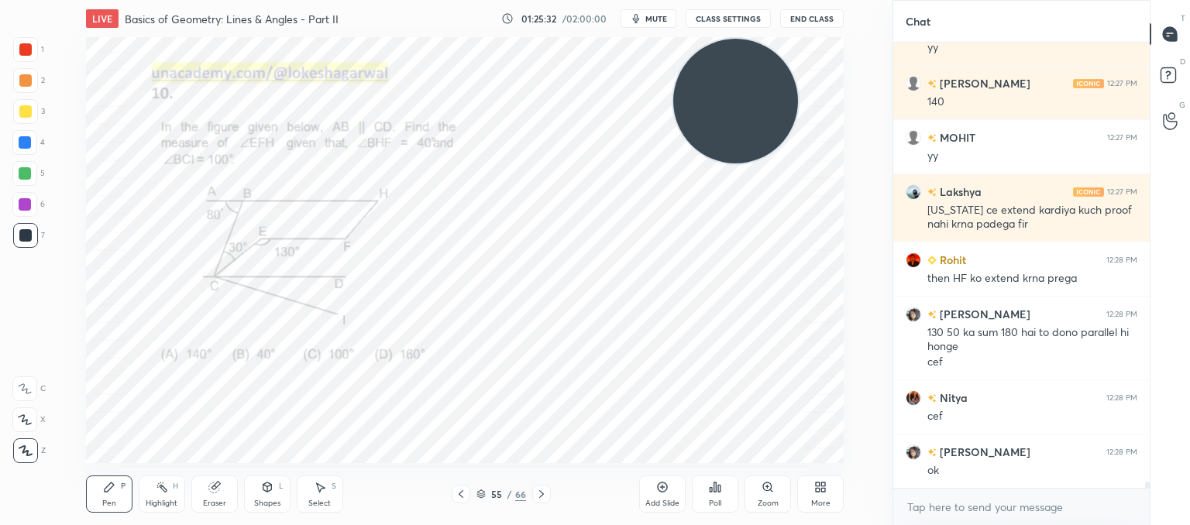
click at [215, 480] on div "Eraser" at bounding box center [214, 494] width 46 height 37
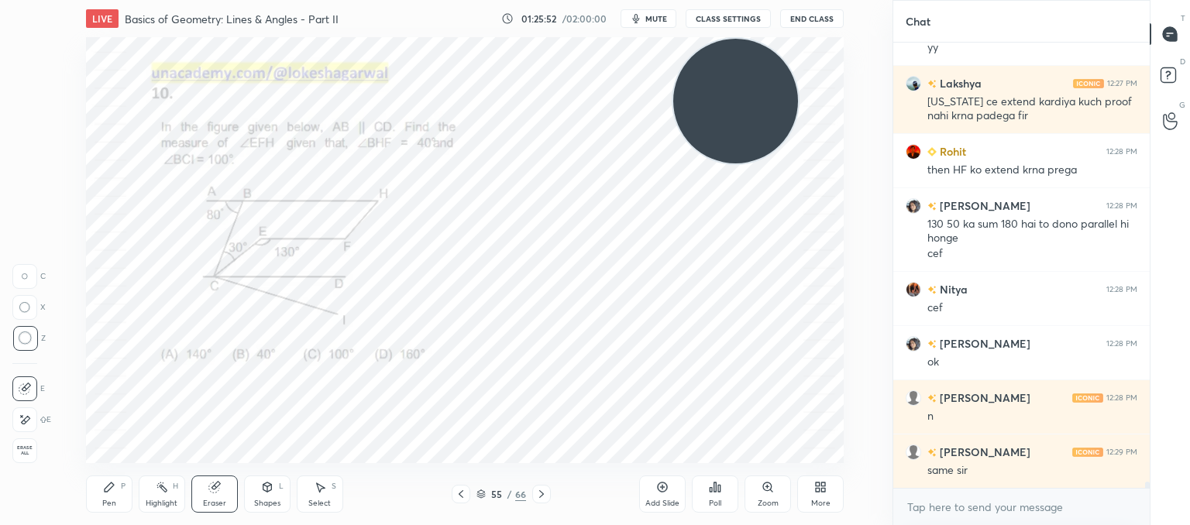
scroll to position [33297, 0]
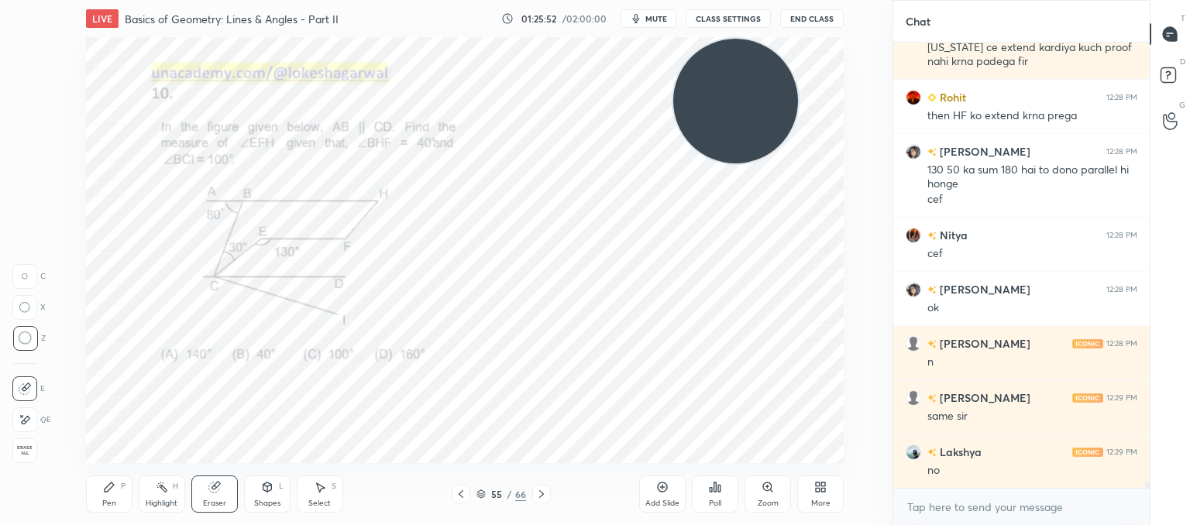
click at [114, 500] on div "Pen" at bounding box center [109, 504] width 14 height 8
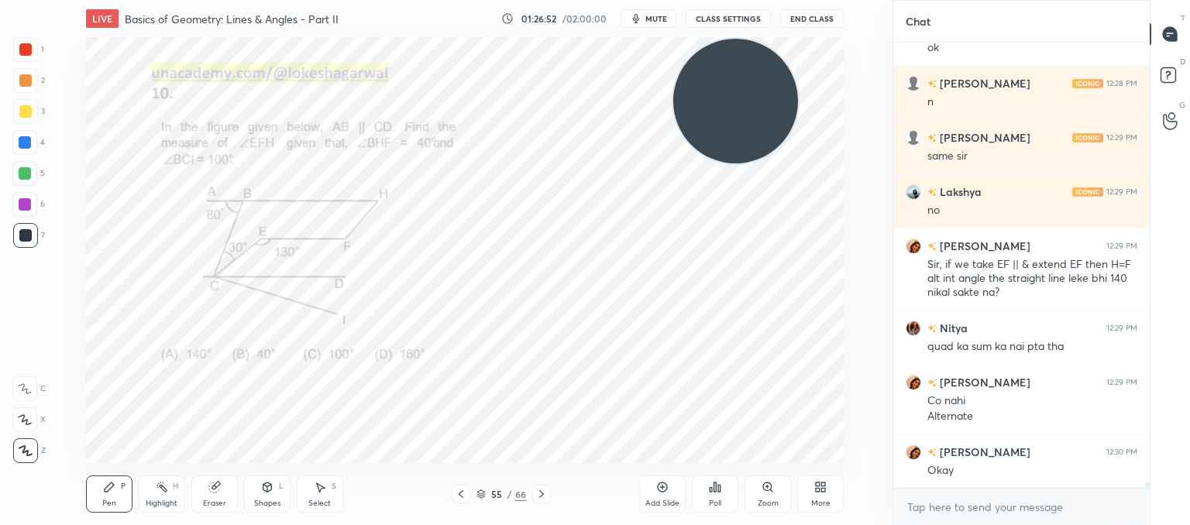
scroll to position [33612, 0]
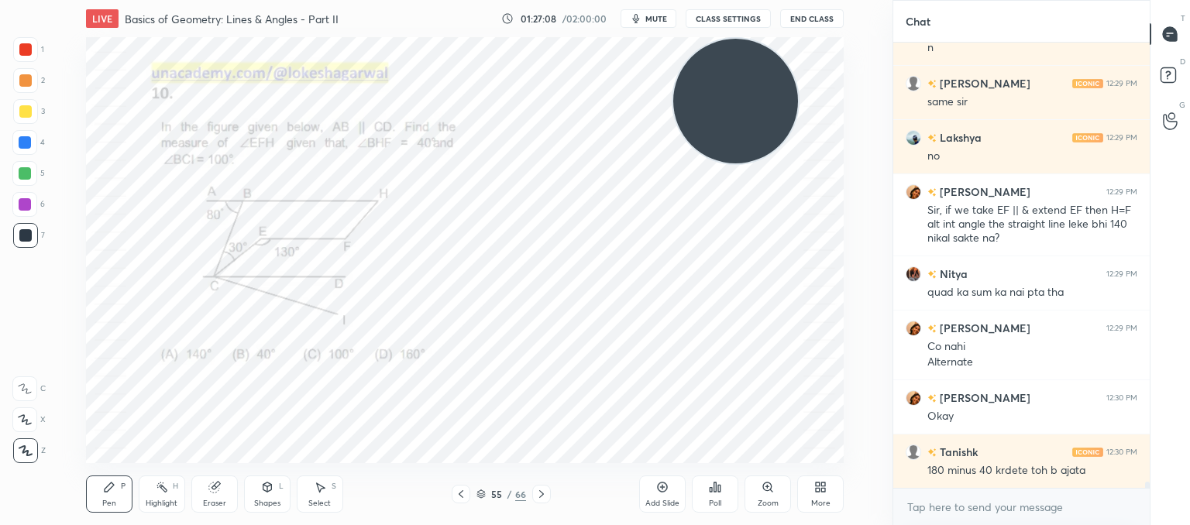
click at [219, 497] on div "Eraser" at bounding box center [214, 494] width 46 height 37
drag, startPoint x: 115, startPoint y: 494, endPoint x: 136, endPoint y: 477, distance: 25.9
click at [120, 491] on div "Pen P" at bounding box center [109, 494] width 46 height 37
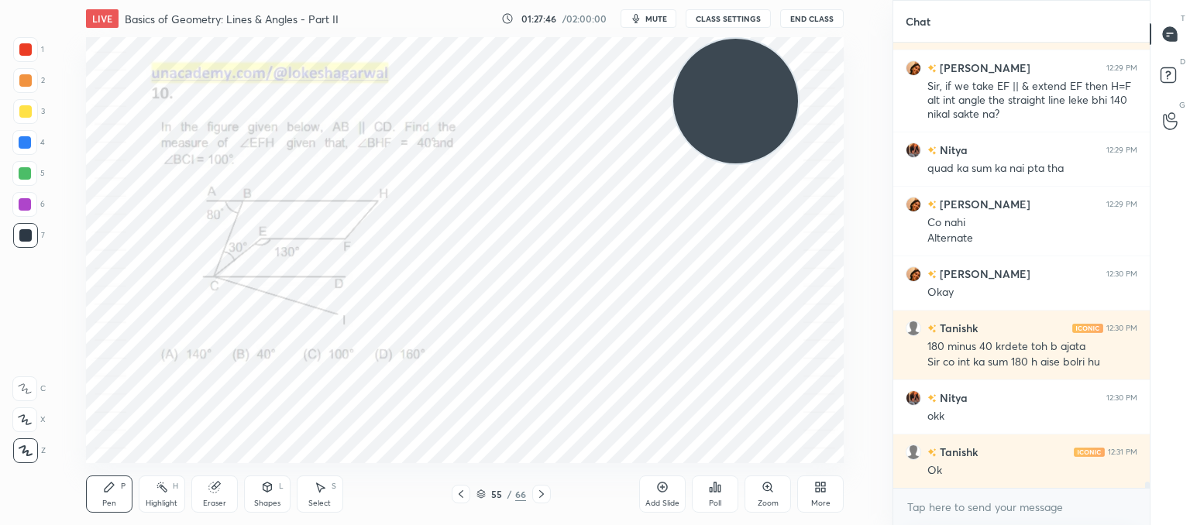
scroll to position [33790, 0]
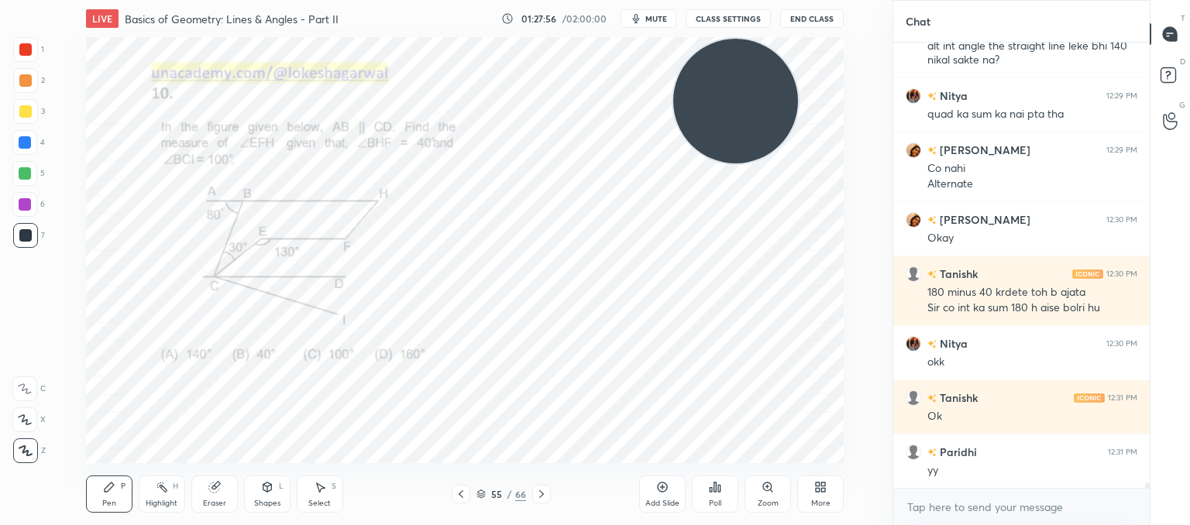
click at [545, 495] on icon at bounding box center [541, 494] width 12 height 12
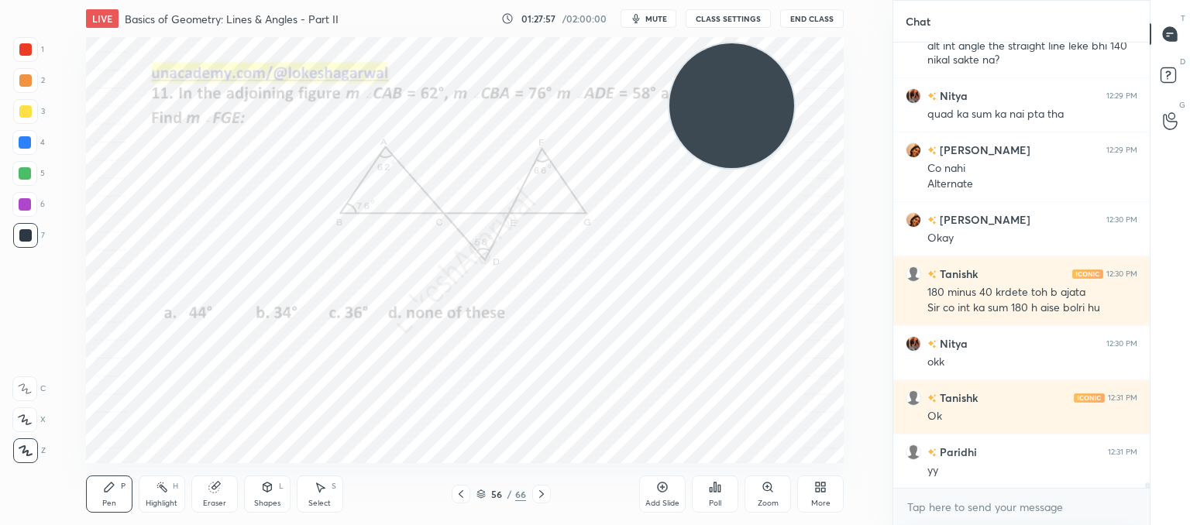
drag, startPoint x: 725, startPoint y: 117, endPoint x: 34, endPoint y: 493, distance: 786.1
click at [0, 524] on div "1 2 3 4 5 6 7 C X Z C X Z E E Erase all H H LIVE Basics of Geometry: Lines & An…" at bounding box center [440, 262] width 880 height 525
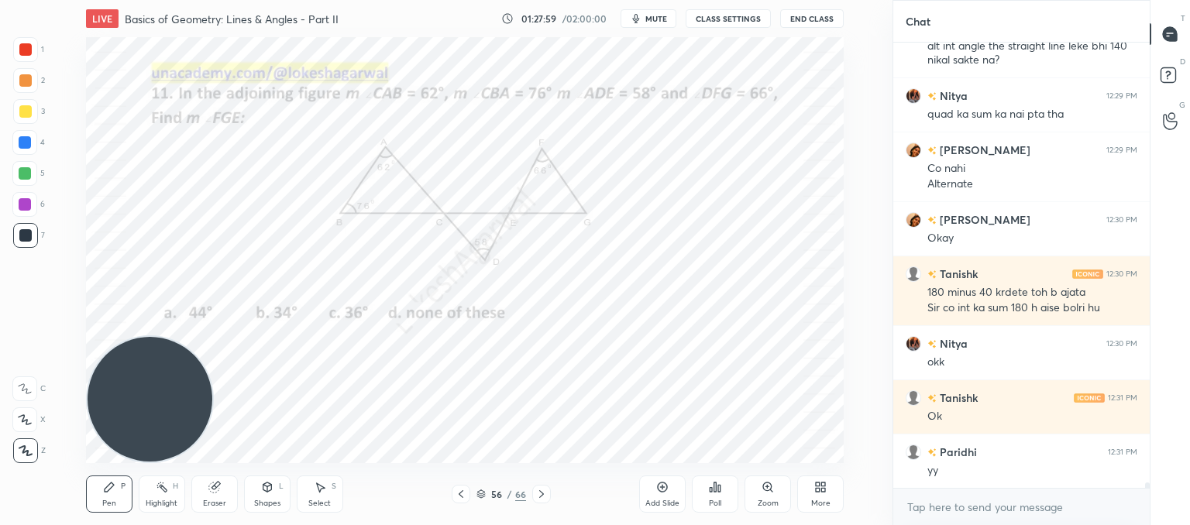
click at [546, 497] on icon at bounding box center [541, 494] width 12 height 12
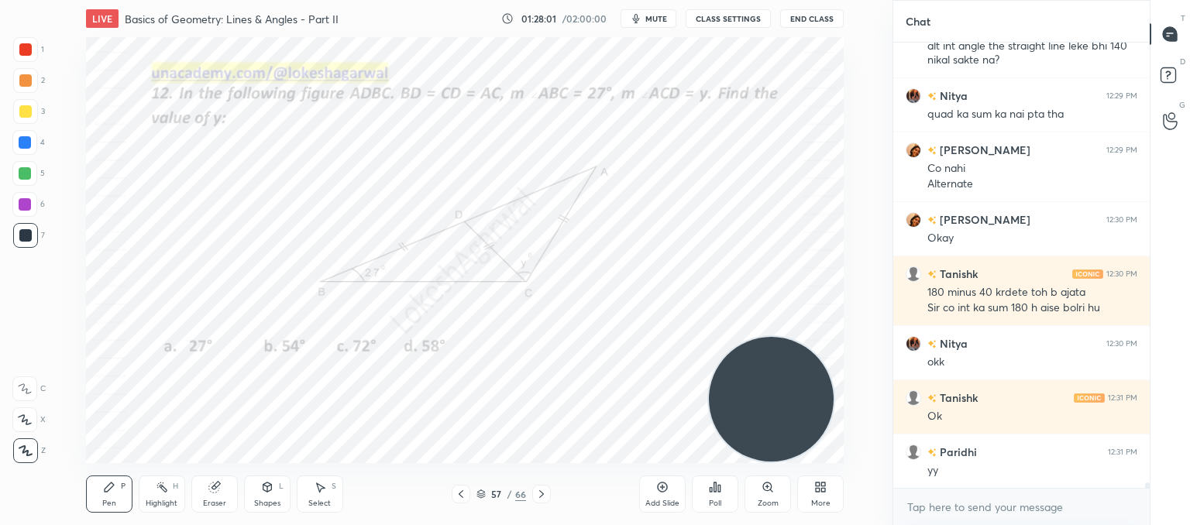
drag, startPoint x: 163, startPoint y: 399, endPoint x: 1010, endPoint y: 549, distance: 861.0
click at [1010, 0] on html "1 2 3 4 5 6 7 C X Z C X Z E E Erase all H H LIVE Basics of Geometry: Lines & An…" at bounding box center [595, 0] width 1190 height 0
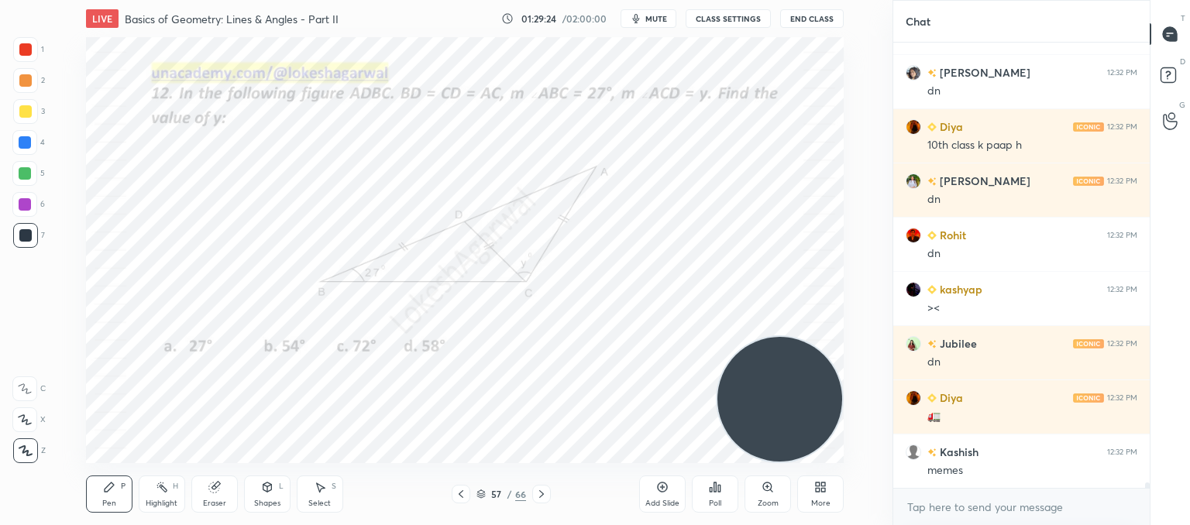
scroll to position [34387, 0]
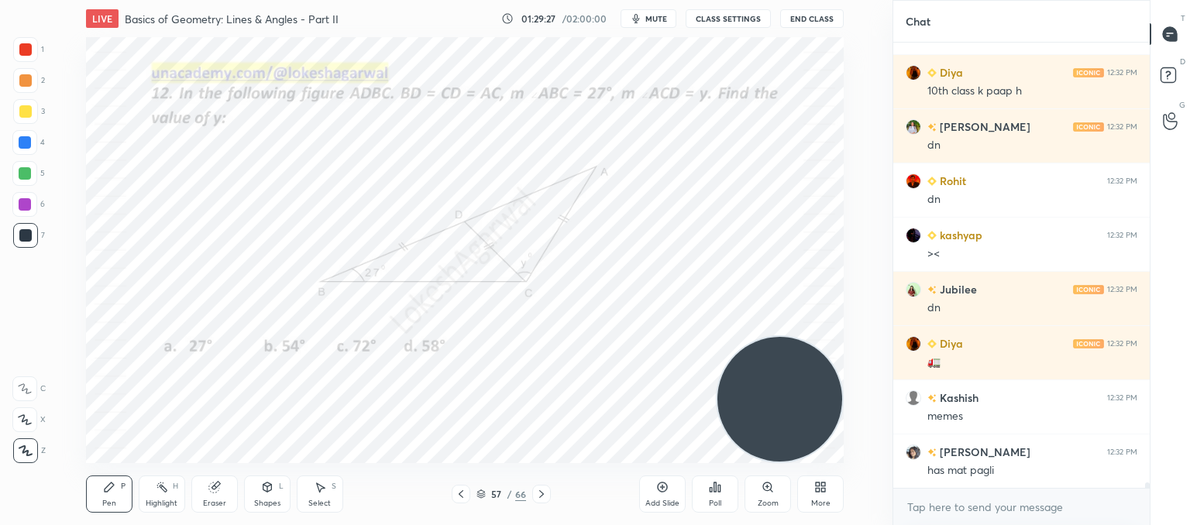
click at [713, 497] on div "Poll" at bounding box center [715, 494] width 46 height 37
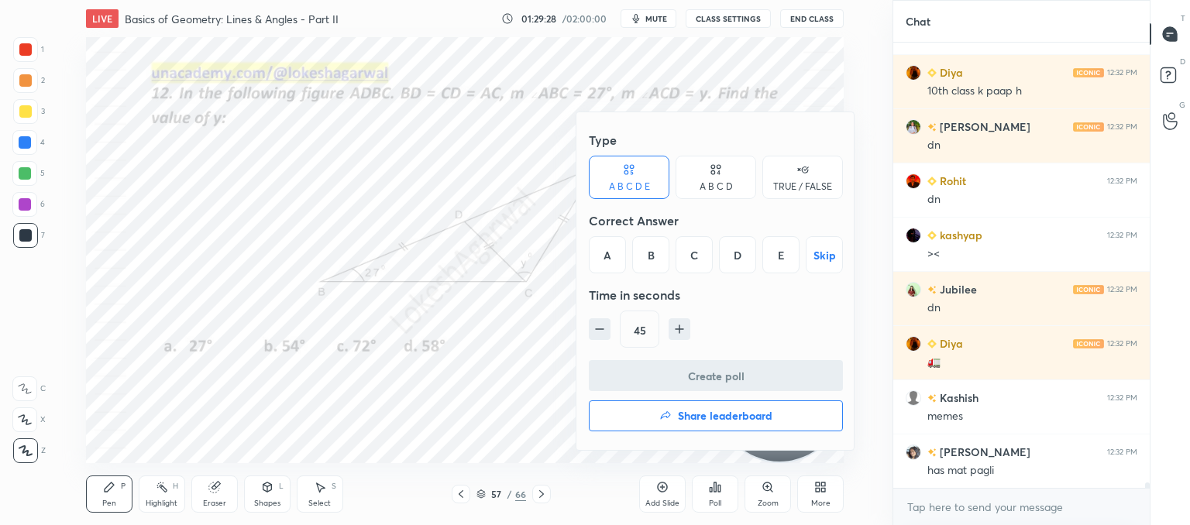
scroll to position [34441, 0]
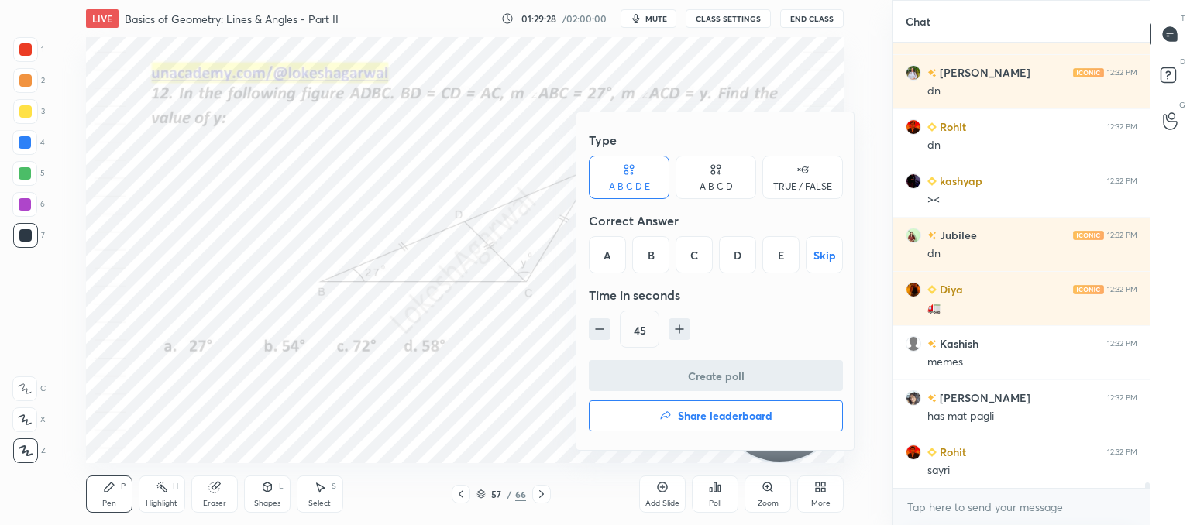
click at [715, 169] on icon at bounding box center [716, 169] width 12 height 15
click at [724, 257] on div "C" at bounding box center [716, 254] width 46 height 37
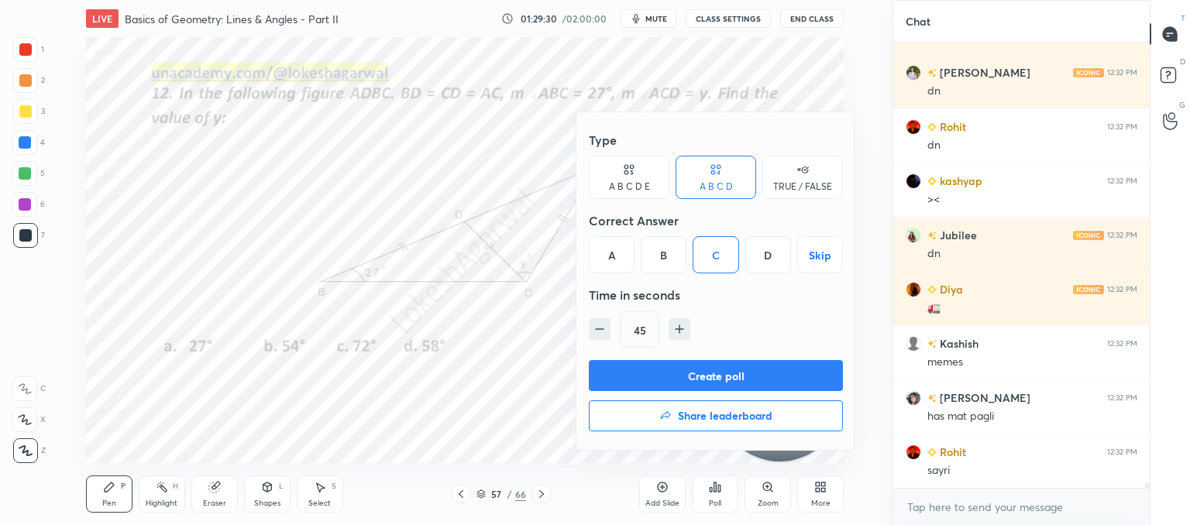
click at [671, 363] on button "Create poll" at bounding box center [716, 375] width 254 height 31
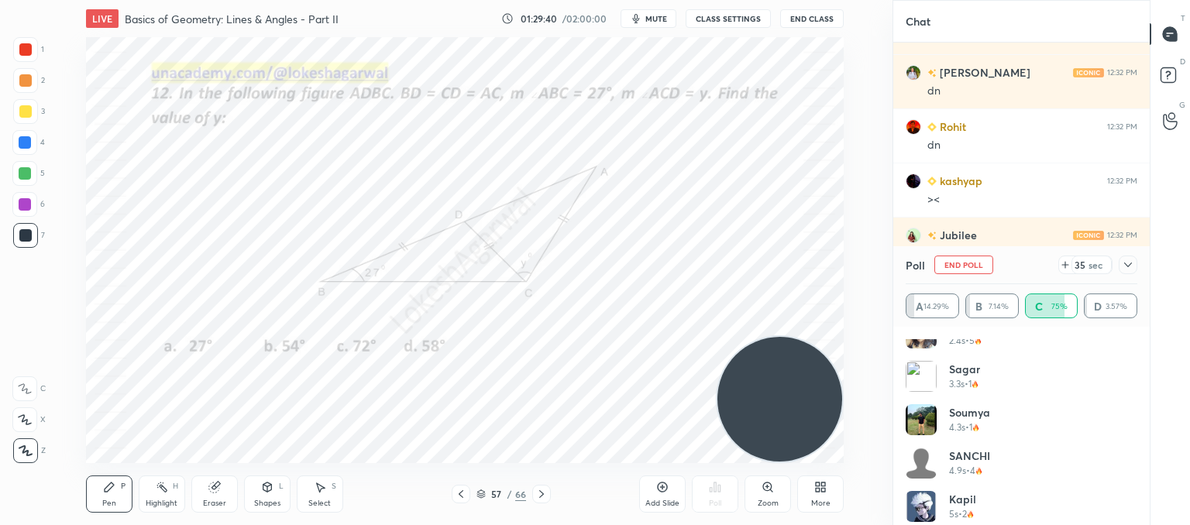
scroll to position [769, 0]
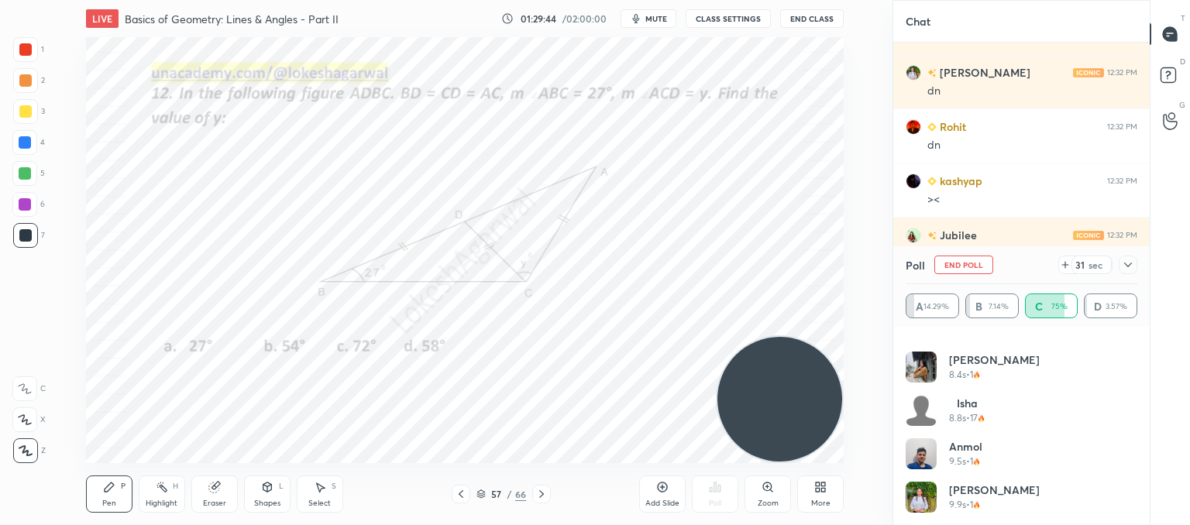
click at [1069, 269] on icon at bounding box center [1065, 265] width 12 height 12
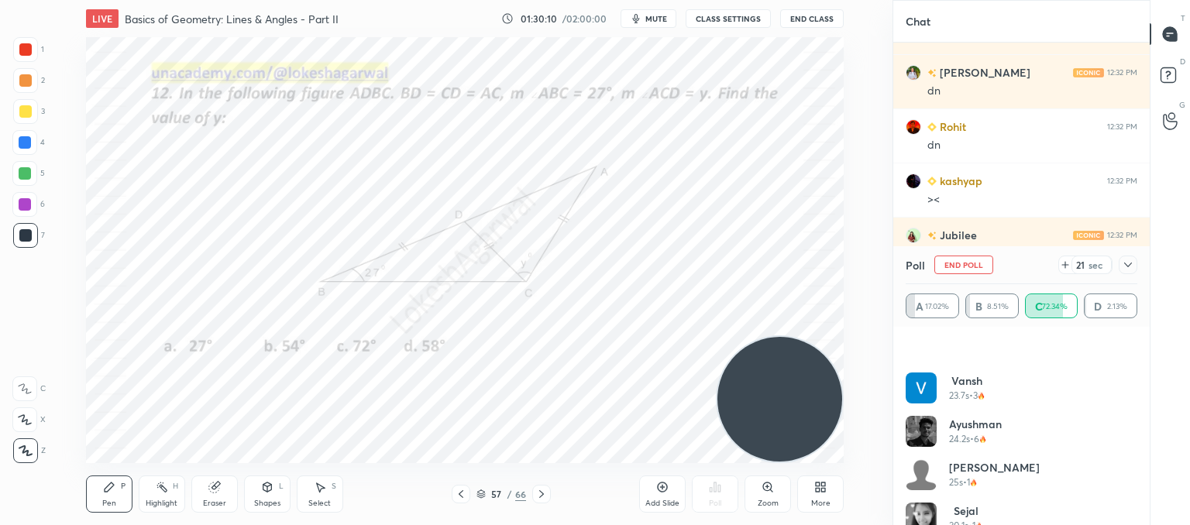
scroll to position [1289, 0]
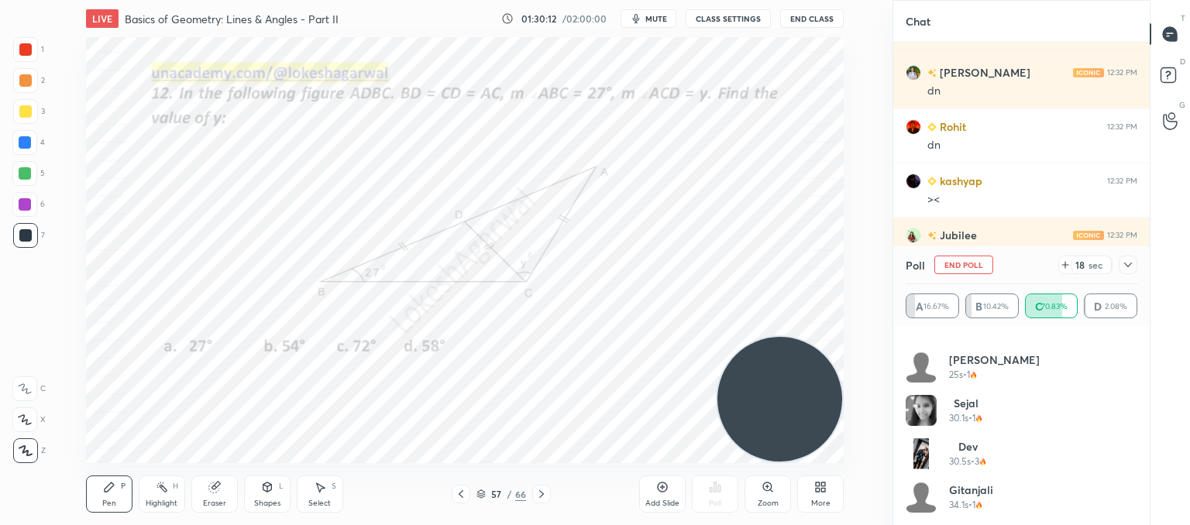
click at [1134, 261] on icon at bounding box center [1128, 265] width 12 height 12
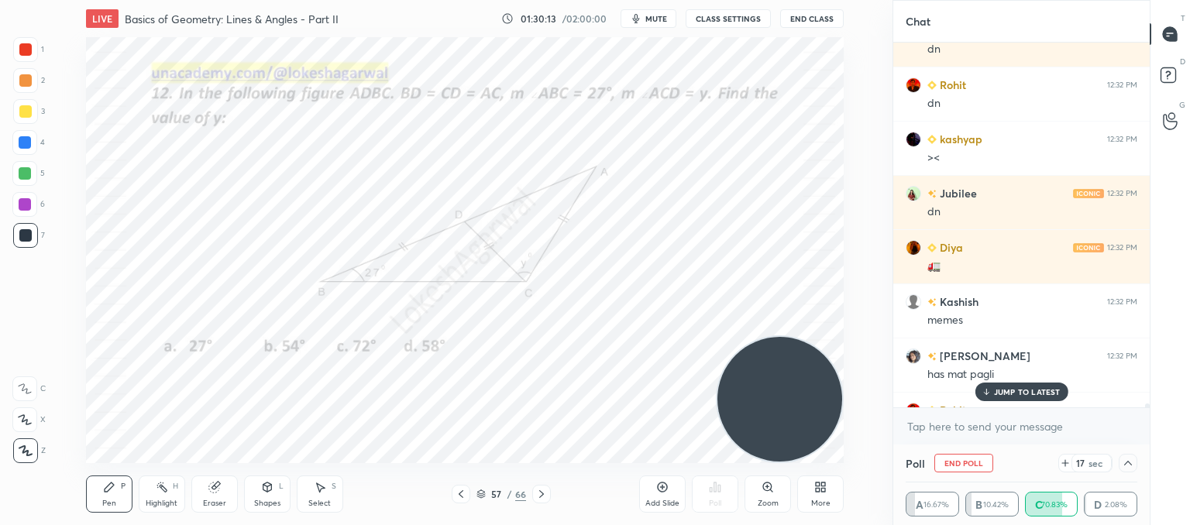
scroll to position [34521, 0]
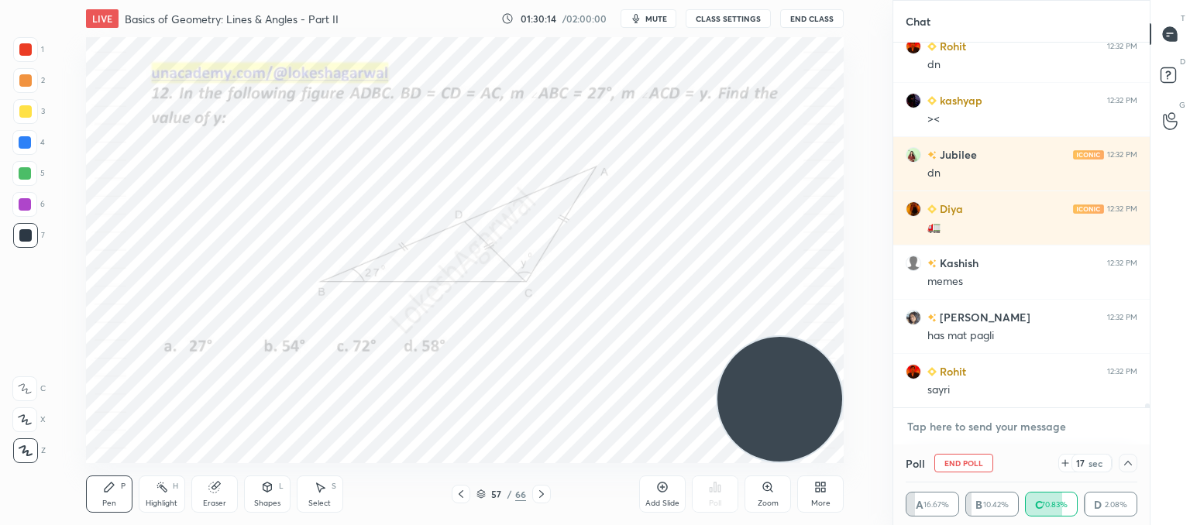
click at [983, 429] on textarea at bounding box center [1022, 427] width 232 height 25
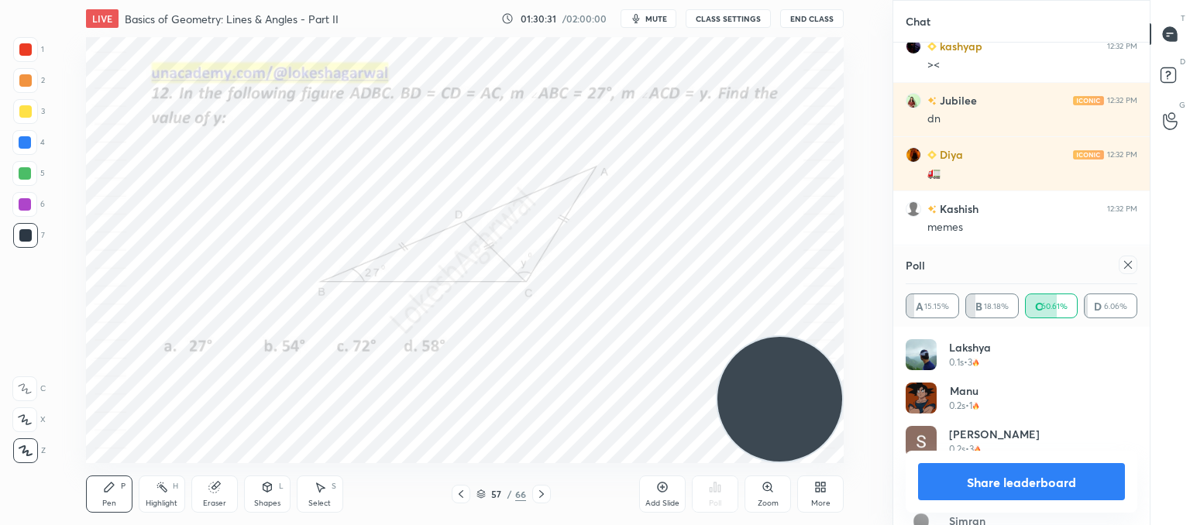
scroll to position [181, 227]
click at [1123, 267] on icon at bounding box center [1128, 265] width 12 height 12
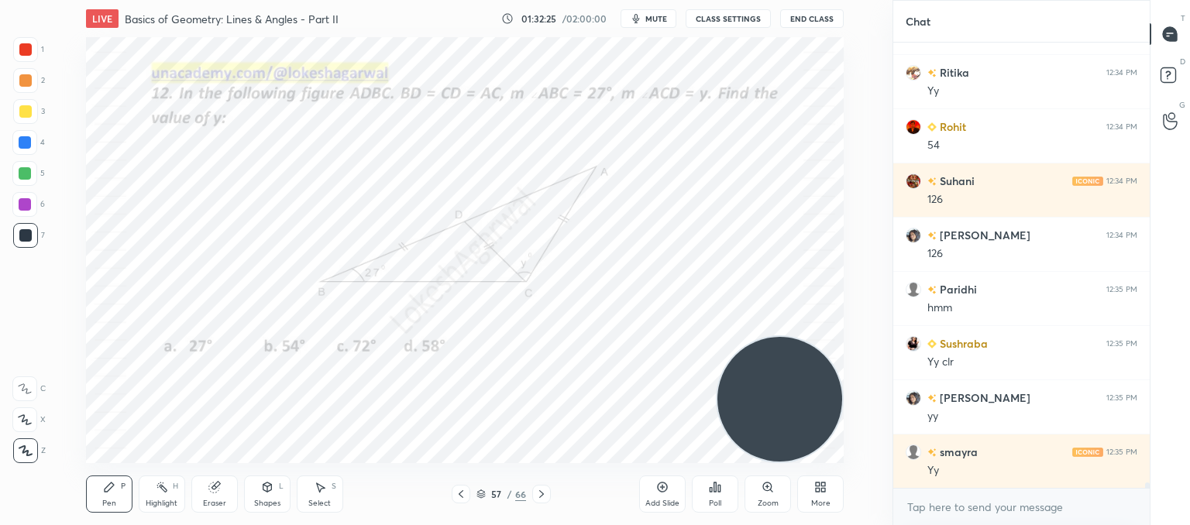
scroll to position [35502, 0]
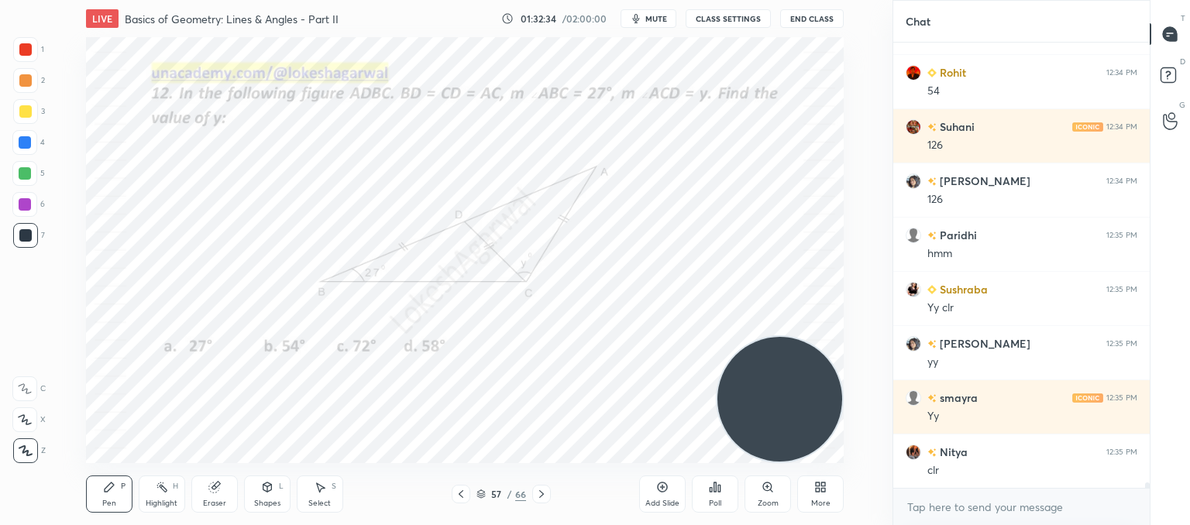
click at [480, 493] on icon at bounding box center [481, 494] width 9 height 9
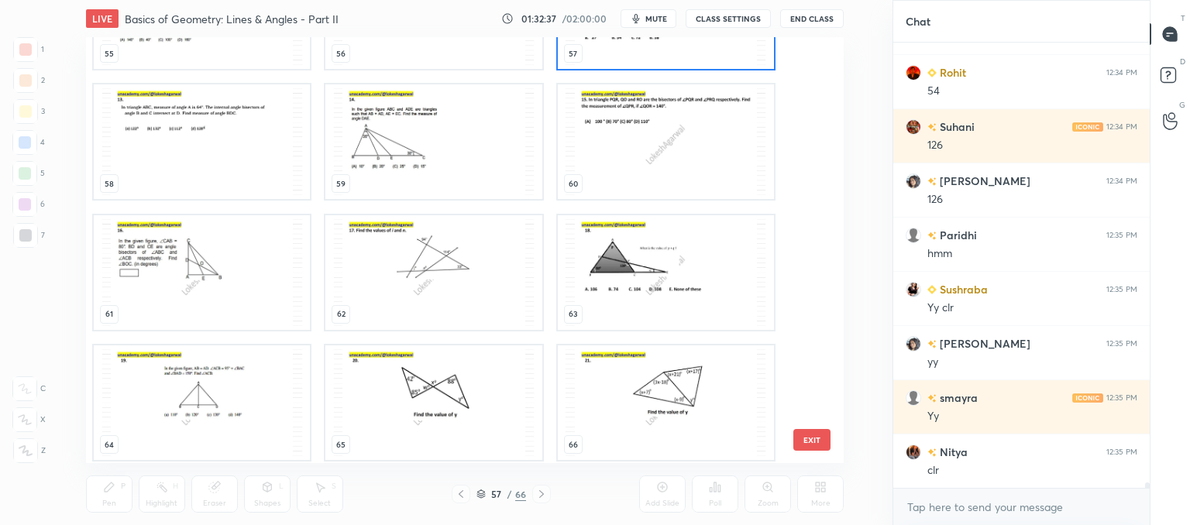
scroll to position [2443, 0]
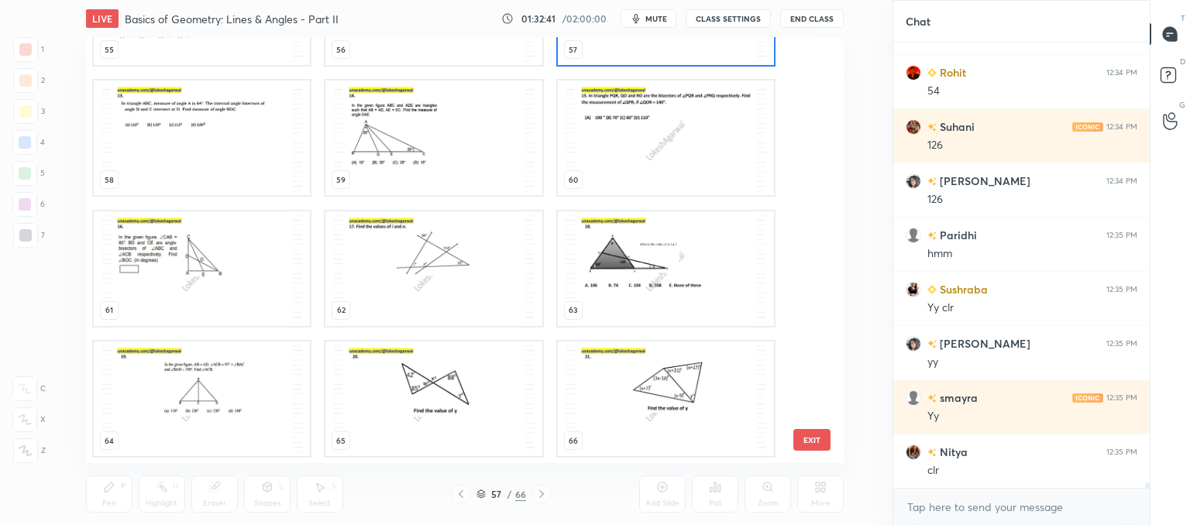
click at [650, 274] on img "grid" at bounding box center [665, 268] width 216 height 115
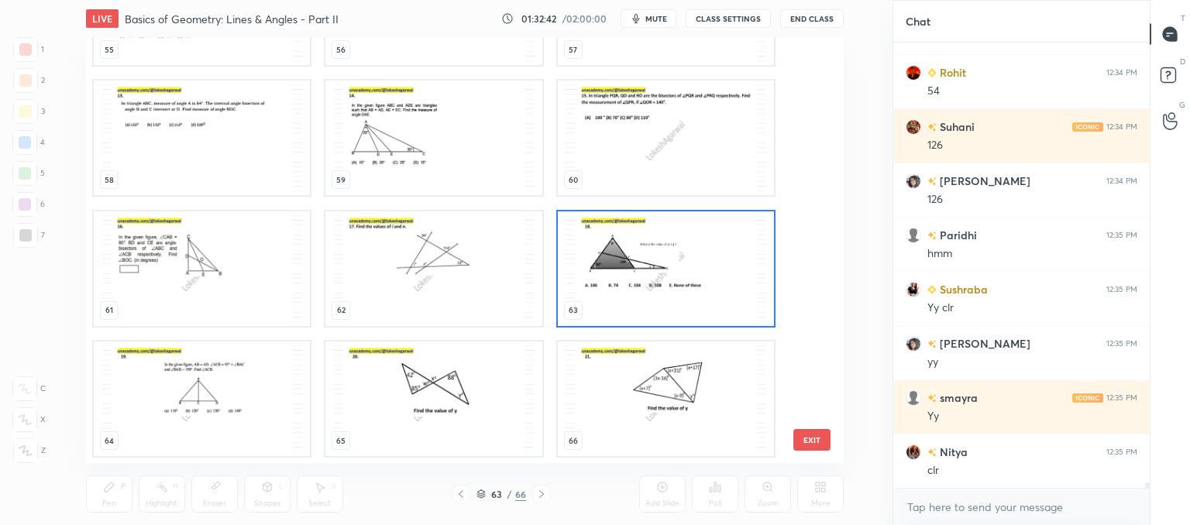
click at [818, 444] on button "EXIT" at bounding box center [811, 440] width 37 height 22
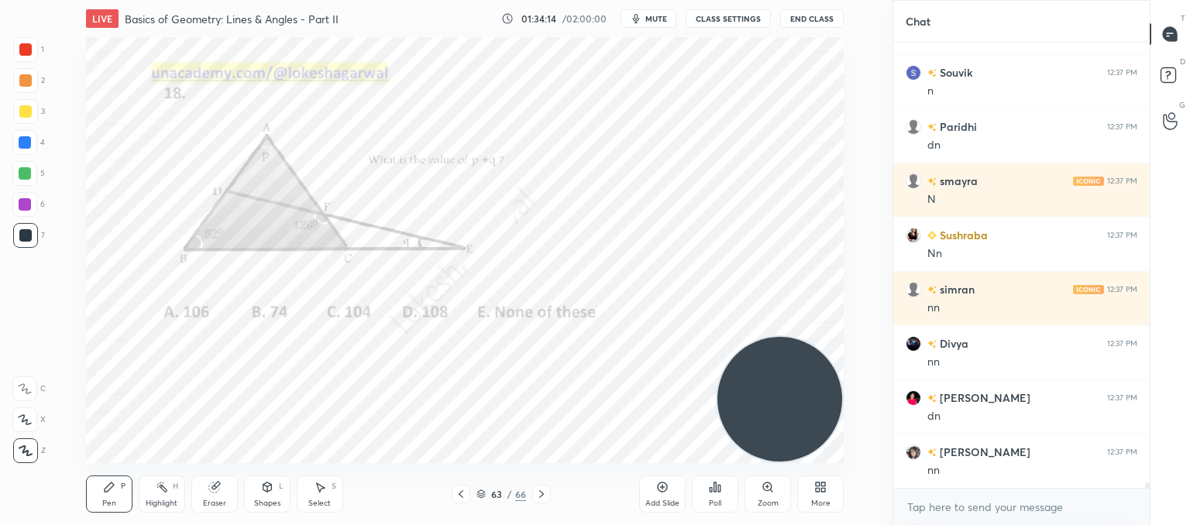
scroll to position [36510, 0]
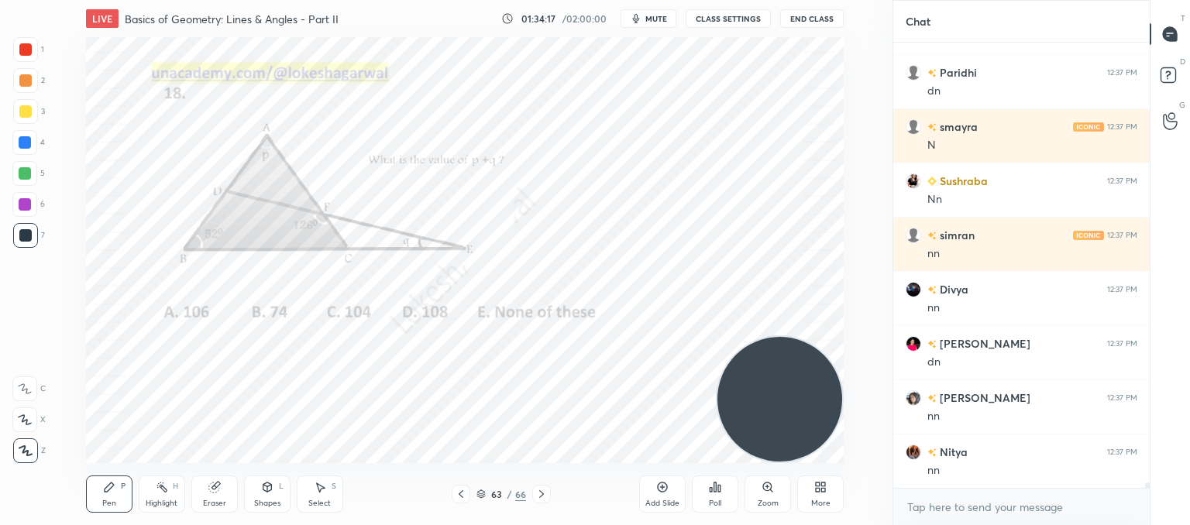
click at [718, 487] on icon at bounding box center [715, 487] width 12 height 12
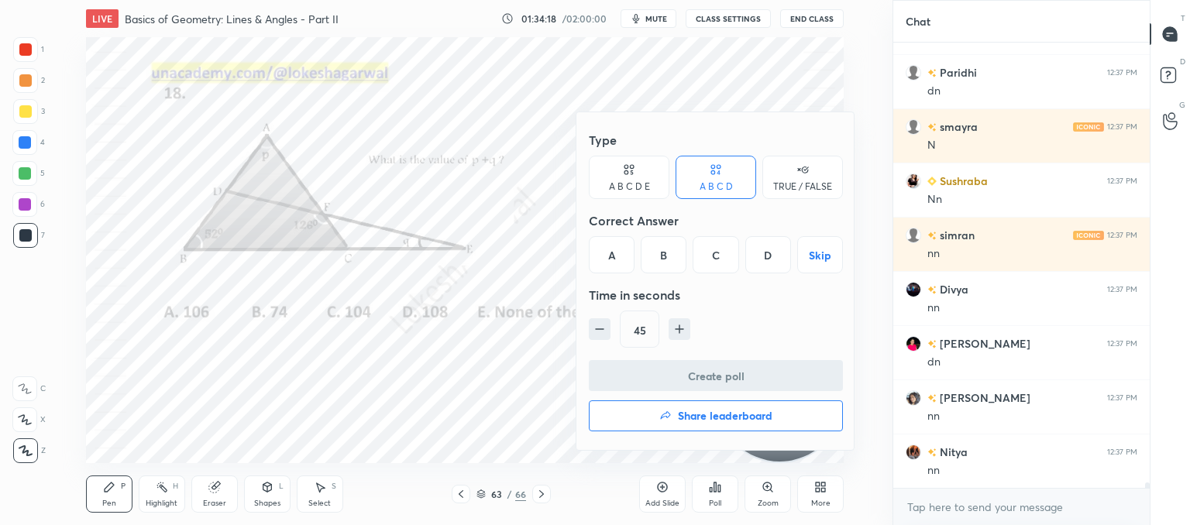
click at [630, 182] on div "A B C D E" at bounding box center [629, 186] width 41 height 9
click at [656, 251] on div "B" at bounding box center [650, 254] width 37 height 37
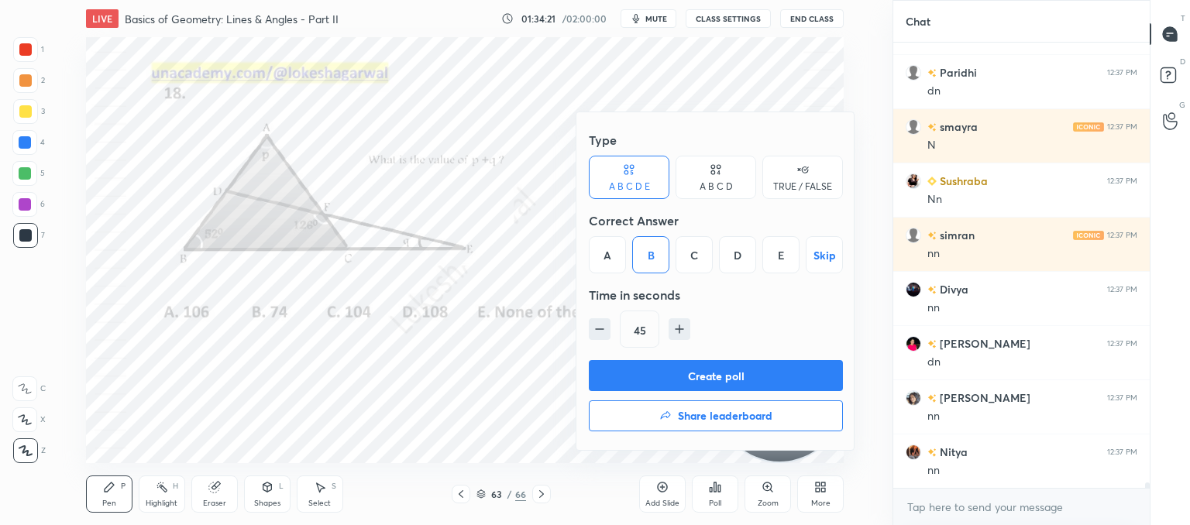
click at [722, 374] on button "Create poll" at bounding box center [716, 375] width 254 height 31
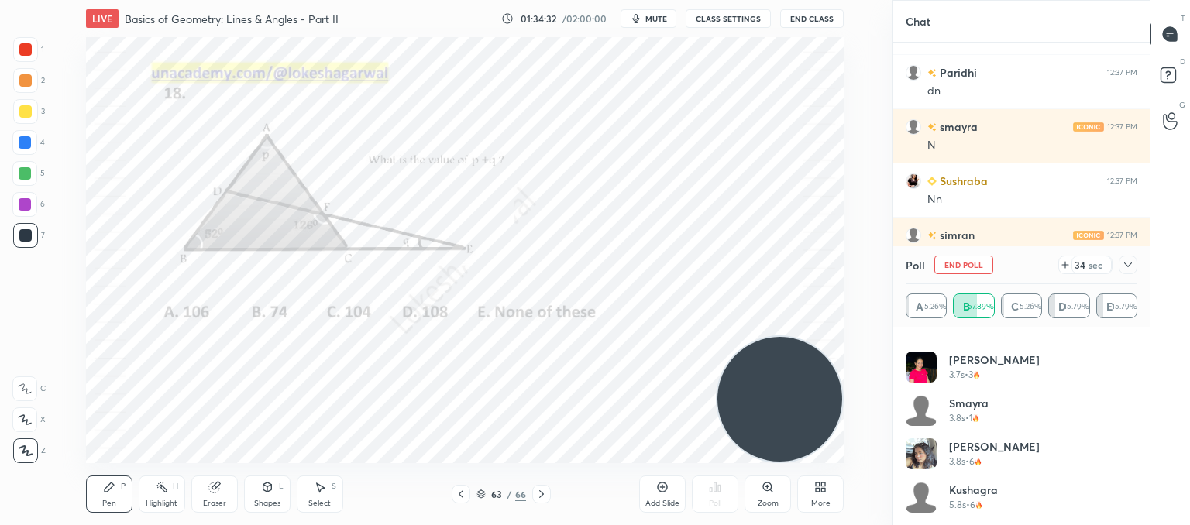
scroll to position [0, 0]
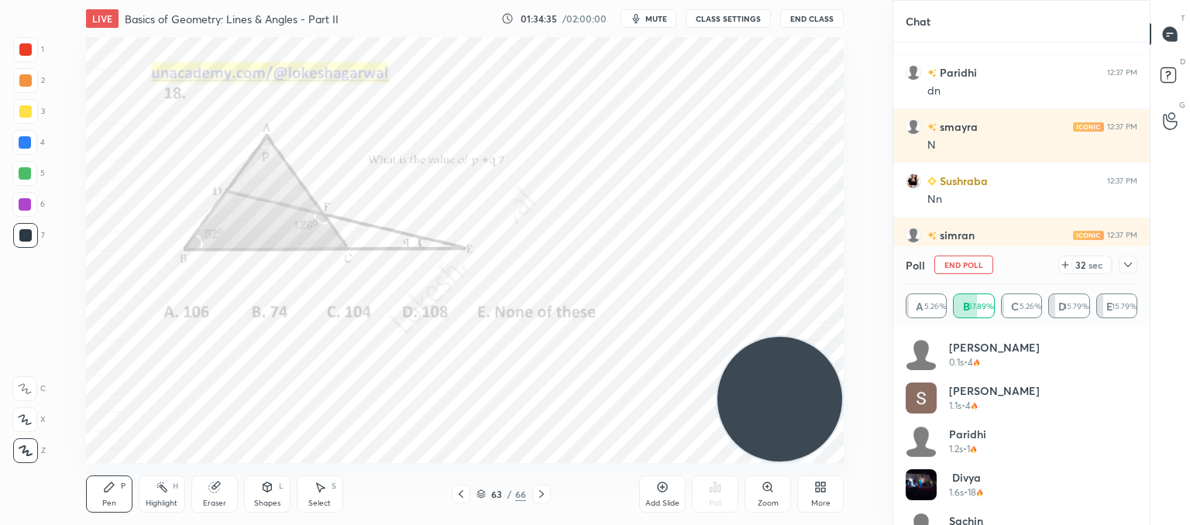
click at [1122, 264] on icon at bounding box center [1128, 265] width 12 height 12
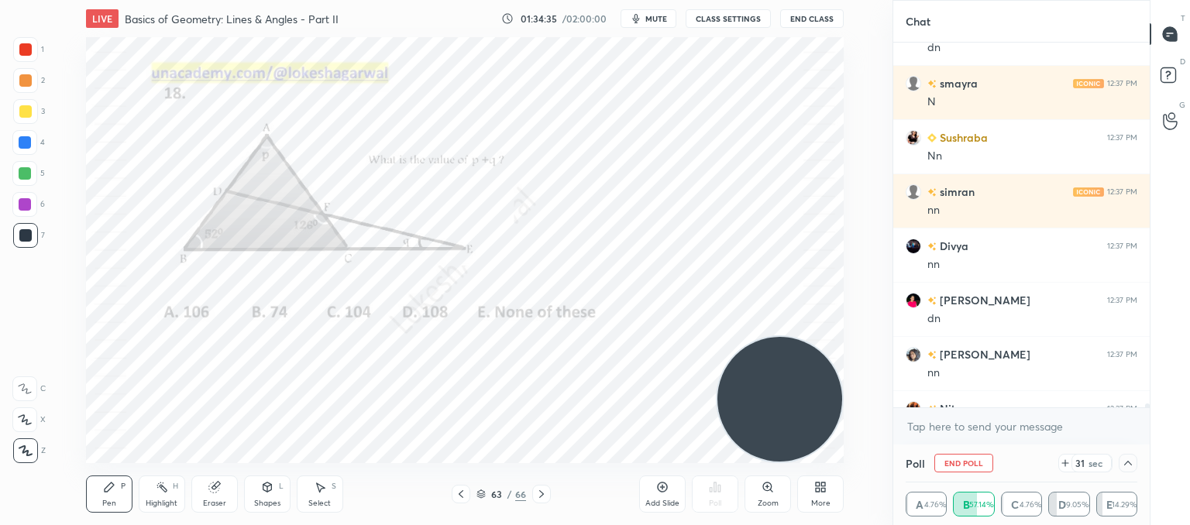
scroll to position [36590, 0]
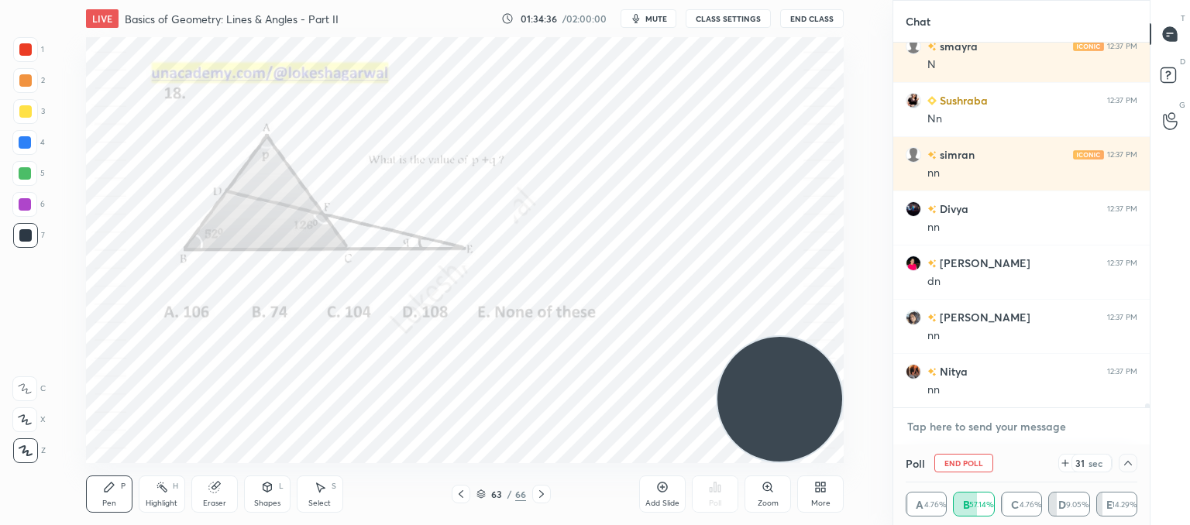
click at [969, 425] on textarea at bounding box center [1022, 427] width 232 height 25
click at [1067, 463] on icon at bounding box center [1065, 463] width 12 height 12
click at [1128, 472] on div at bounding box center [1128, 463] width 19 height 19
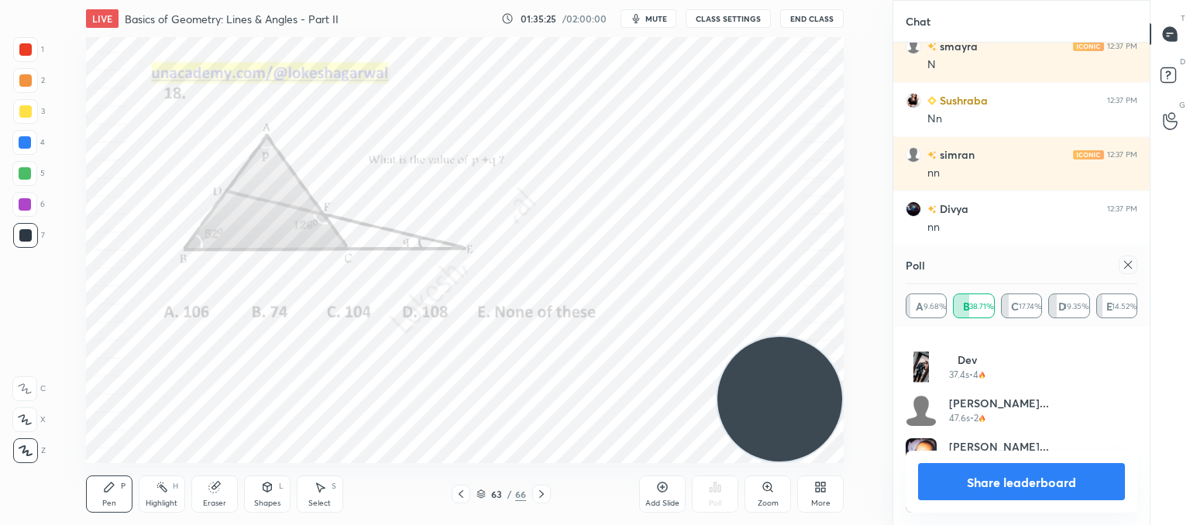
scroll to position [36645, 0]
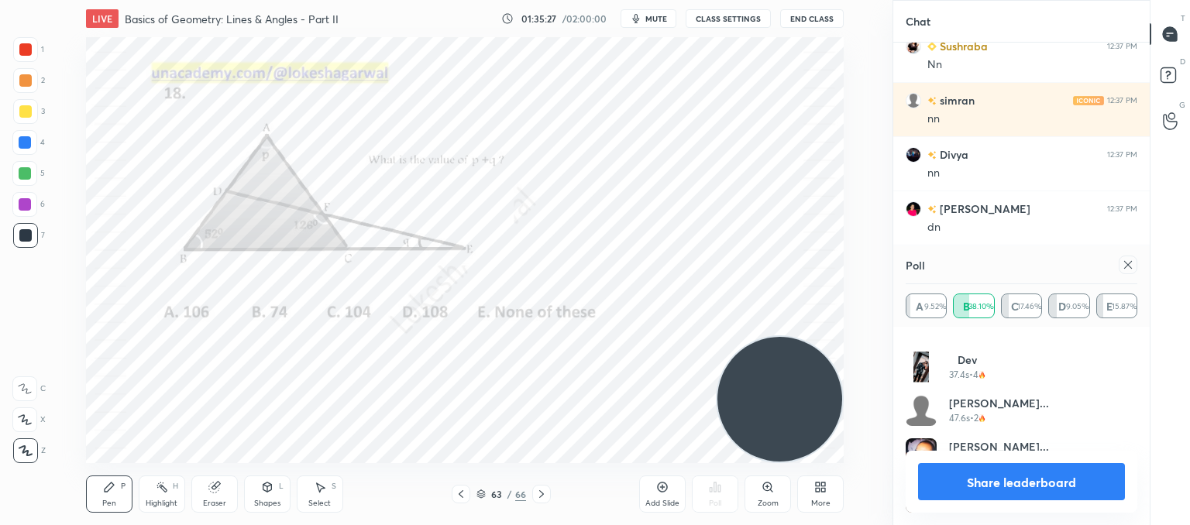
click at [1131, 260] on icon at bounding box center [1128, 265] width 12 height 12
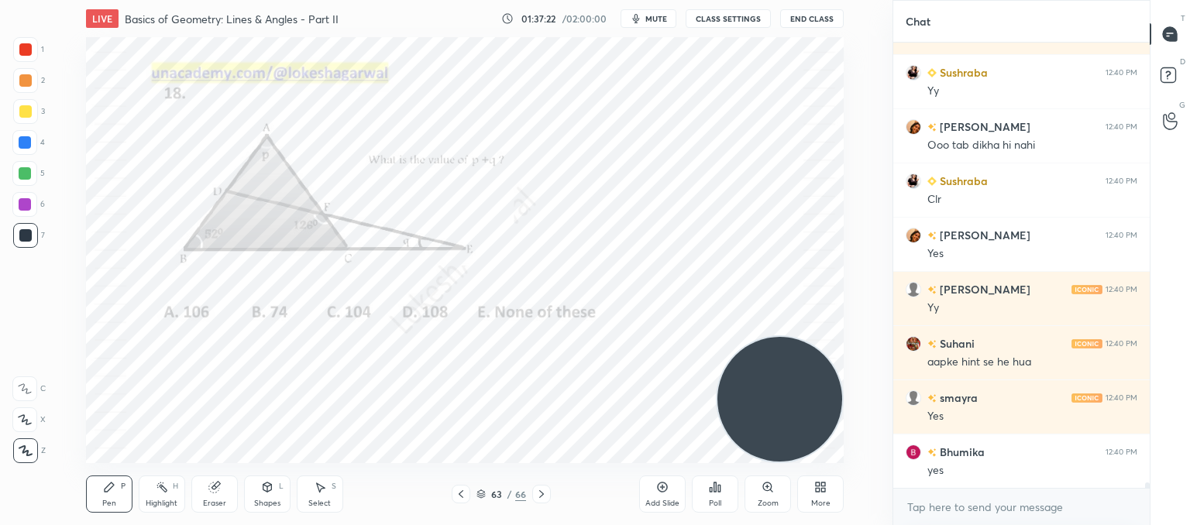
scroll to position [37812, 0]
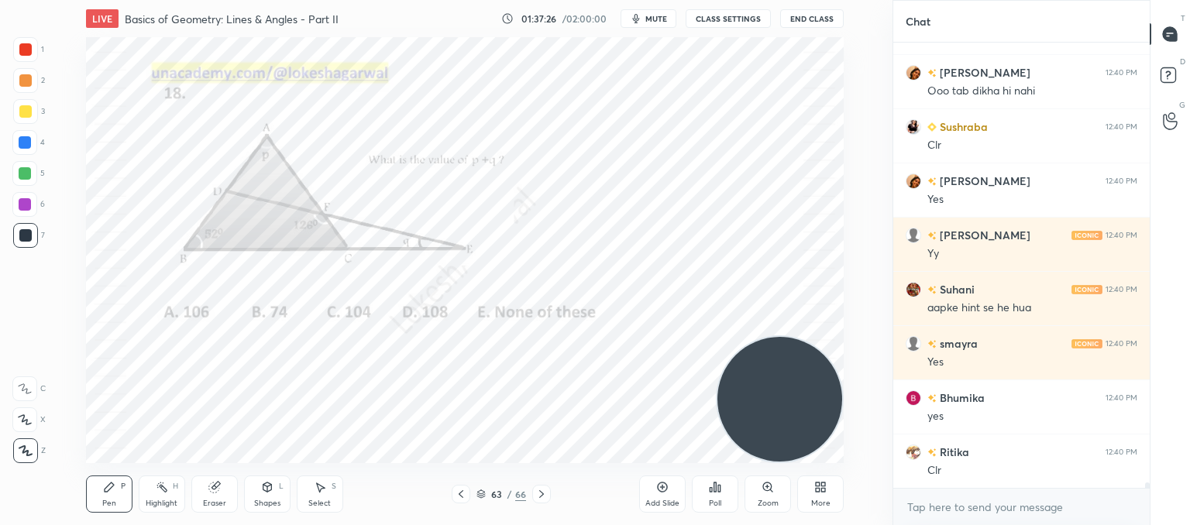
click at [670, 497] on div "Add Slide" at bounding box center [662, 494] width 46 height 37
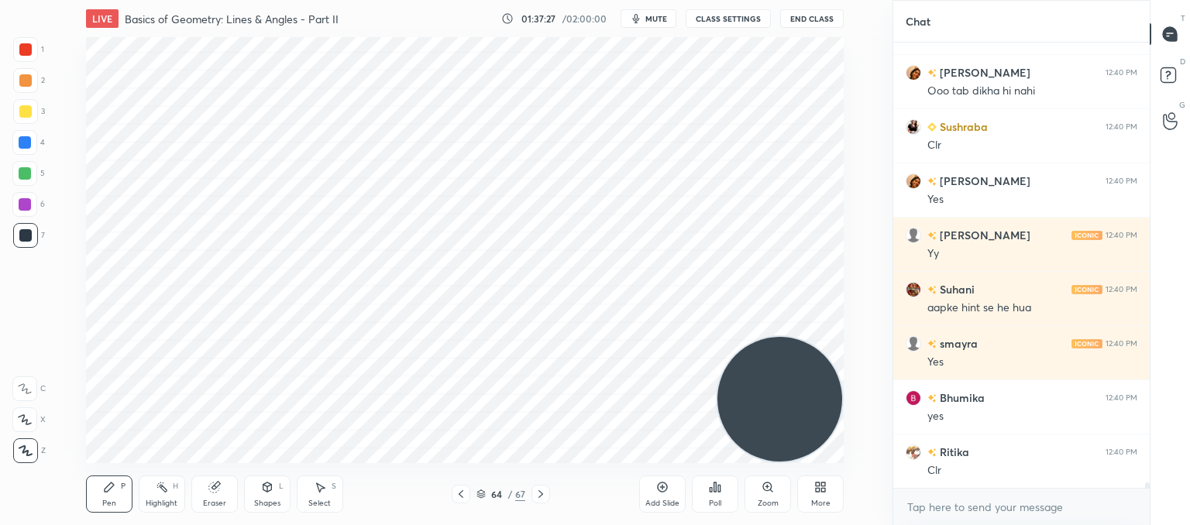
click at [257, 487] on div "Shapes L" at bounding box center [267, 494] width 46 height 37
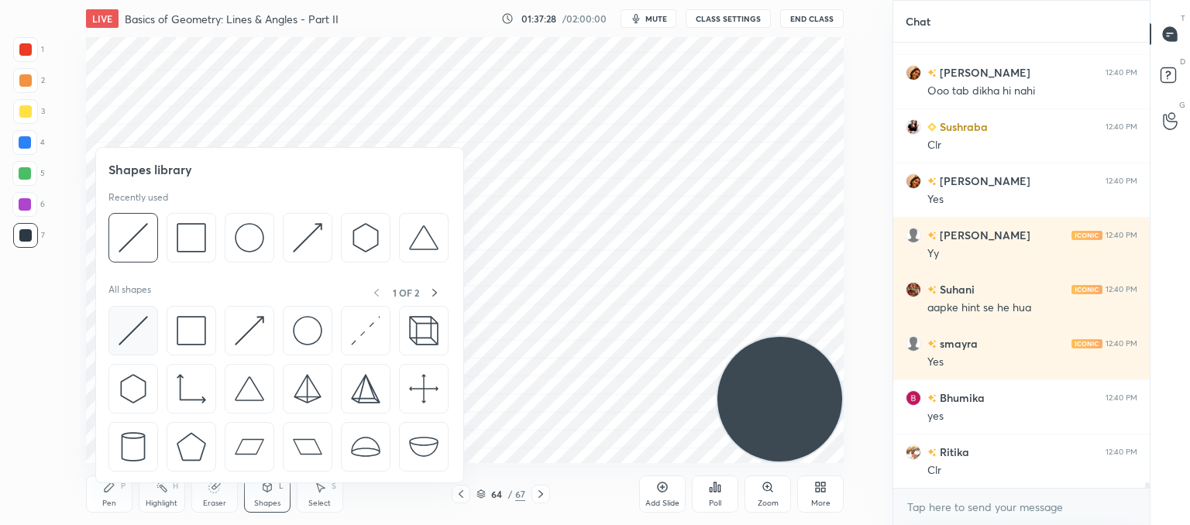
click at [147, 337] on img at bounding box center [133, 330] width 29 height 29
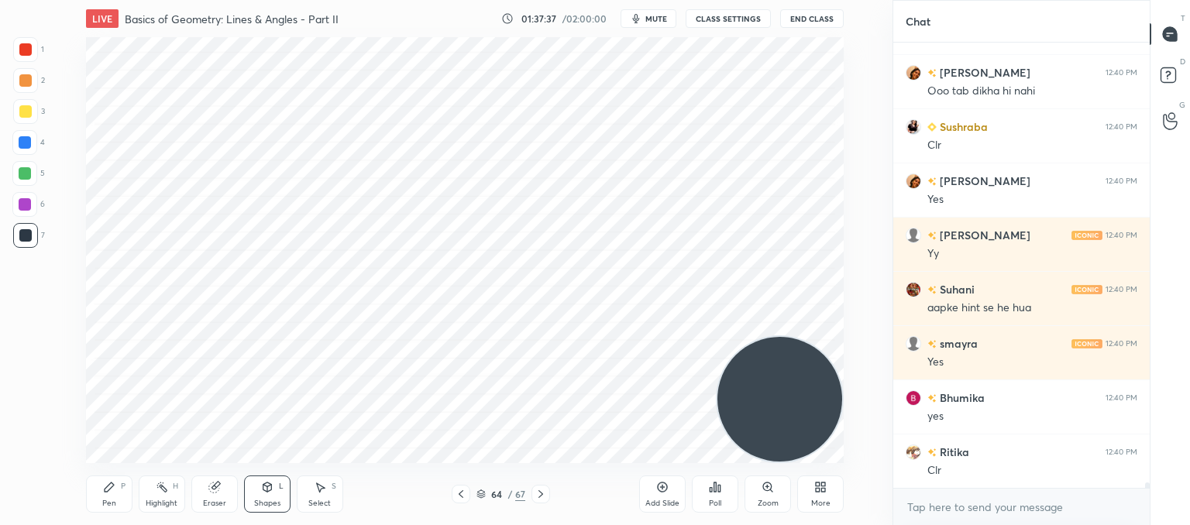
click at [109, 500] on div "Pen" at bounding box center [109, 504] width 14 height 8
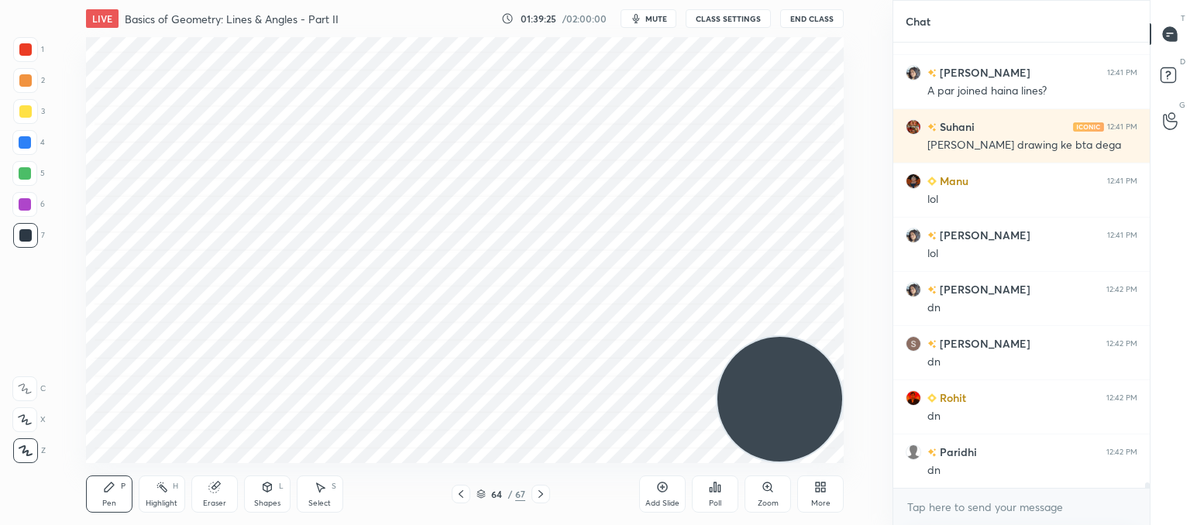
scroll to position [38300, 0]
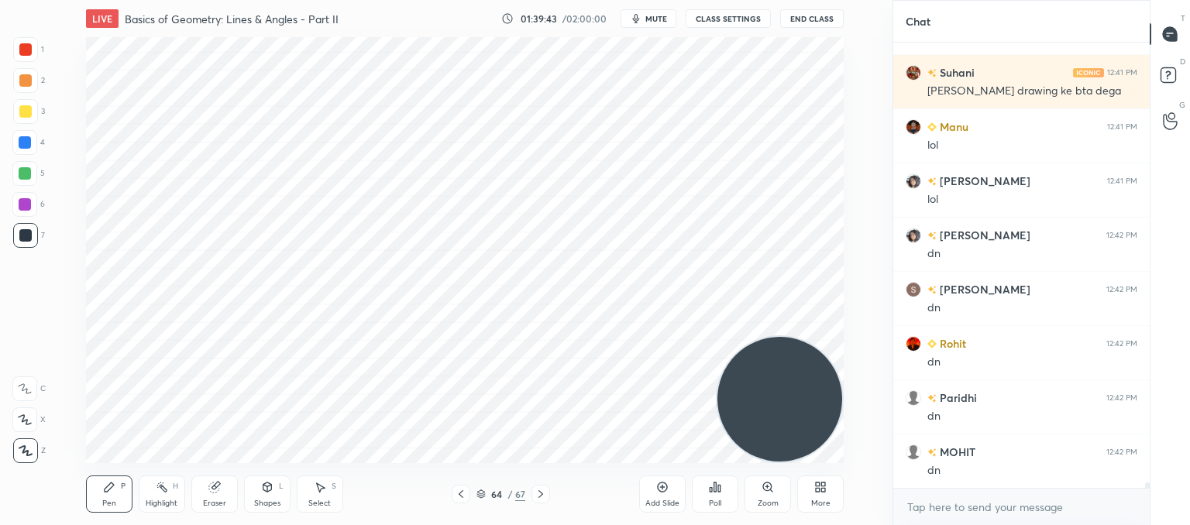
click at [655, 15] on span "mute" at bounding box center [656, 18] width 22 height 11
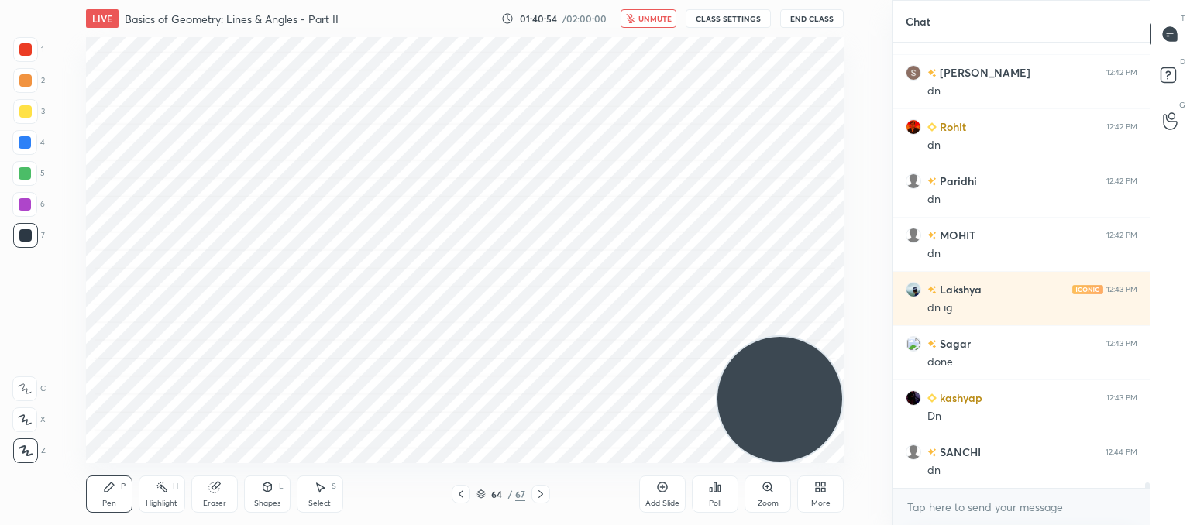
scroll to position [38571, 0]
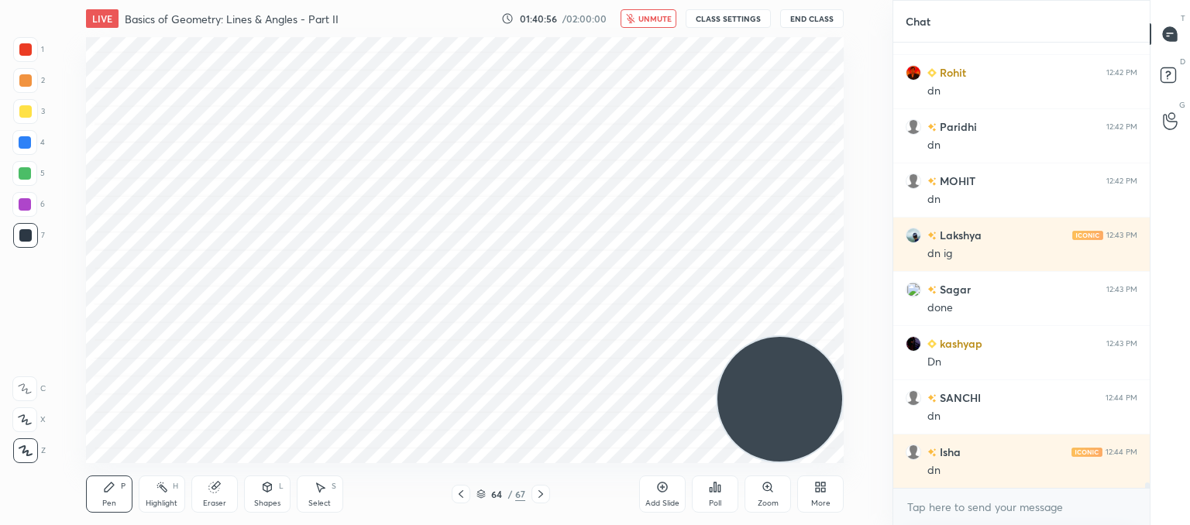
click at [659, 20] on span "unmute" at bounding box center [655, 18] width 33 height 11
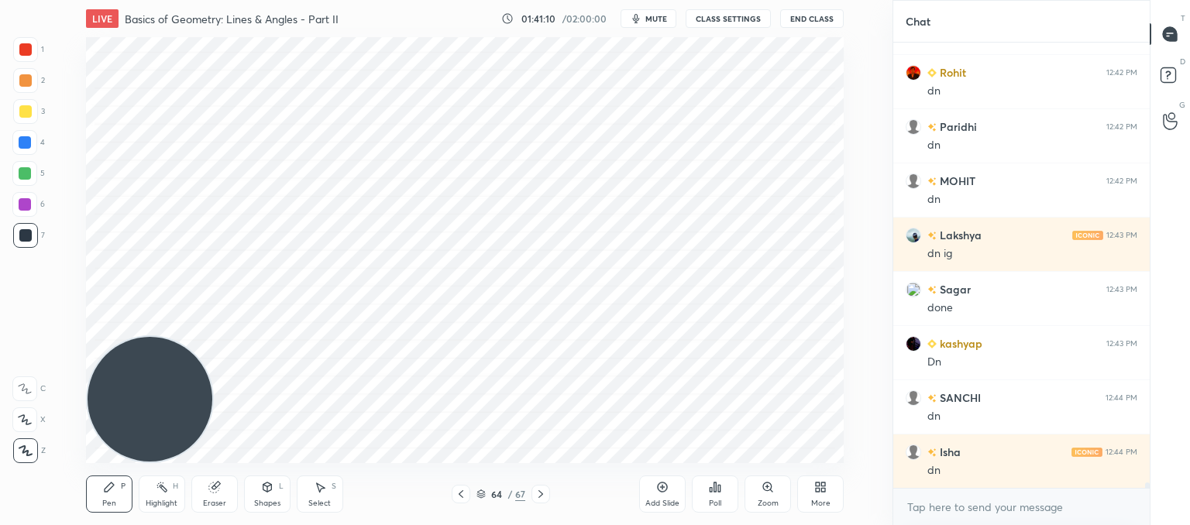
drag, startPoint x: 780, startPoint y: 410, endPoint x: 143, endPoint y: 426, distance: 637.9
click at [0, 483] on div "1 2 3 4 5 6 7 C X Z C X Z E E Erase all H H LIVE Basics of Geometry: Lines & An…" at bounding box center [440, 262] width 880 height 525
click at [722, 500] on div "Poll" at bounding box center [715, 494] width 46 height 37
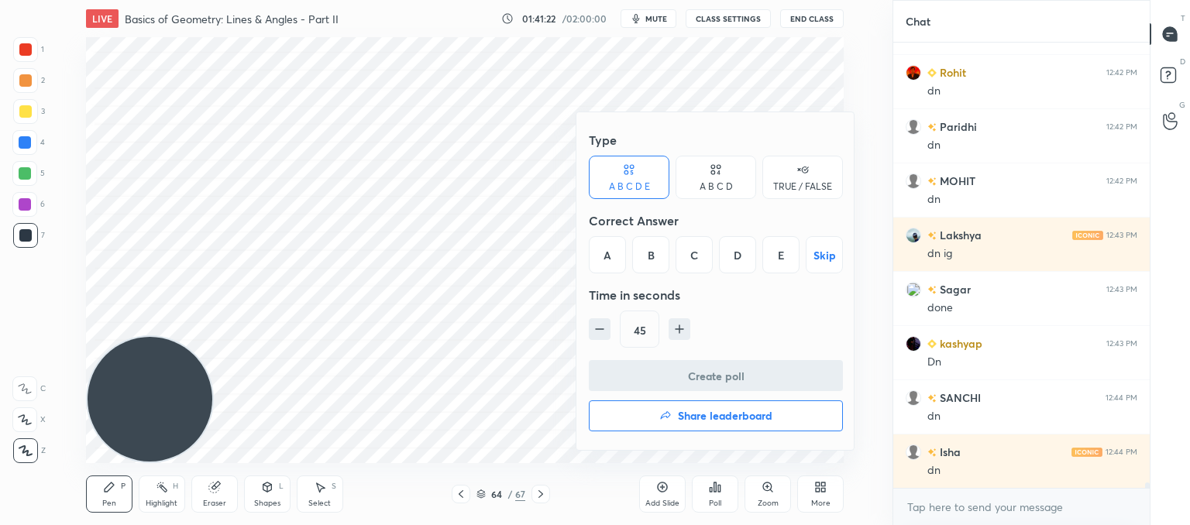
click at [776, 252] on div "E" at bounding box center [780, 254] width 37 height 37
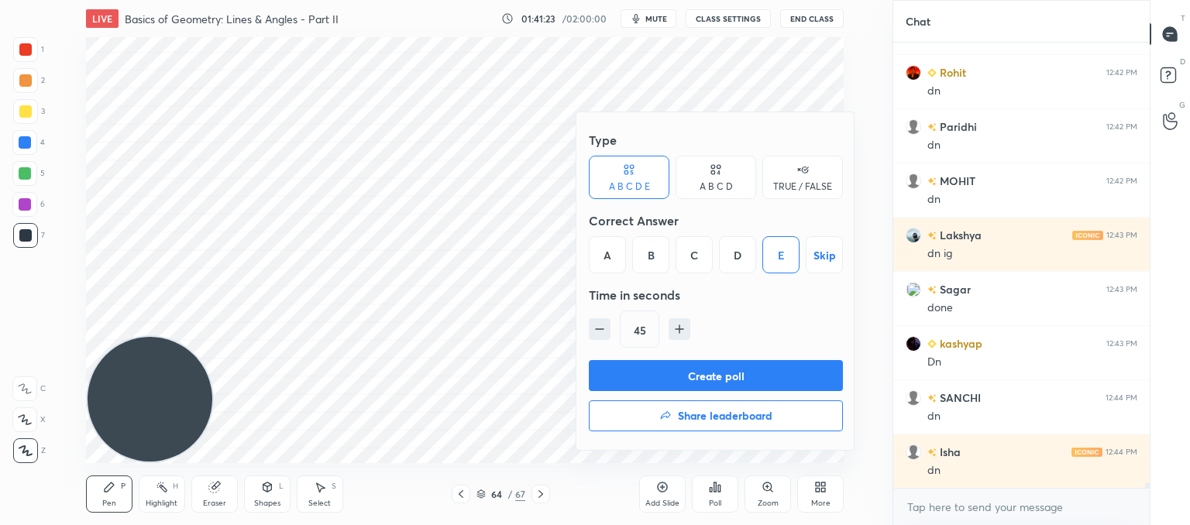
click at [684, 379] on button "Create poll" at bounding box center [716, 375] width 254 height 31
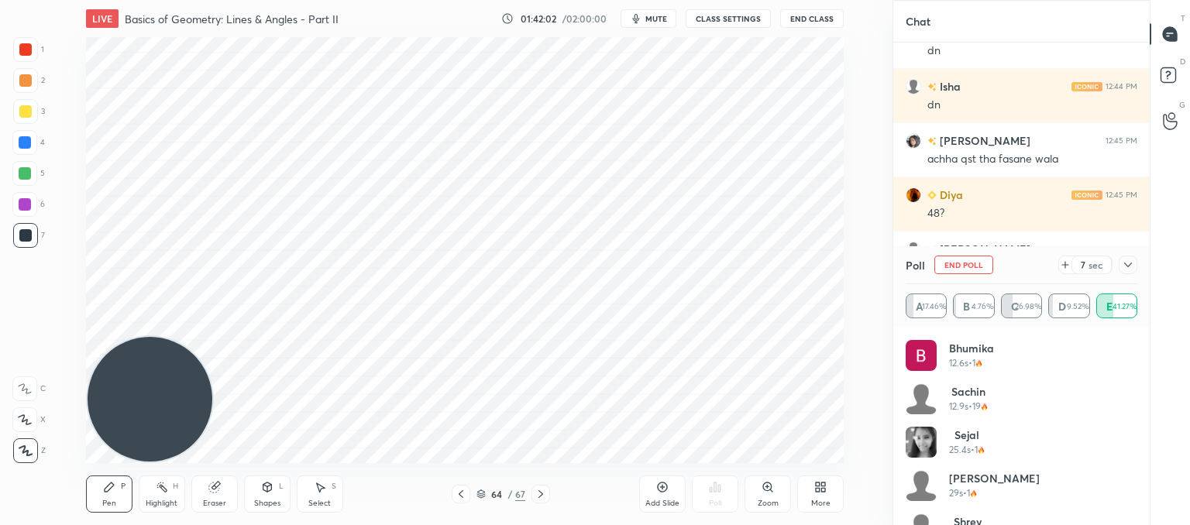
scroll to position [924, 0]
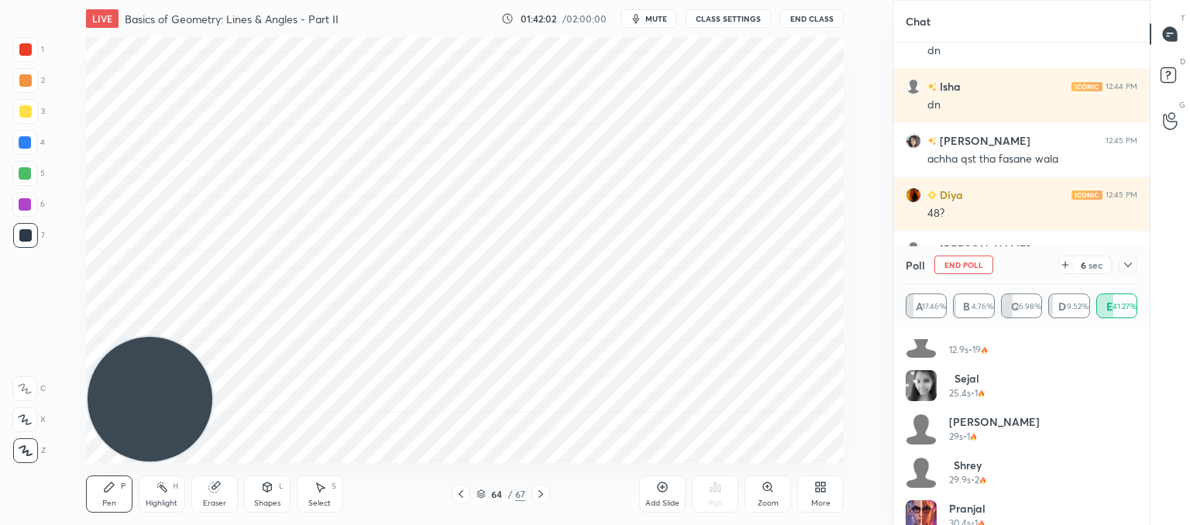
click at [1132, 270] on icon at bounding box center [1128, 265] width 12 height 12
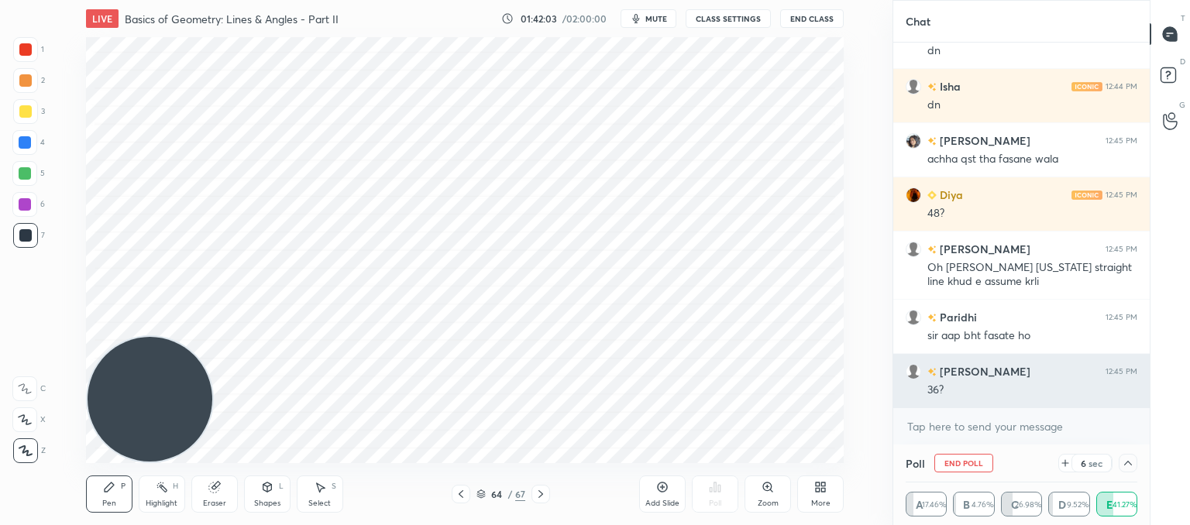
scroll to position [0, 0]
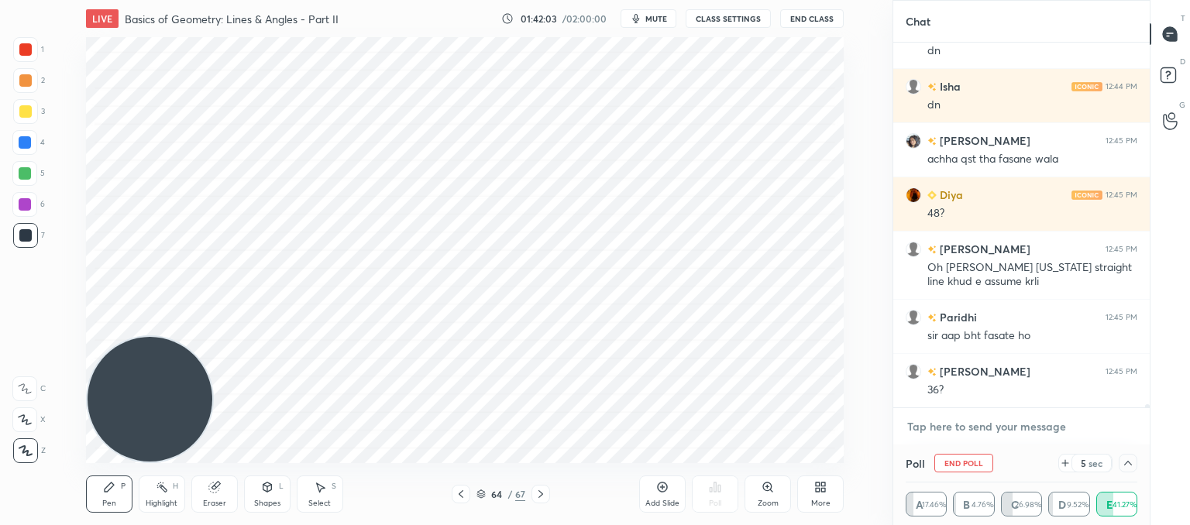
click at [942, 430] on textarea at bounding box center [1022, 427] width 232 height 25
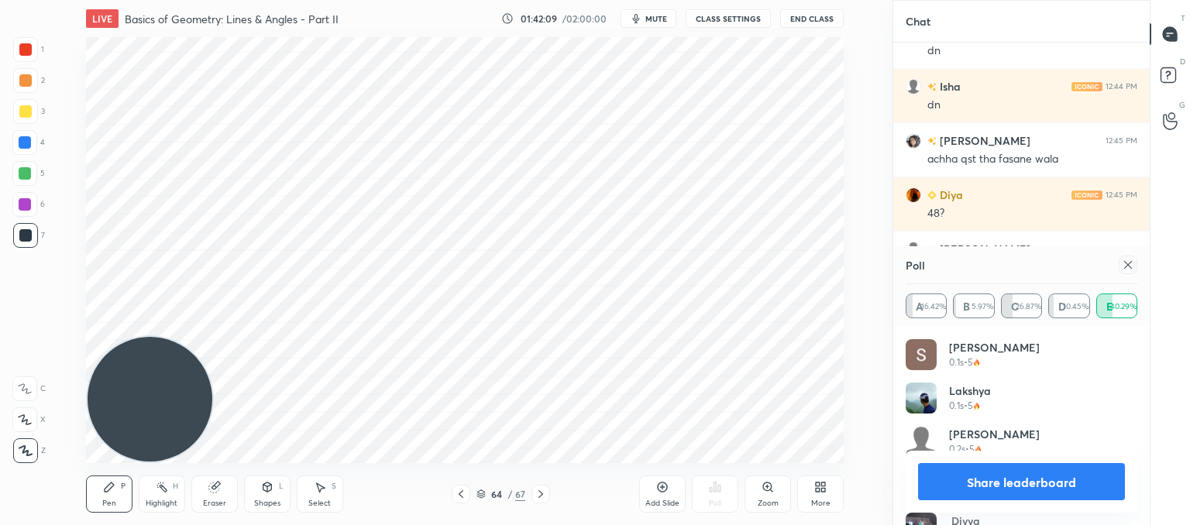
scroll to position [38991, 0]
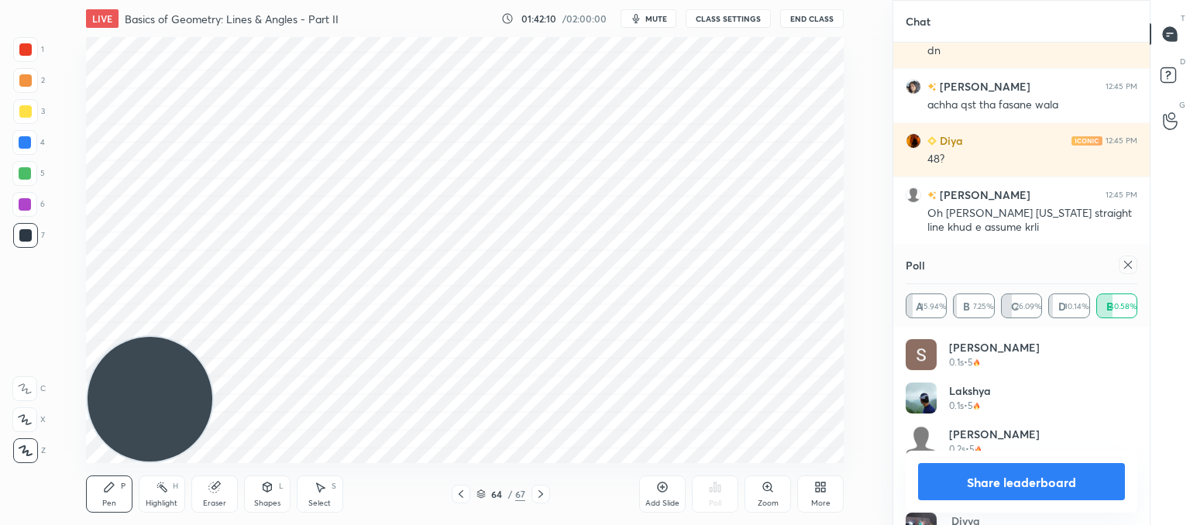
click at [1126, 270] on icon at bounding box center [1128, 265] width 12 height 12
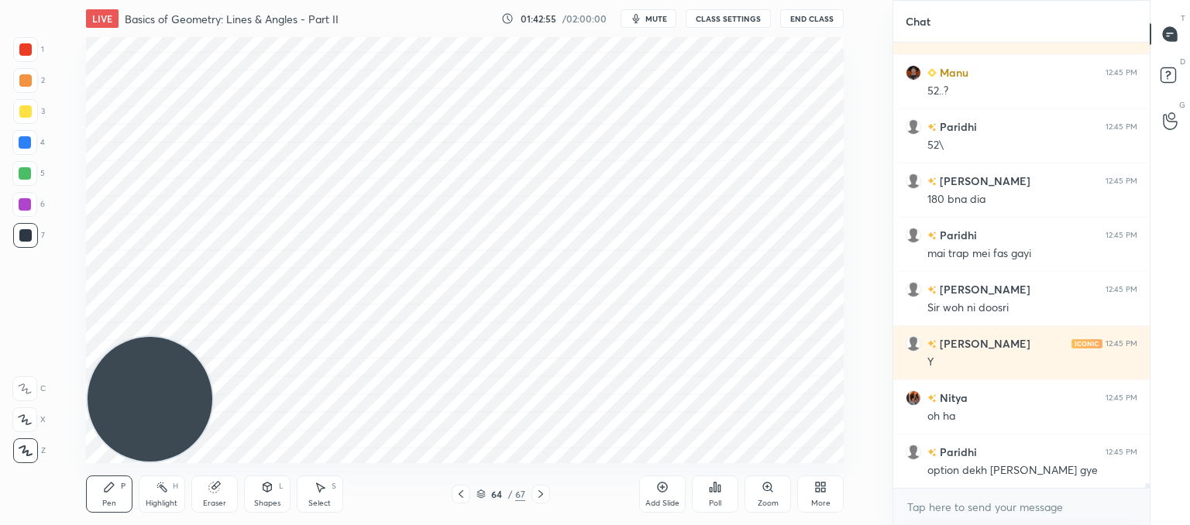
drag, startPoint x: 322, startPoint y: 494, endPoint x: 335, endPoint y: 488, distance: 13.9
click at [324, 494] on div "Select S" at bounding box center [320, 494] width 46 height 37
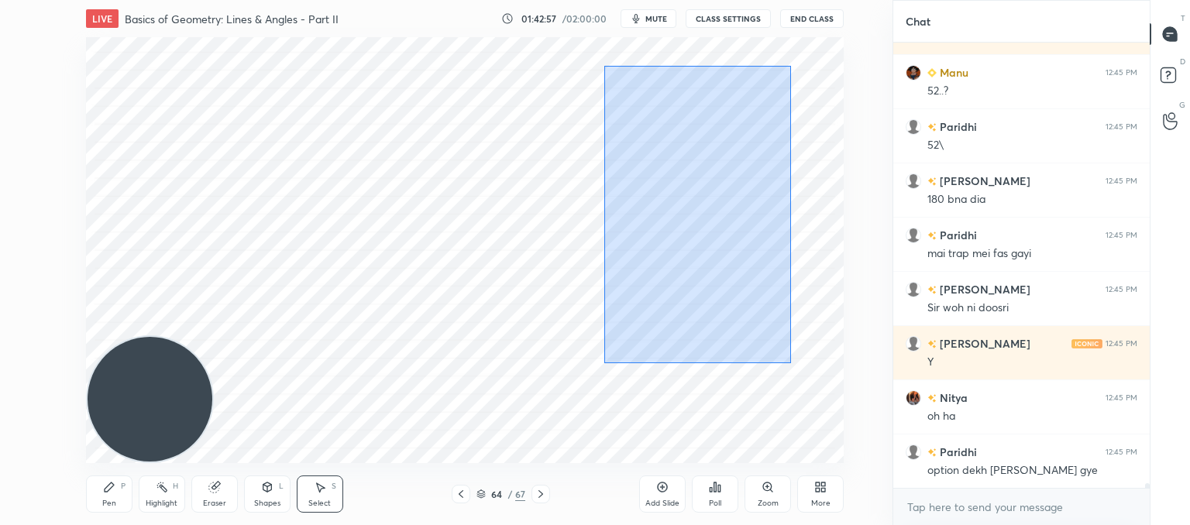
drag, startPoint x: 778, startPoint y: 359, endPoint x: 607, endPoint y: 69, distance: 336.6
click at [607, 69] on div "0 ° Undo Copy Paste here Duplicate Duplicate to new slide Delete" at bounding box center [465, 250] width 758 height 426
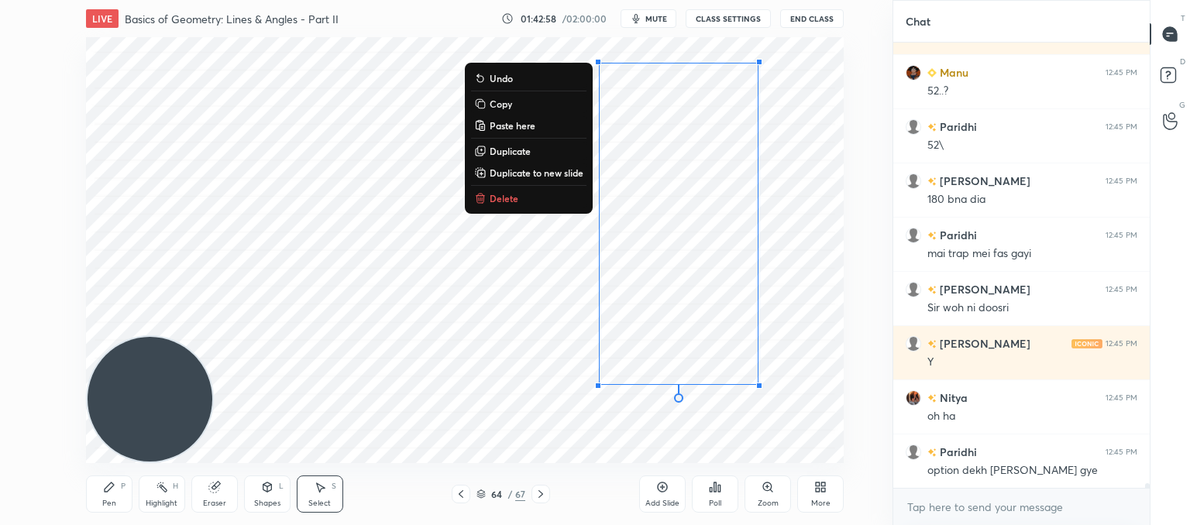
click at [503, 196] on p "Delete" at bounding box center [504, 198] width 29 height 12
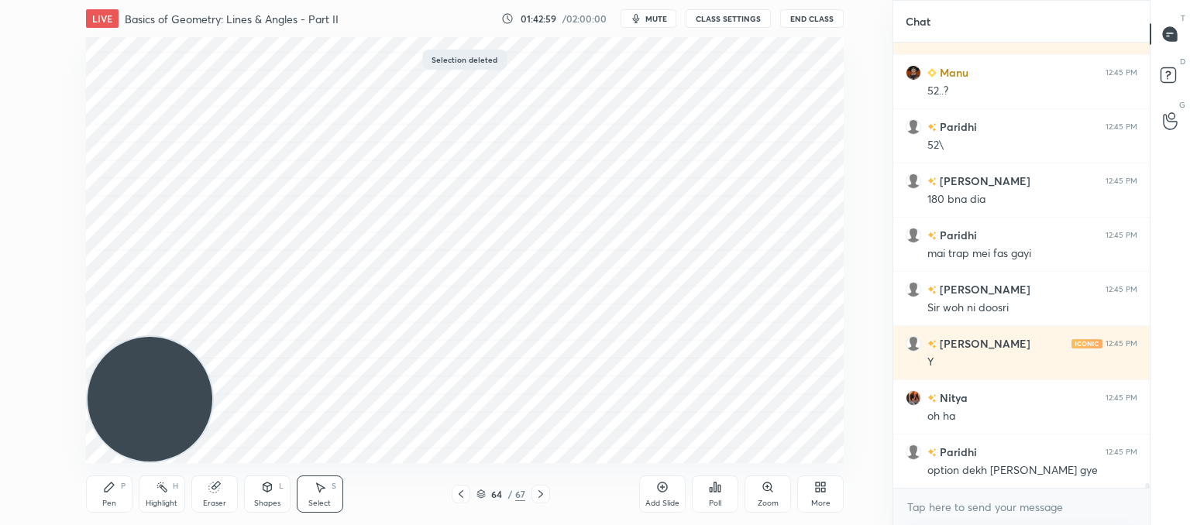
click at [115, 509] on div "Pen P" at bounding box center [109, 494] width 46 height 37
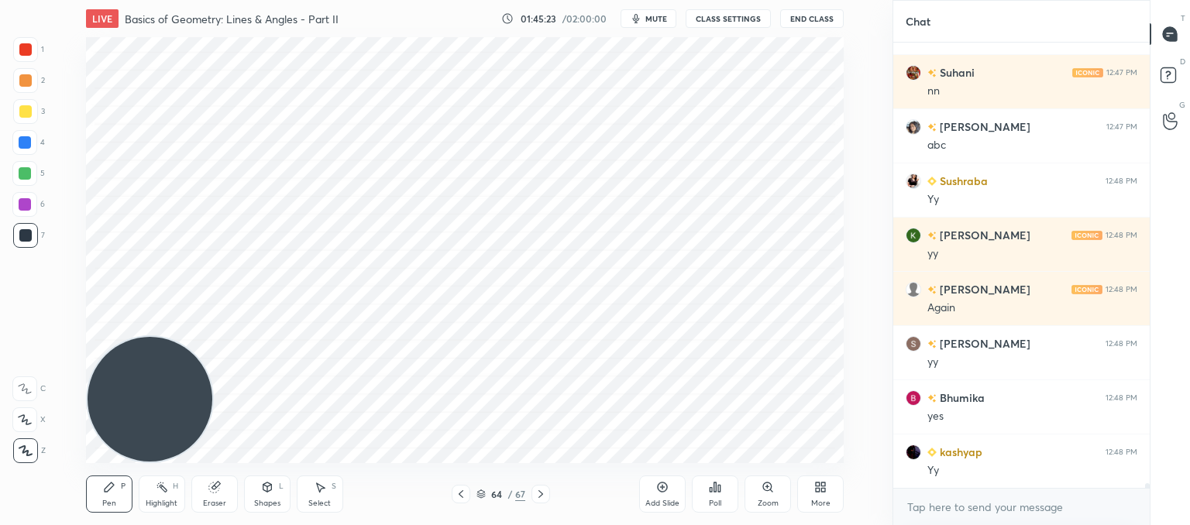
scroll to position [41080, 0]
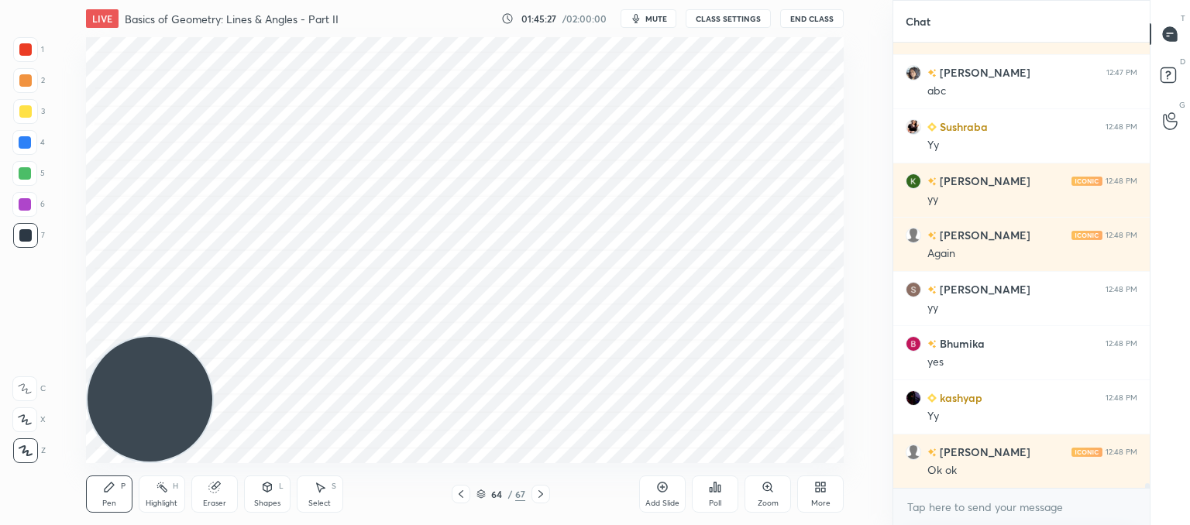
click at [221, 485] on div "Eraser" at bounding box center [214, 494] width 46 height 37
drag, startPoint x: 111, startPoint y: 494, endPoint x: 118, endPoint y: 490, distance: 8.0
click at [115, 494] on div "Pen P" at bounding box center [109, 494] width 46 height 37
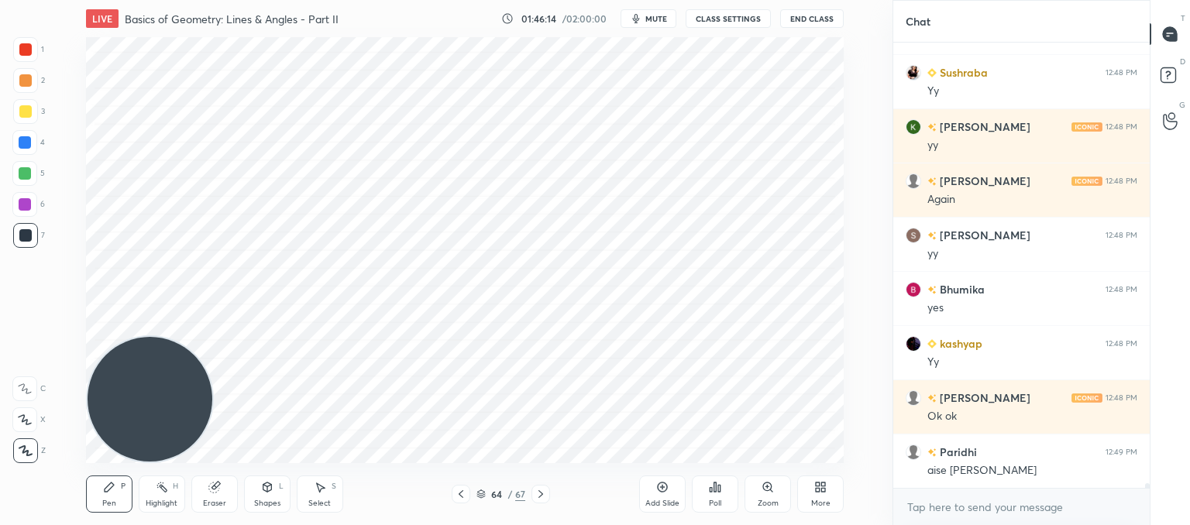
click at [219, 491] on icon at bounding box center [214, 487] width 12 height 12
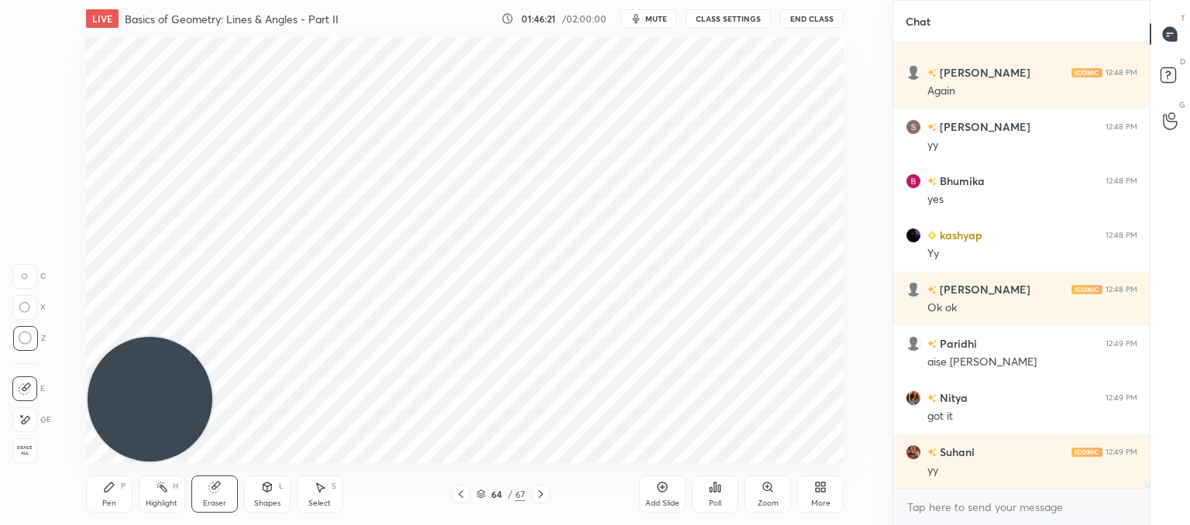
scroll to position [41297, 0]
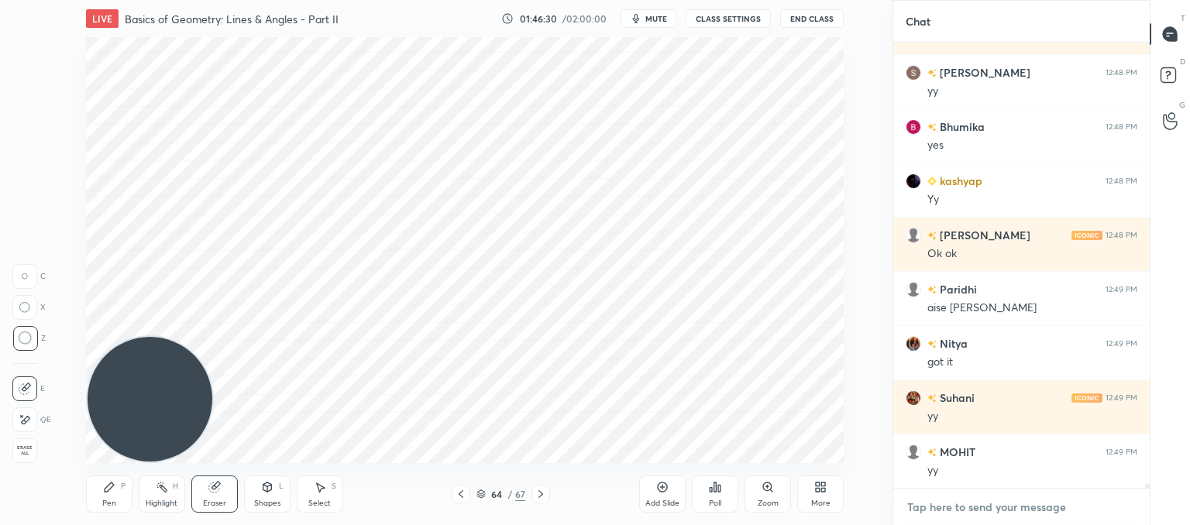
type textarea "x"
click at [984, 506] on textarea at bounding box center [1022, 507] width 232 height 25
paste textarea "[URL][DOMAIN_NAME]"
type textarea "[URL][DOMAIN_NAME]"
type textarea "x"
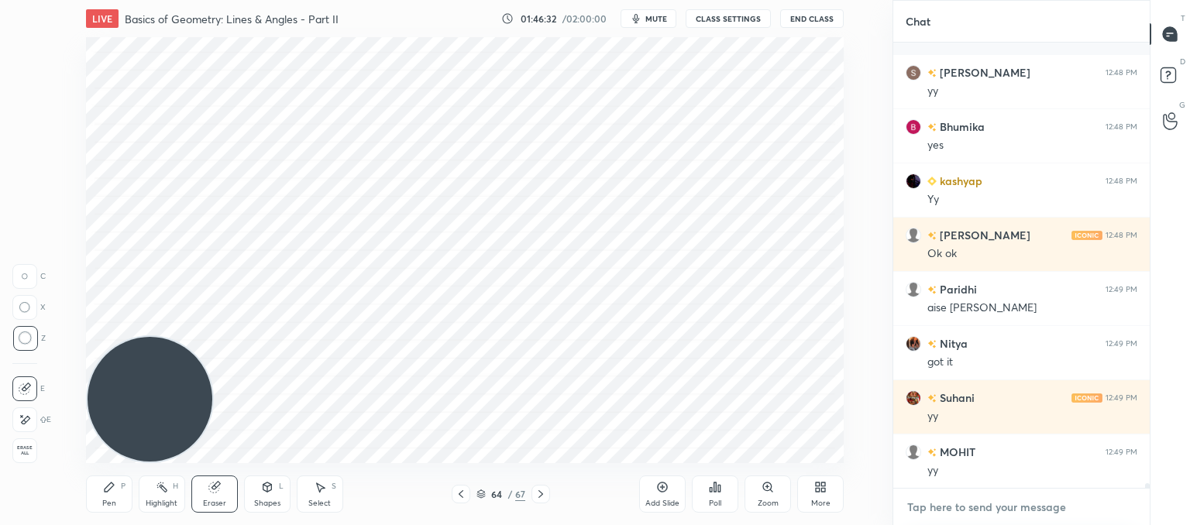
scroll to position [41384, 0]
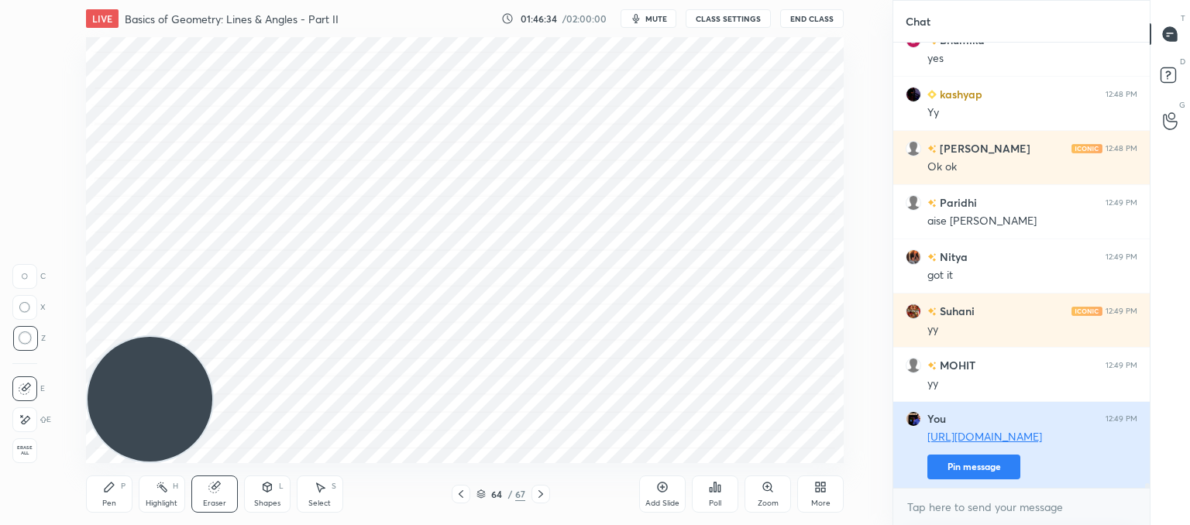
click at [985, 460] on button "Pin message" at bounding box center [974, 467] width 93 height 25
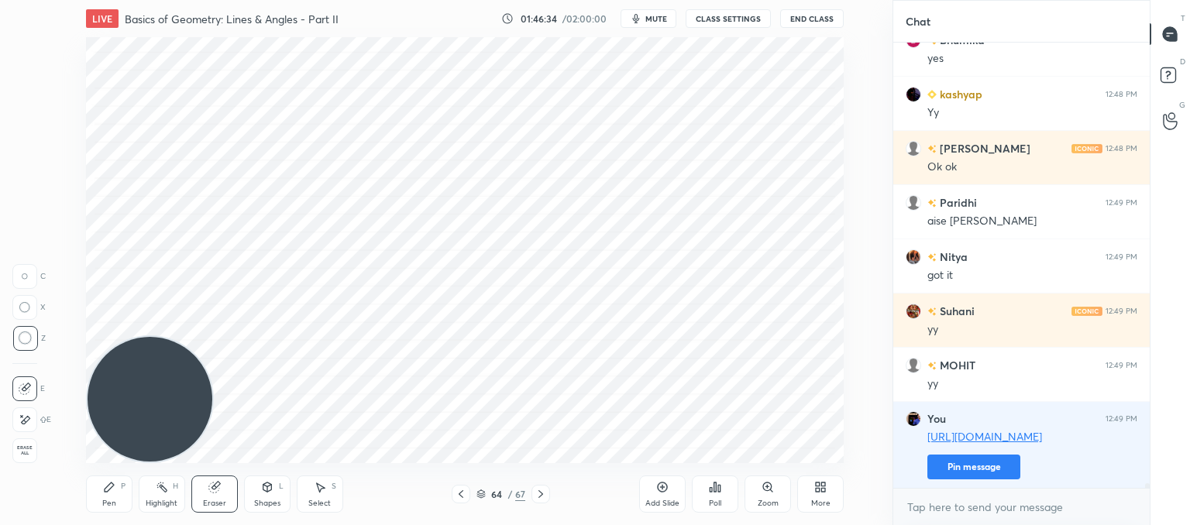
scroll to position [270, 252]
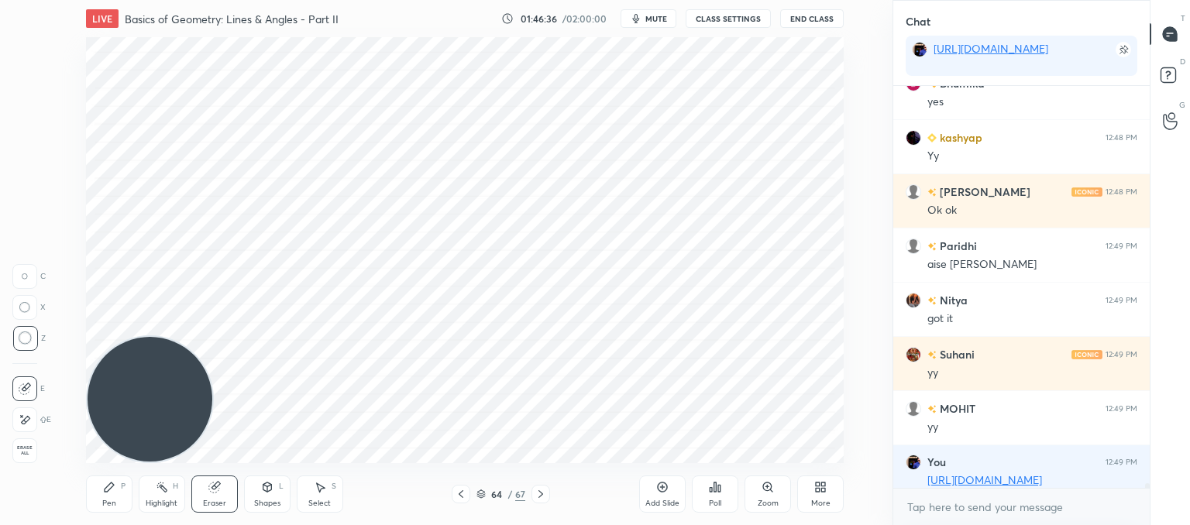
click at [116, 491] on div "Pen P" at bounding box center [109, 494] width 46 height 37
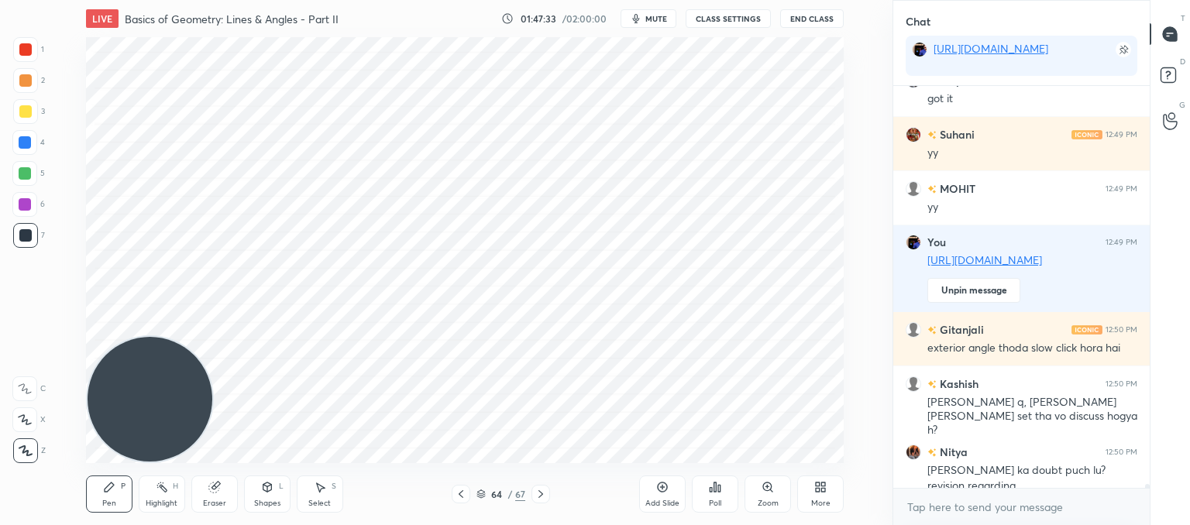
scroll to position [41619, 0]
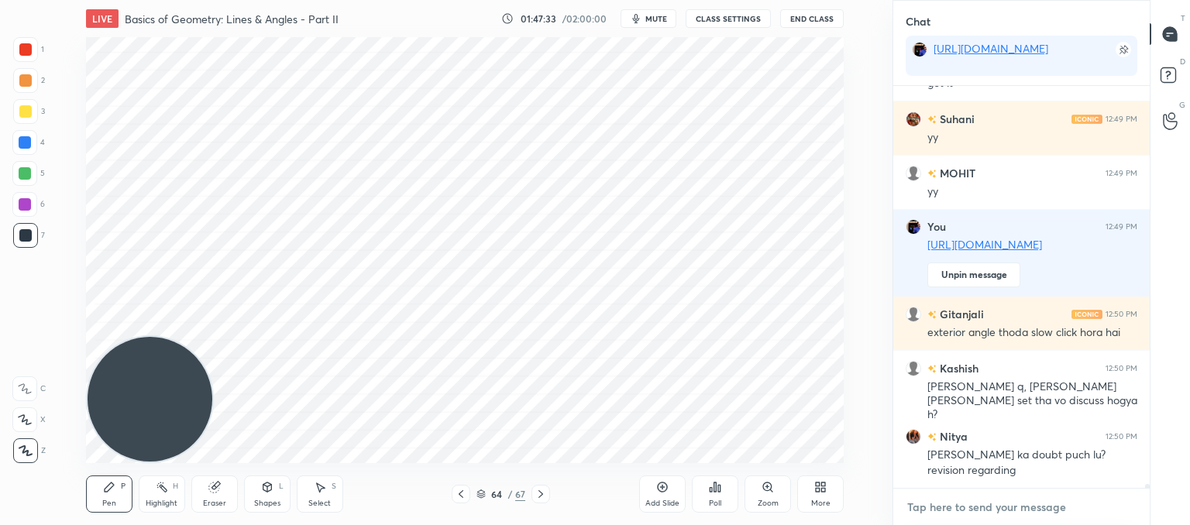
type textarea "x"
click at [955, 504] on textarea at bounding box center [1022, 507] width 232 height 25
paste textarea "An equilateral triangle BPC is drawn inside a square ABCD. What is the value of…"
type textarea "An equilateral triangle BPC is drawn inside a square ABCD. What is the value of…"
type textarea "x"
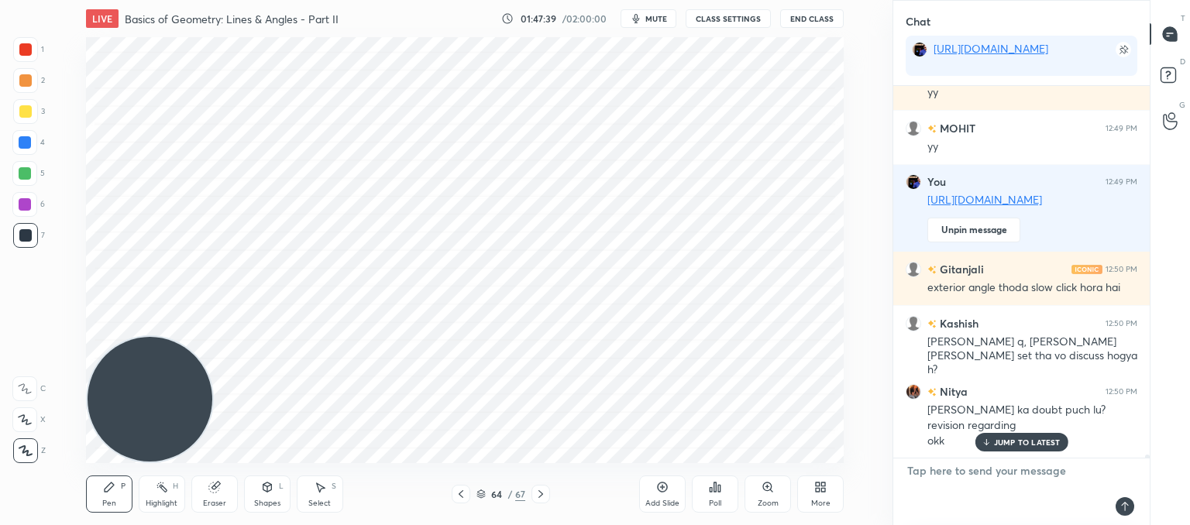
scroll to position [41750, 0]
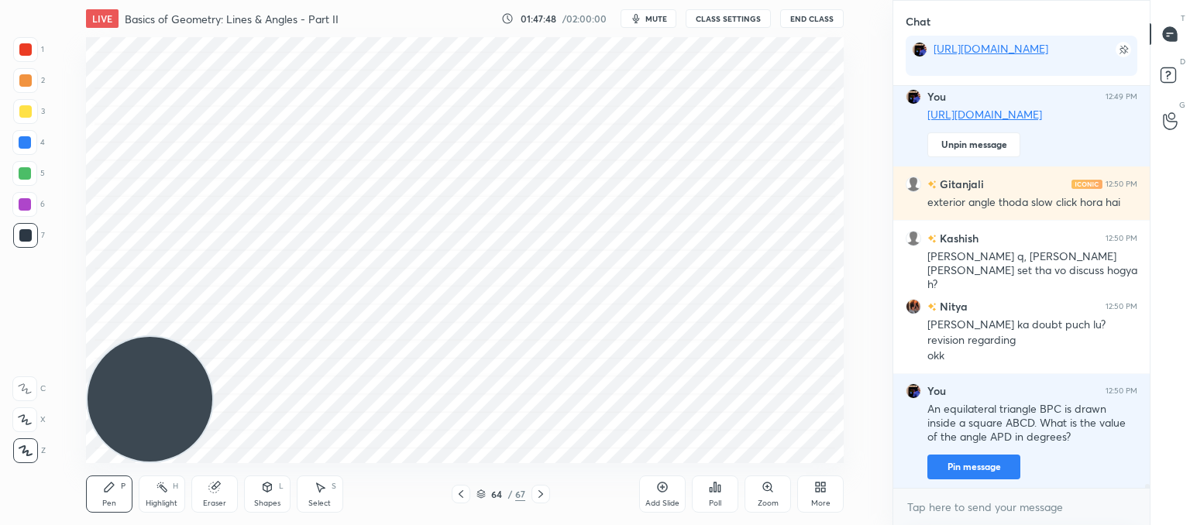
type textarea "x"
click at [662, 497] on div "Add Slide" at bounding box center [662, 494] width 46 height 37
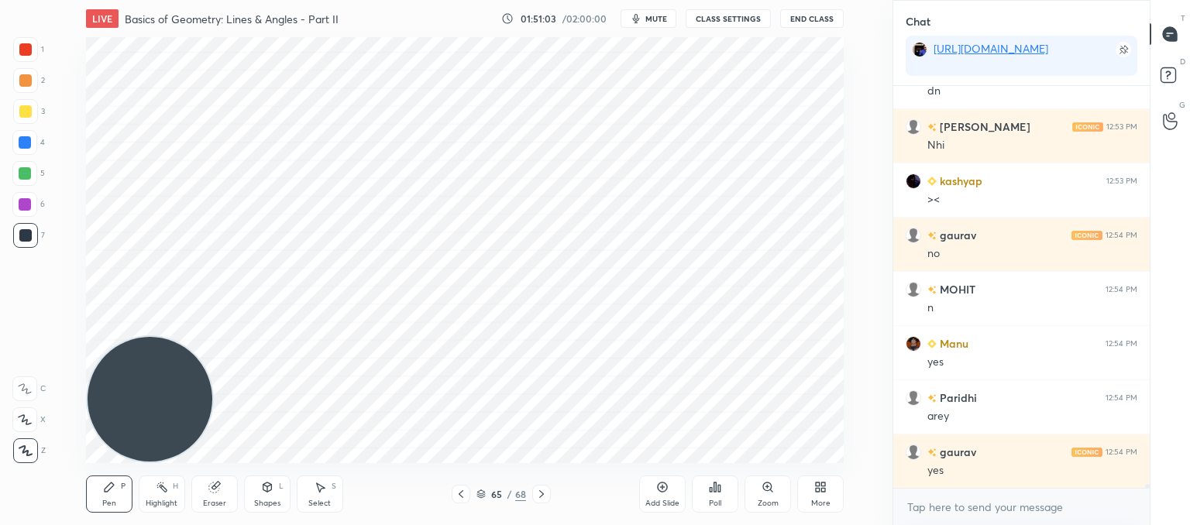
scroll to position [42726, 0]
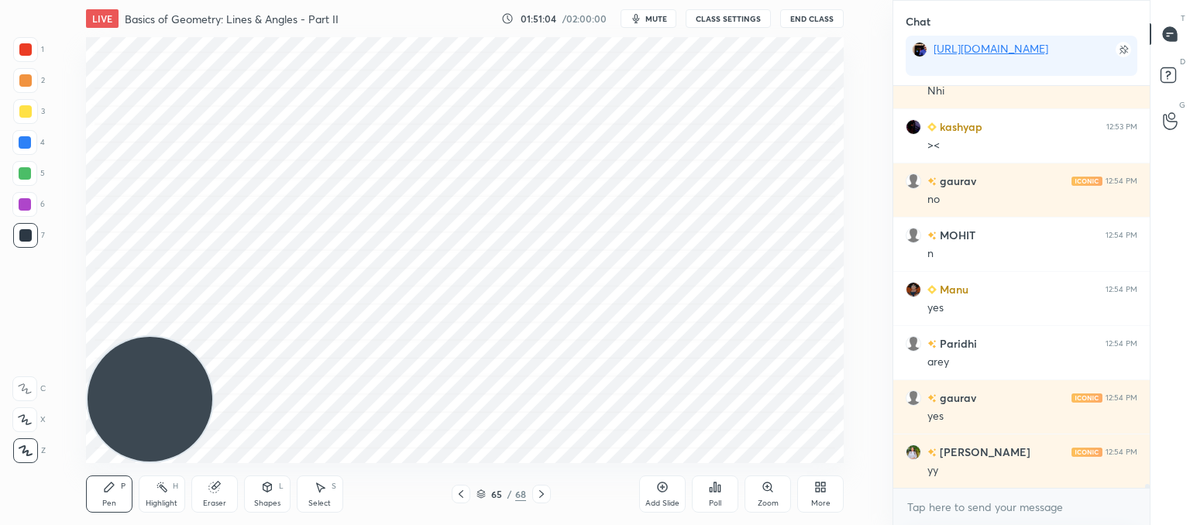
click at [713, 495] on div "Poll" at bounding box center [715, 494] width 46 height 37
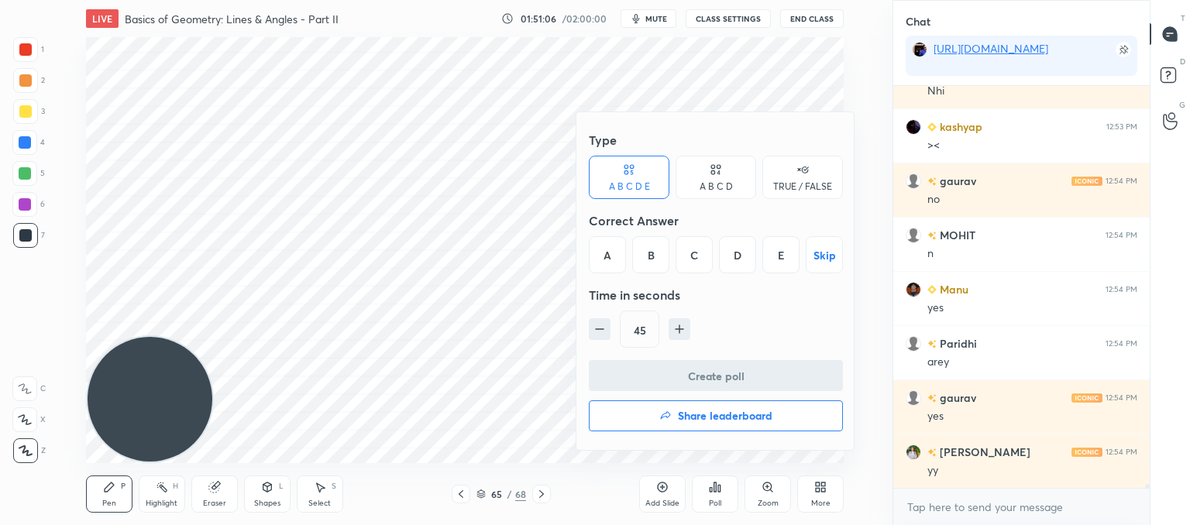
click at [787, 249] on div "E" at bounding box center [780, 254] width 37 height 37
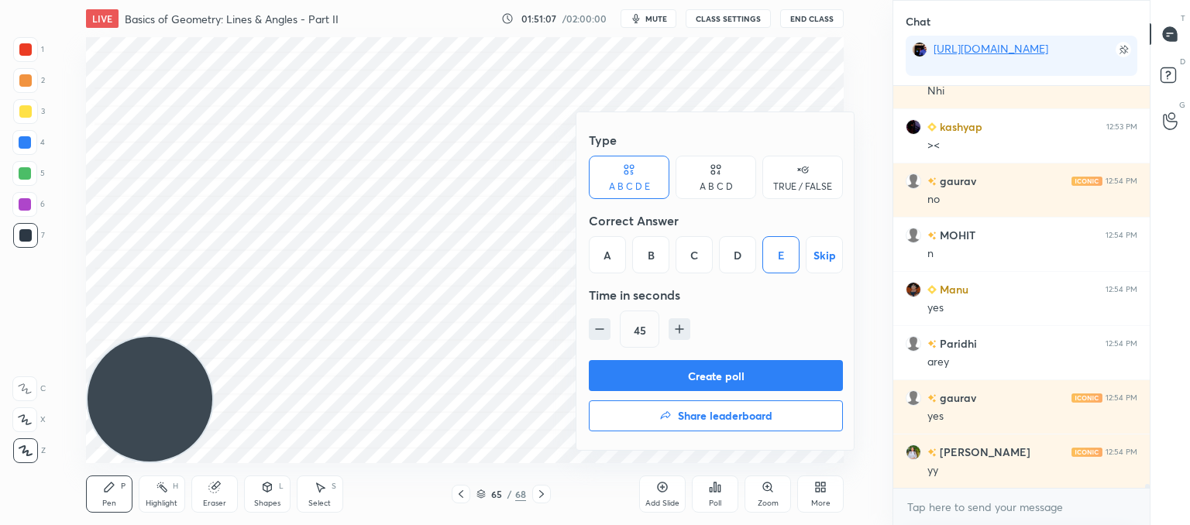
click at [673, 332] on icon "button" at bounding box center [679, 329] width 15 height 15
type input "60"
click at [660, 371] on button "Create poll" at bounding box center [716, 375] width 254 height 31
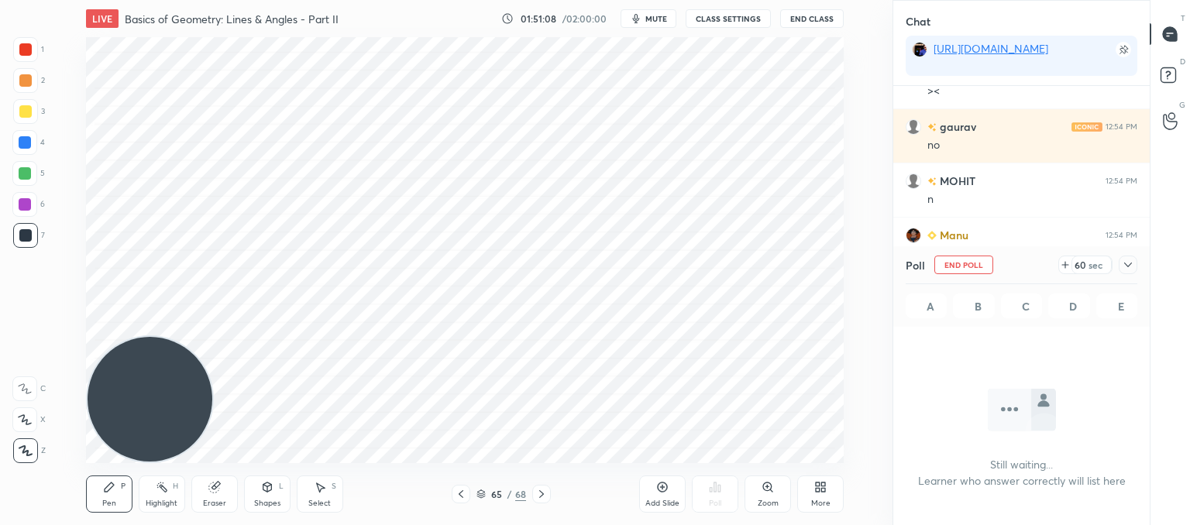
scroll to position [317, 252]
click at [1134, 265] on icon at bounding box center [1128, 265] width 12 height 12
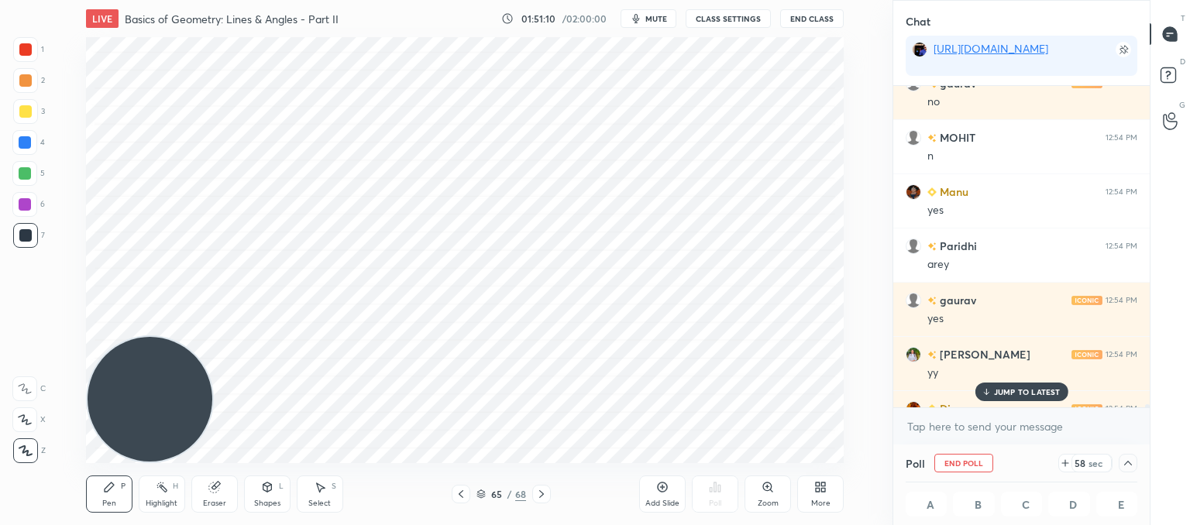
scroll to position [42861, 0]
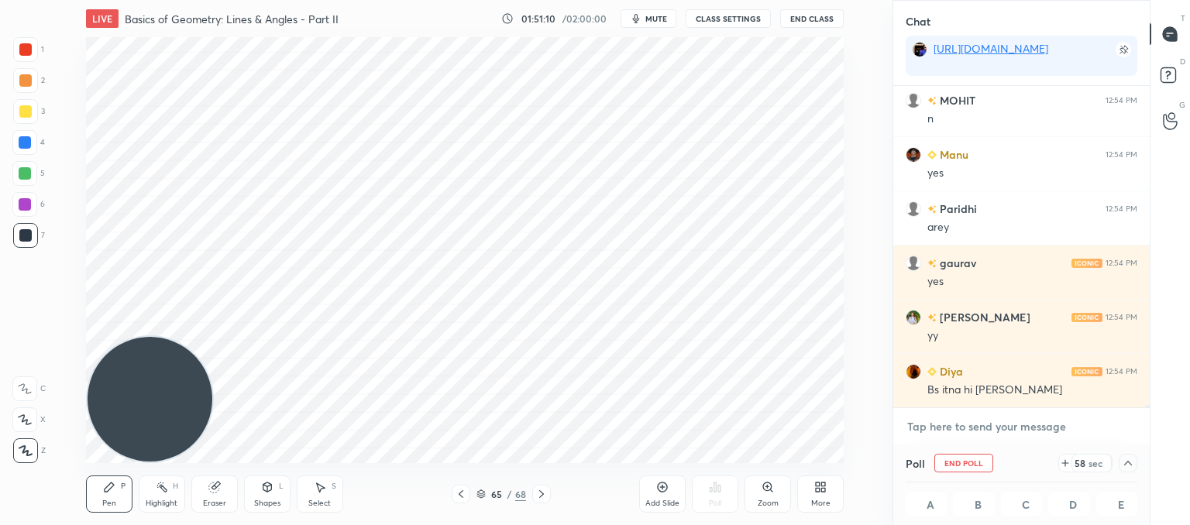
click at [979, 431] on textarea at bounding box center [1022, 427] width 232 height 25
click at [1134, 465] on icon at bounding box center [1128, 463] width 12 height 12
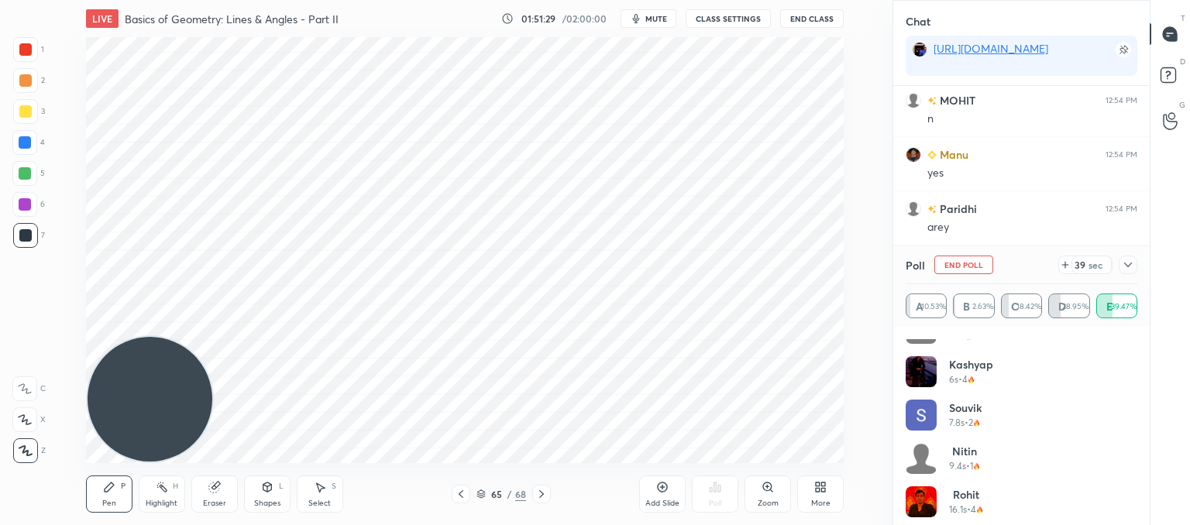
scroll to position [465, 0]
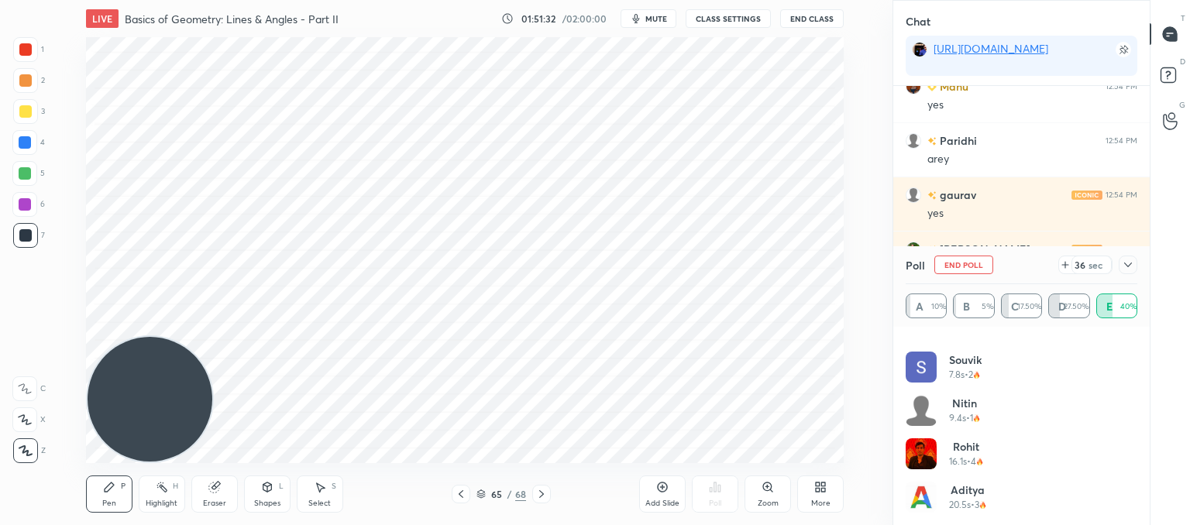
click at [1065, 267] on icon at bounding box center [1065, 265] width 0 height 6
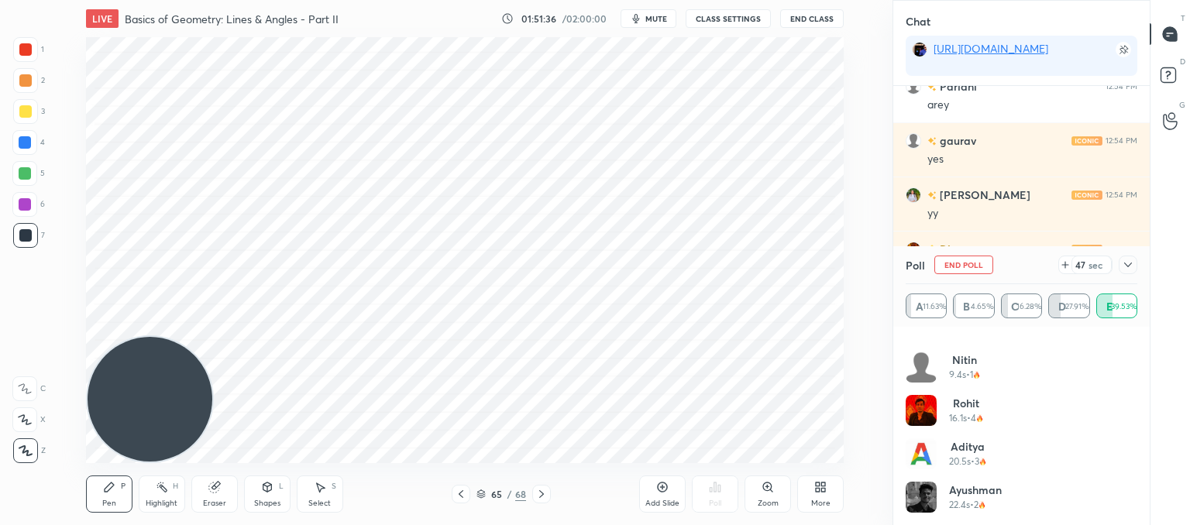
click at [1128, 257] on div at bounding box center [1128, 265] width 19 height 19
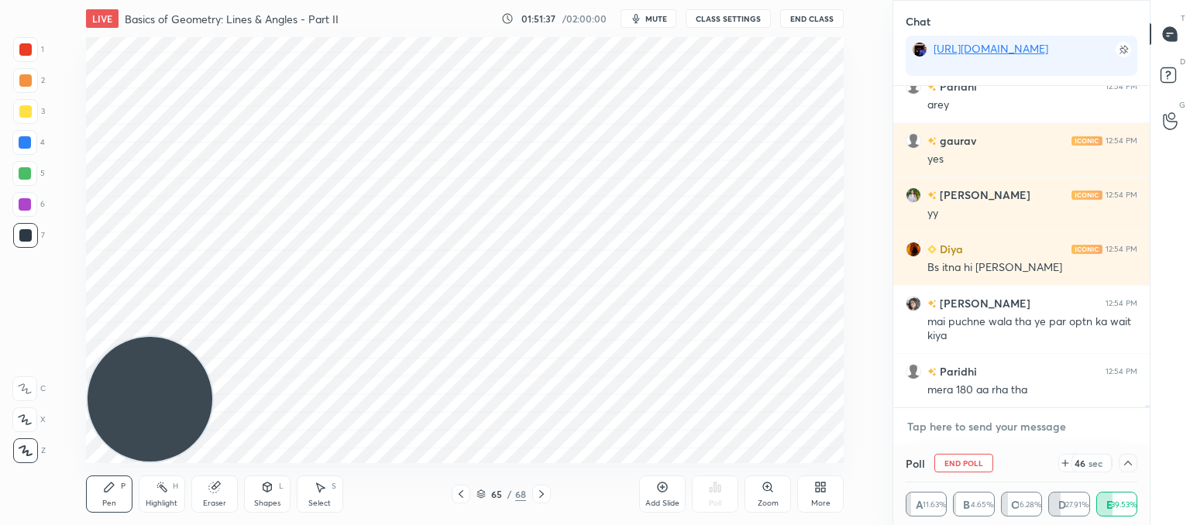
click at [963, 437] on textarea at bounding box center [1022, 427] width 232 height 25
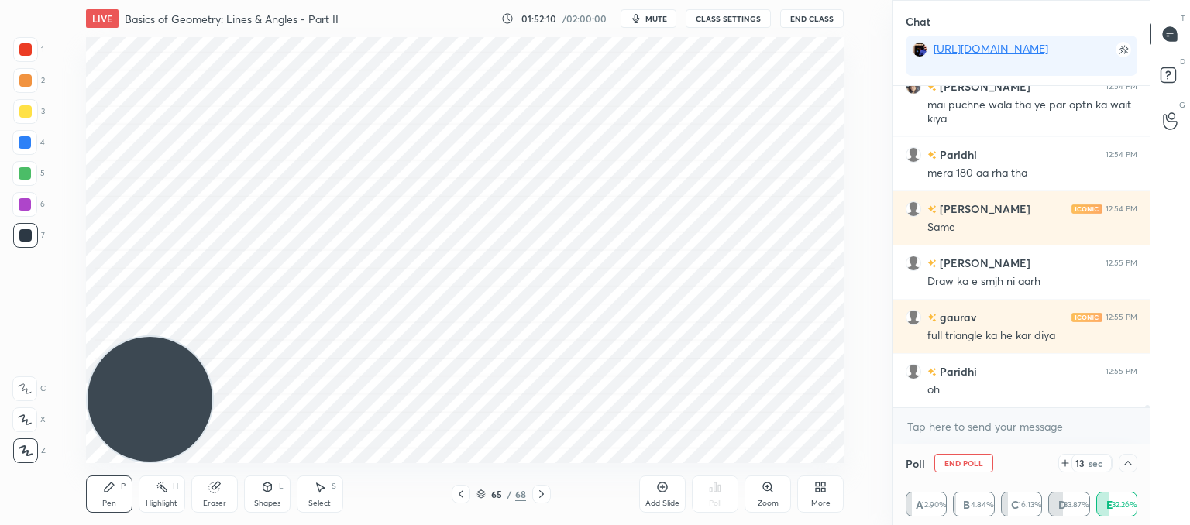
click at [1131, 466] on icon at bounding box center [1128, 463] width 12 height 12
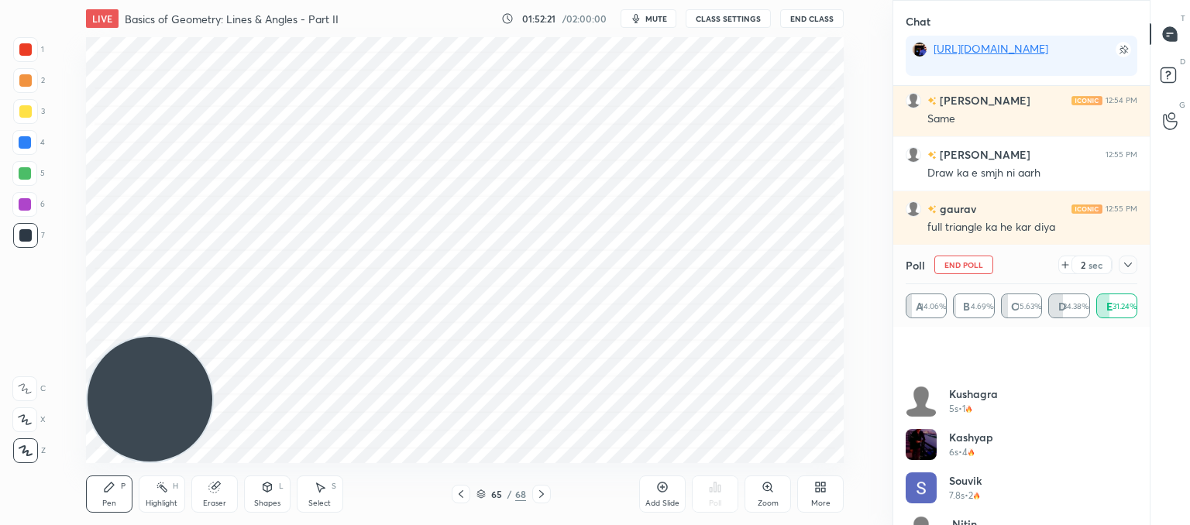
scroll to position [682, 0]
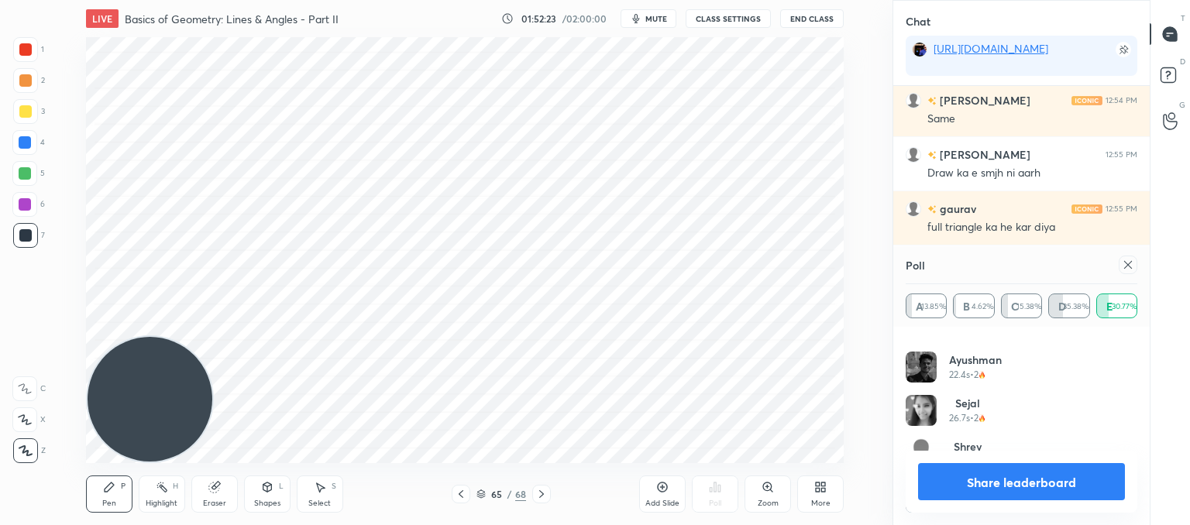
drag, startPoint x: 1131, startPoint y: 274, endPoint x: 909, endPoint y: 348, distance: 234.5
click at [1131, 274] on div at bounding box center [1128, 265] width 19 height 19
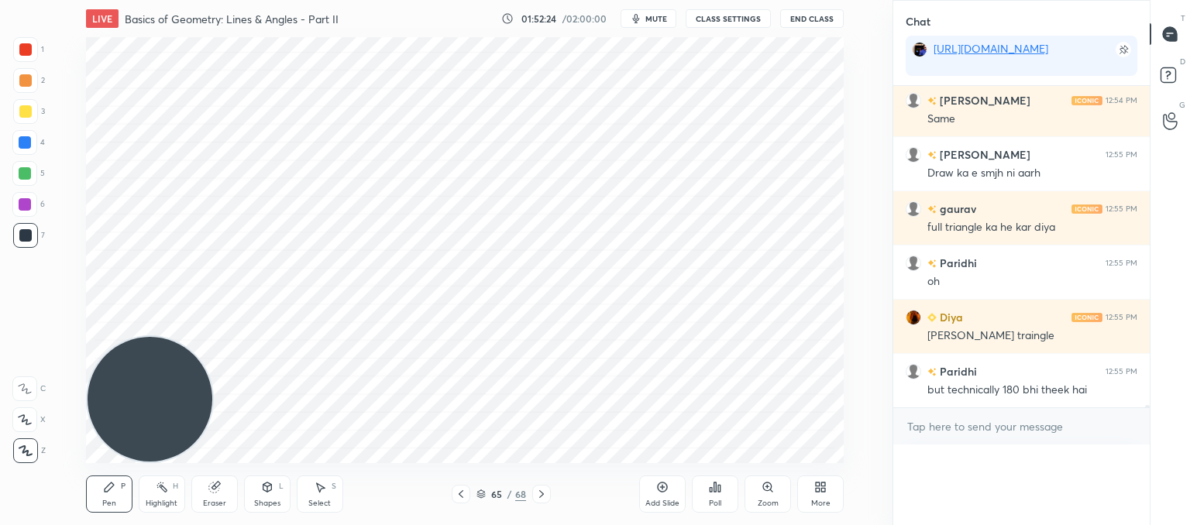
scroll to position [0, 0]
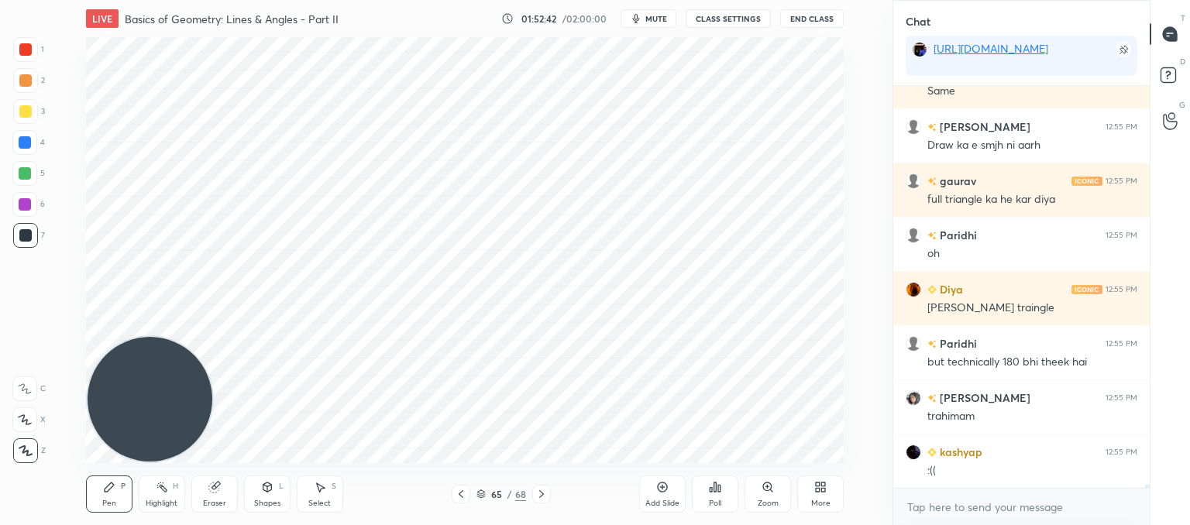
click at [323, 500] on div "Select" at bounding box center [319, 504] width 22 height 8
drag, startPoint x: 771, startPoint y: 447, endPoint x: 671, endPoint y: 210, distance: 257.3
click at [669, 214] on div "0 ° Undo Copy Paste here Duplicate Duplicate to new slide Delete" at bounding box center [465, 250] width 758 height 426
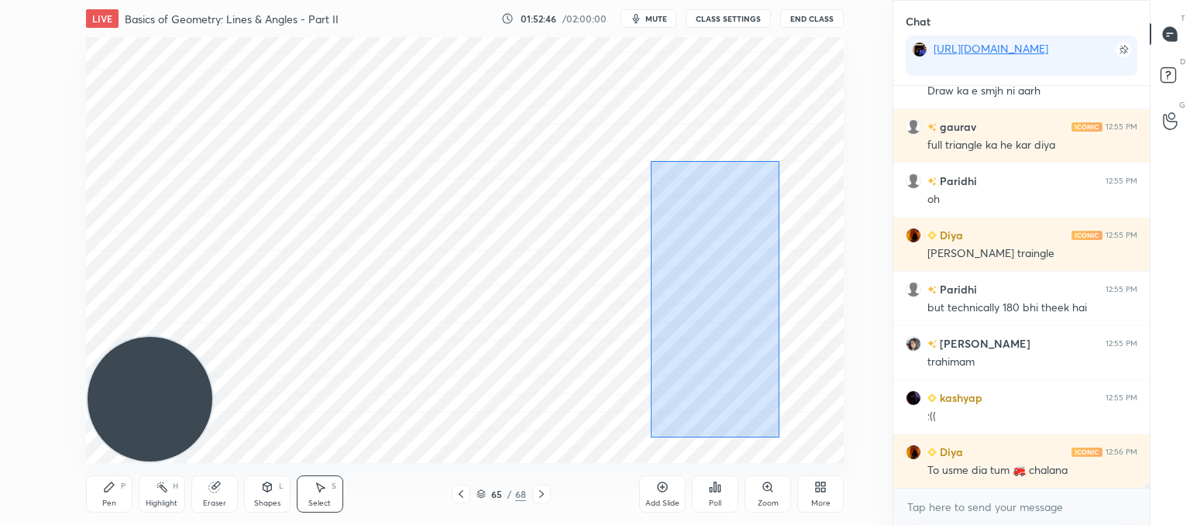
drag, startPoint x: 767, startPoint y: 438, endPoint x: 646, endPoint y: 161, distance: 301.9
click at [651, 164] on div "0 ° Undo Copy Paste here Duplicate Duplicate to new slide Delete" at bounding box center [465, 250] width 758 height 426
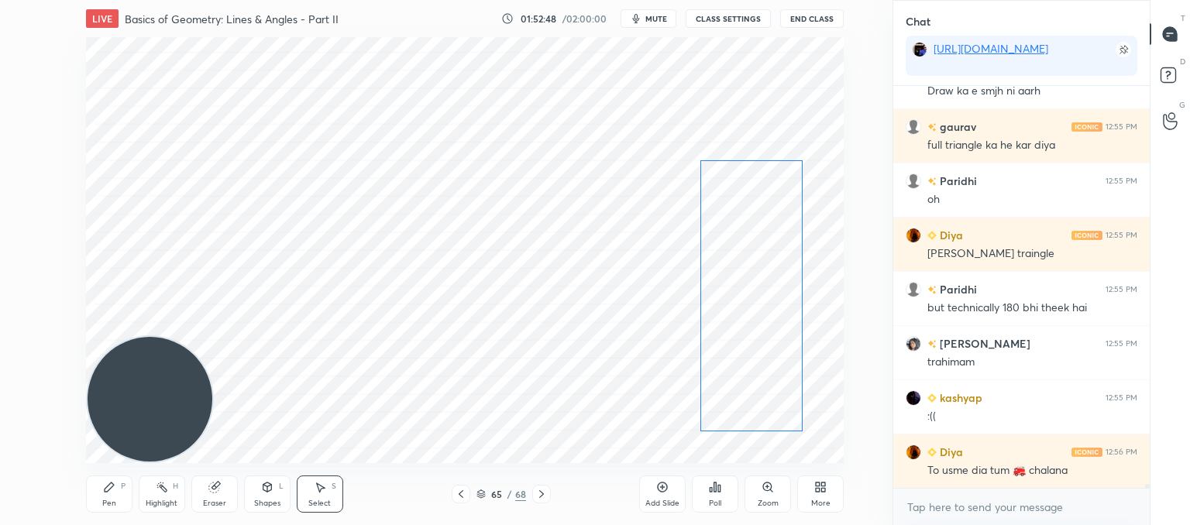
drag, startPoint x: 714, startPoint y: 232, endPoint x: 733, endPoint y: 227, distance: 20.1
click at [752, 226] on div "0 ° Undo Copy Paste here Duplicate Duplicate to new slide Delete" at bounding box center [465, 250] width 758 height 426
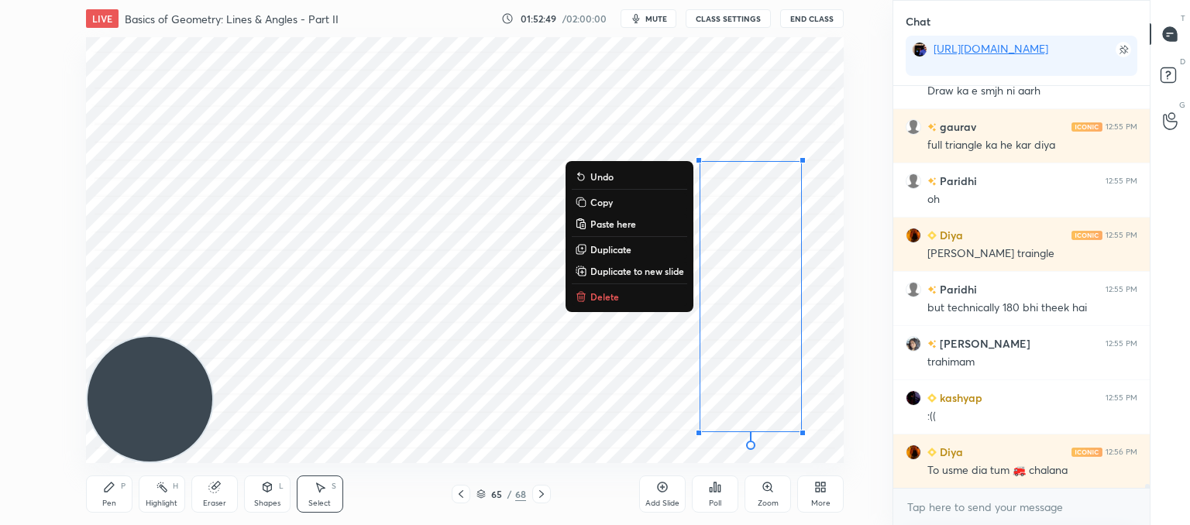
click at [499, 261] on div "0 ° Undo Copy Paste here Duplicate Duplicate to new slide Delete" at bounding box center [465, 250] width 758 height 426
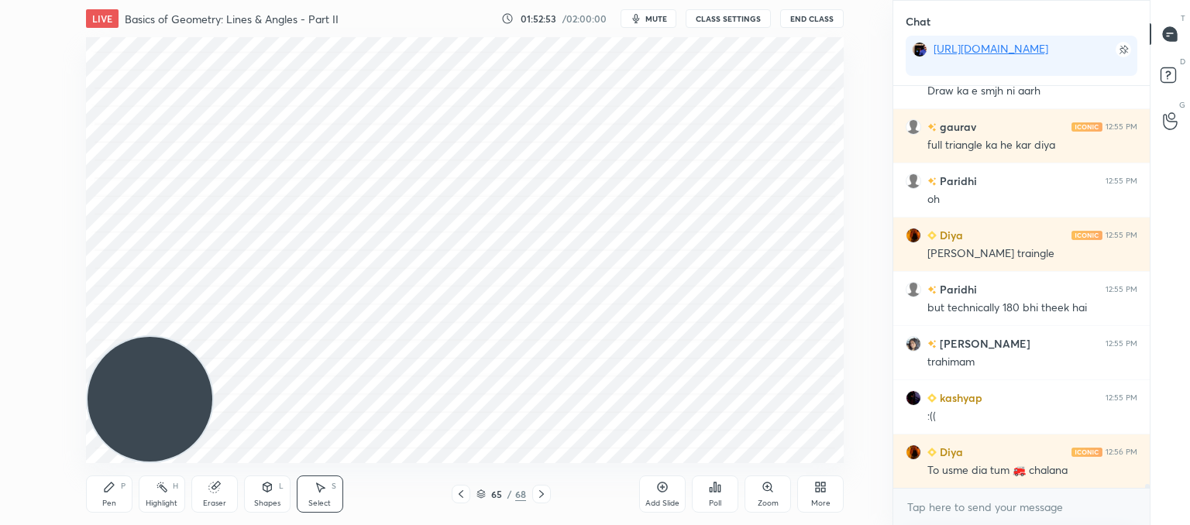
click at [268, 486] on icon at bounding box center [267, 486] width 9 height 2
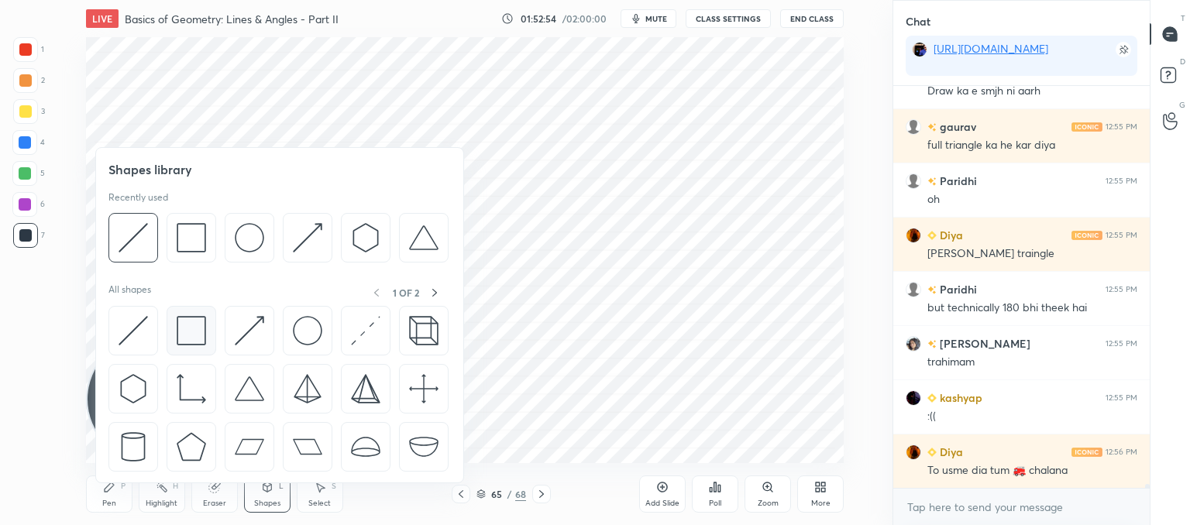
click at [192, 324] on img at bounding box center [191, 330] width 29 height 29
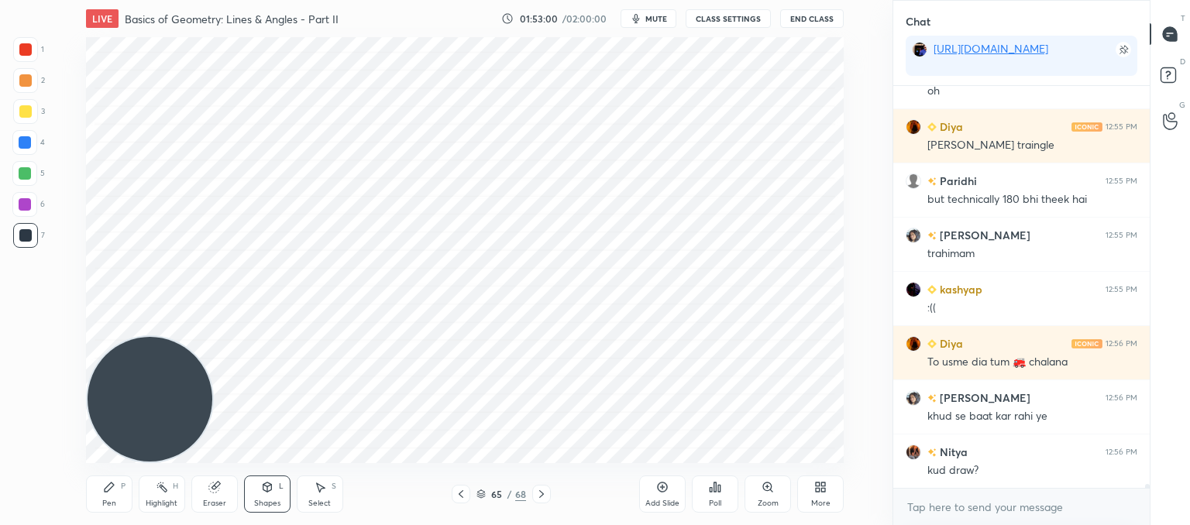
drag, startPoint x: 260, startPoint y: 495, endPoint x: 257, endPoint y: 486, distance: 9.8
click at [260, 495] on div "Shapes L" at bounding box center [267, 494] width 46 height 37
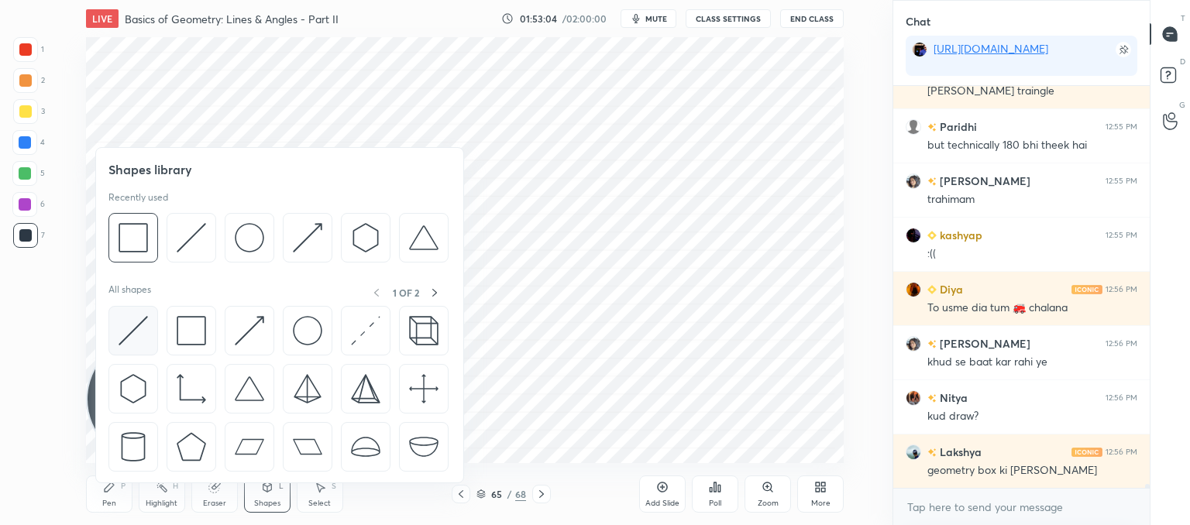
click at [122, 331] on img at bounding box center [133, 330] width 29 height 29
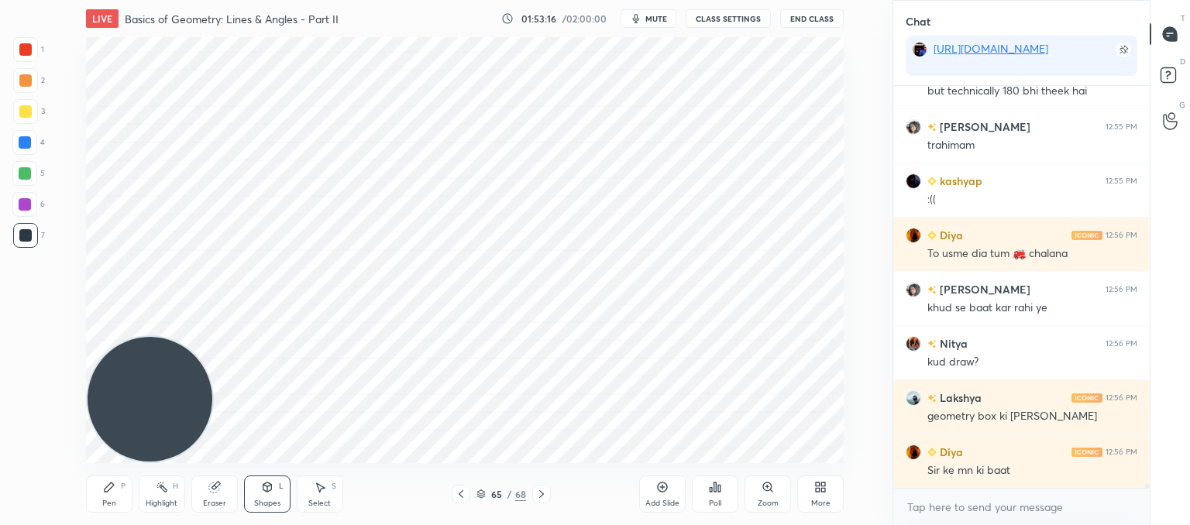
click at [111, 497] on div "Pen P" at bounding box center [109, 494] width 46 height 37
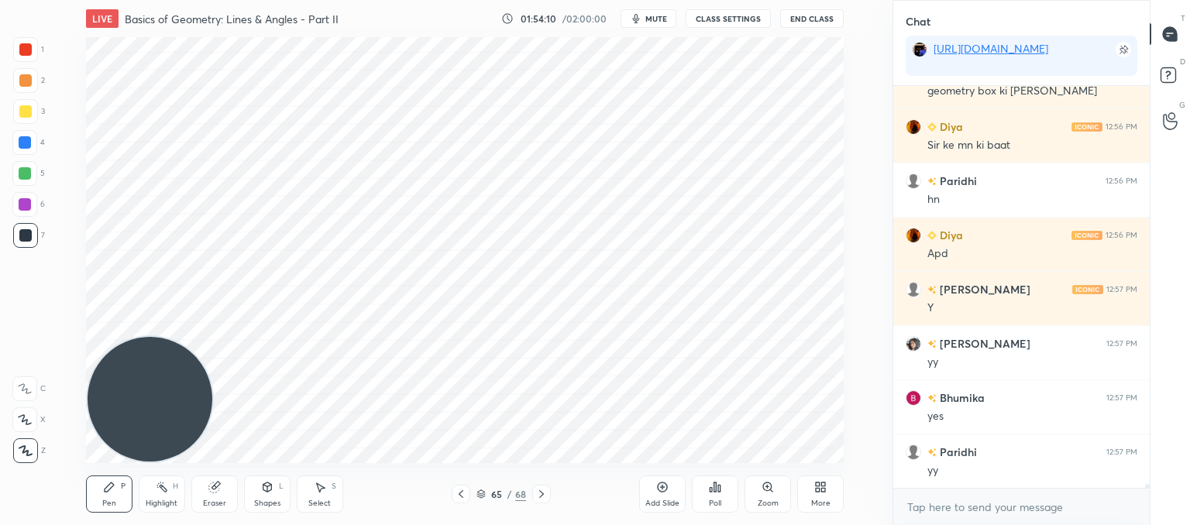
scroll to position [43987, 0]
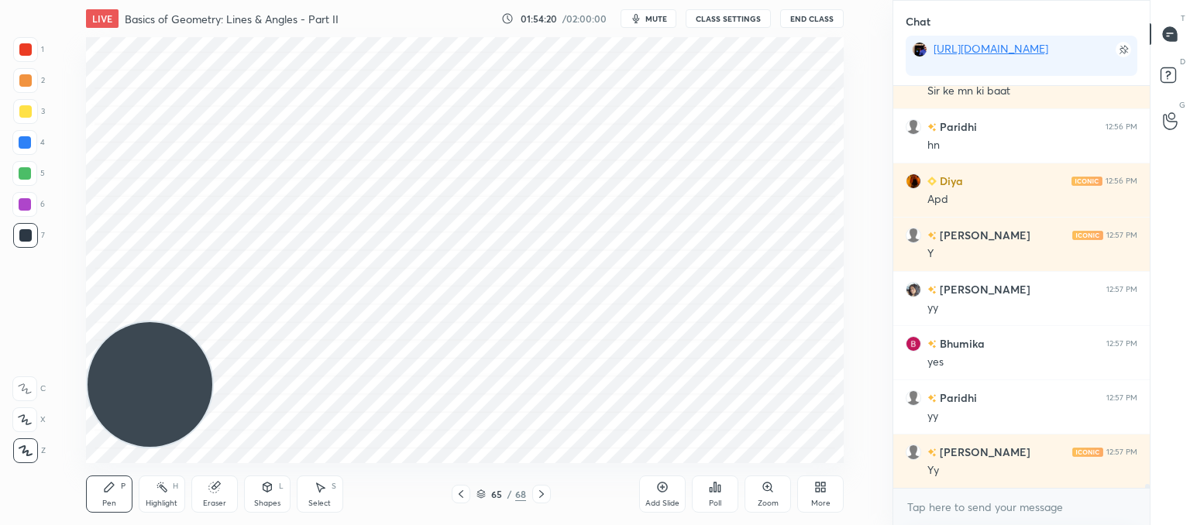
drag, startPoint x: 157, startPoint y: 389, endPoint x: 57, endPoint y: 79, distance: 325.7
click at [53, 71] on div "Setting up your live class Poll for secs No correct answer Start poll" at bounding box center [465, 250] width 831 height 426
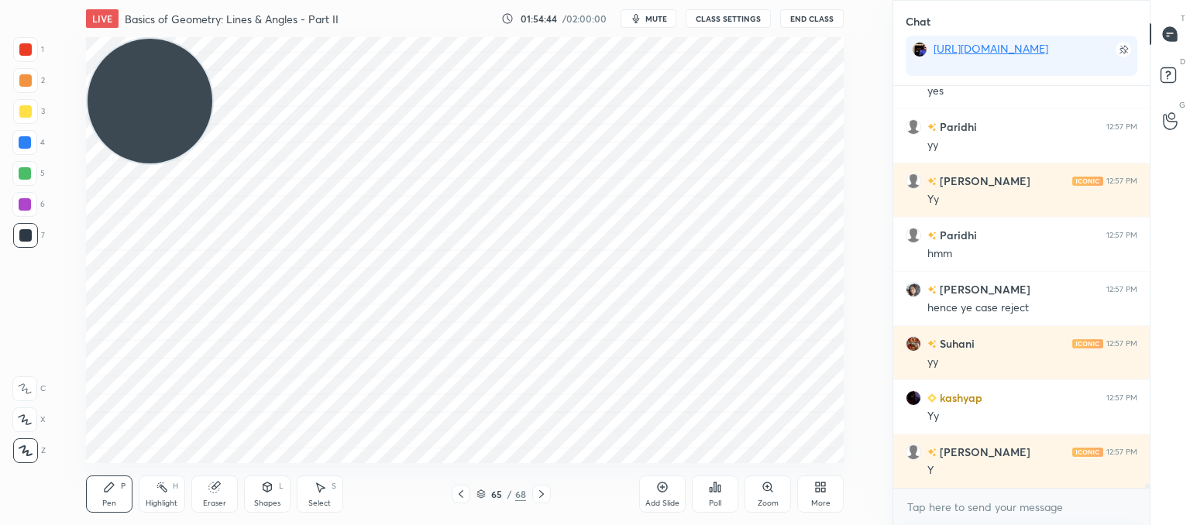
scroll to position [44313, 0]
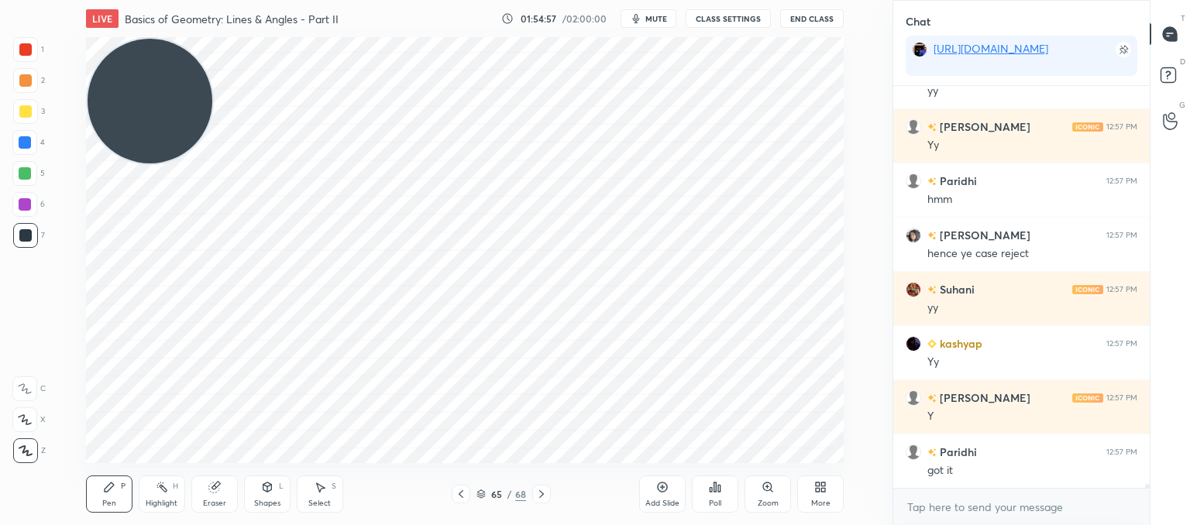
drag, startPoint x: 217, startPoint y: 495, endPoint x: 228, endPoint y: 475, distance: 22.9
click at [221, 491] on div "Eraser" at bounding box center [214, 494] width 46 height 37
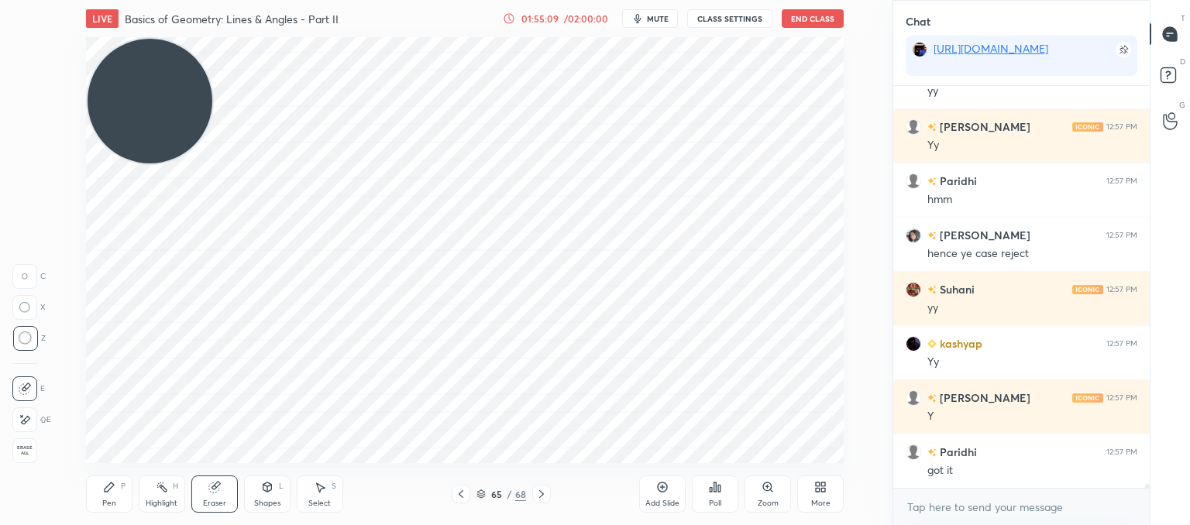
click at [268, 495] on div "Shapes L" at bounding box center [267, 494] width 46 height 37
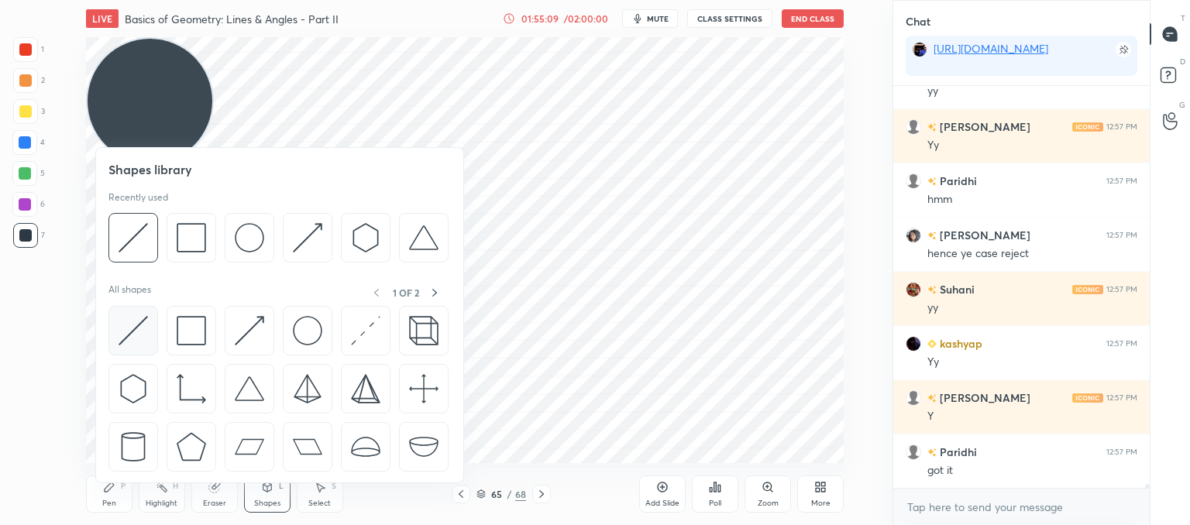
click at [130, 332] on img at bounding box center [133, 330] width 29 height 29
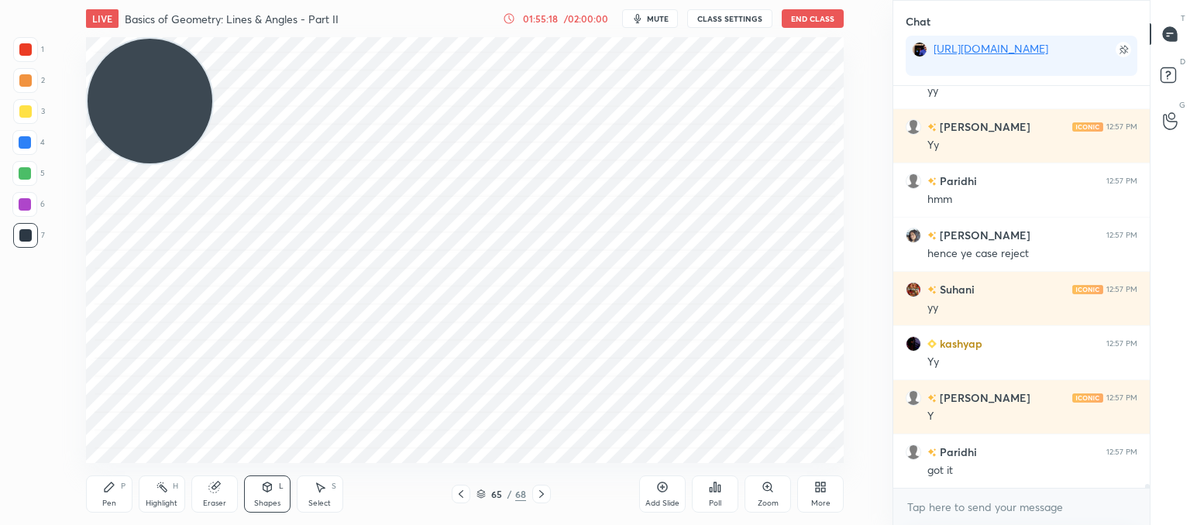
scroll to position [44367, 0]
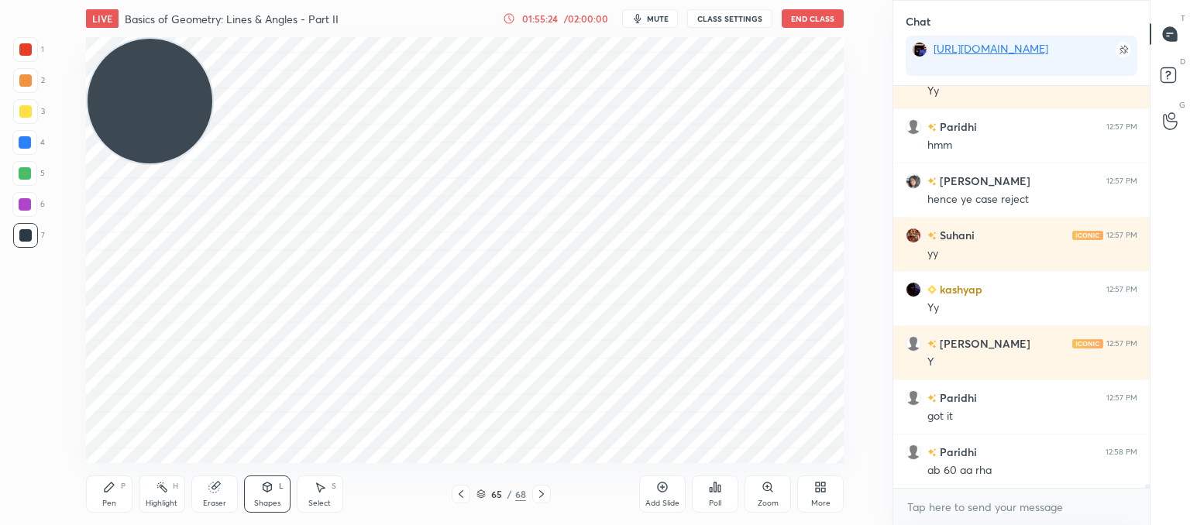
drag, startPoint x: 109, startPoint y: 493, endPoint x: 130, endPoint y: 475, distance: 27.5
click at [112, 492] on icon at bounding box center [109, 487] width 12 height 12
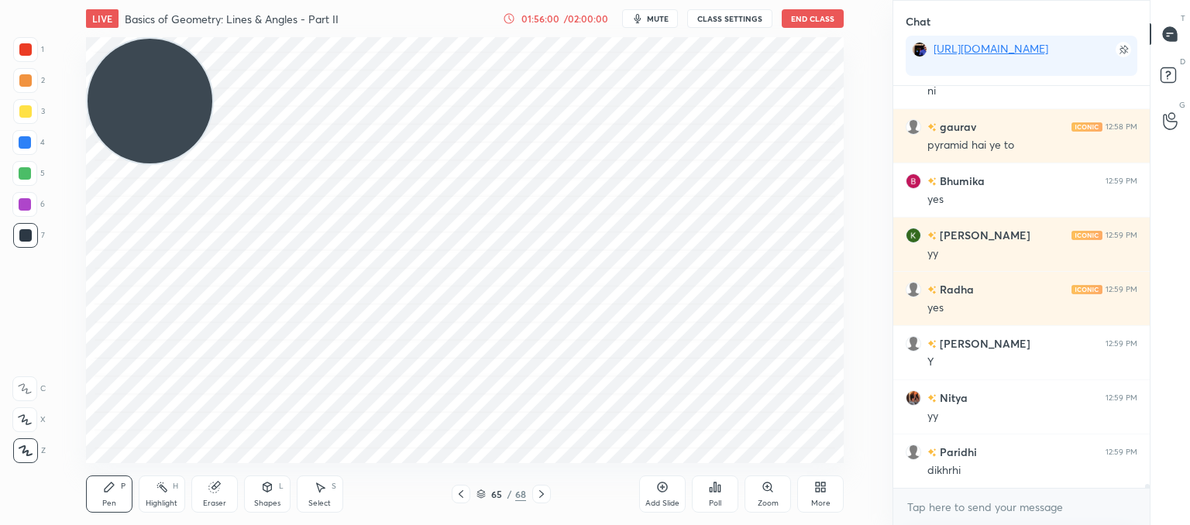
scroll to position [44910, 0]
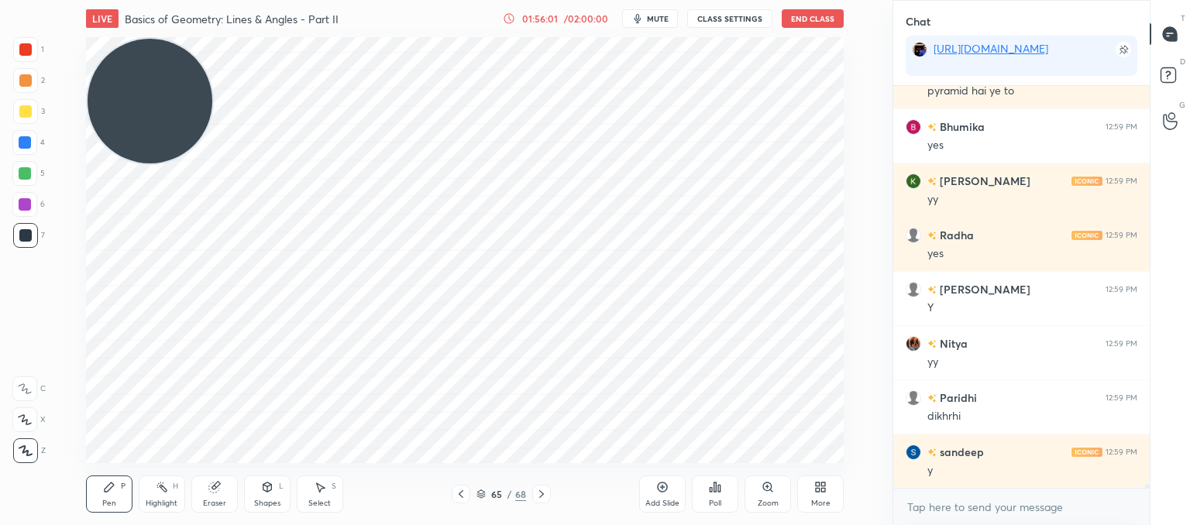
click at [221, 494] on div "Eraser" at bounding box center [214, 494] width 46 height 37
click at [119, 500] on div "Pen P" at bounding box center [109, 494] width 46 height 37
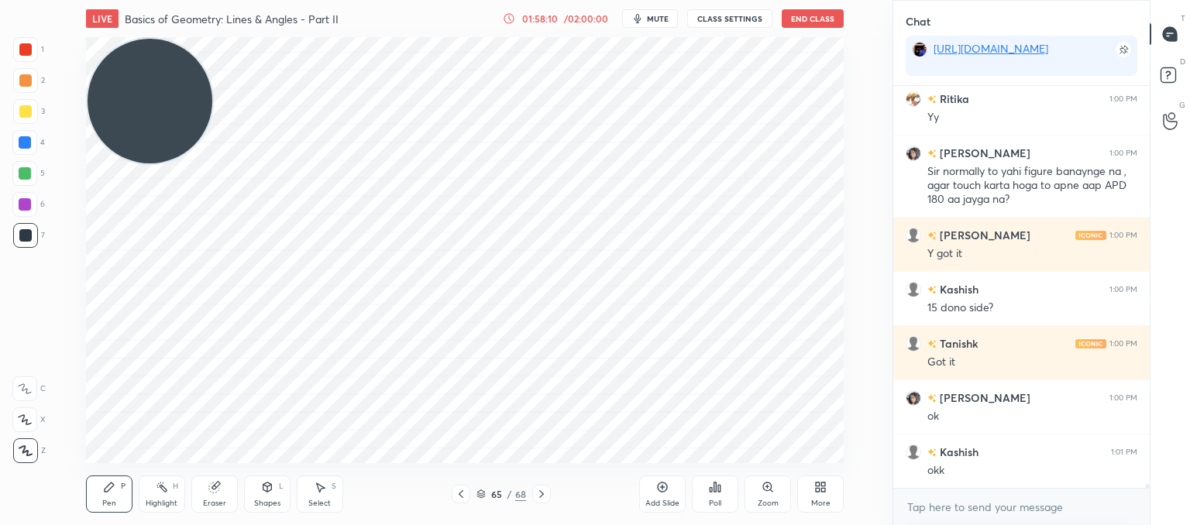
scroll to position [45751, 0]
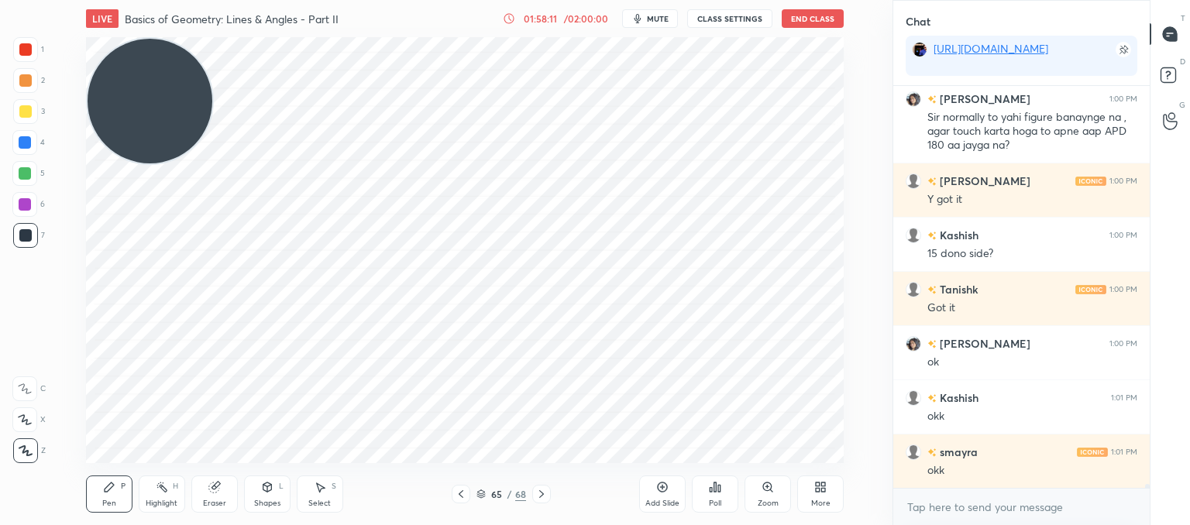
click at [539, 494] on icon at bounding box center [541, 494] width 12 height 12
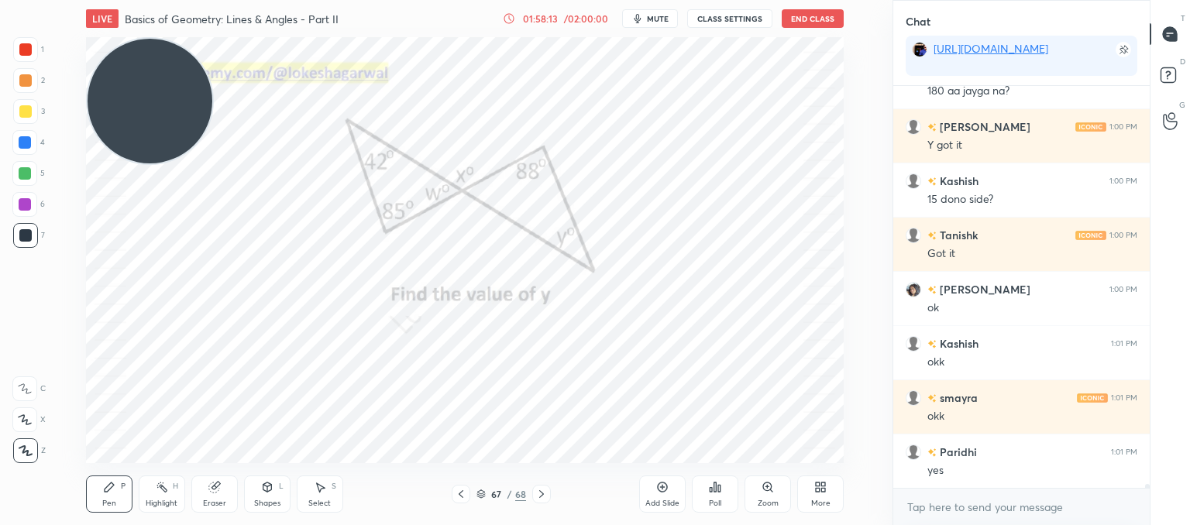
click at [539, 494] on icon at bounding box center [541, 494] width 12 height 12
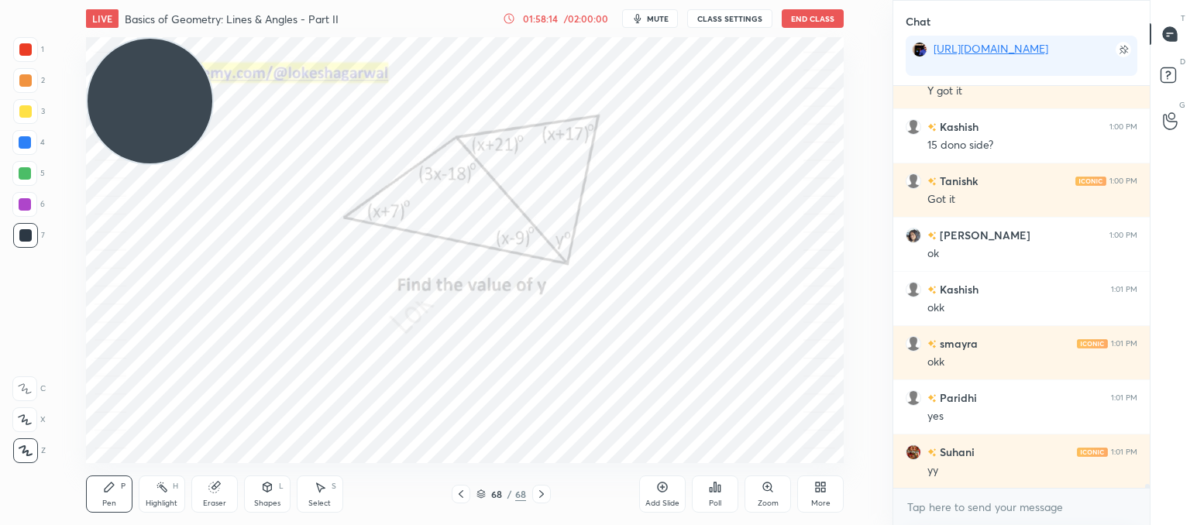
click at [456, 498] on icon at bounding box center [461, 494] width 12 height 12
click at [458, 498] on icon at bounding box center [461, 494] width 12 height 12
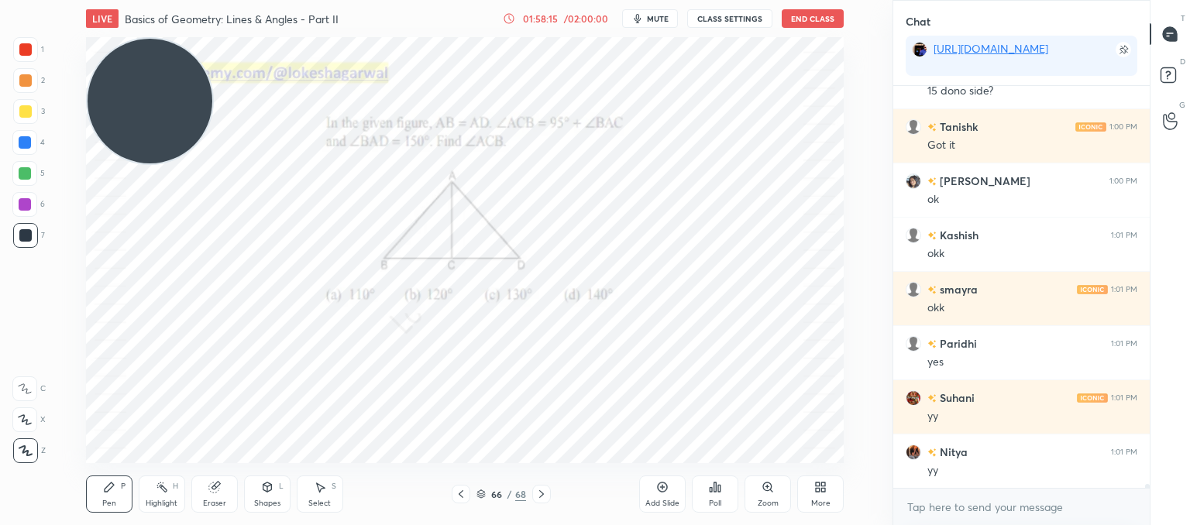
click at [458, 498] on icon at bounding box center [461, 494] width 12 height 12
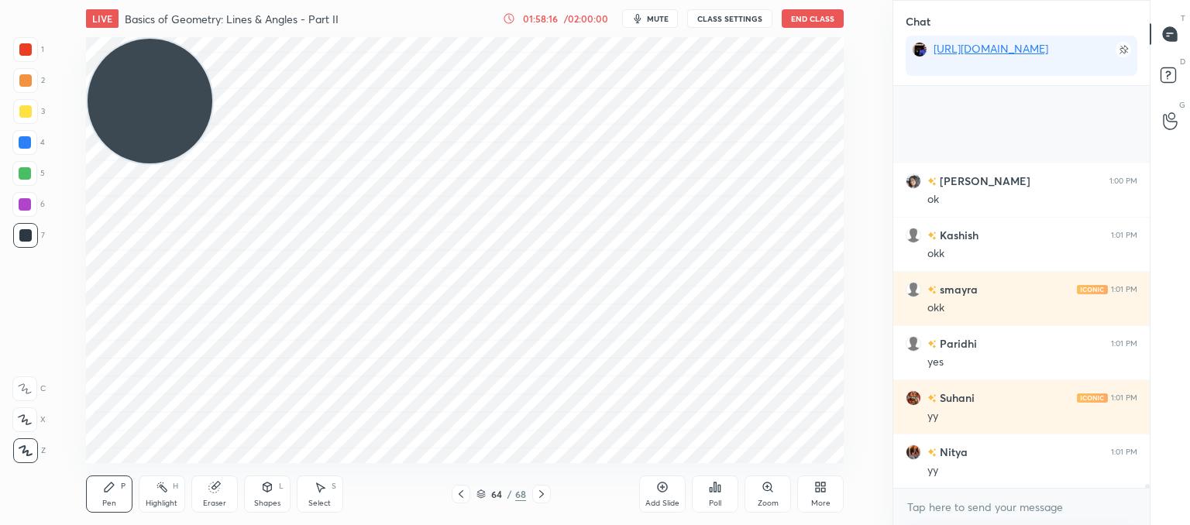
scroll to position [46077, 0]
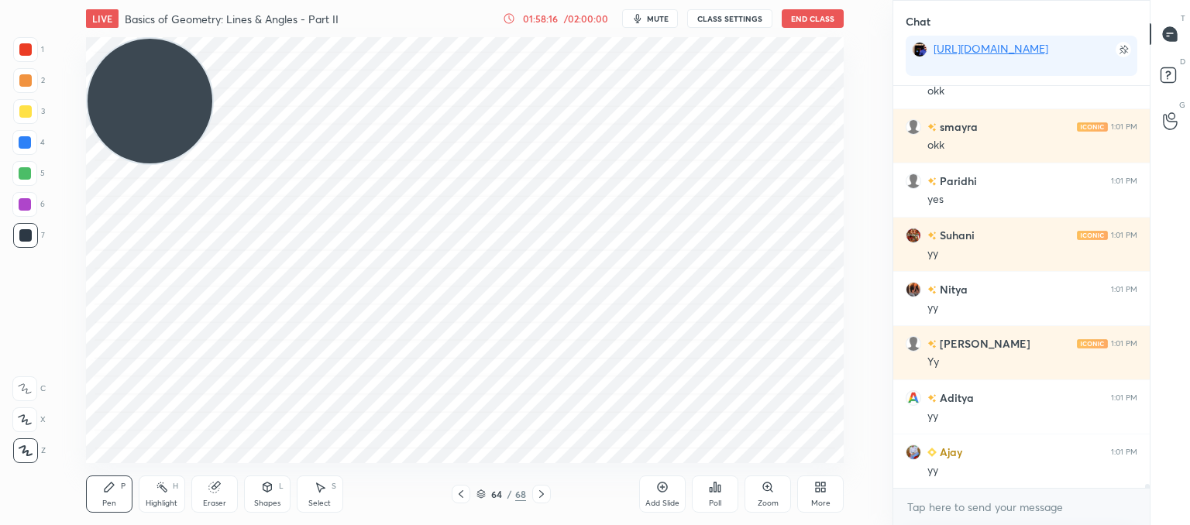
click at [458, 498] on icon at bounding box center [461, 494] width 12 height 12
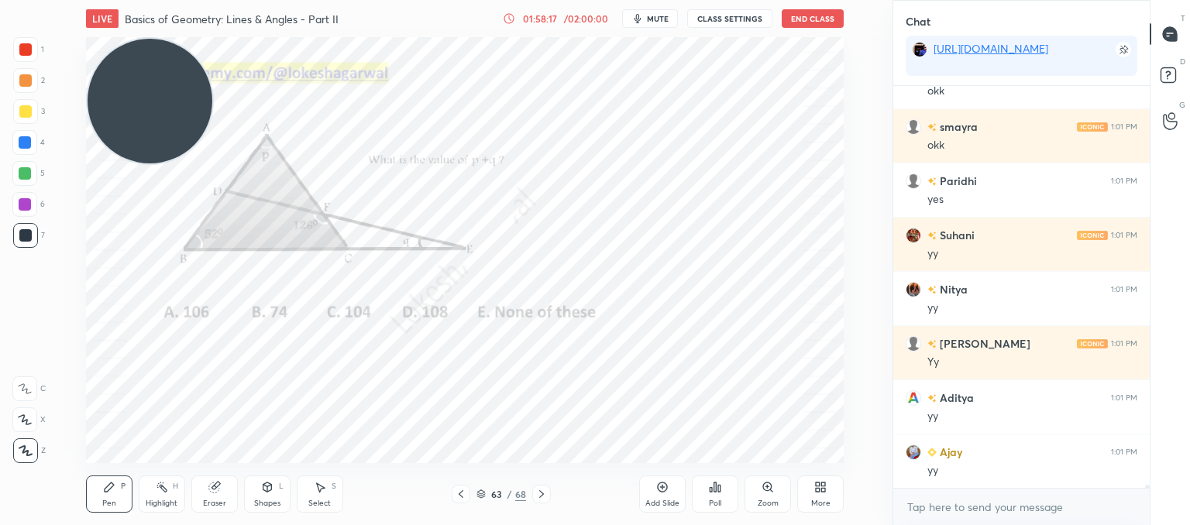
click at [458, 498] on icon at bounding box center [461, 494] width 12 height 12
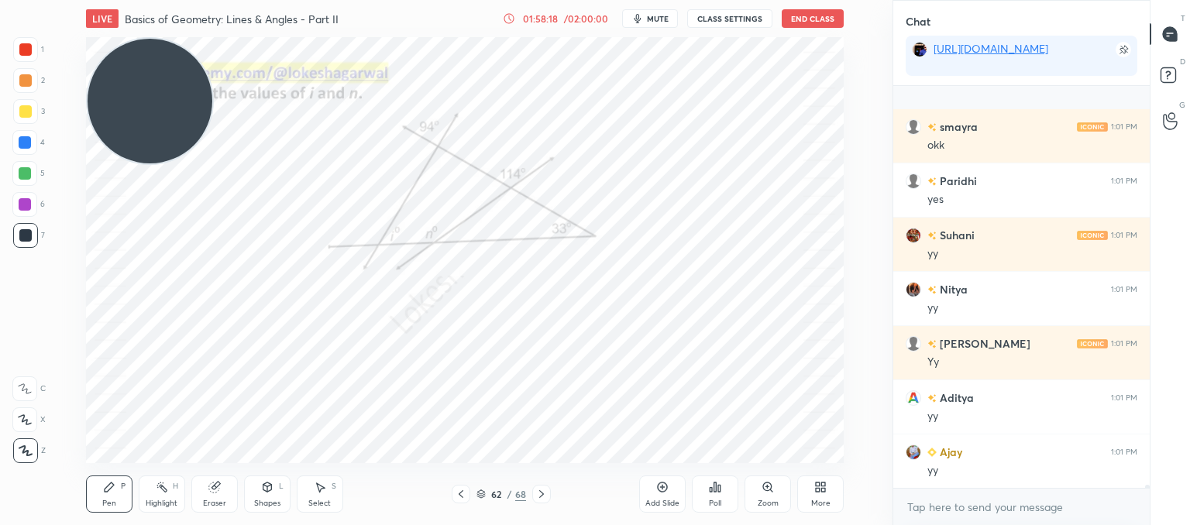
scroll to position [46199, 0]
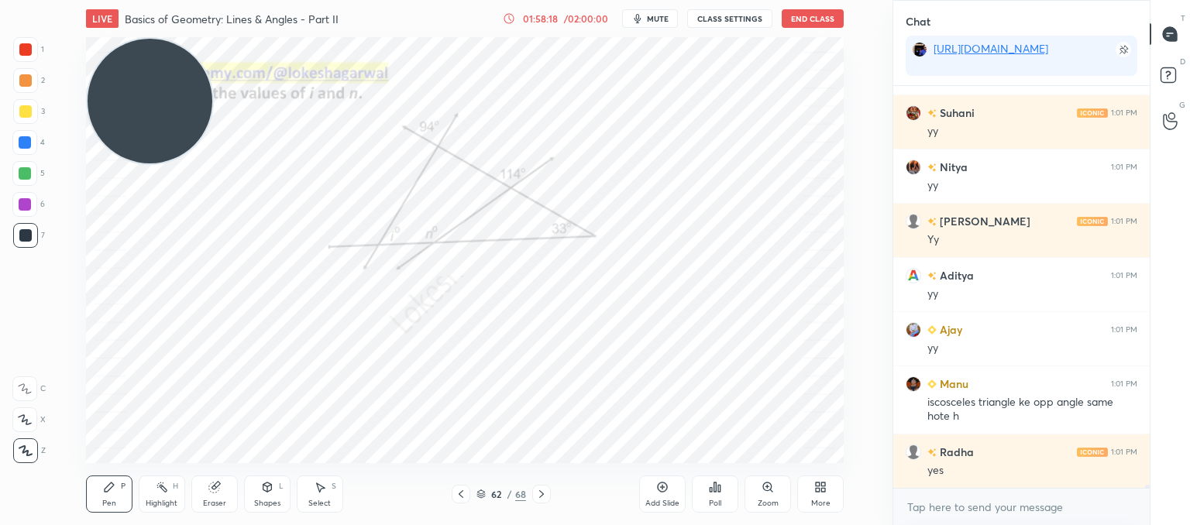
click at [458, 498] on icon at bounding box center [461, 494] width 12 height 12
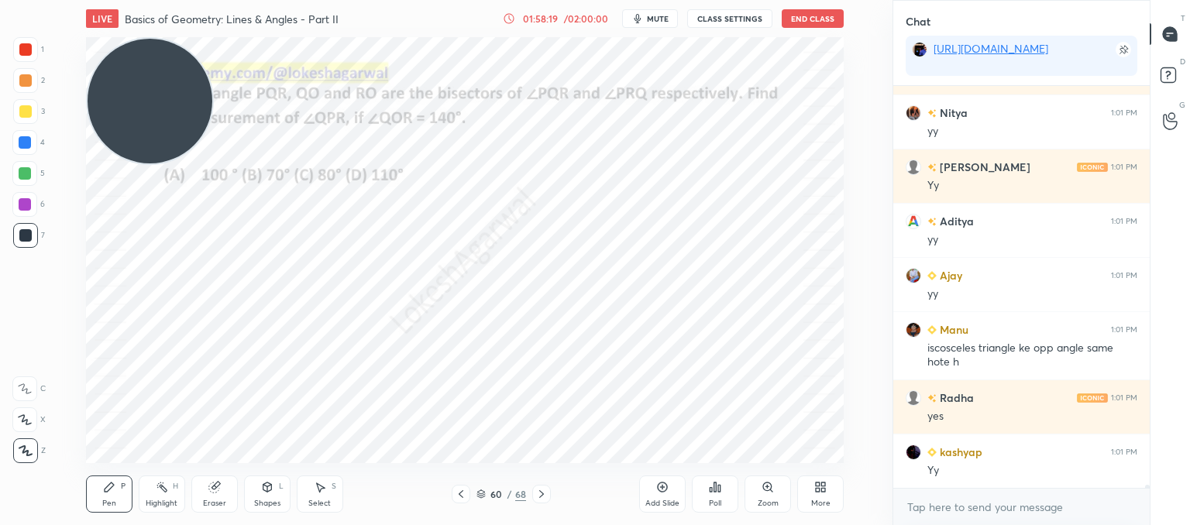
click at [458, 498] on icon at bounding box center [461, 494] width 12 height 12
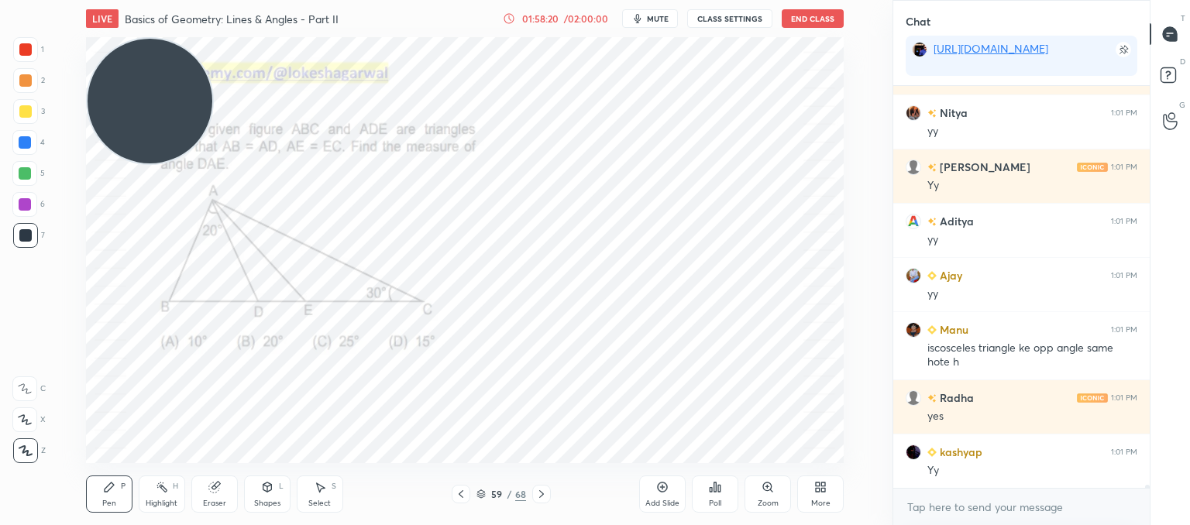
click at [458, 498] on icon at bounding box center [461, 494] width 12 height 12
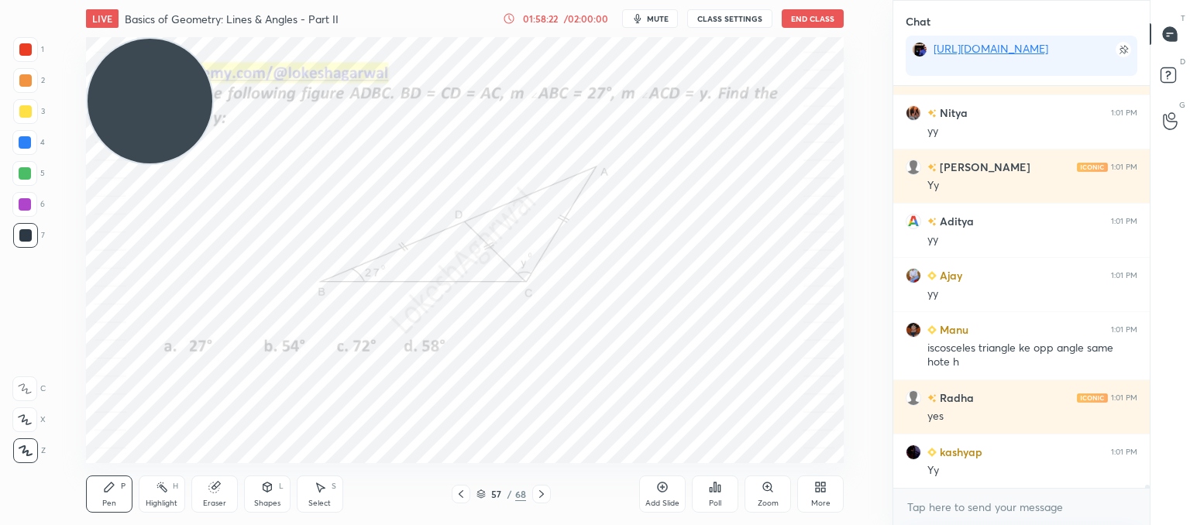
click at [458, 498] on icon at bounding box center [461, 494] width 12 height 12
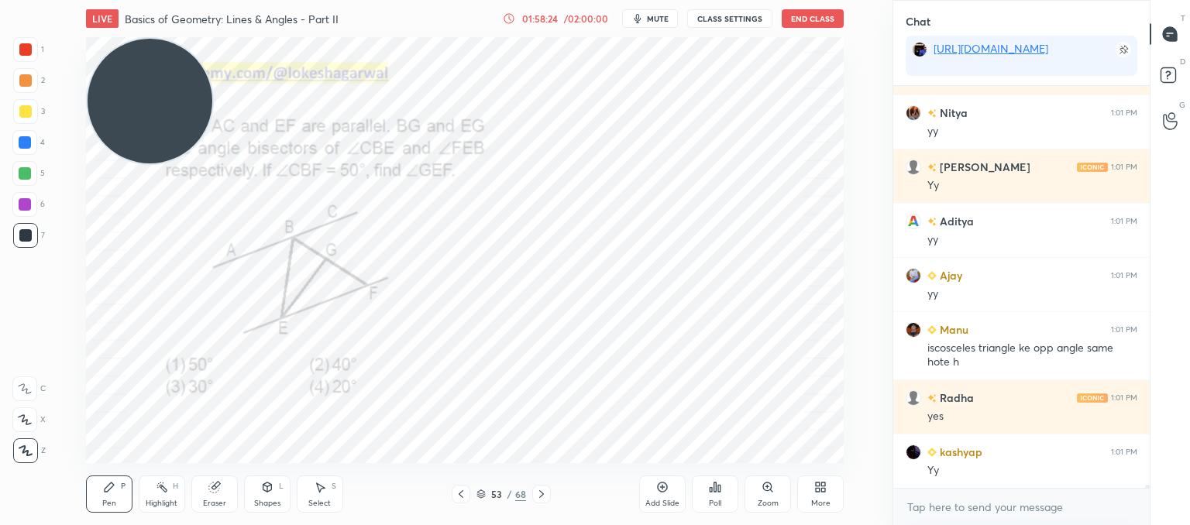
click at [458, 498] on icon at bounding box center [461, 494] width 12 height 12
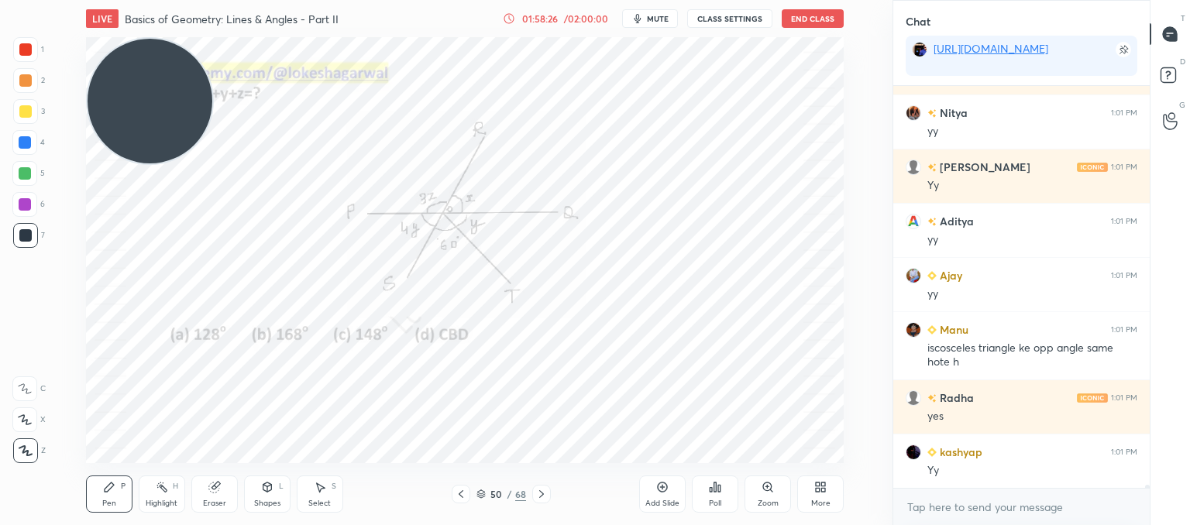
click at [458, 498] on icon at bounding box center [461, 494] width 12 height 12
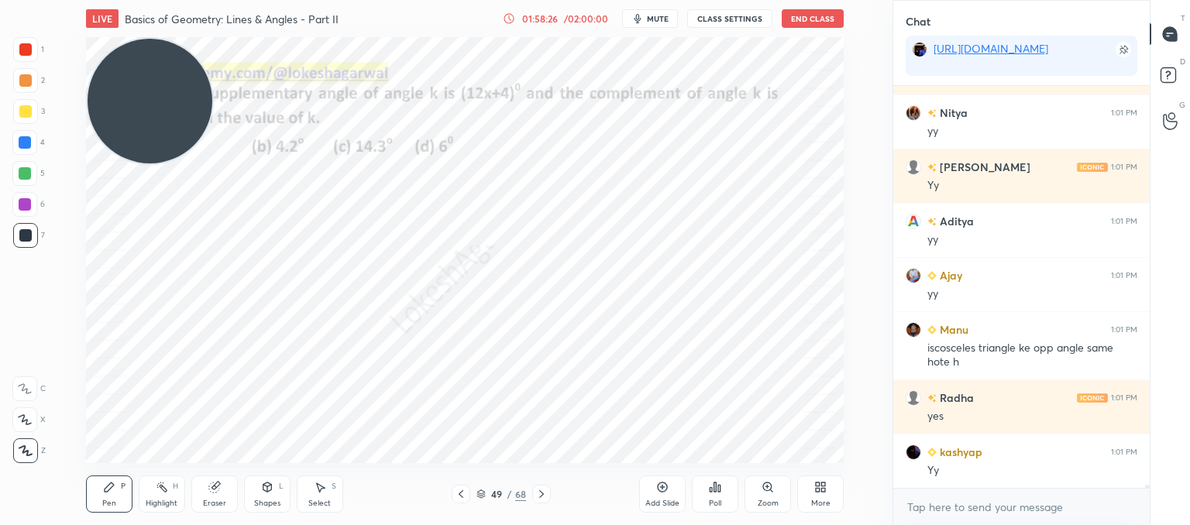
click at [458, 498] on icon at bounding box center [461, 494] width 12 height 12
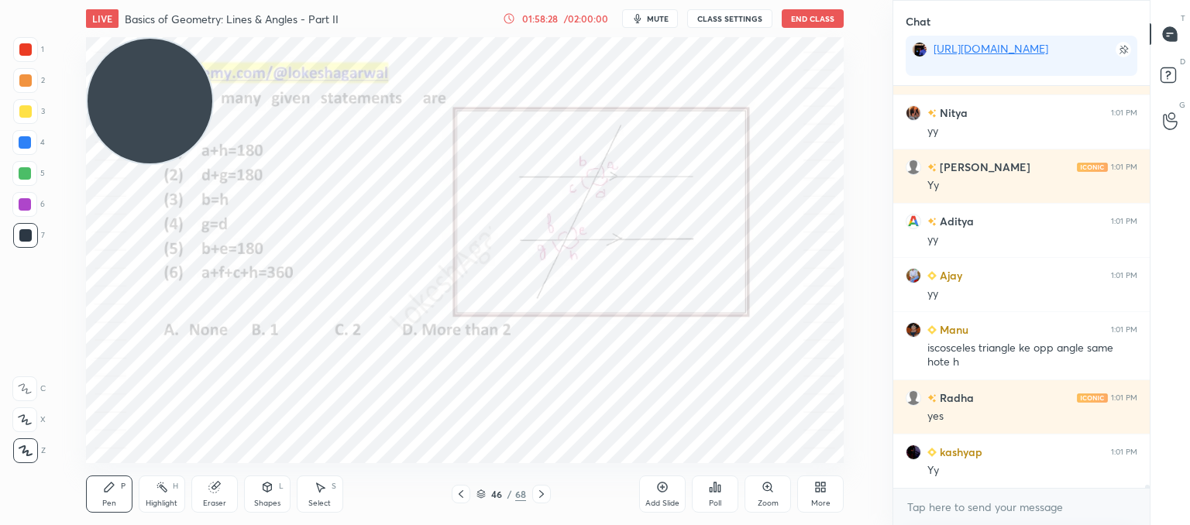
click at [458, 498] on icon at bounding box center [461, 494] width 12 height 12
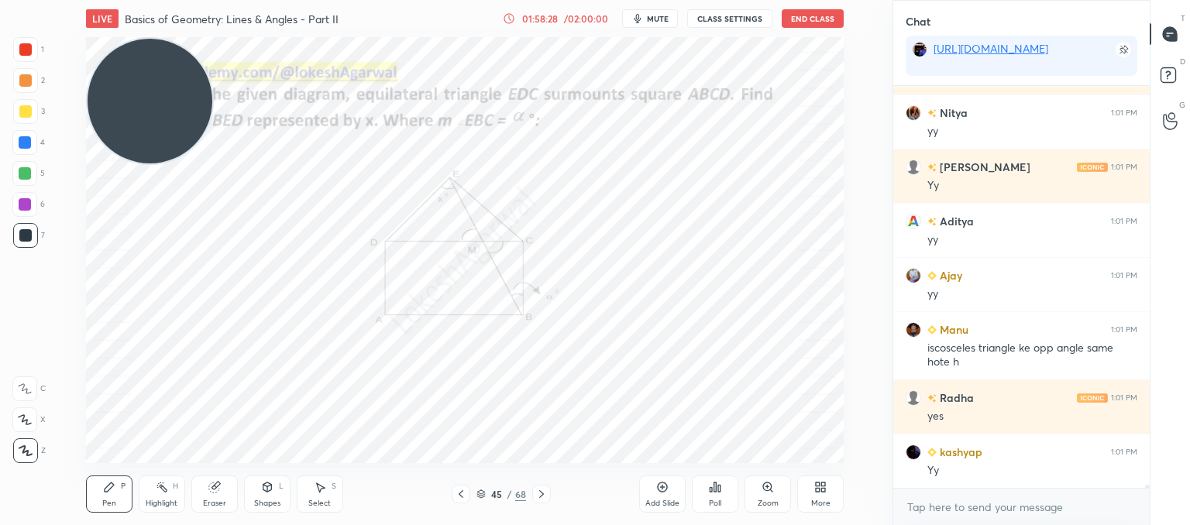
click at [458, 498] on icon at bounding box center [461, 494] width 12 height 12
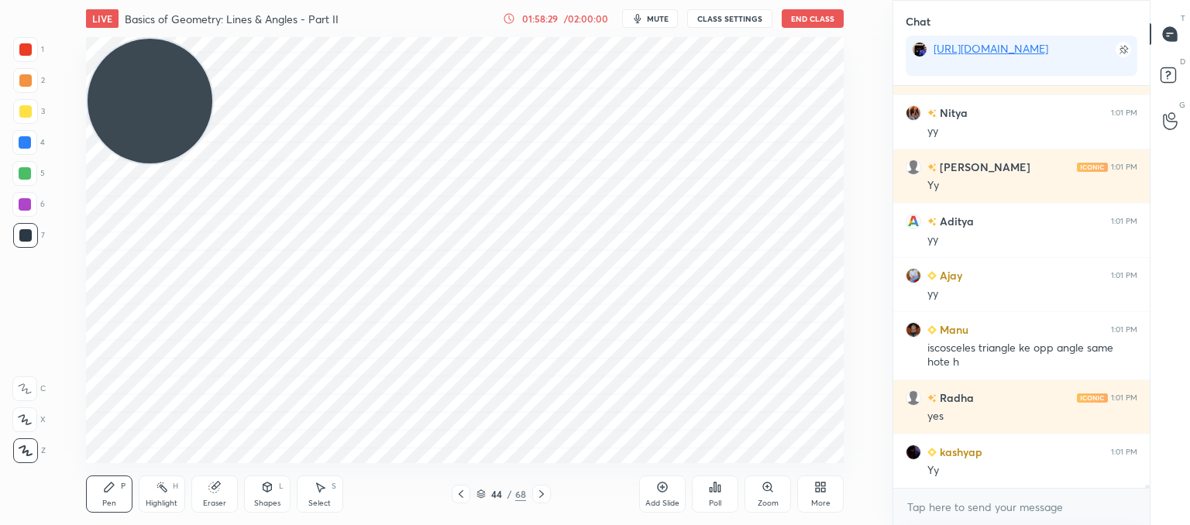
click at [458, 498] on icon at bounding box center [461, 494] width 12 height 12
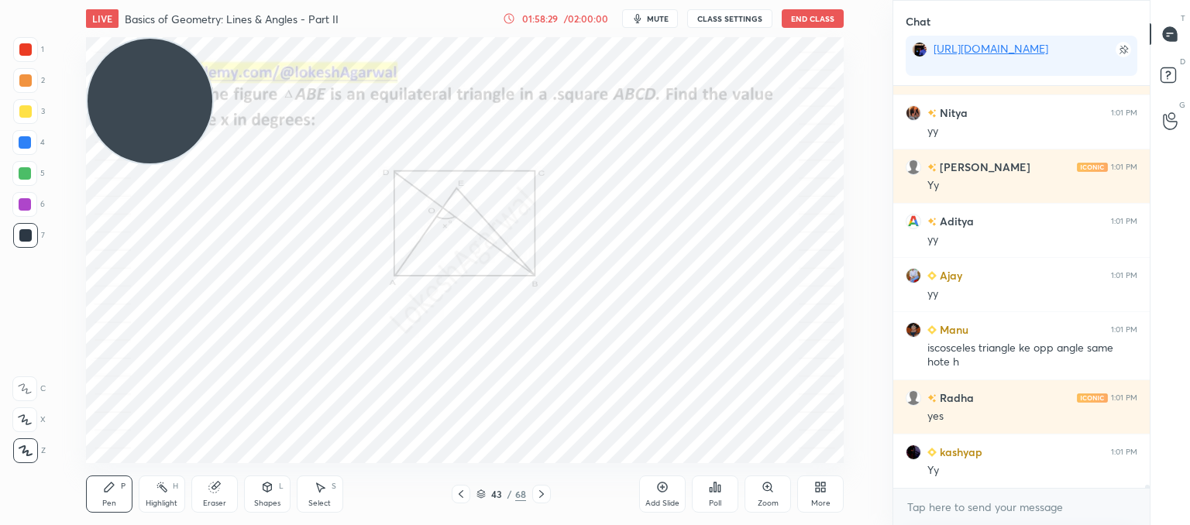
click at [458, 498] on icon at bounding box center [461, 494] width 12 height 12
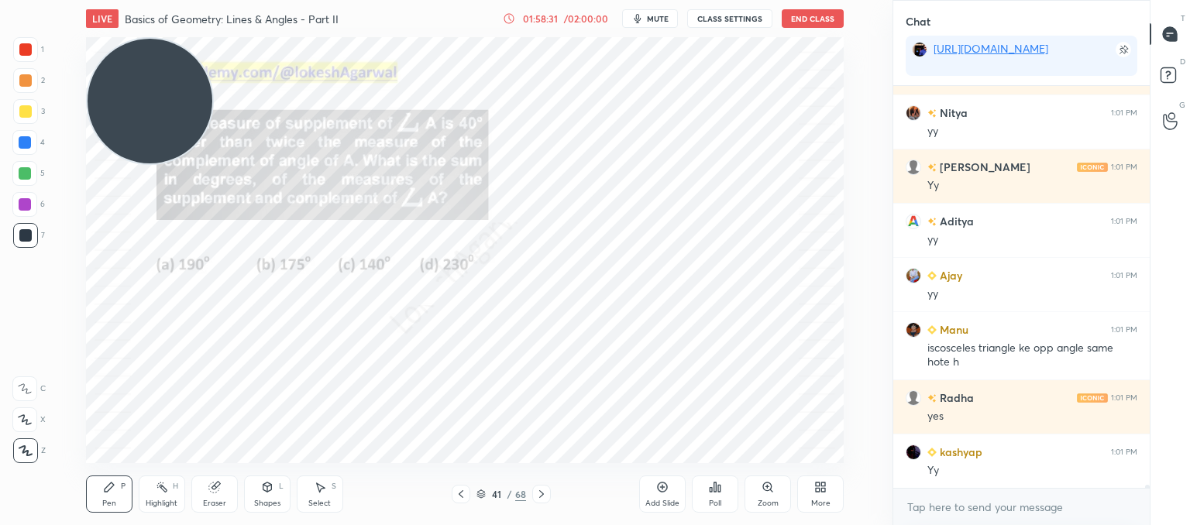
click at [539, 488] on icon at bounding box center [541, 494] width 12 height 12
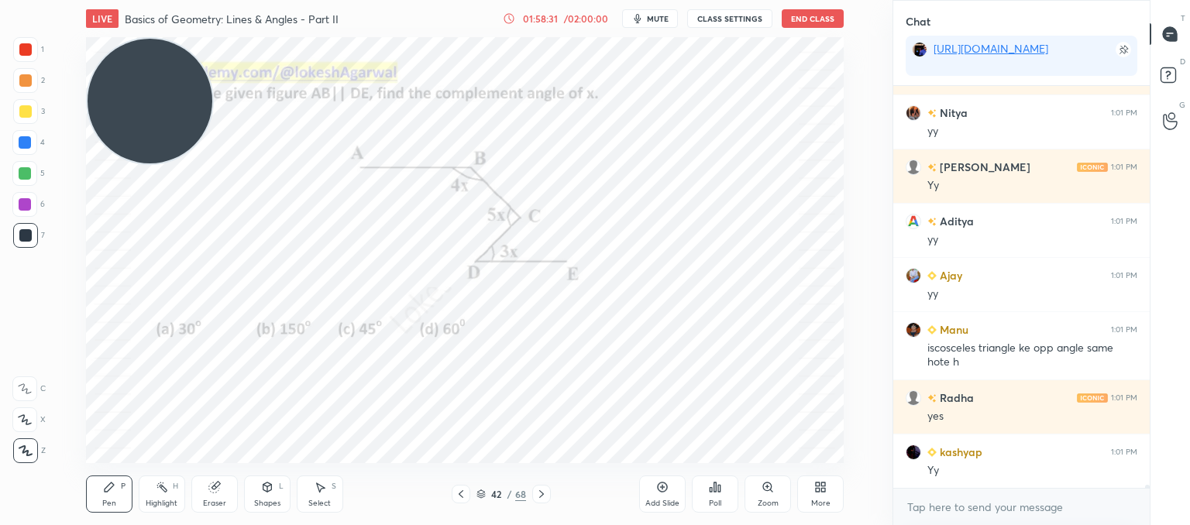
click at [539, 488] on icon at bounding box center [541, 494] width 12 height 12
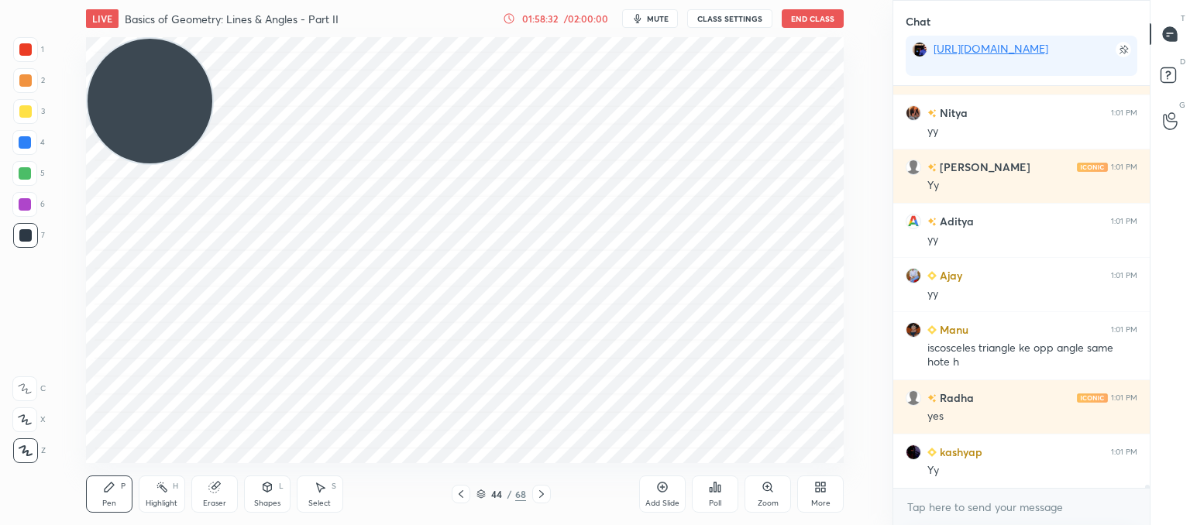
click at [539, 488] on icon at bounding box center [541, 494] width 12 height 12
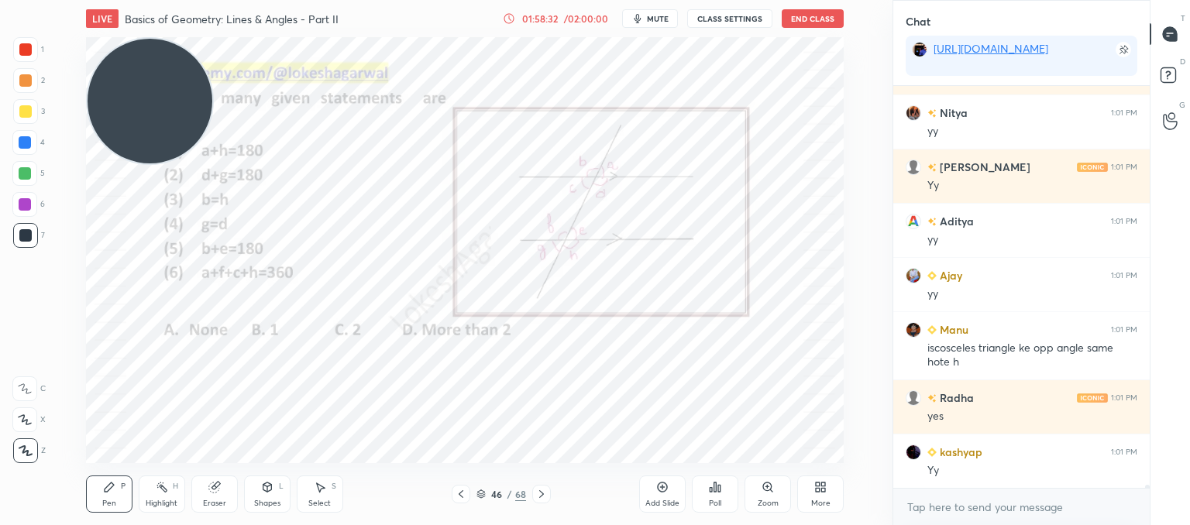
click at [539, 488] on icon at bounding box center [541, 494] width 12 height 12
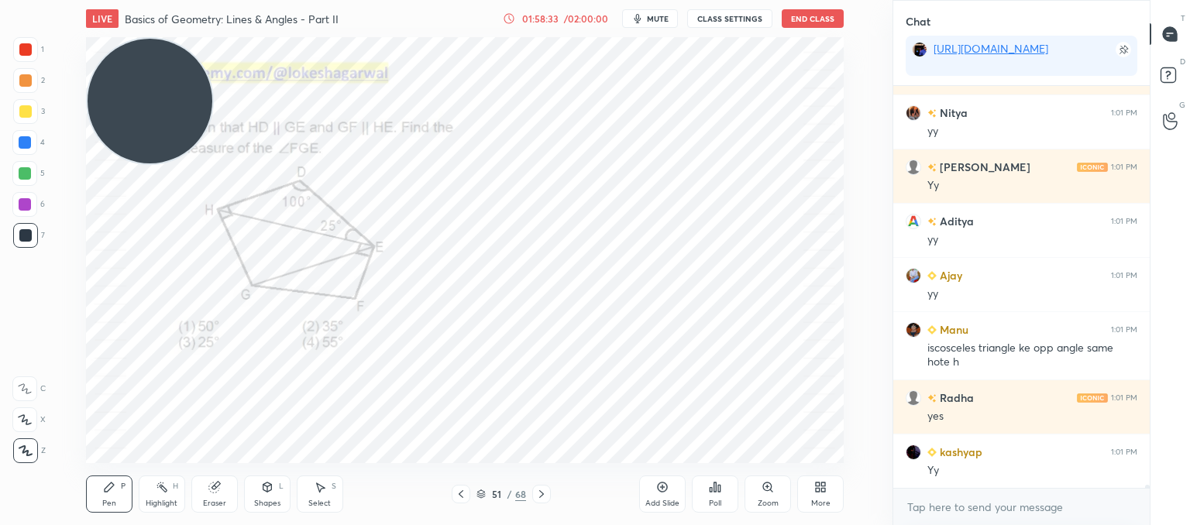
click at [539, 488] on icon at bounding box center [541, 494] width 12 height 12
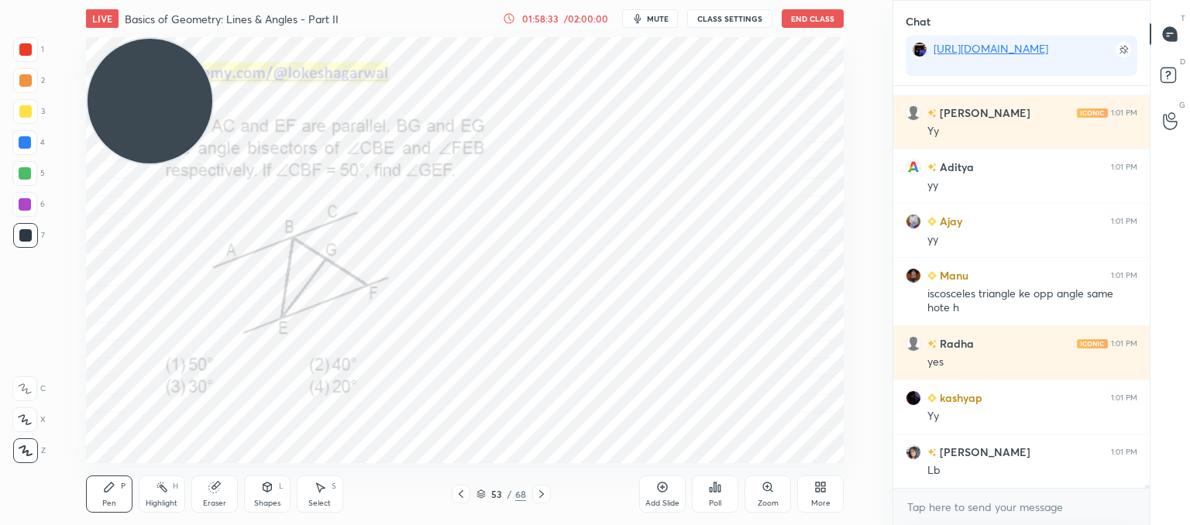
click at [539, 488] on icon at bounding box center [541, 494] width 12 height 12
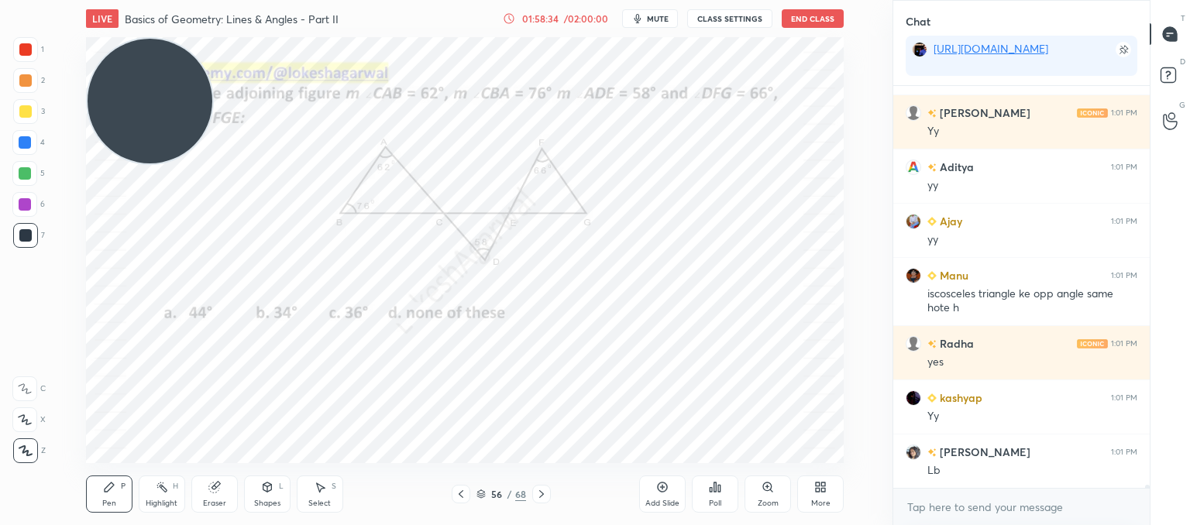
click at [539, 488] on icon at bounding box center [541, 494] width 12 height 12
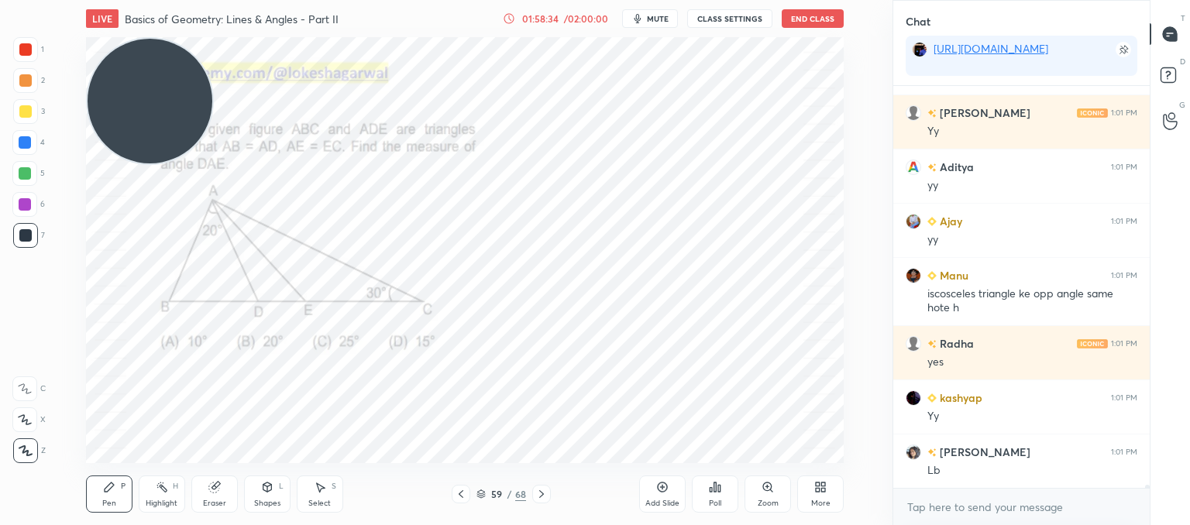
click at [539, 488] on icon at bounding box center [541, 494] width 12 height 12
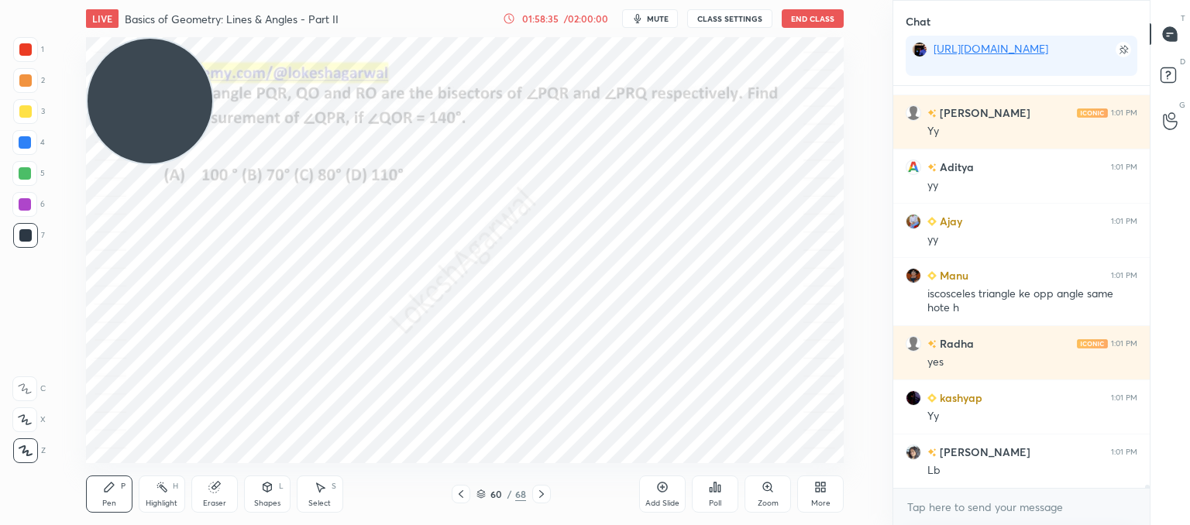
click at [539, 488] on icon at bounding box center [541, 494] width 12 height 12
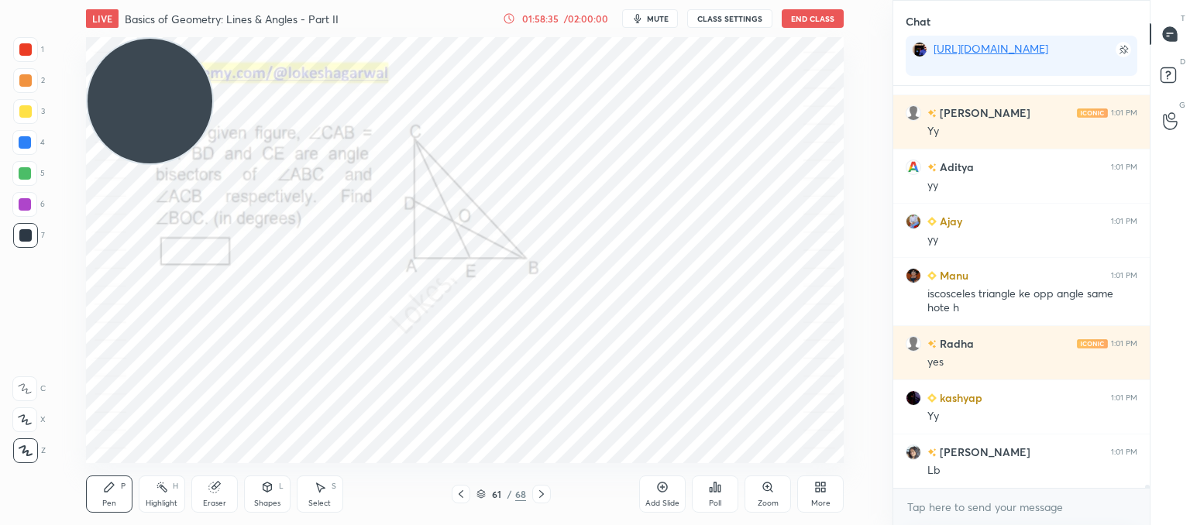
click at [539, 488] on icon at bounding box center [541, 494] width 12 height 12
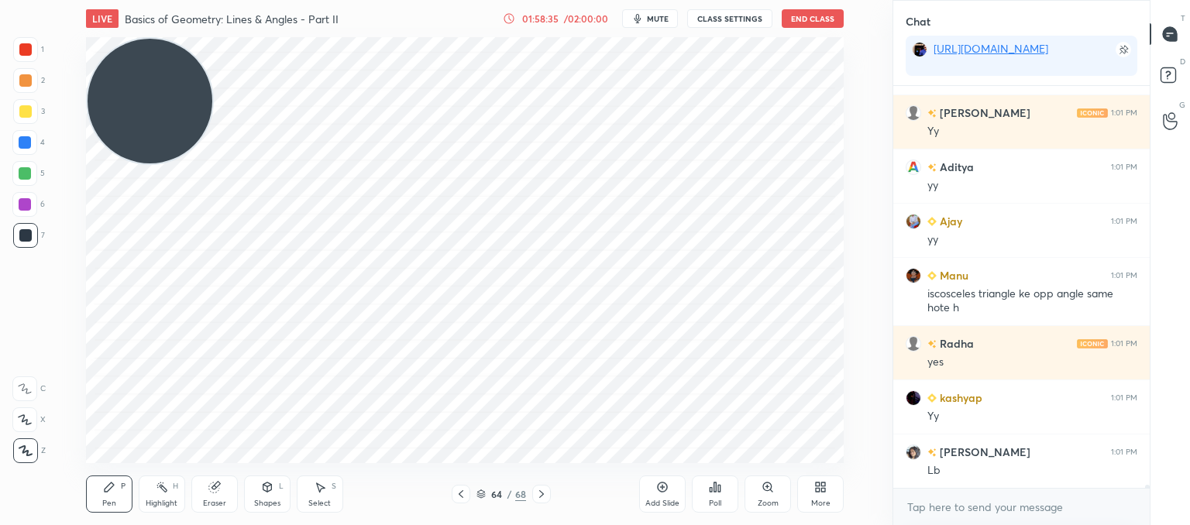
click at [539, 488] on icon at bounding box center [541, 494] width 12 height 12
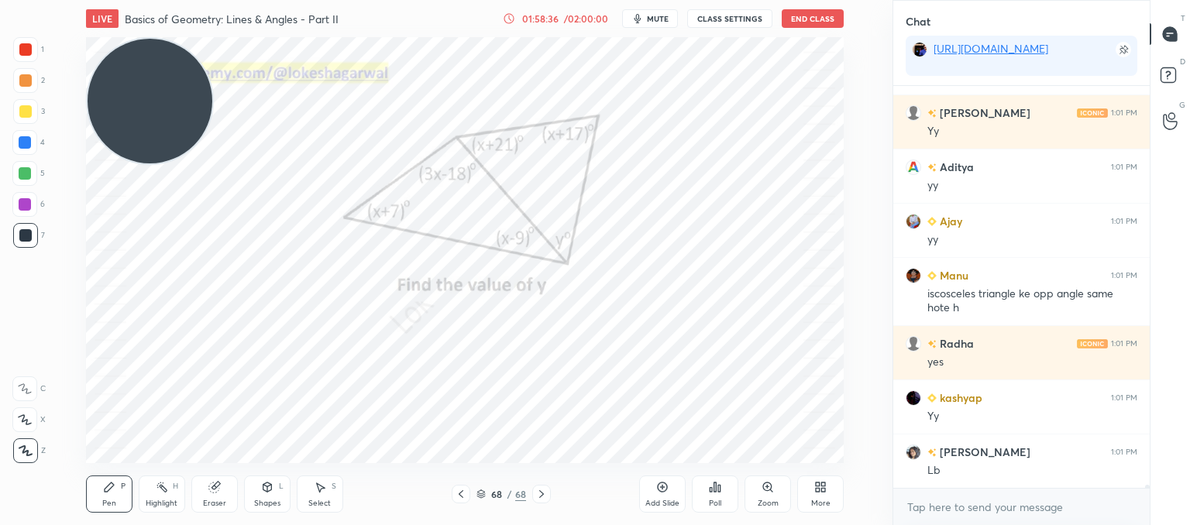
click at [539, 488] on icon at bounding box center [541, 494] width 12 height 12
click at [651, 484] on div "Add Slide" at bounding box center [662, 494] width 46 height 37
click at [728, 499] on div "Poll" at bounding box center [715, 494] width 46 height 37
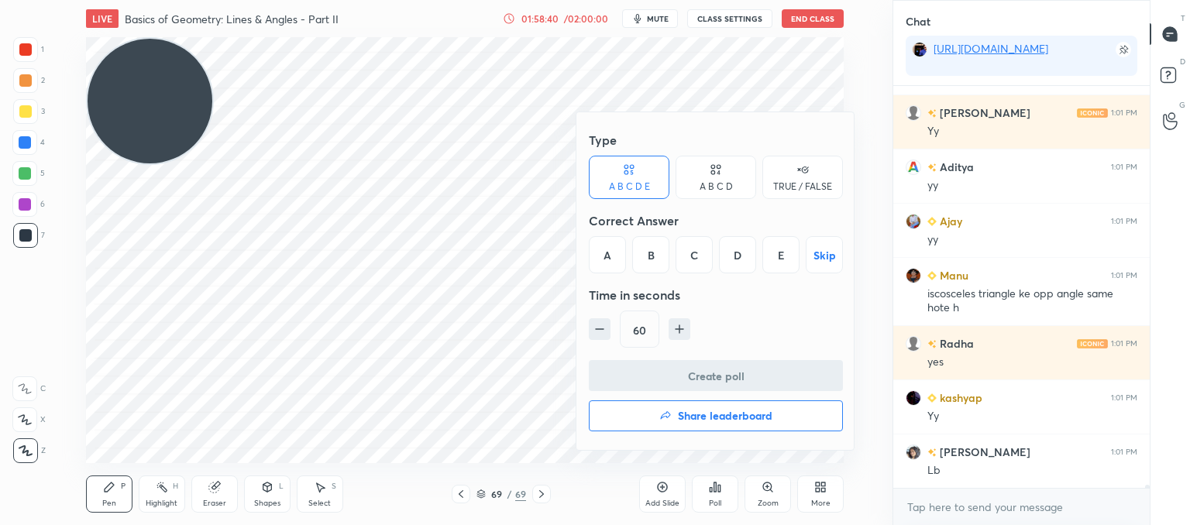
click at [697, 401] on button "Share leaderboard" at bounding box center [716, 416] width 254 height 31
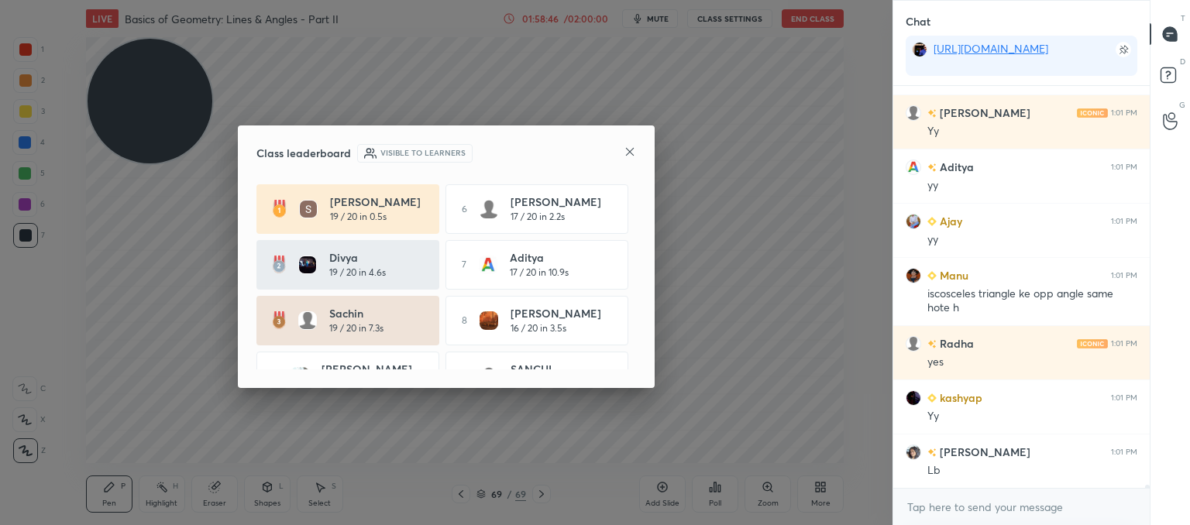
scroll to position [77, 0]
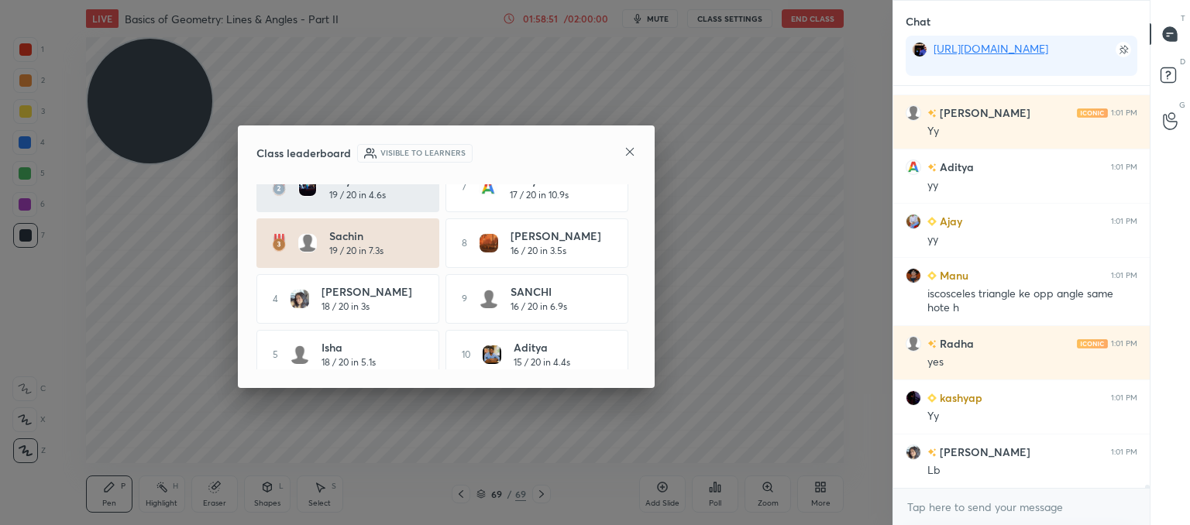
drag, startPoint x: 160, startPoint y: 149, endPoint x: 146, endPoint y: 469, distance: 320.4
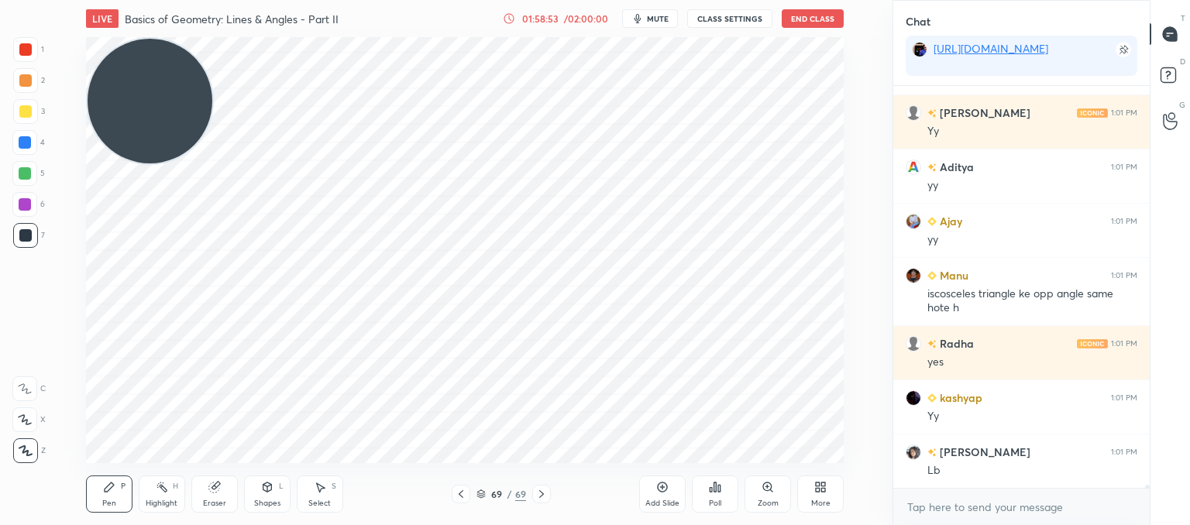
click at [726, 501] on div "Poll" at bounding box center [715, 494] width 46 height 37
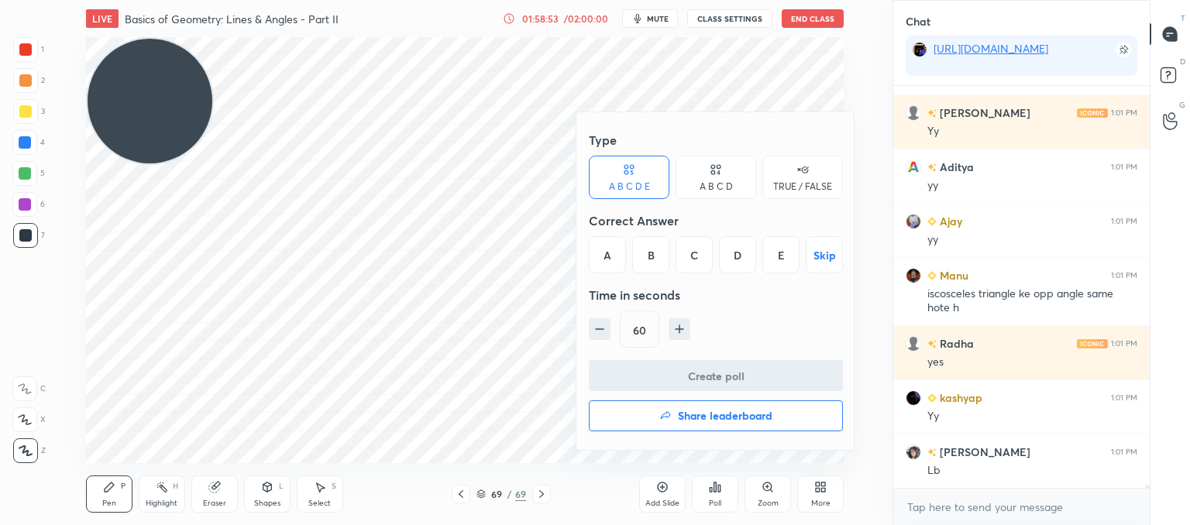
click at [700, 415] on h4 "Share leaderboard" at bounding box center [725, 416] width 95 height 11
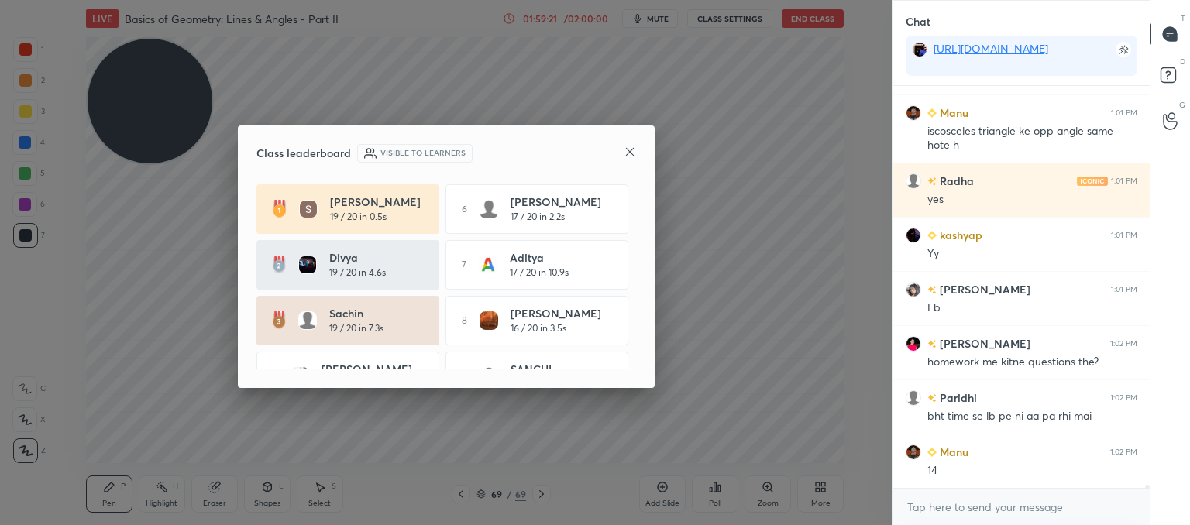
scroll to position [46524, 0]
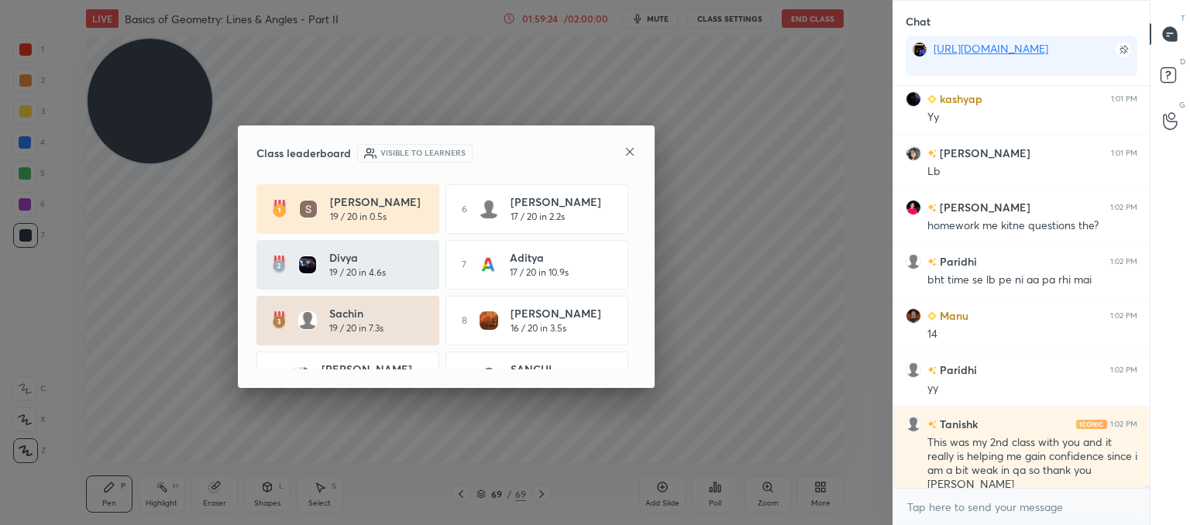
click at [626, 148] on icon at bounding box center [630, 152] width 12 height 12
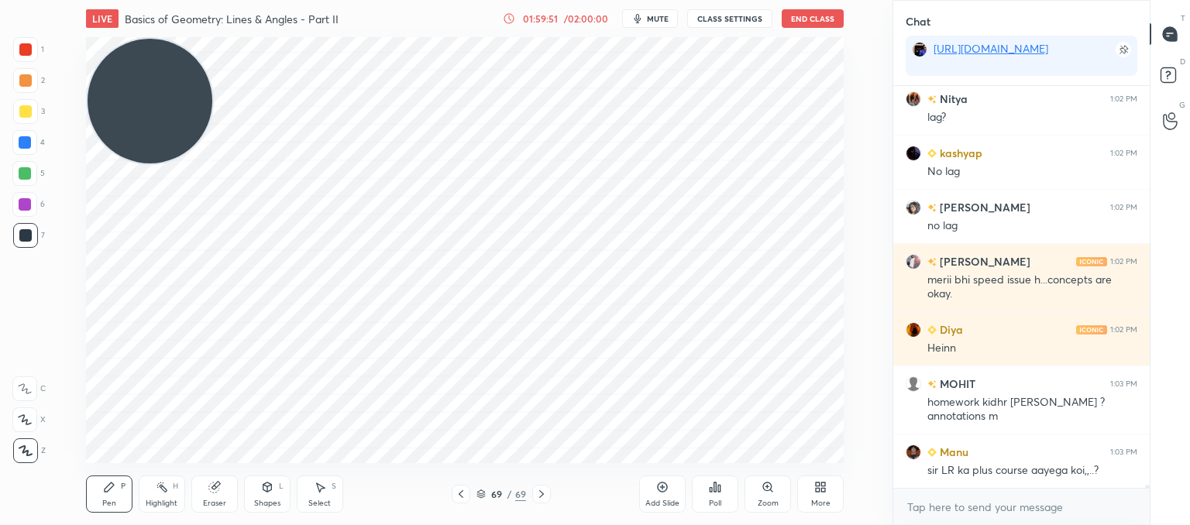
scroll to position [47137, 0]
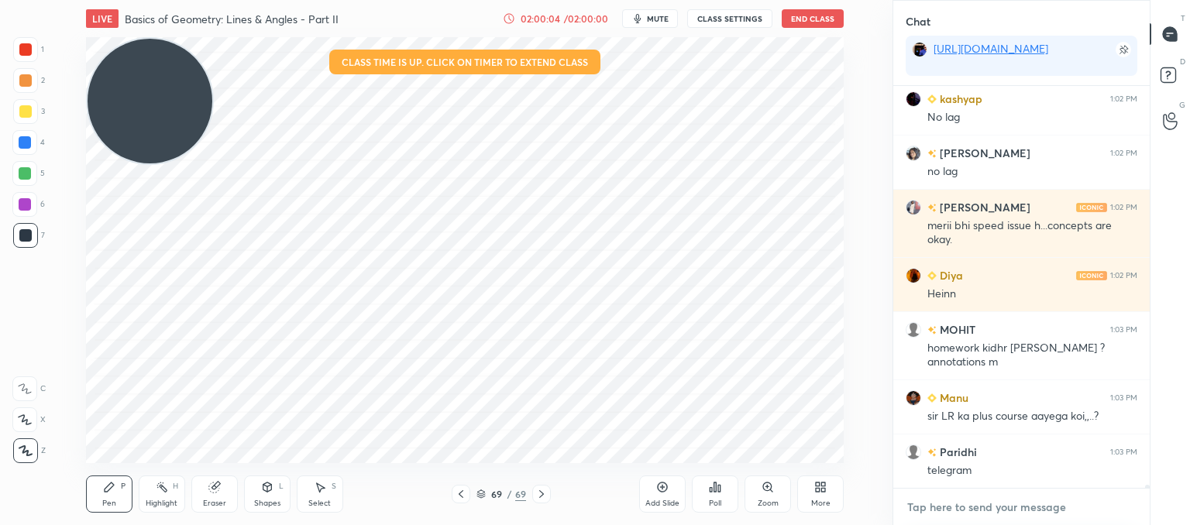
click at [978, 502] on textarea at bounding box center [1022, 507] width 232 height 25
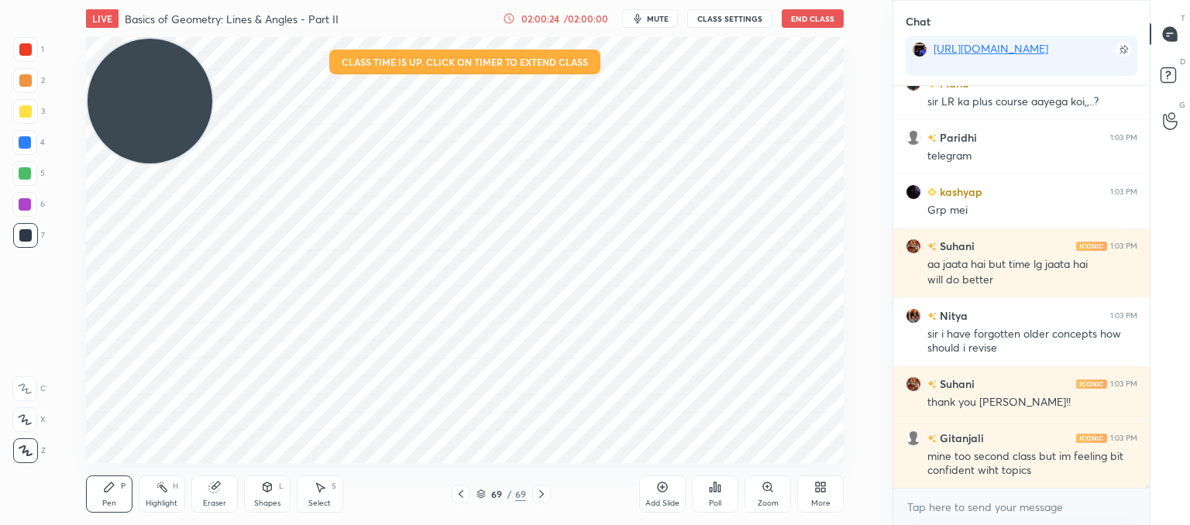
scroll to position [47505, 0]
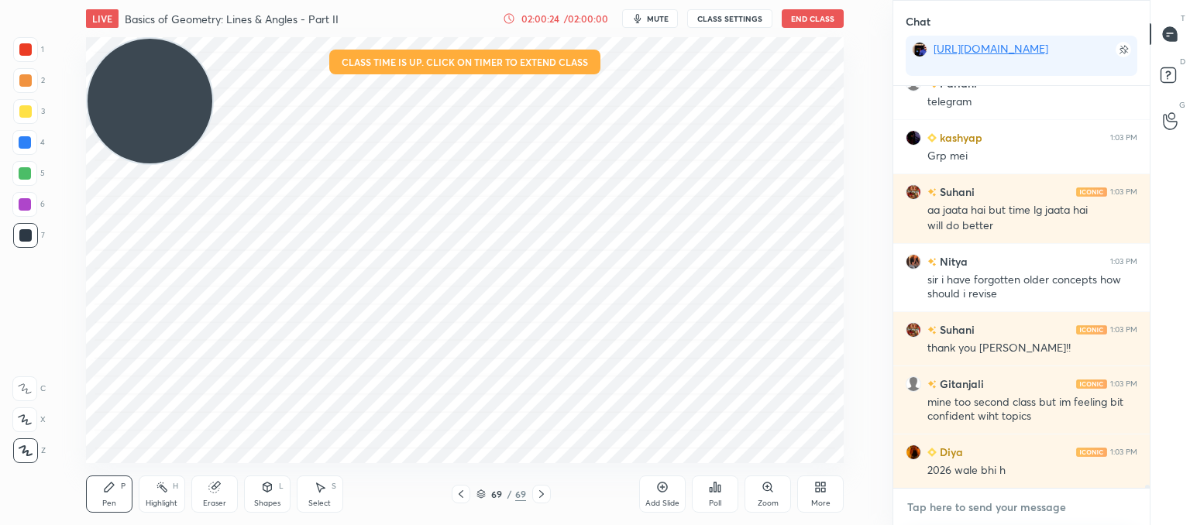
type textarea "x"
click at [996, 502] on textarea at bounding box center [1022, 507] width 232 height 25
paste textarea "[URL][DOMAIN_NAME]"
type textarea "[URL][DOMAIN_NAME]"
type textarea "x"
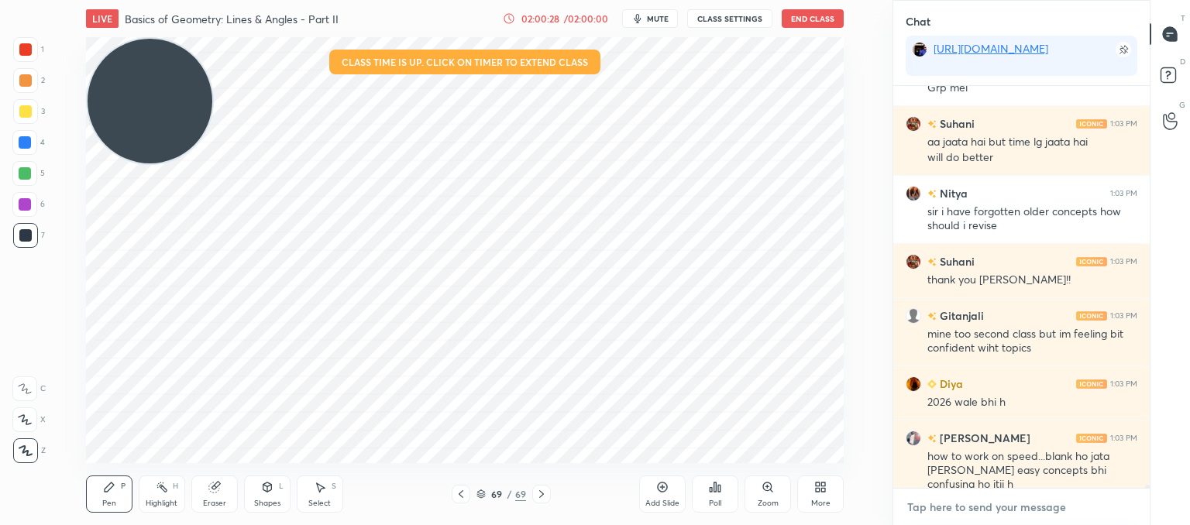
scroll to position [47660, 0]
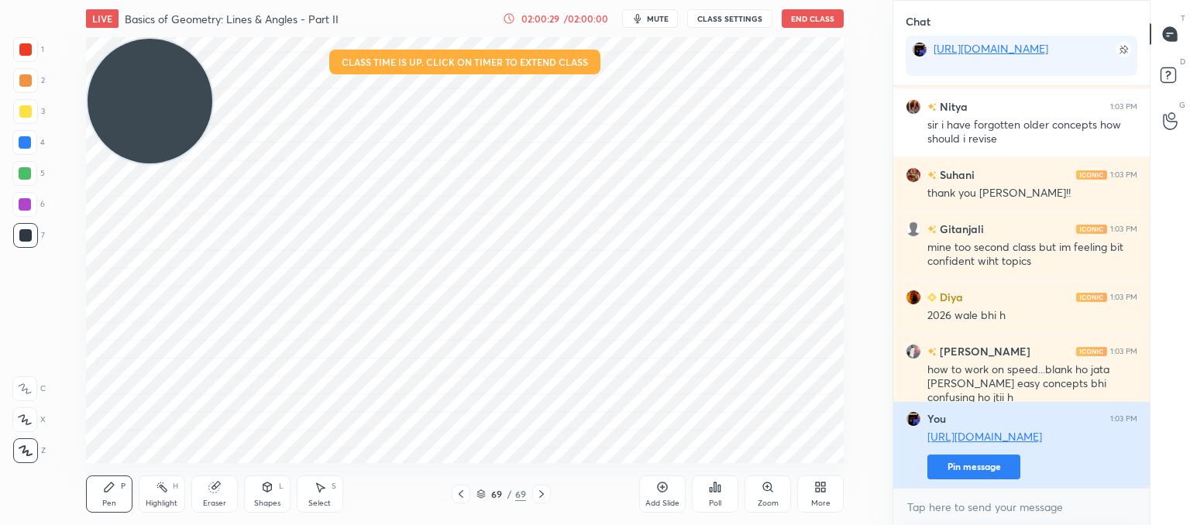
click at [975, 468] on button "Pin message" at bounding box center [974, 467] width 93 height 25
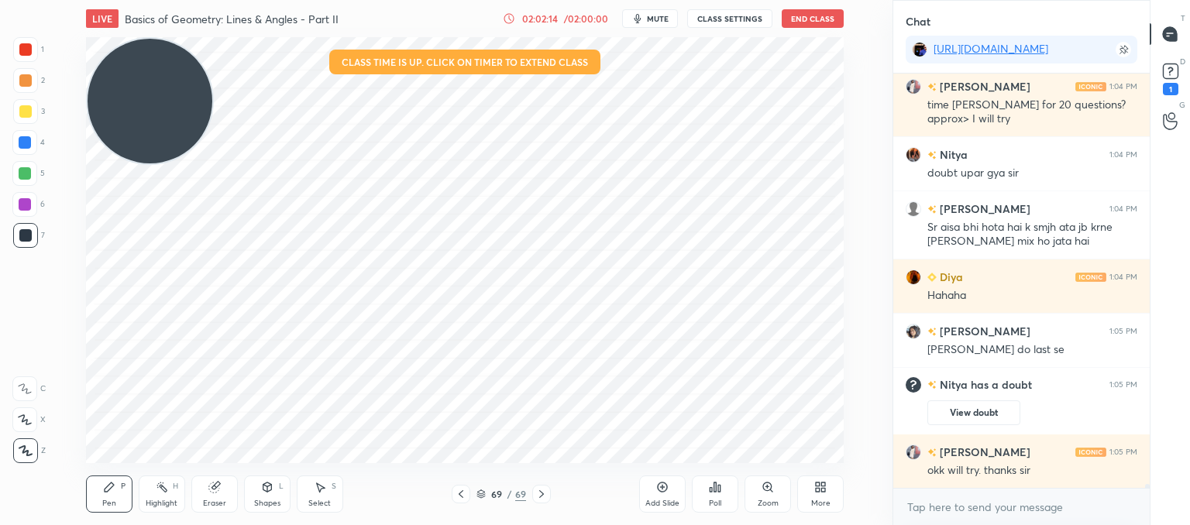
scroll to position [40119, 0]
click at [1181, 71] on icon at bounding box center [1170, 71] width 23 height 23
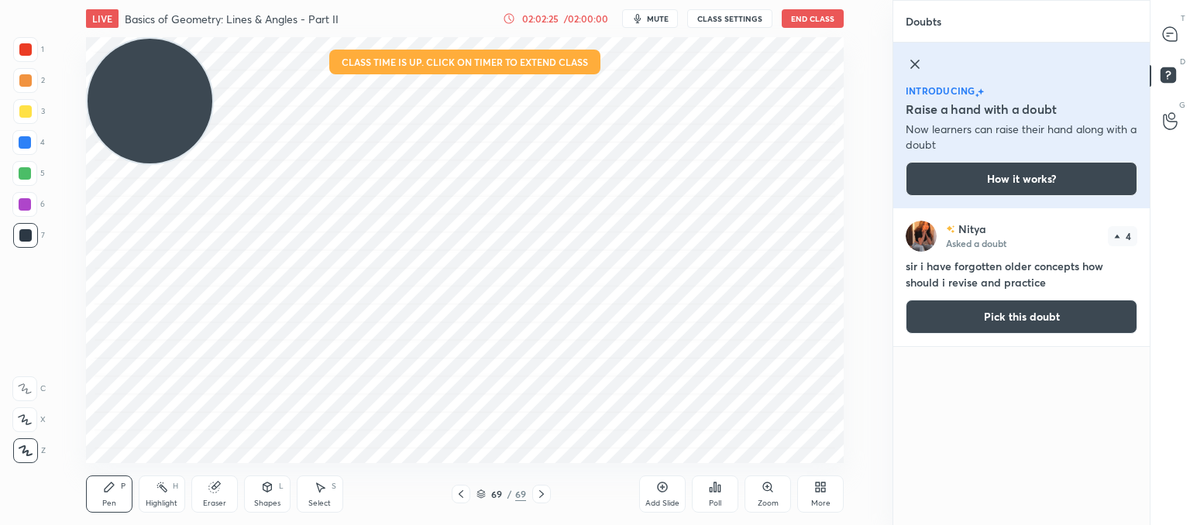
click at [1055, 320] on button "Pick this doubt" at bounding box center [1022, 317] width 232 height 34
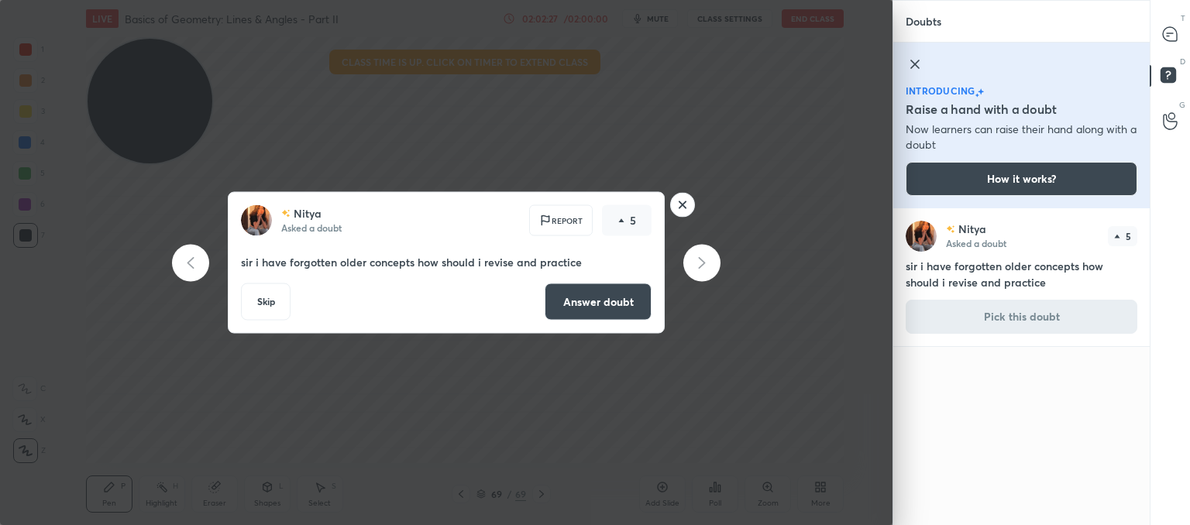
click at [608, 295] on button "Answer doubt" at bounding box center [598, 302] width 107 height 37
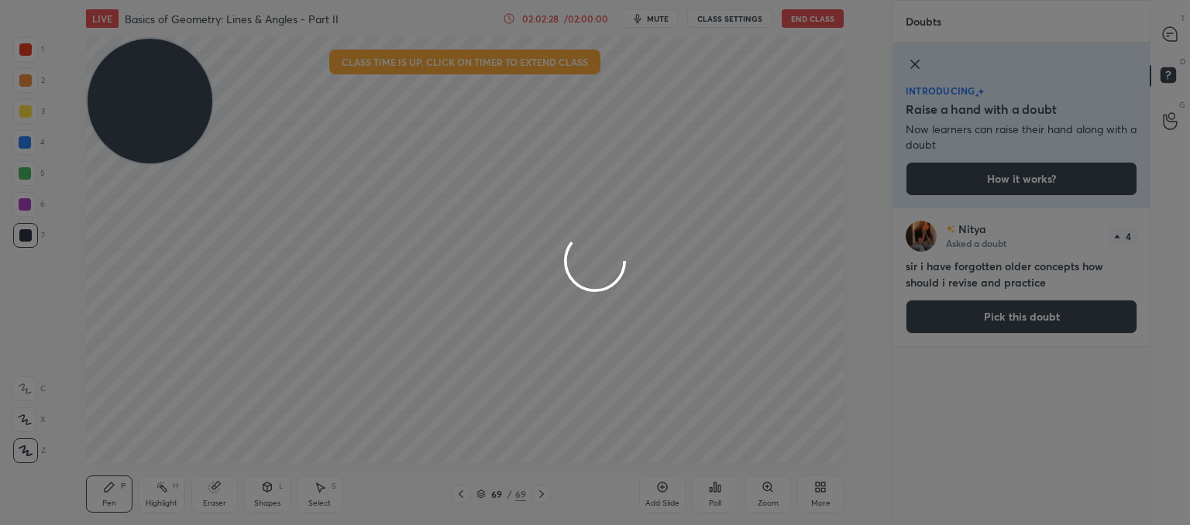
click at [772, 350] on div at bounding box center [595, 262] width 1190 height 525
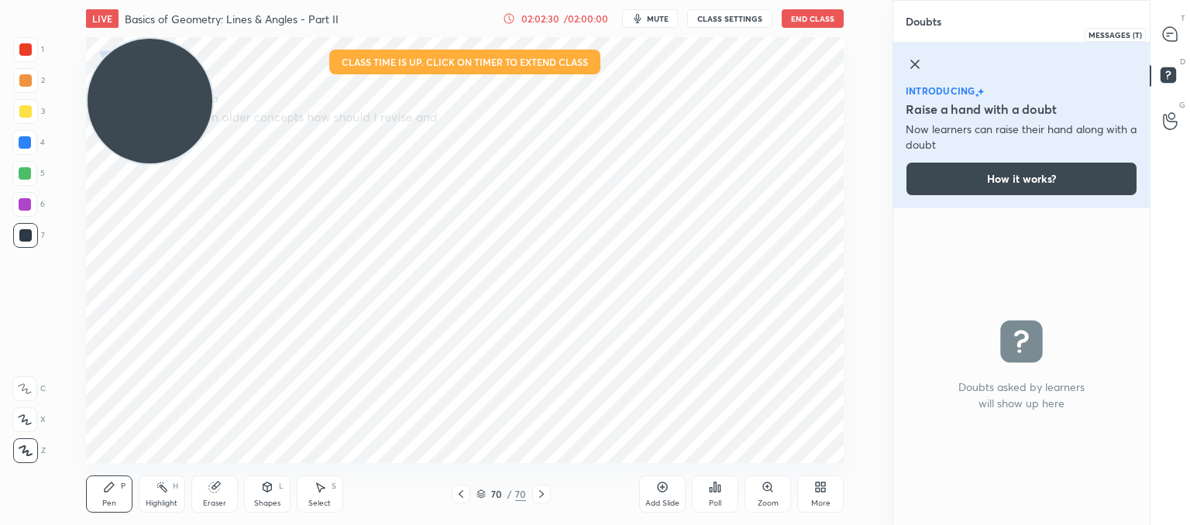
drag, startPoint x: 1175, startPoint y: 32, endPoint x: 1158, endPoint y: 39, distance: 18.4
click at [1175, 34] on icon at bounding box center [1170, 34] width 14 height 14
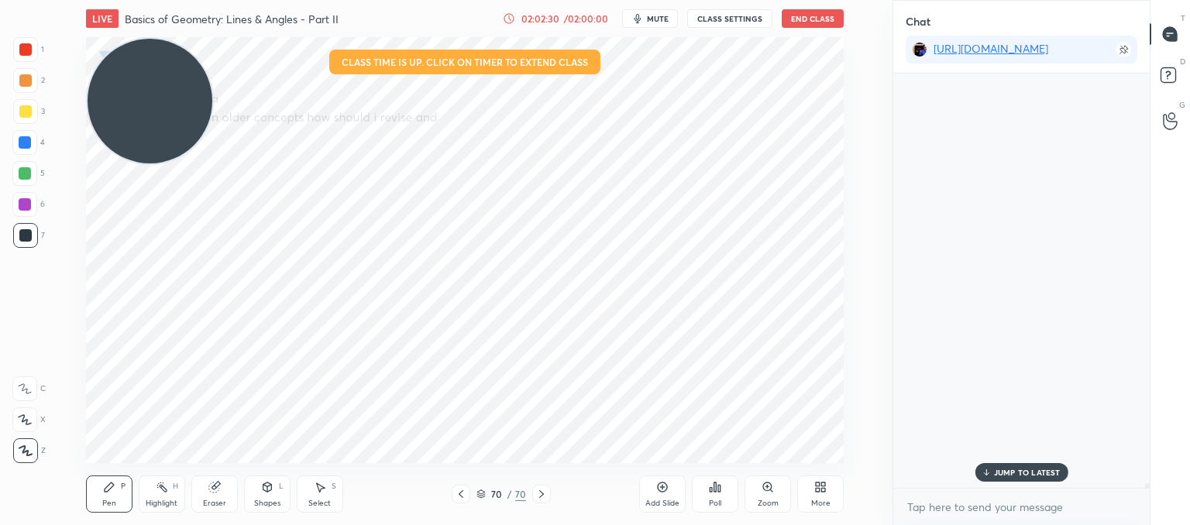
scroll to position [410, 252]
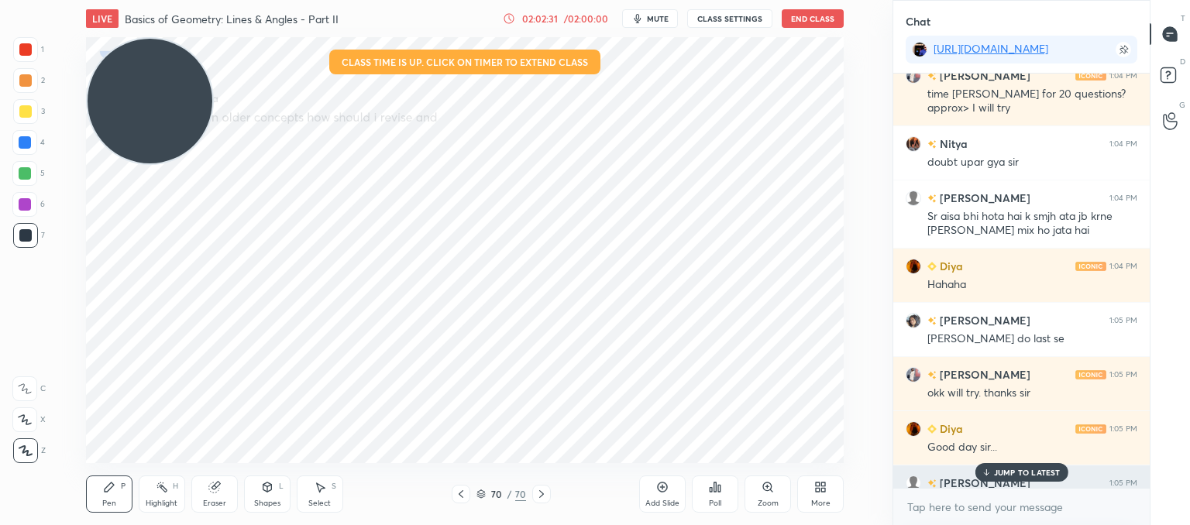
click at [1008, 473] on p "JUMP TO LATEST" at bounding box center [1027, 472] width 67 height 9
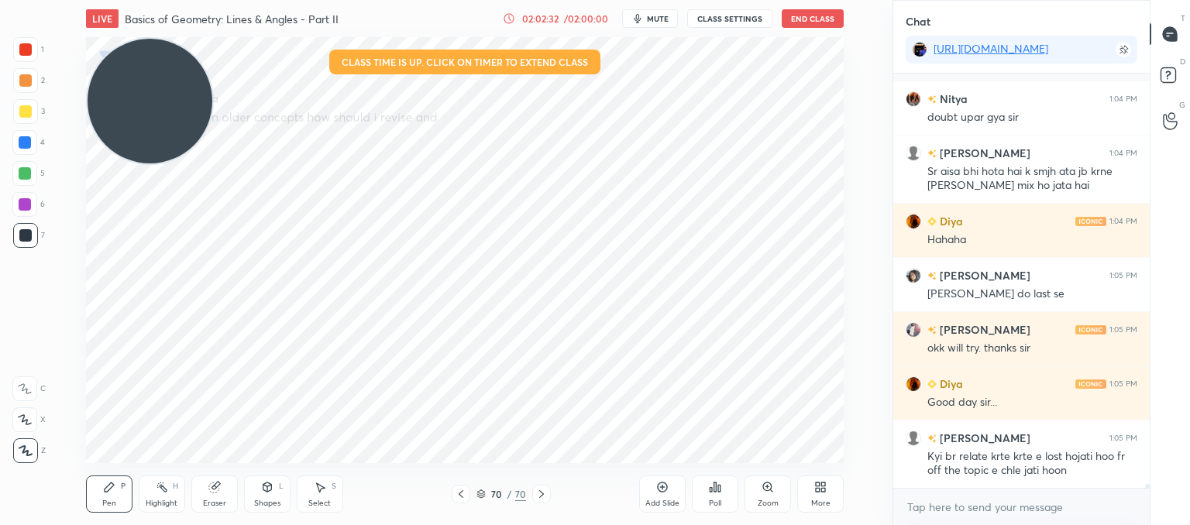
scroll to position [40276, 0]
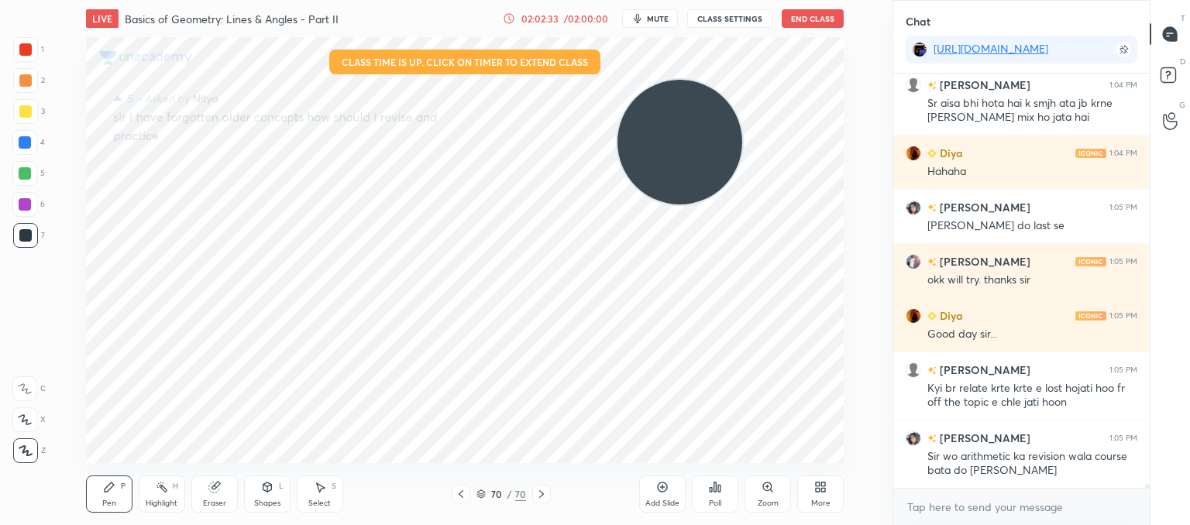
drag, startPoint x: 156, startPoint y: 105, endPoint x: 710, endPoint y: 153, distance: 556.1
click at [710, 153] on video at bounding box center [680, 142] width 125 height 125
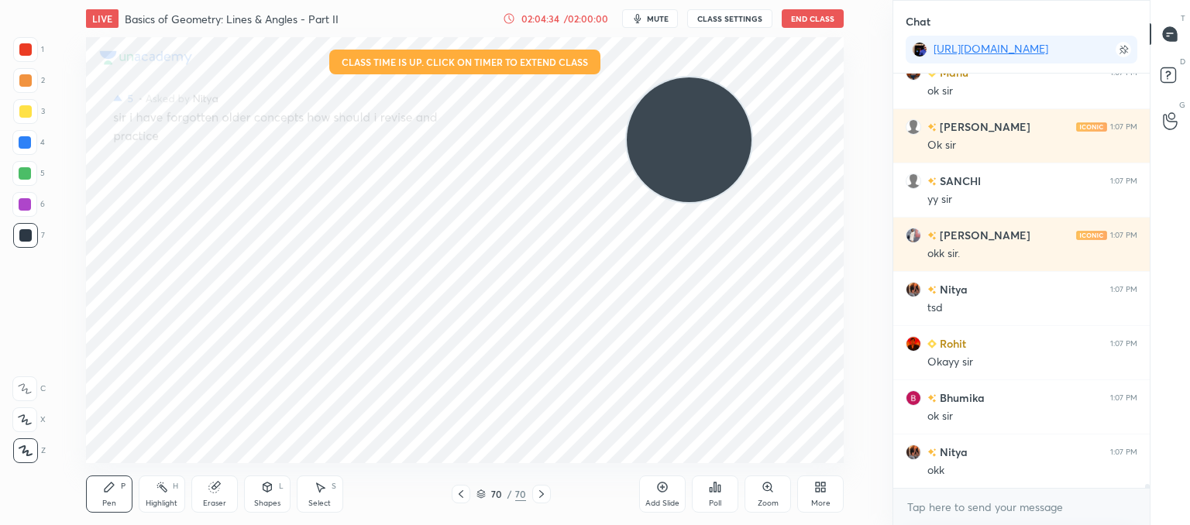
scroll to position [41596, 0]
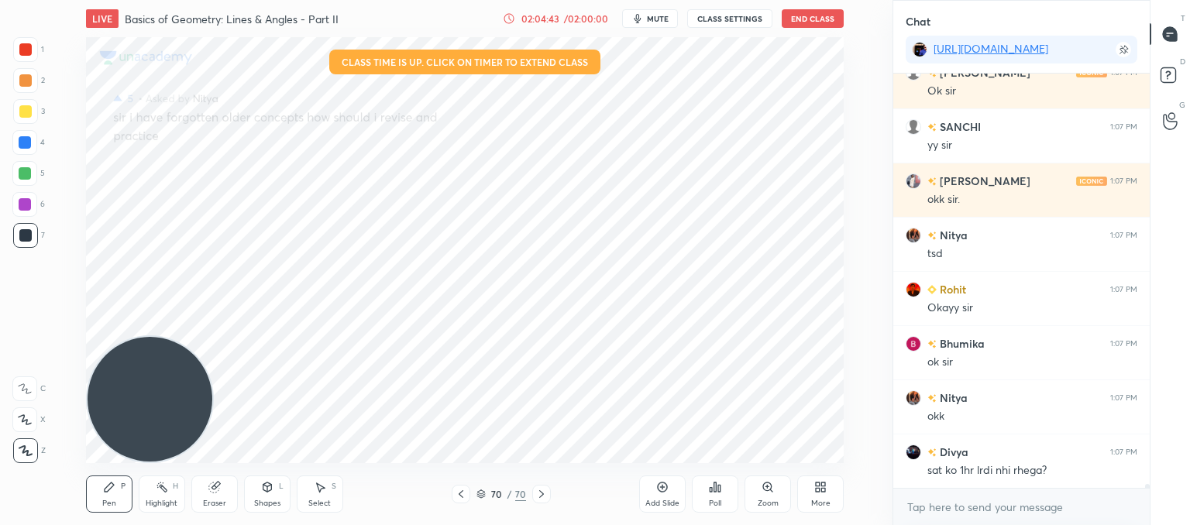
drag, startPoint x: 583, startPoint y: 182, endPoint x: 27, endPoint y: 487, distance: 634.6
click at [10, 494] on div "1 2 3 4 5 6 7 C X Z C X Z E E Erase all H H LIVE Basics of Geometry: Lines & An…" at bounding box center [440, 262] width 880 height 525
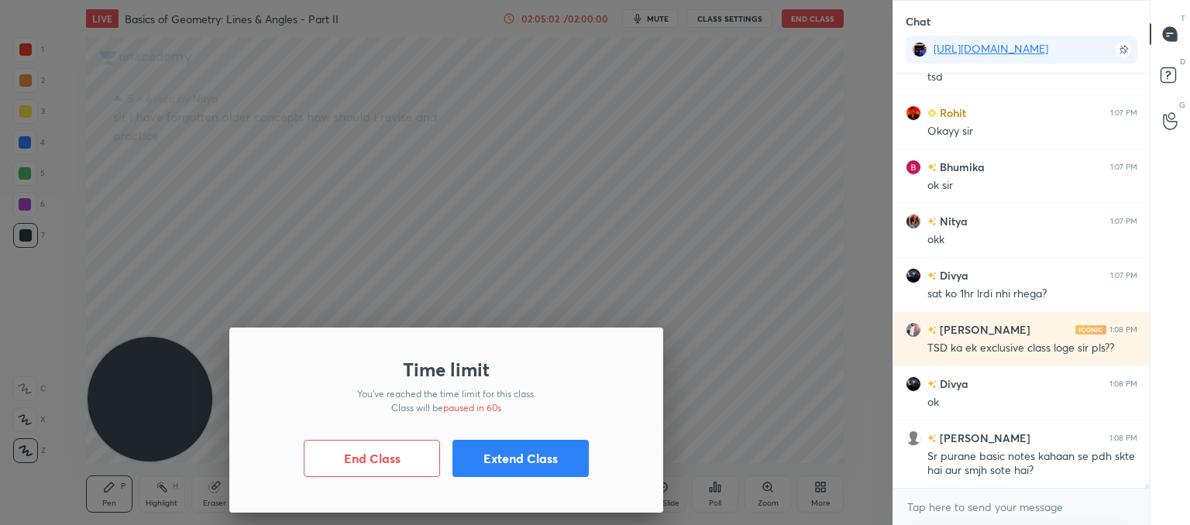
scroll to position [41827, 0]
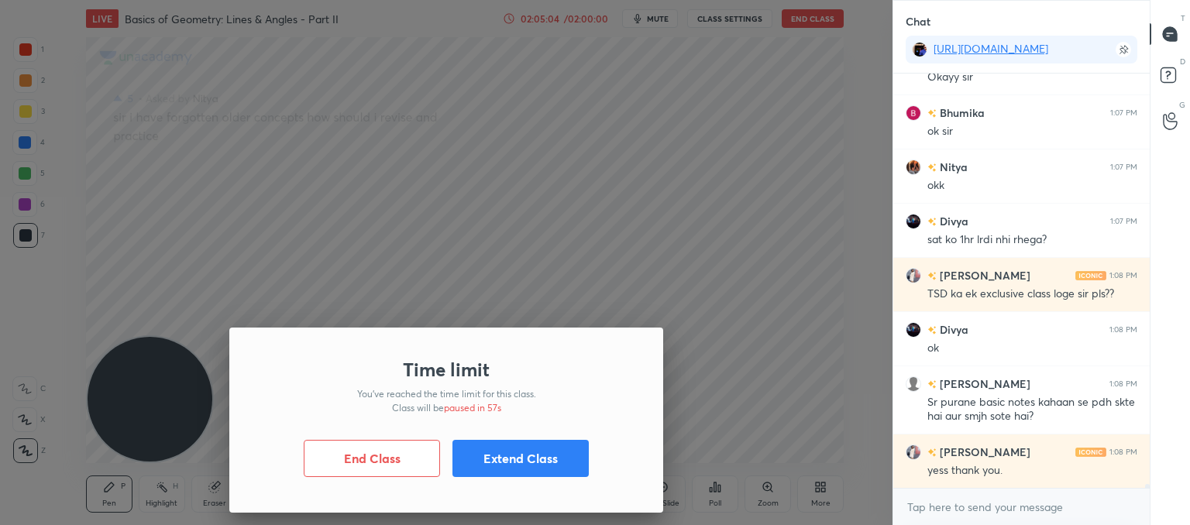
drag, startPoint x: 528, startPoint y: 463, endPoint x: 490, endPoint y: 436, distance: 46.9
click at [529, 463] on button "Extend Class" at bounding box center [521, 458] width 136 height 37
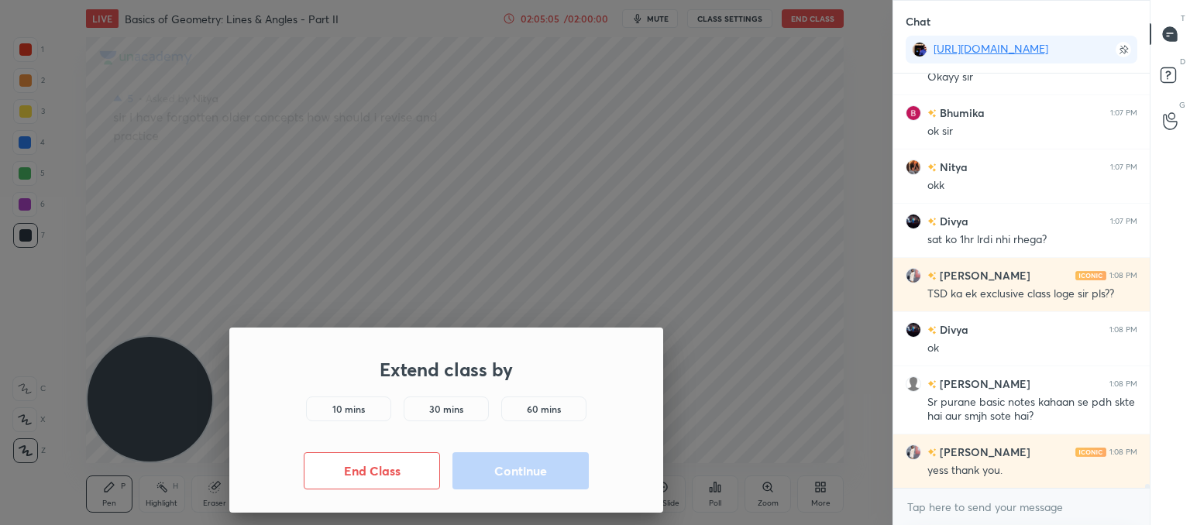
click at [347, 407] on h5 "10 mins" at bounding box center [348, 409] width 33 height 14
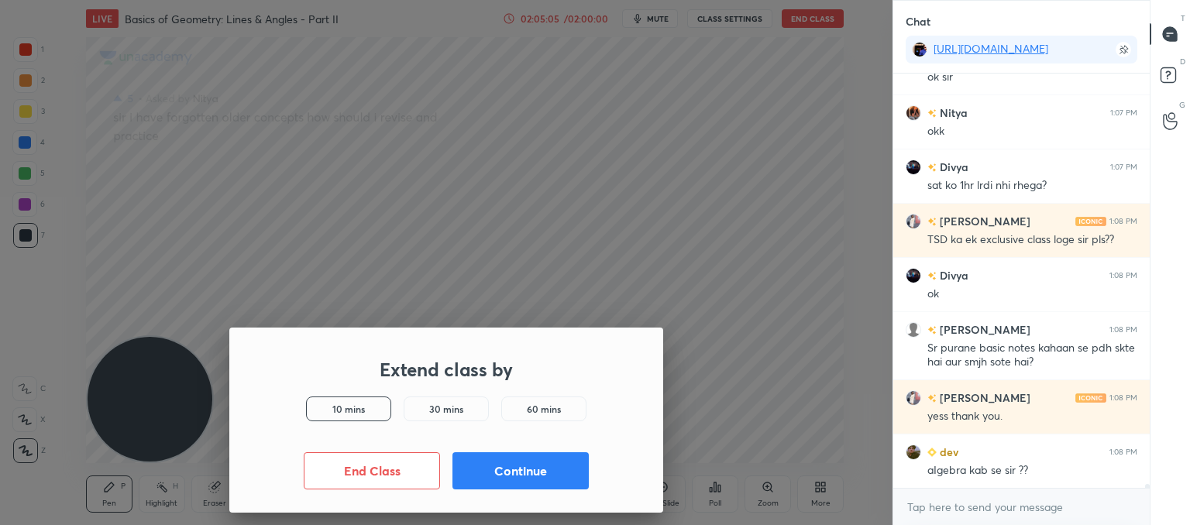
drag, startPoint x: 518, startPoint y: 471, endPoint x: 511, endPoint y: 470, distance: 7.8
click at [519, 471] on button "Continue" at bounding box center [521, 471] width 136 height 37
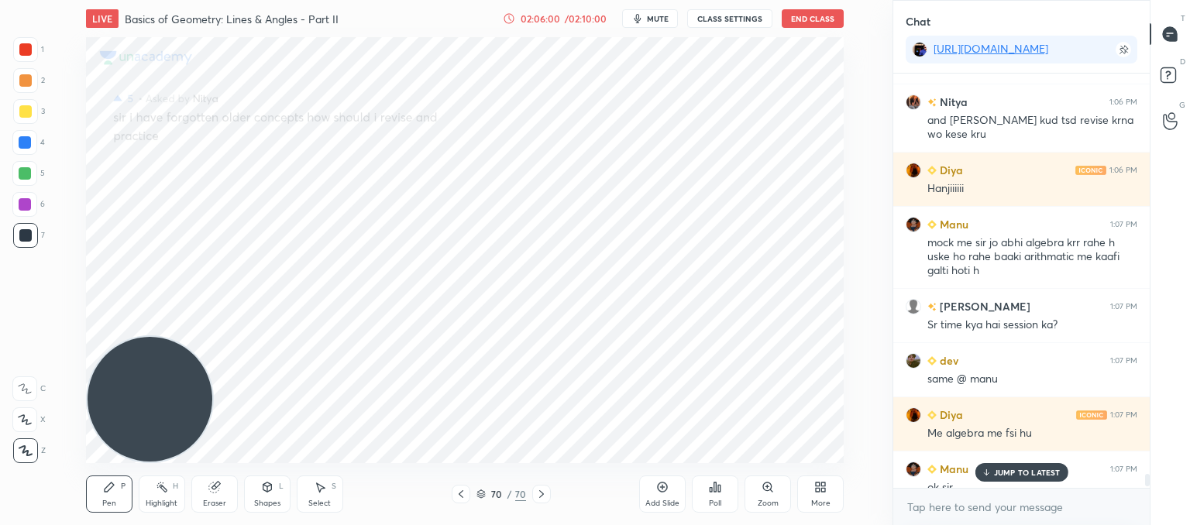
scroll to position [40913, 0]
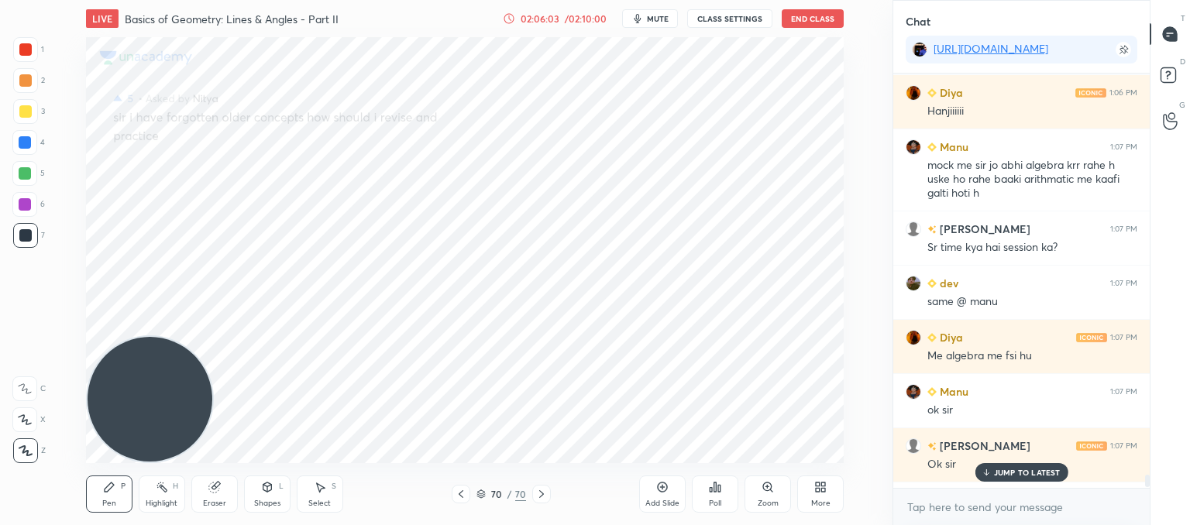
click at [1020, 474] on p "JUMP TO LATEST" at bounding box center [1027, 472] width 67 height 9
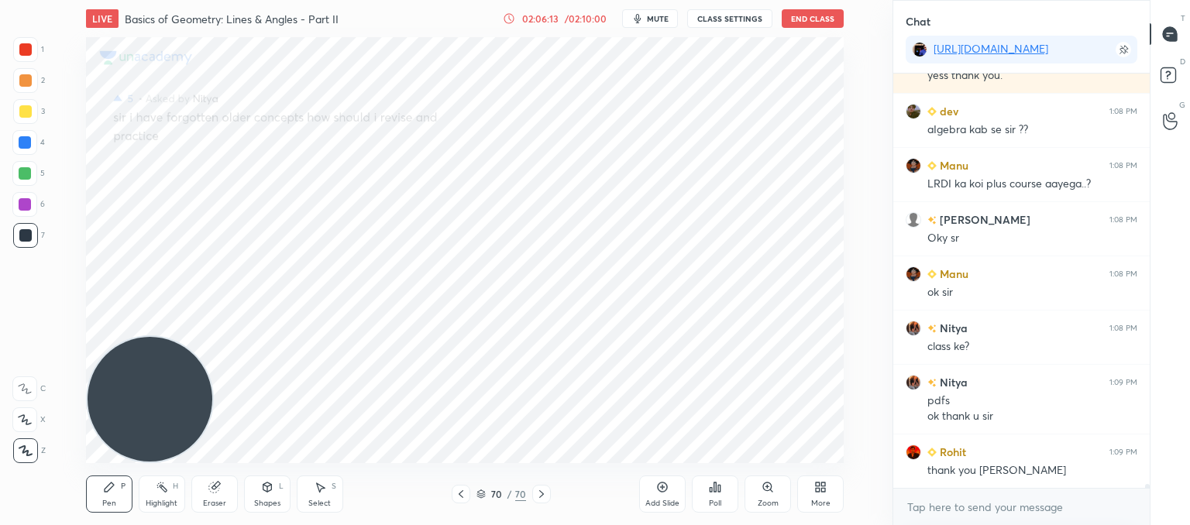
scroll to position [42276, 0]
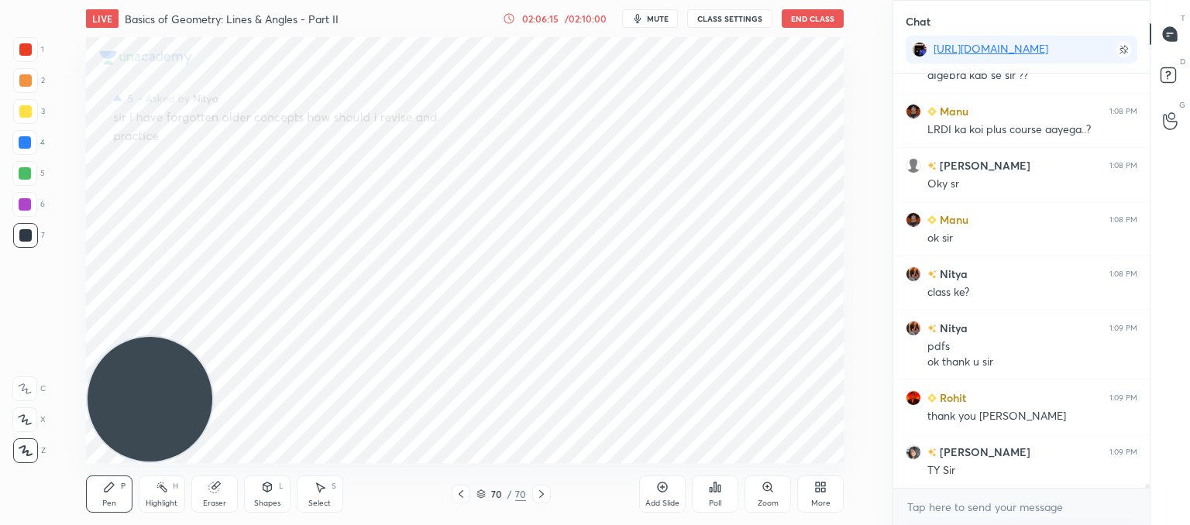
click at [660, 494] on icon at bounding box center [662, 487] width 12 height 12
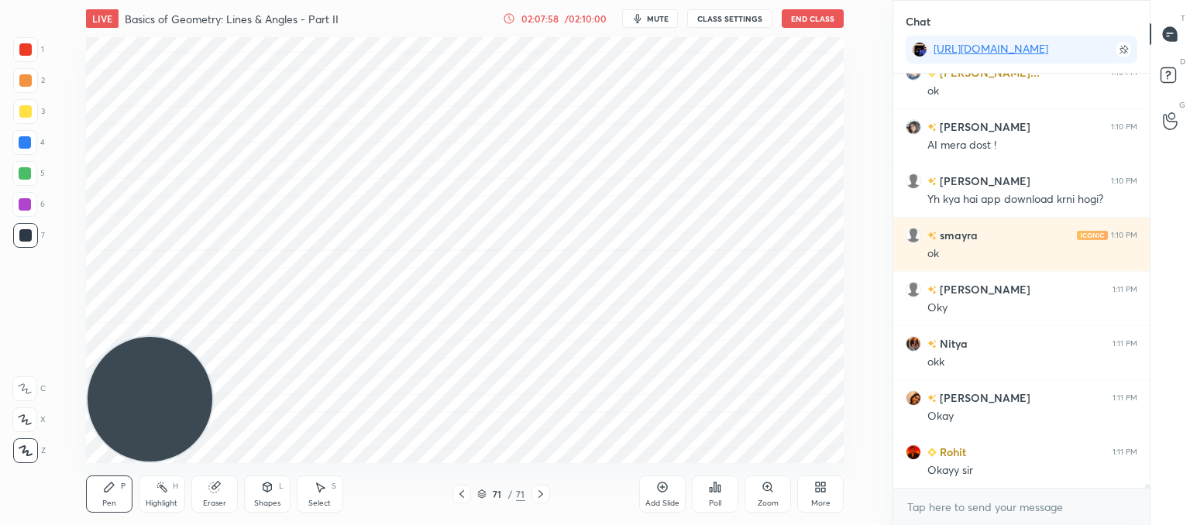
scroll to position [43144, 0]
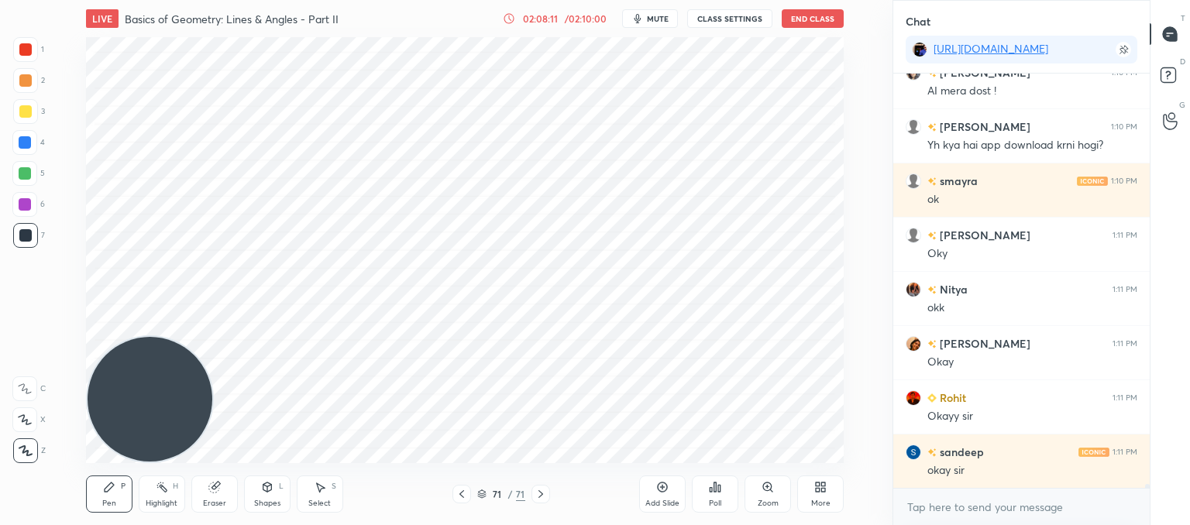
click at [916, 491] on div "x" at bounding box center [1021, 507] width 256 height 36
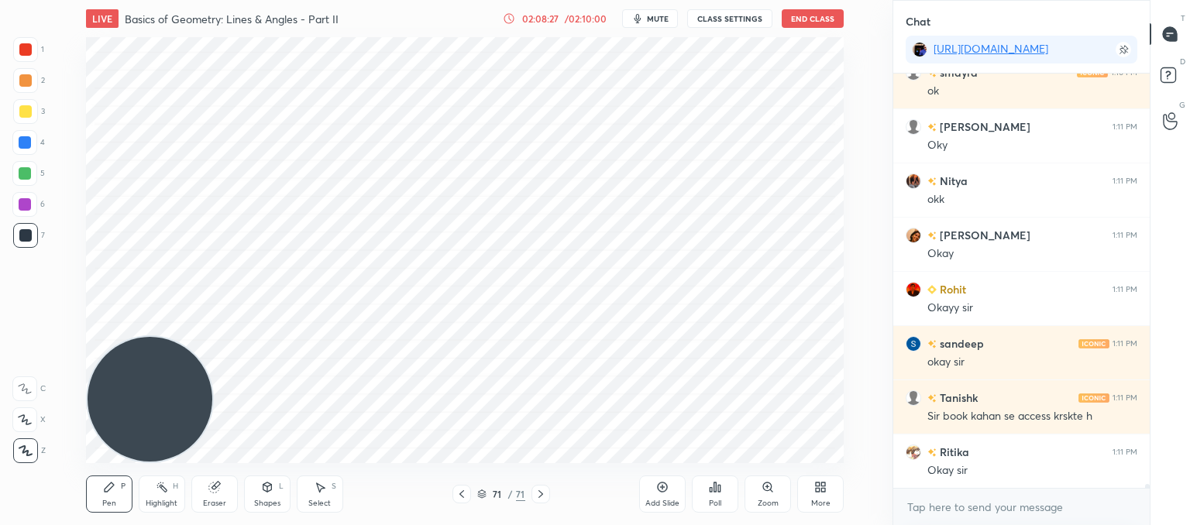
scroll to position [43307, 0]
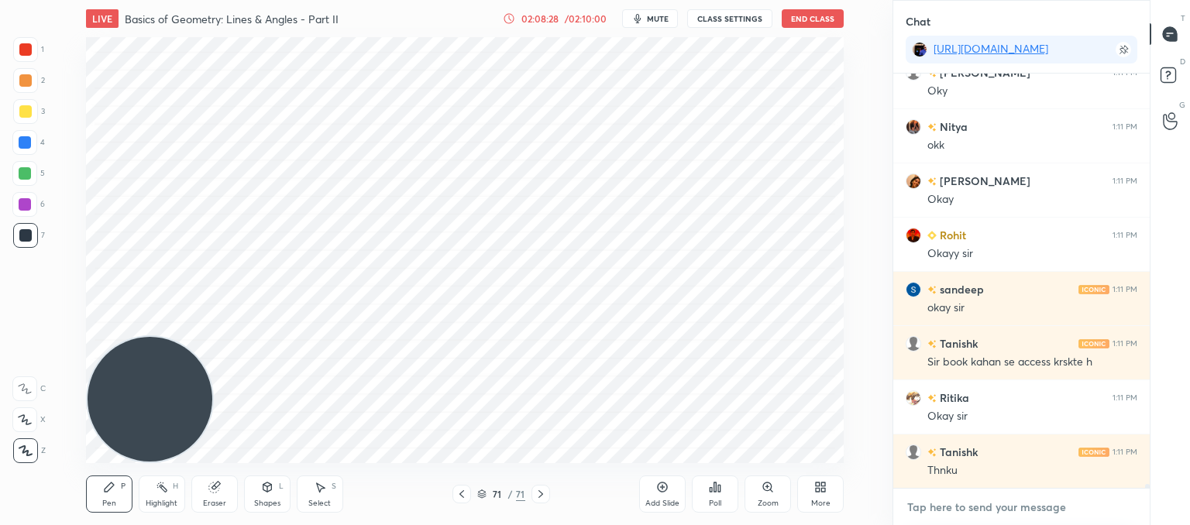
click at [991, 504] on textarea at bounding box center [1022, 507] width 232 height 25
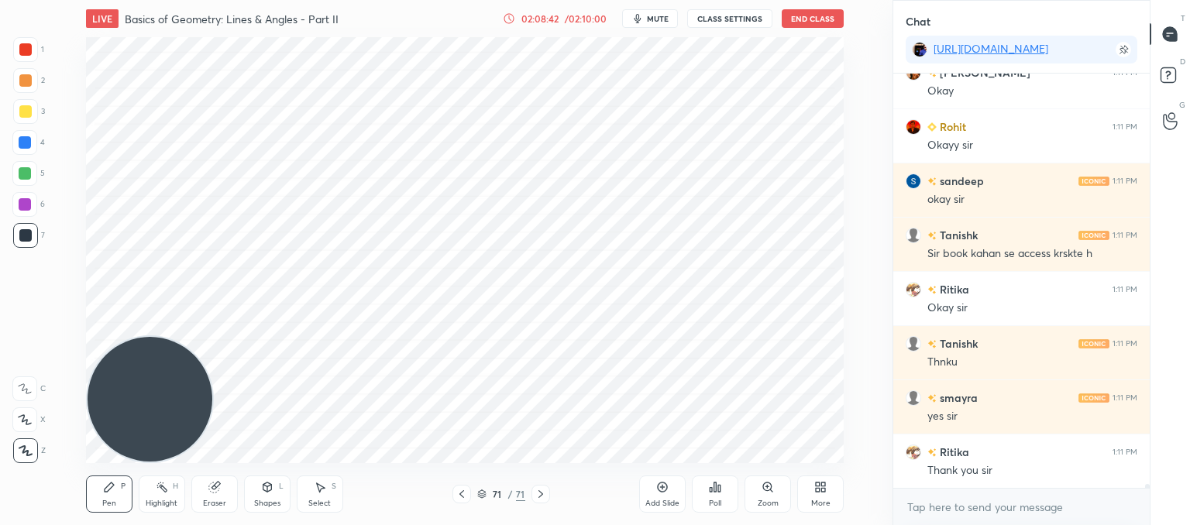
scroll to position [43470, 0]
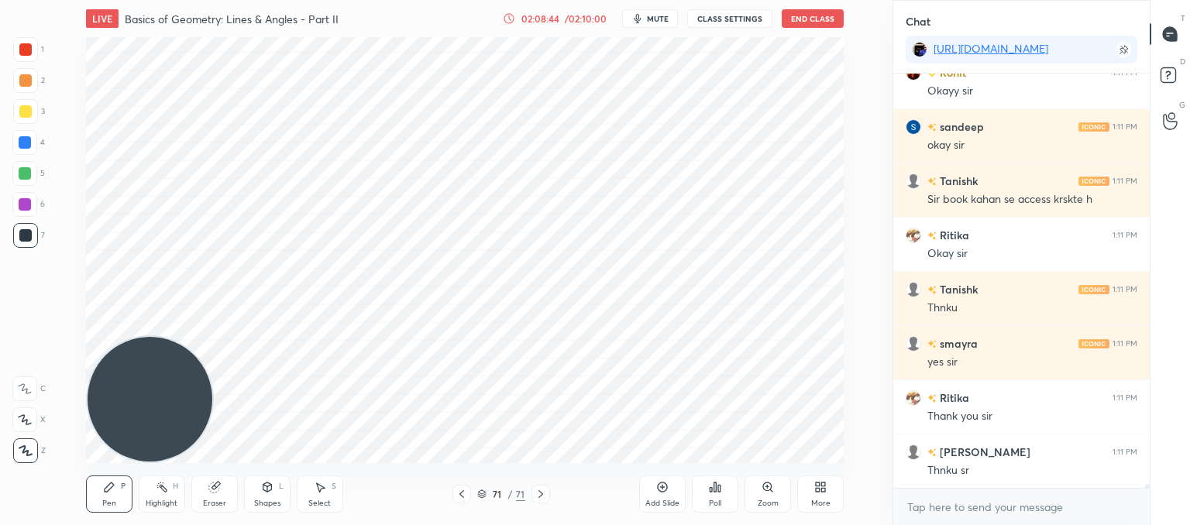
click at [819, 21] on button "End Class" at bounding box center [813, 18] width 62 height 19
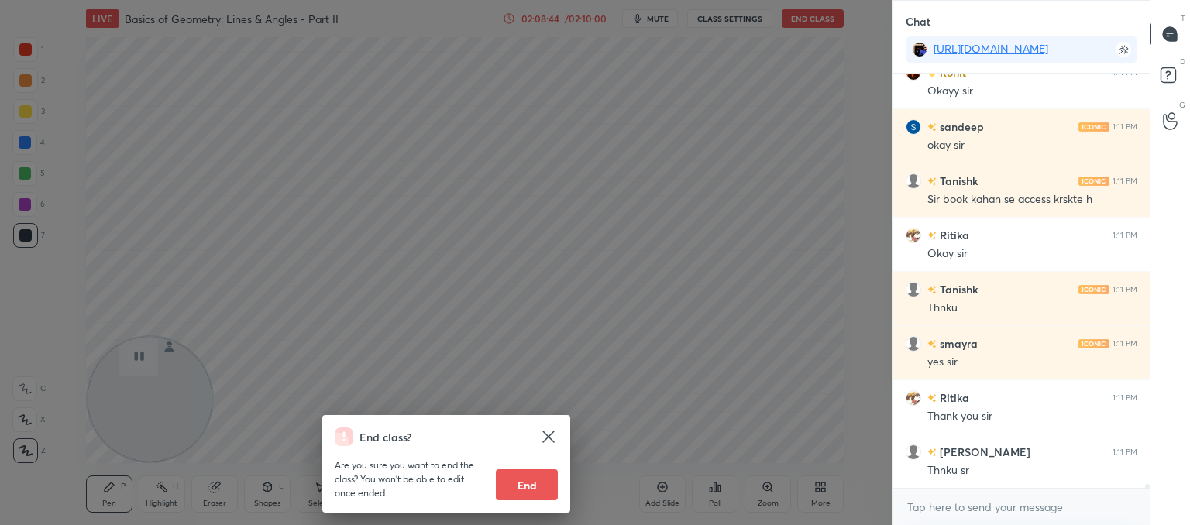
scroll to position [43524, 0]
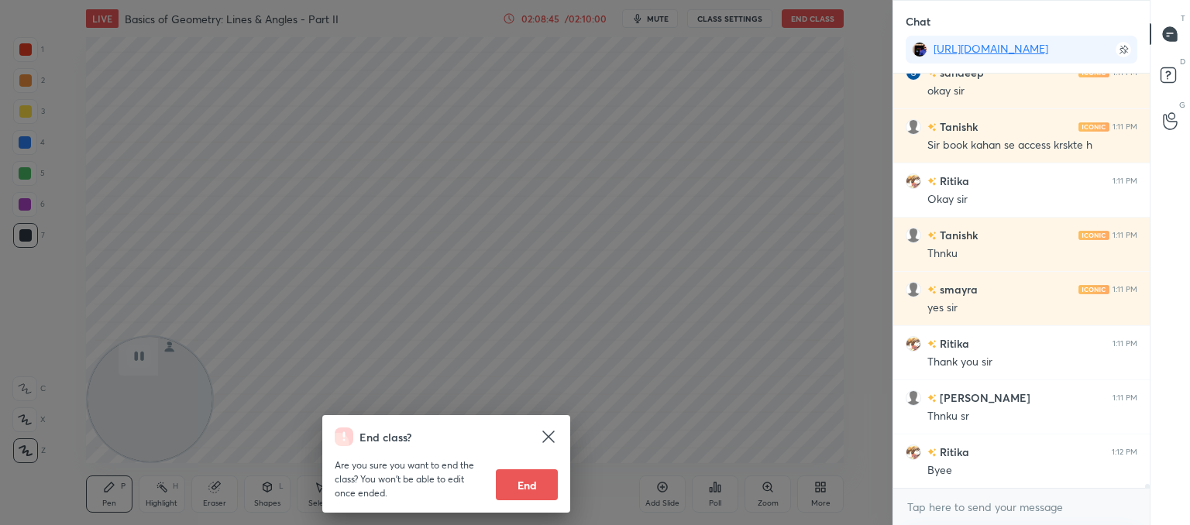
click at [528, 485] on button "End" at bounding box center [527, 485] width 62 height 31
type textarea "x"
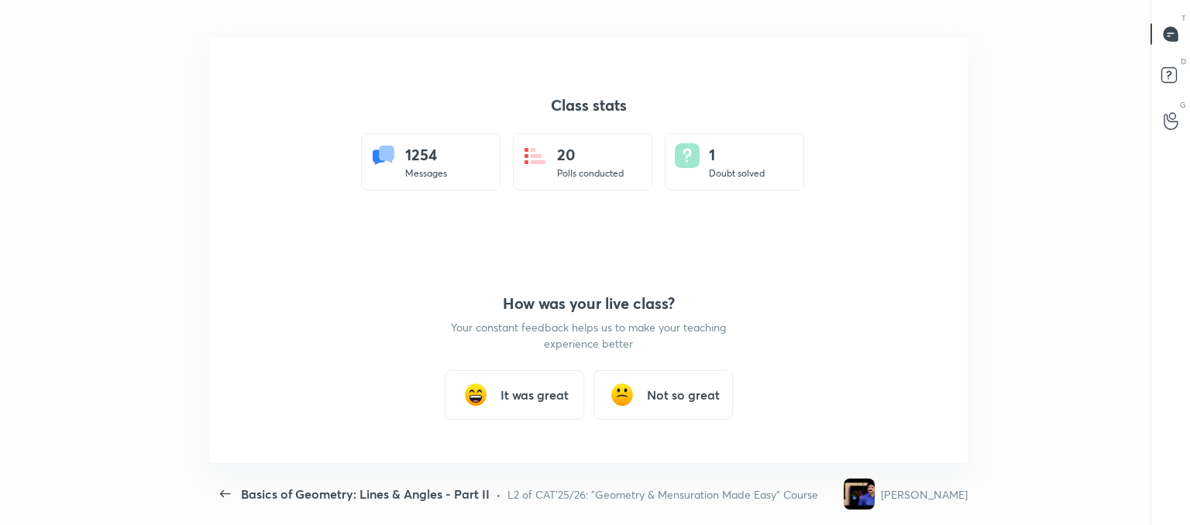
scroll to position [77062, 76355]
click at [521, 398] on h3 "It was great" at bounding box center [535, 395] width 68 height 19
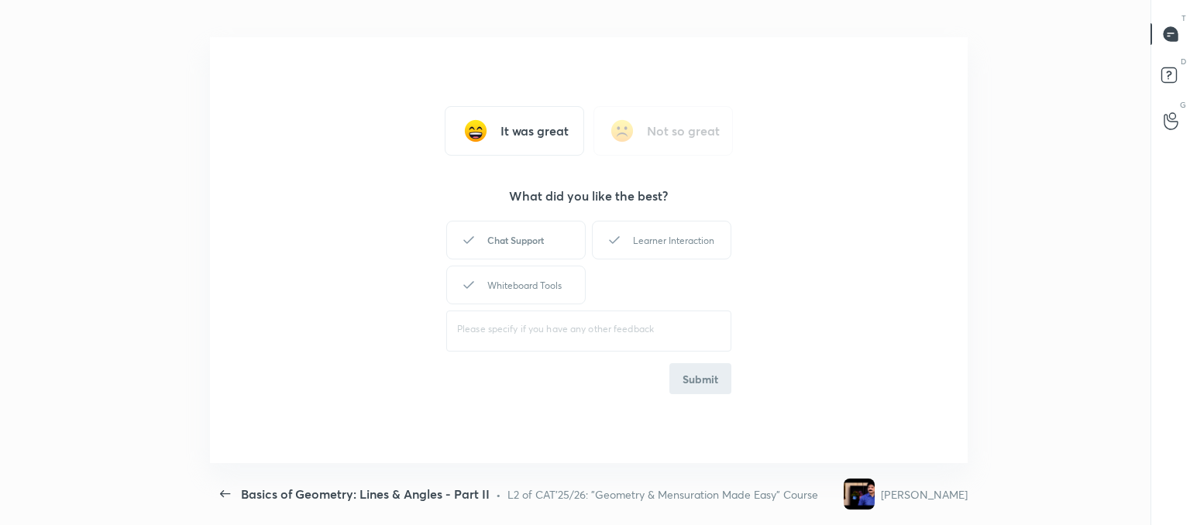
click at [522, 226] on div "Chat Support" at bounding box center [515, 240] width 139 height 39
click at [656, 232] on div "Learner Interaction" at bounding box center [661, 240] width 139 height 39
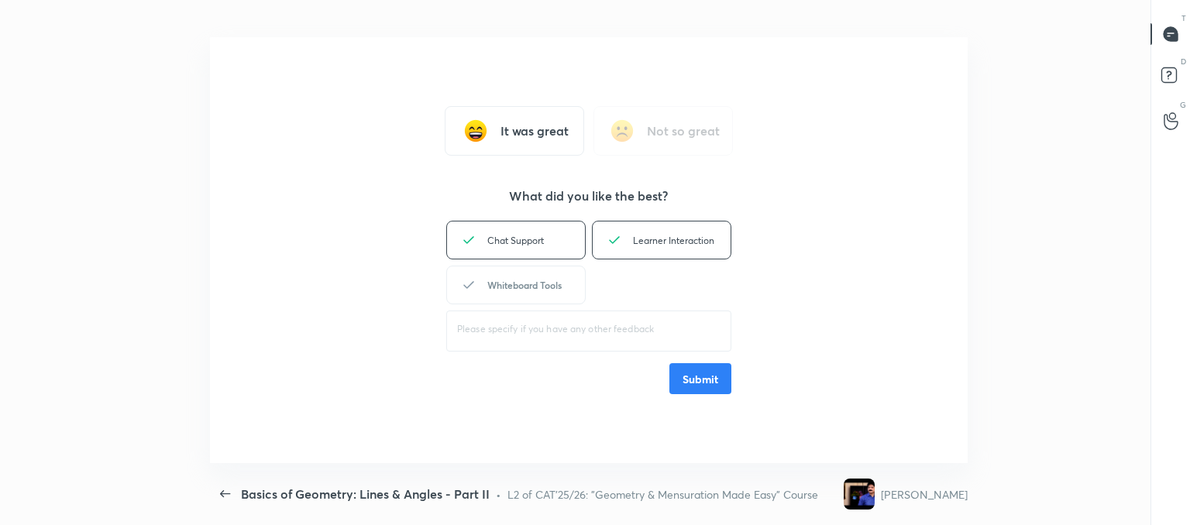
click at [462, 291] on icon at bounding box center [469, 285] width 19 height 19
click at [725, 390] on button "Submit" at bounding box center [701, 378] width 62 height 31
